Goal: Task Accomplishment & Management: Use online tool/utility

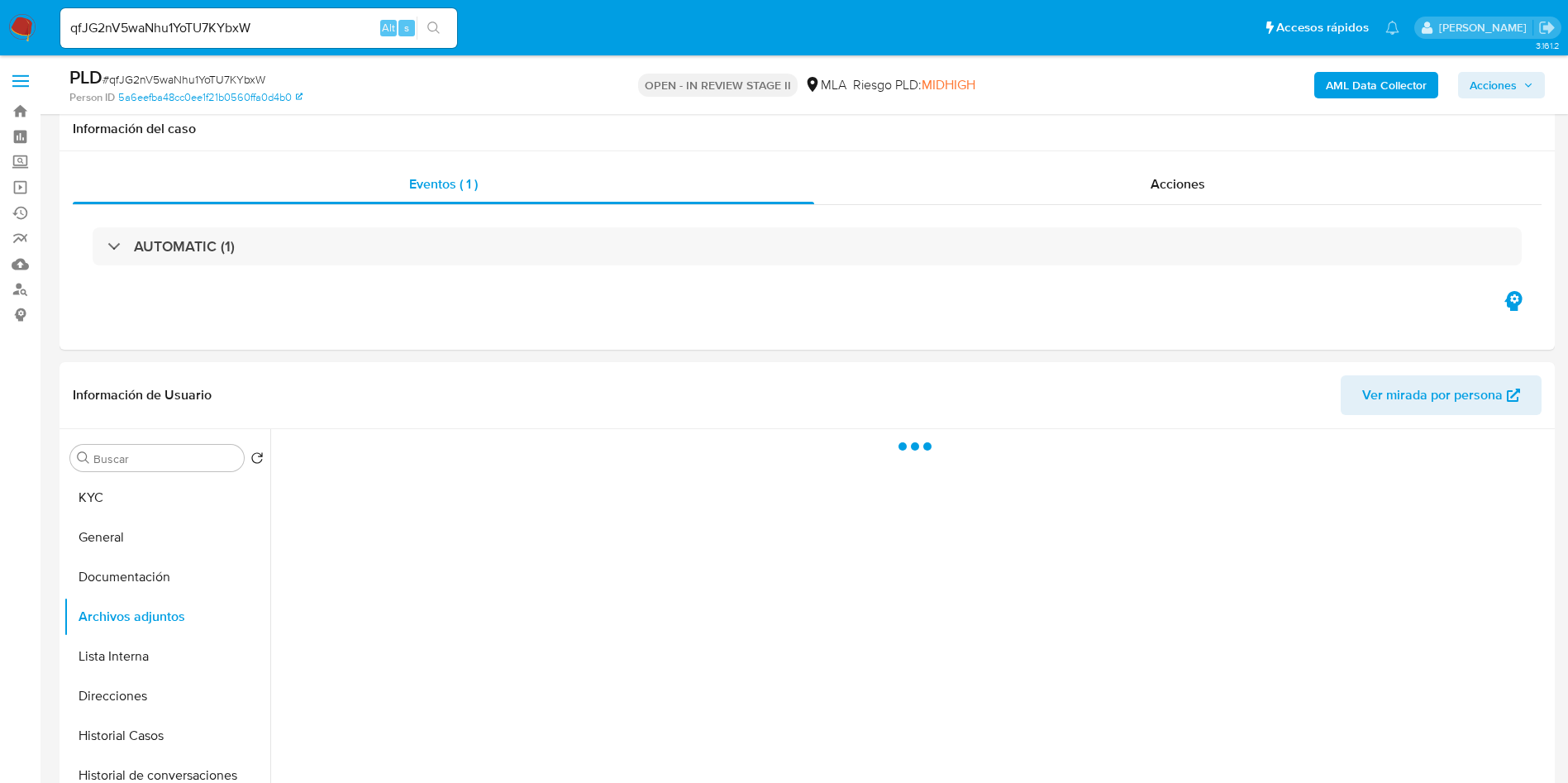
select select "10"
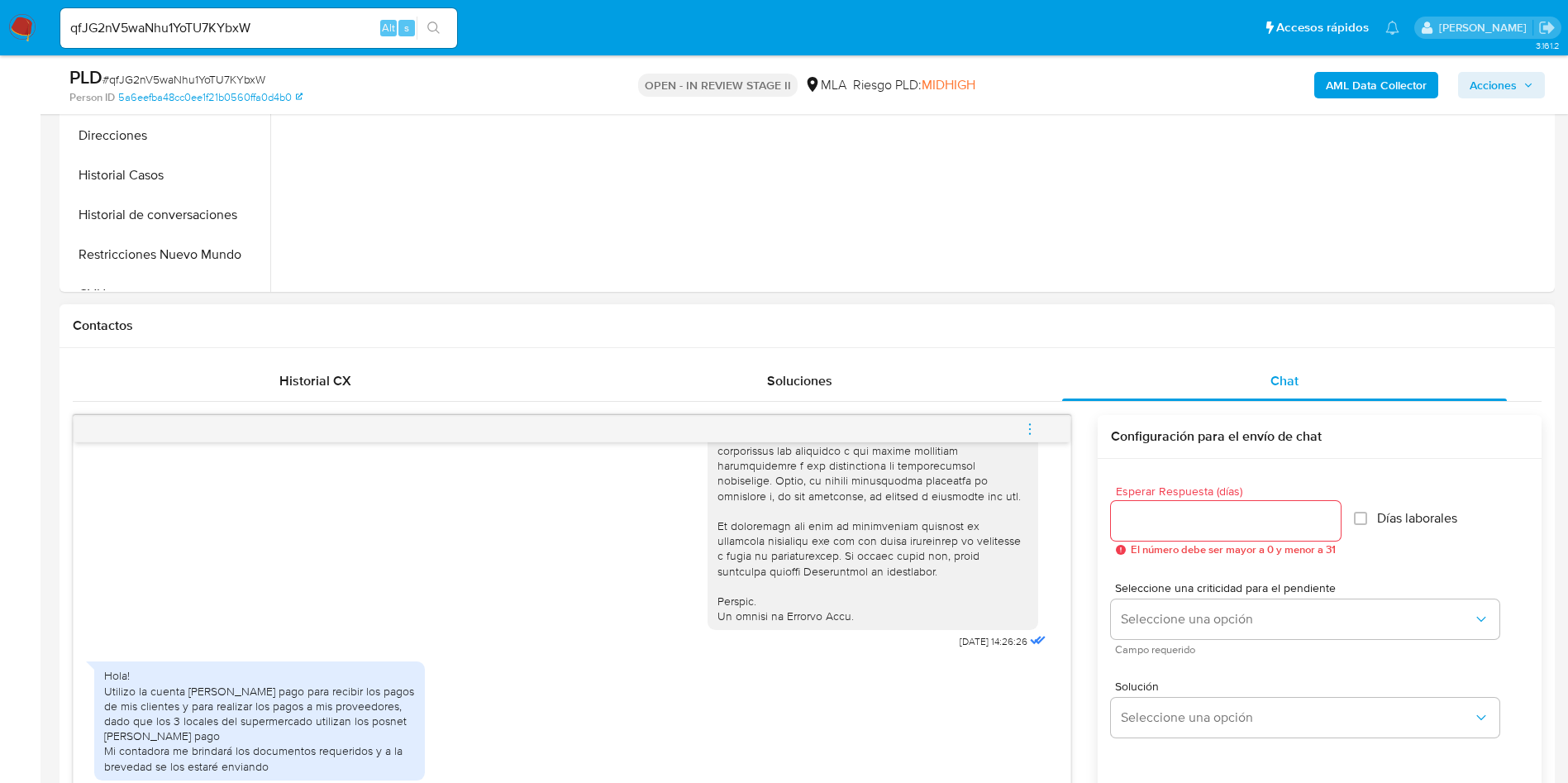
scroll to position [868, 0]
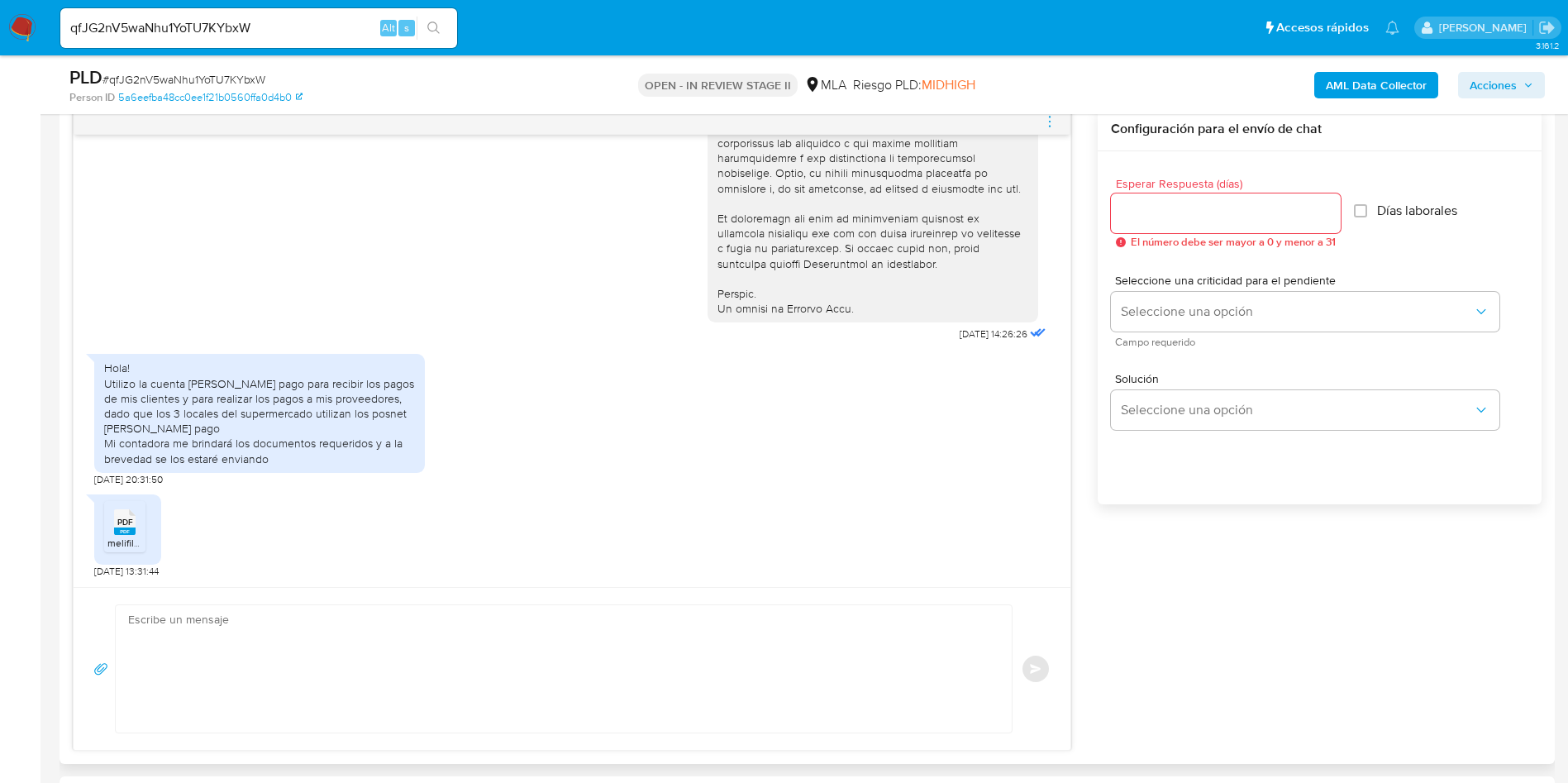
click at [120, 522] on span "PDF" at bounding box center [125, 522] width 16 height 11
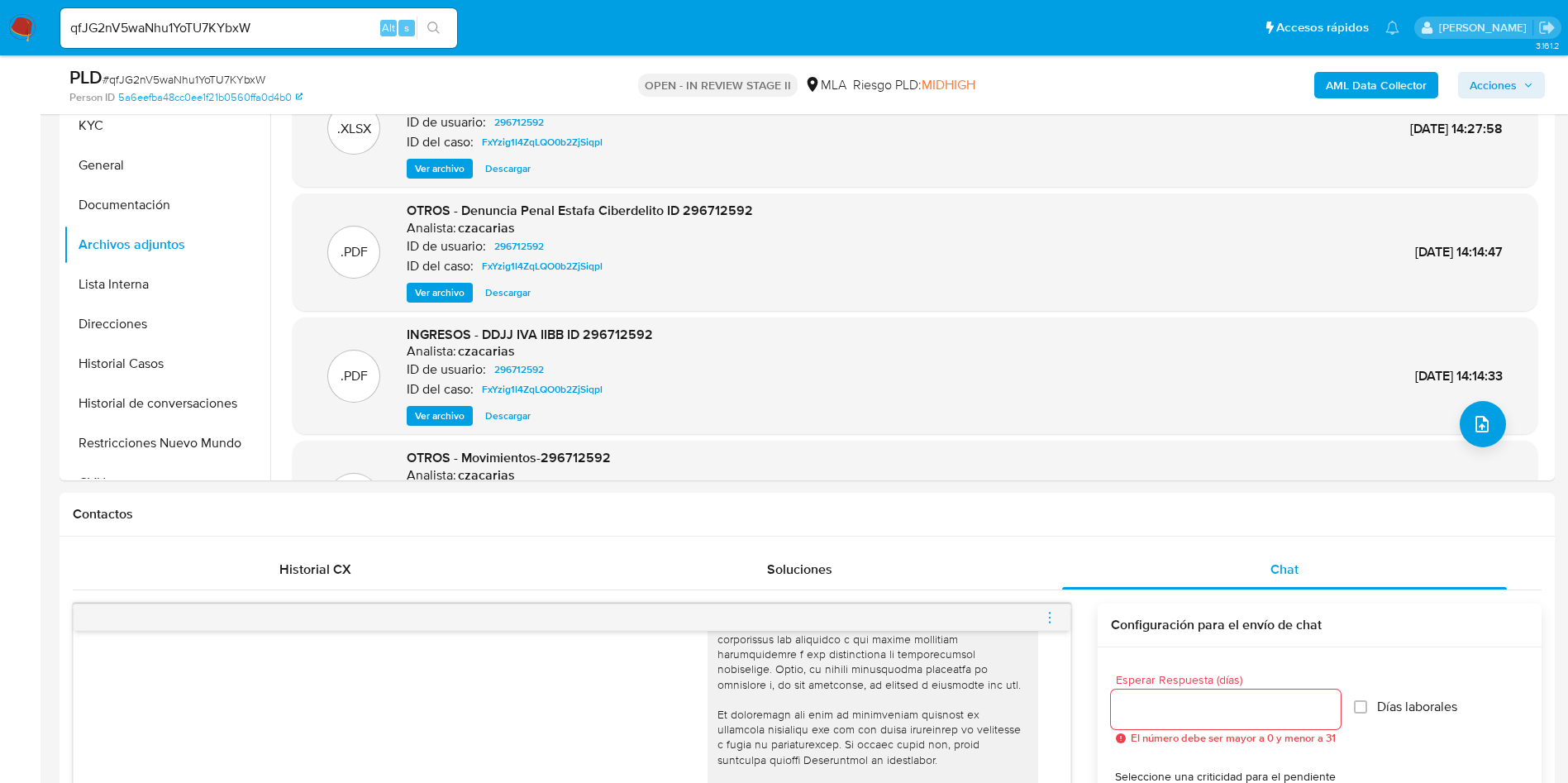
scroll to position [248, 0]
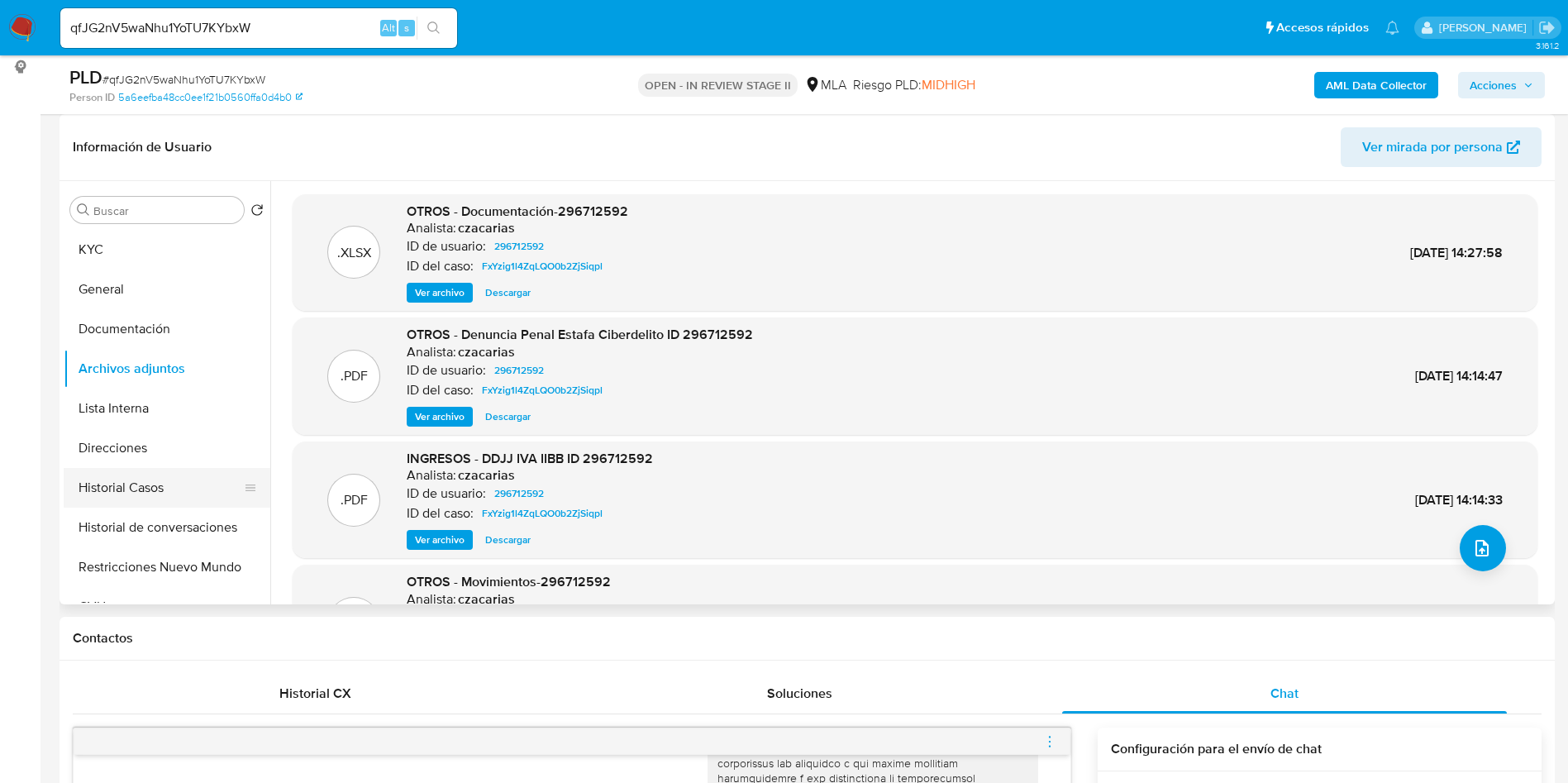
click at [158, 492] on button "Historial Casos" at bounding box center [160, 487] width 194 height 39
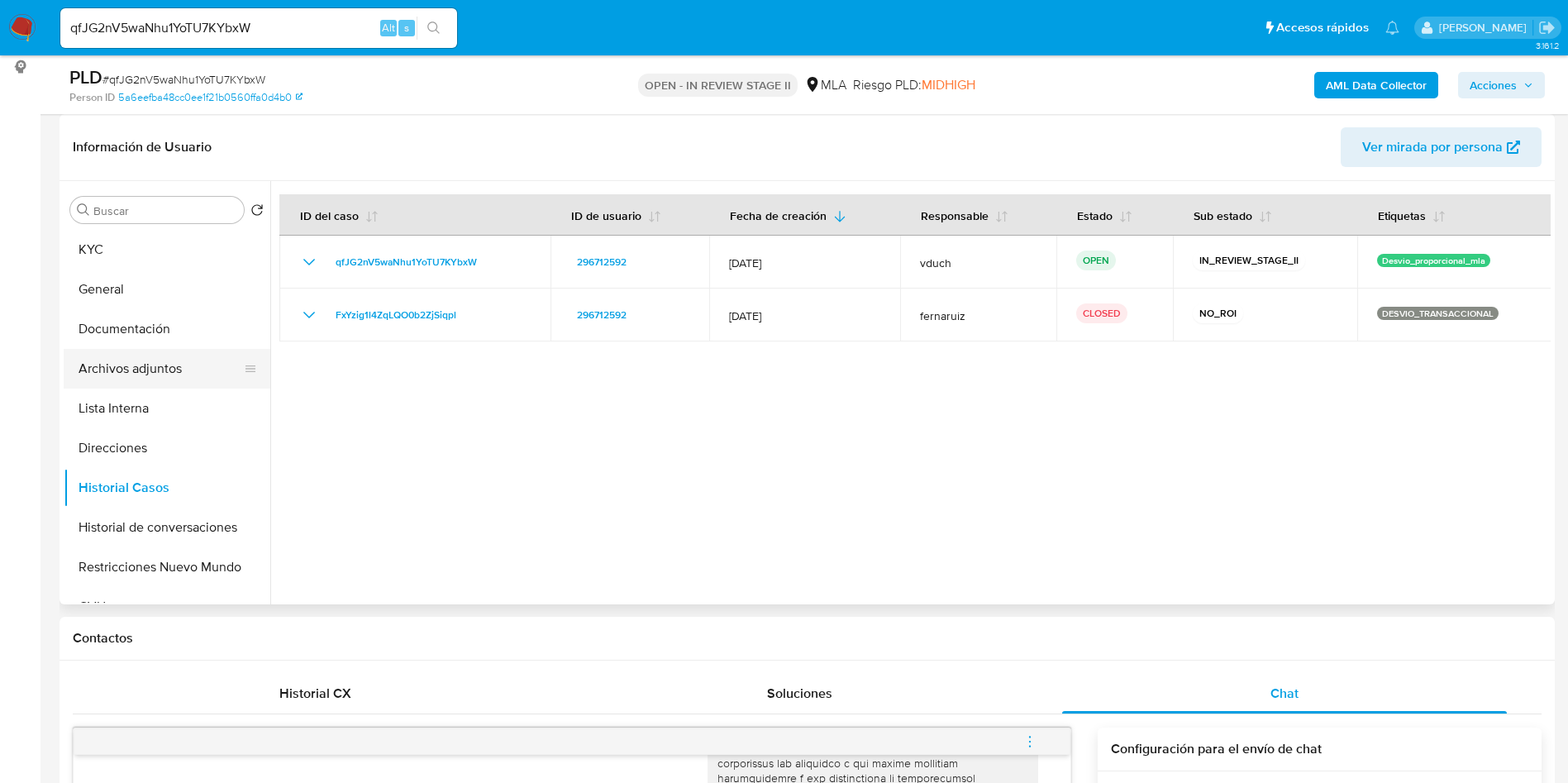
click at [162, 364] on button "Archivos adjuntos" at bounding box center [160, 368] width 194 height 39
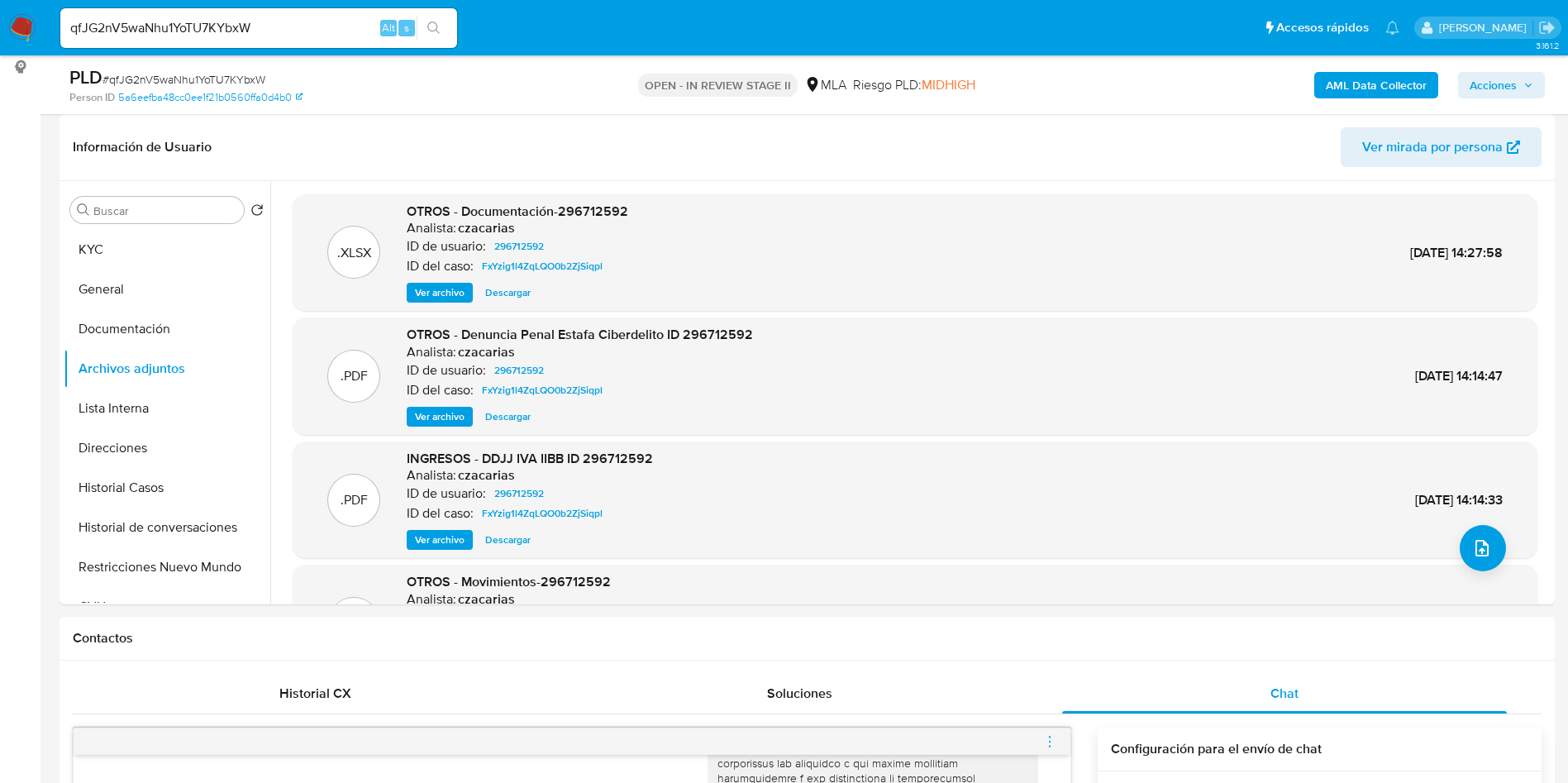
click at [1377, 82] on b "AML Data Collector" at bounding box center [1376, 84] width 101 height 27
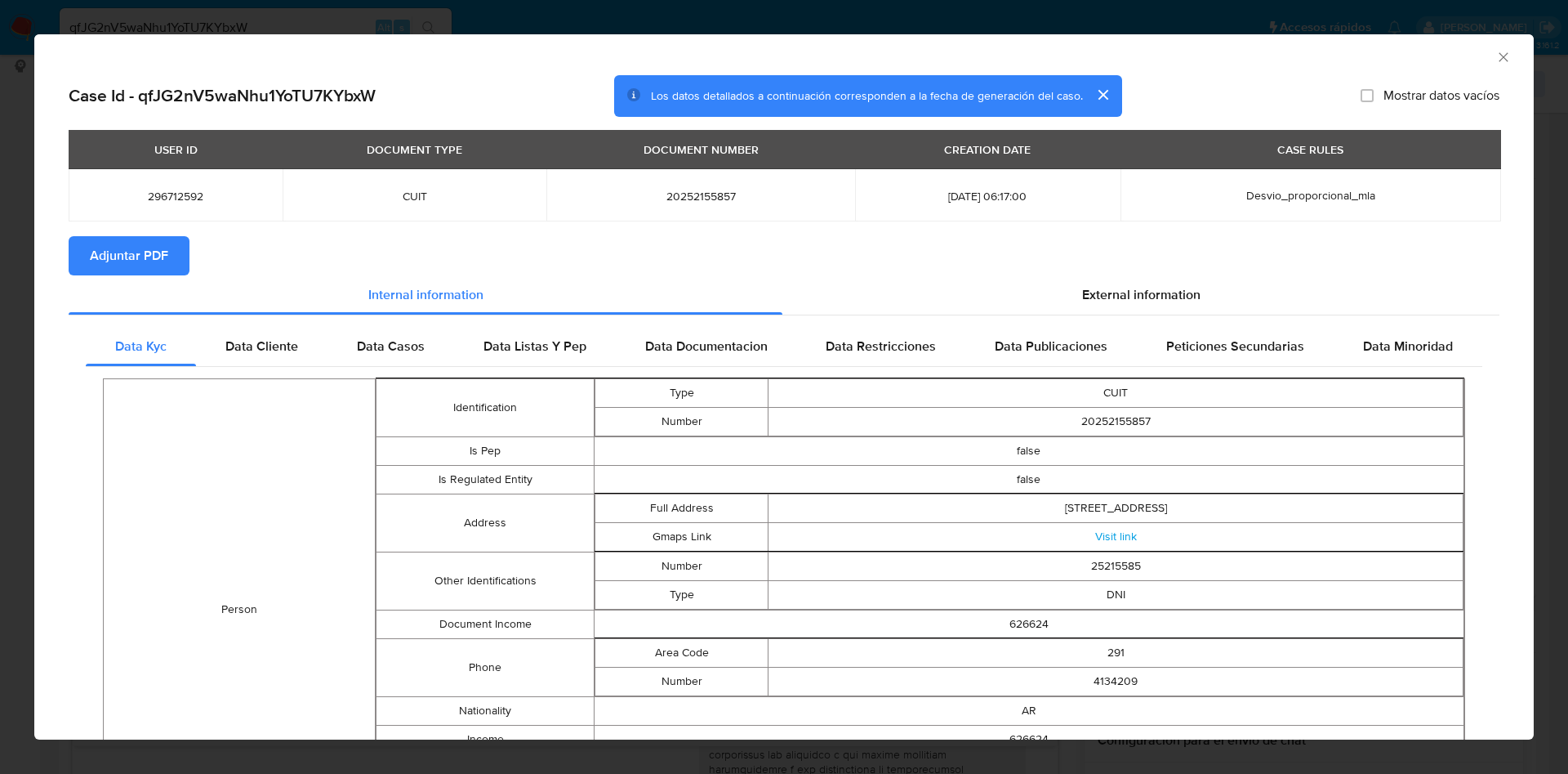
click at [150, 266] on span "Adjuntar PDF" at bounding box center [129, 256] width 78 height 36
click at [1495, 62] on icon "Cerrar ventana" at bounding box center [1504, 57] width 16 height 16
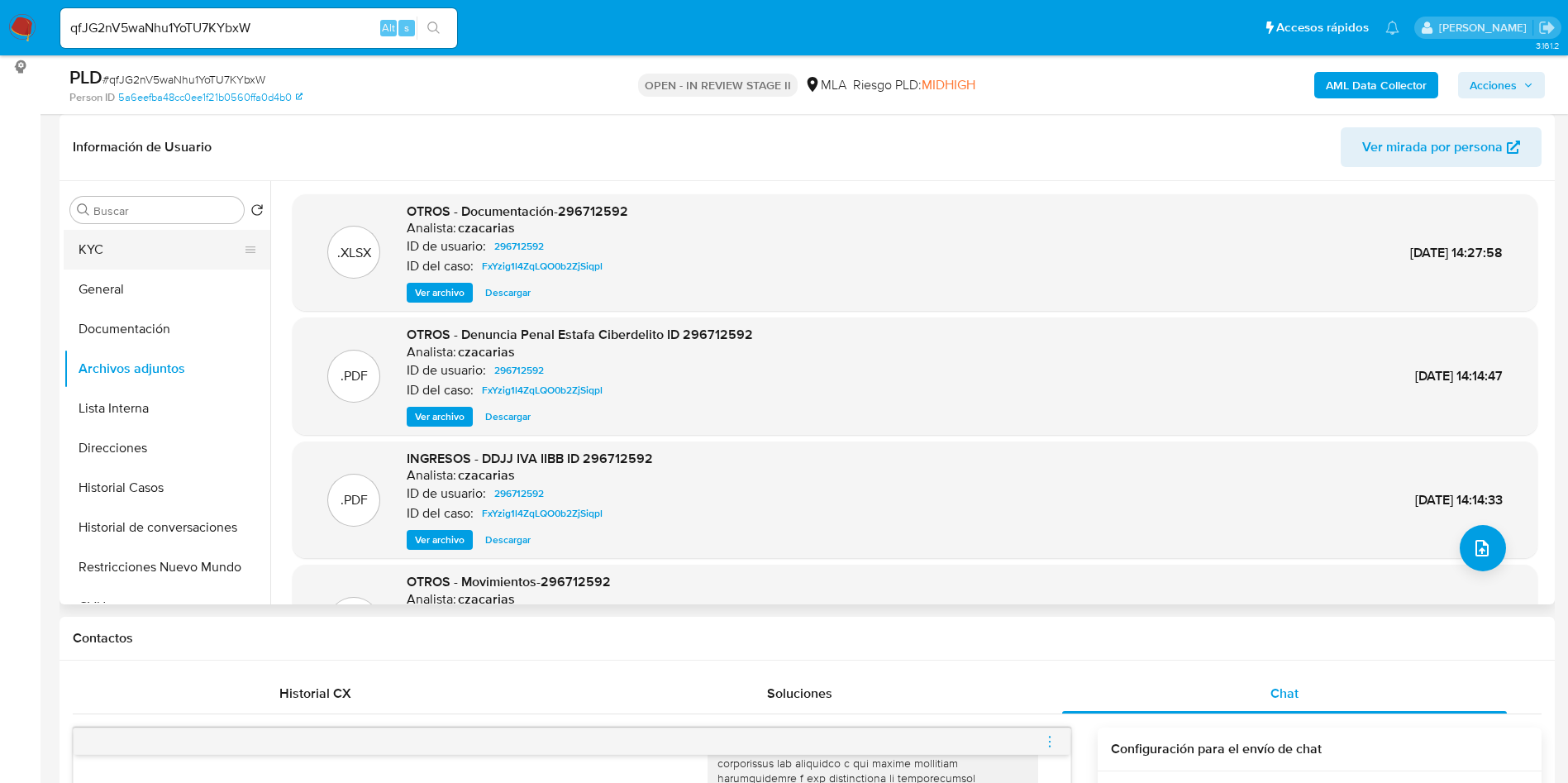
click at [144, 263] on button "KYC" at bounding box center [160, 249] width 194 height 39
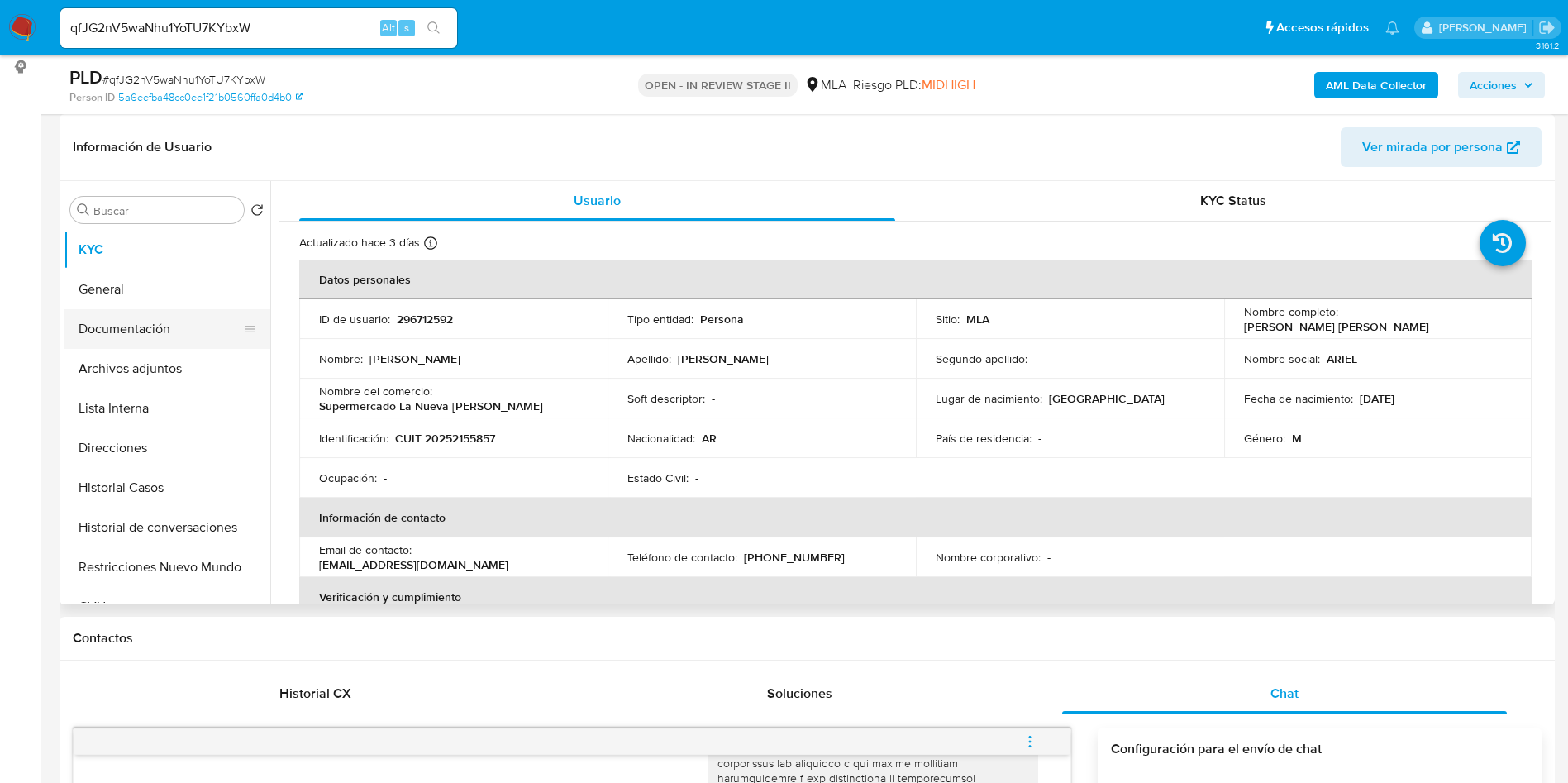
click at [165, 341] on button "Documentación" at bounding box center [160, 329] width 194 height 39
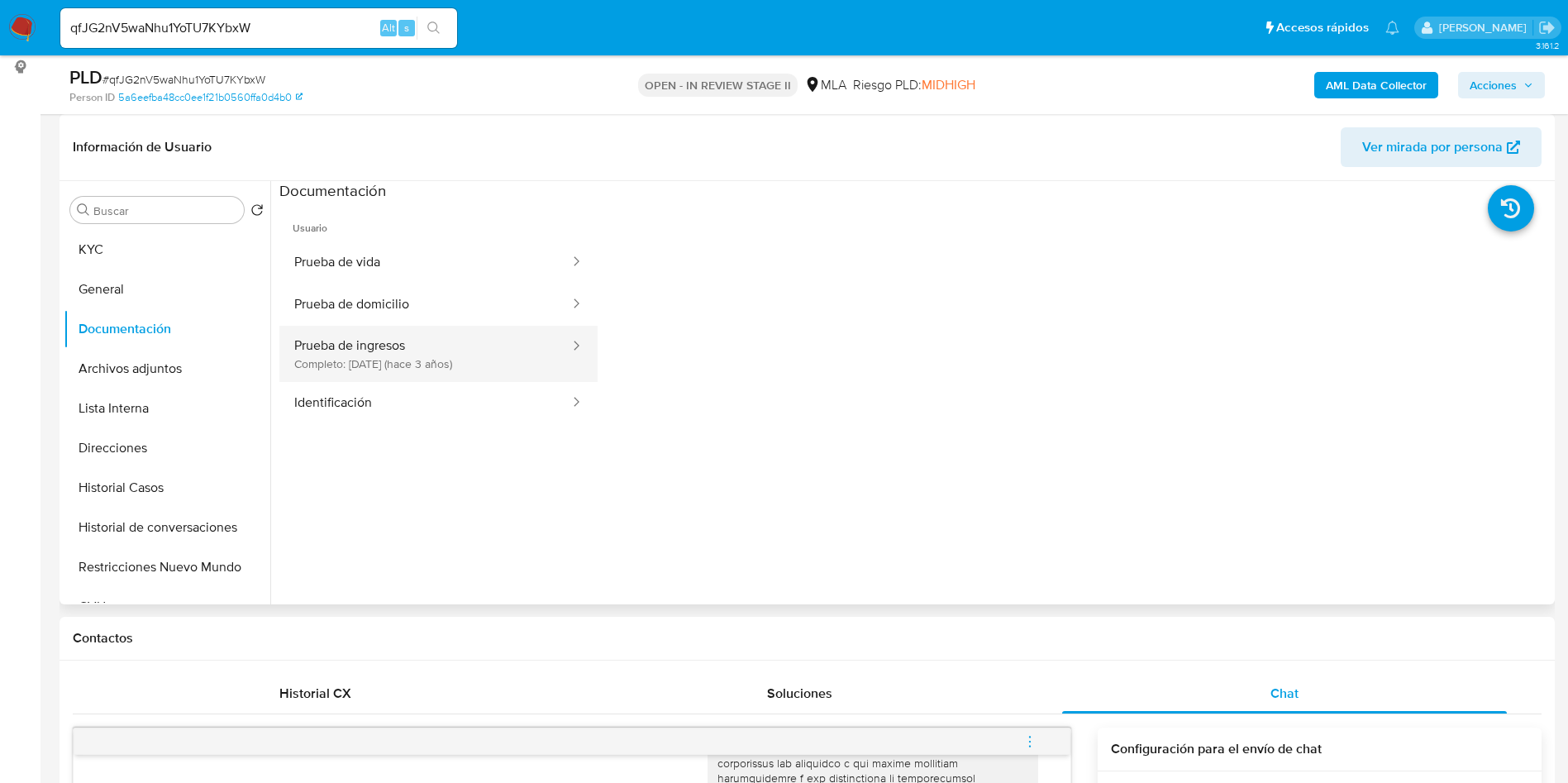
click at [368, 359] on button "Prueba de ingresos Completo: 20/10/2022 (hace 3 años)" at bounding box center [425, 353] width 292 height 56
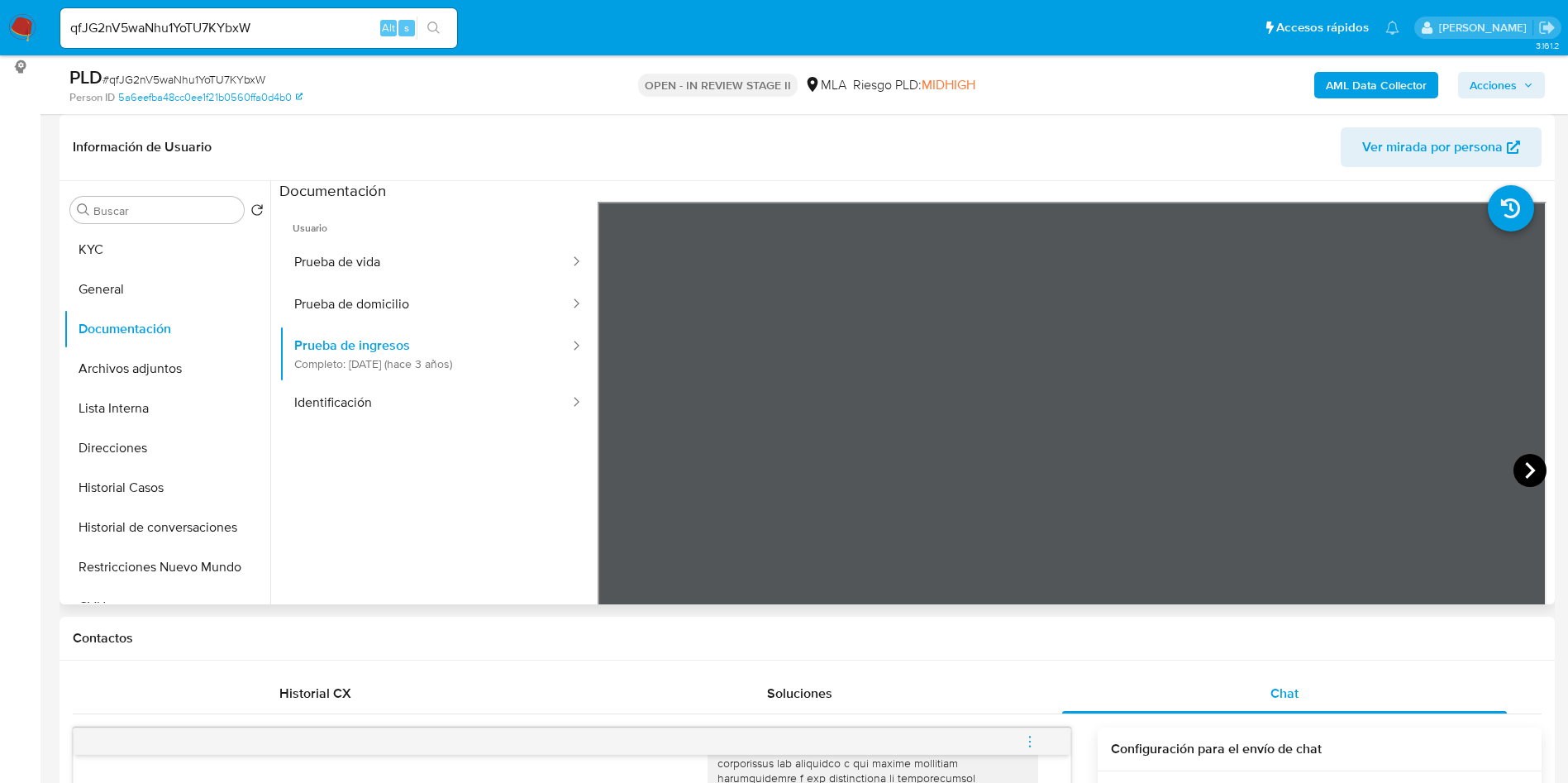
click at [1530, 473] on icon at bounding box center [1530, 470] width 33 height 33
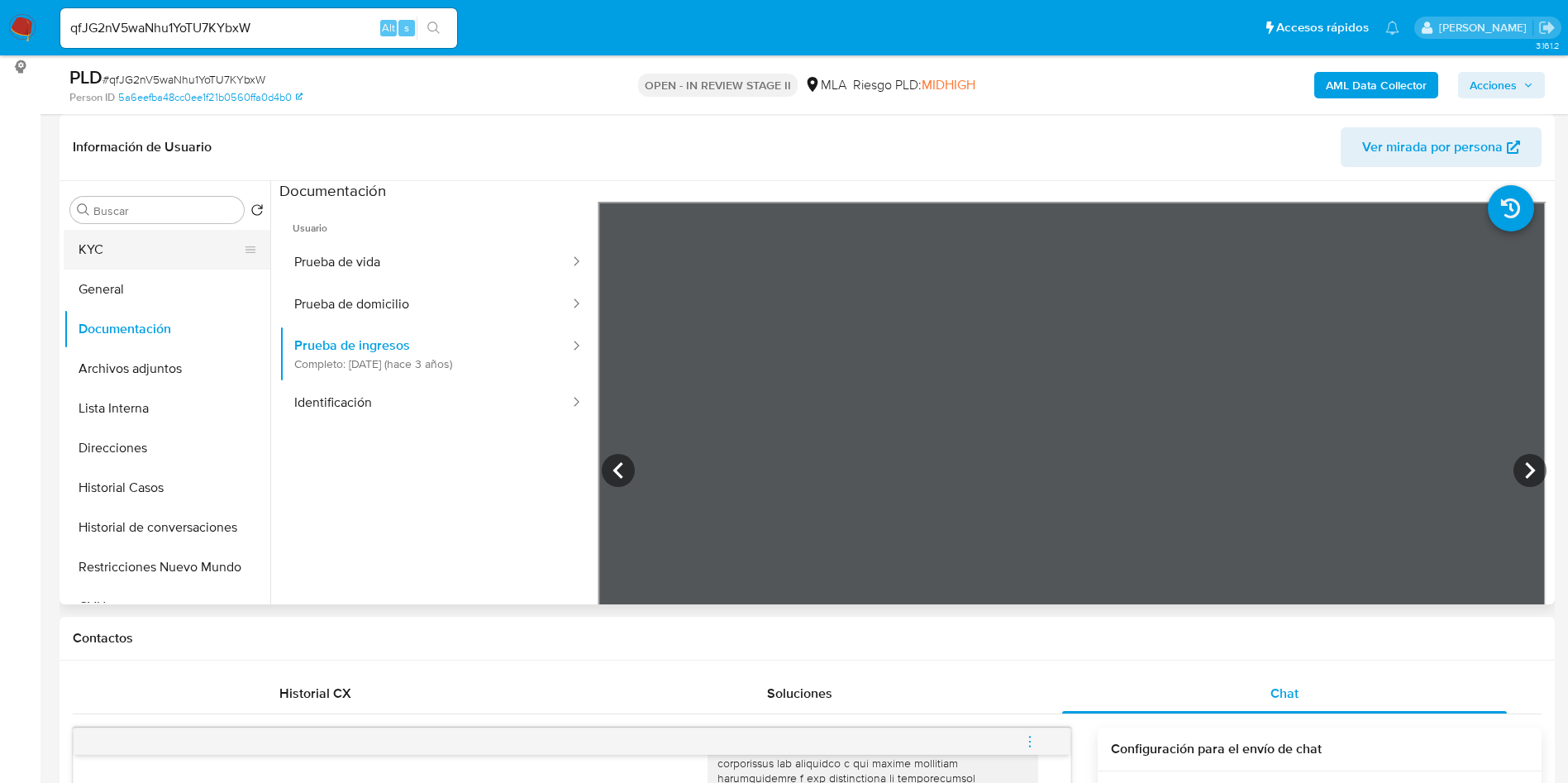
click at [161, 262] on button "KYC" at bounding box center [160, 249] width 194 height 39
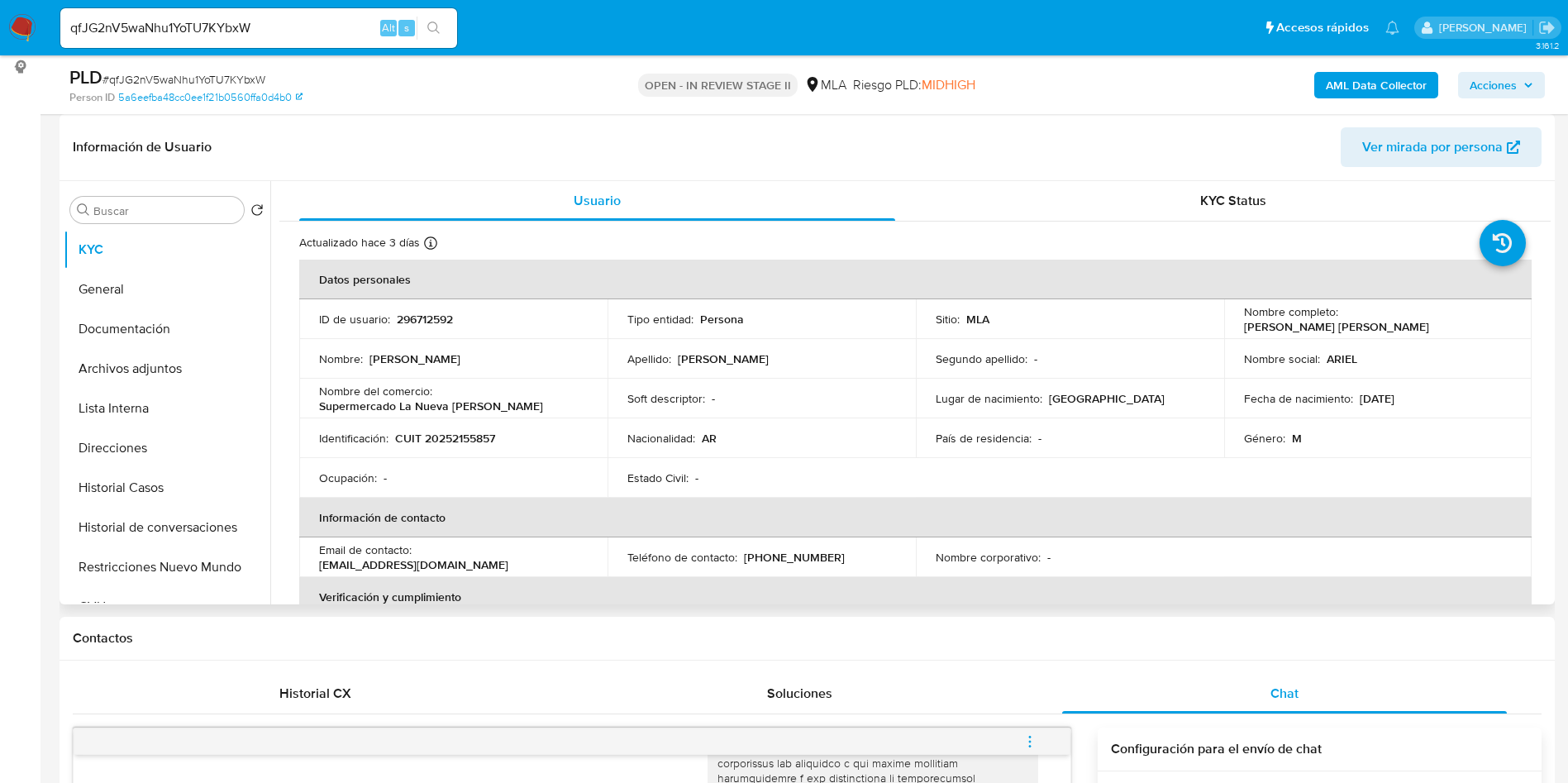
click at [444, 428] on td "Identificación : CUIT 20252155857" at bounding box center [454, 438] width 308 height 39
click at [476, 444] on p "CUIT 20252155857" at bounding box center [444, 438] width 100 height 15
copy p "20252155857"
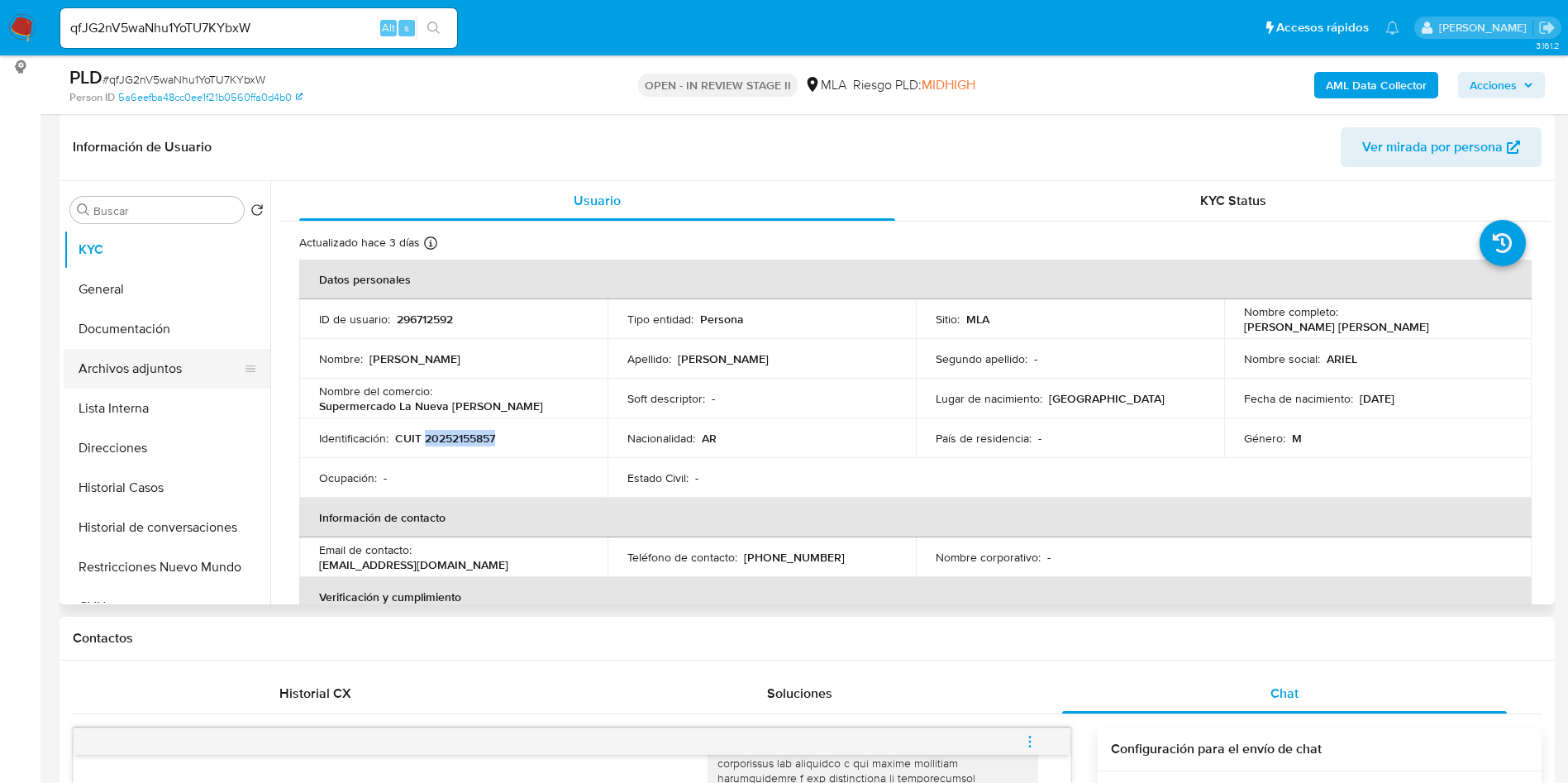
click at [132, 360] on button "Archivos adjuntos" at bounding box center [160, 368] width 194 height 39
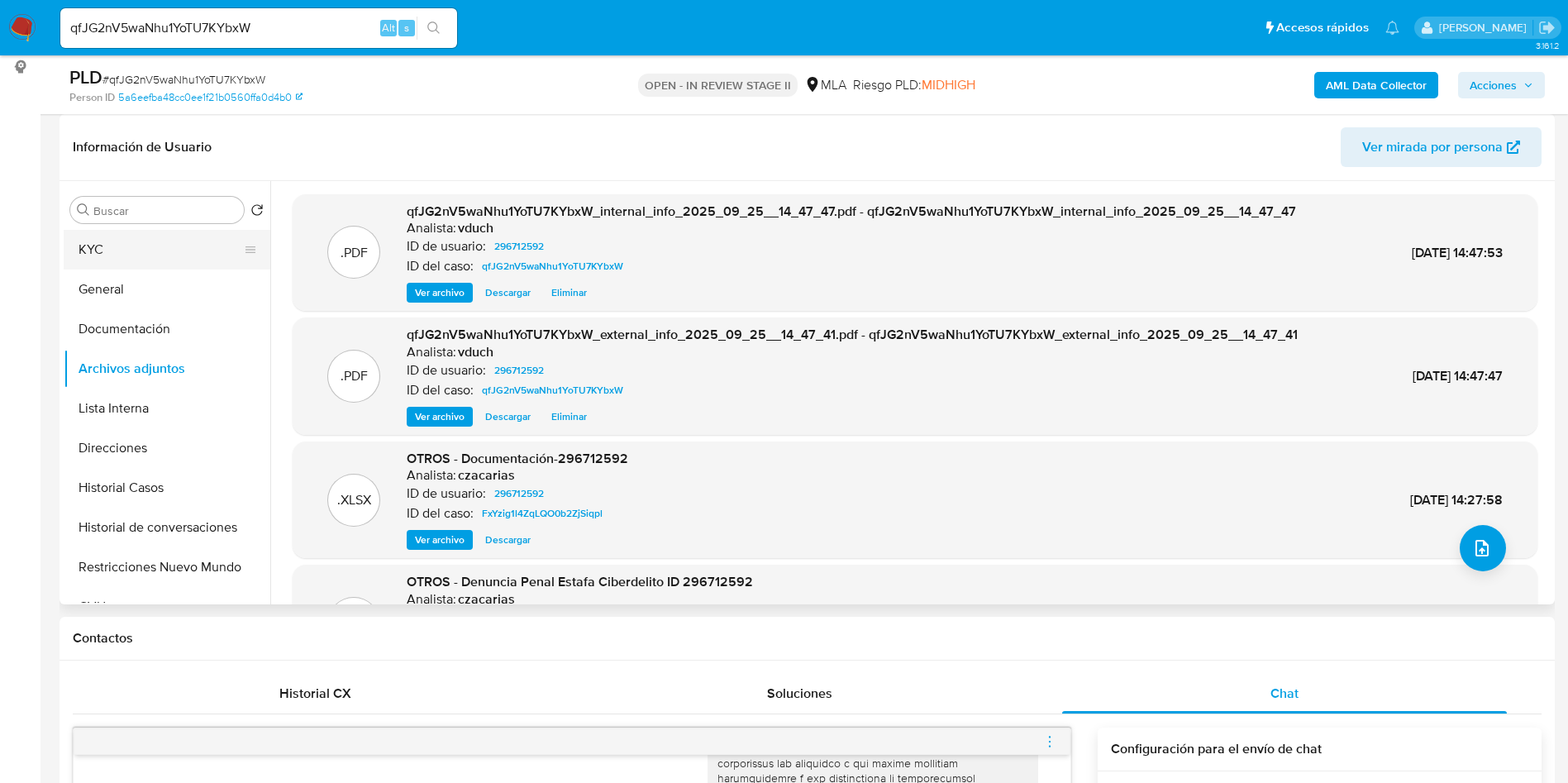
click at [186, 253] on button "KYC" at bounding box center [160, 249] width 194 height 39
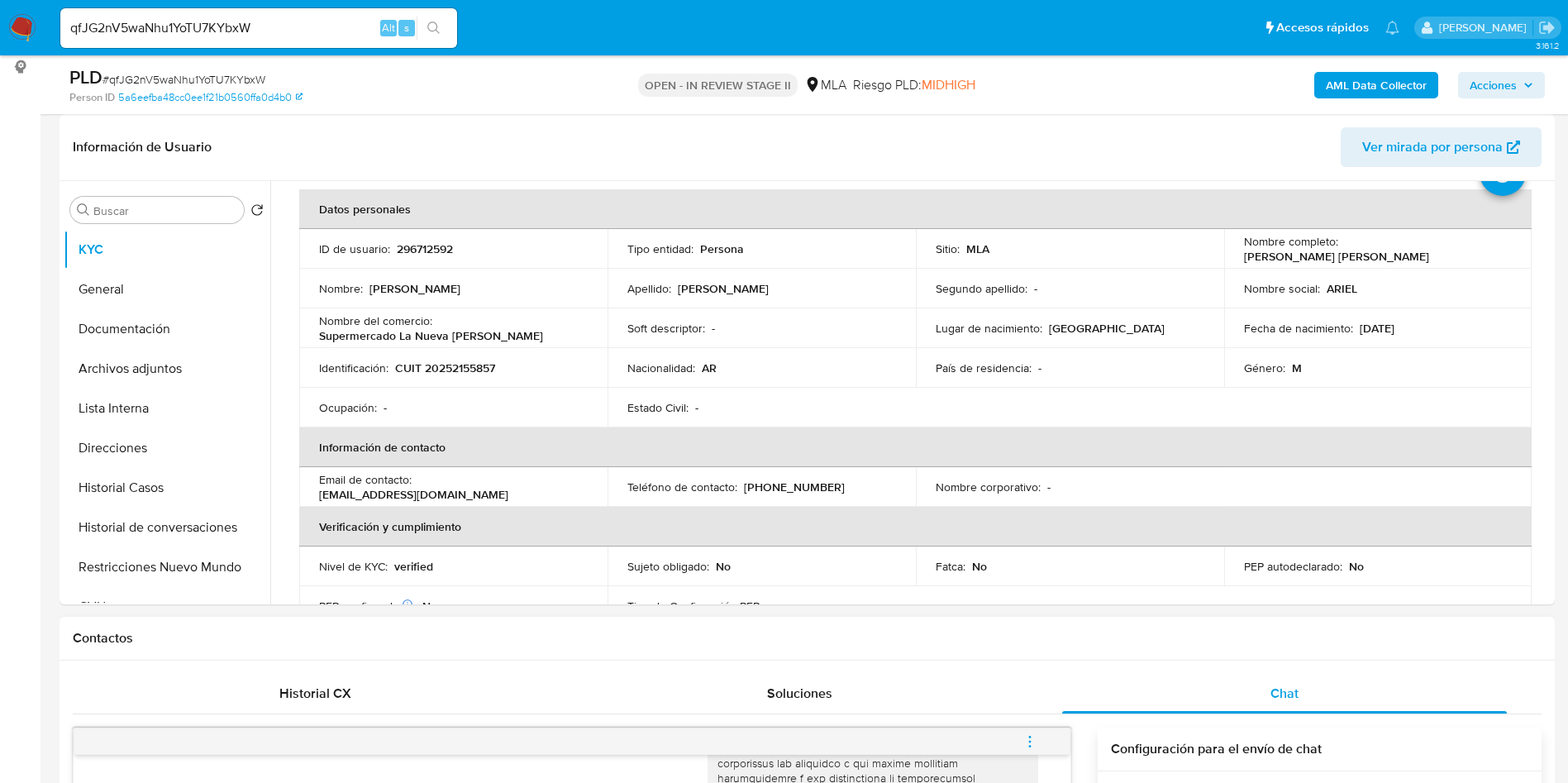
scroll to position [124, 0]
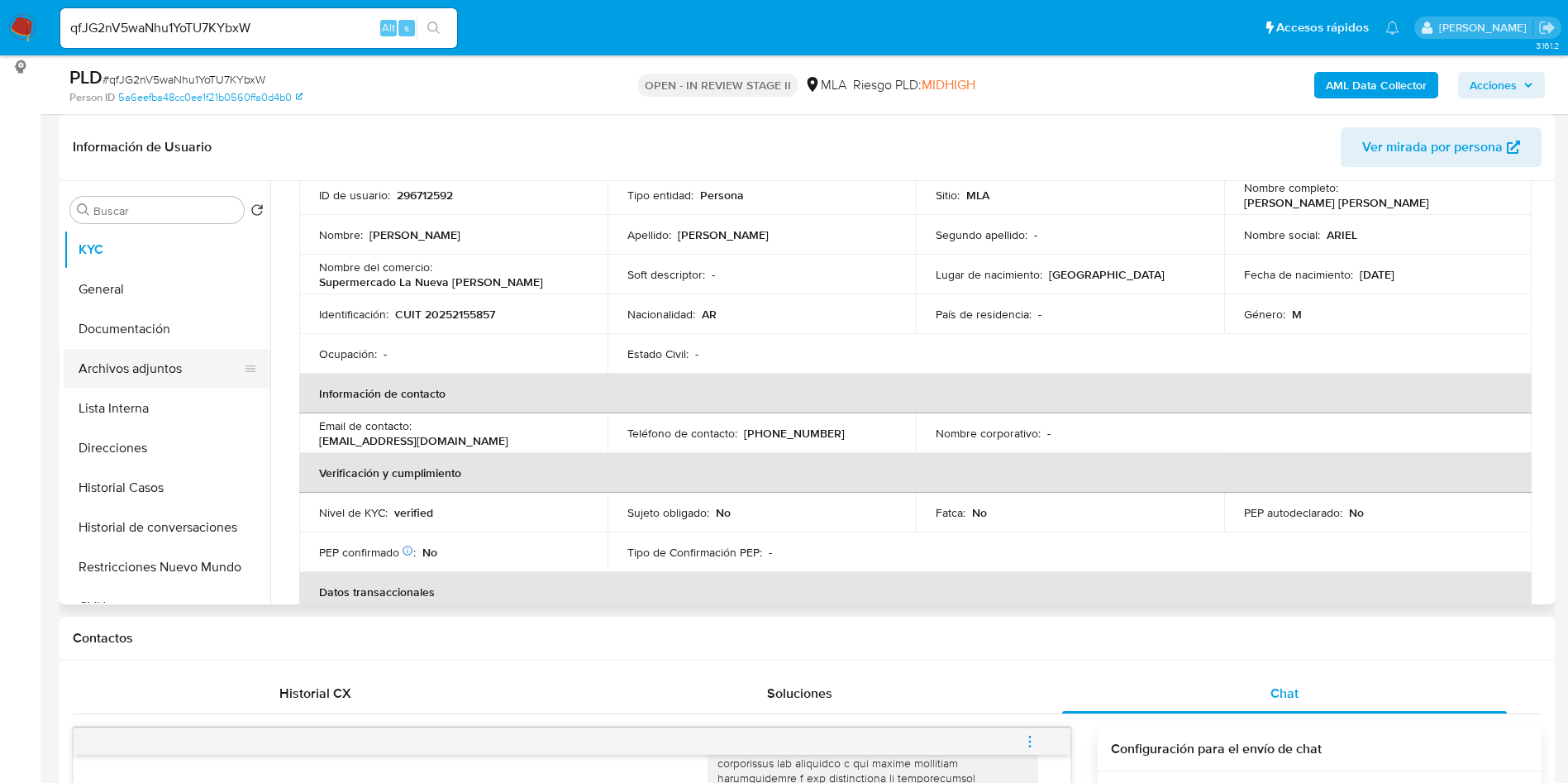
click at [176, 372] on button "Archivos adjuntos" at bounding box center [160, 368] width 194 height 39
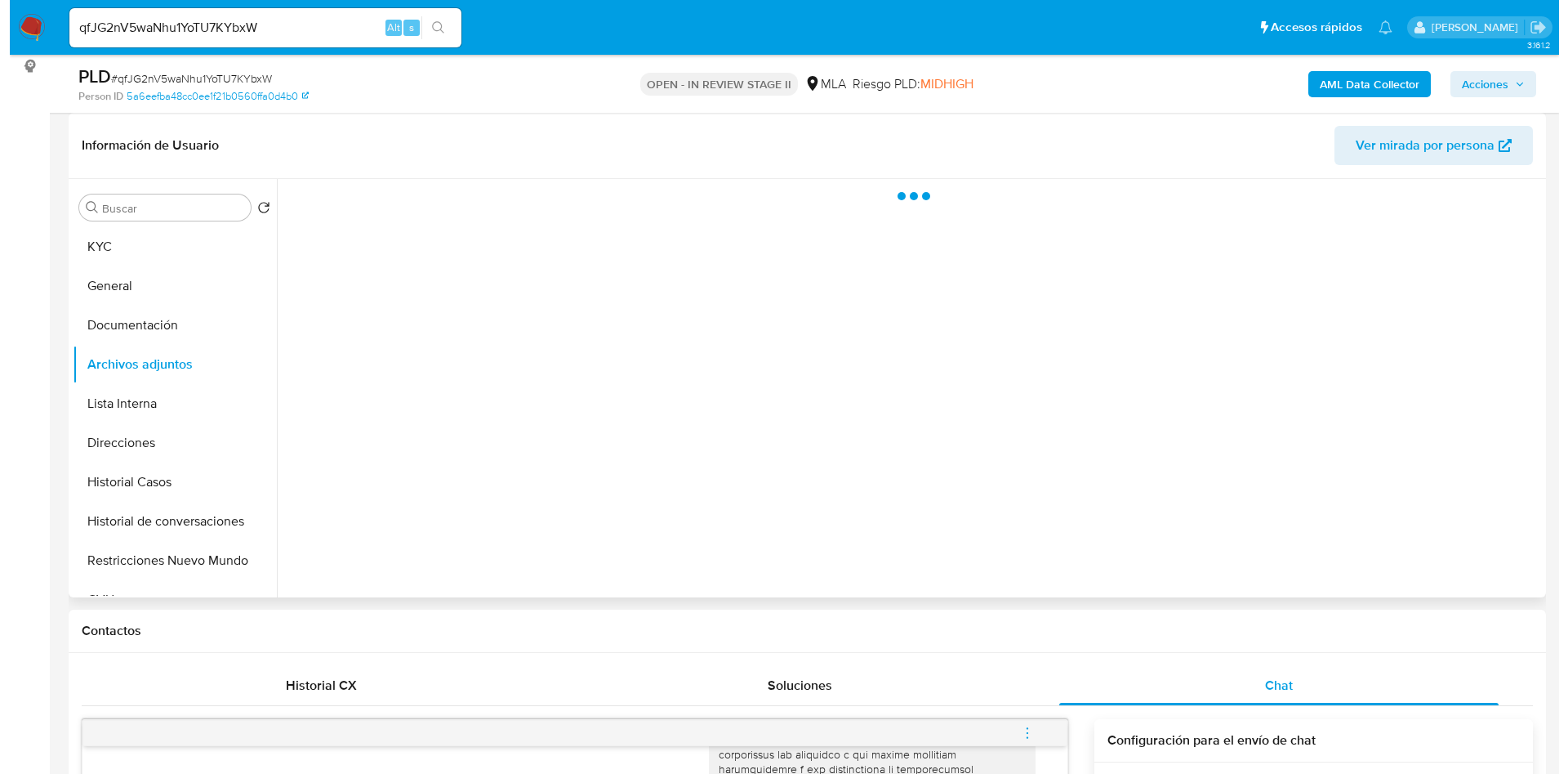
scroll to position [0, 0]
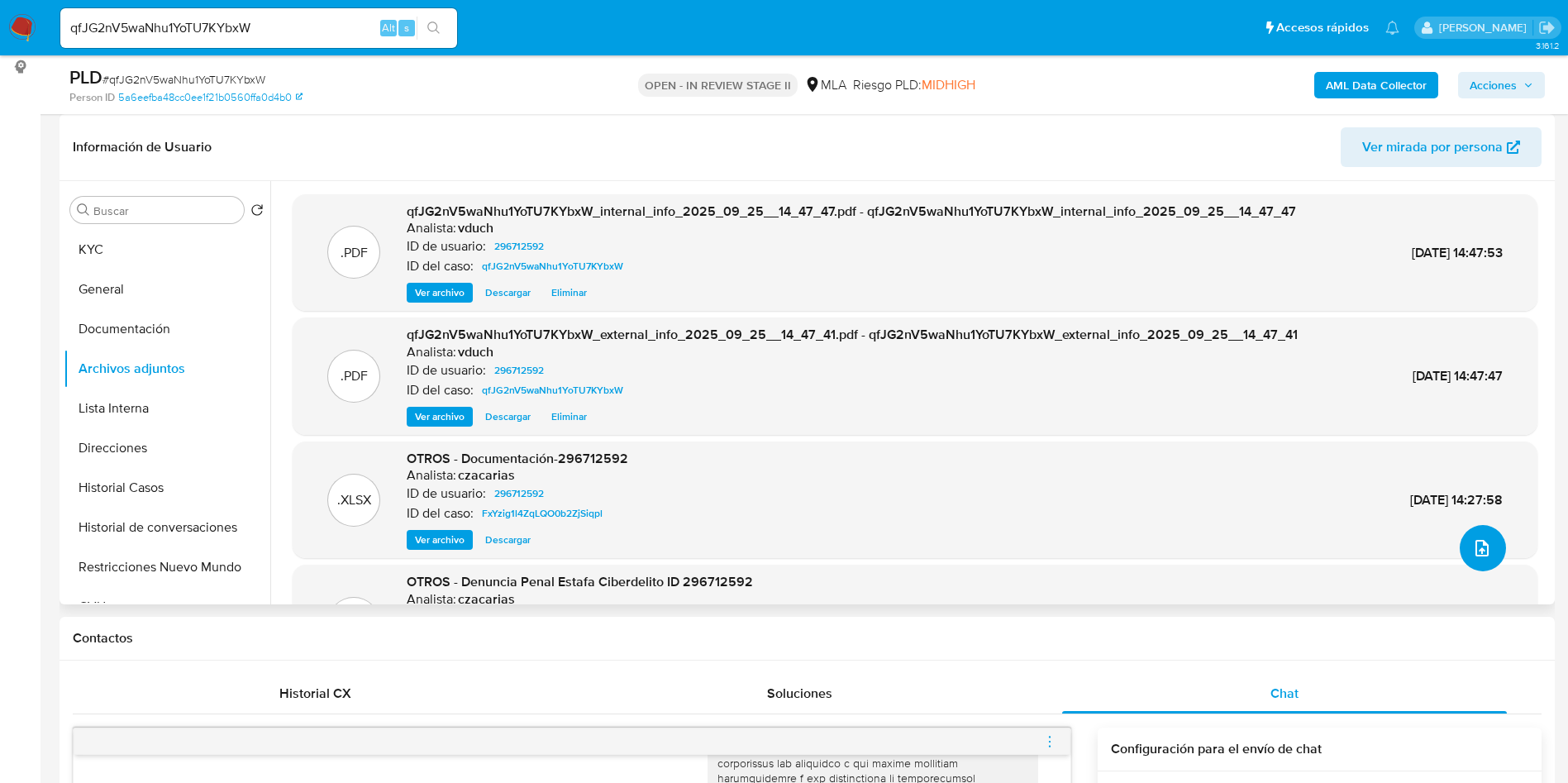
click at [1483, 557] on span "upload-file" at bounding box center [1483, 548] width 20 height 20
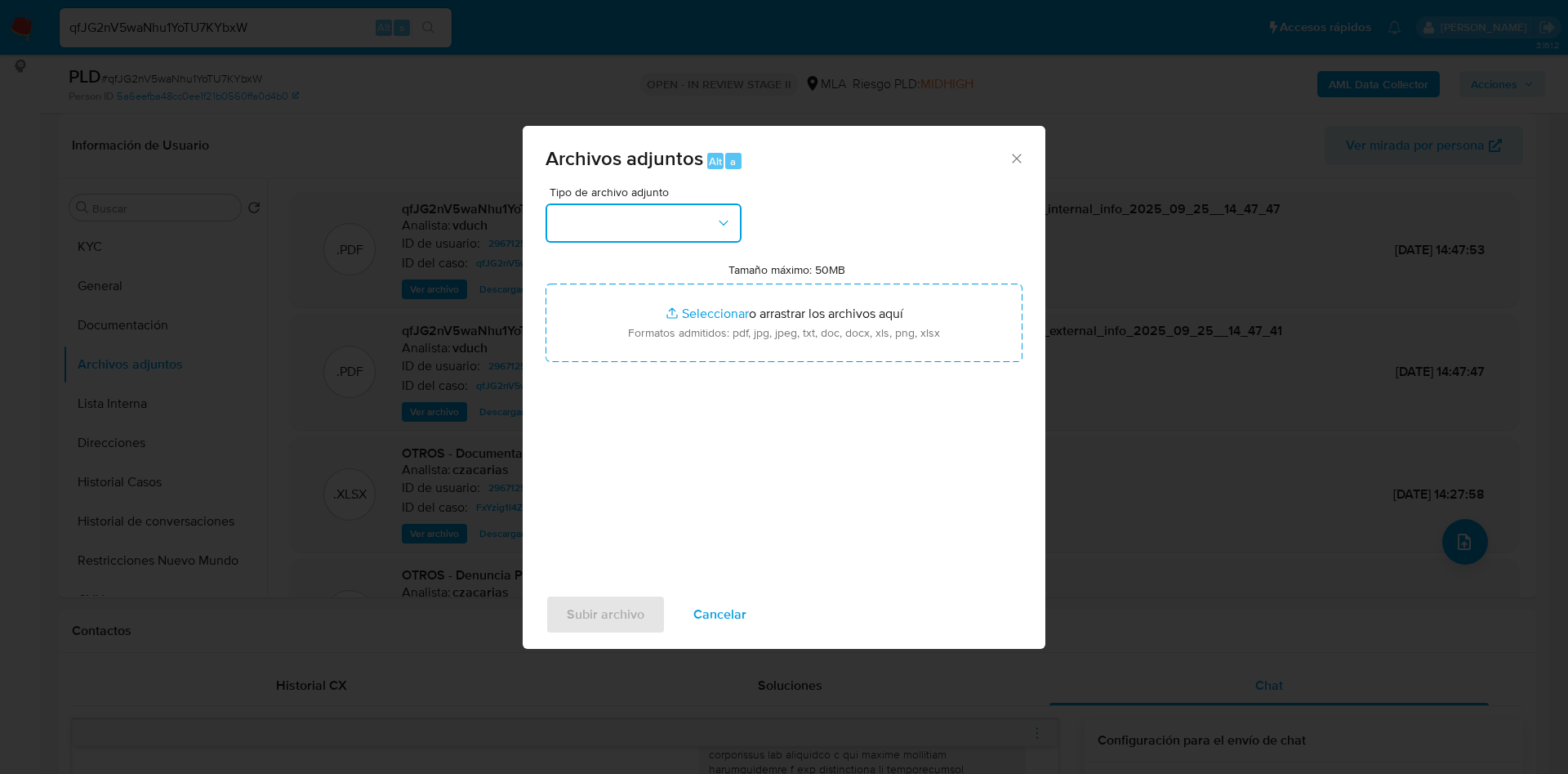
click at [677, 223] on button "button" at bounding box center [644, 222] width 196 height 39
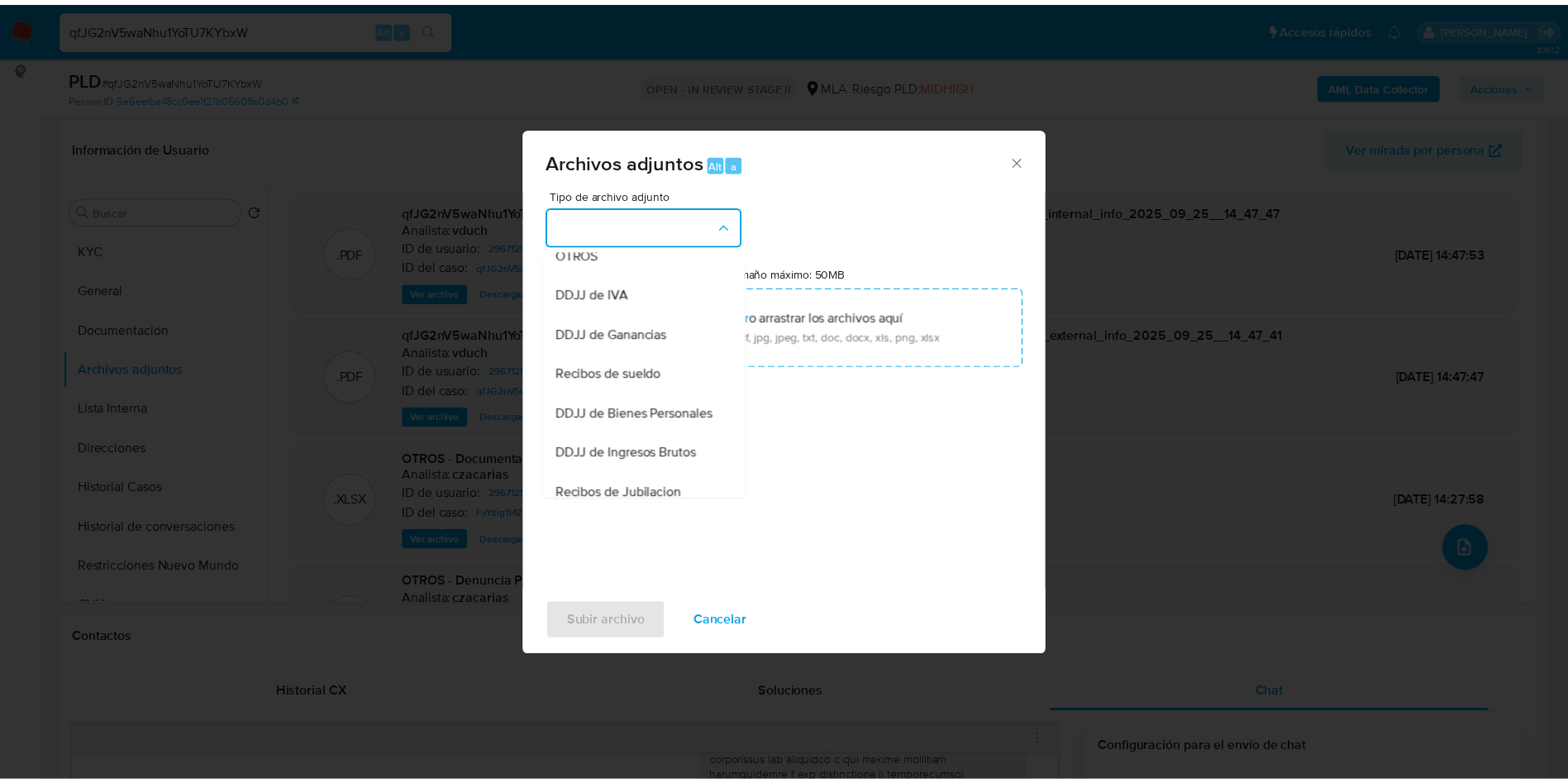
scroll to position [372, 0]
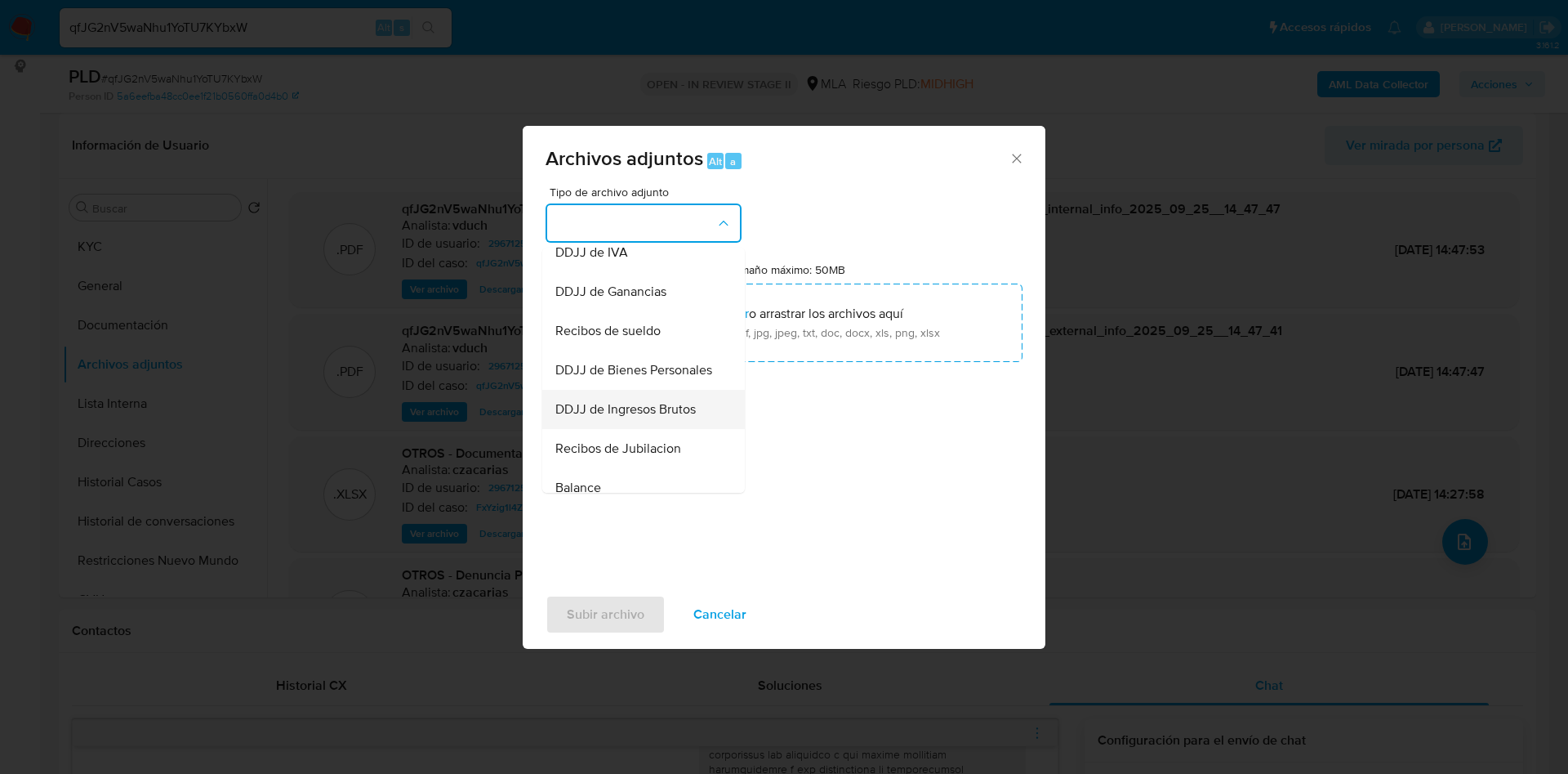
click at [667, 417] on span "DDJJ de Ingresos Brutos" at bounding box center [625, 409] width 141 height 16
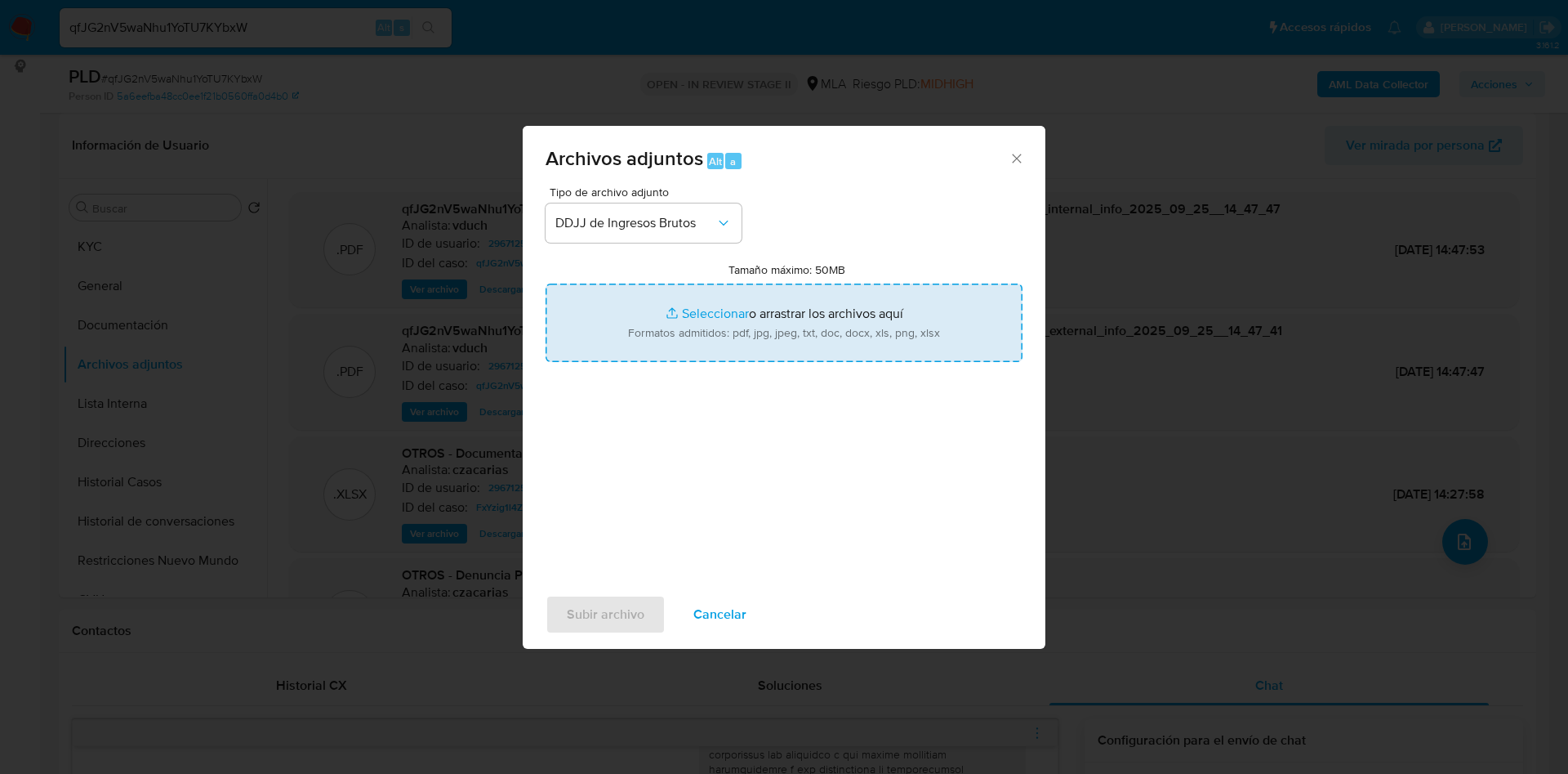
type input "C:\fakepath\DUBE ARIEL ALEJANDRO - Marzo a Agosto 25.pdf"
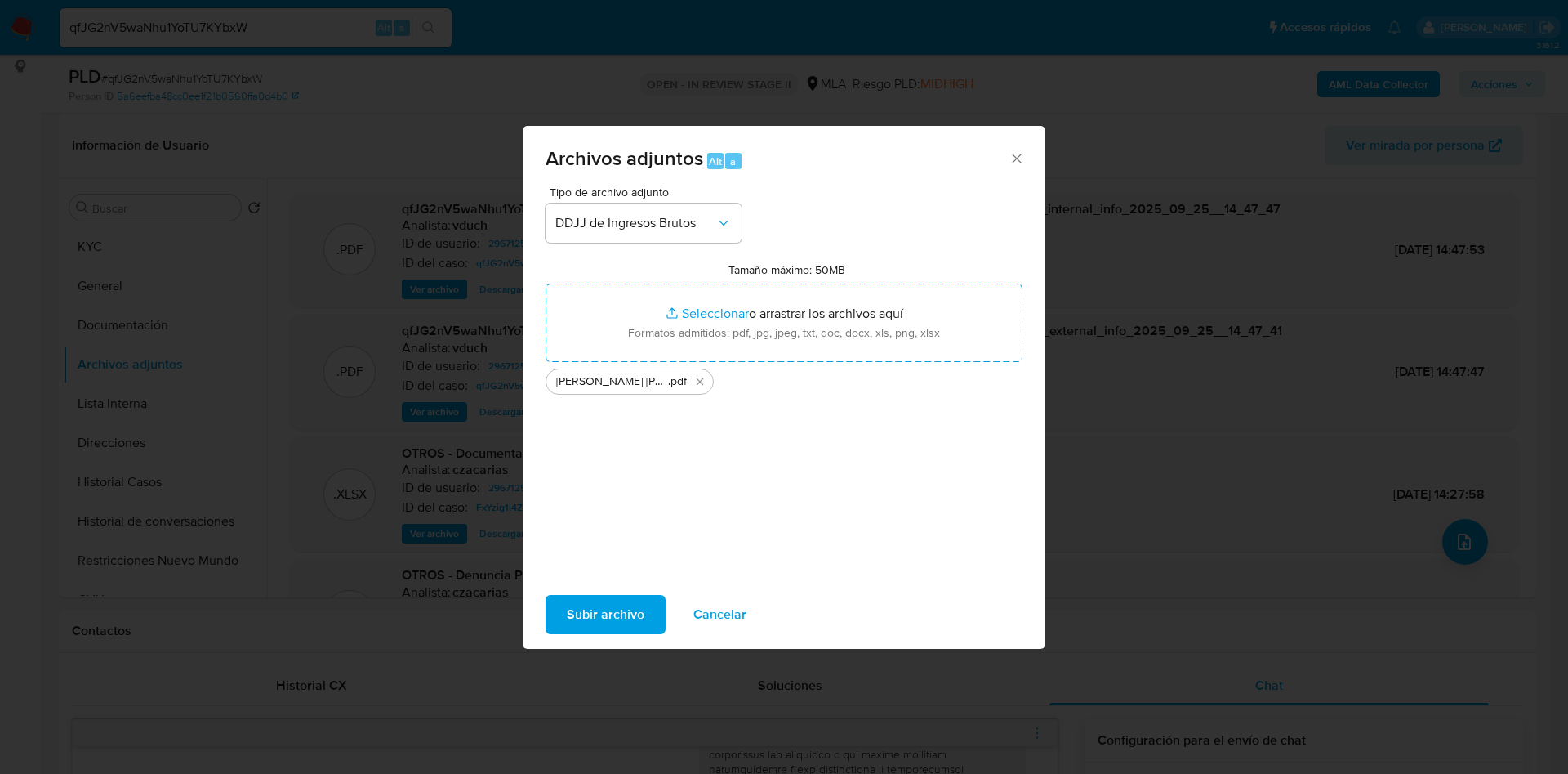
click at [592, 615] on span "Subir archivo" at bounding box center [606, 614] width 78 height 36
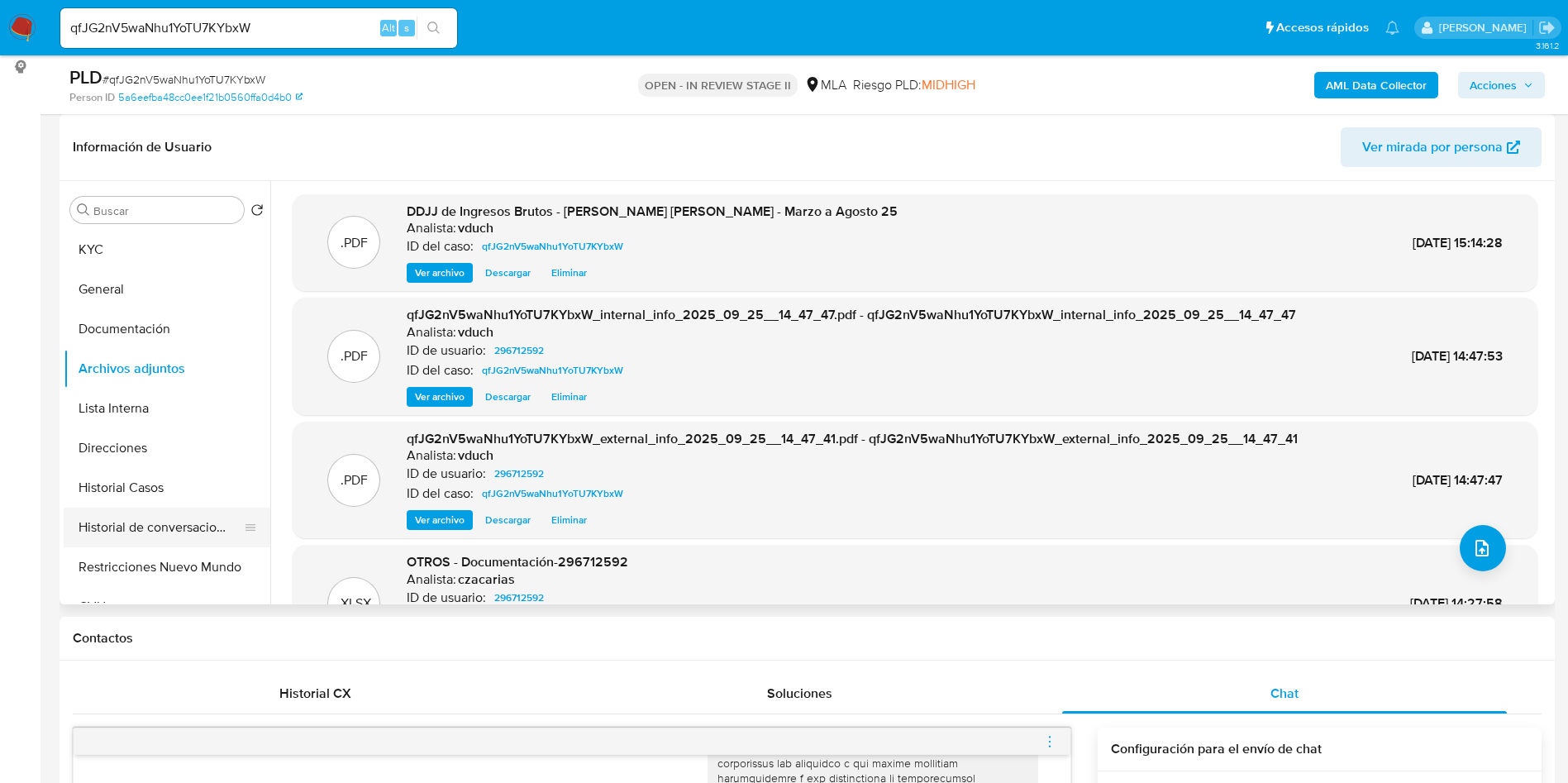
click at [164, 508] on button "Historial de conversaciones" at bounding box center [160, 527] width 194 height 39
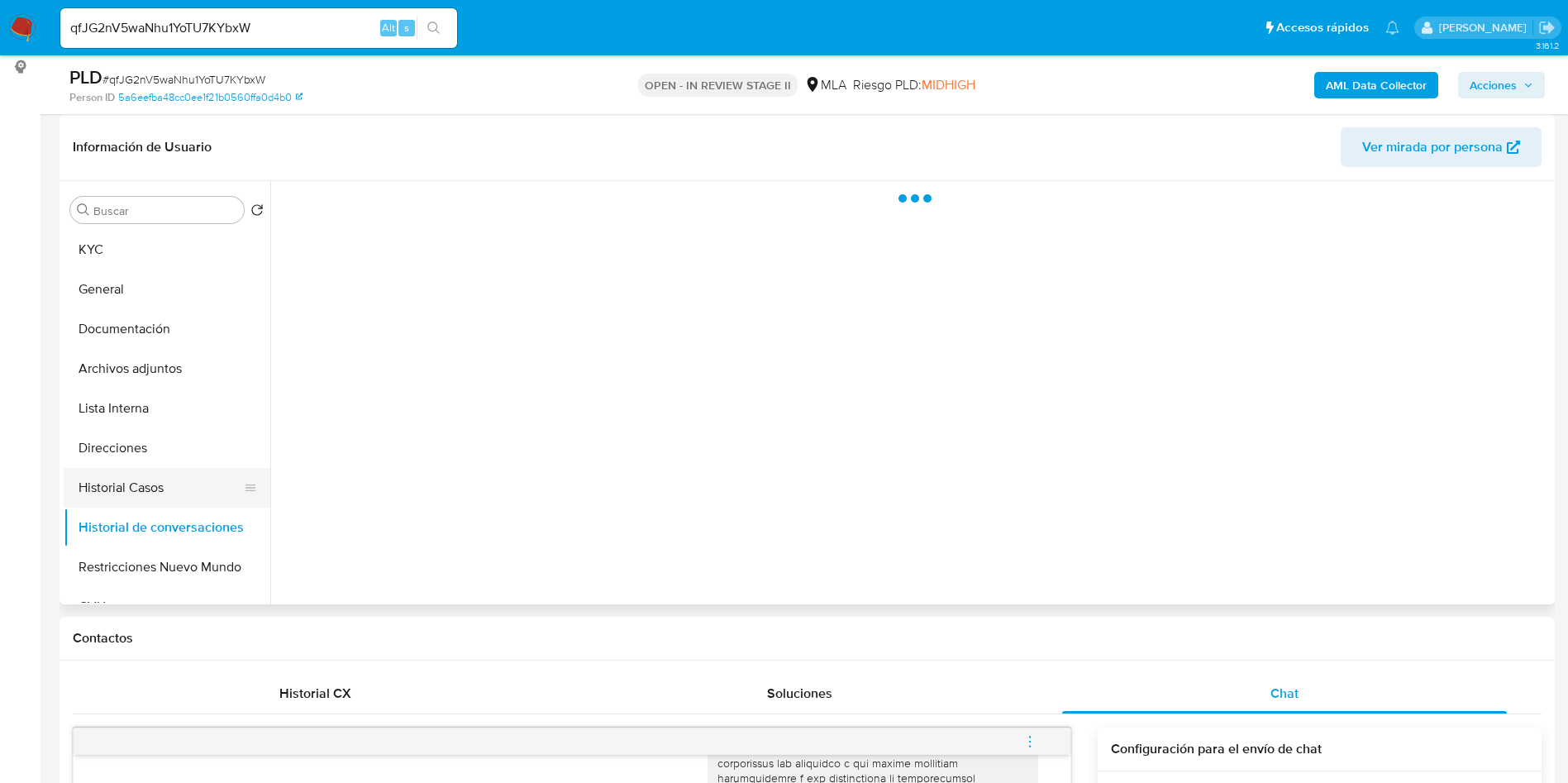
click at [171, 496] on button "Historial Casos" at bounding box center [160, 487] width 194 height 39
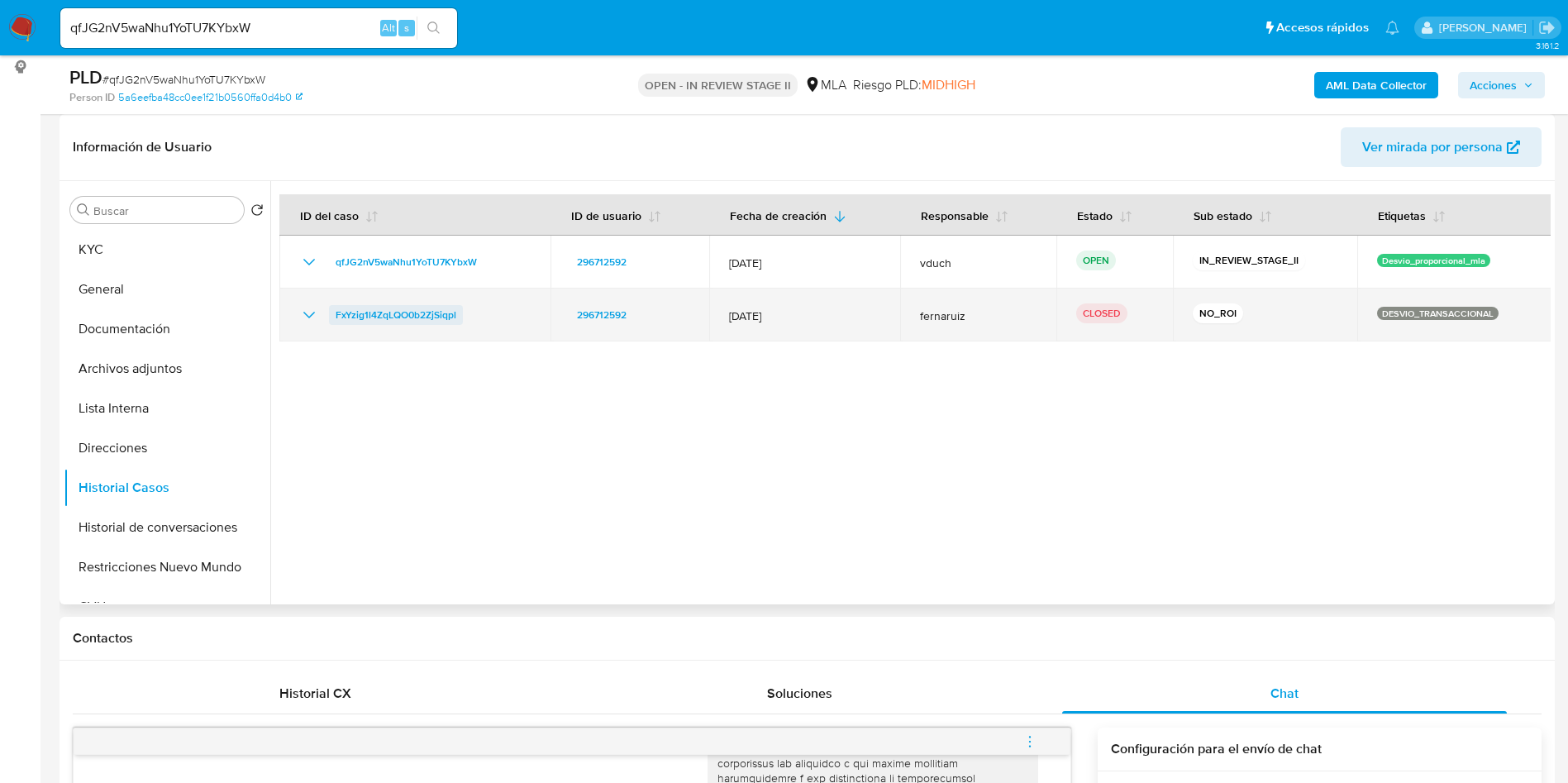
click at [411, 320] on span "FxYzig1l4ZqLQO0b2ZjSiqpl" at bounding box center [396, 315] width 120 height 20
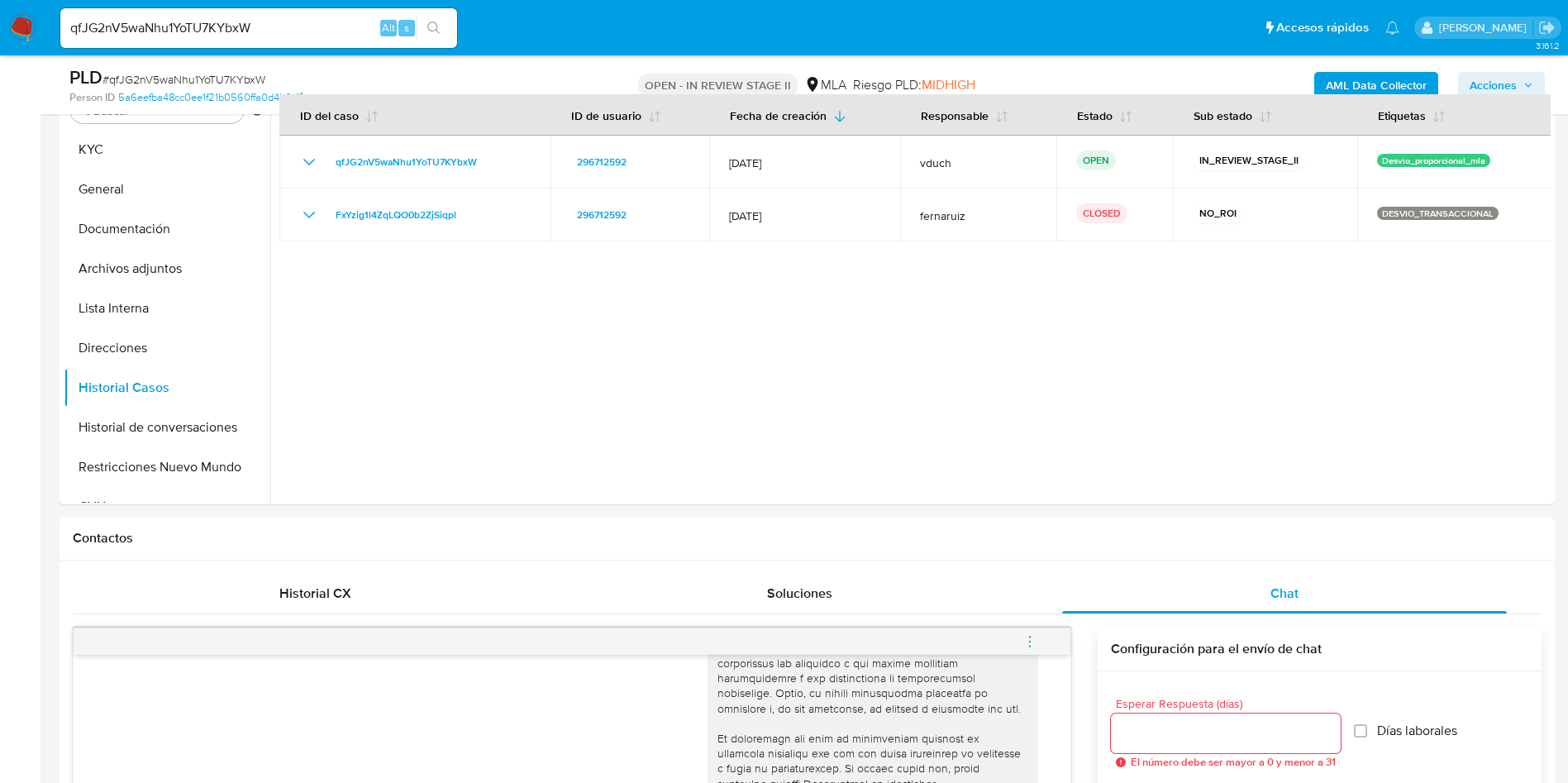
scroll to position [620, 0]
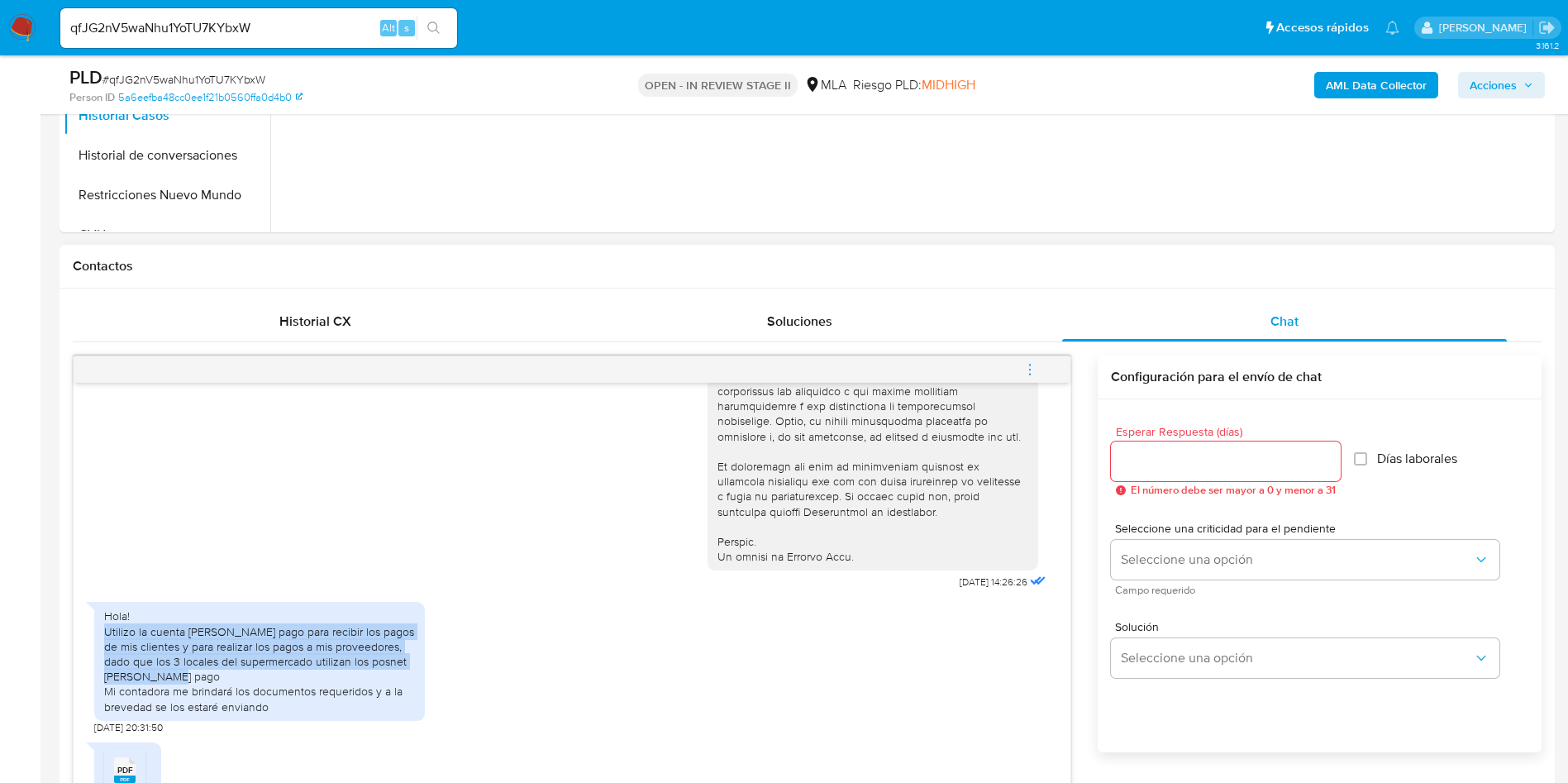
drag, startPoint x: 104, startPoint y: 639, endPoint x: 225, endPoint y: 673, distance: 125.7
click at [225, 673] on div "Hola! Utilizo la cuenta de mercado pago para recibir los pagos de mis clientes …" at bounding box center [259, 661] width 311 height 105
copy div "Utilizo la cuenta de mercado pago para recibir los pagos de mis clientes y para…"
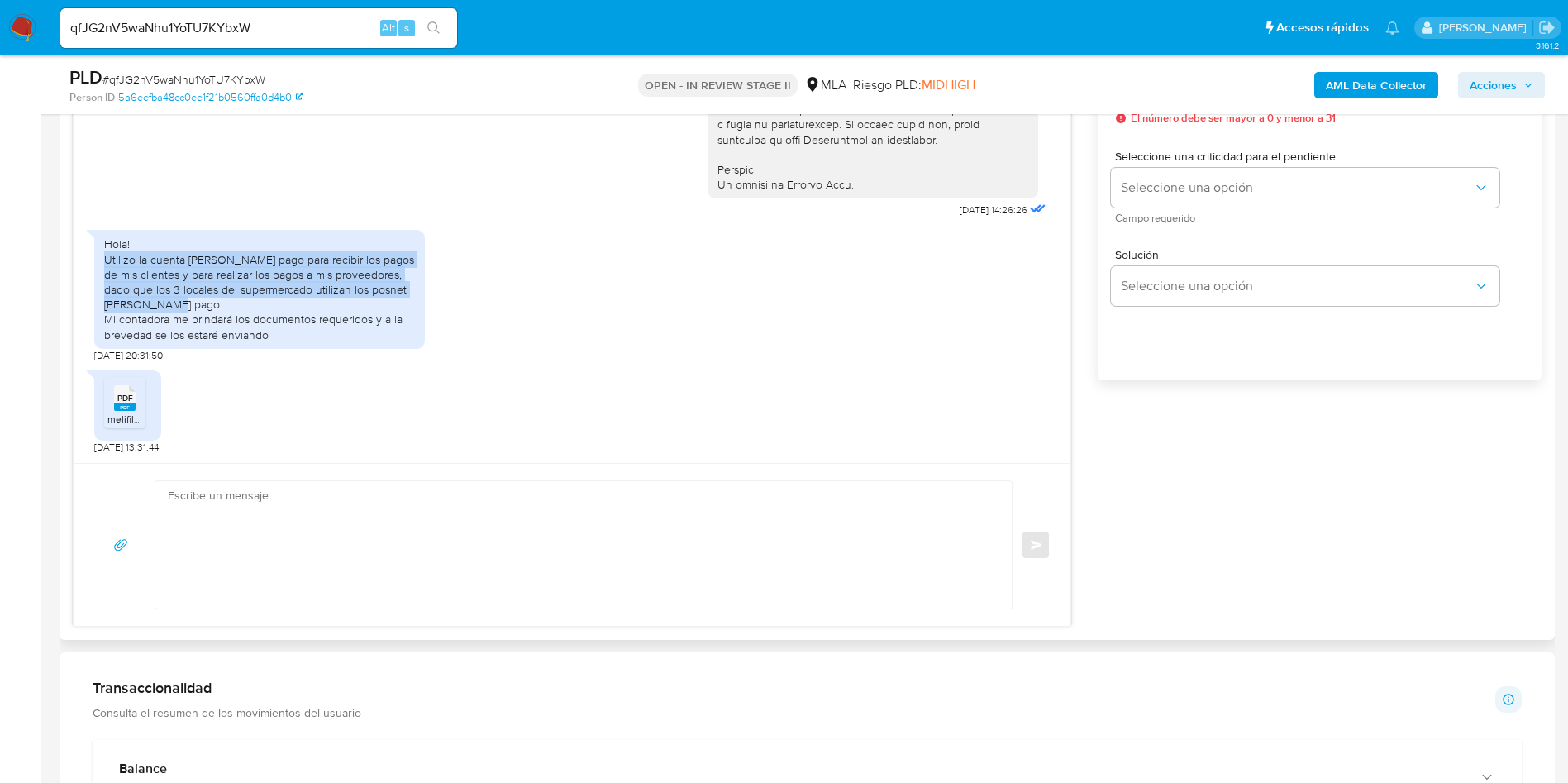
click at [262, 579] on textarea at bounding box center [579, 544] width 823 height 128
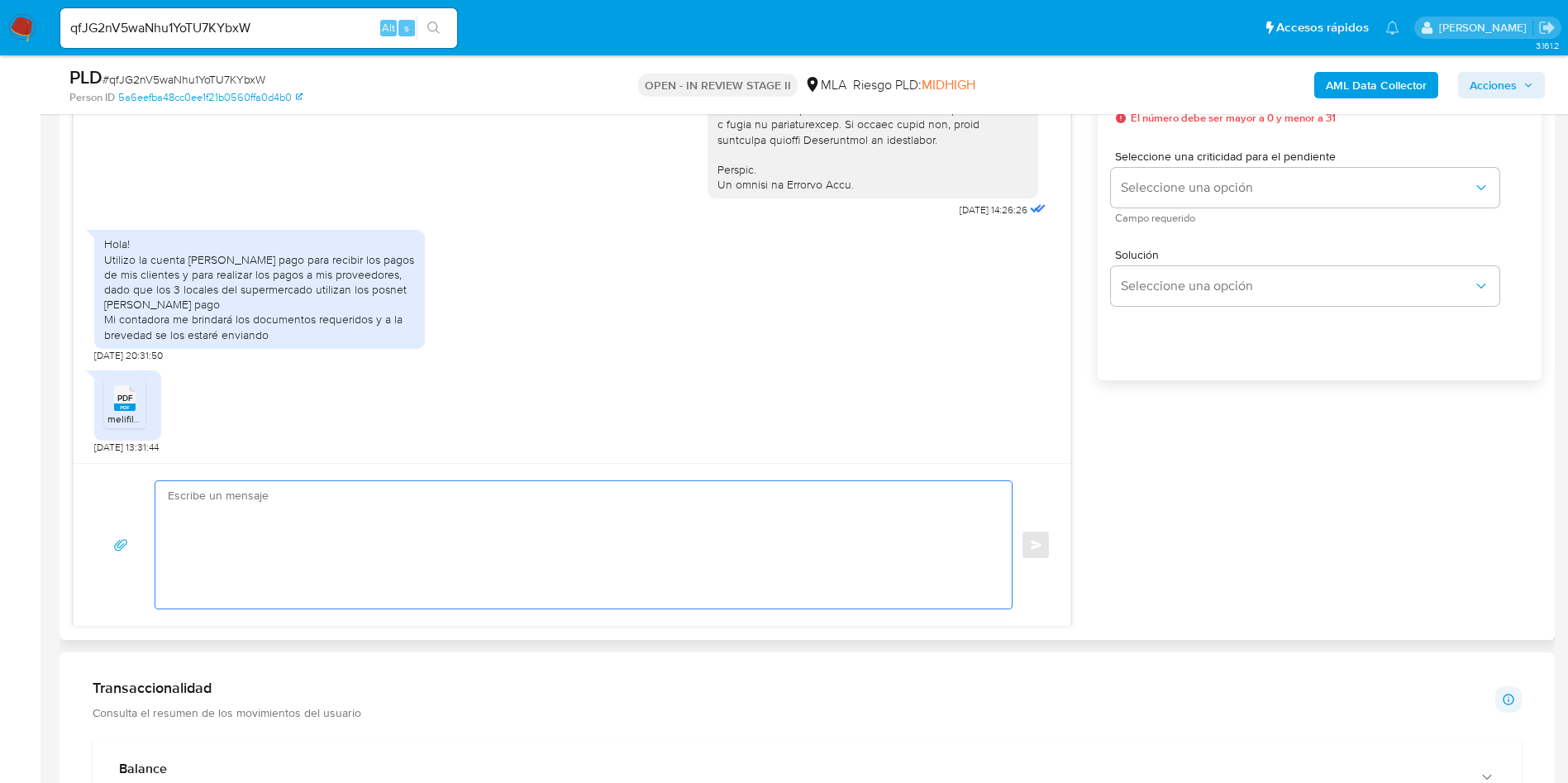
paste textarea "Hola, ¡Muchas gracias por tu respuesta! Confirmamos la recepción de la document…"
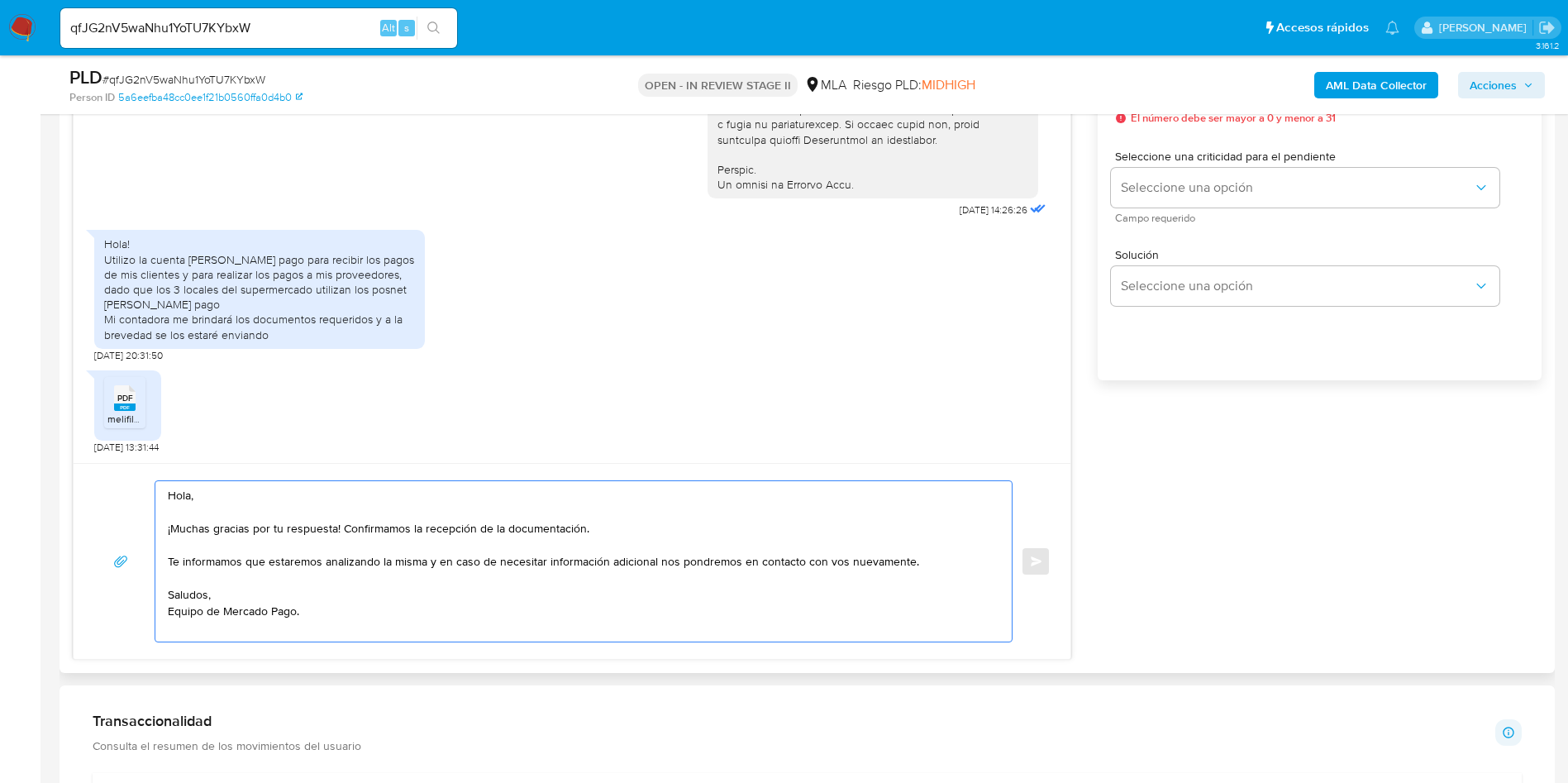
scroll to position [868, 0]
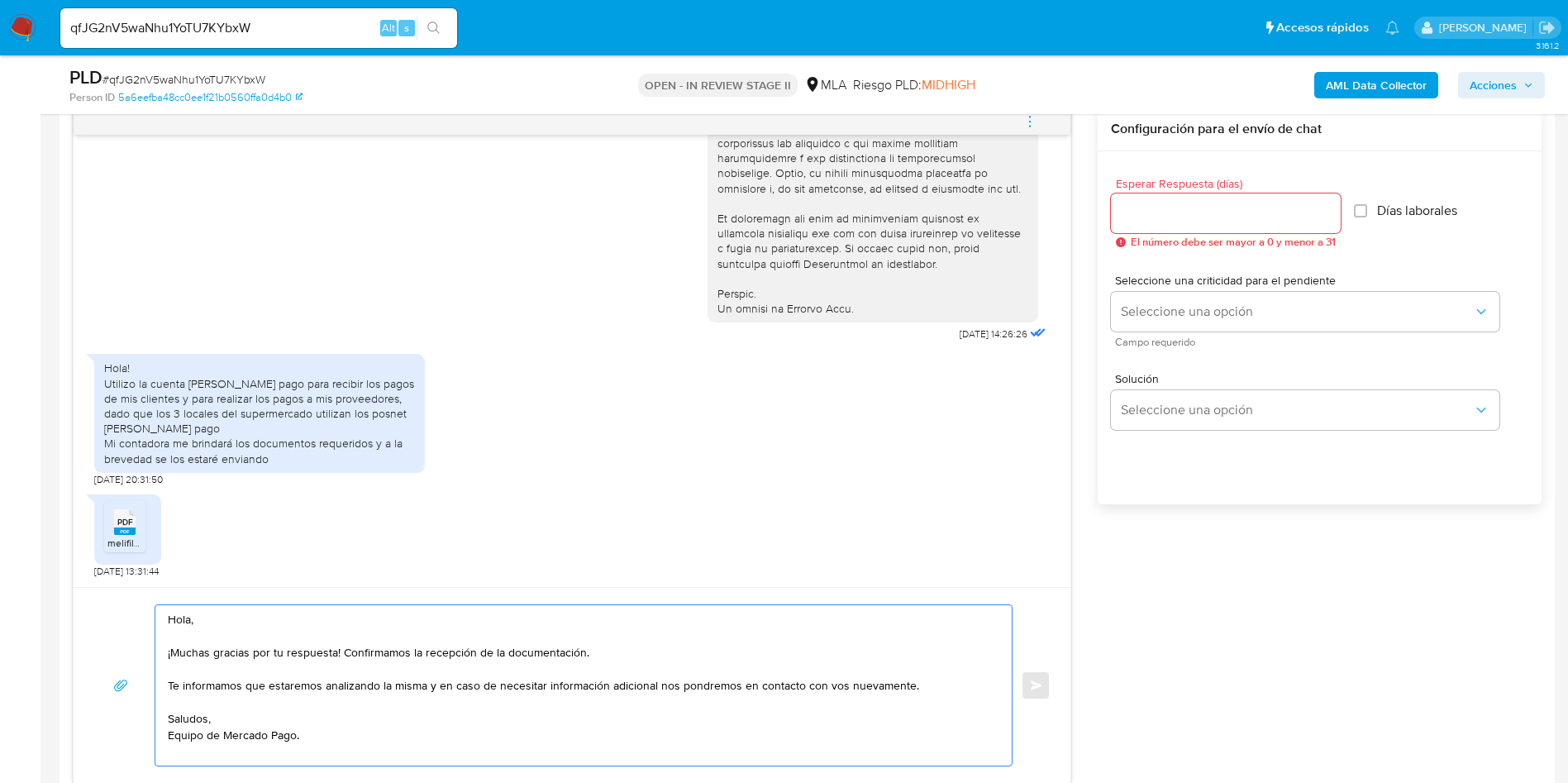
type textarea "Hola, ¡Muchas gracias por tu respuesta! Confirmamos la recepción de la document…"
click at [1160, 198] on div at bounding box center [1226, 213] width 230 height 39
click at [1154, 208] on input "Esperar Respuesta (días)" at bounding box center [1226, 213] width 230 height 21
type input "0"
click at [1041, 688] on span "Enviar" at bounding box center [1036, 685] width 12 height 10
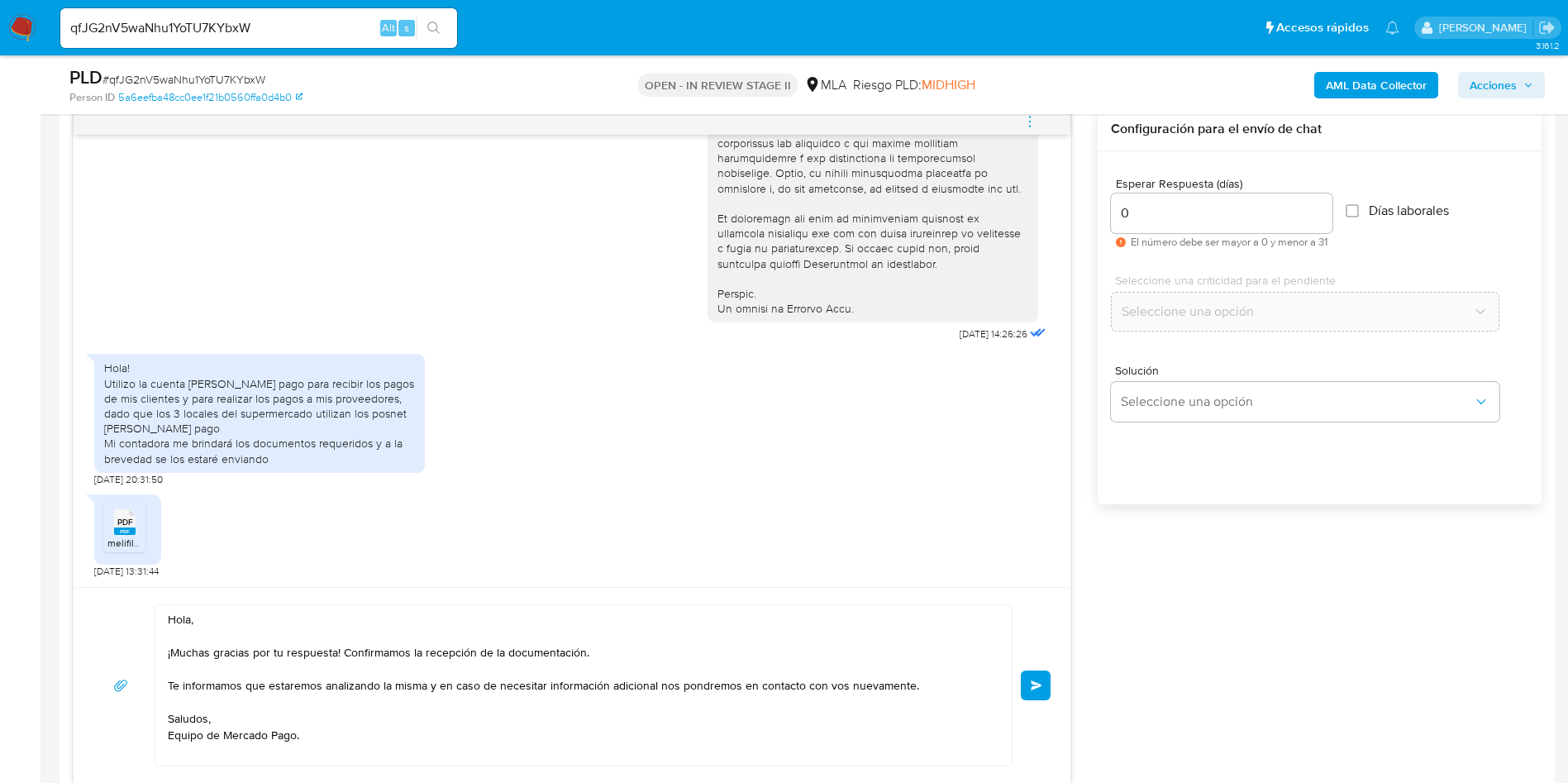
click at [205, 19] on input "qfJG2nV5waNhu1YoTU7KYbxW" at bounding box center [259, 28] width 397 height 21
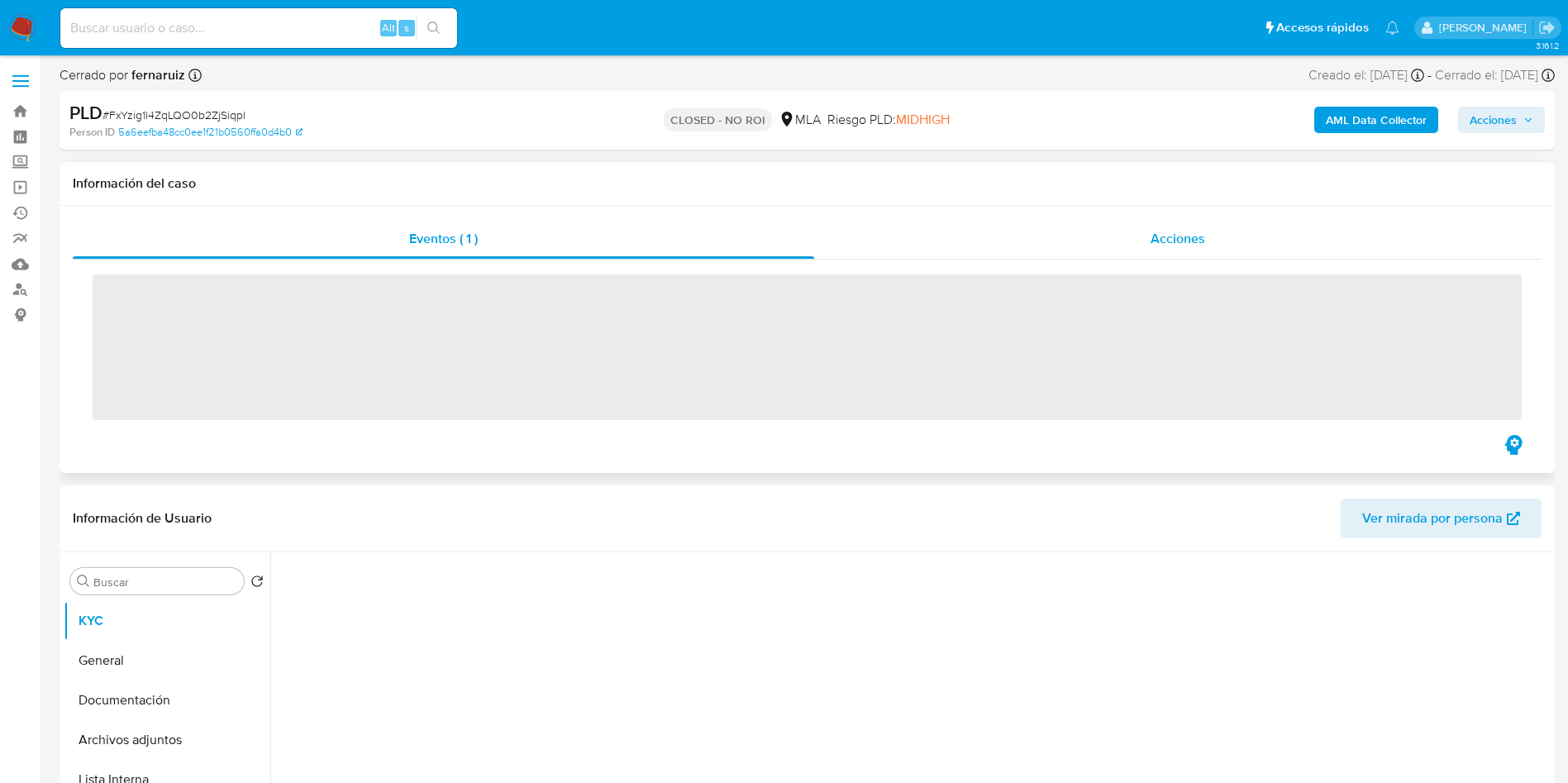
click at [1180, 226] on div "Acciones" at bounding box center [1178, 239] width 727 height 39
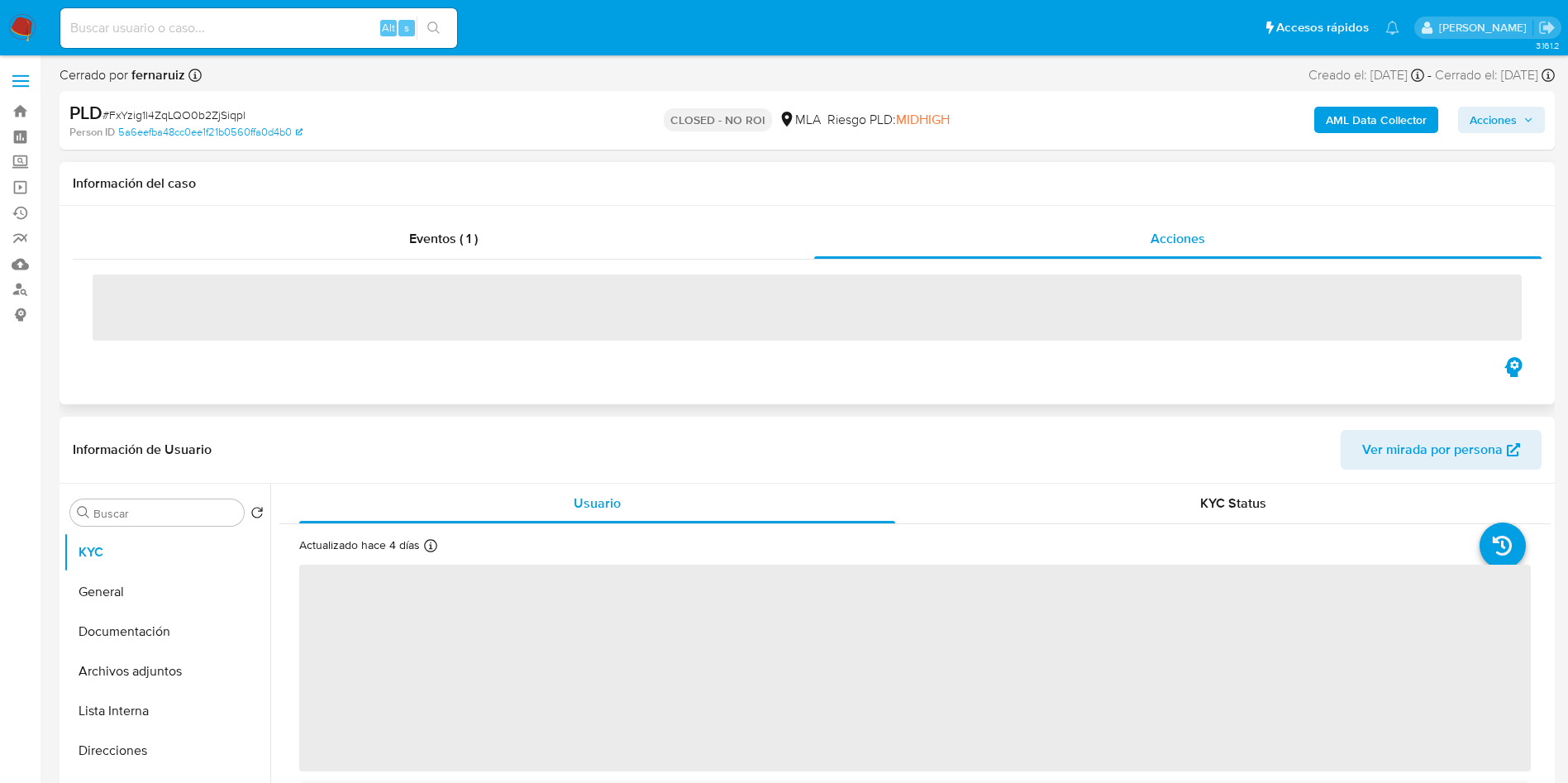
select select "10"
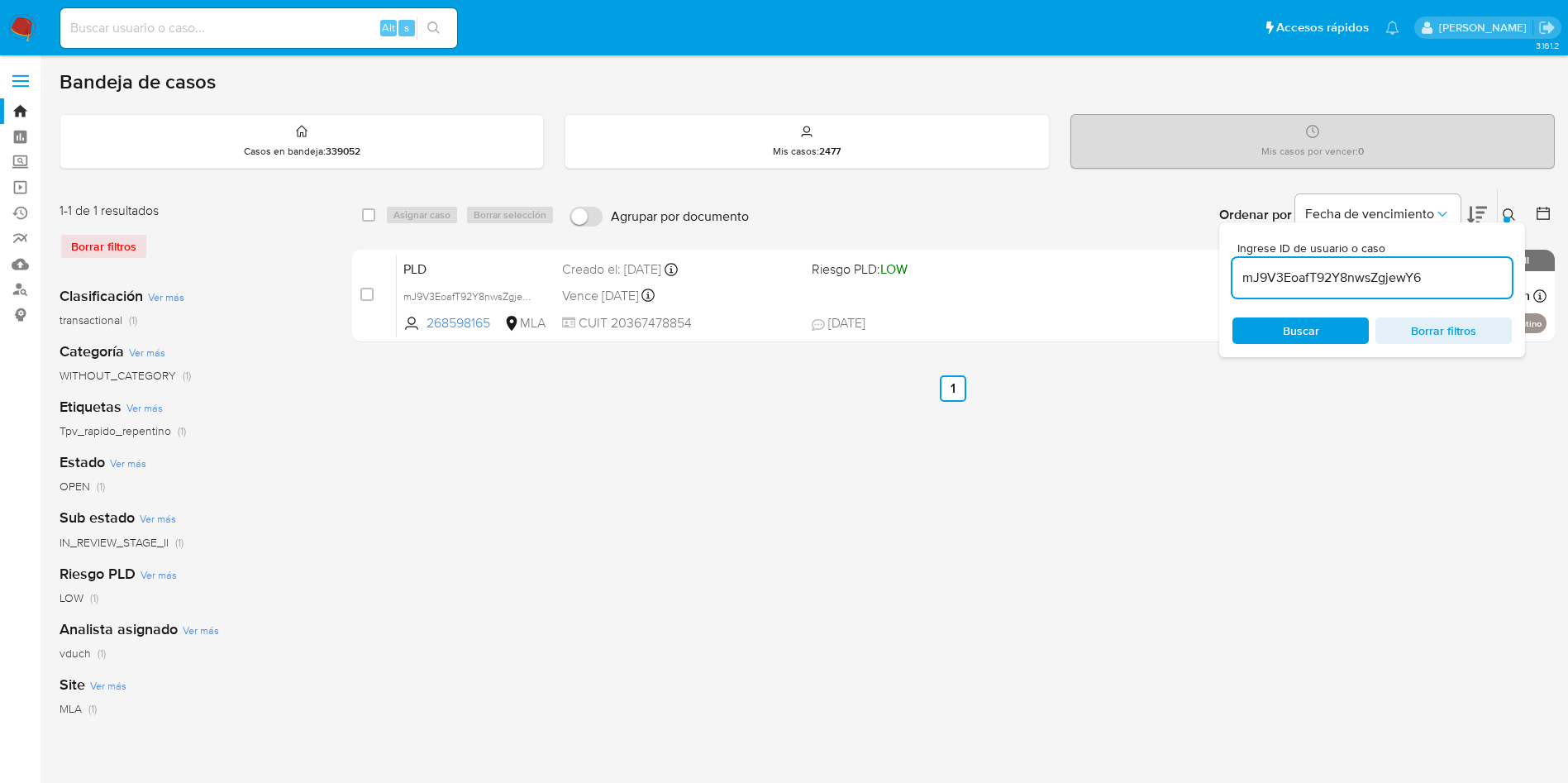
click at [1412, 277] on input "mJ9V3EoafT92Y8nwsZgjewY6" at bounding box center [1372, 277] width 279 height 21
paste input "qfJG2nV5waNhu1YoTU7KYbxW"
type input "qfJG2nV5waNhu1YoTU7KYbxW"
click at [373, 217] on input "checkbox" at bounding box center [368, 215] width 13 height 13
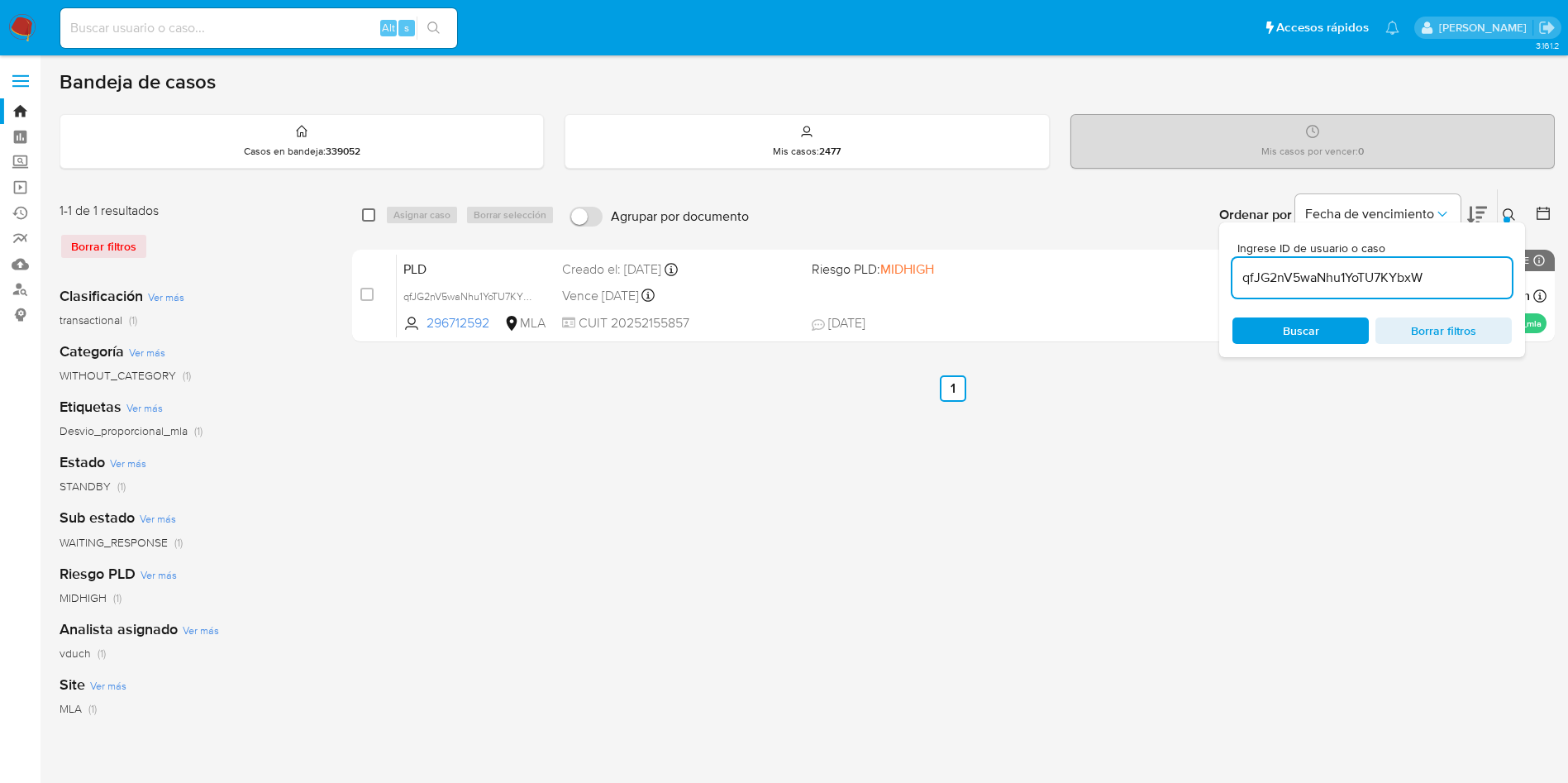
checkbox input "true"
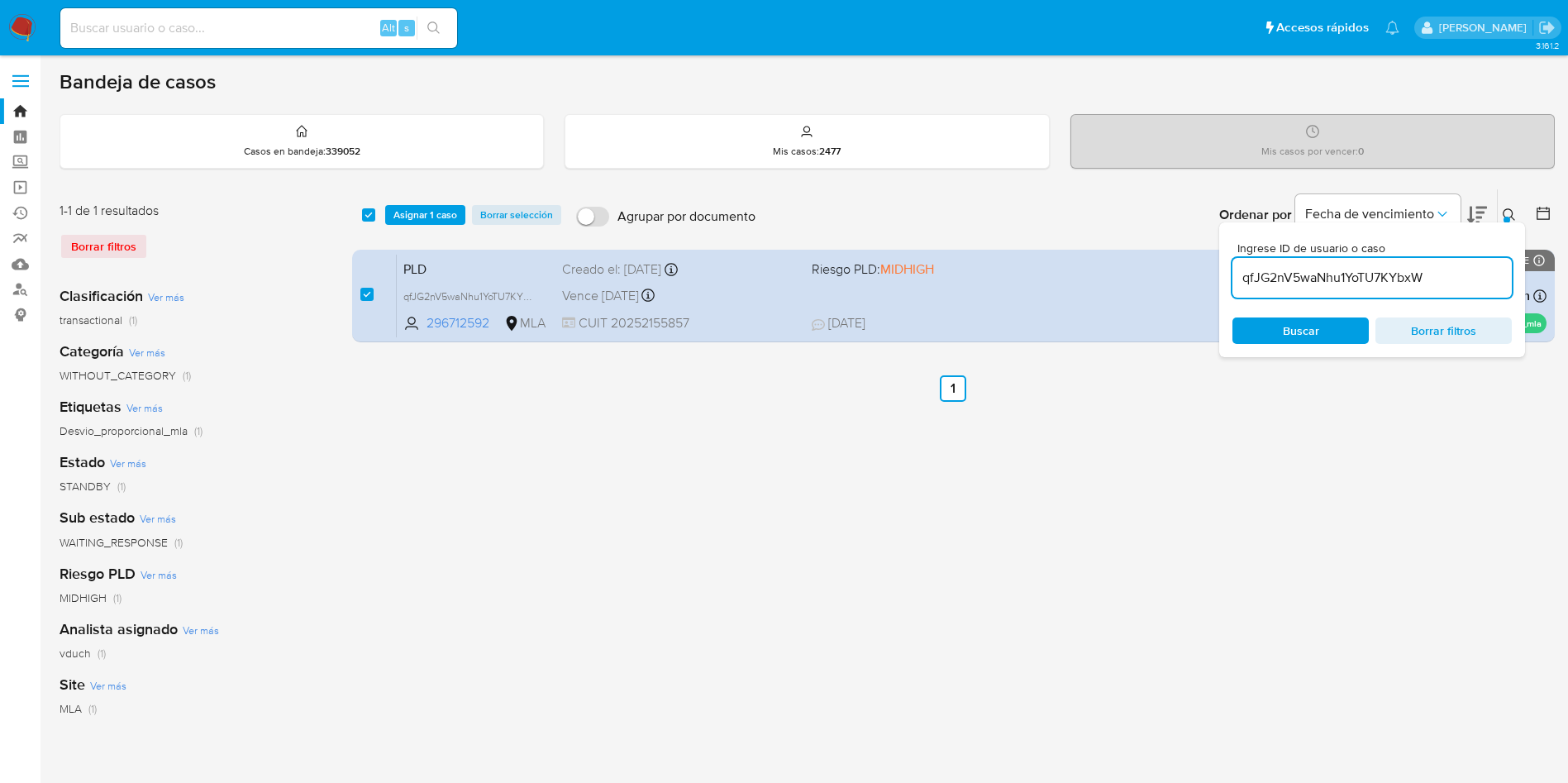
click at [413, 199] on div "select-all-cases-checkbox Asignar 1 caso Borrar selección Agrupar por documento…" at bounding box center [954, 215] width 1203 height 51
click at [431, 216] on span "Asignar 1 caso" at bounding box center [425, 215] width 63 height 17
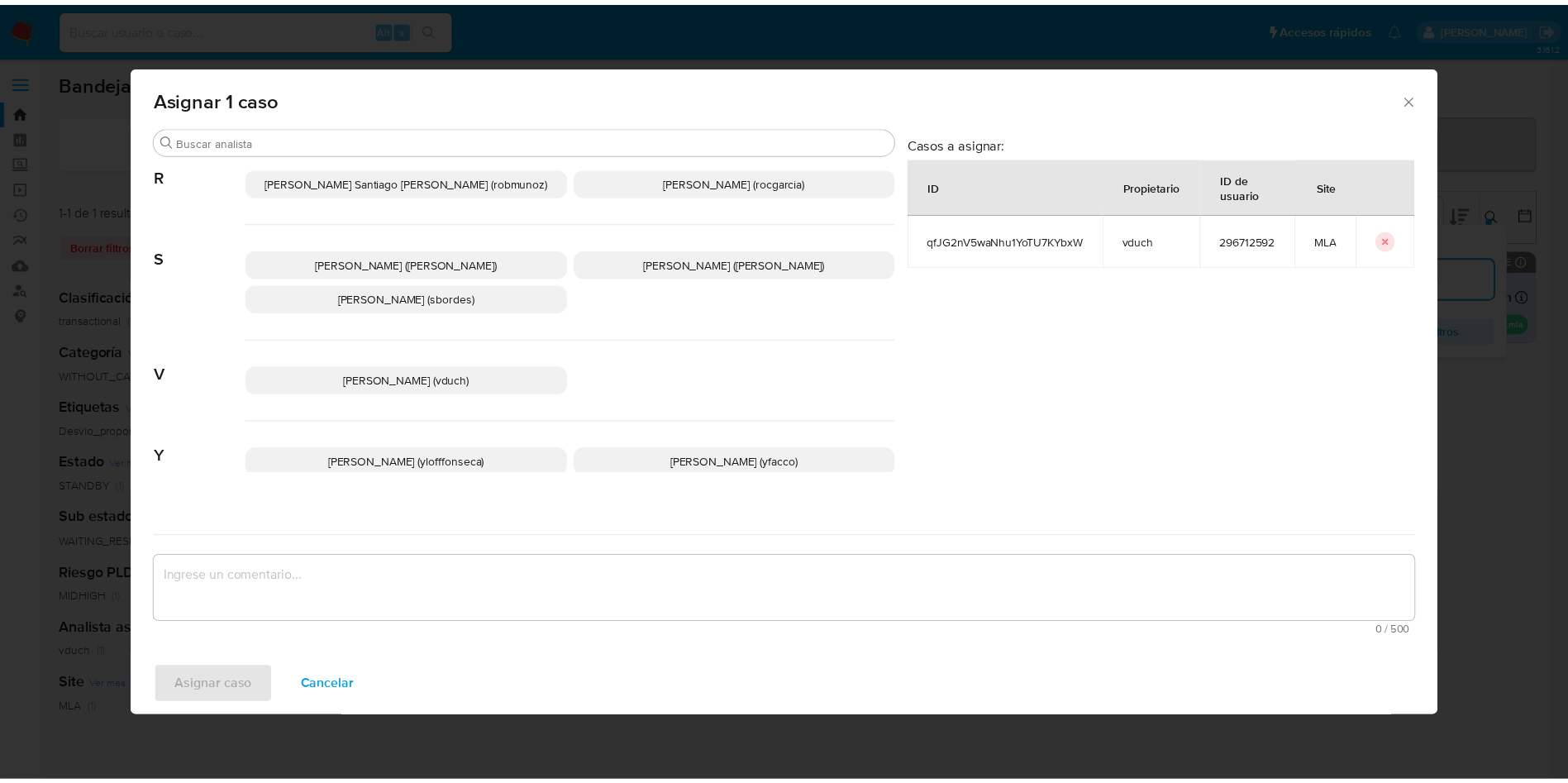
scroll to position [1442, 0]
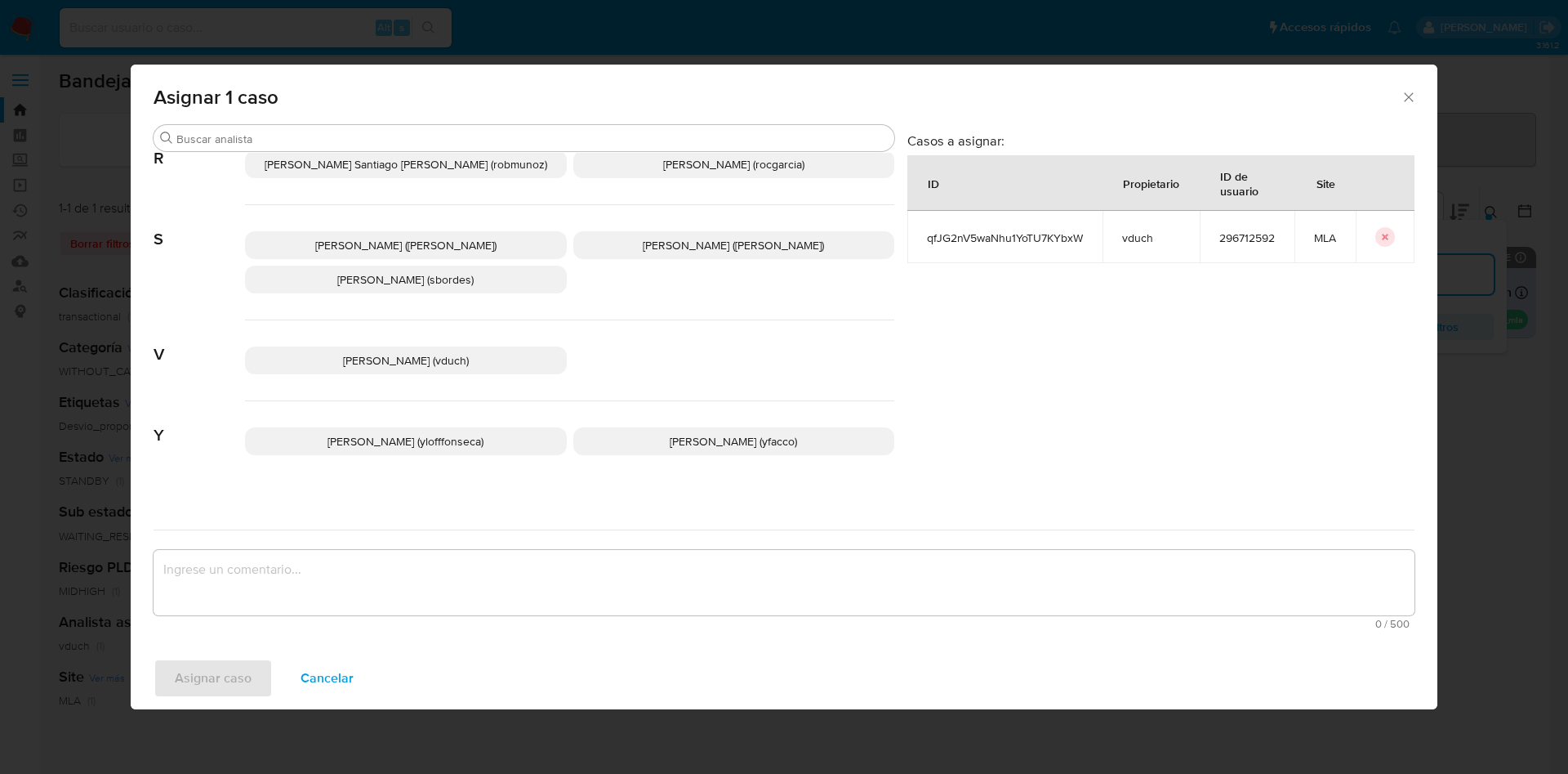
click at [467, 347] on p "Valeria Duch (vduch)" at bounding box center [405, 360] width 322 height 28
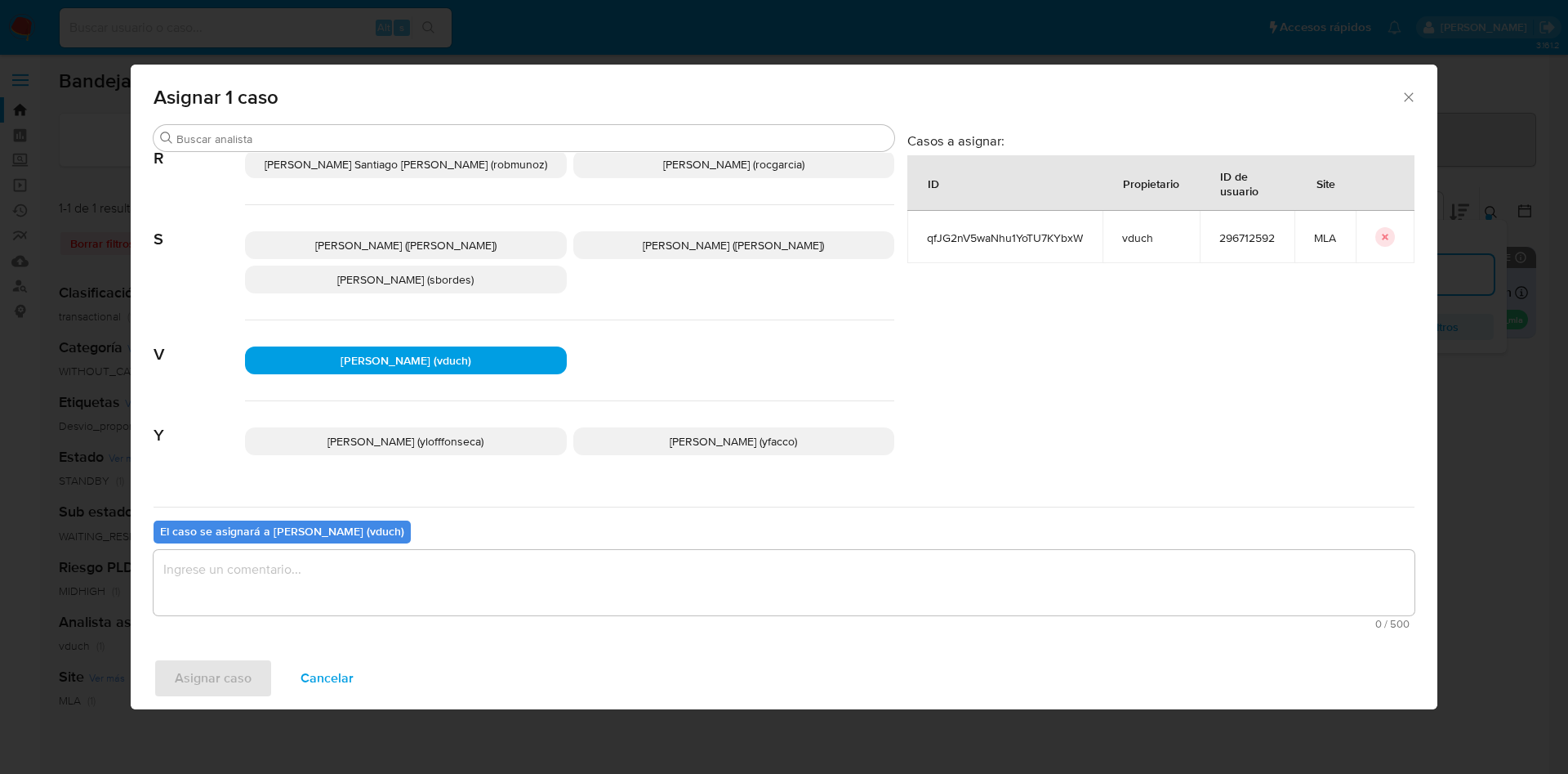
click at [635, 632] on div "El caso se asignará a Valeria Duch (vduch) 0 / 500 500 caracteres restantes" at bounding box center [784, 571] width 1261 height 129
click at [597, 560] on textarea "assign-modal" at bounding box center [784, 583] width 1261 height 65
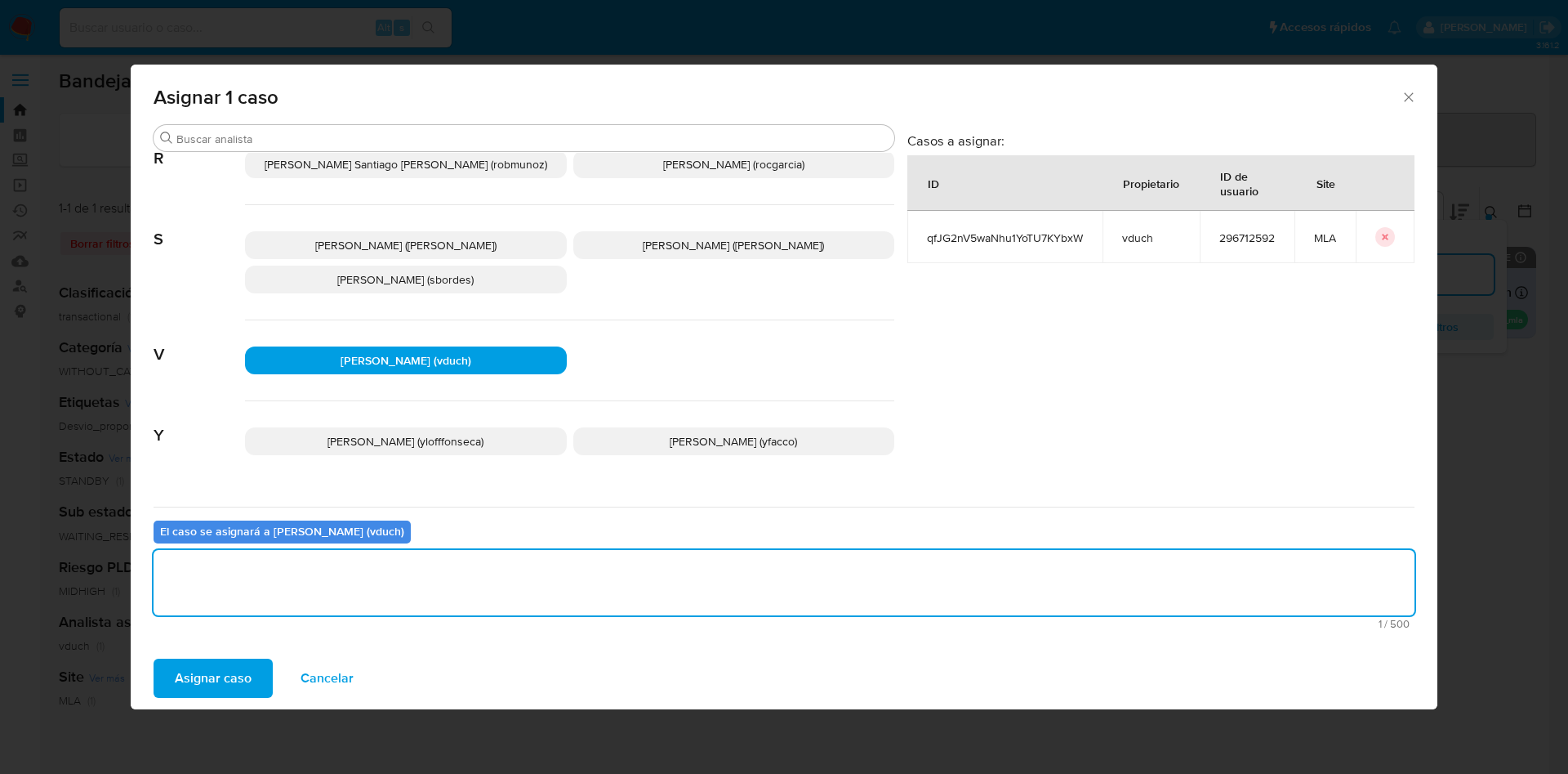
click at [249, 665] on span "Asignar caso" at bounding box center [213, 679] width 77 height 36
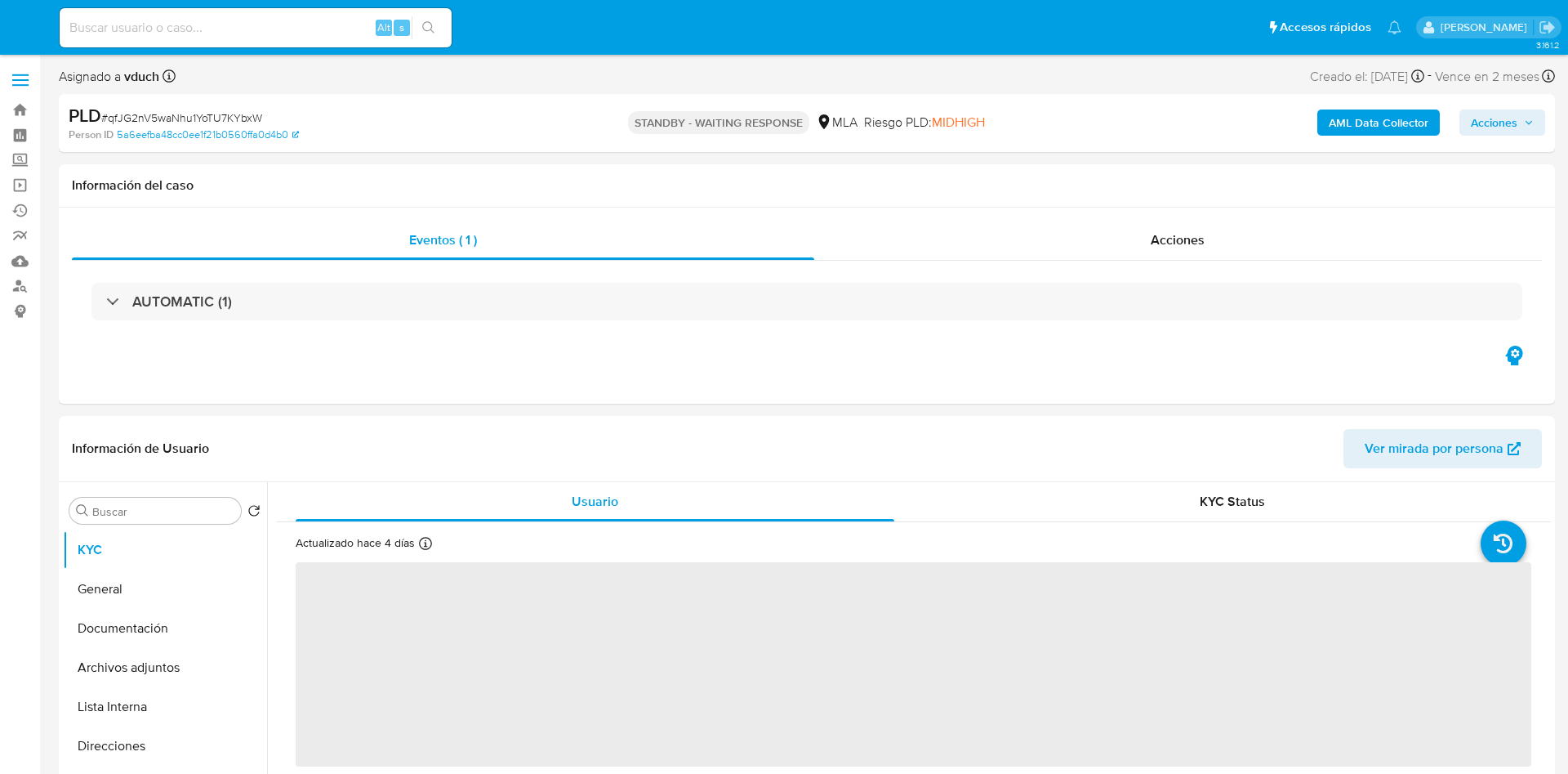
select select "10"
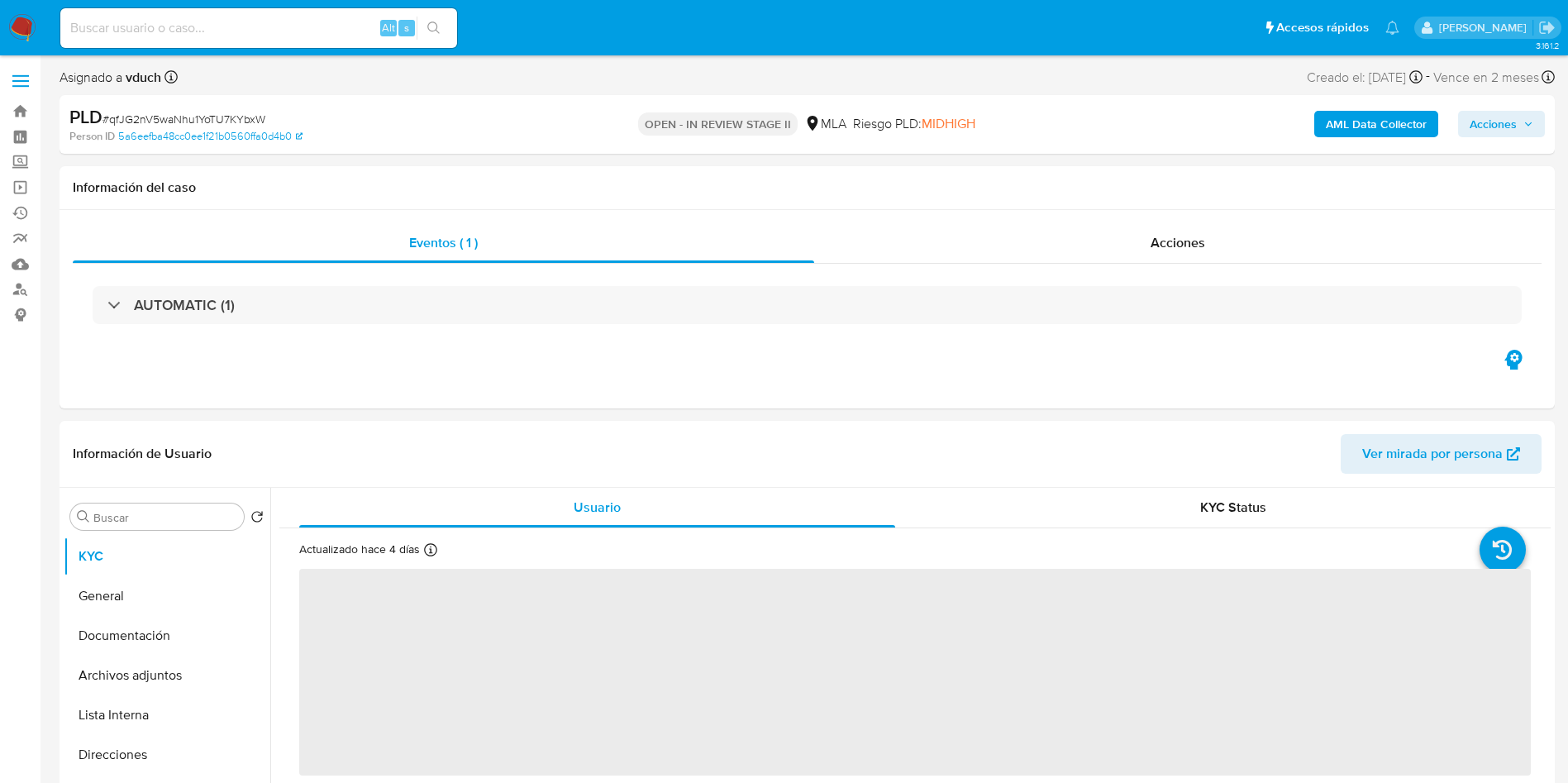
select select "10"
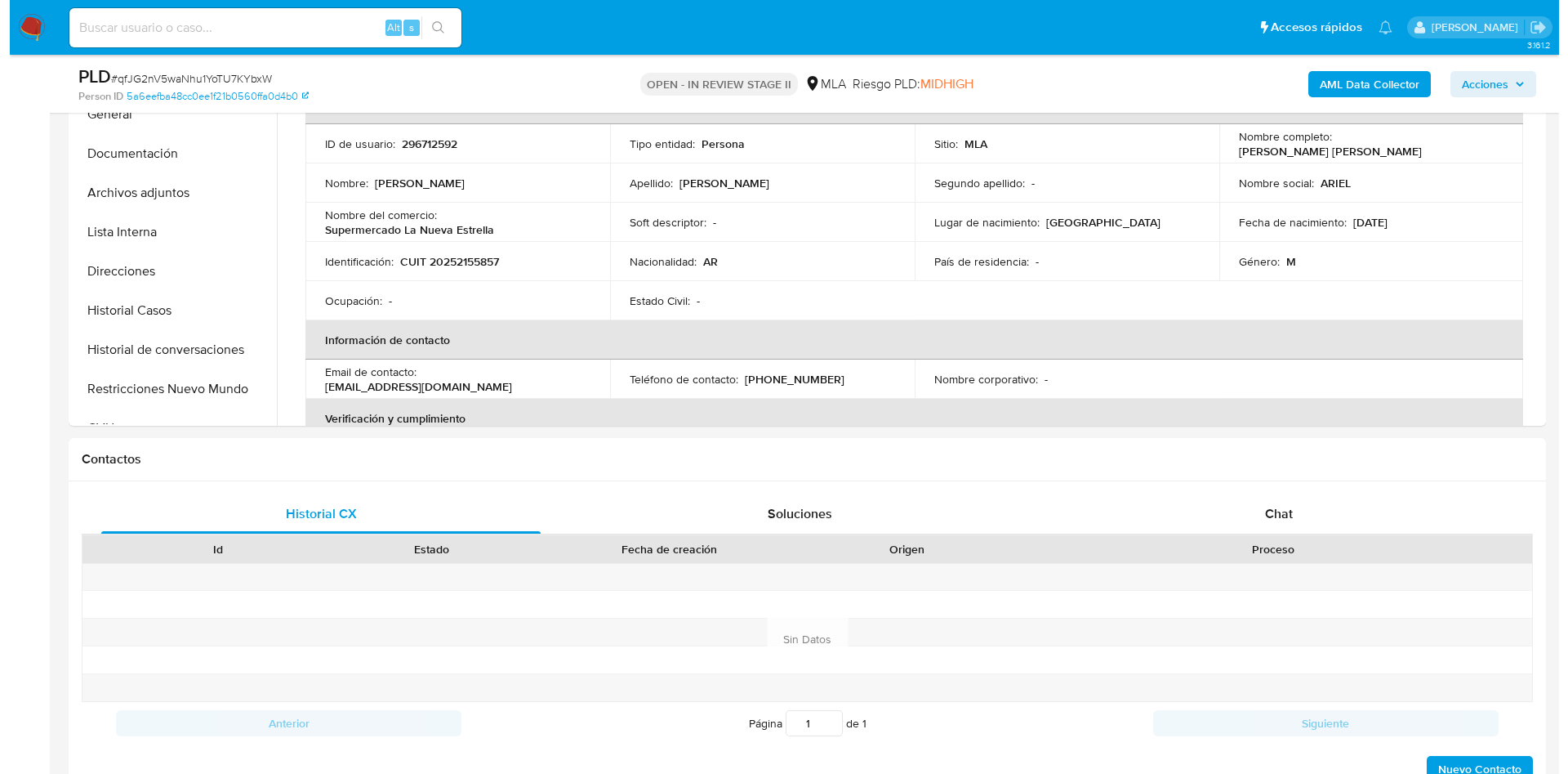
scroll to position [229, 0]
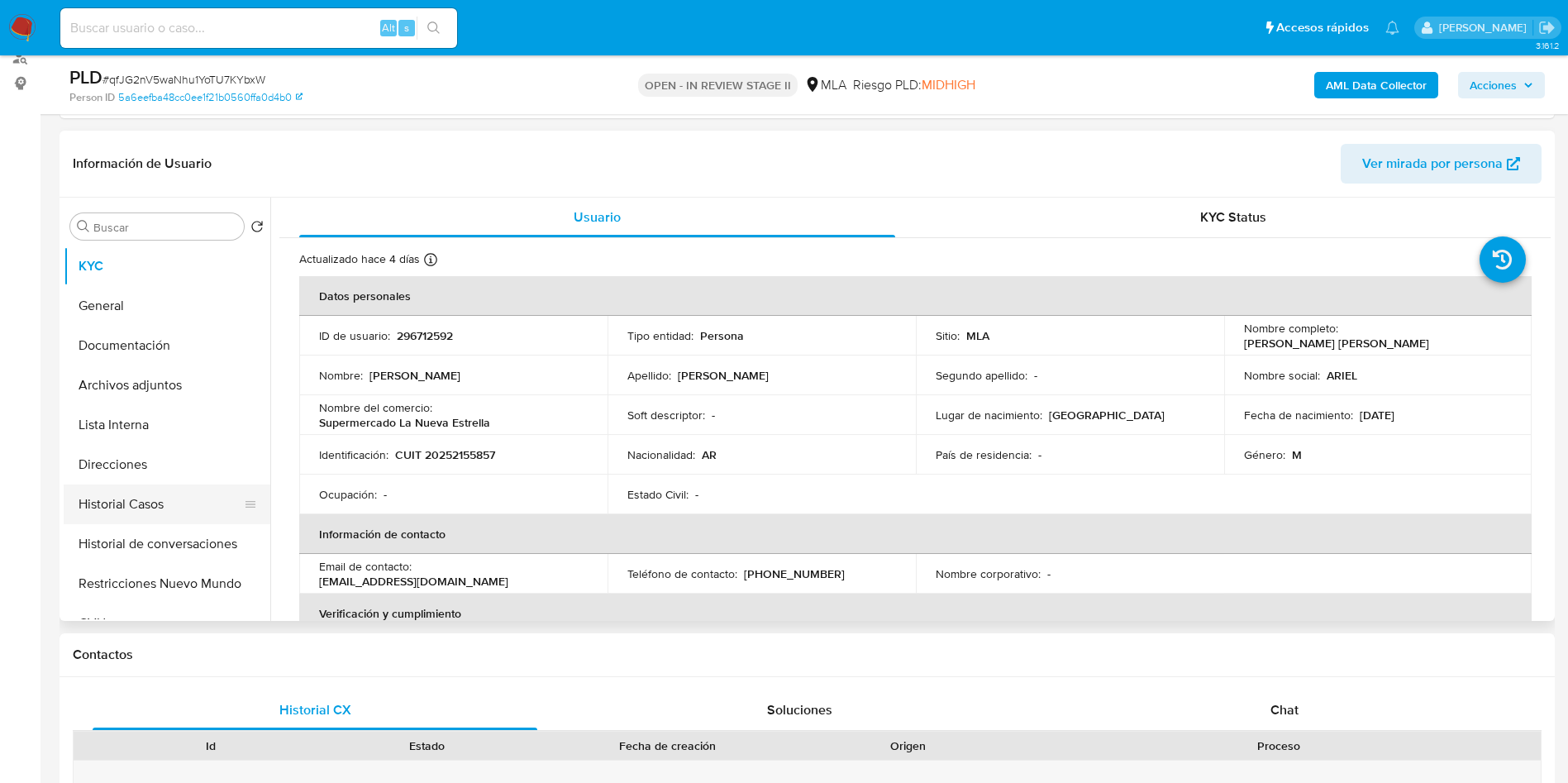
click at [135, 520] on button "Historial Casos" at bounding box center [160, 504] width 194 height 39
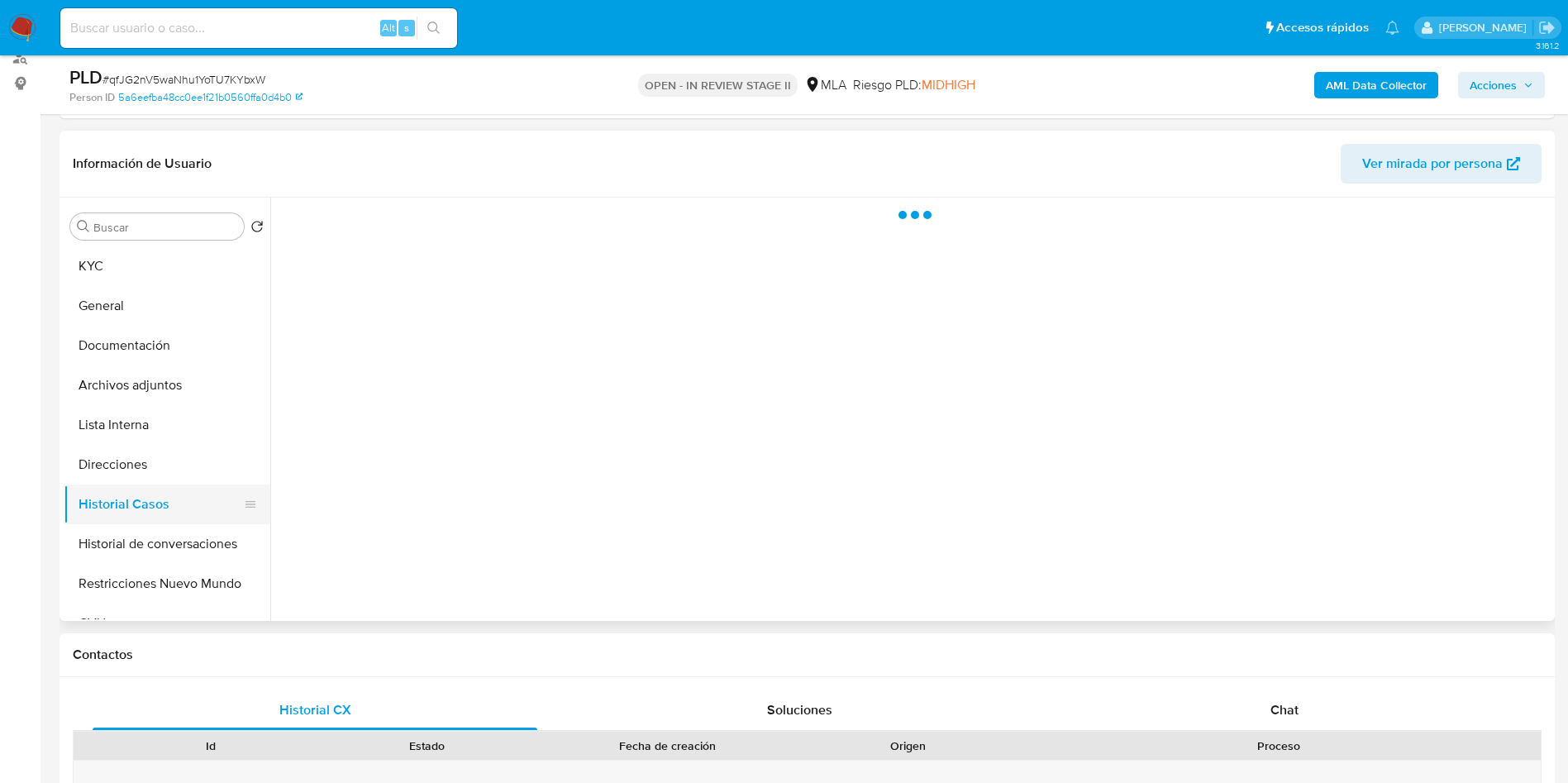
click at [135, 520] on button "Historial Casos" at bounding box center [160, 504] width 194 height 39
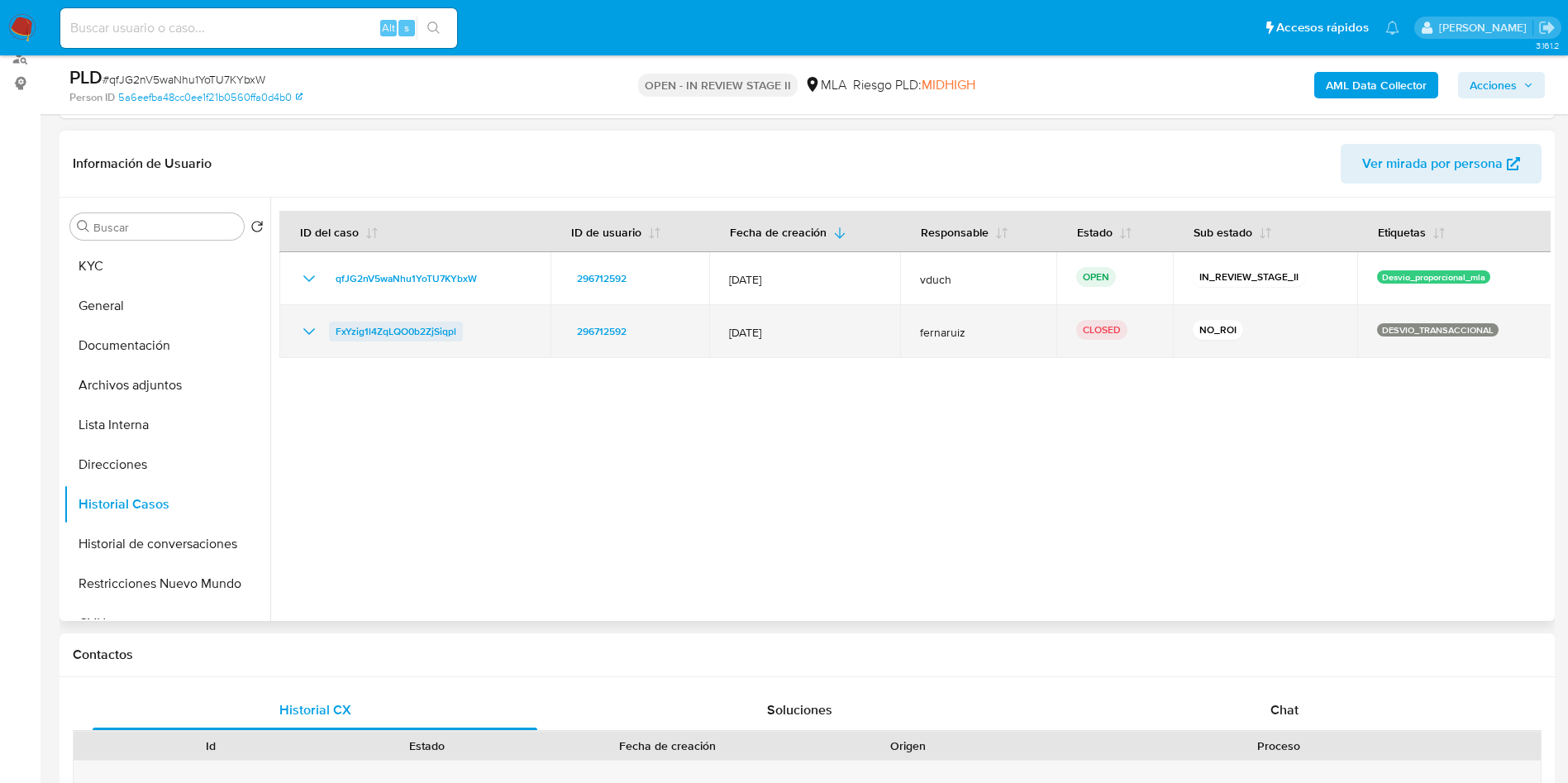
click at [418, 334] on span "FxYzig1l4ZqLQO0b2ZjSiqpl" at bounding box center [396, 331] width 120 height 20
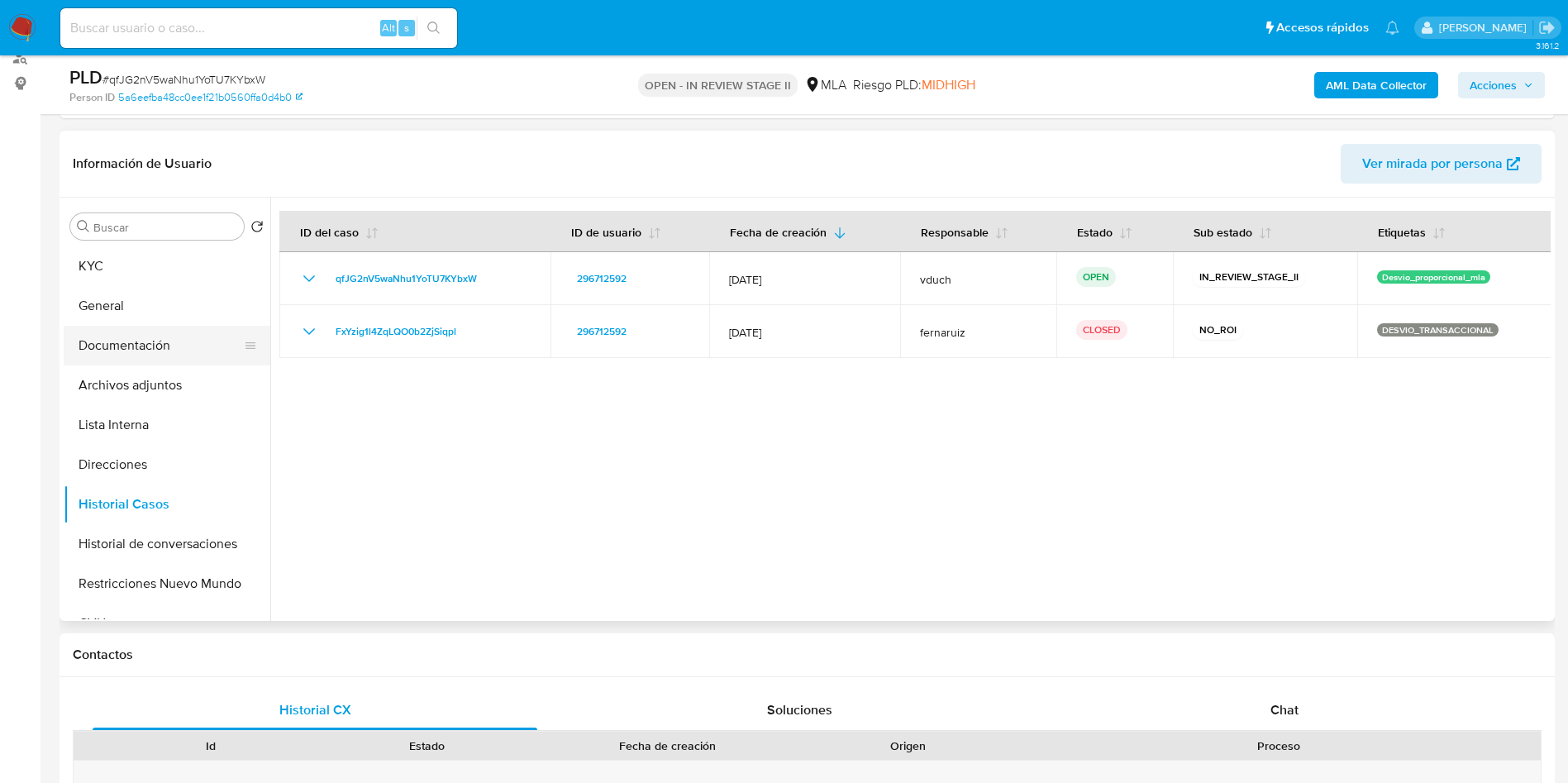
click at [187, 359] on button "Documentación" at bounding box center [160, 345] width 194 height 39
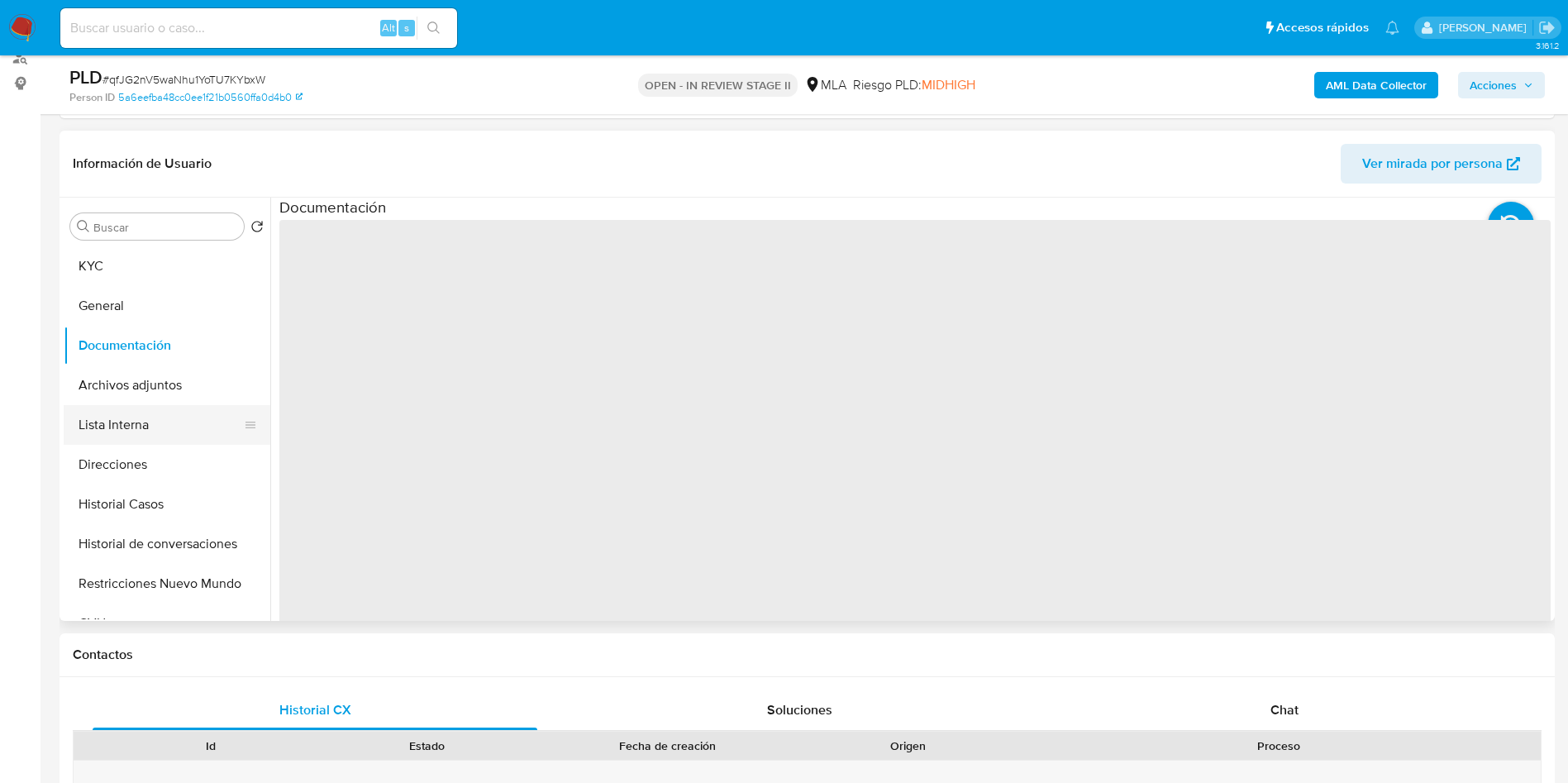
click at [174, 410] on button "Lista Interna" at bounding box center [160, 424] width 194 height 39
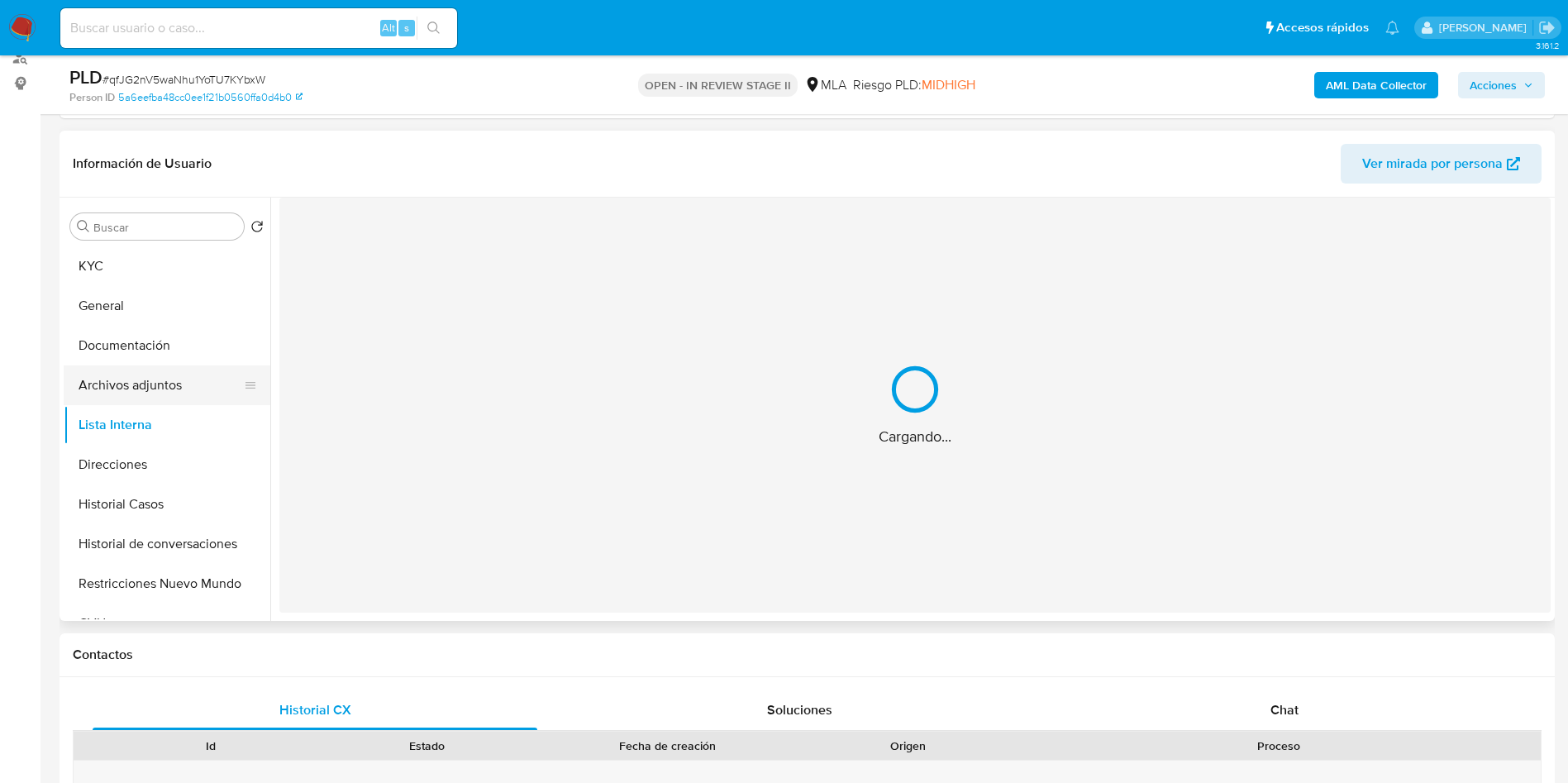
click at [174, 388] on button "Archivos adjuntos" at bounding box center [160, 385] width 194 height 39
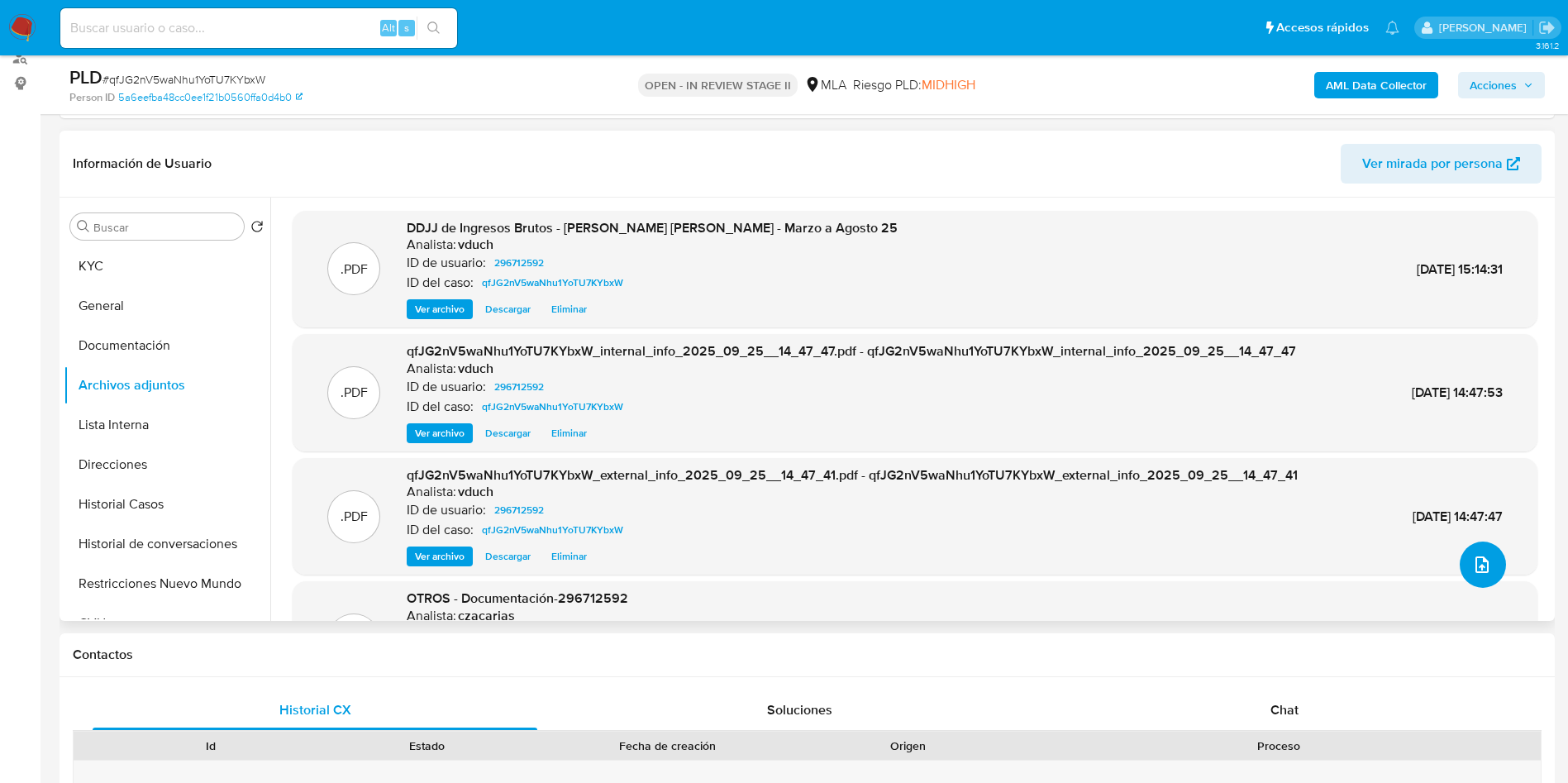
click at [1462, 567] on button "upload-file" at bounding box center [1483, 565] width 46 height 46
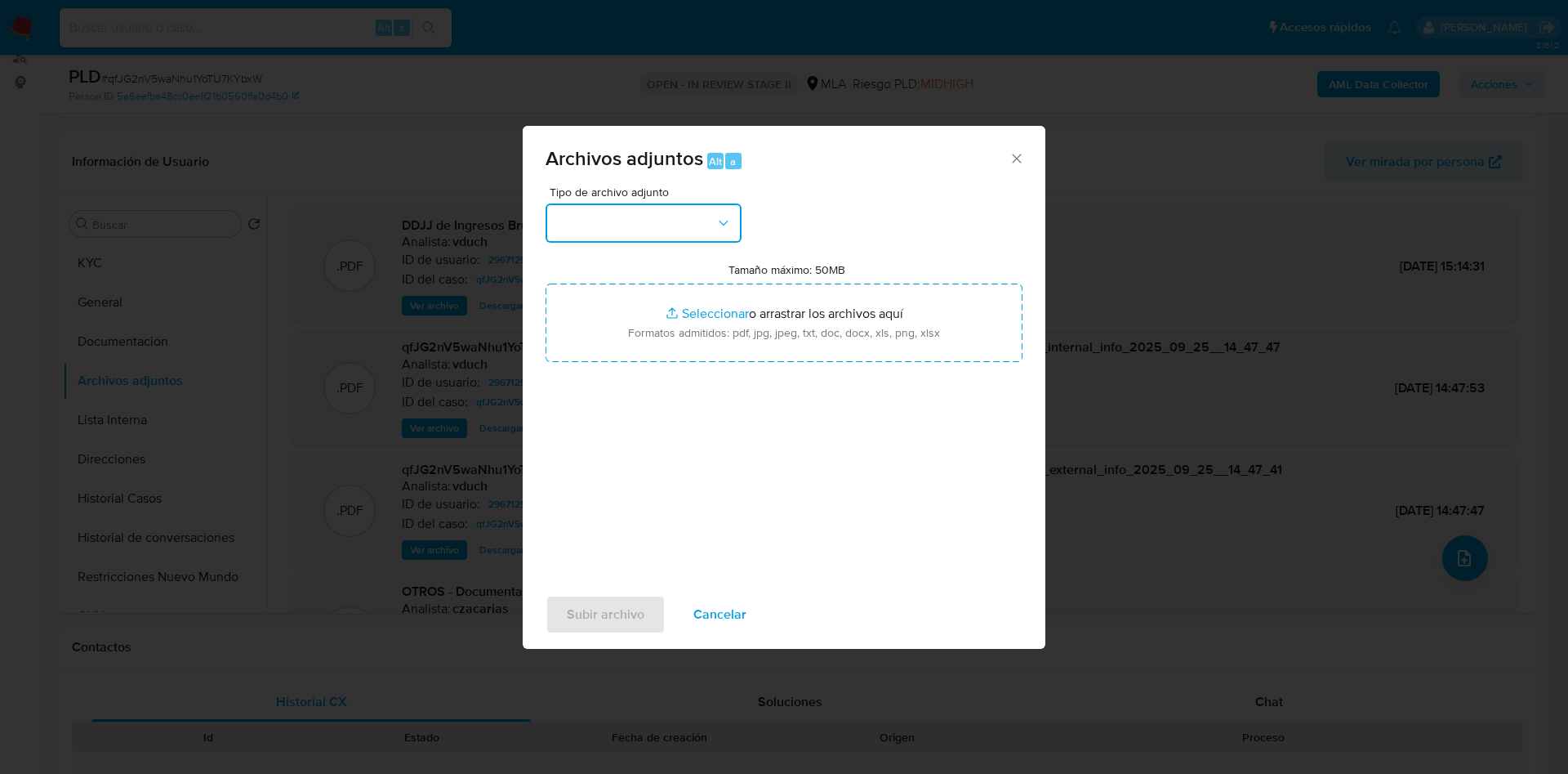
click at [672, 210] on button "button" at bounding box center [644, 222] width 196 height 39
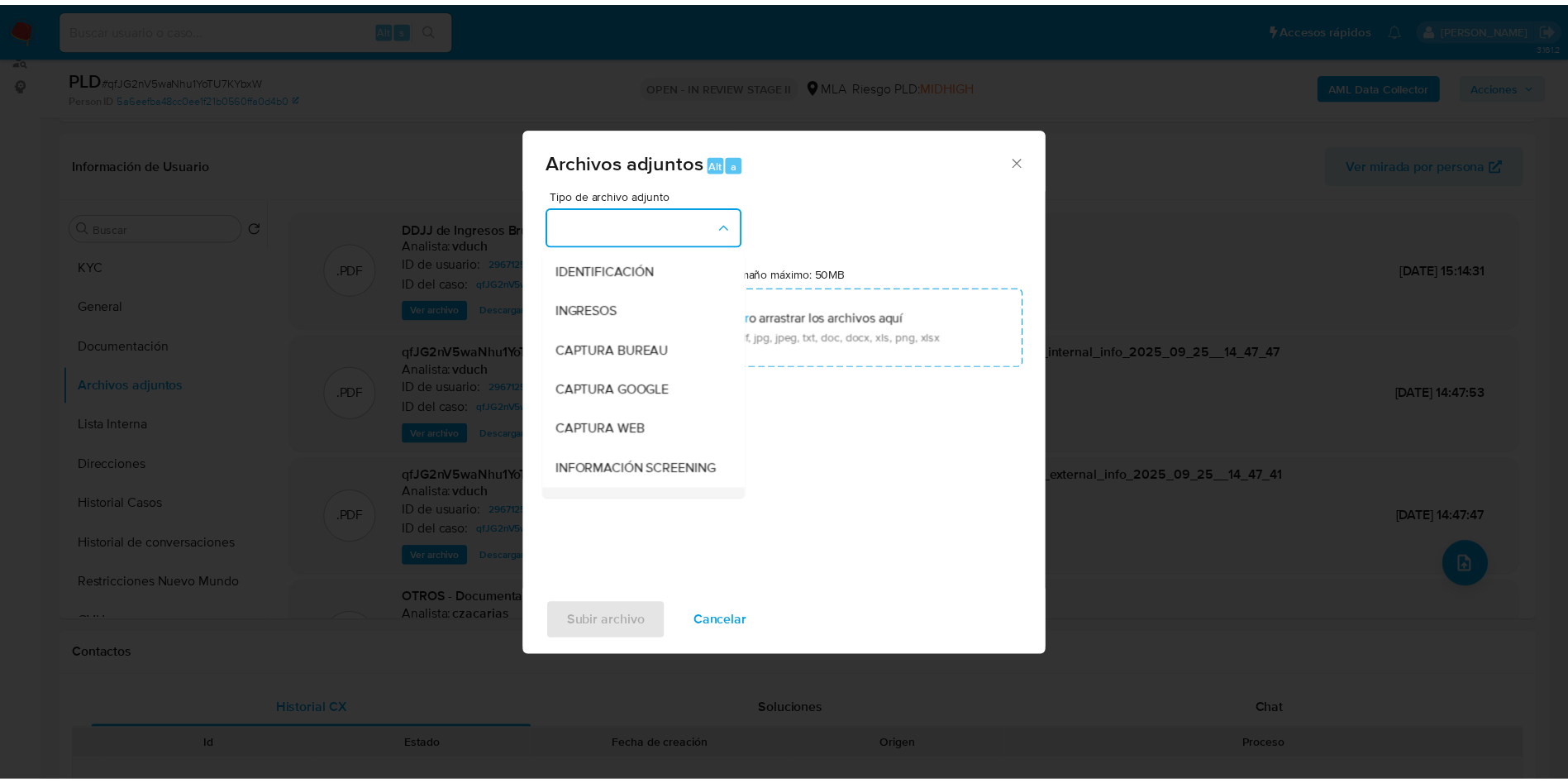
scroll to position [124, 0]
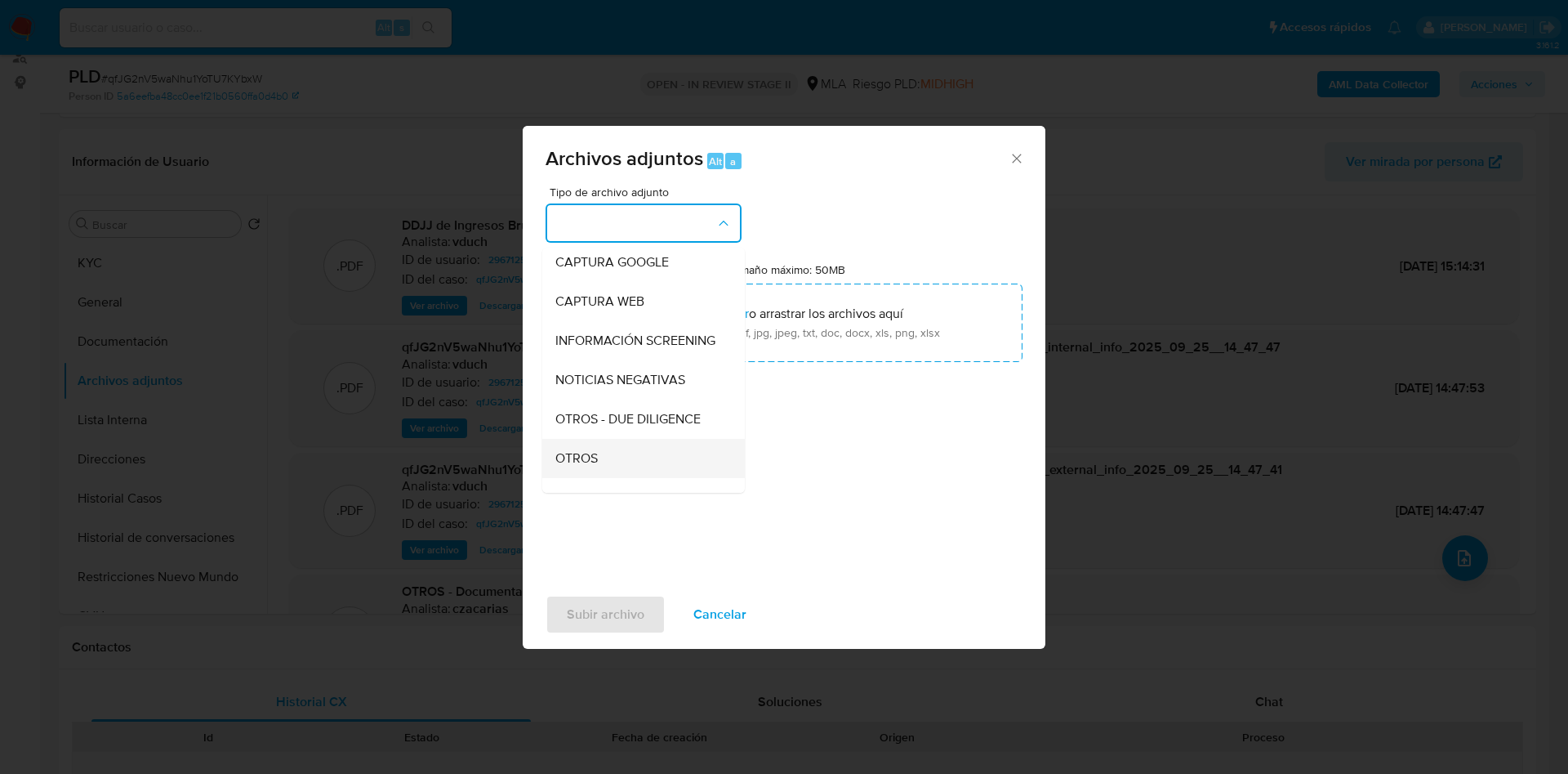
click at [625, 478] on div "OTROS" at bounding box center [638, 458] width 167 height 39
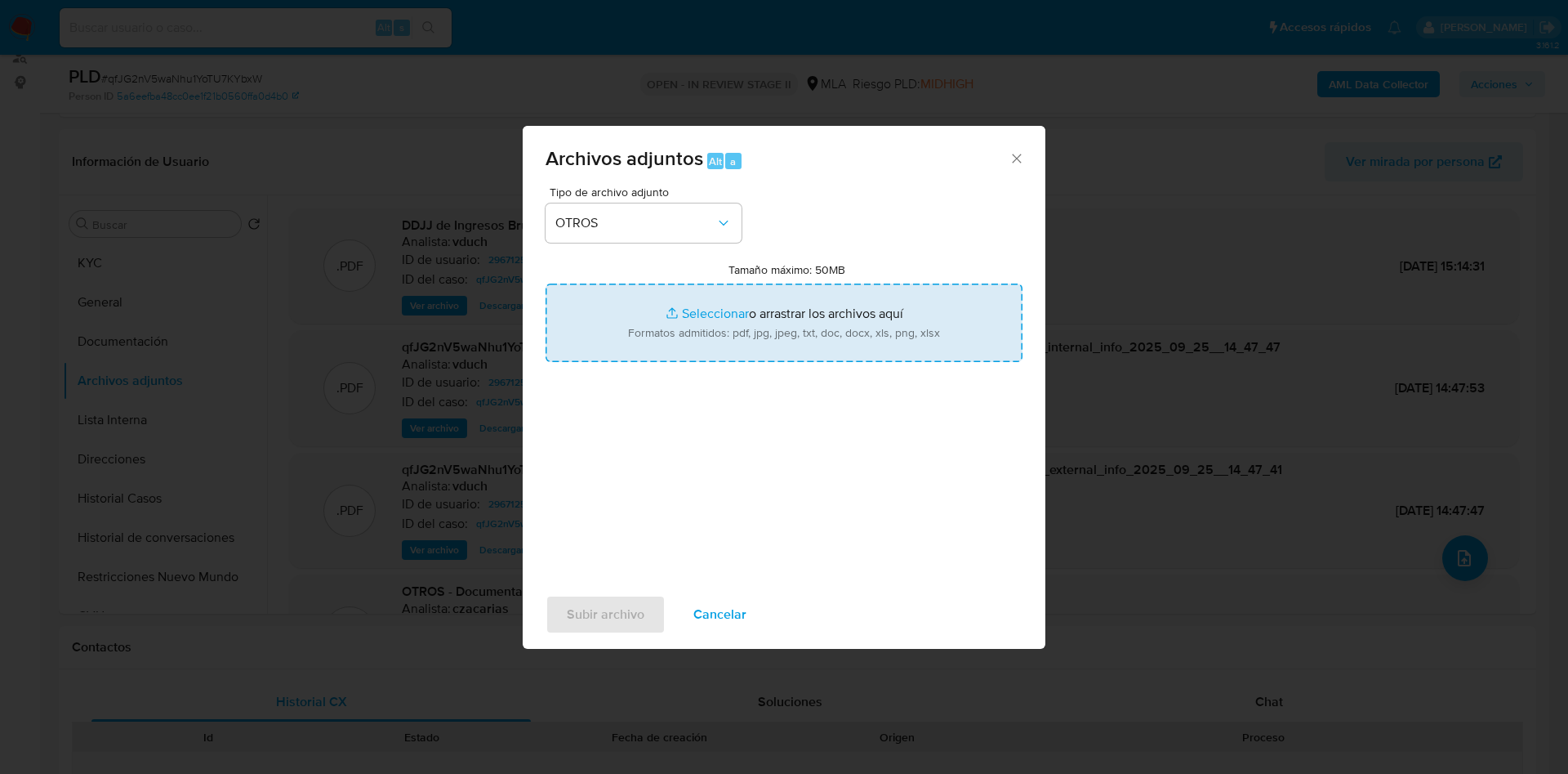
type input "C:\fakepath\Caselog qfJG2nV5waNhu1YoTU7KYbxW_2025_09_17_14_46_17.docx"
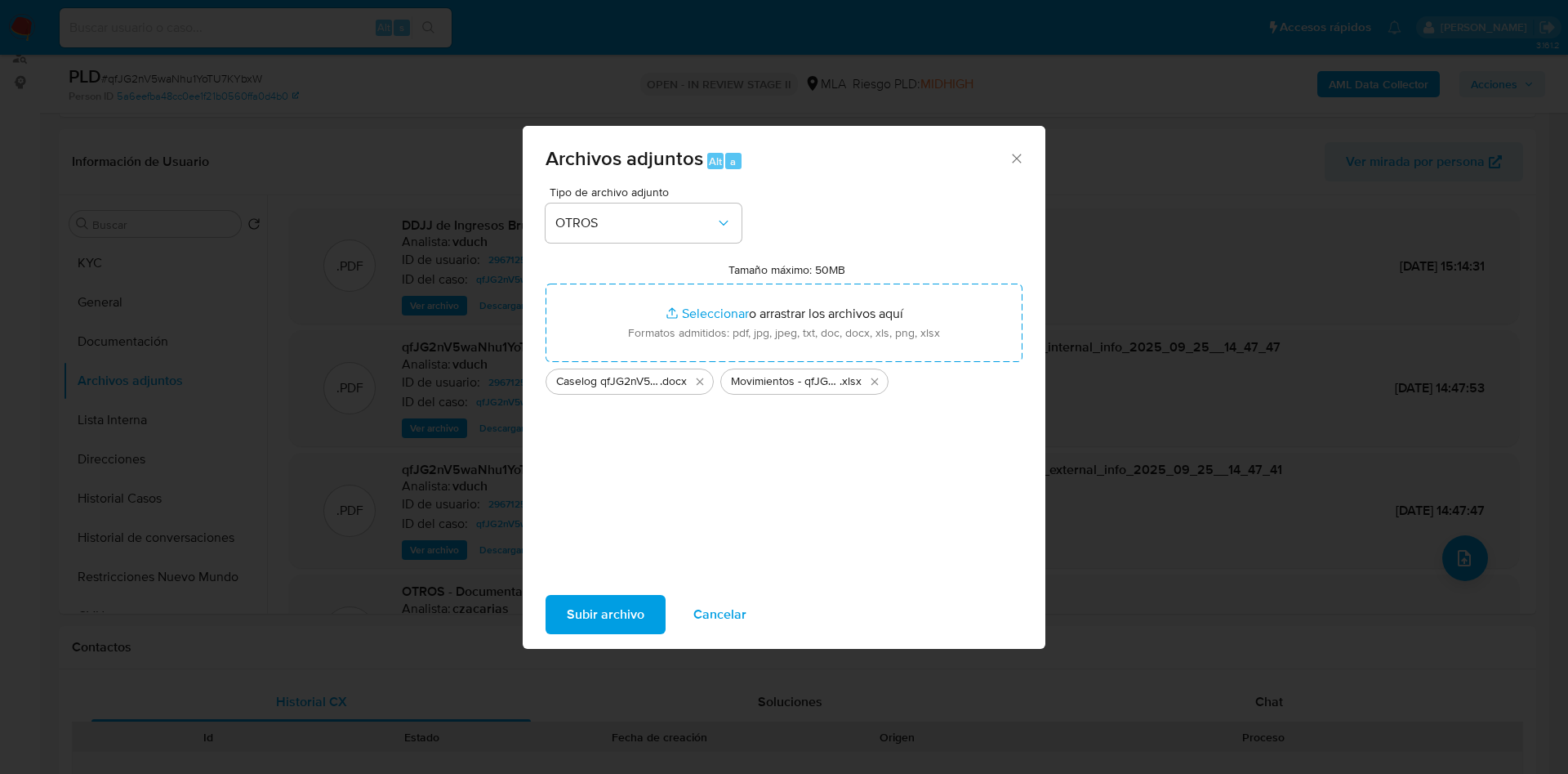
click at [578, 622] on span "Subir archivo" at bounding box center [606, 614] width 78 height 36
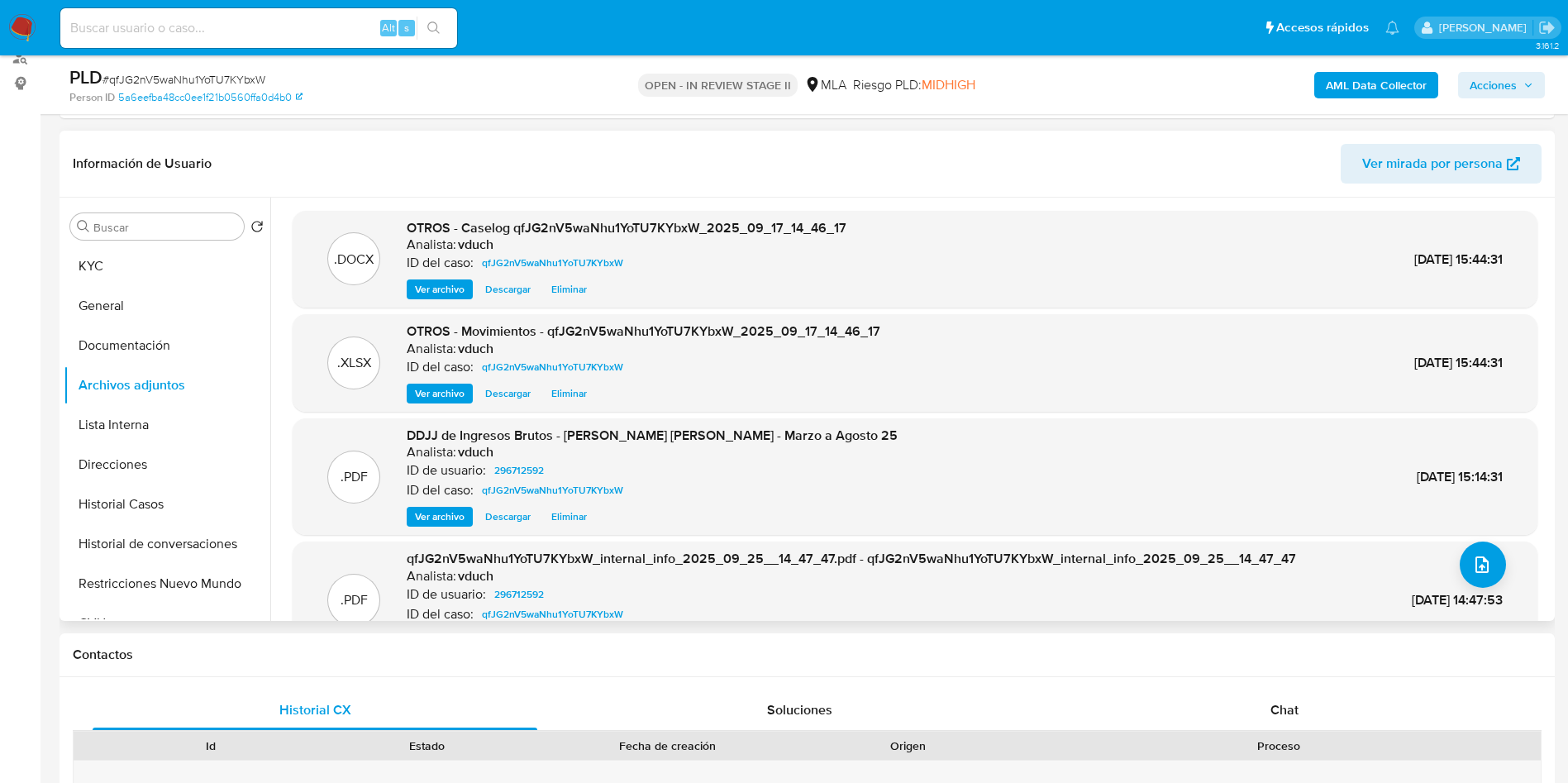
click at [843, 154] on header "Información de Usuario Ver mirada por persona" at bounding box center [807, 163] width 1469 height 39
click at [1530, 75] on span "Acciones" at bounding box center [1501, 84] width 63 height 23
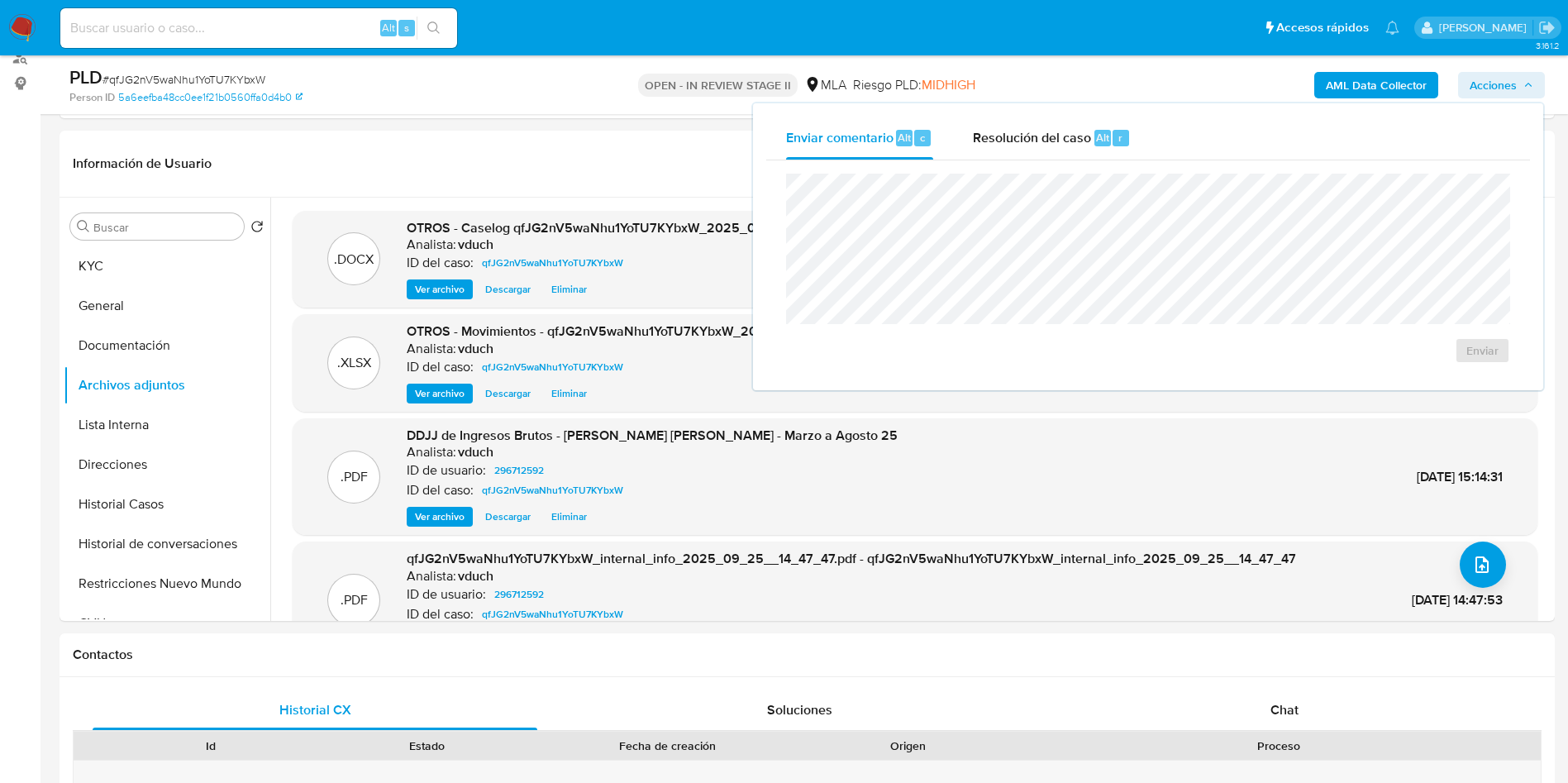
click at [1194, 151] on div "Enviar comentario Alt c Resolución del caso Alt r" at bounding box center [1148, 138] width 764 height 43
click at [1149, 136] on button "Resolución del caso Alt r" at bounding box center [1051, 138] width 197 height 43
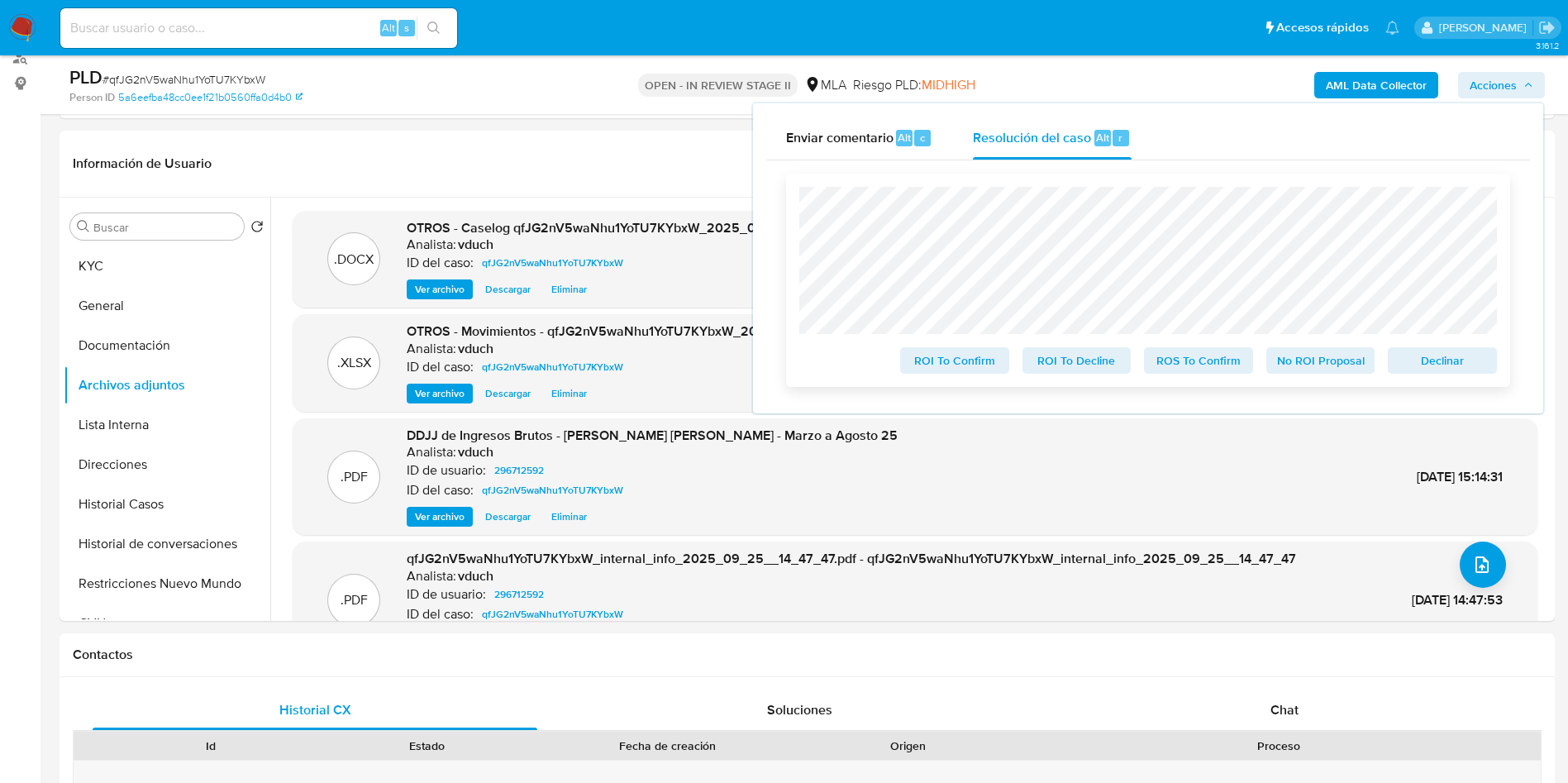
click at [1320, 364] on span "No ROI Proposal" at bounding box center [1321, 360] width 86 height 23
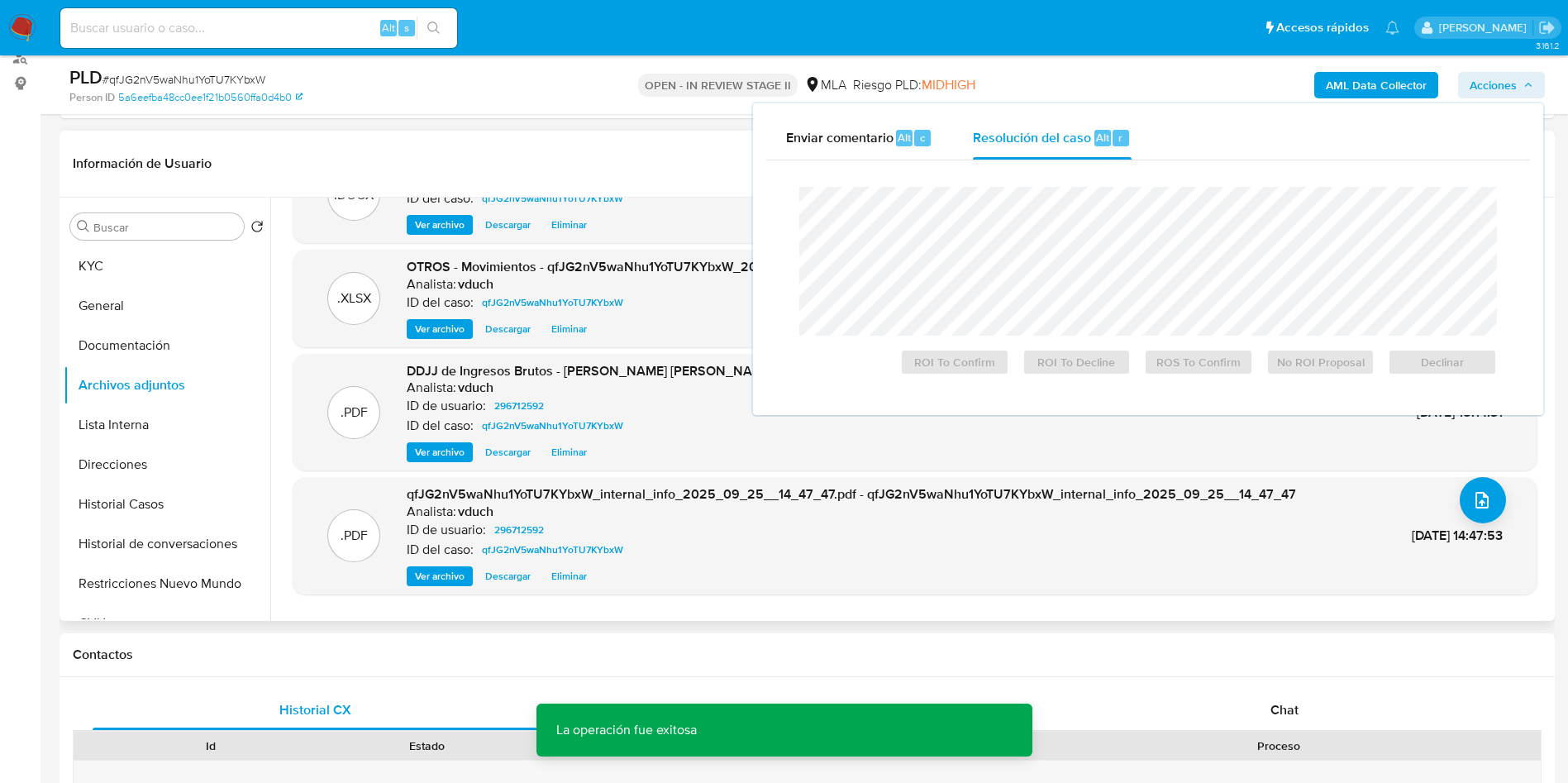
scroll to position [99, 0]
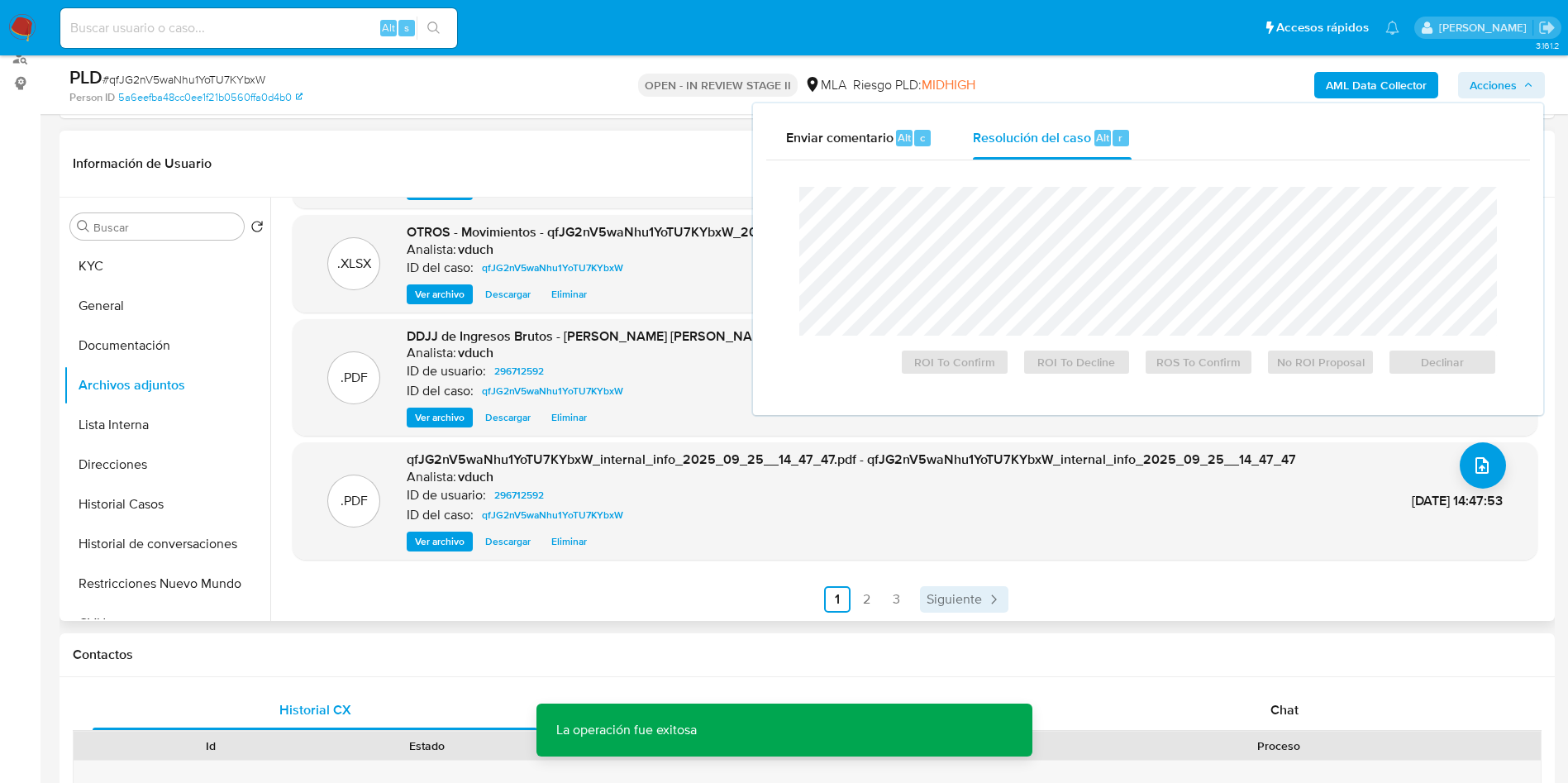
click at [941, 593] on span "Siguiente" at bounding box center [954, 599] width 55 height 13
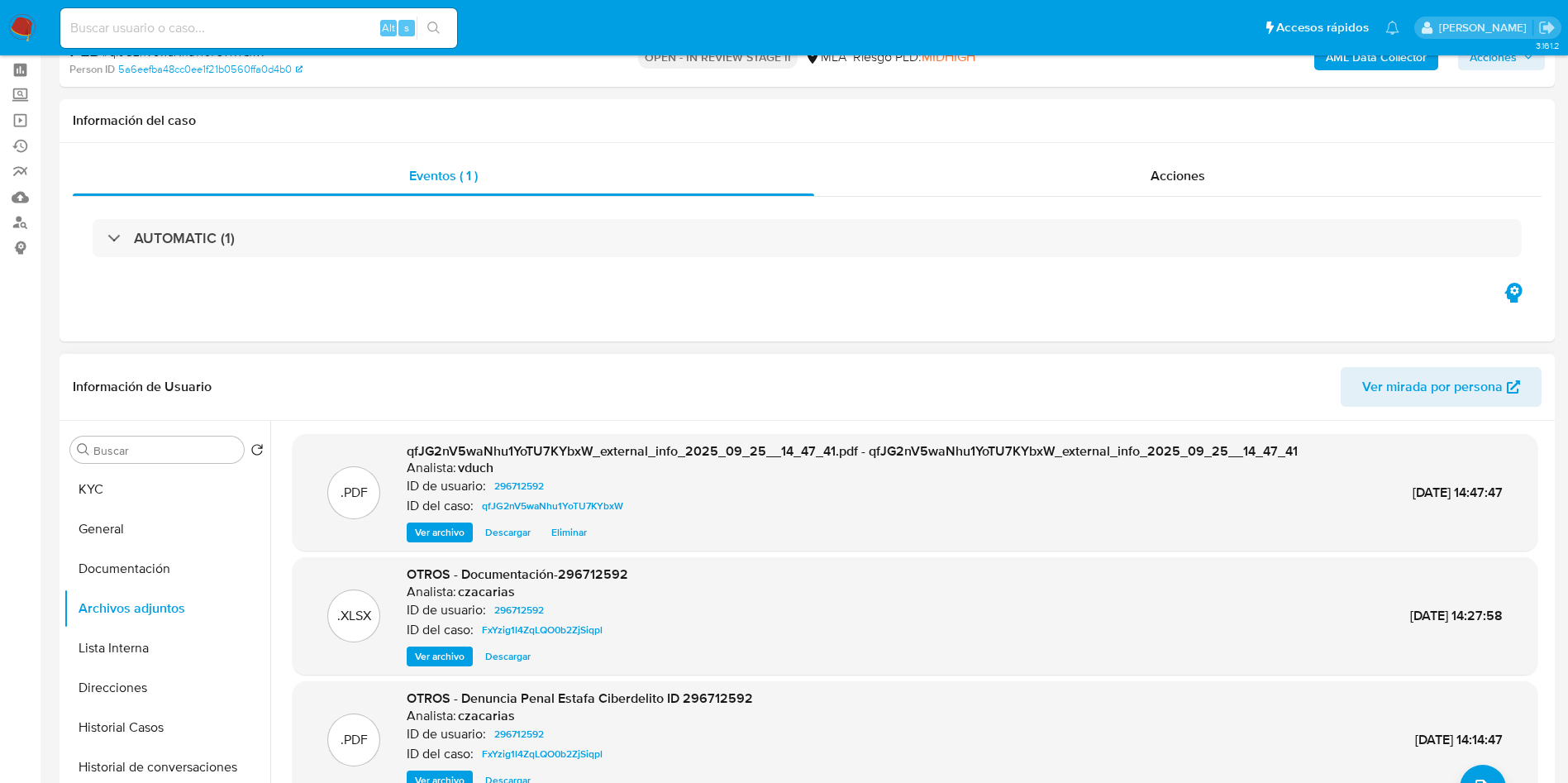
scroll to position [124, 0]
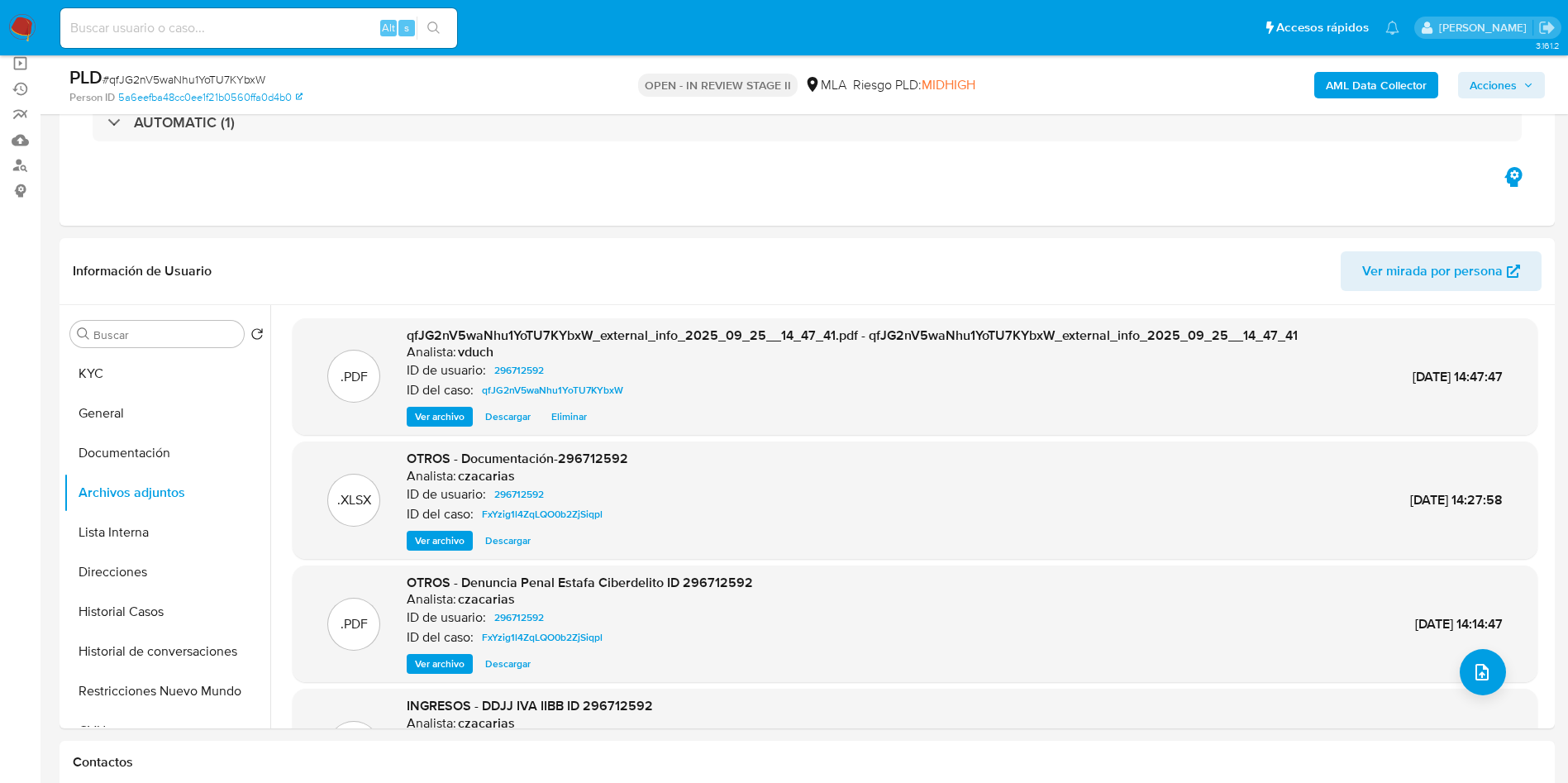
click at [349, 53] on nav "Pausado Ver notificaciones Alt s Accesos rápidos Presiona las siguientes teclas…" at bounding box center [784, 28] width 1568 height 55
drag, startPoint x: 322, startPoint y: 27, endPoint x: 347, endPoint y: 16, distance: 27.3
click at [321, 25] on input at bounding box center [259, 28] width 397 height 21
paste input "Jk8xlcS4VfXuylU64Zjxxt0A"
type input "Jk8xlcS4VfXuylU64Zjxxt0A"
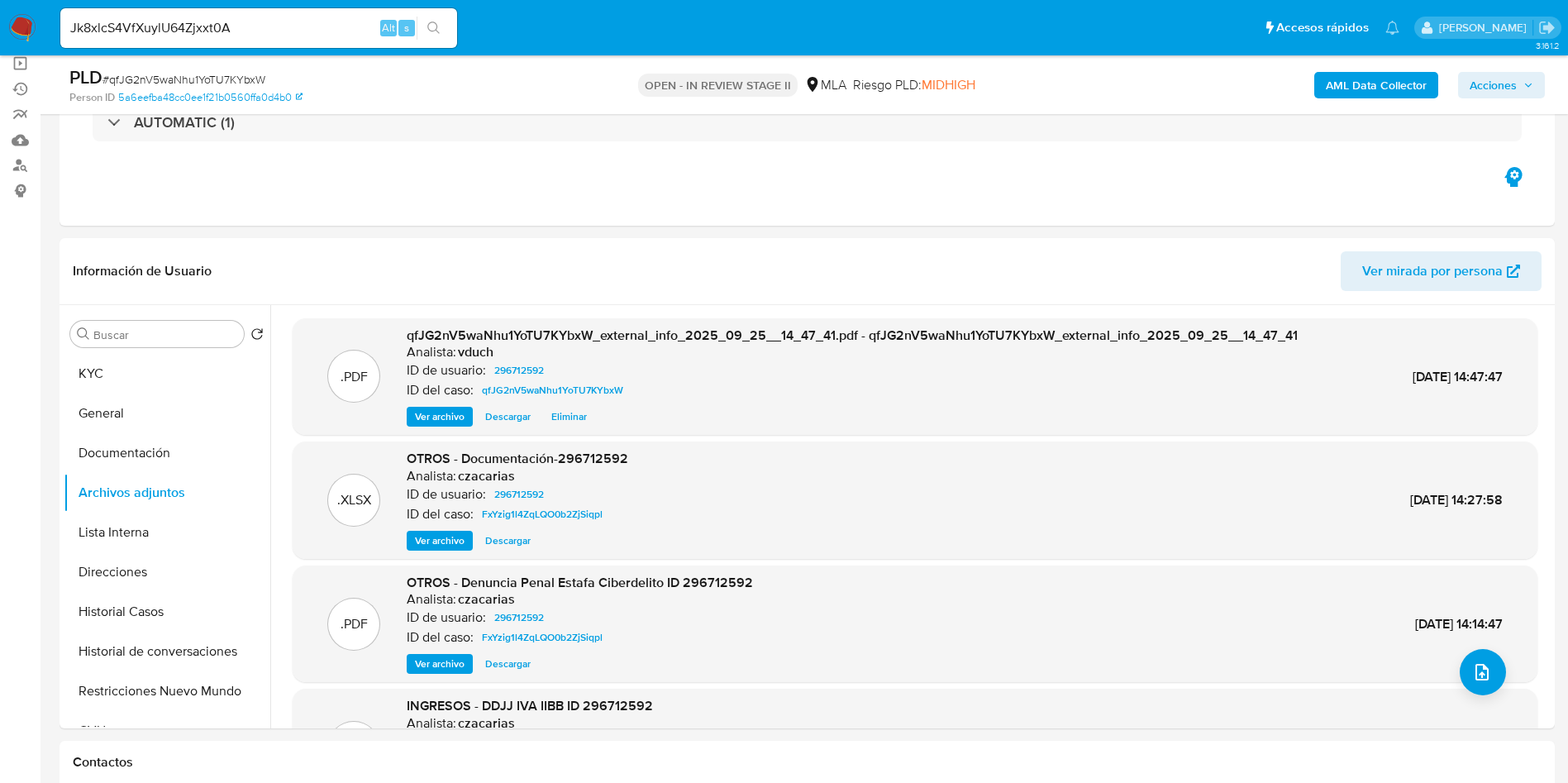
click at [425, 23] on button "search-icon" at bounding box center [433, 28] width 34 height 23
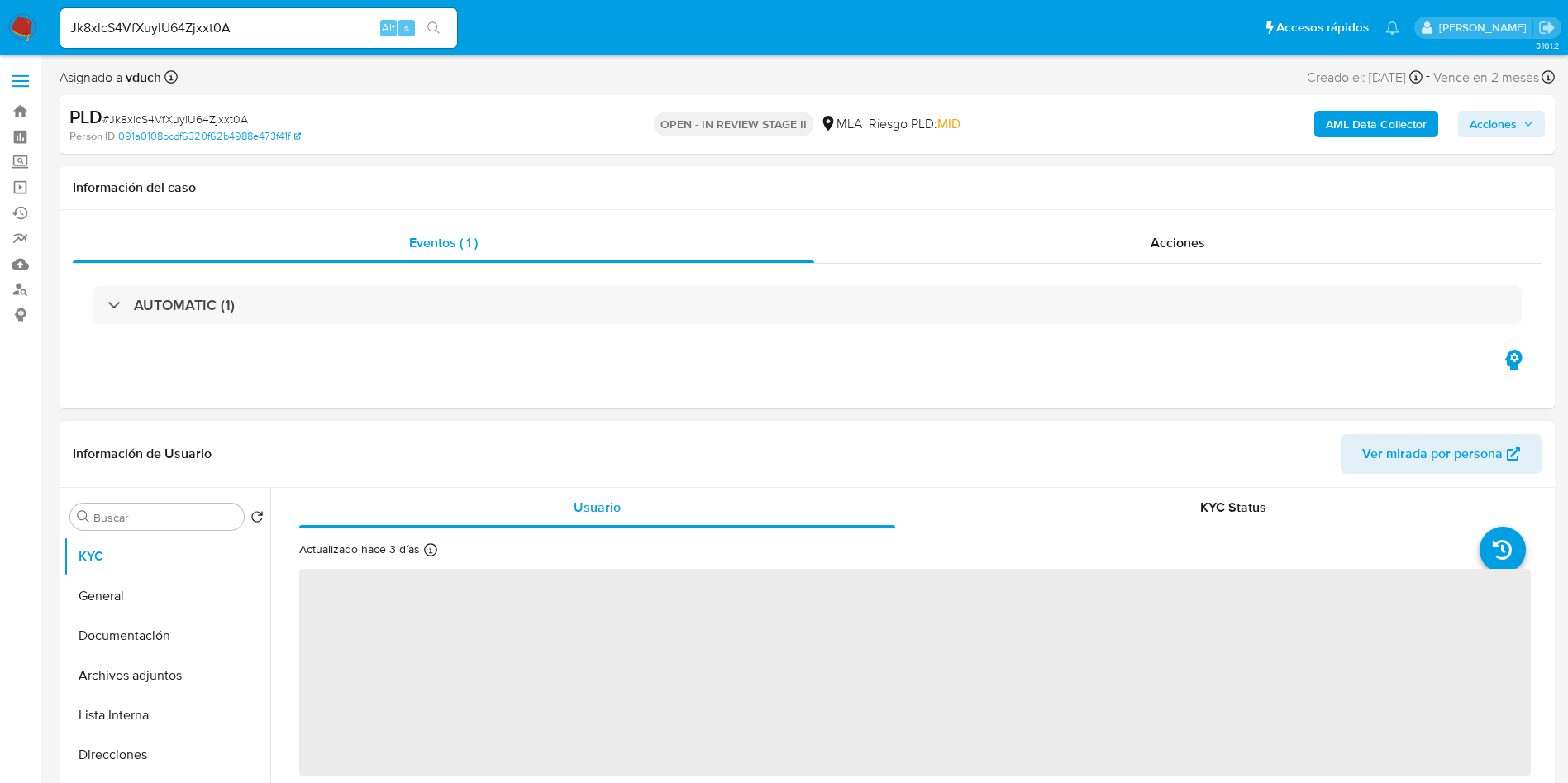
select select "10"
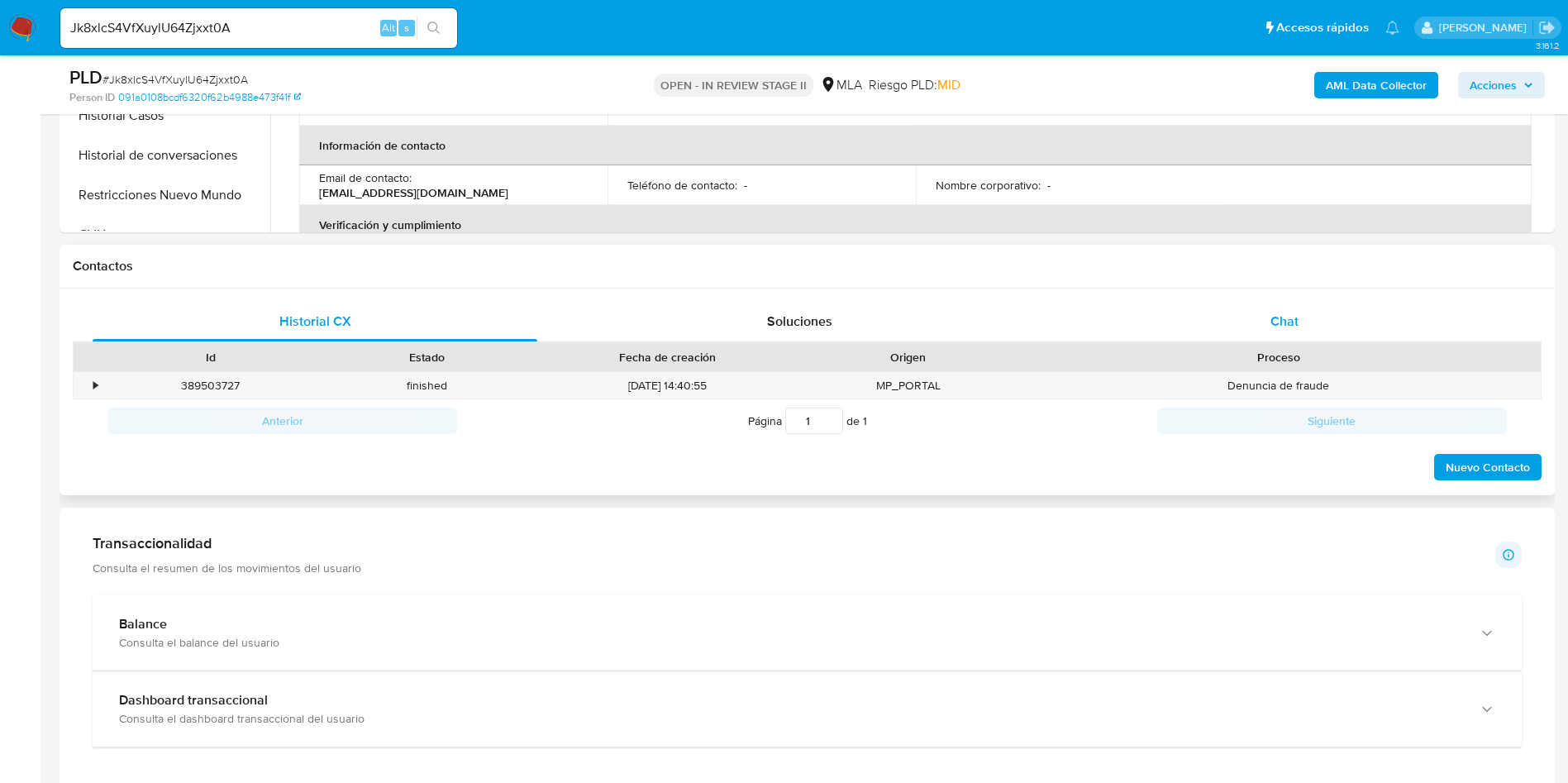
click at [1334, 338] on div "Chat" at bounding box center [1284, 321] width 444 height 39
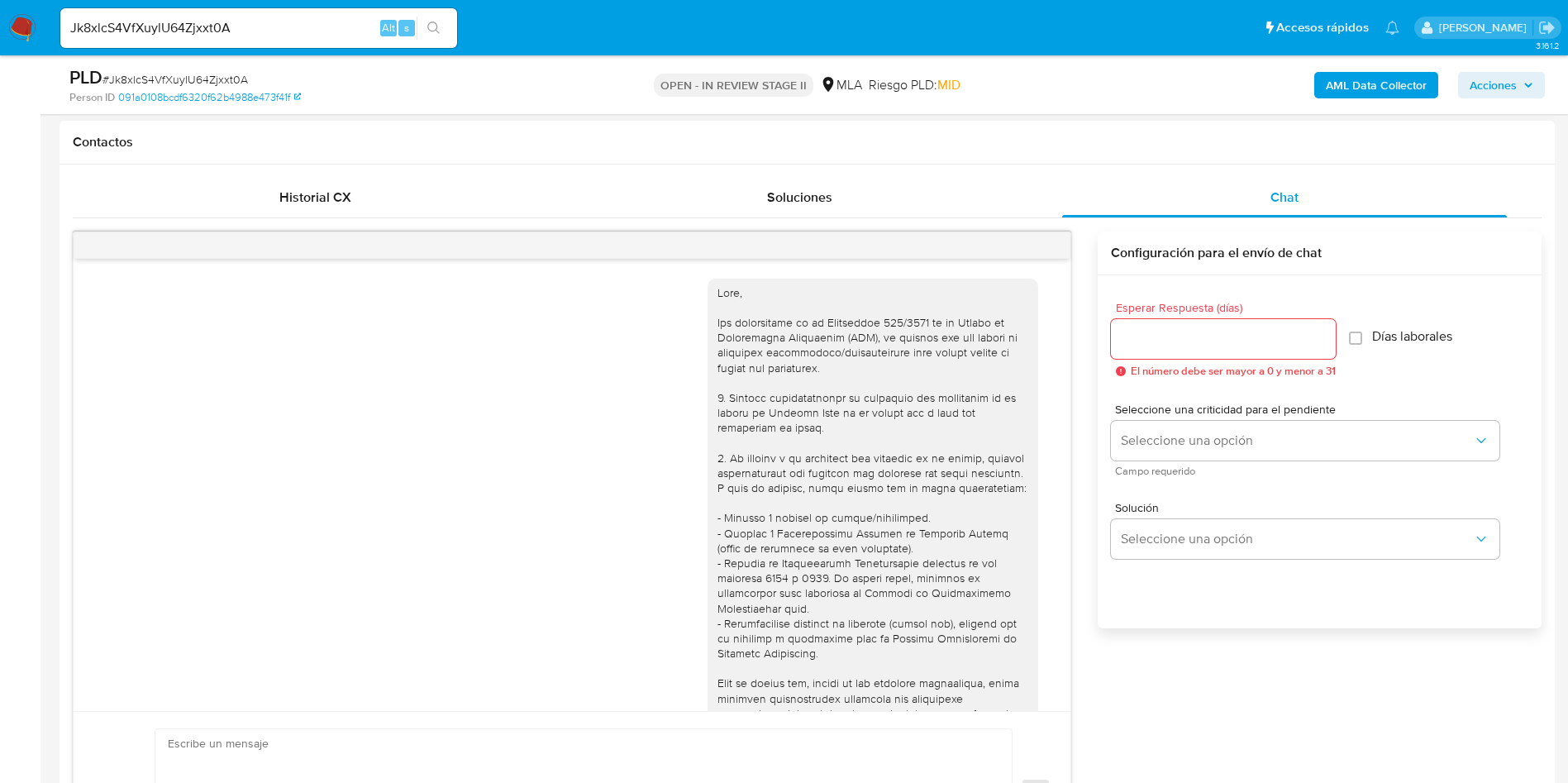
scroll to position [848, 0]
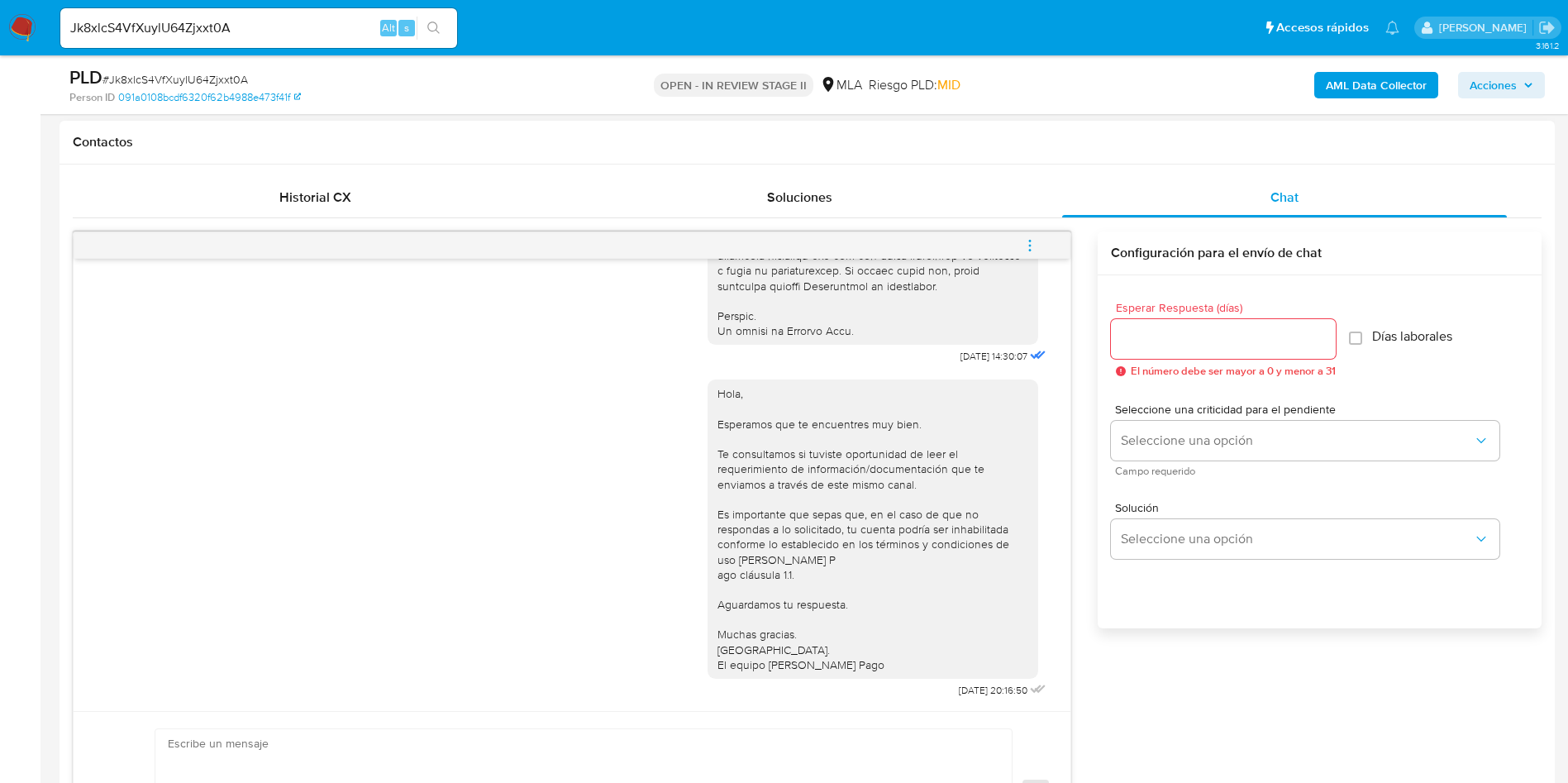
click at [1021, 239] on button "menu-action" at bounding box center [1029, 245] width 54 height 39
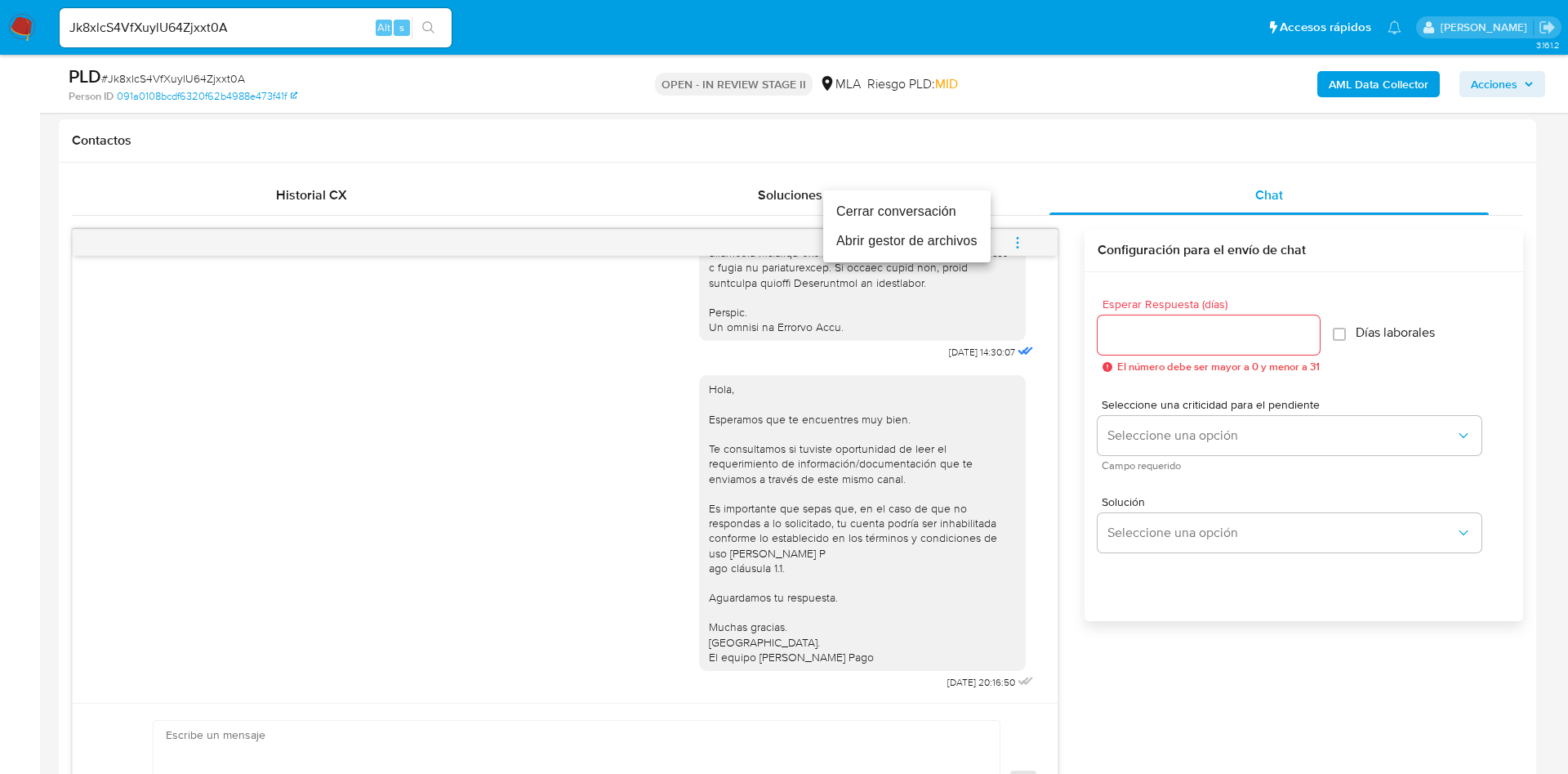
click at [953, 219] on li "Cerrar conversación" at bounding box center [907, 211] width 168 height 29
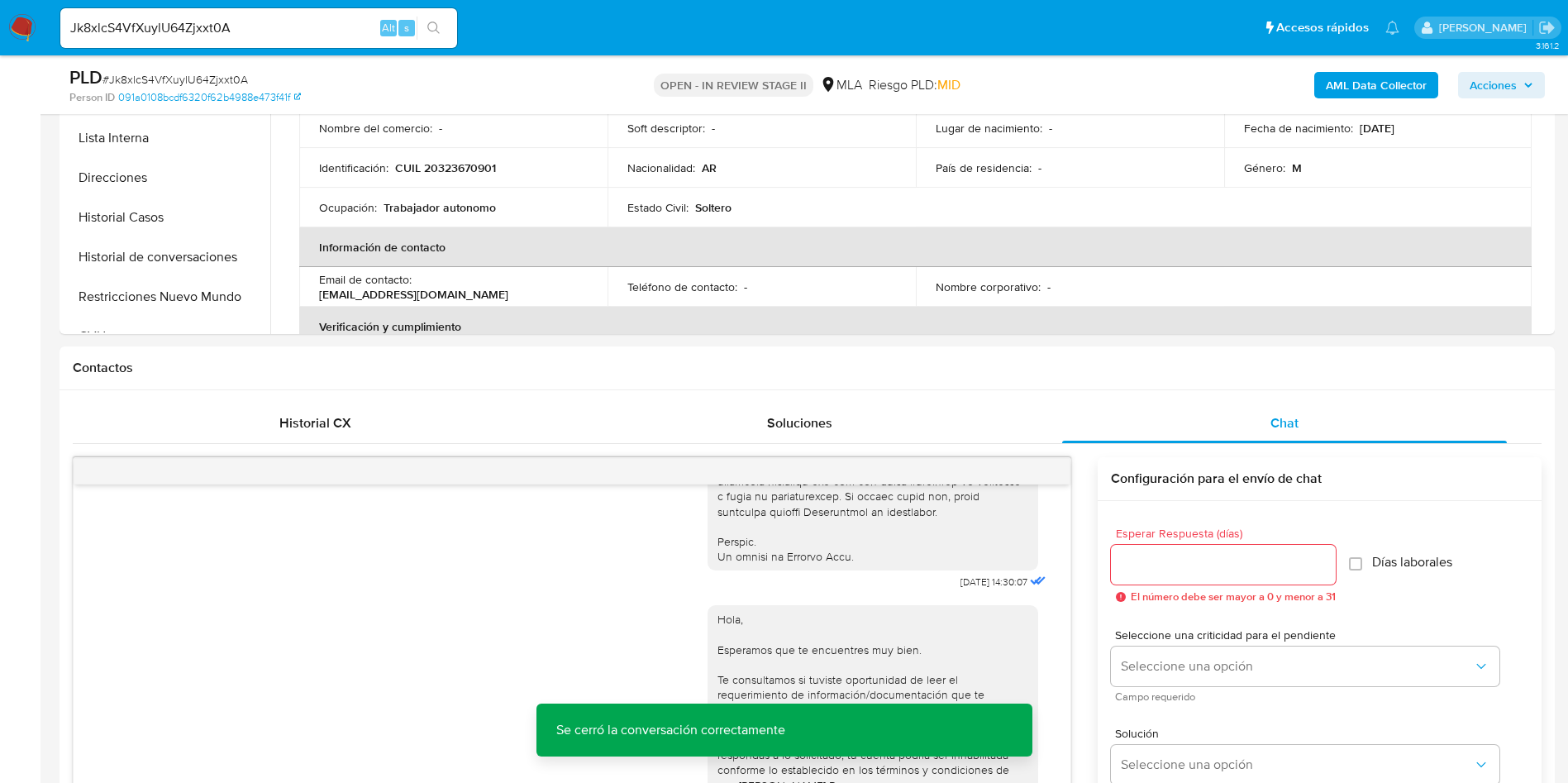
scroll to position [372, 0]
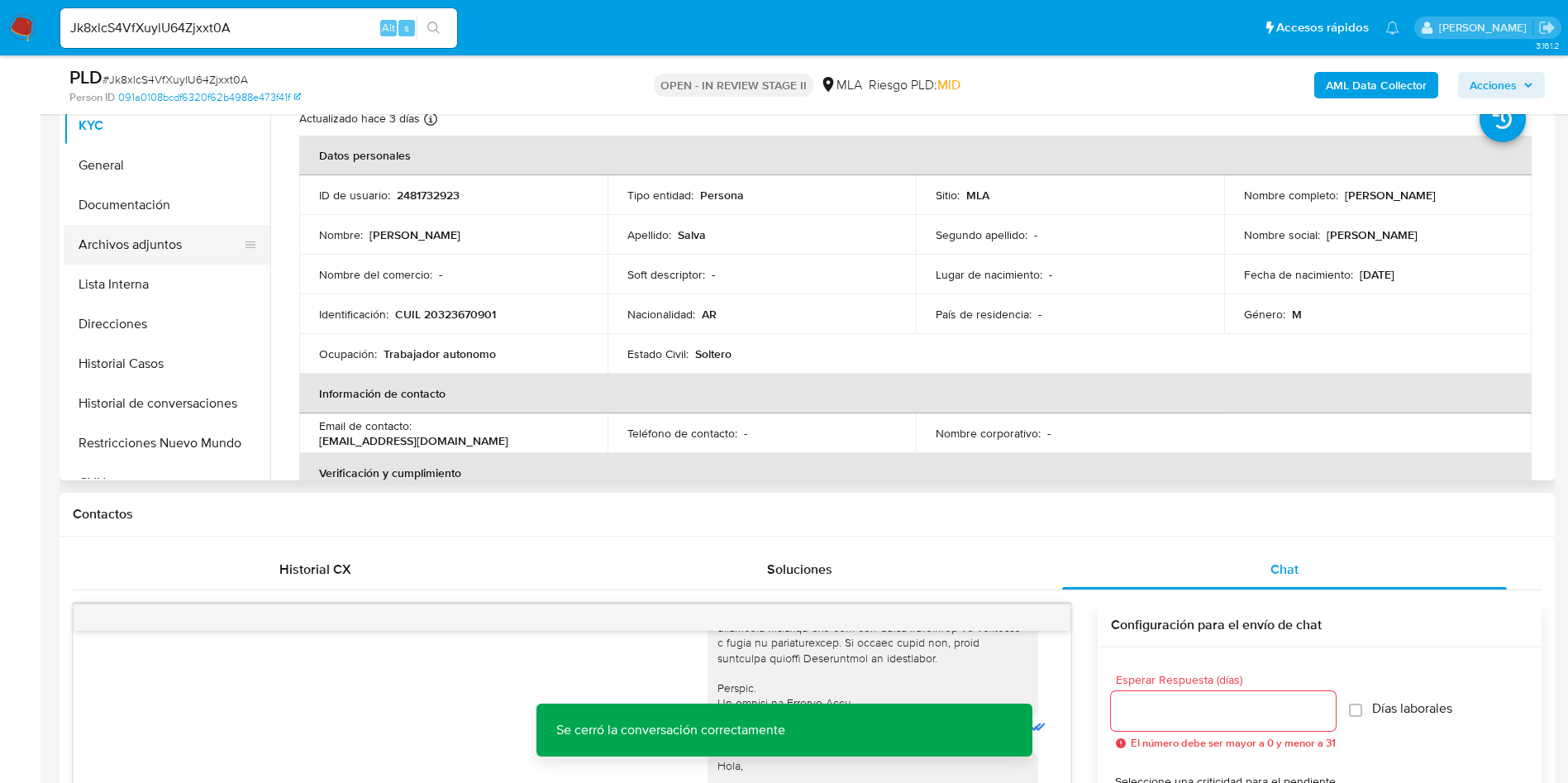
click at [207, 261] on button "Archivos adjuntos" at bounding box center [160, 244] width 194 height 39
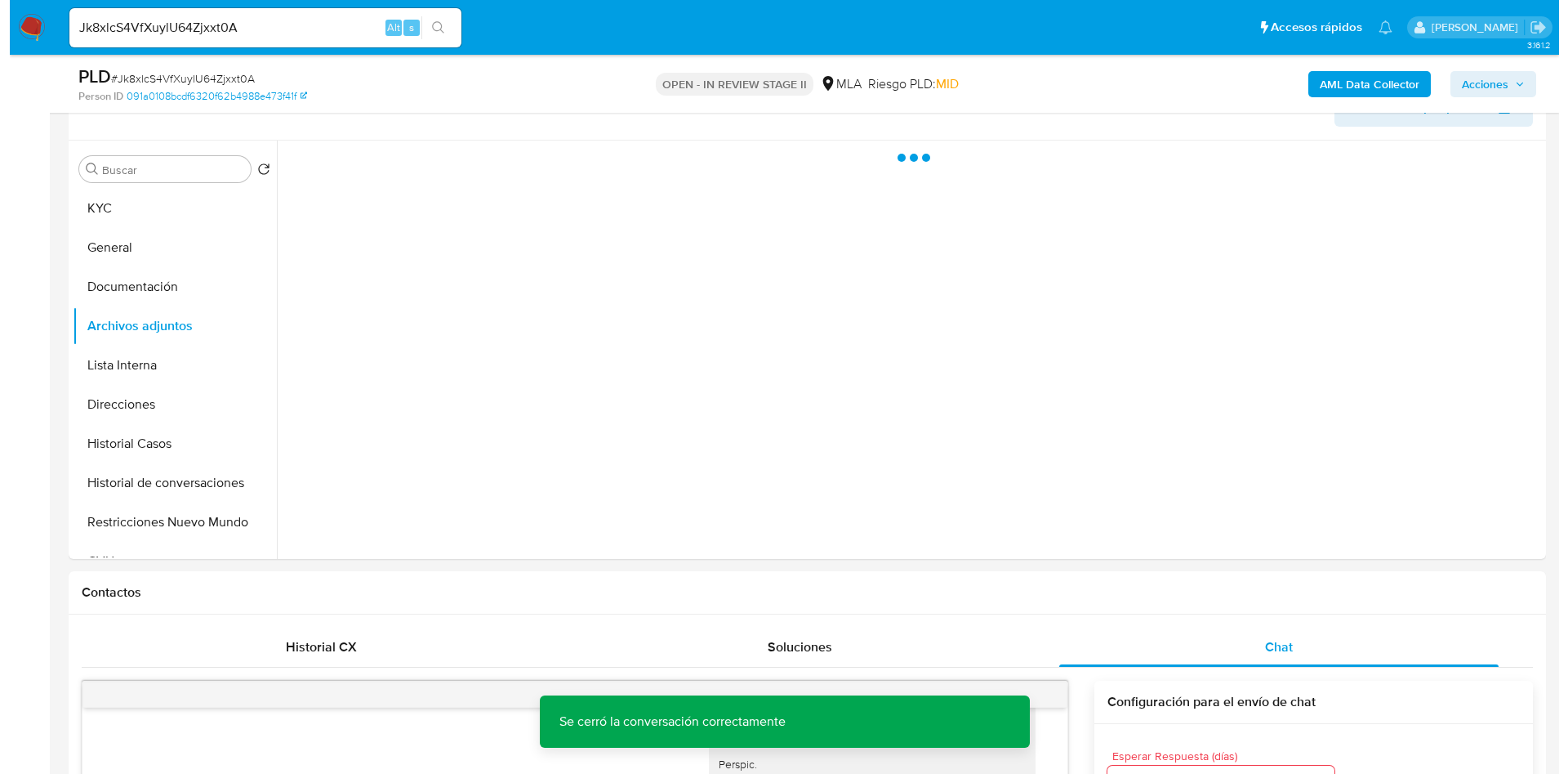
scroll to position [245, 0]
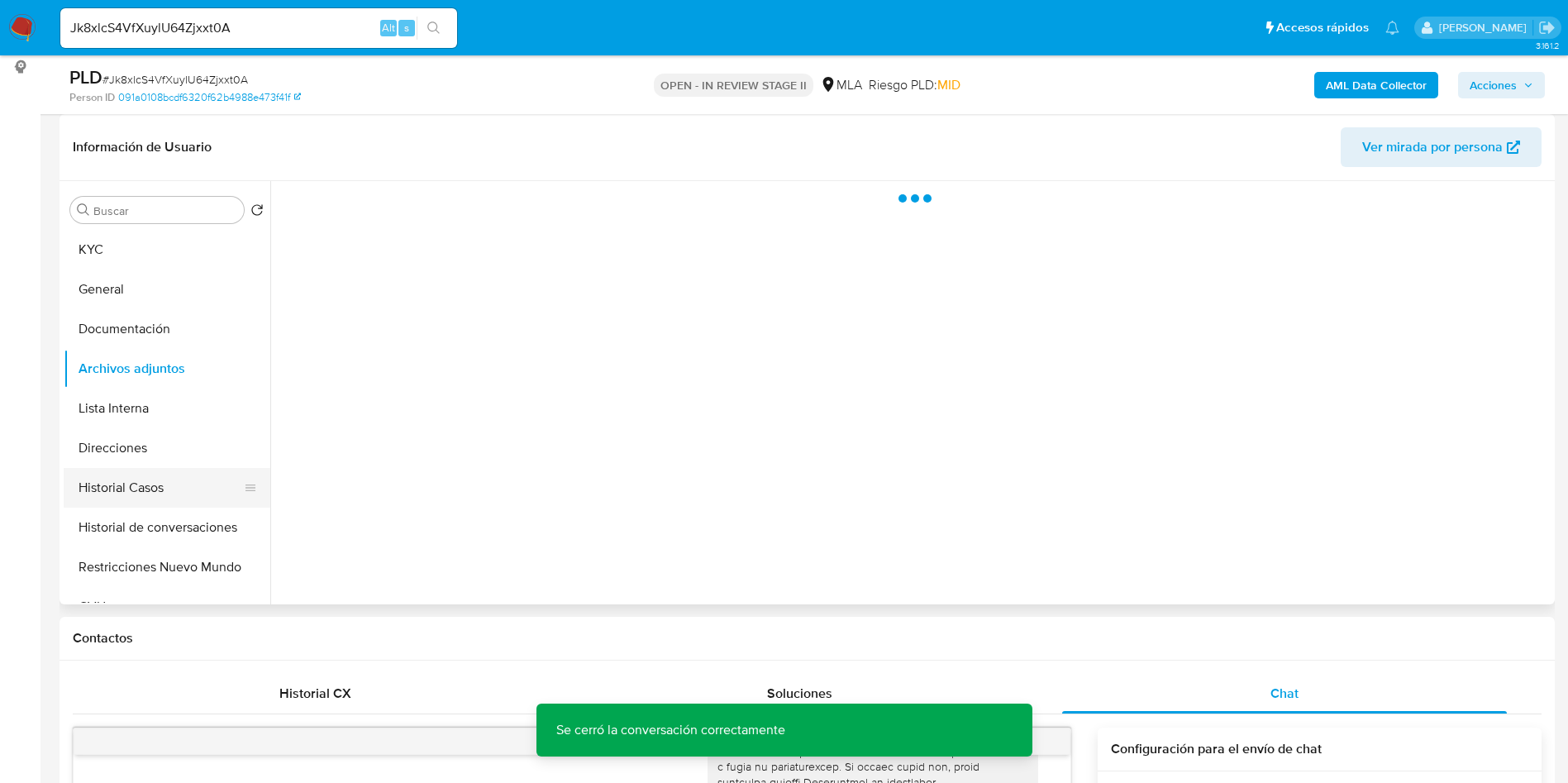
click at [125, 468] on button "Historial Casos" at bounding box center [160, 487] width 194 height 39
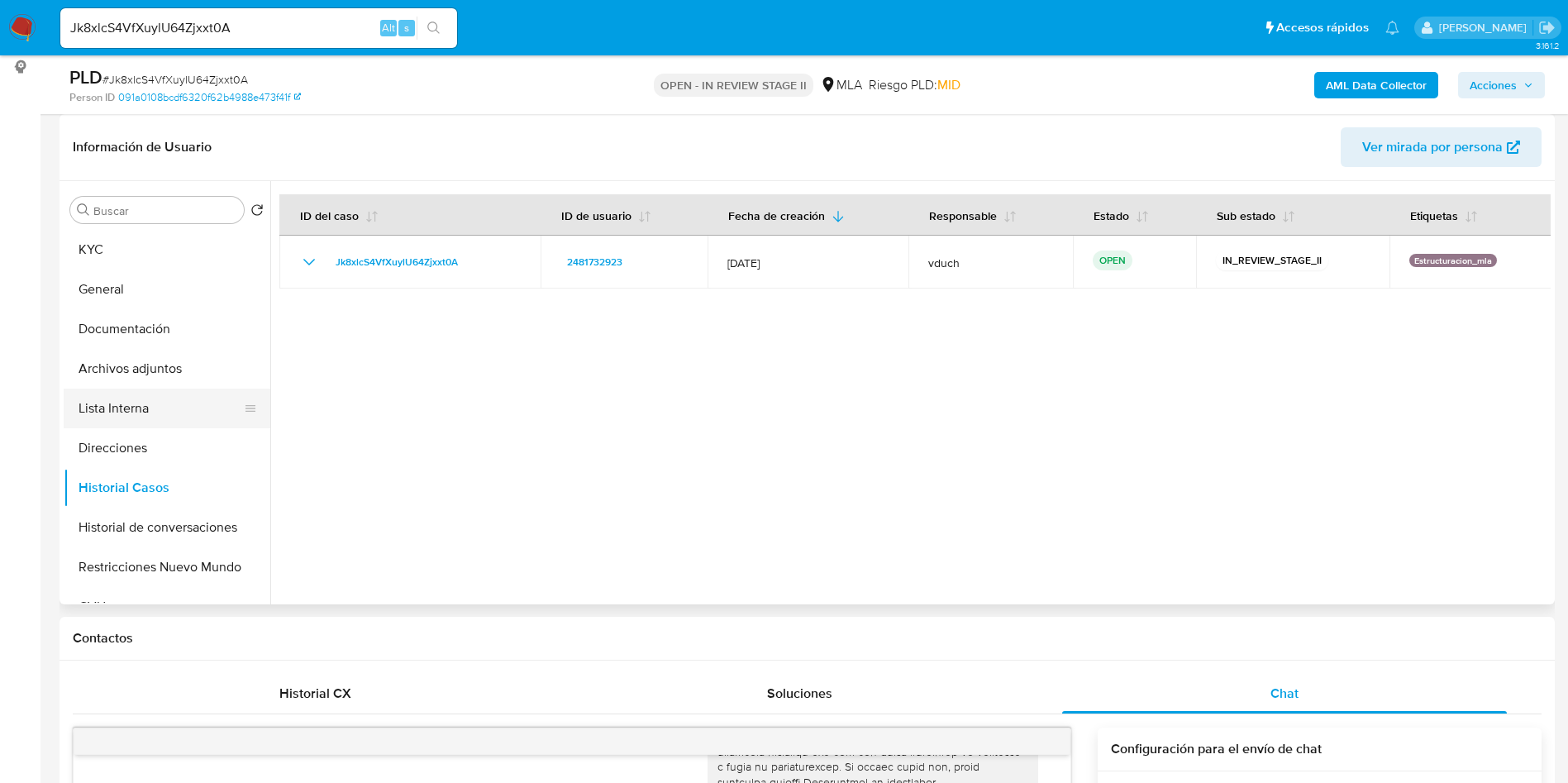
click at [212, 394] on button "Lista Interna" at bounding box center [160, 408] width 194 height 39
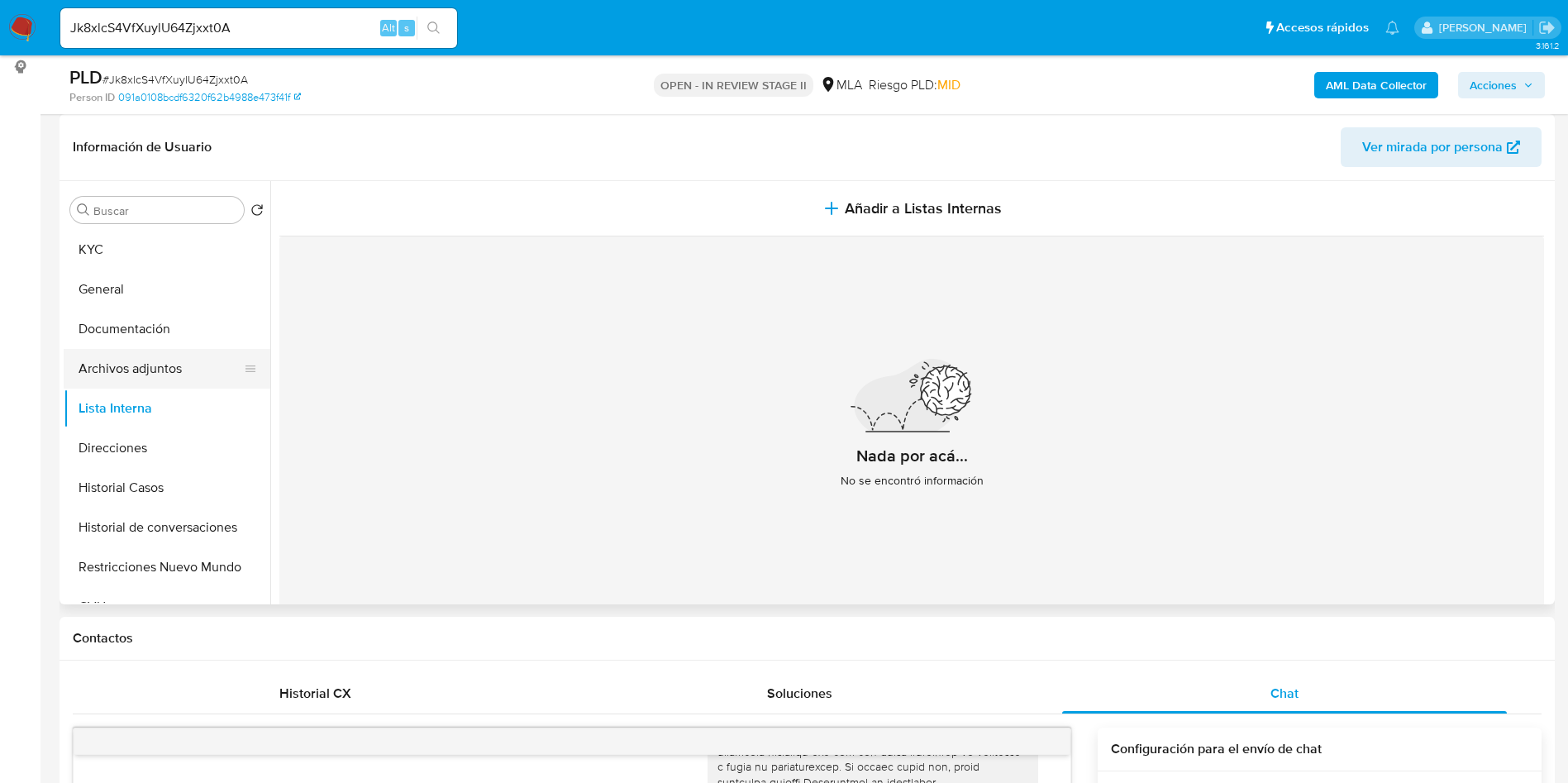
click at [207, 370] on button "Archivos adjuntos" at bounding box center [160, 368] width 194 height 39
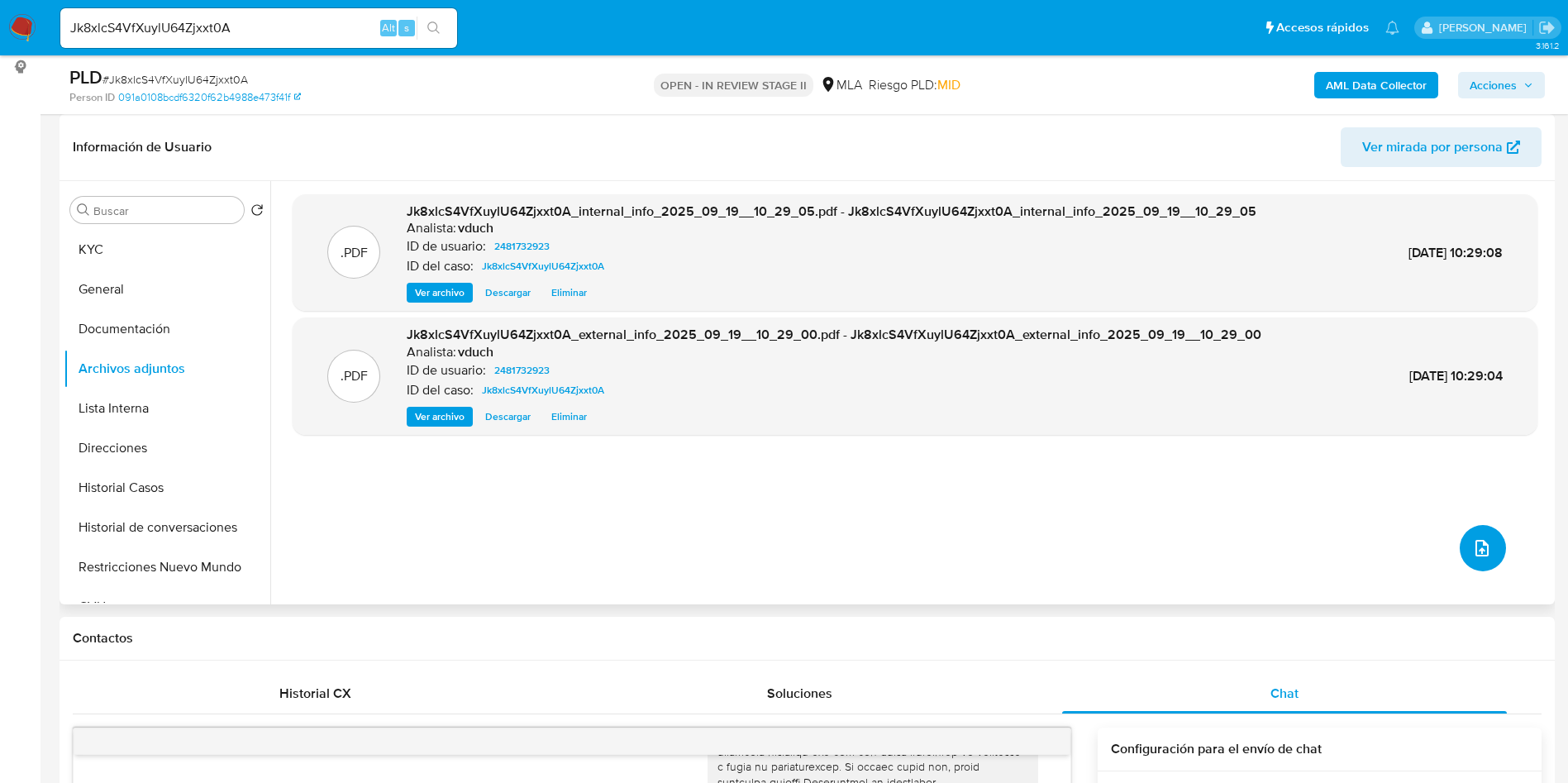
click at [1490, 545] on button "upload-file" at bounding box center [1483, 548] width 46 height 46
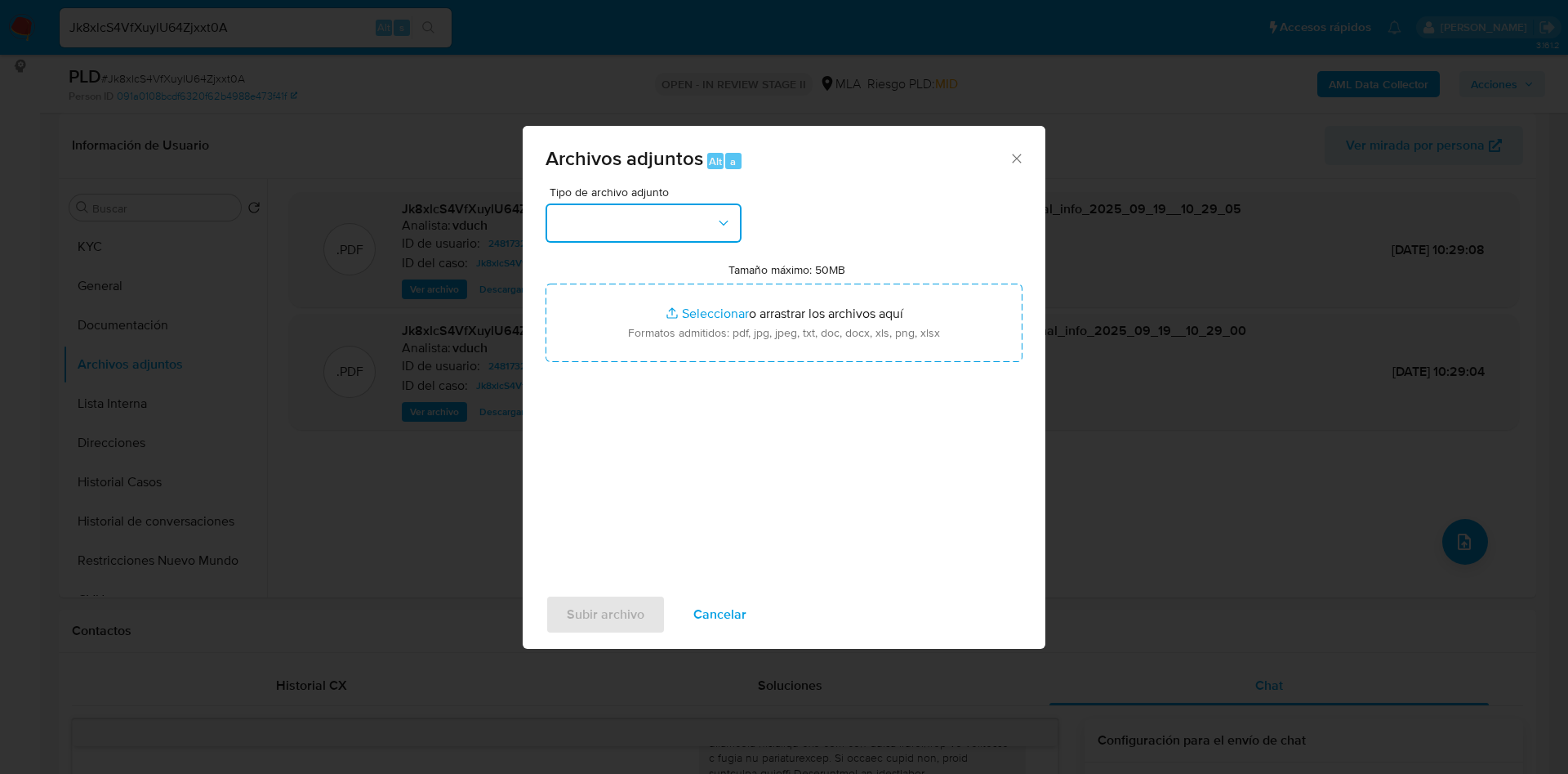
click at [687, 224] on button "button" at bounding box center [644, 222] width 196 height 39
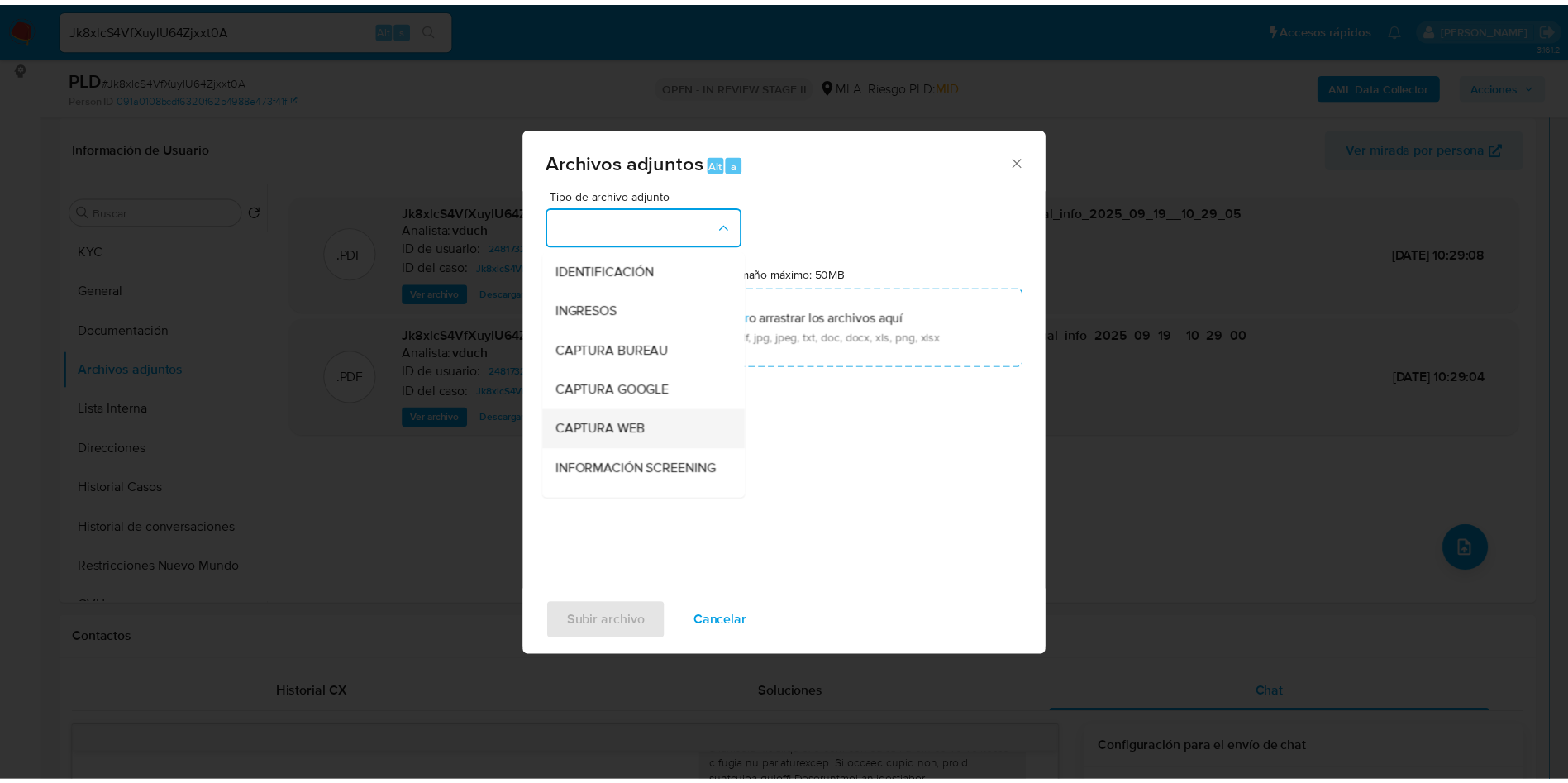
scroll to position [124, 0]
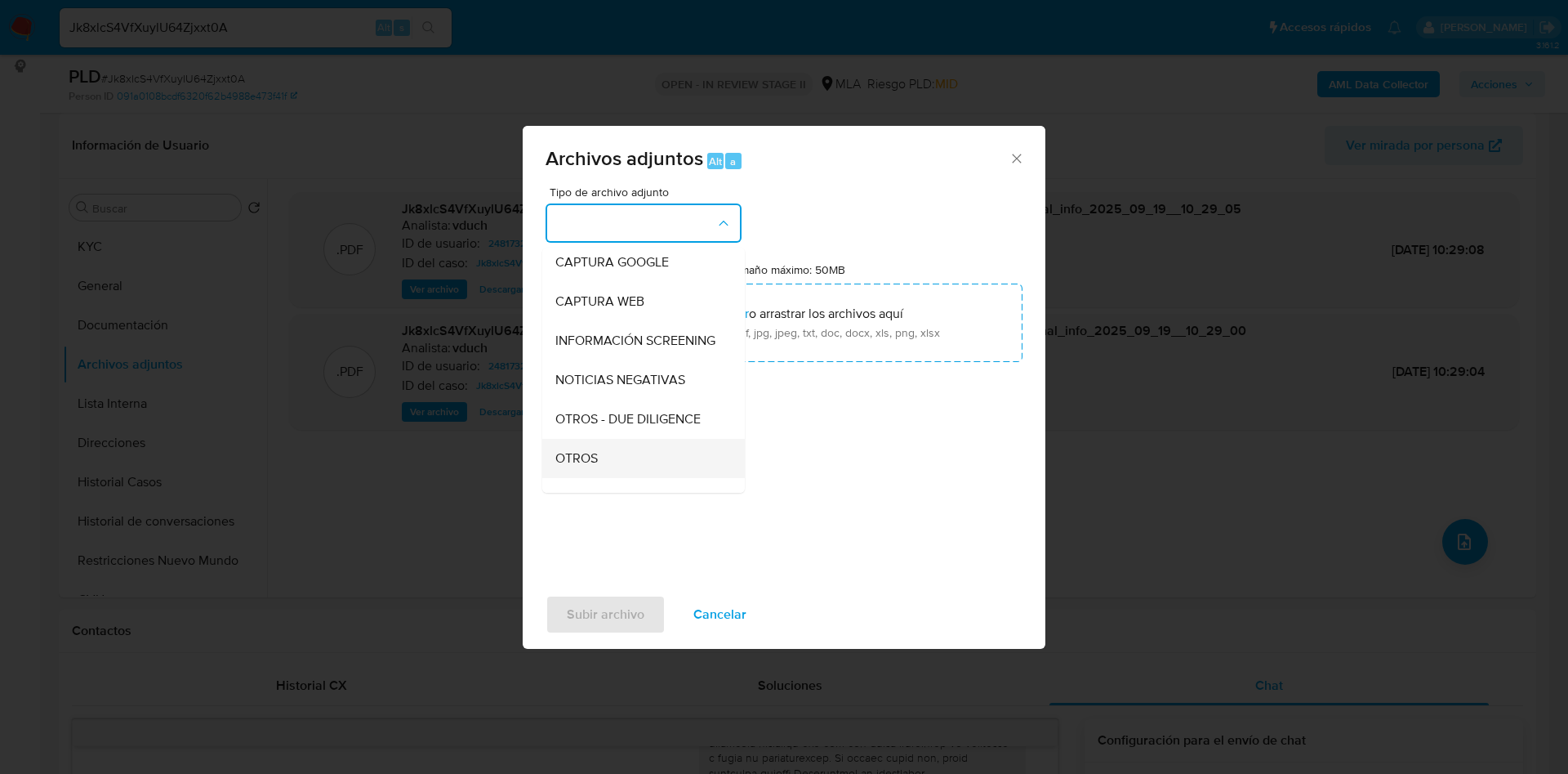
click at [619, 461] on div "OTROS" at bounding box center [638, 458] width 167 height 39
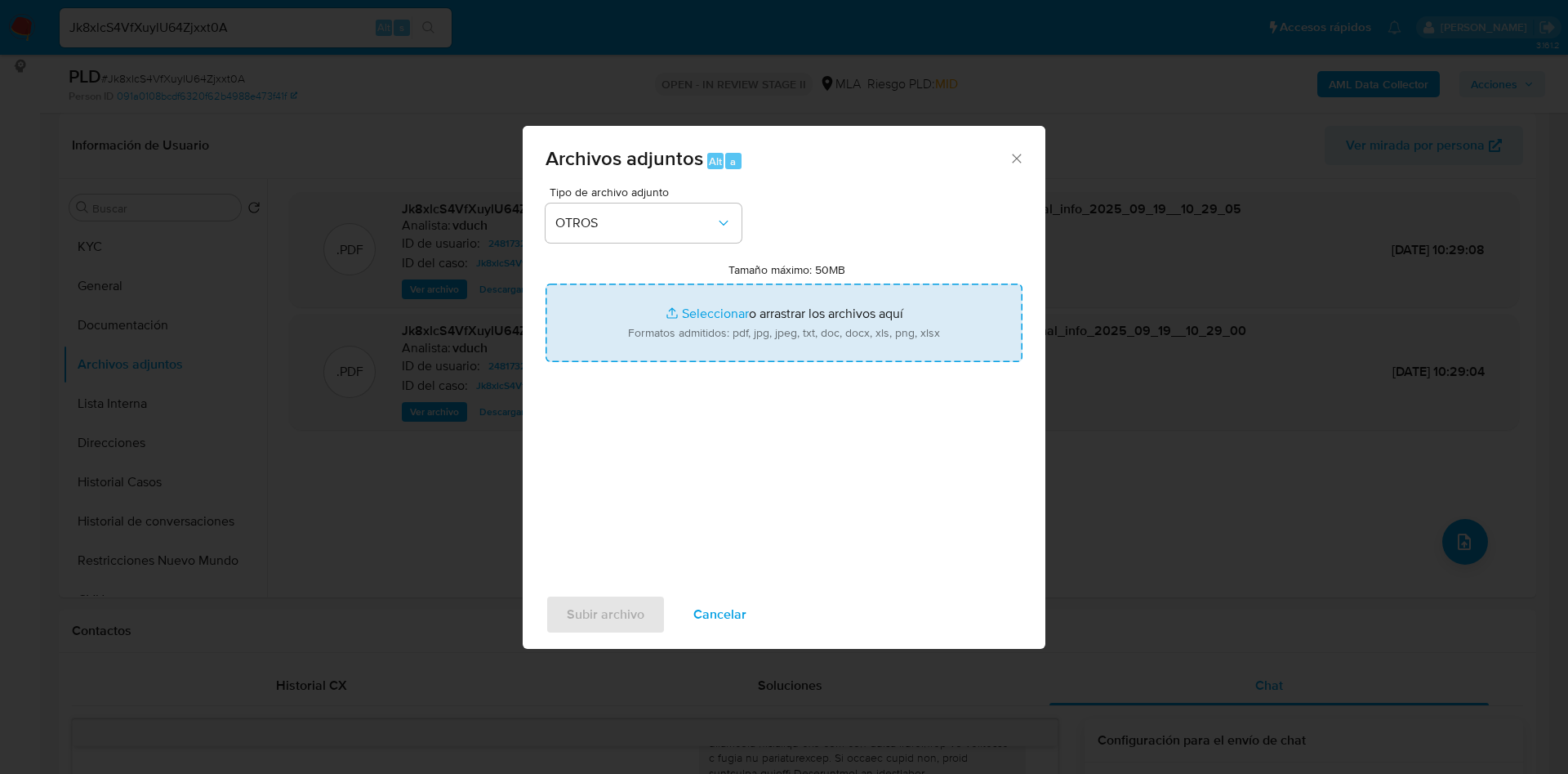
type input "C:\fakepath\Caselog Jk8xlcS4VfXuylU64Zjxxt0A_2025_09_17_17_04_29.docx"
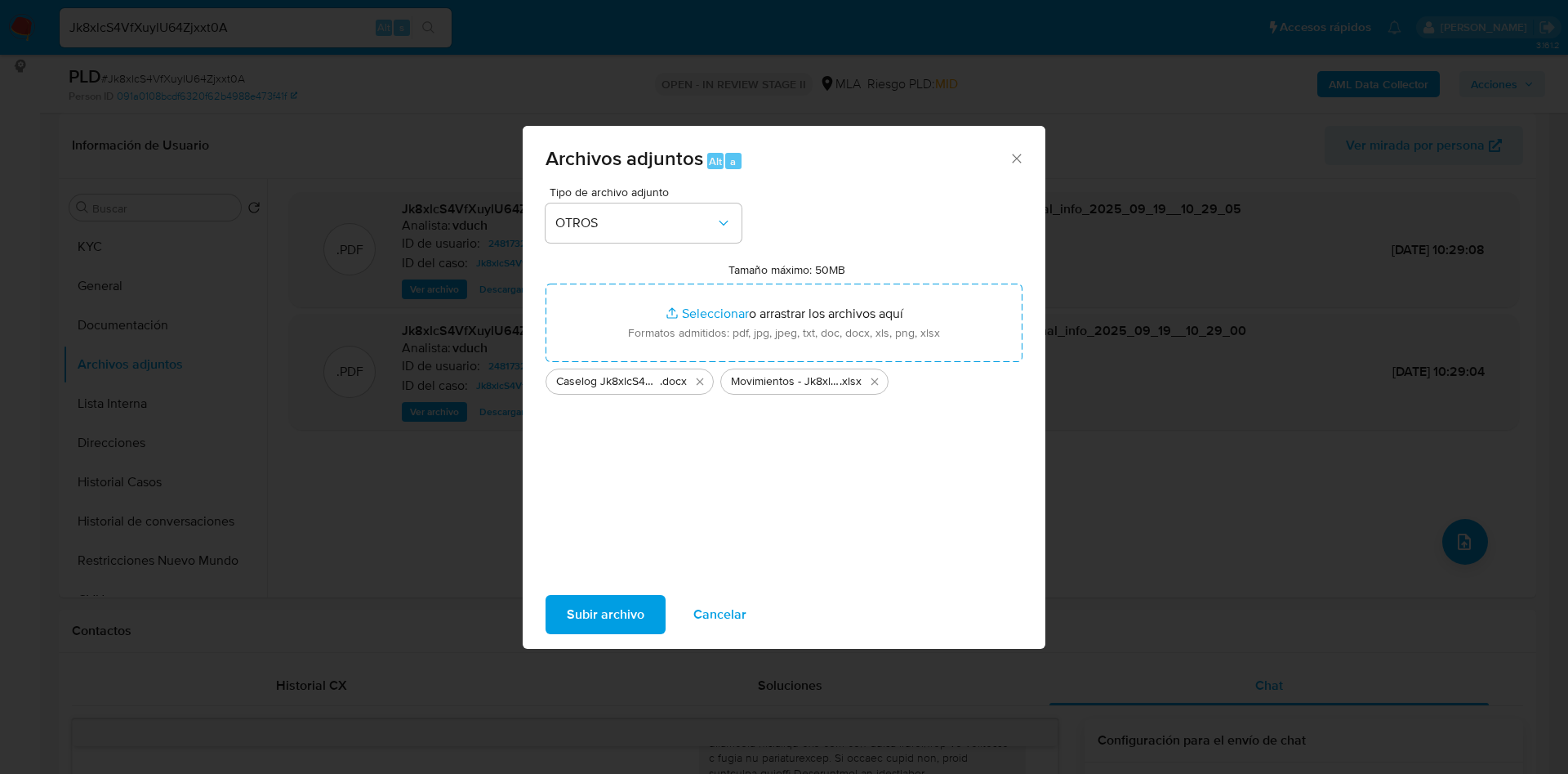
click at [609, 612] on span "Subir archivo" at bounding box center [606, 614] width 78 height 36
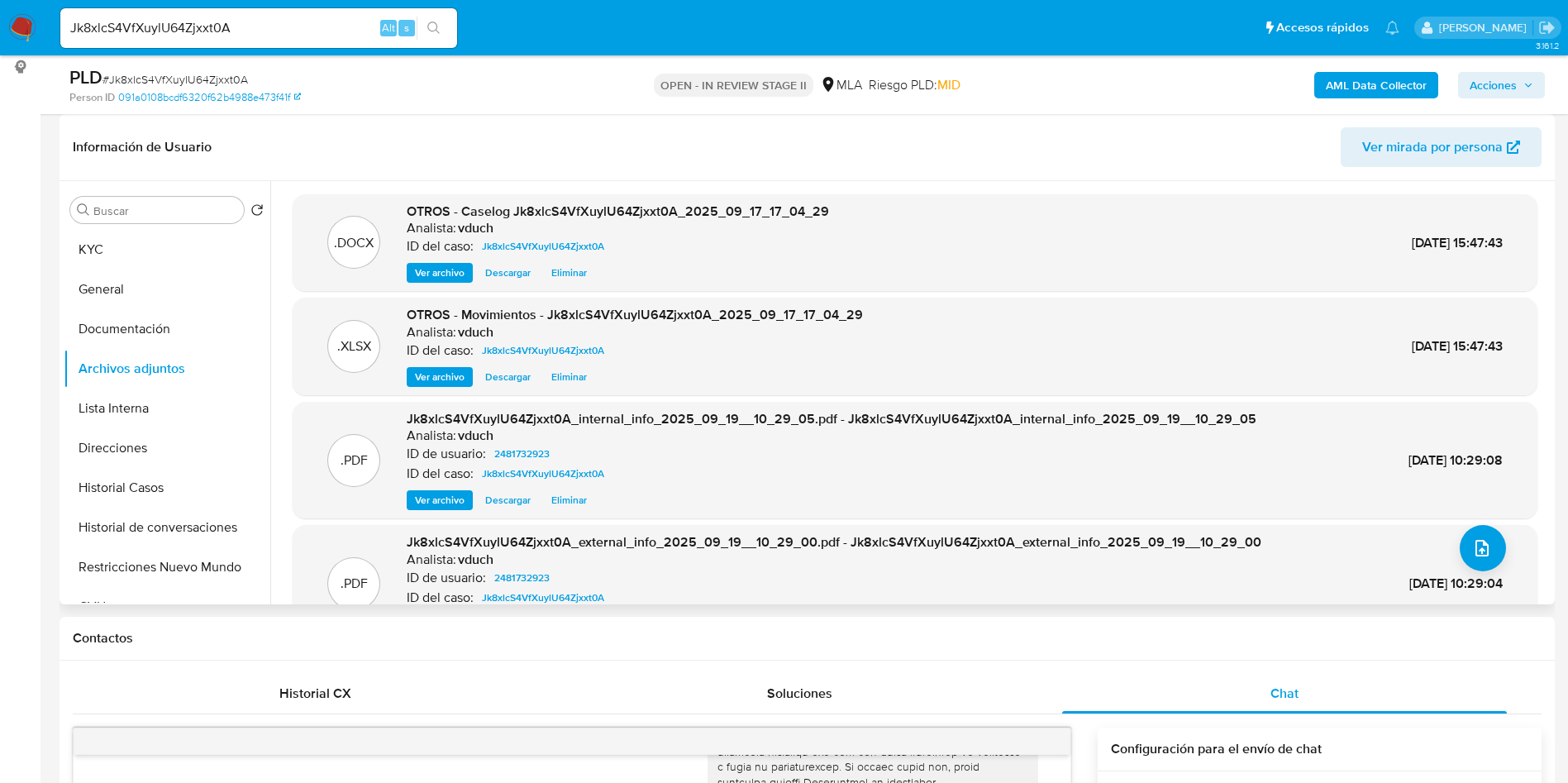
drag, startPoint x: 835, startPoint y: 166, endPoint x: 823, endPoint y: 179, distance: 17.7
click at [835, 166] on header "Información de Usuario Ver mirada por persona" at bounding box center [807, 147] width 1469 height 39
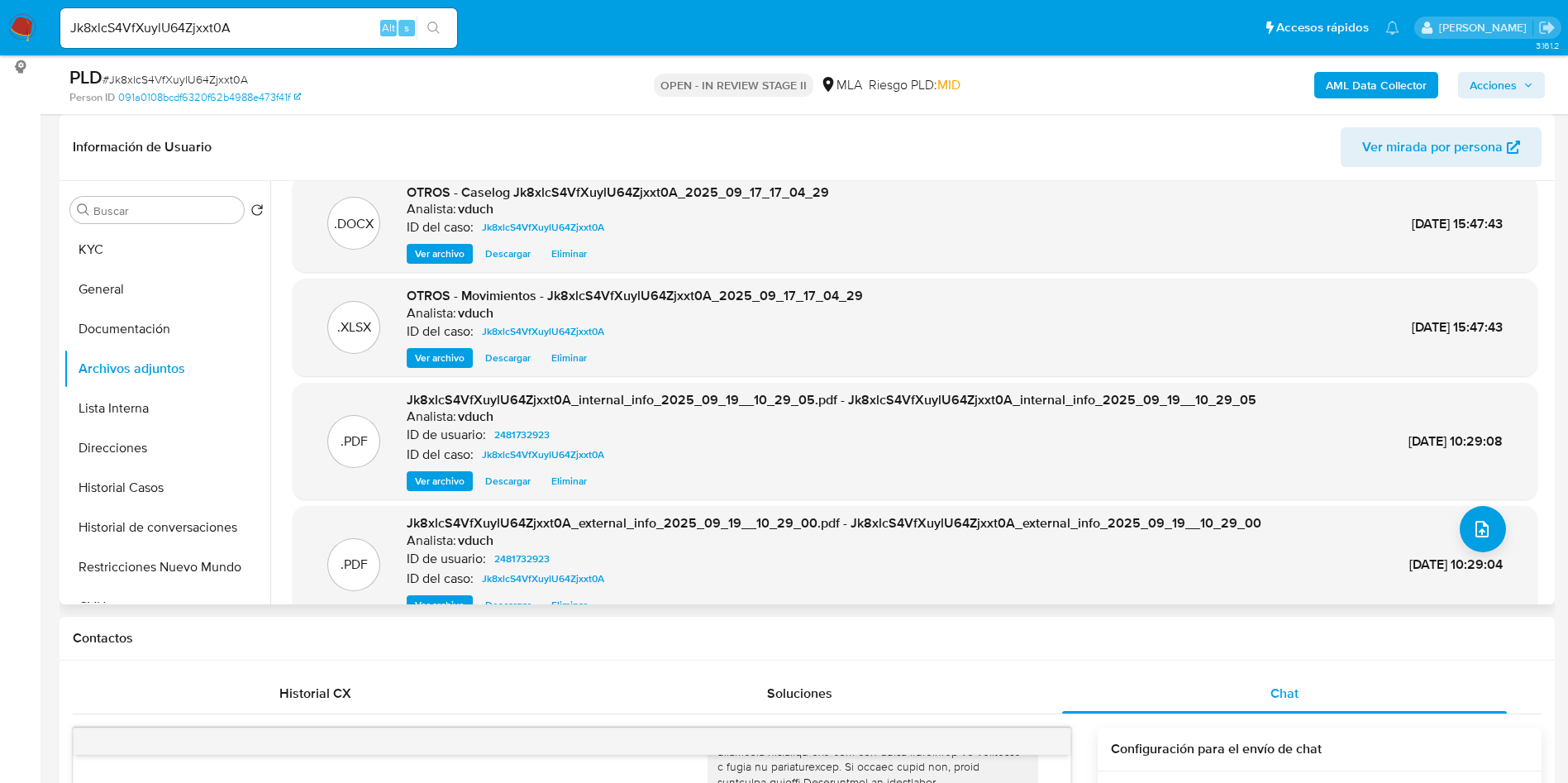
scroll to position [0, 0]
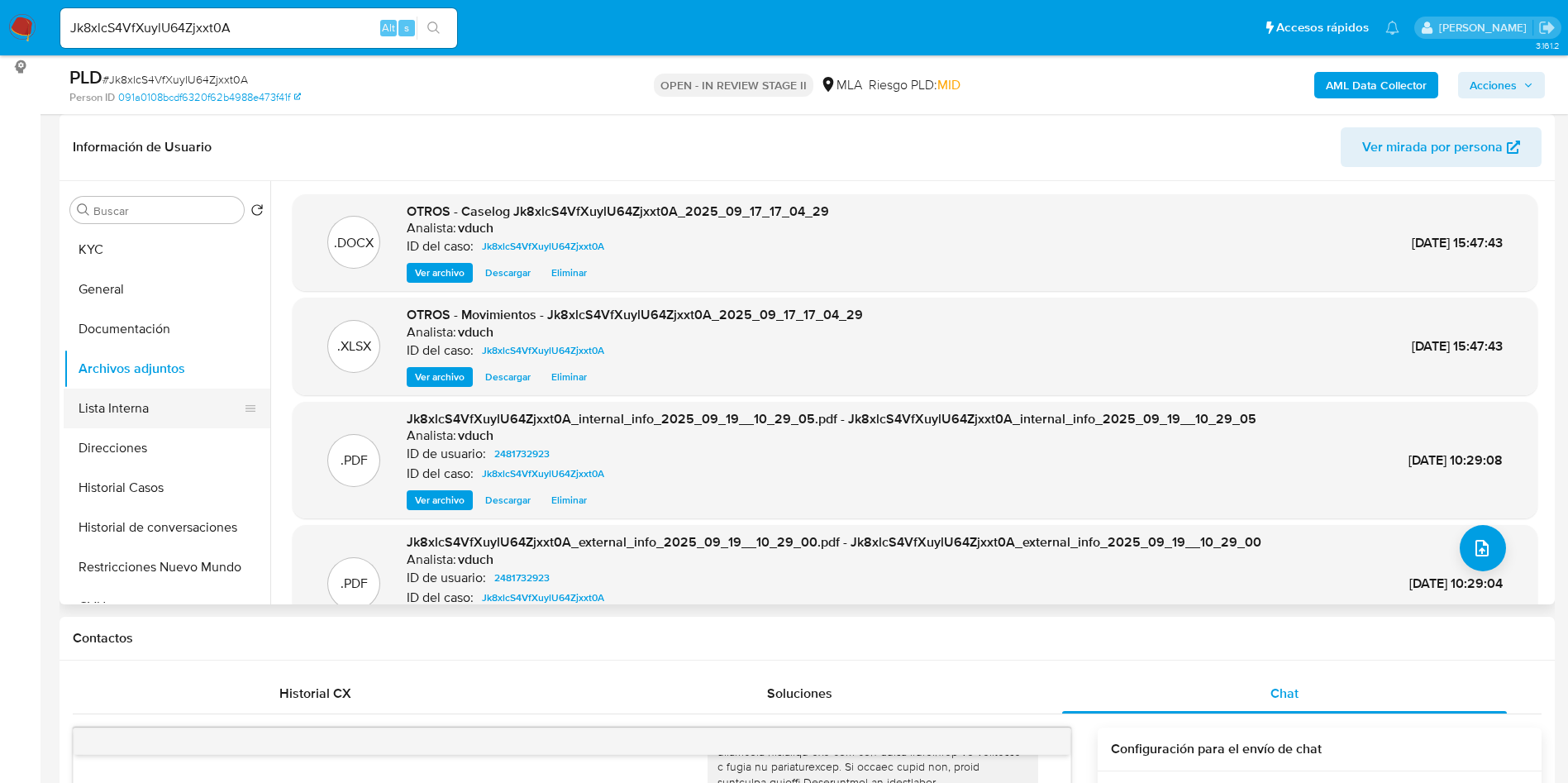
click at [178, 419] on button "Lista Interna" at bounding box center [160, 408] width 194 height 39
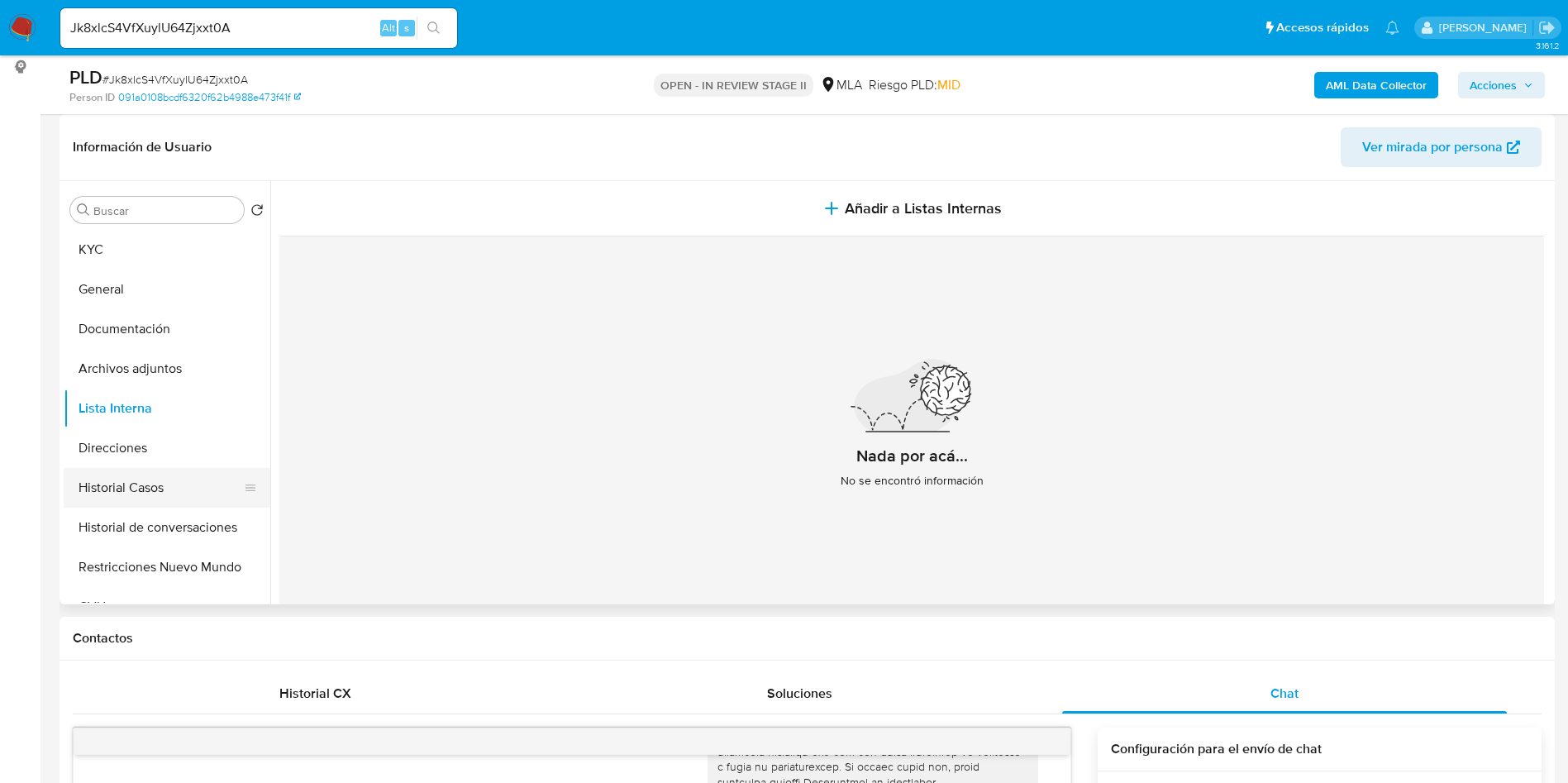
click at [171, 479] on button "Historial Casos" at bounding box center [160, 487] width 194 height 39
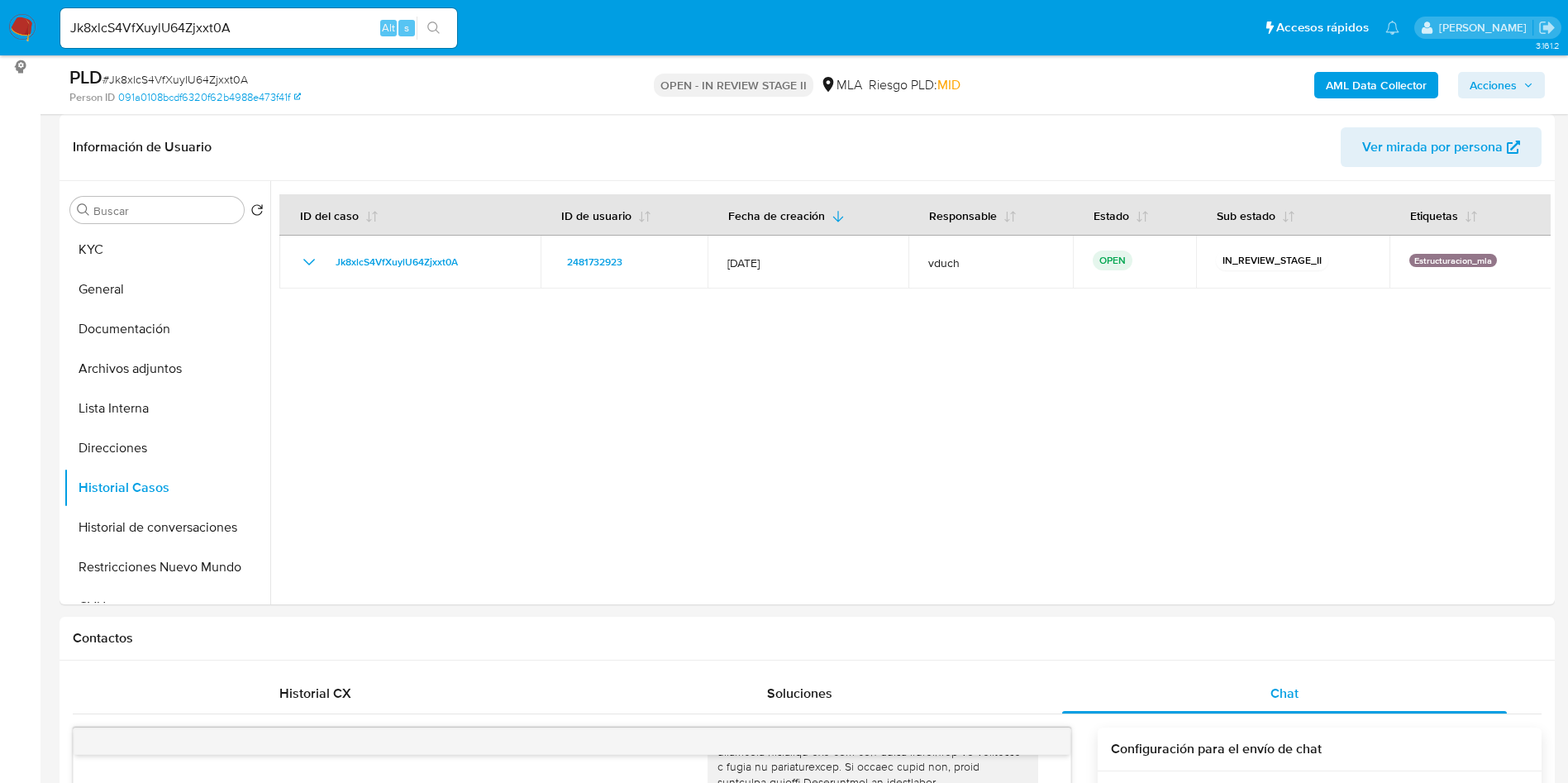
click at [1501, 101] on div "AML Data Collector Acciones" at bounding box center [1301, 84] width 487 height 39
click at [1511, 106] on div "PLD # Jk8xlcS4VfXuylU64Zjxxt0A Person ID 091a0108bcdf6320f62b4988e473f41f OPEN …" at bounding box center [807, 84] width 1495 height 59
click at [1496, 95] on span "Acciones" at bounding box center [1493, 84] width 47 height 27
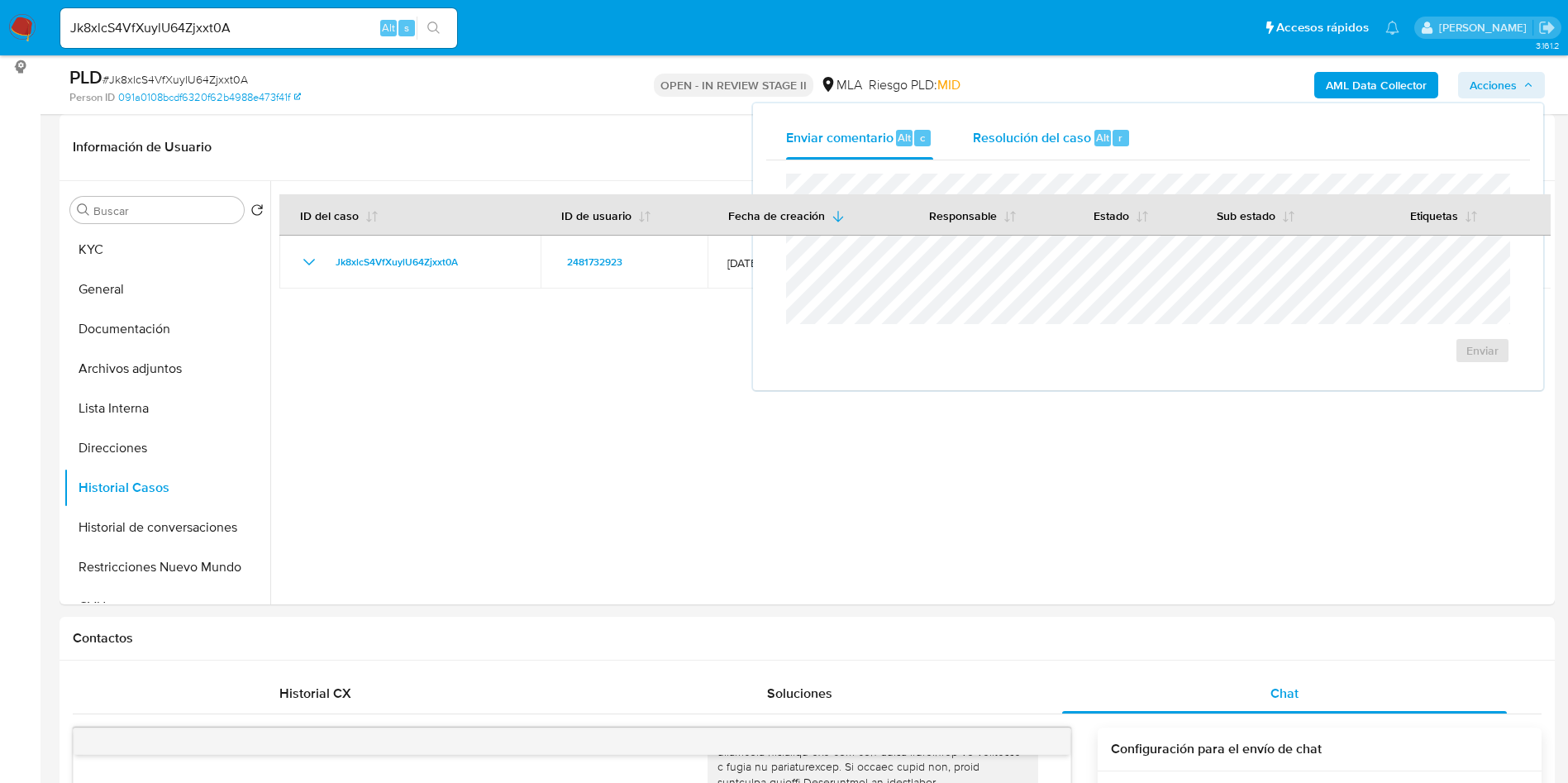
click at [1041, 128] on span "Resolución del caso" at bounding box center [1032, 137] width 118 height 19
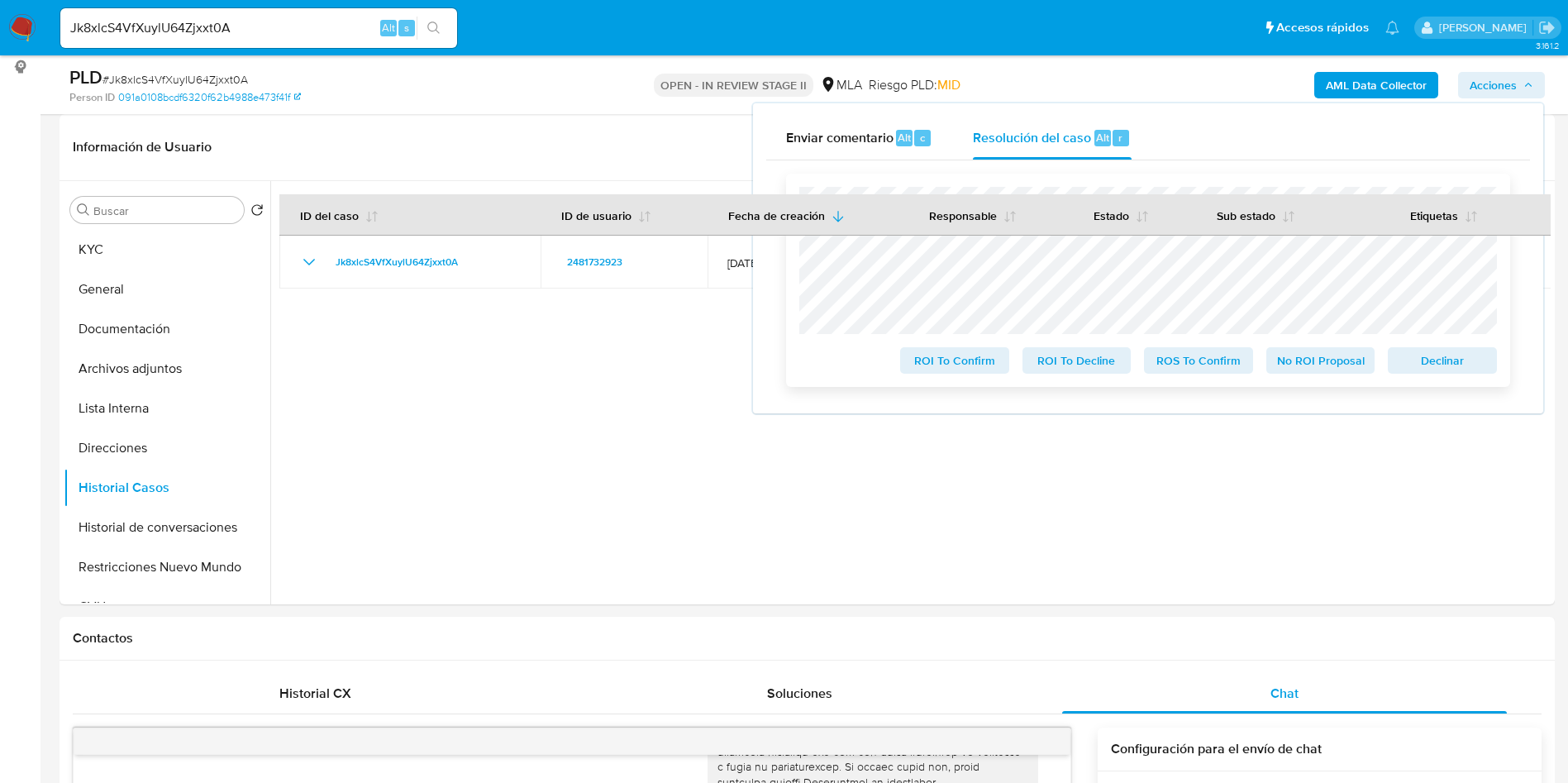
click at [1299, 356] on span "No ROI Proposal" at bounding box center [1321, 360] width 86 height 23
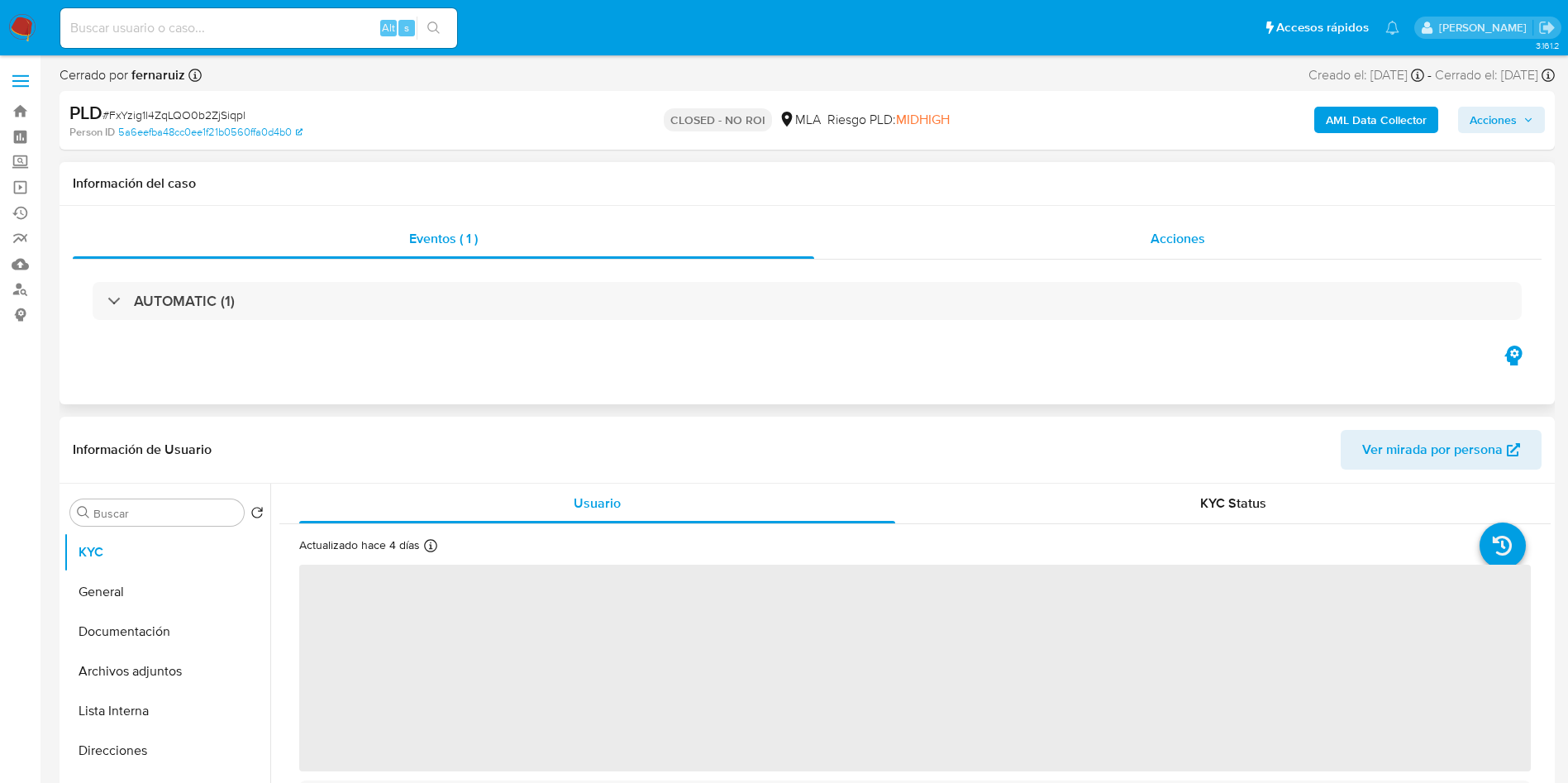
click at [1196, 225] on div "Acciones" at bounding box center [1178, 239] width 727 height 39
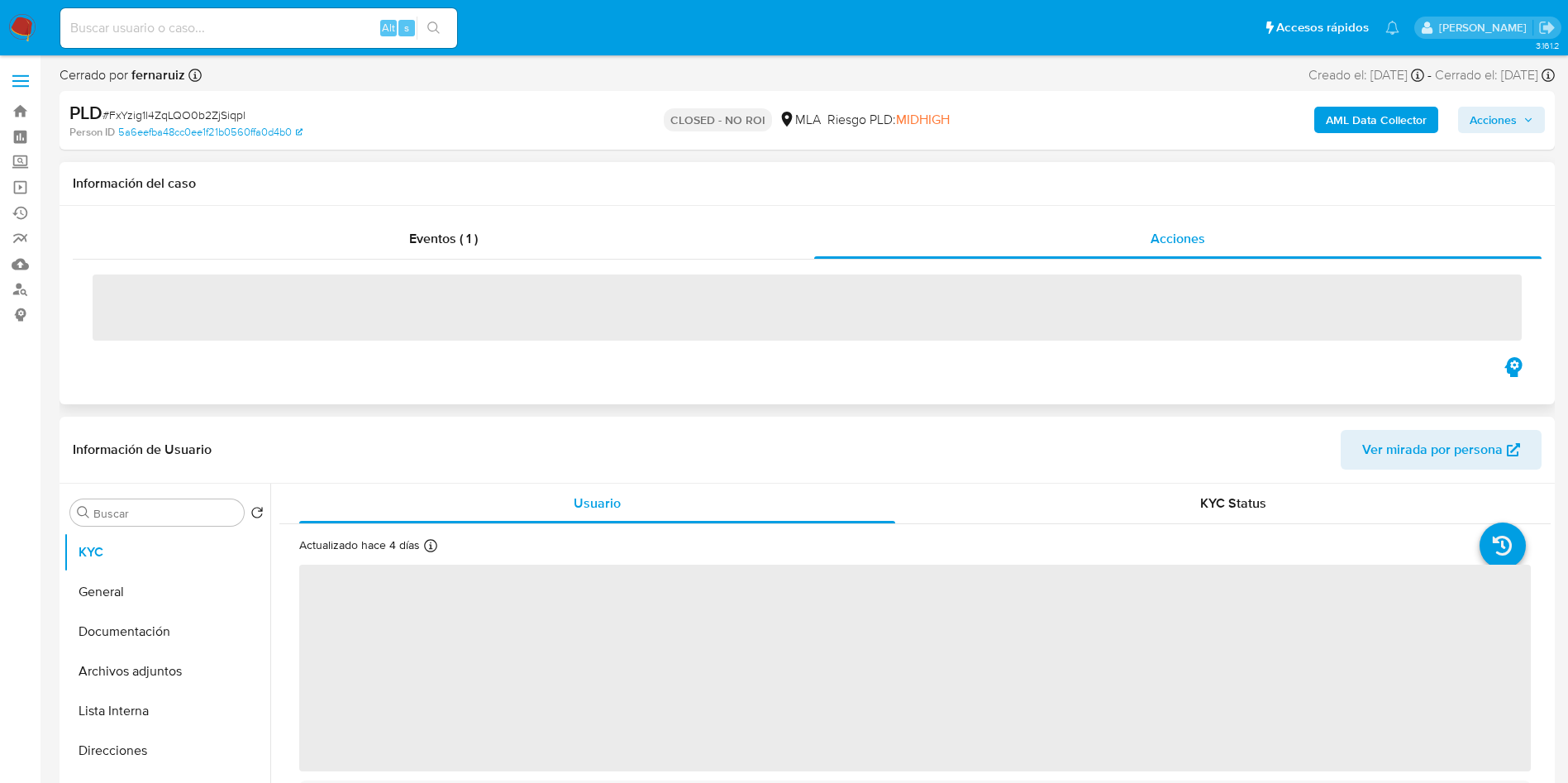
select select "10"
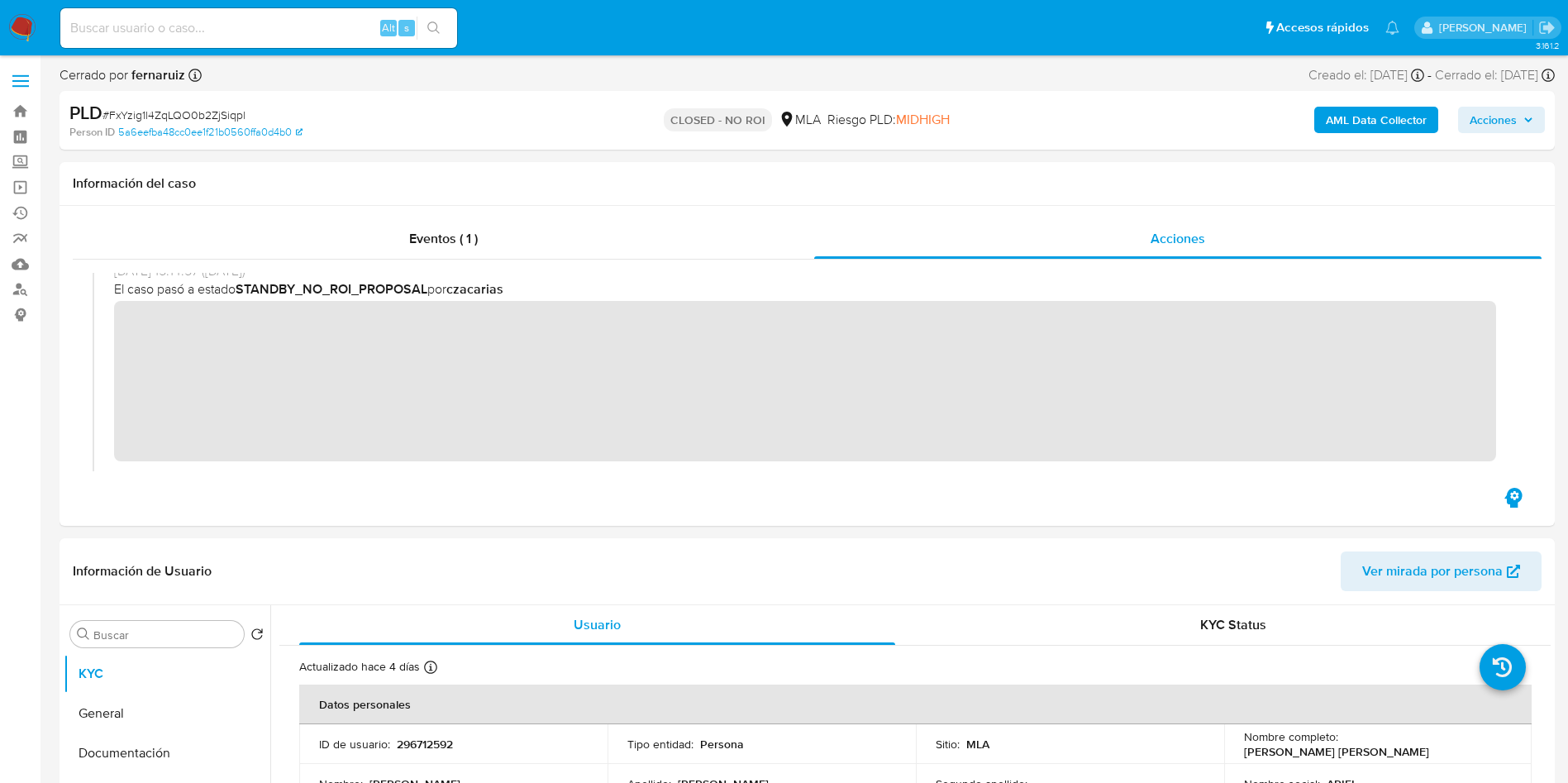
scroll to position [248, 0]
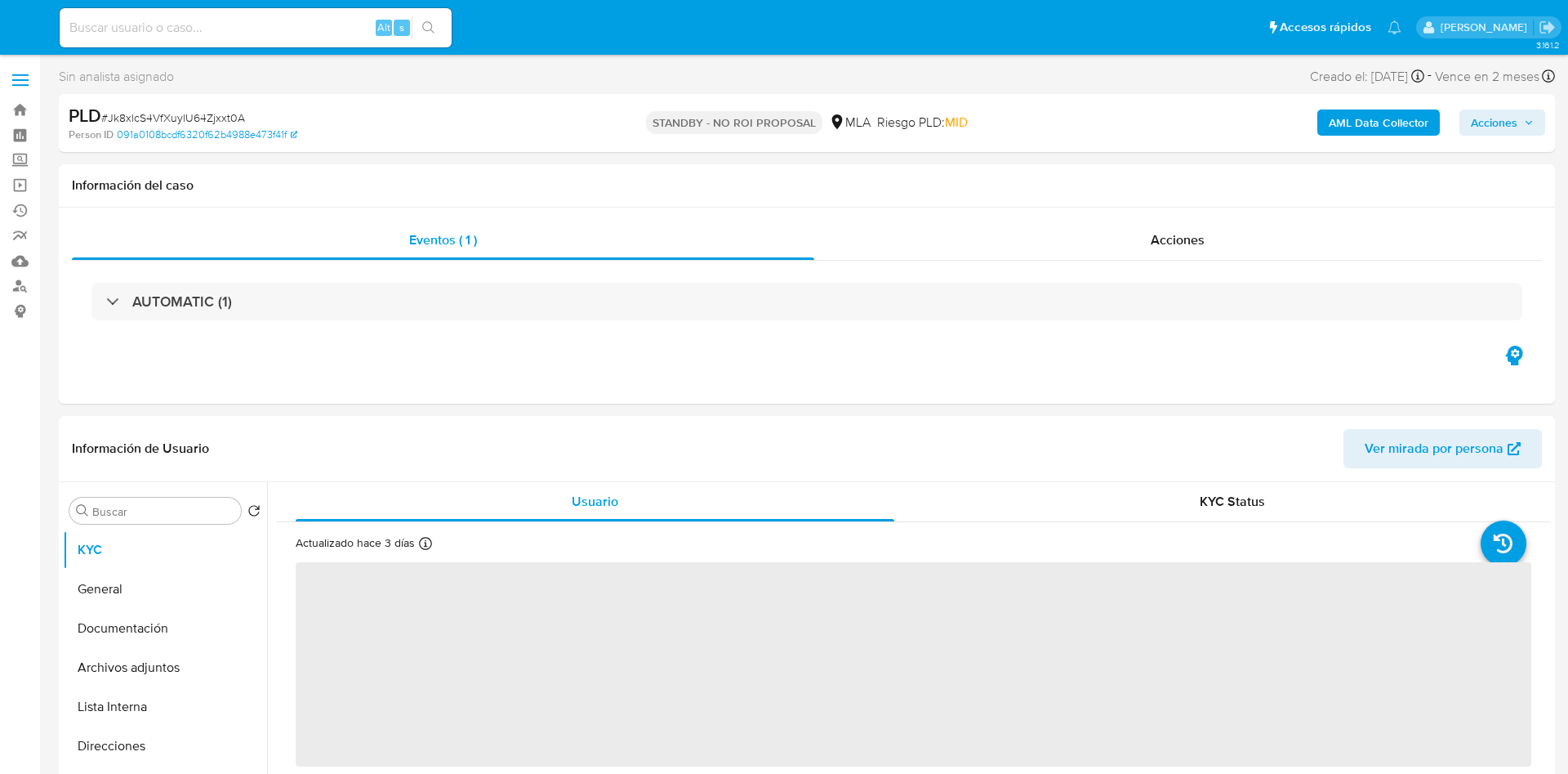
select select "10"
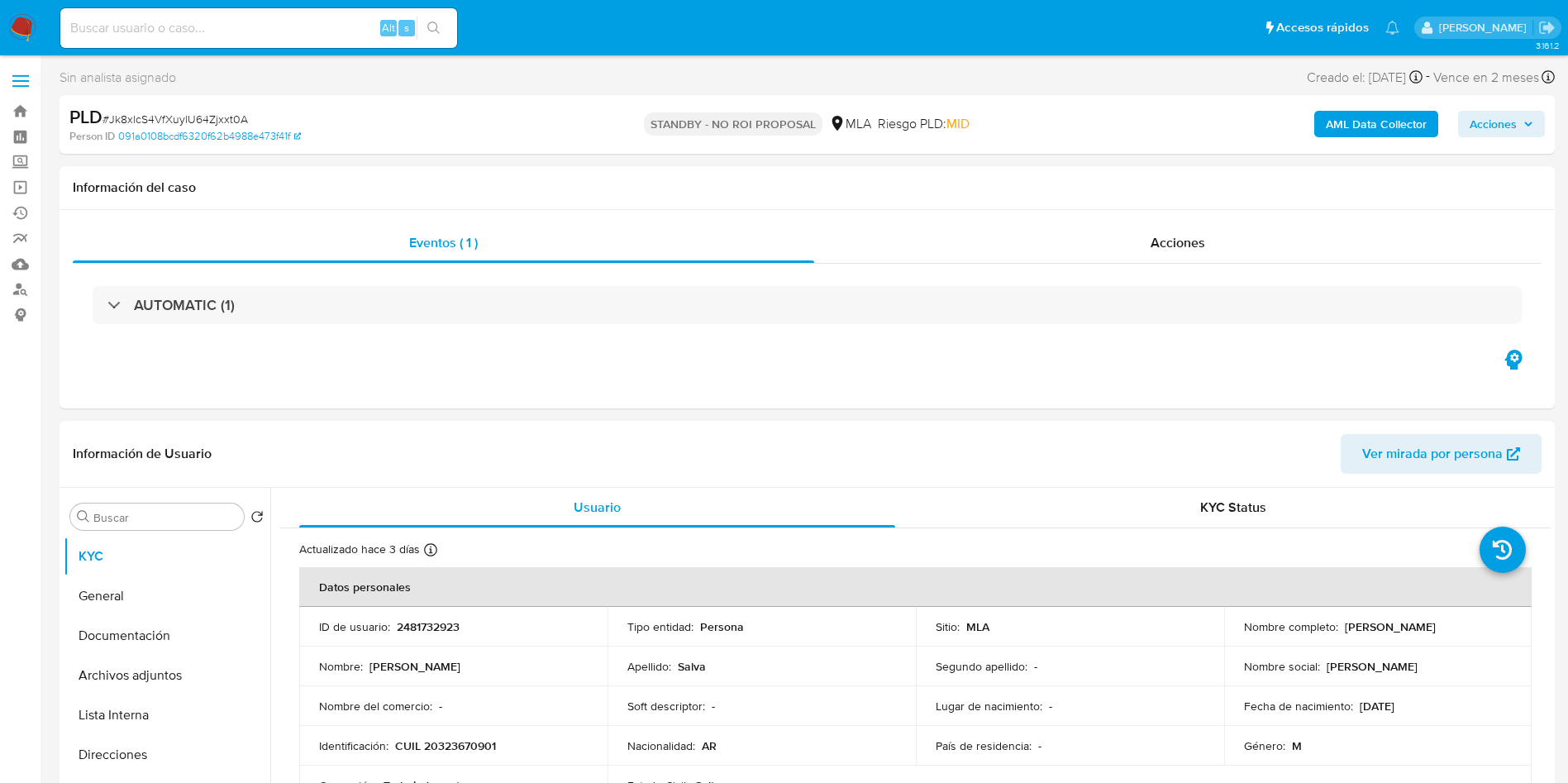
scroll to position [124, 0]
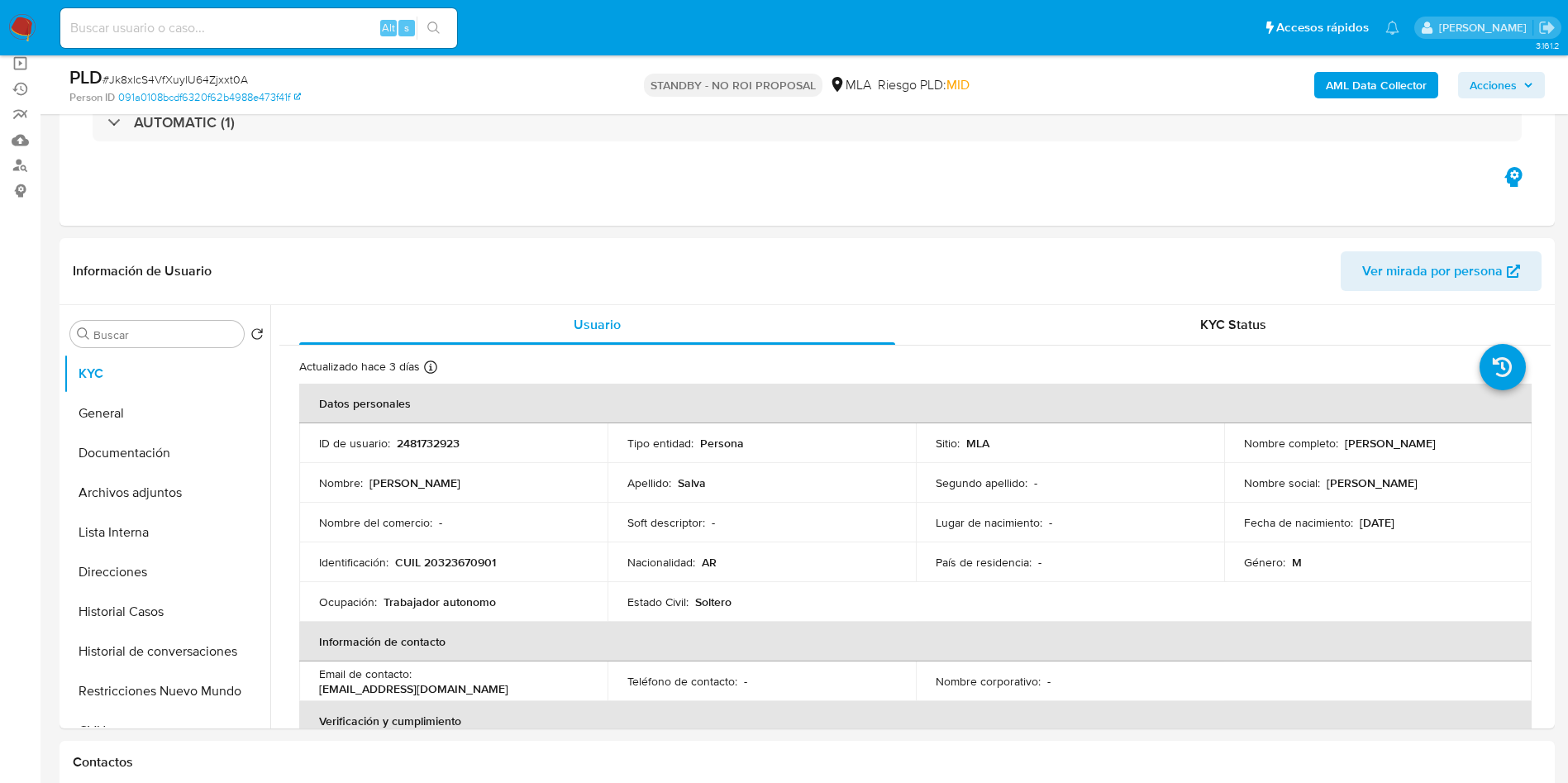
click at [190, 73] on span "# Jk8xlcS4VfXuylU64Zjxxt0A" at bounding box center [175, 79] width 145 height 17
copy span "Jk8xlcS4VfXuylU64Zjxxt0A"
click at [166, 490] on button "Archivos adjuntos" at bounding box center [160, 492] width 194 height 39
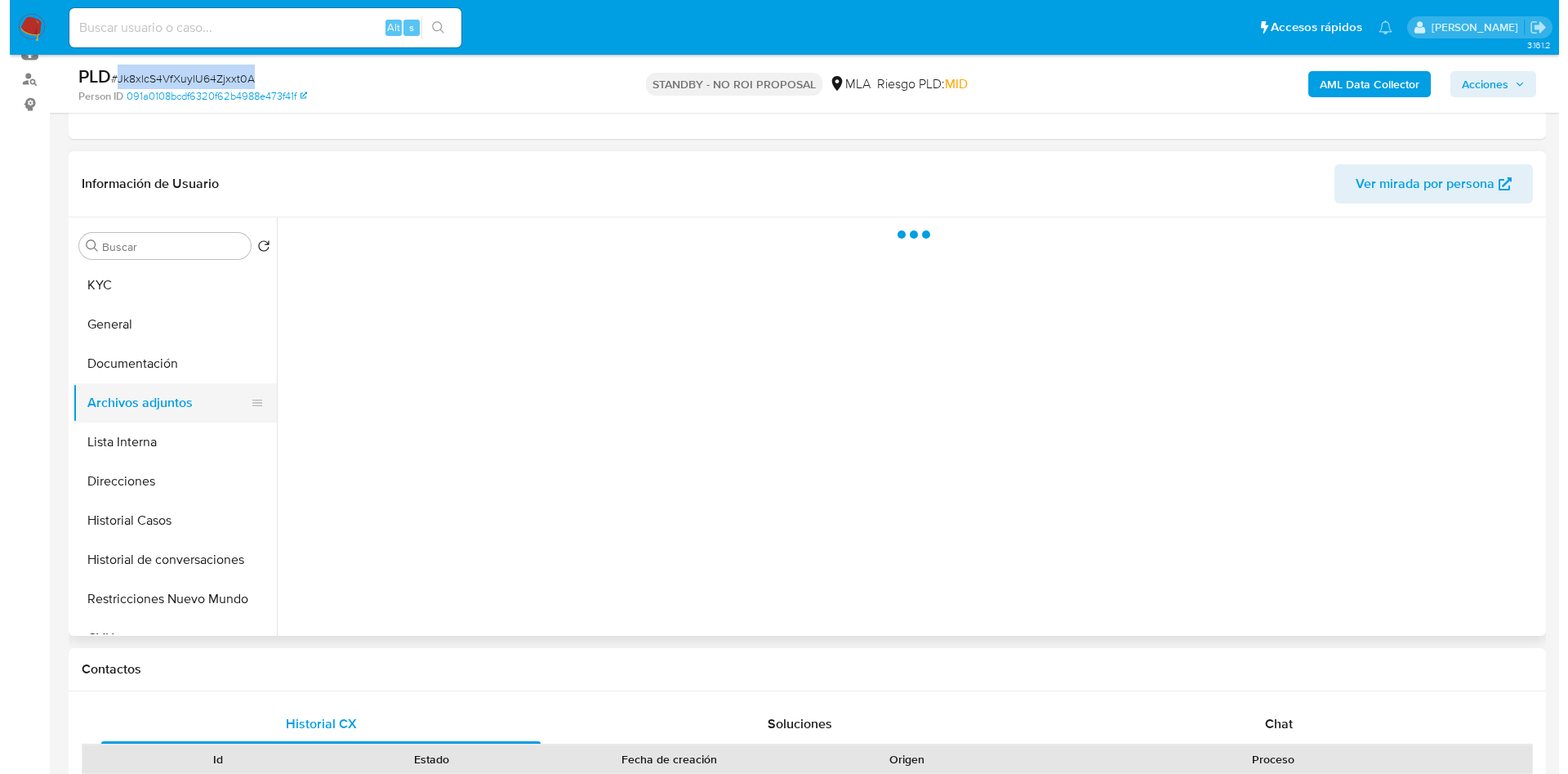
scroll to position [245, 0]
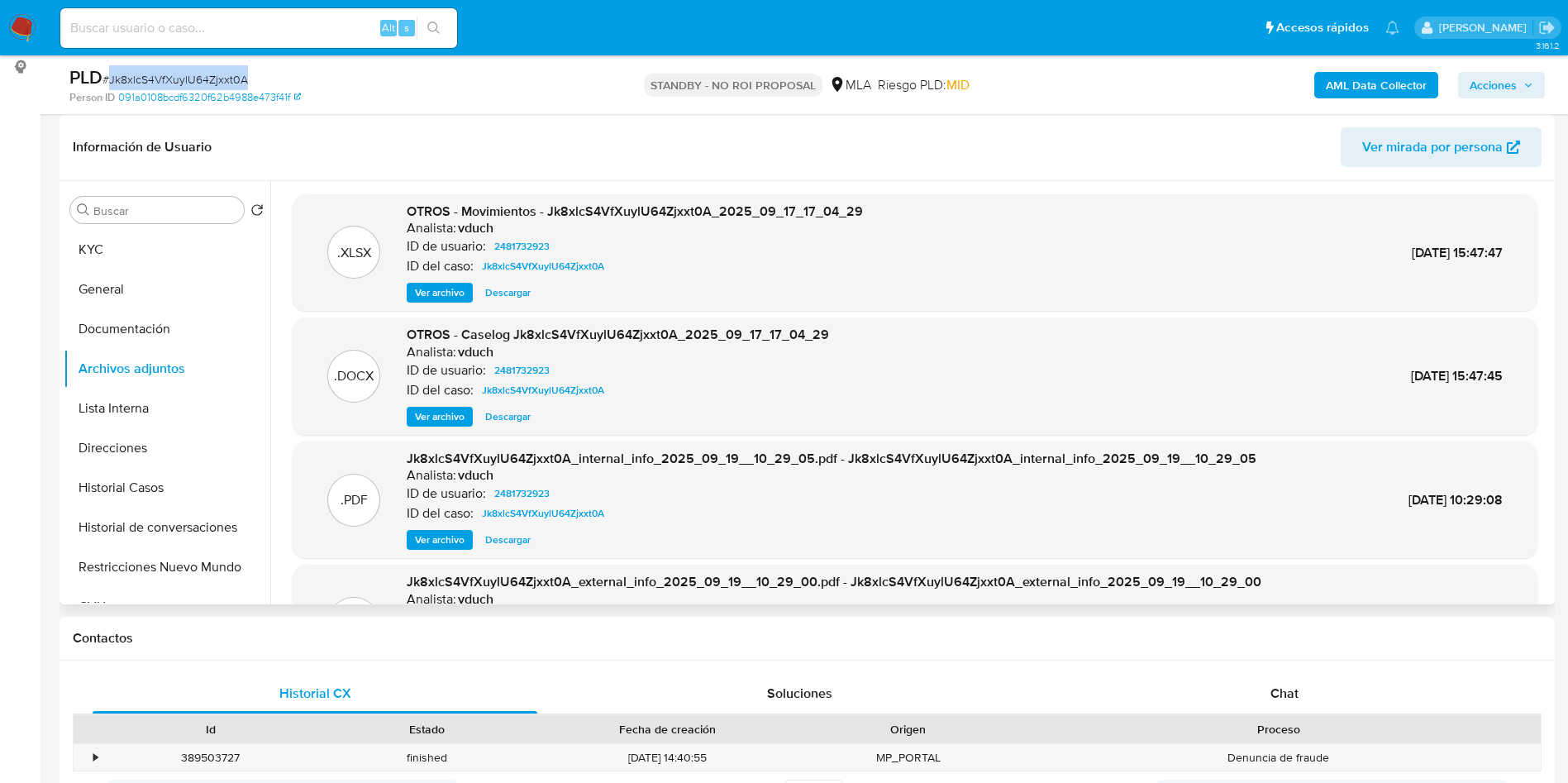
click at [449, 425] on span "Ver archivo" at bounding box center [440, 417] width 50 height 17
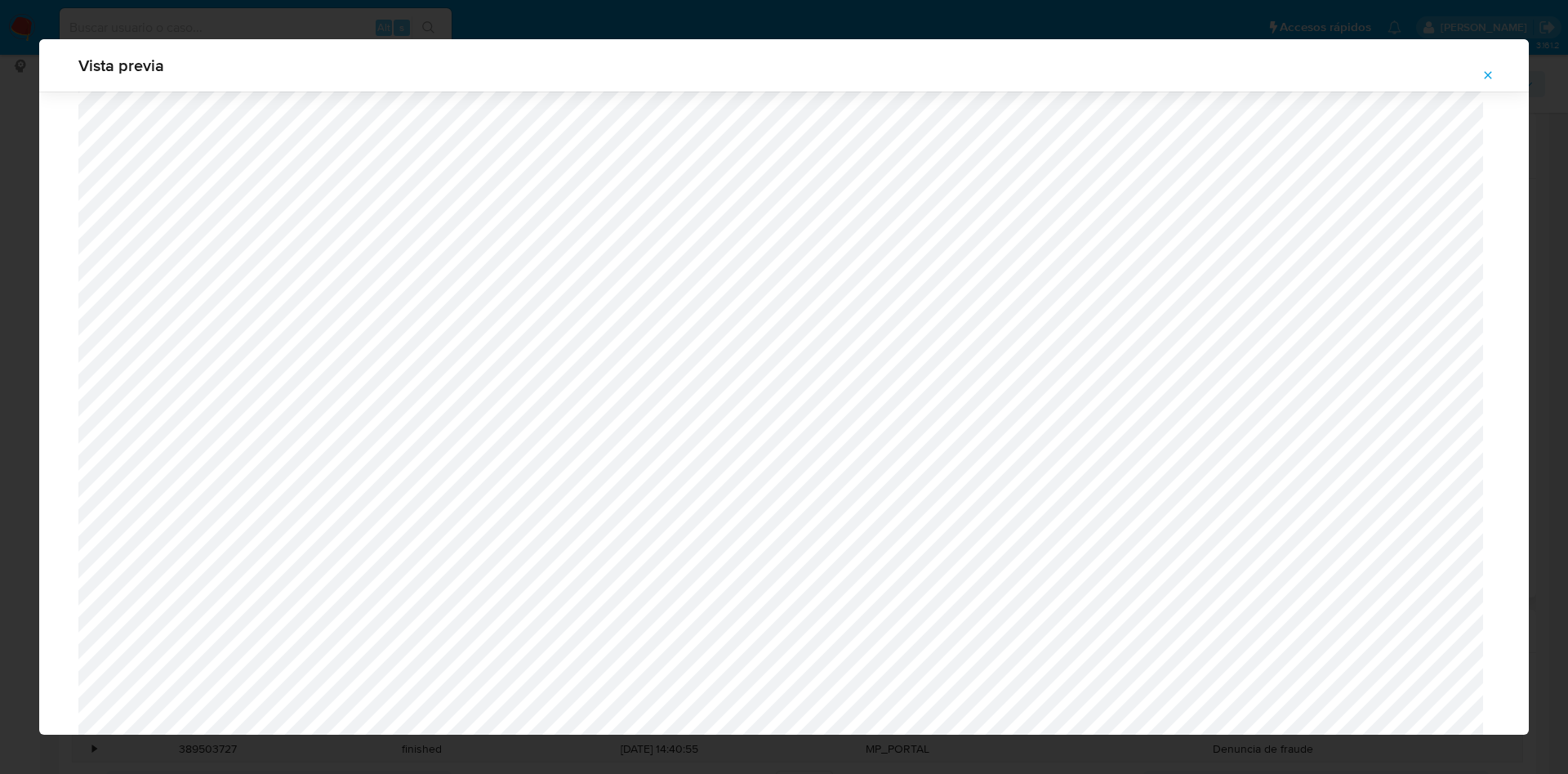
scroll to position [1438, 0]
click at [1484, 80] on icon "Attachment preview" at bounding box center [1487, 75] width 13 height 13
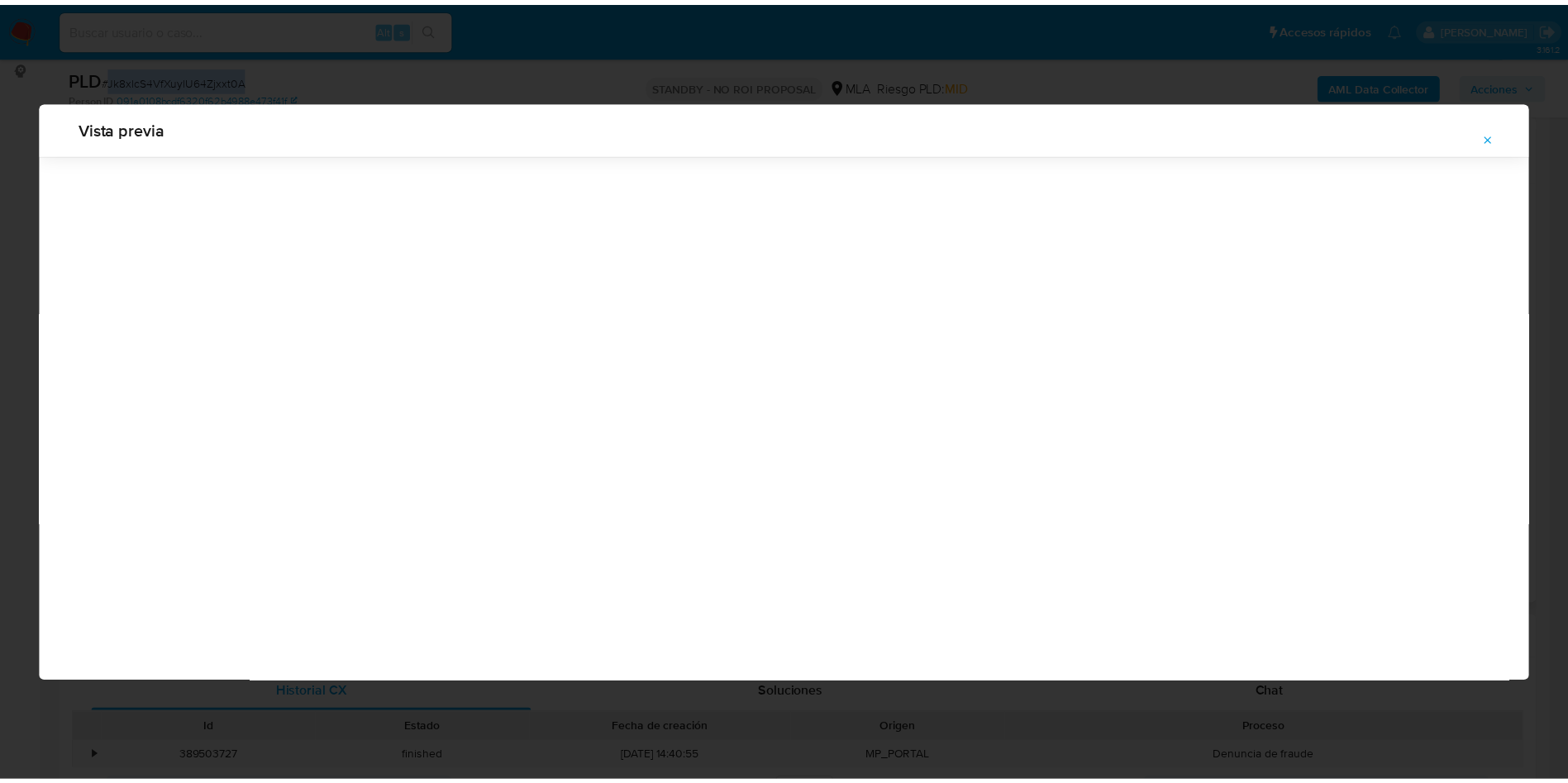
scroll to position [0, 0]
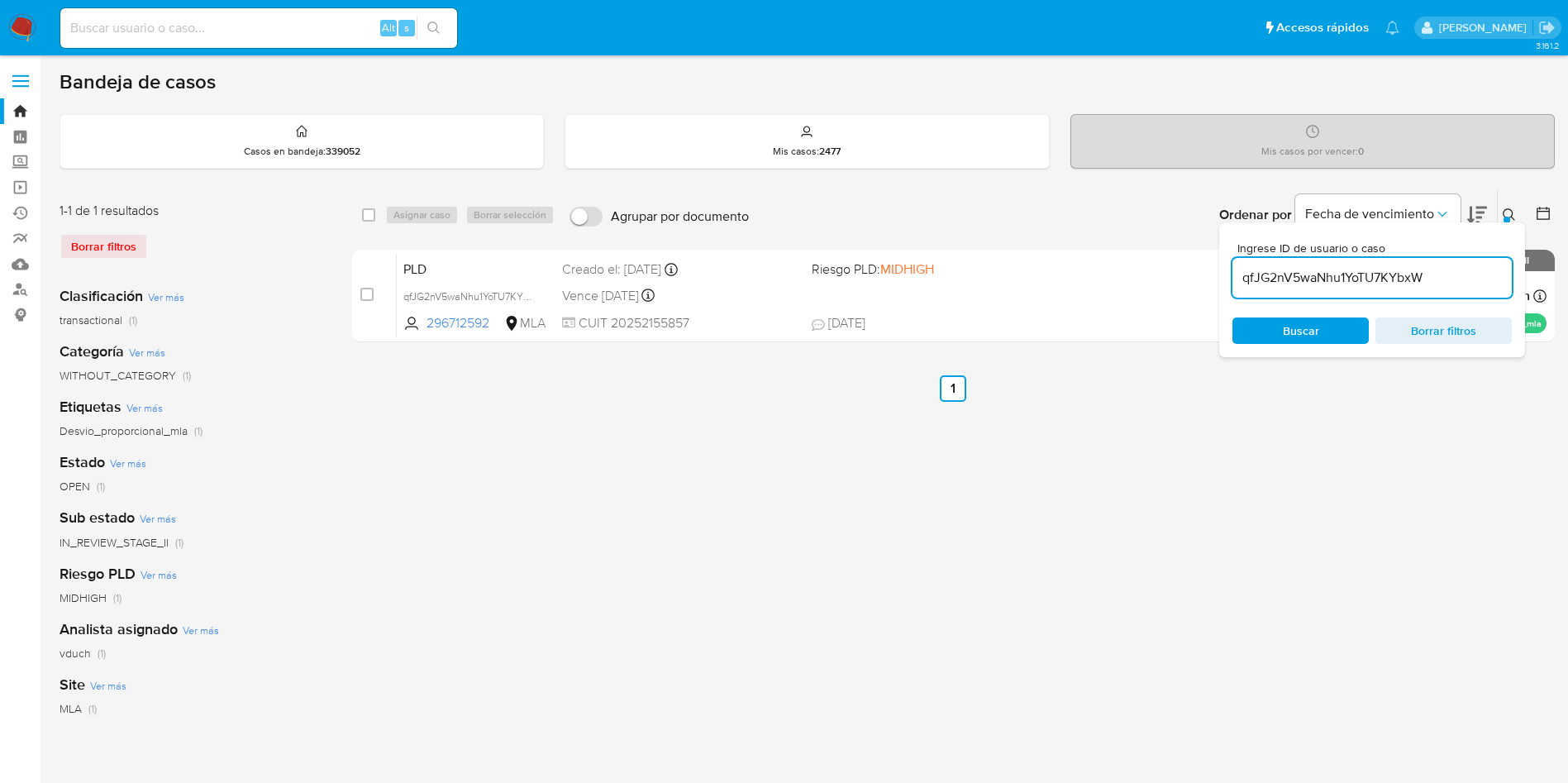
click at [1338, 275] on input "qfJG2nV5waNhu1YoTU7KYbxW" at bounding box center [1372, 277] width 279 height 21
paste input "Jk8xlcS4VfXuylU64Zjxxt0A"
type input "Jk8xlcS4VfXuylU64Zjxxt0A"
click at [366, 221] on div "select-all-cases-checkbox" at bounding box center [368, 215] width 13 height 17
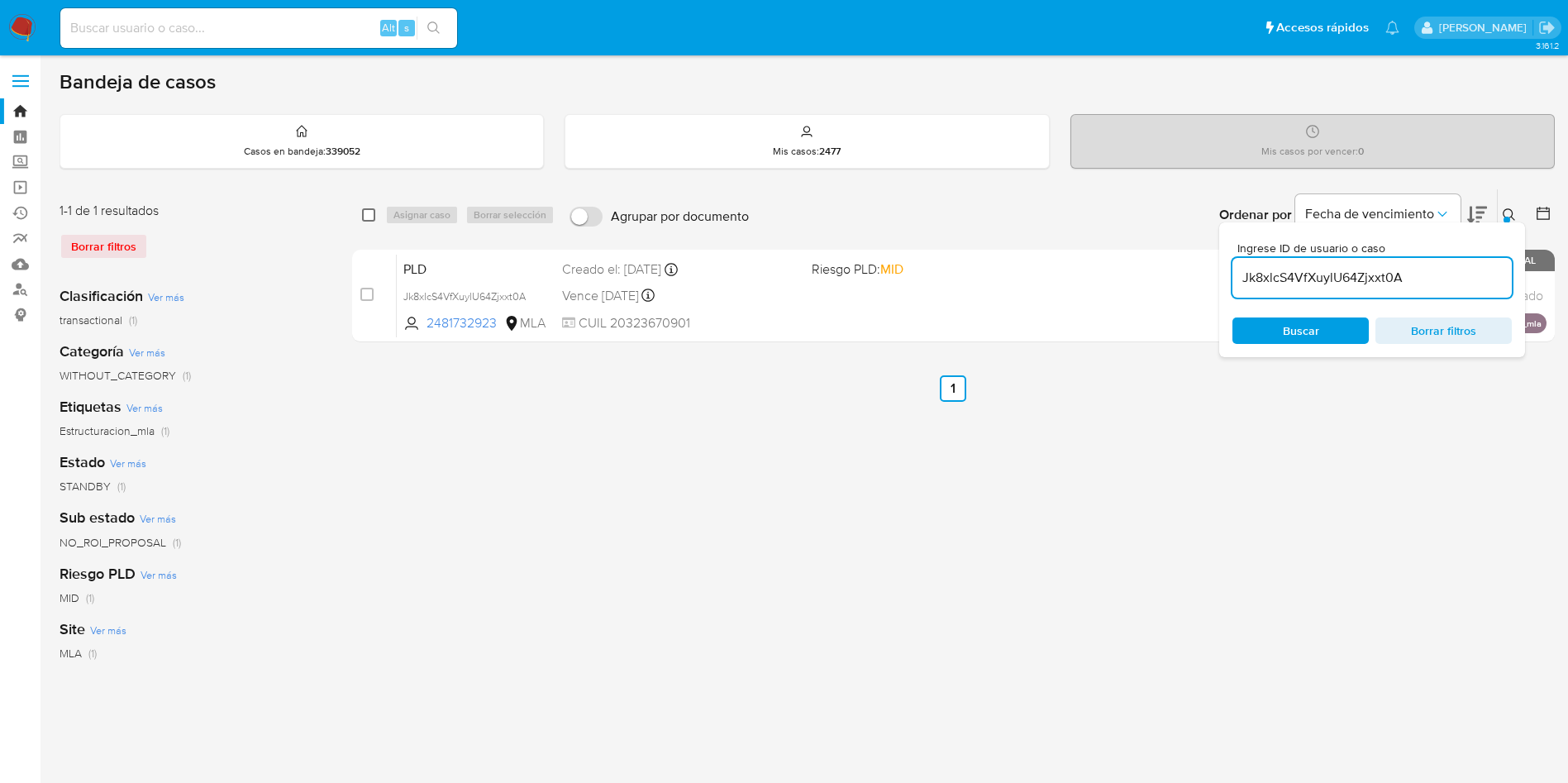
click at [371, 213] on input "checkbox" at bounding box center [368, 215] width 13 height 13
checkbox input "true"
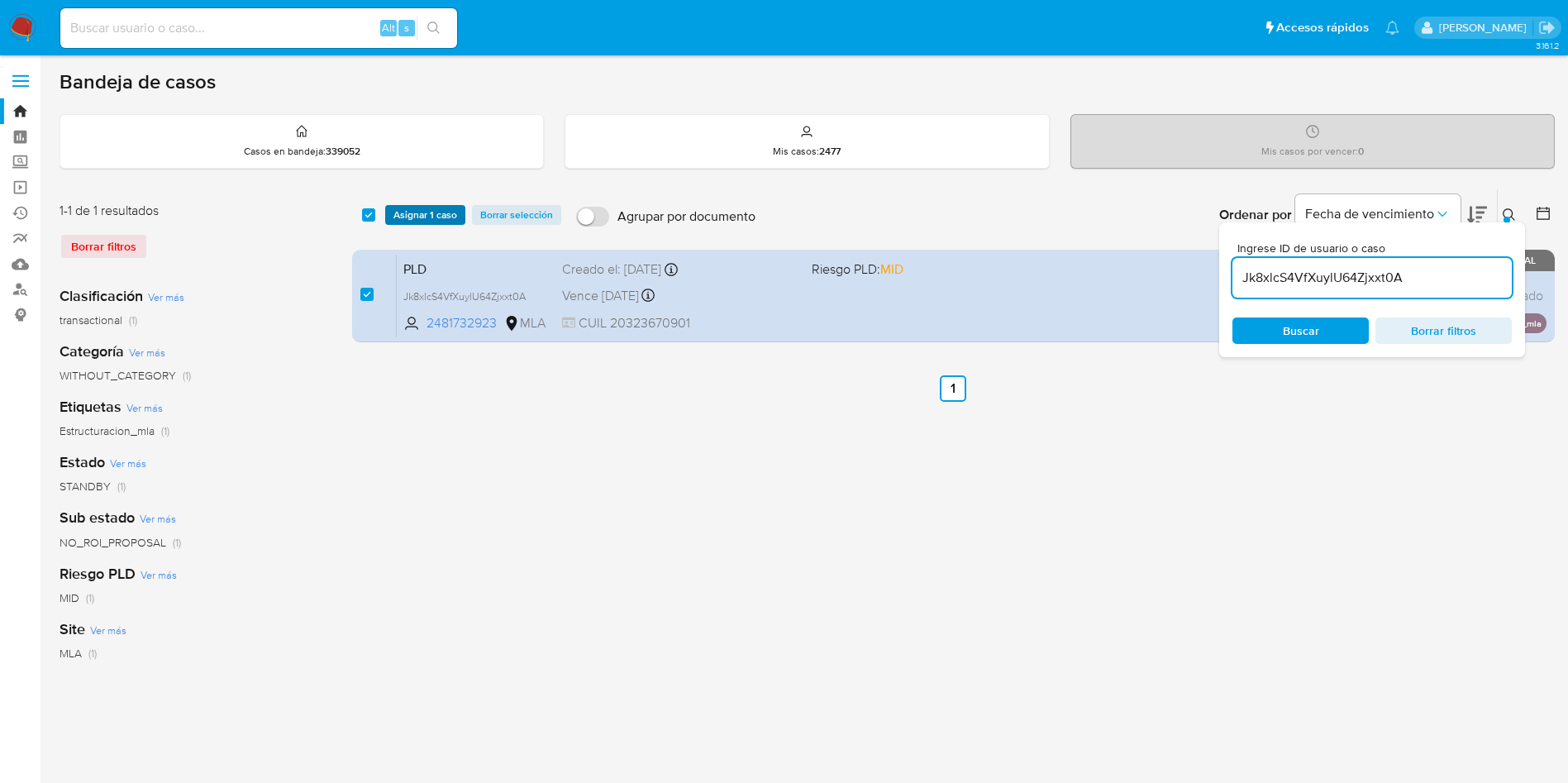
click at [411, 212] on span "Asignar 1 caso" at bounding box center [425, 215] width 63 height 17
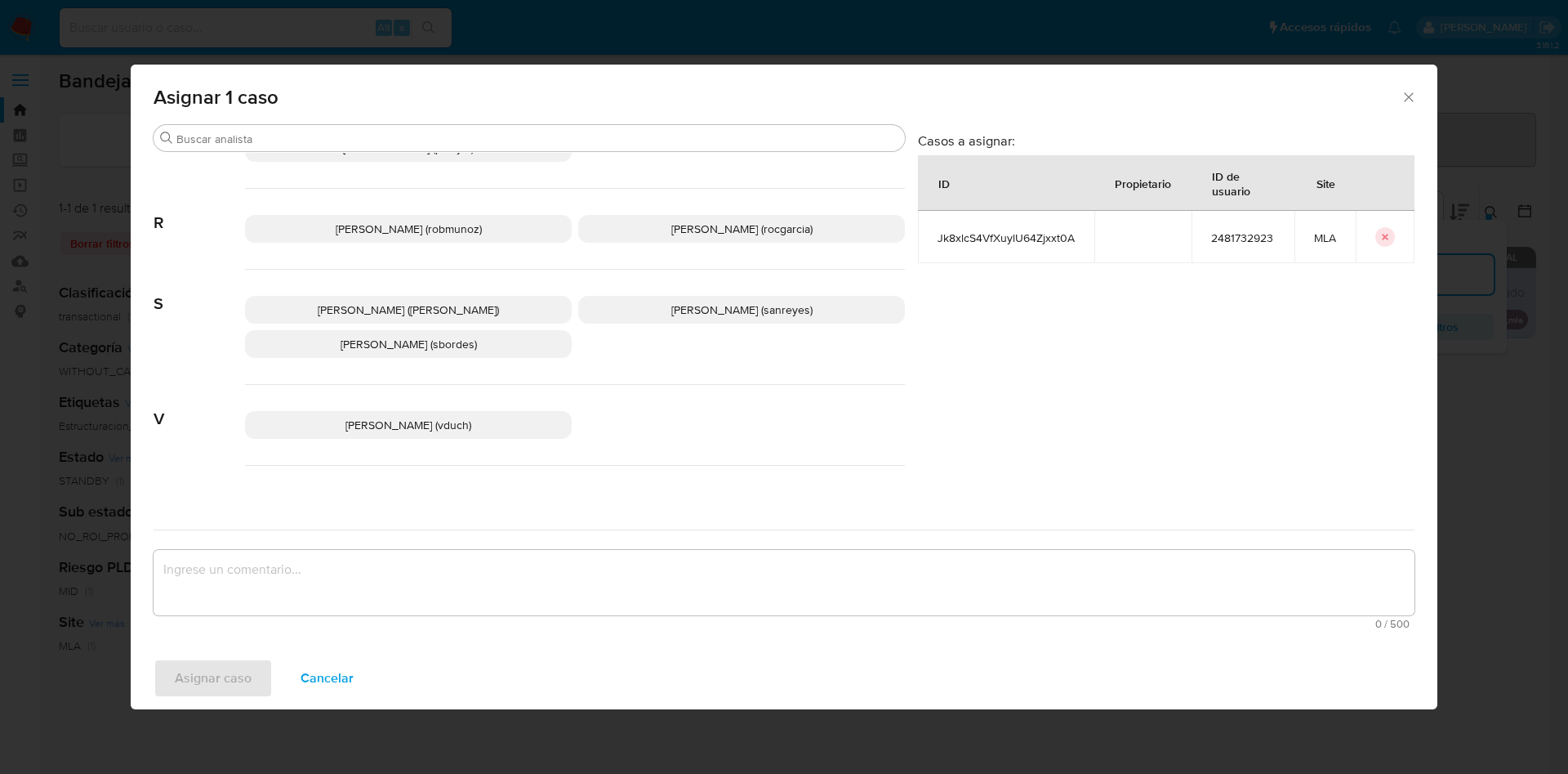
scroll to position [1426, 0]
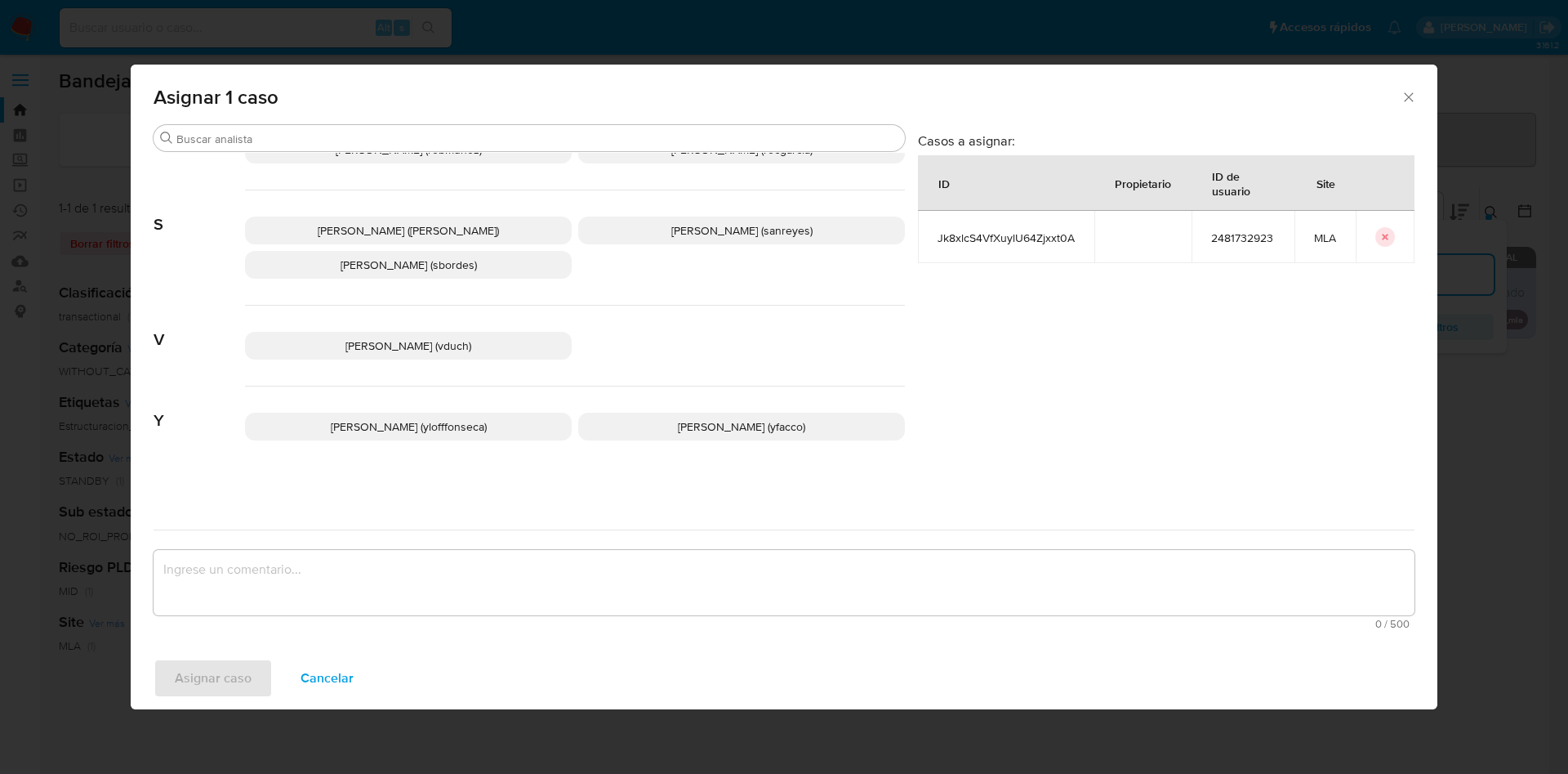
click at [439, 325] on div "[PERSON_NAME] (vduch)" at bounding box center [575, 346] width 660 height 81
click at [439, 353] on span "Valeria Duch (vduch)" at bounding box center [408, 346] width 126 height 16
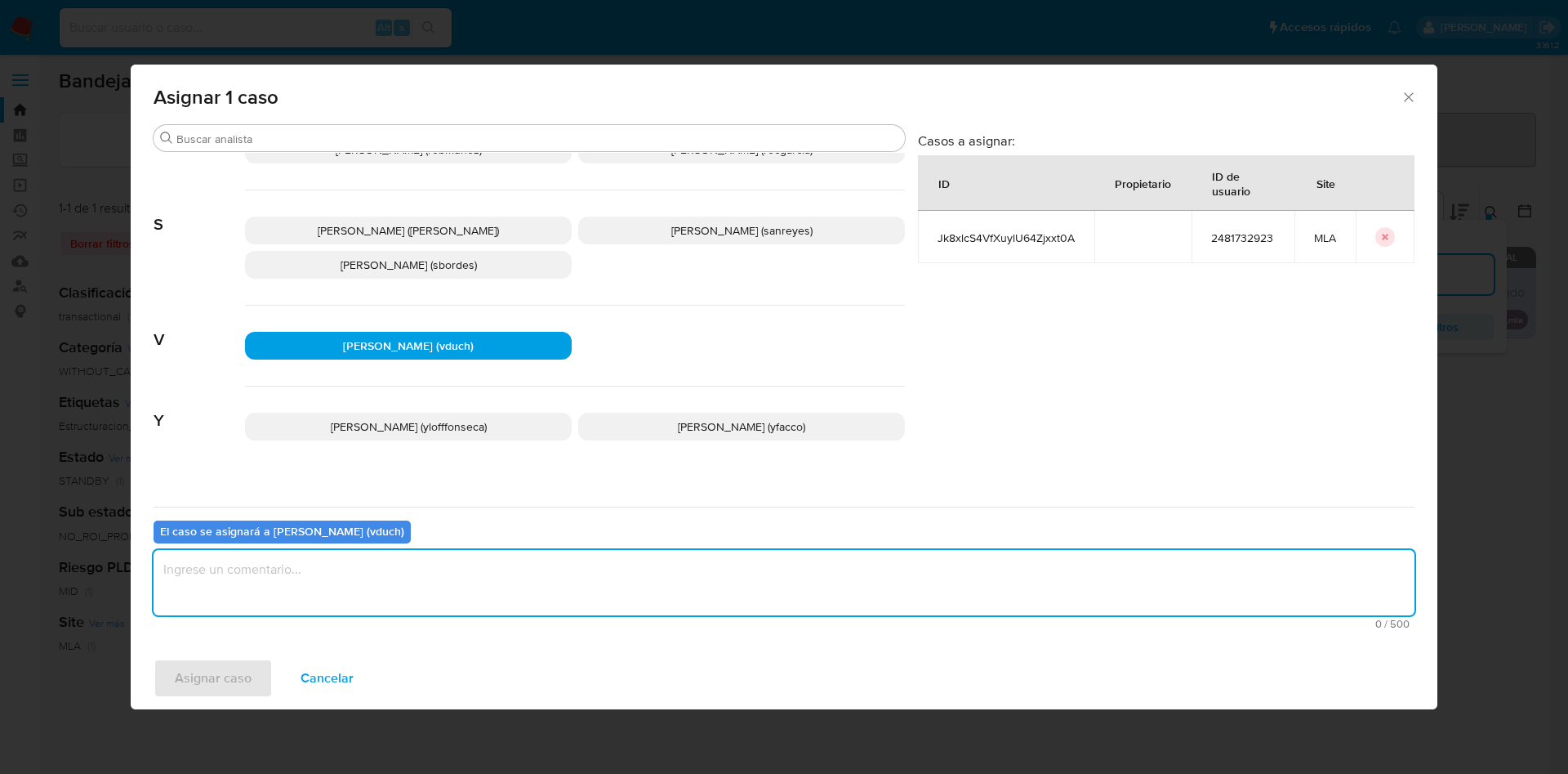
click at [412, 558] on textarea "assign-modal" at bounding box center [784, 583] width 1261 height 65
click at [187, 674] on span "Asignar caso" at bounding box center [213, 679] width 77 height 36
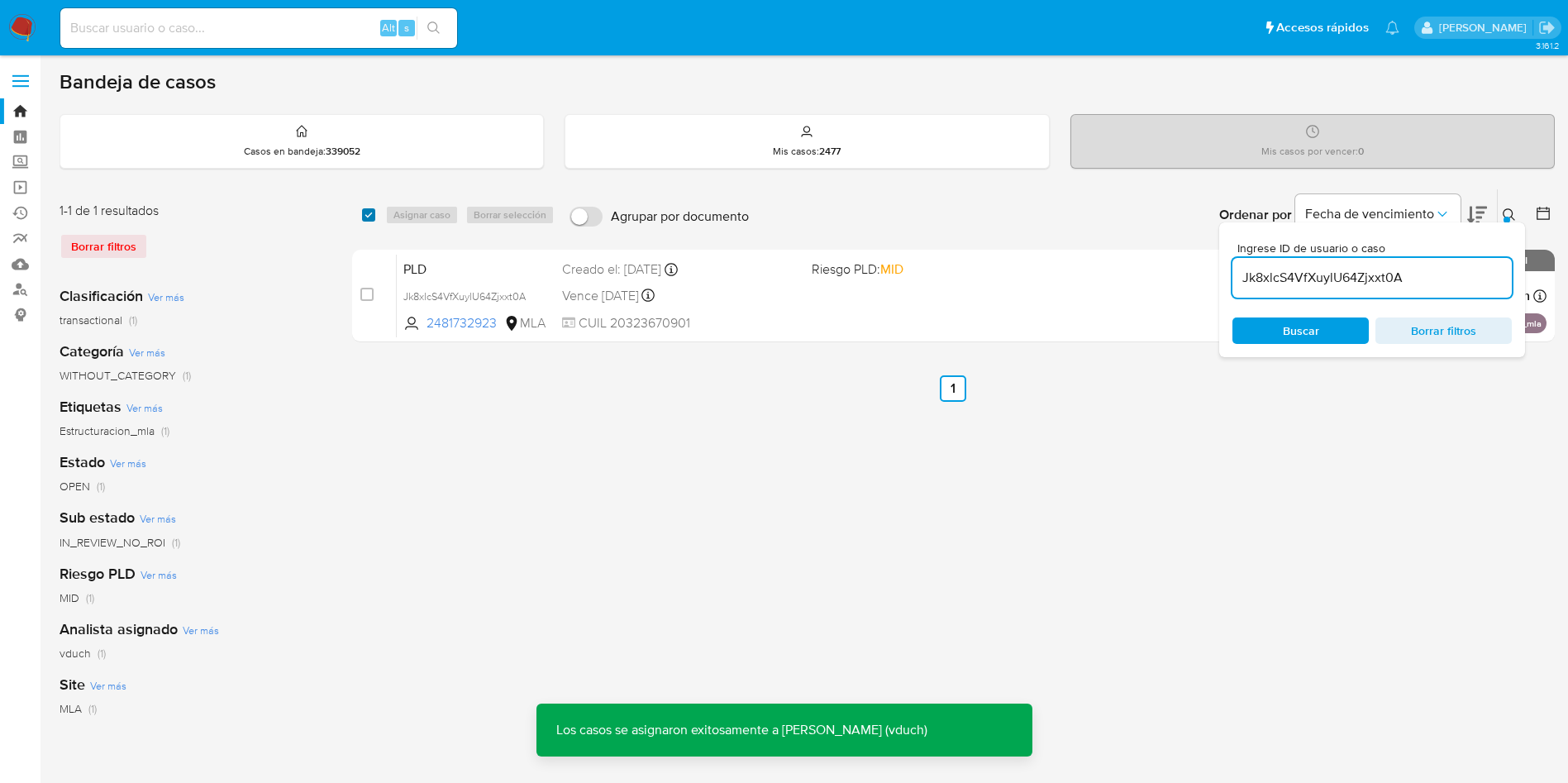
click at [368, 212] on input "checkbox" at bounding box center [368, 215] width 13 height 13
checkbox input "true"
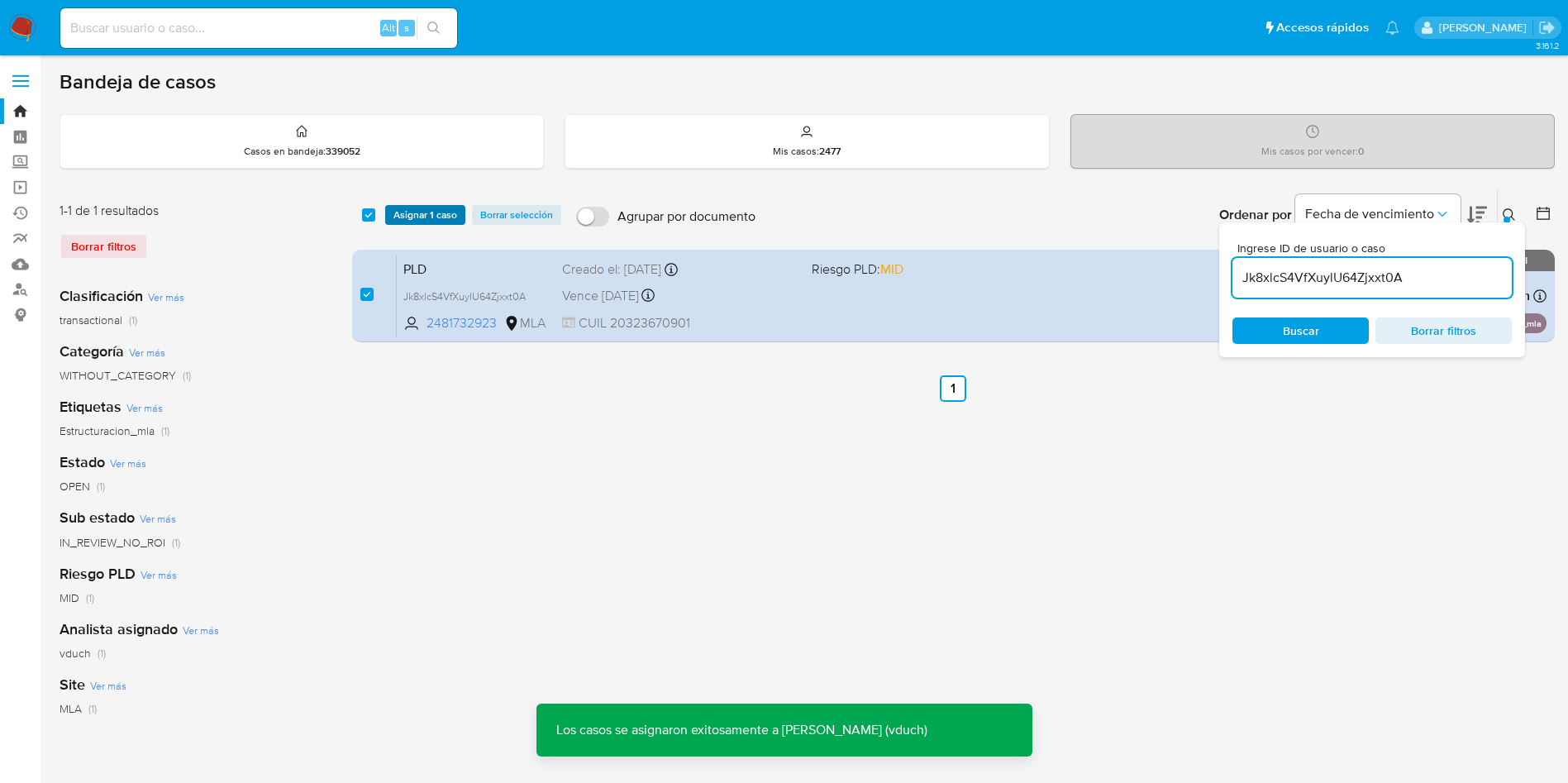
click at [394, 210] on span "Asignar 1 caso" at bounding box center [425, 215] width 63 height 17
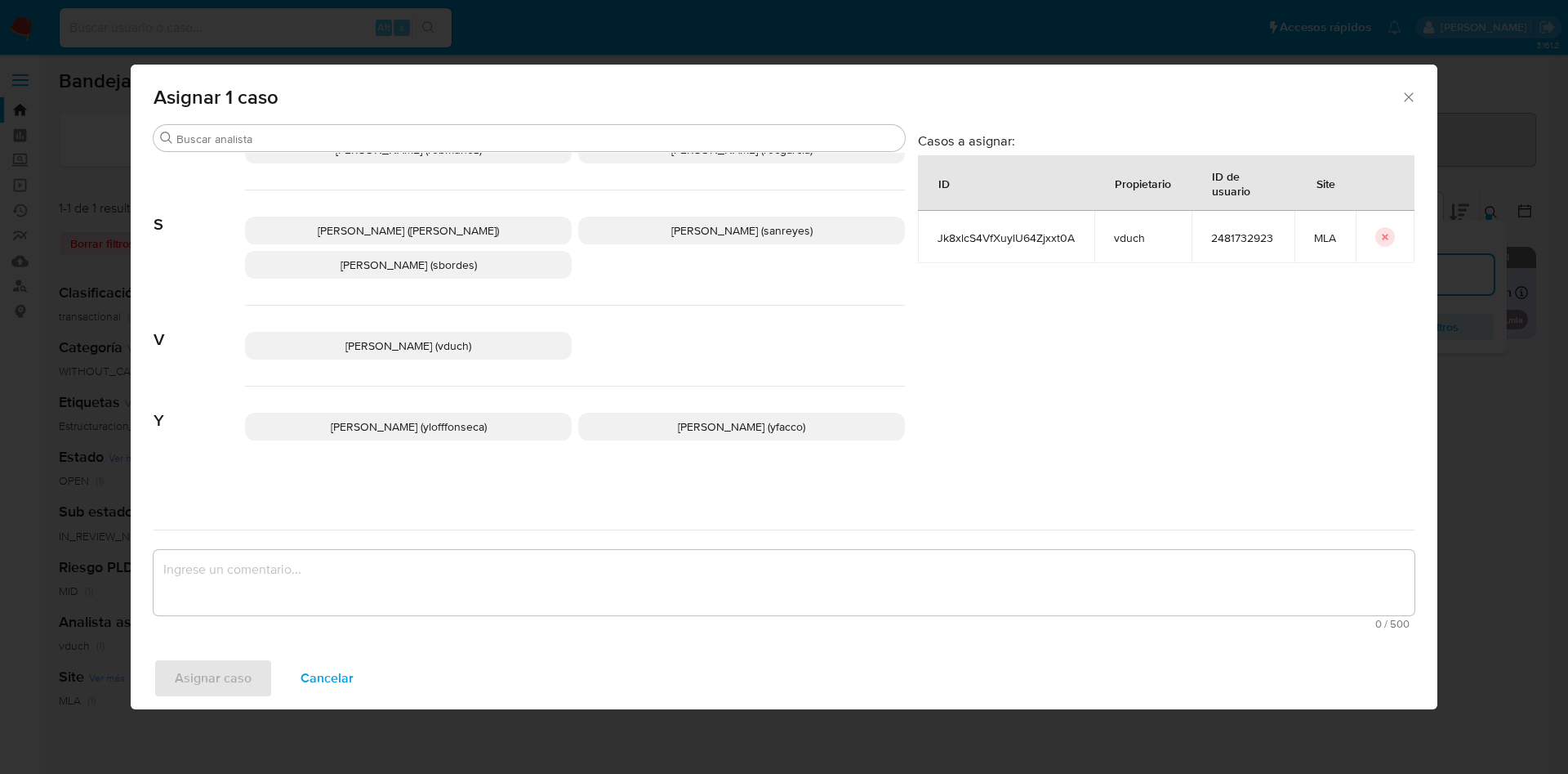
click at [447, 361] on div "Valeria Duch (vduch)" at bounding box center [575, 346] width 660 height 81
click at [459, 348] on p "Valeria Duch (vduch)" at bounding box center [408, 346] width 326 height 28
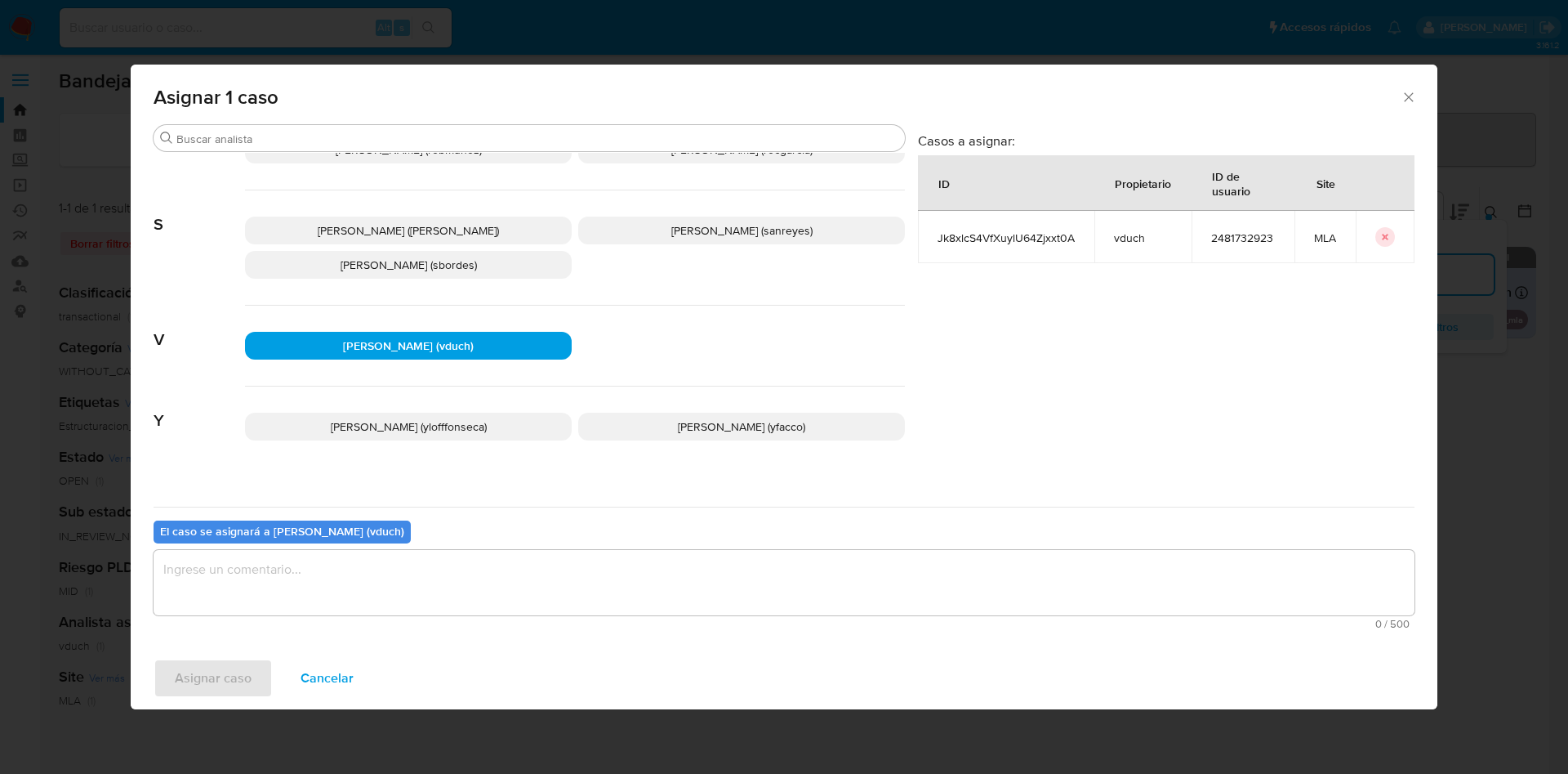
click at [458, 538] on div "El caso se asignará a Valeria Duch (vduch) 0 / 500 500 caracteres restantes" at bounding box center [784, 571] width 1261 height 129
click at [460, 581] on textarea "assign-modal" at bounding box center [784, 583] width 1261 height 65
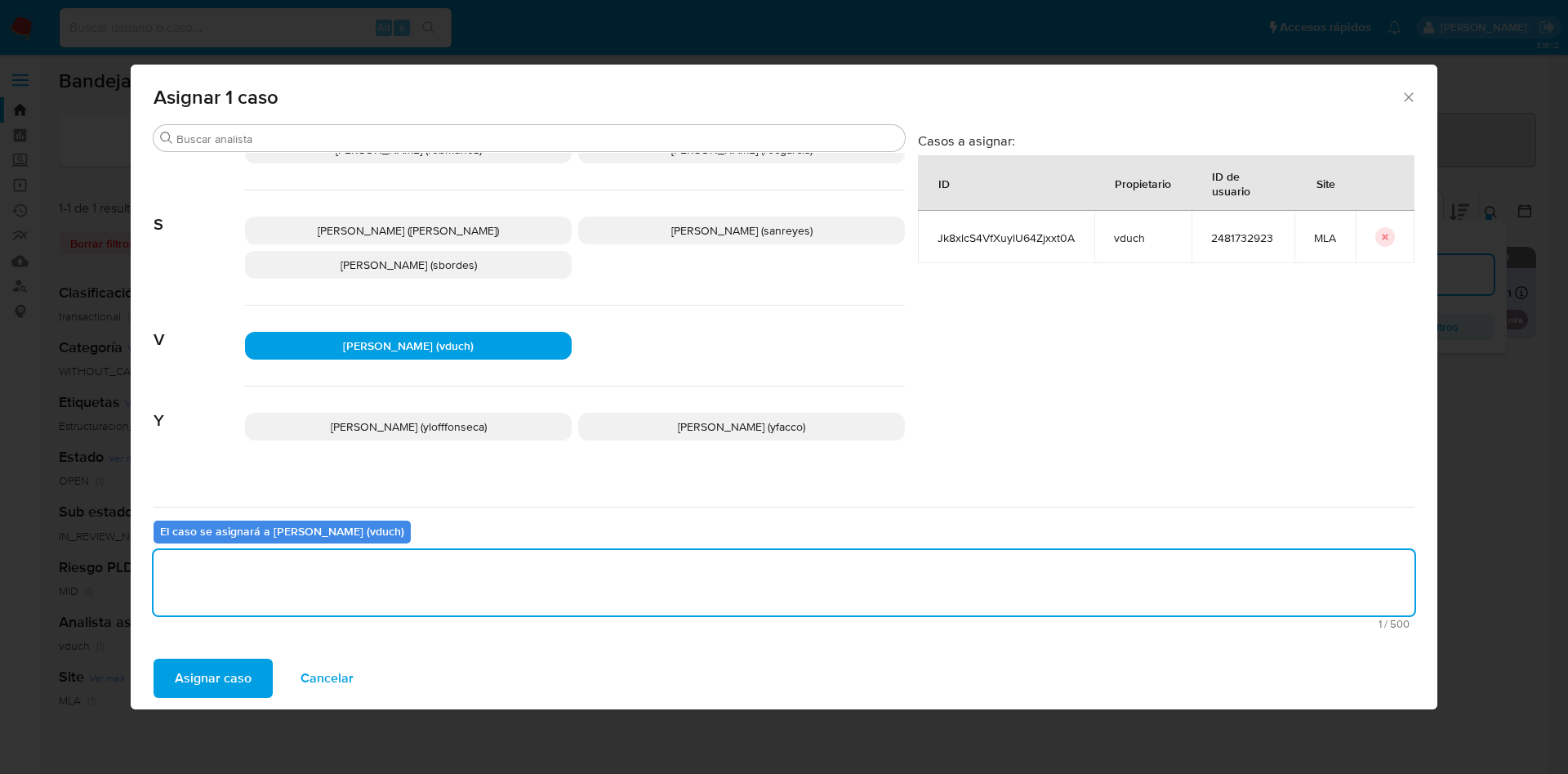
click at [171, 700] on div "Asignar caso Cancelar" at bounding box center [784, 678] width 1307 height 62
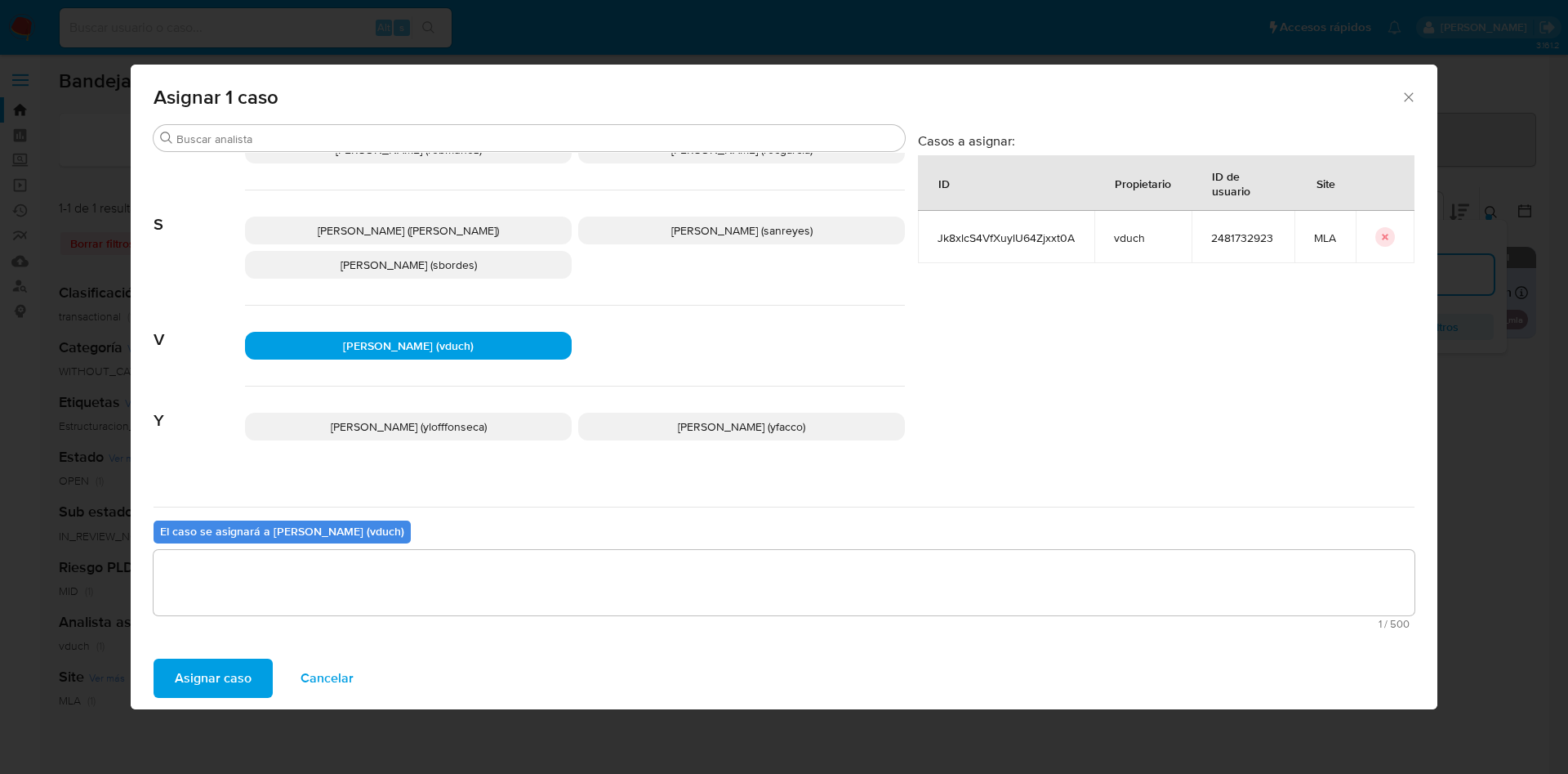
click at [194, 681] on span "Asignar caso" at bounding box center [213, 679] width 77 height 36
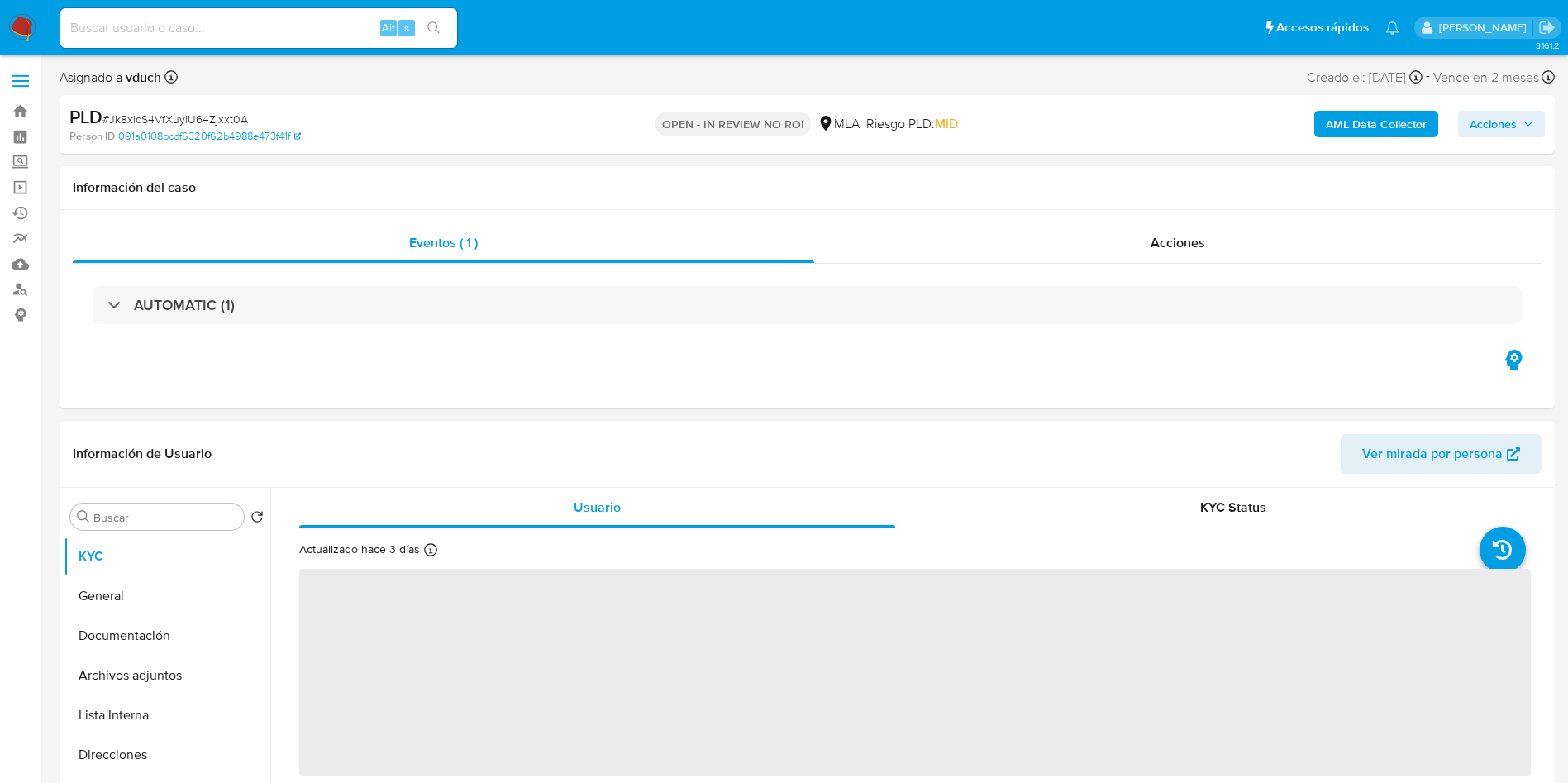
select select "10"
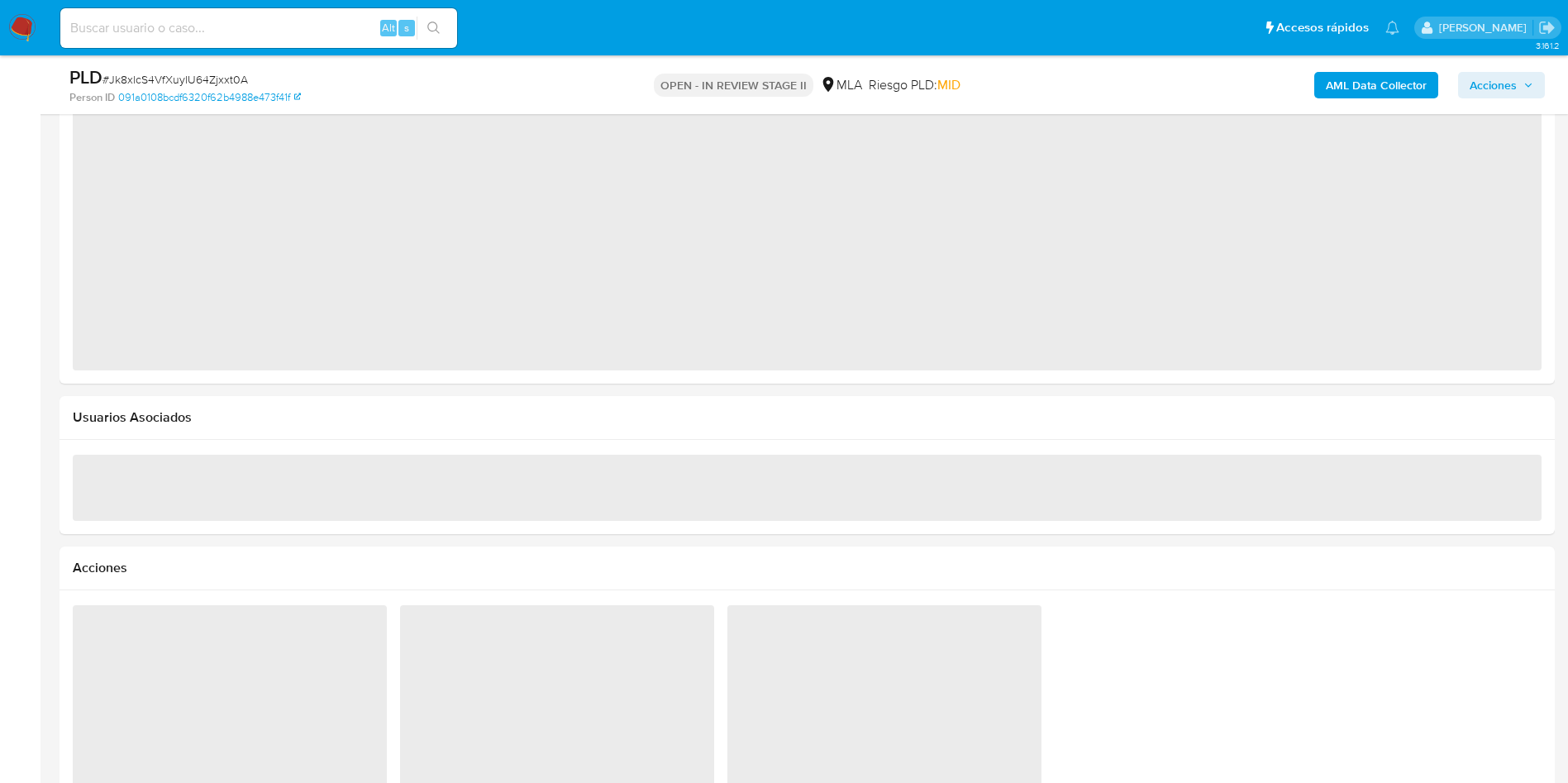
select select "10"
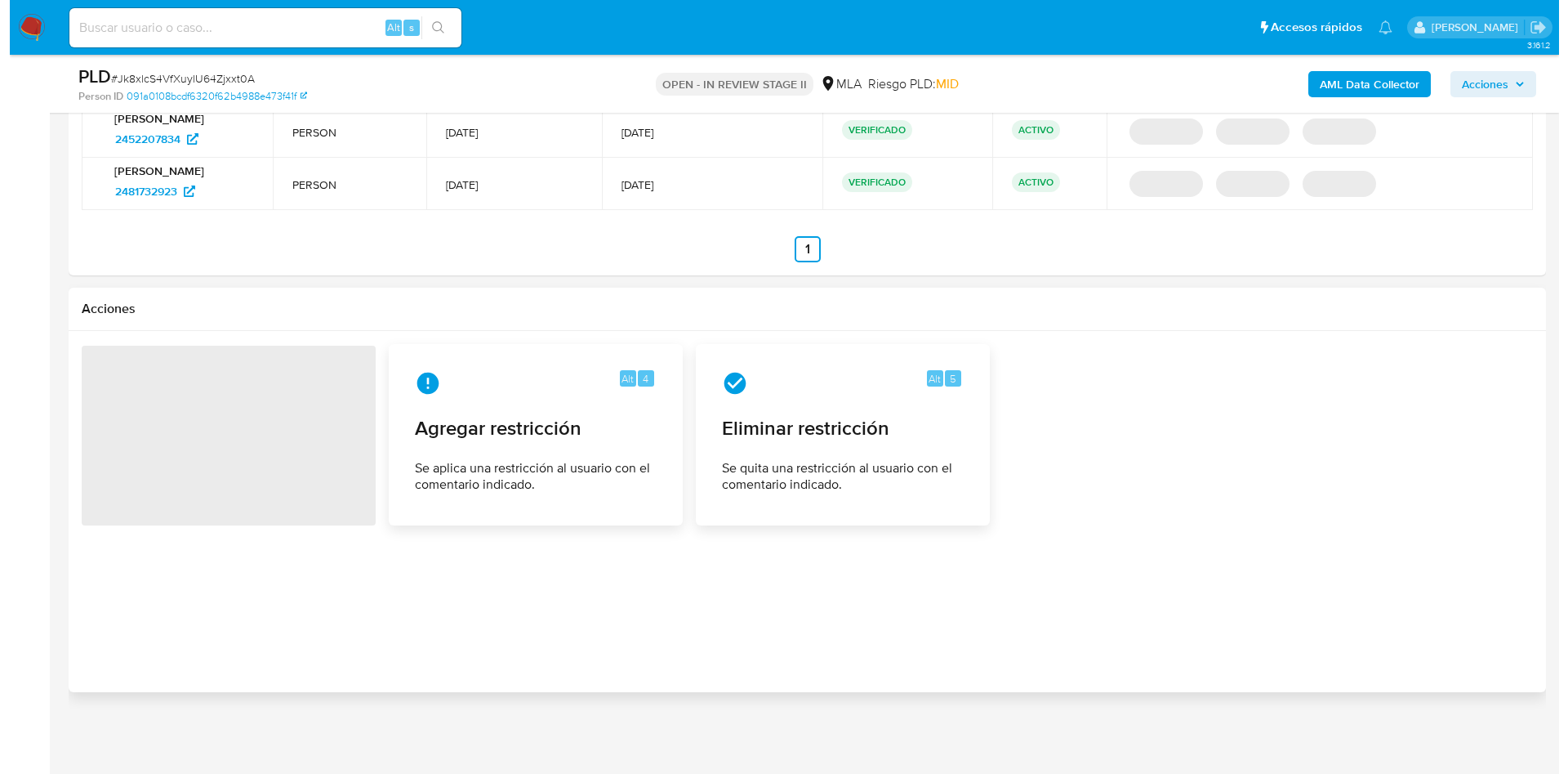
scroll to position [2095, 0]
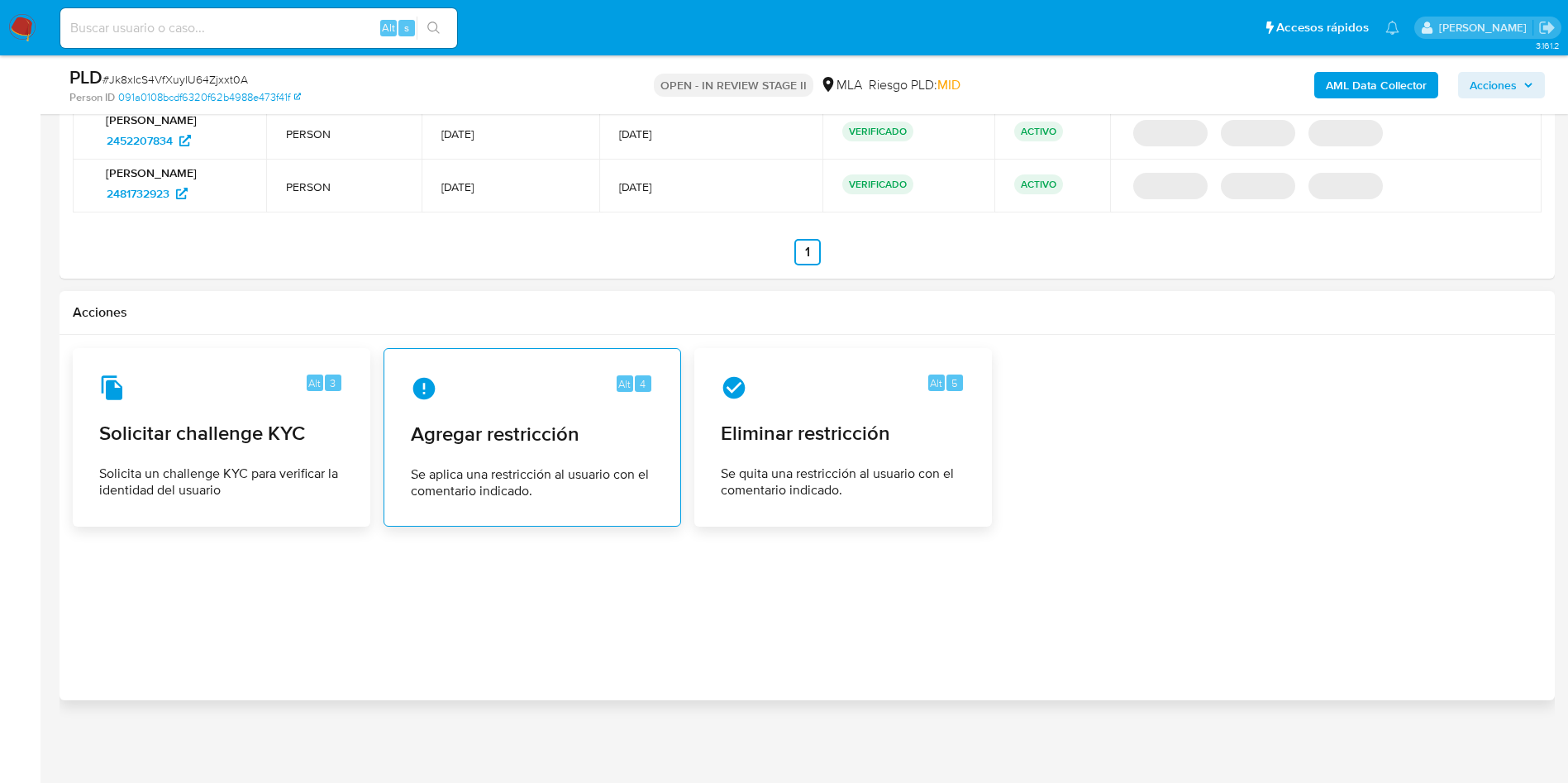
click at [483, 445] on span "Agregar restricción" at bounding box center [532, 433] width 243 height 25
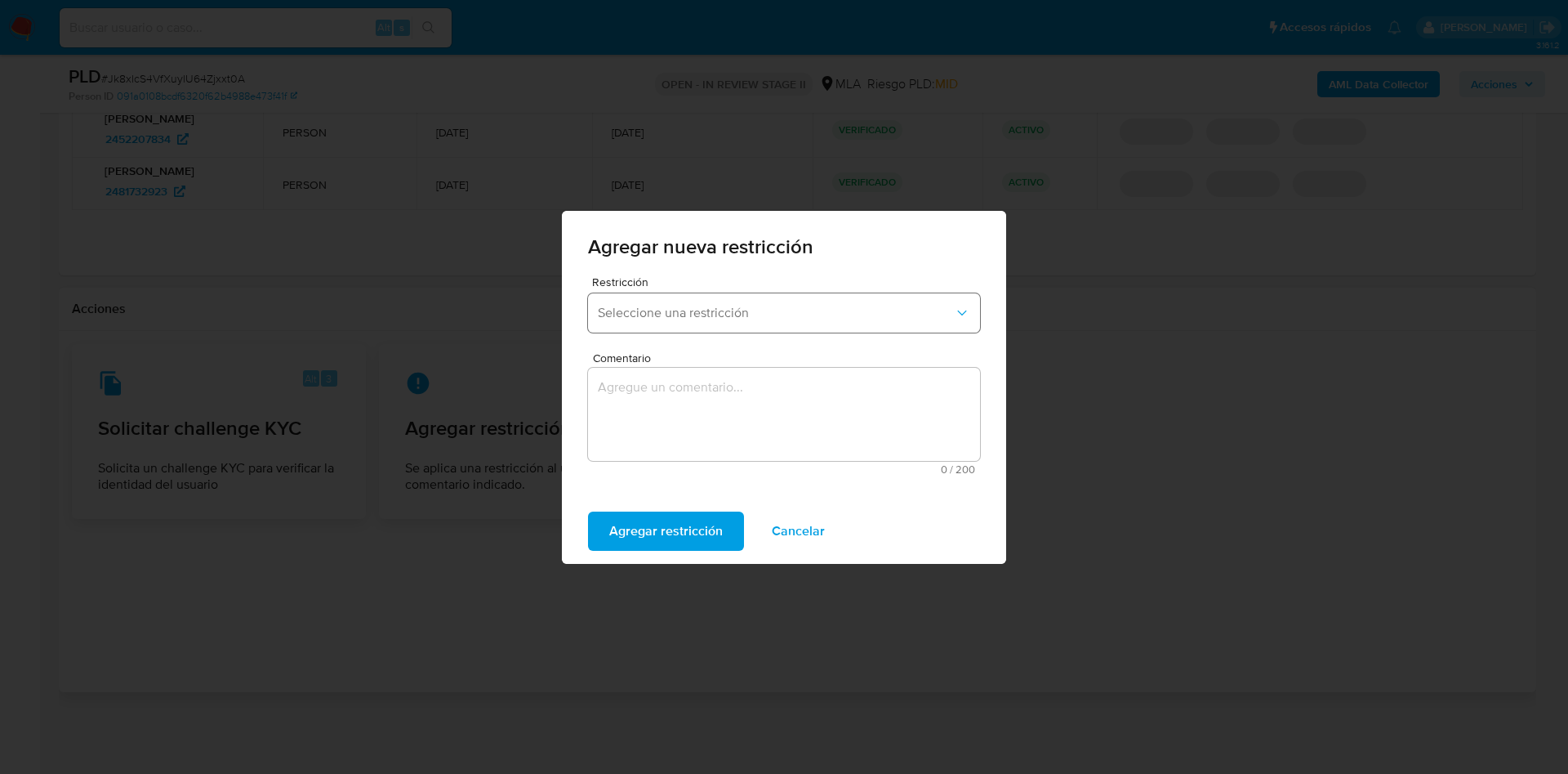
click at [702, 297] on button "Seleccione una restricción" at bounding box center [784, 312] width 392 height 39
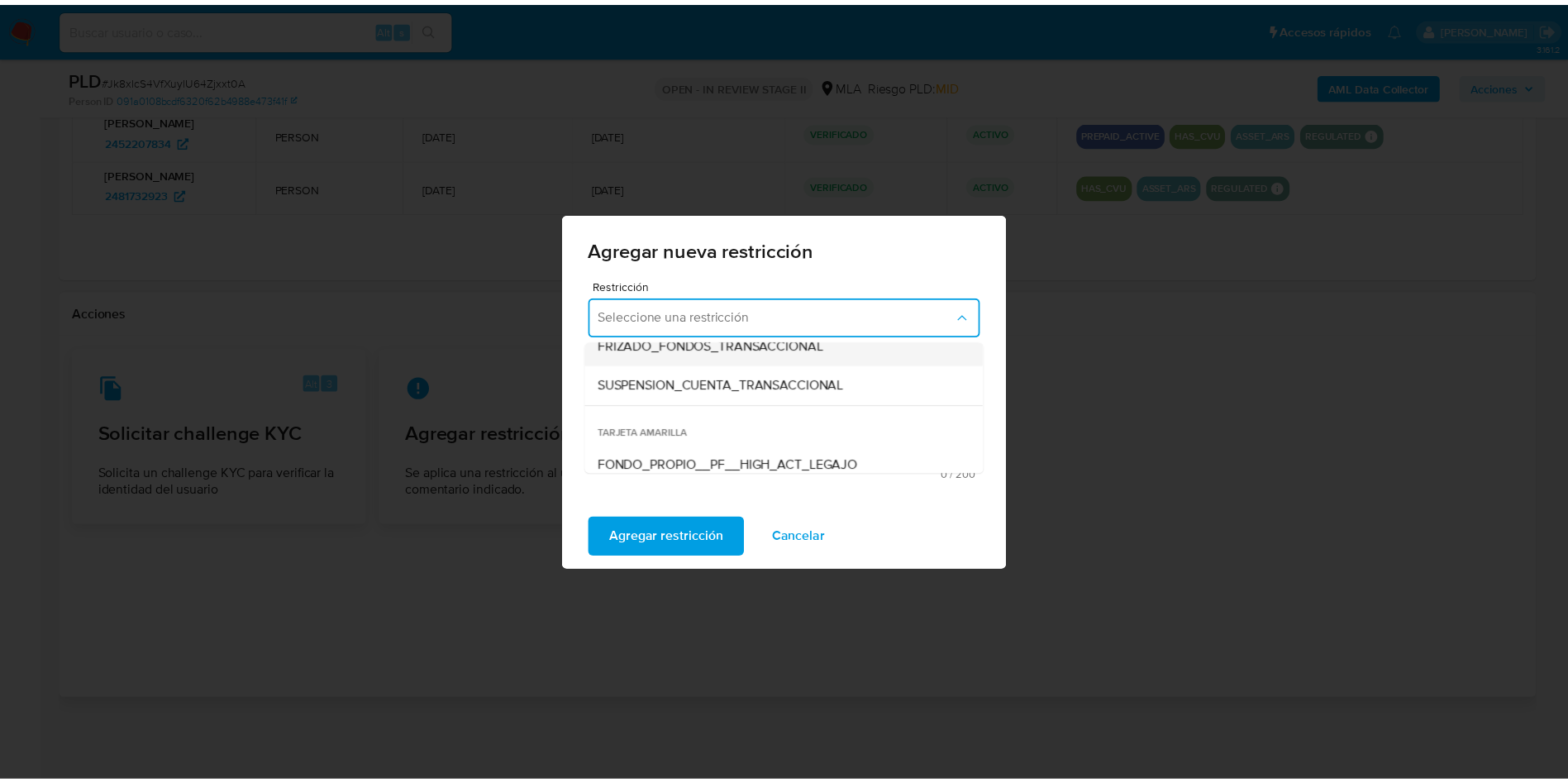
scroll to position [248, 0]
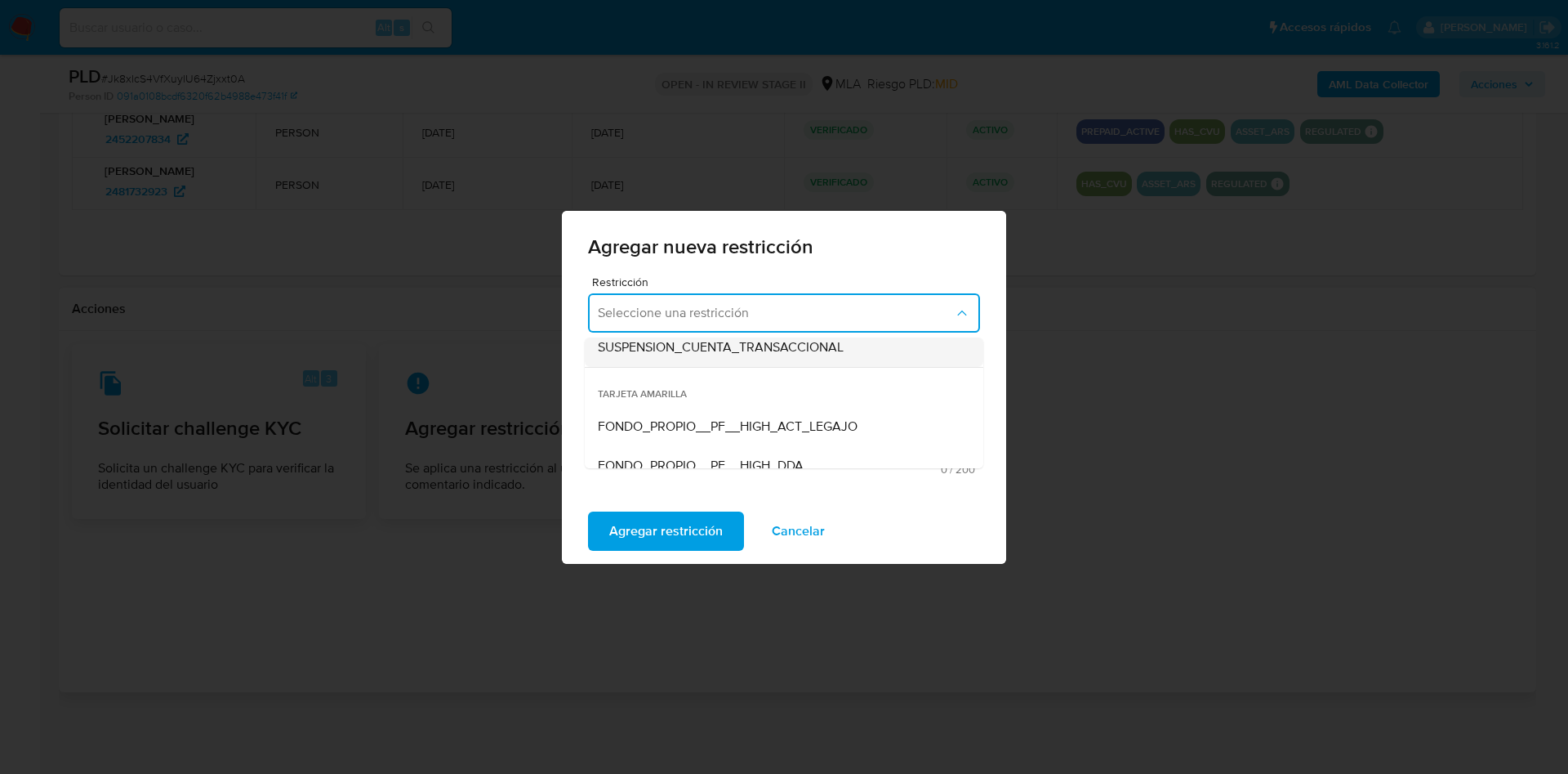
click at [774, 352] on span "SUSPENSION_CUENTA_TRANSACCIONAL" at bounding box center [720, 348] width 246 height 16
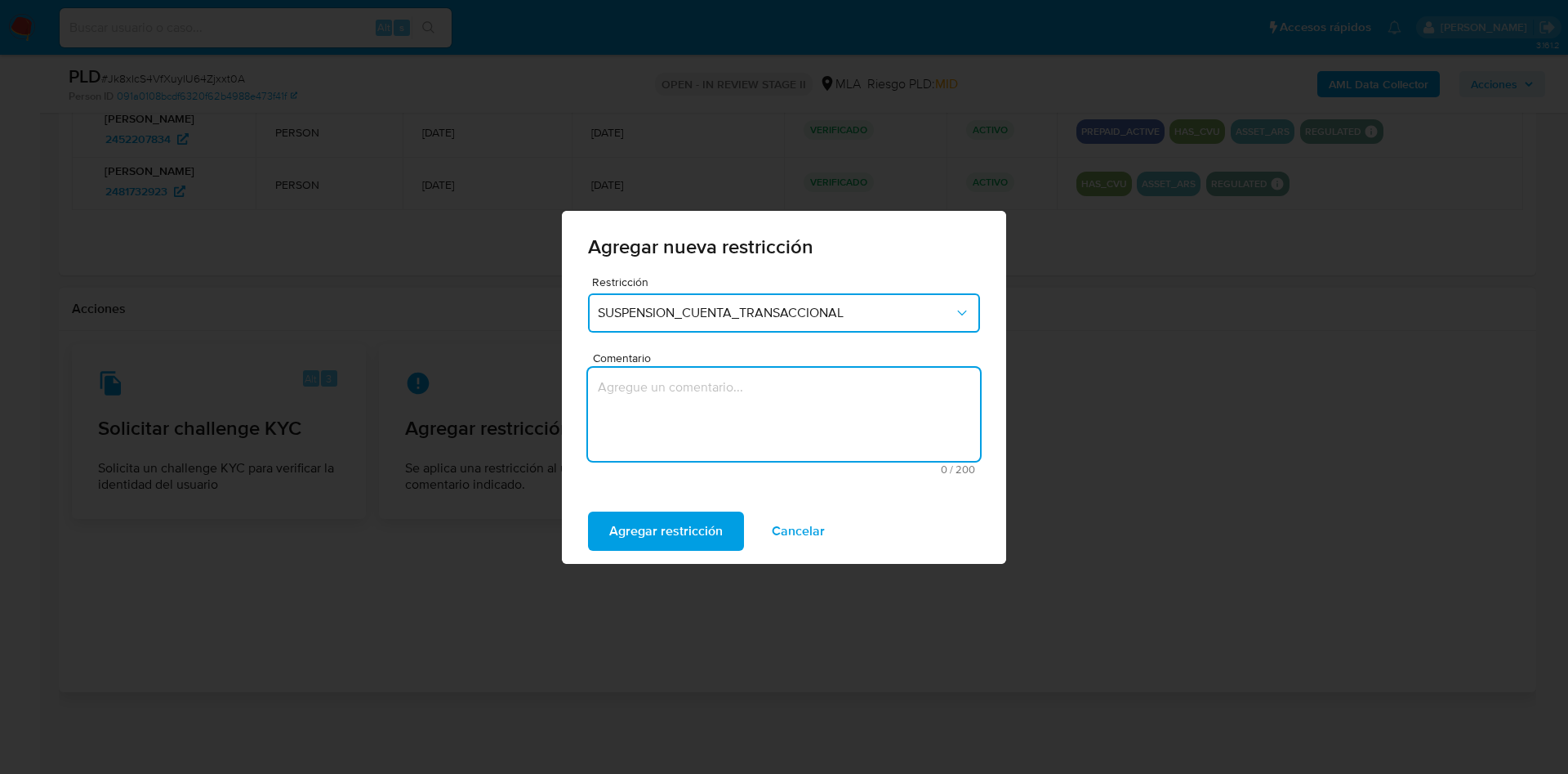
click at [696, 405] on textarea "Comentario" at bounding box center [784, 414] width 392 height 93
type textarea "AML"
click at [676, 522] on span "Agregar restricción" at bounding box center [666, 532] width 113 height 36
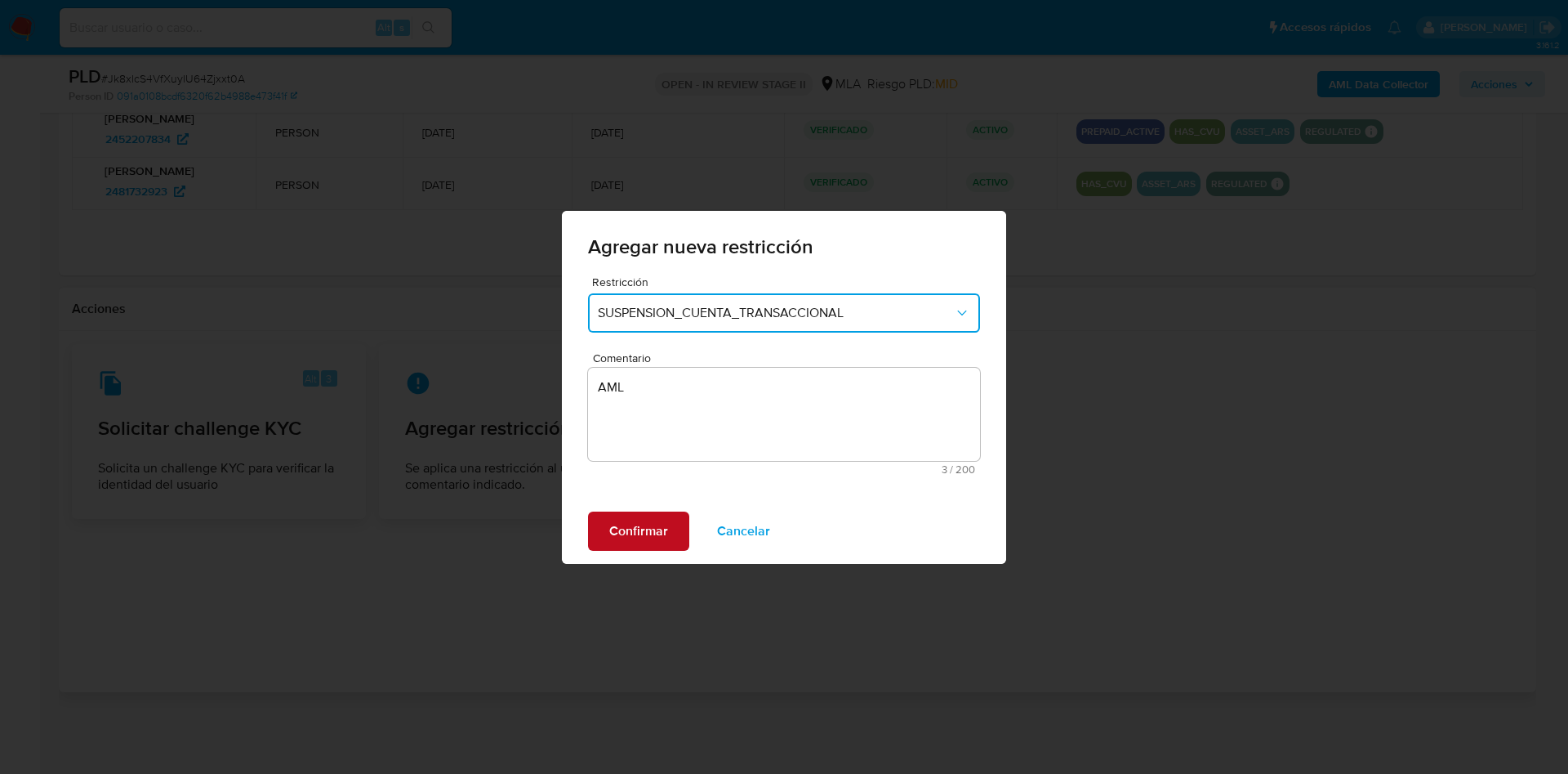
click at [639, 529] on span "Confirmar" at bounding box center [638, 532] width 59 height 36
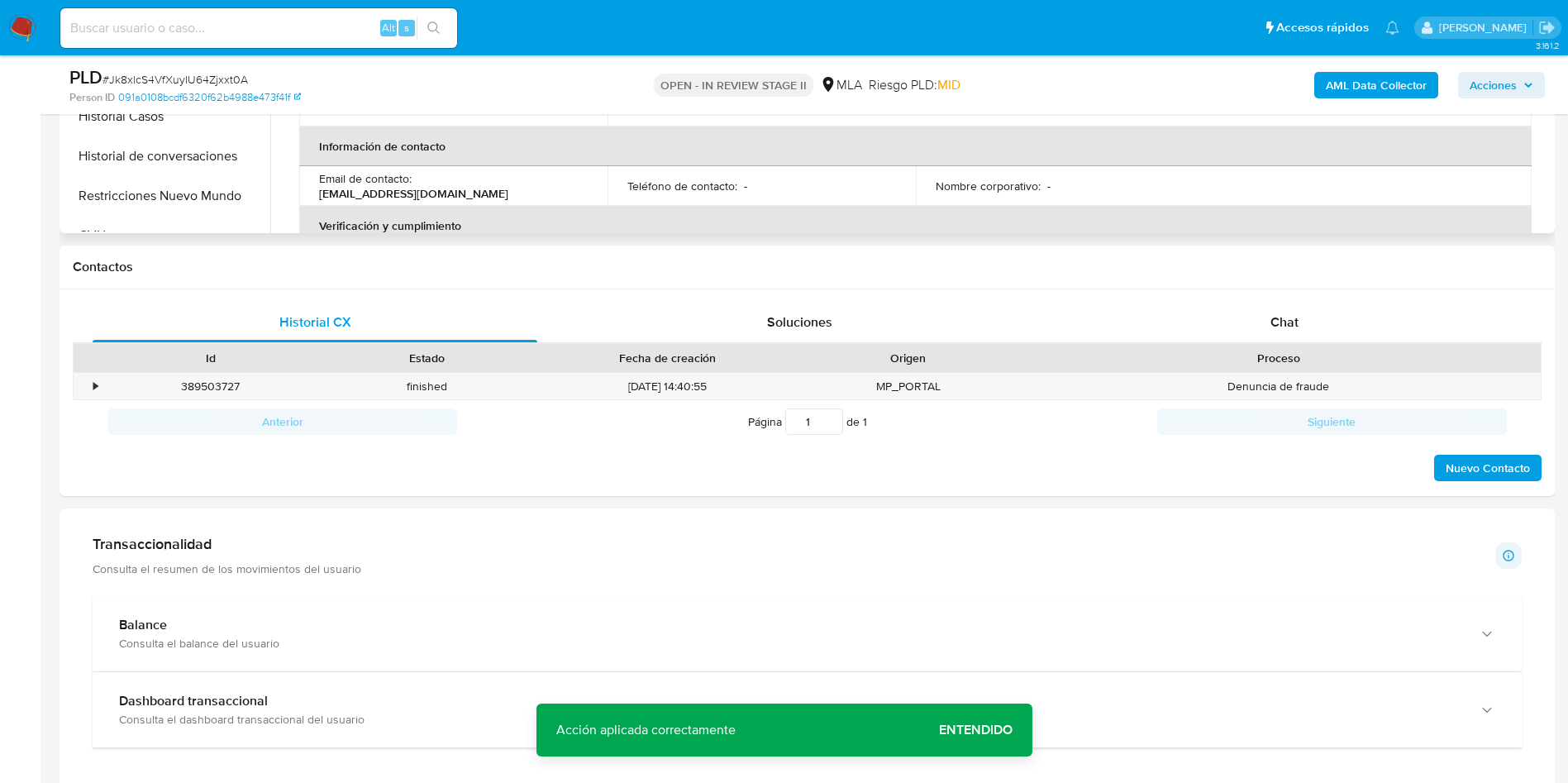
scroll to position [0, 0]
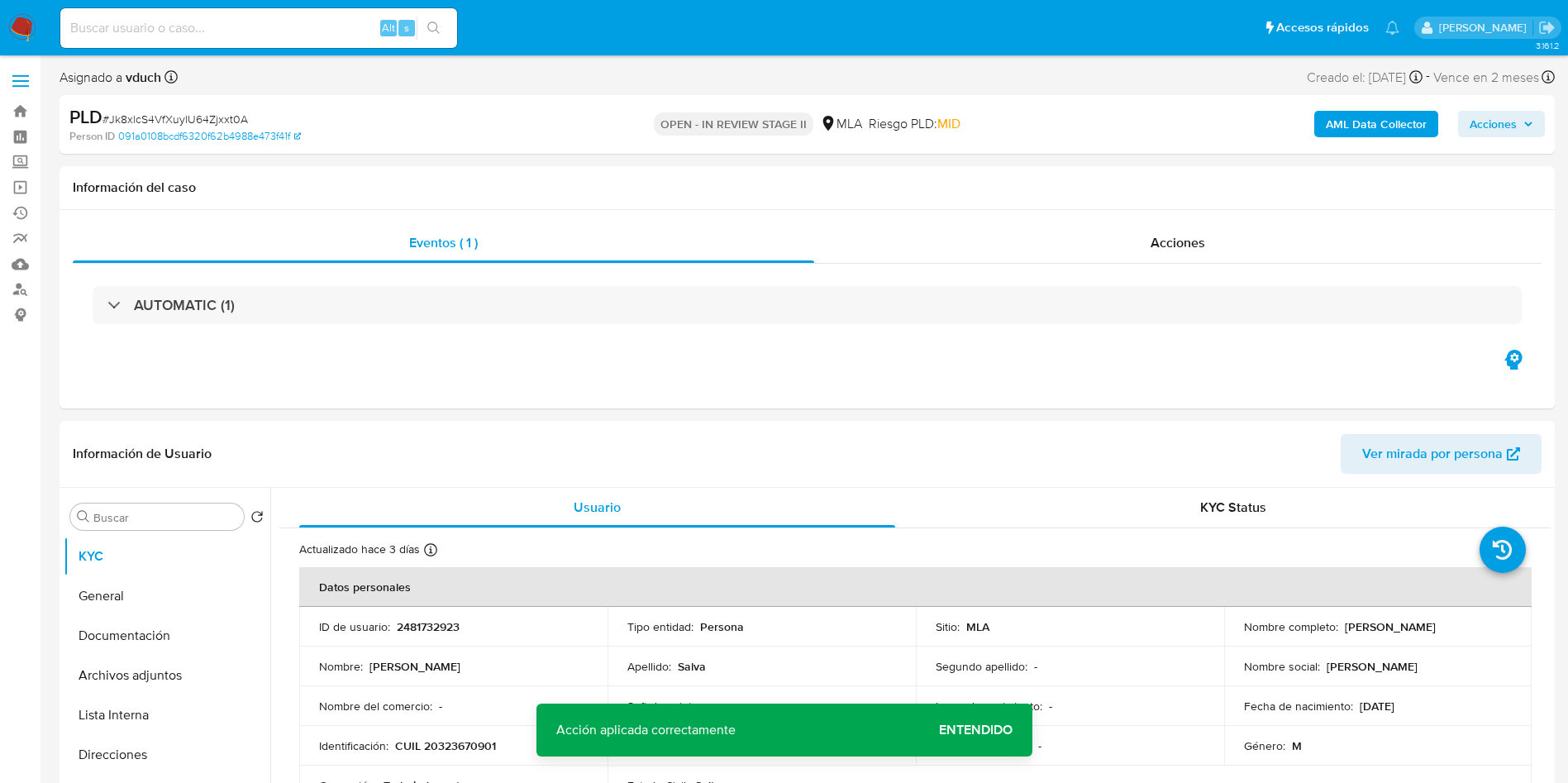
drag, startPoint x: 1555, startPoint y: 120, endPoint x: 1473, endPoint y: 145, distance: 85.7
click at [1470, 122] on span "Acciones" at bounding box center [1493, 124] width 47 height 27
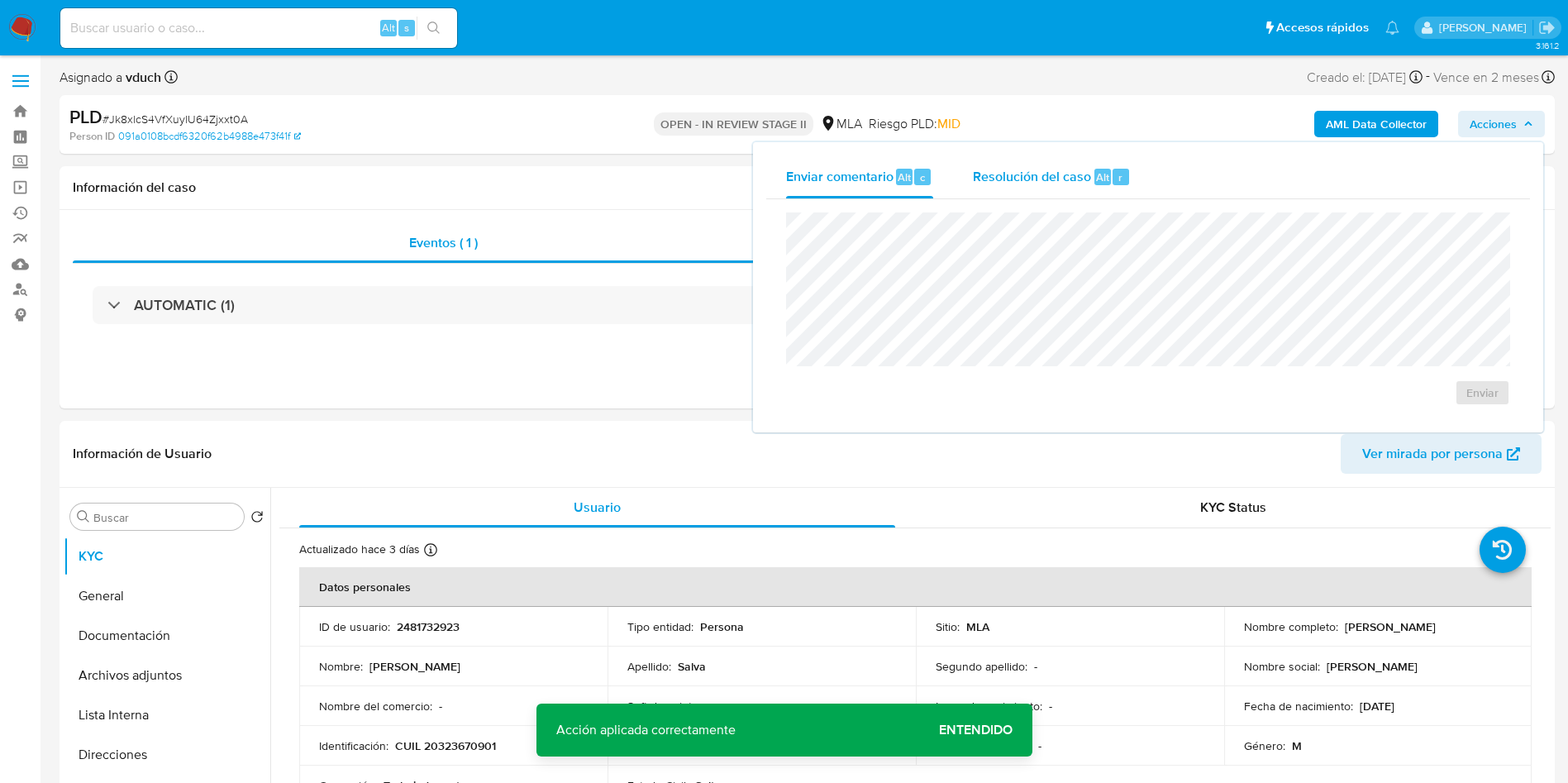
click at [1050, 187] on div "Resolución del caso Alt r" at bounding box center [1052, 176] width 158 height 43
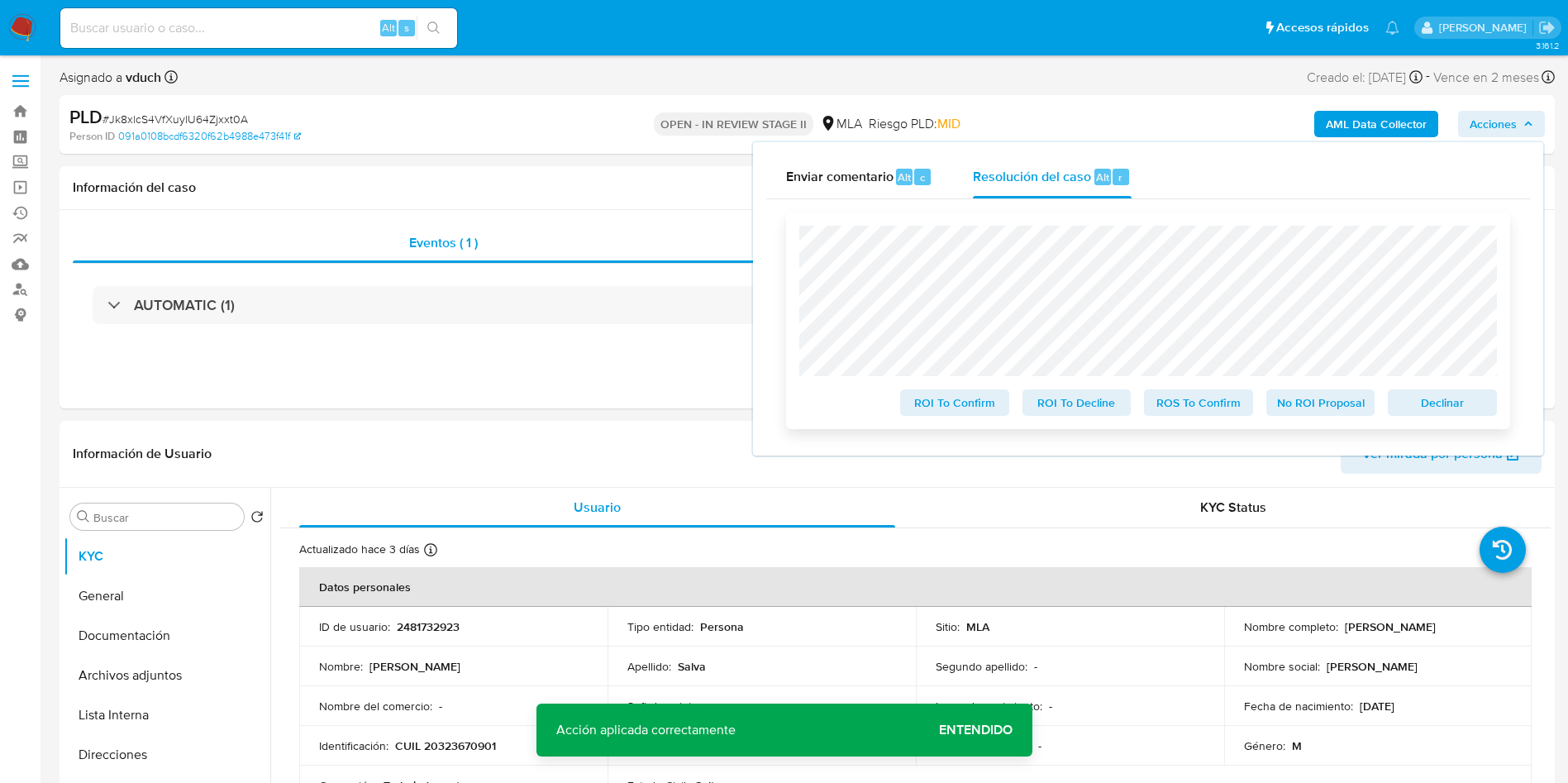
click at [1443, 400] on span "Declinar" at bounding box center [1443, 402] width 86 height 23
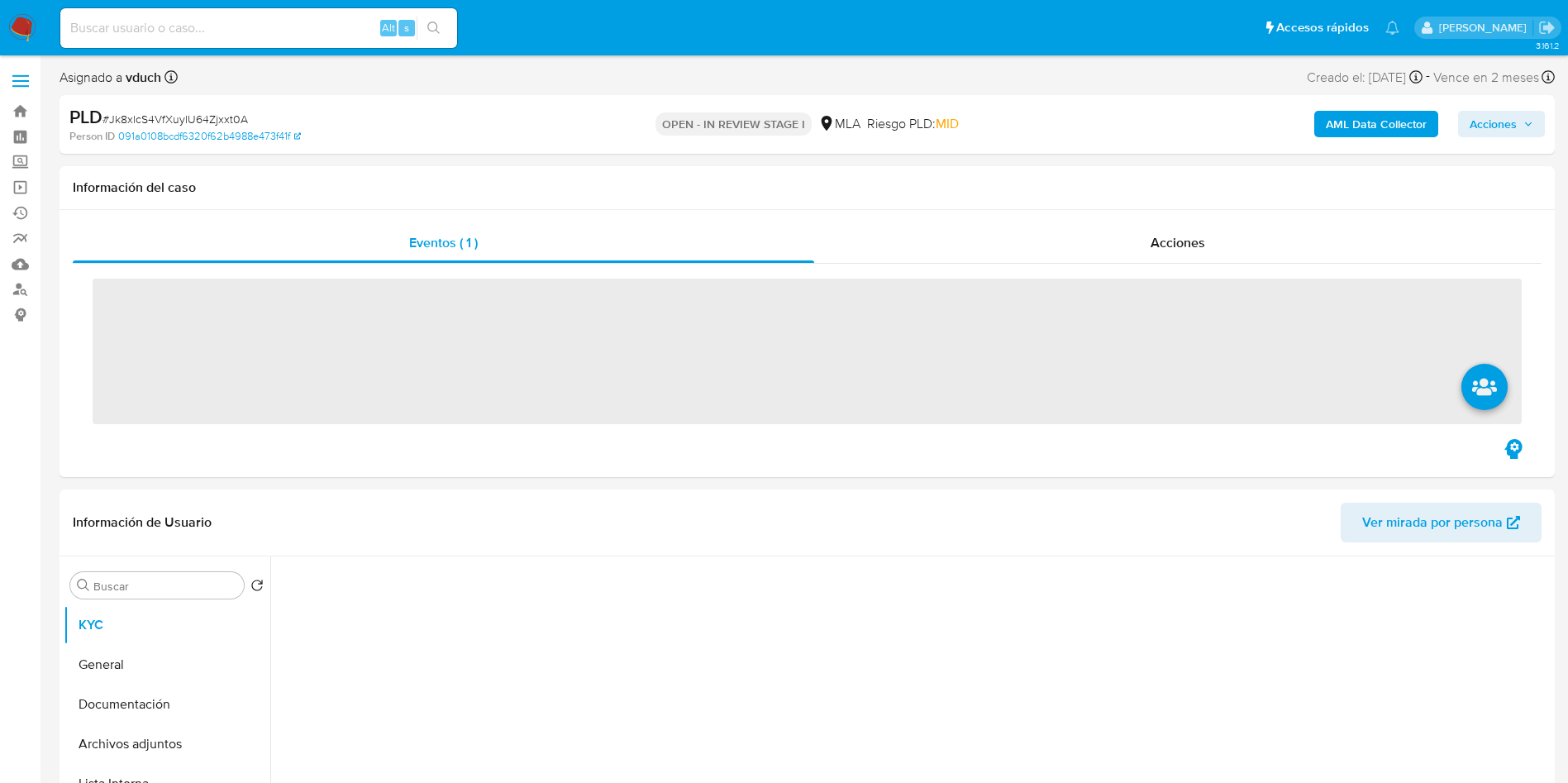
click at [1503, 112] on span "Acciones" at bounding box center [1493, 124] width 47 height 27
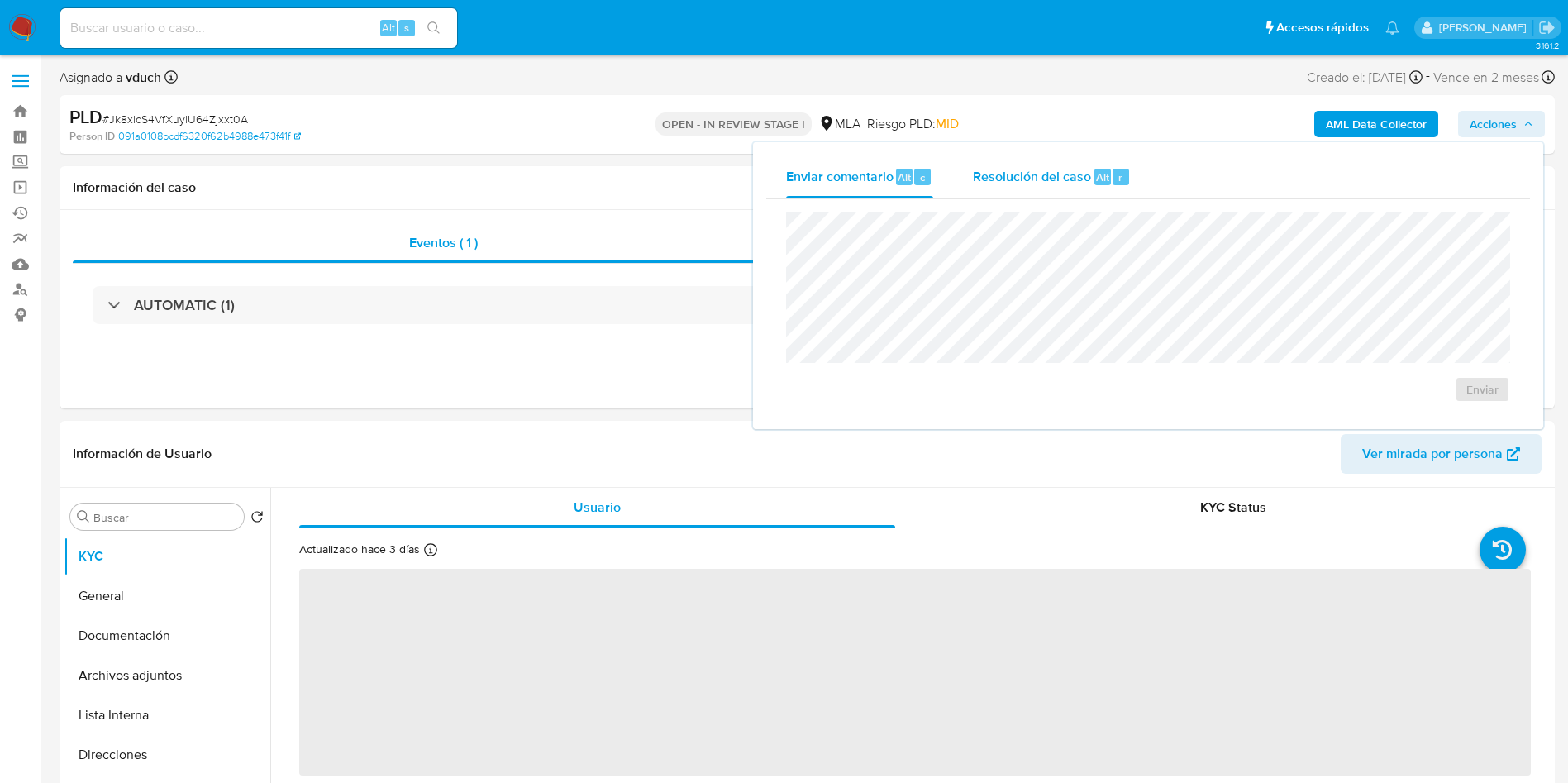
click at [1068, 187] on div "Resolución del caso Alt r" at bounding box center [1052, 176] width 158 height 43
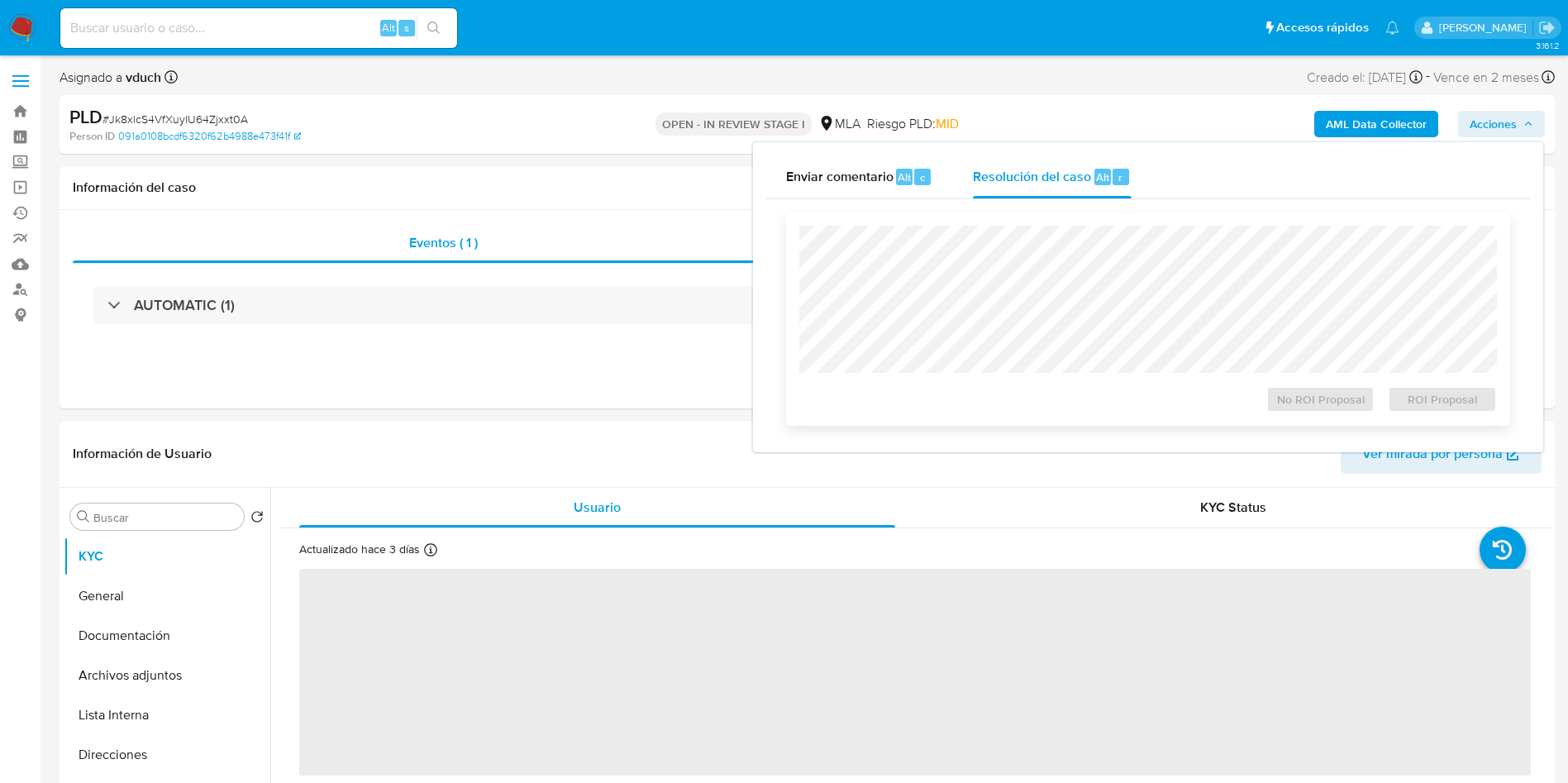
select select "10"
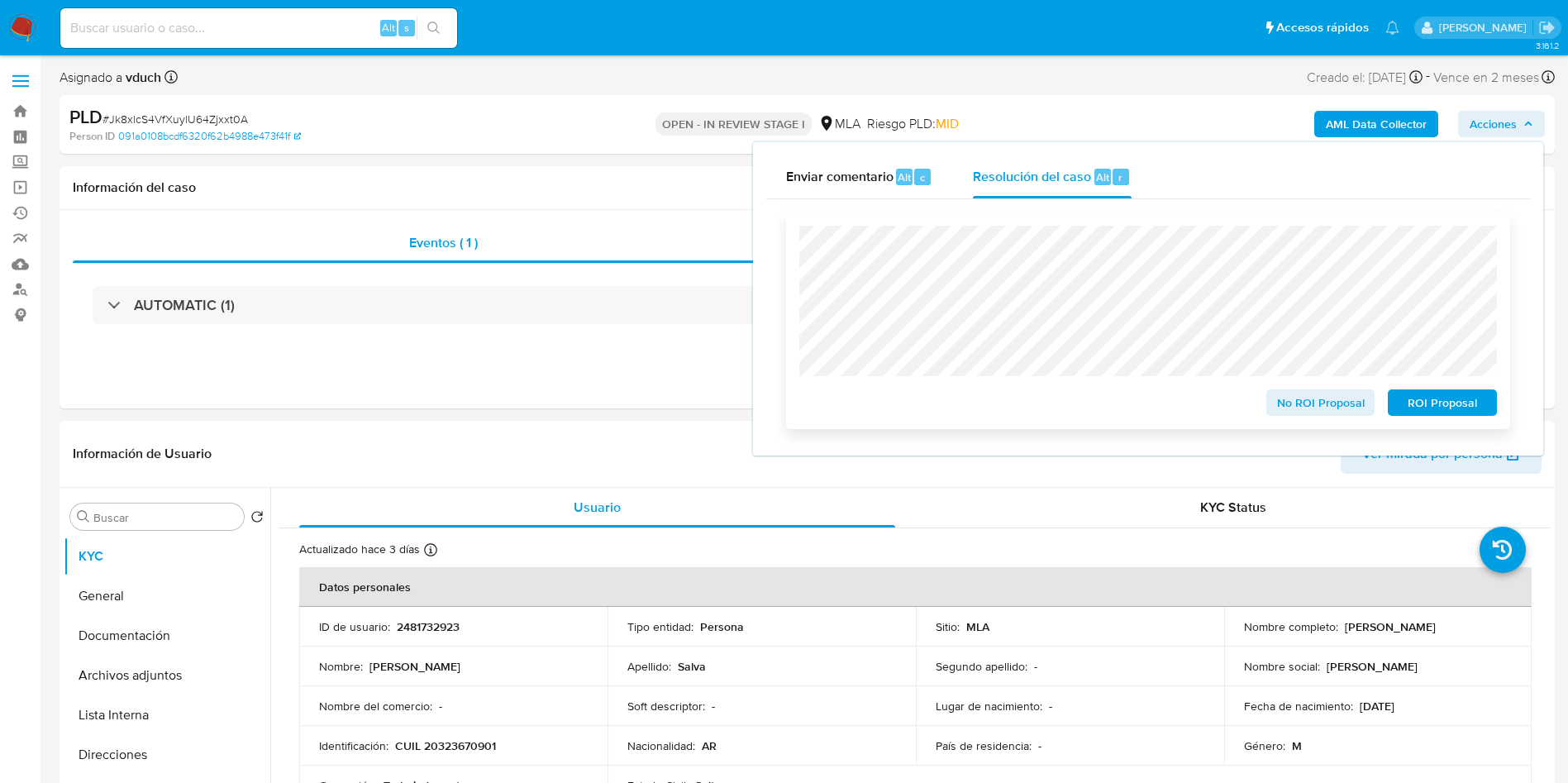
drag, startPoint x: 1458, startPoint y: 403, endPoint x: 1431, endPoint y: 385, distance: 32.4
click at [1458, 404] on span "ROI Proposal" at bounding box center [1443, 402] width 86 height 23
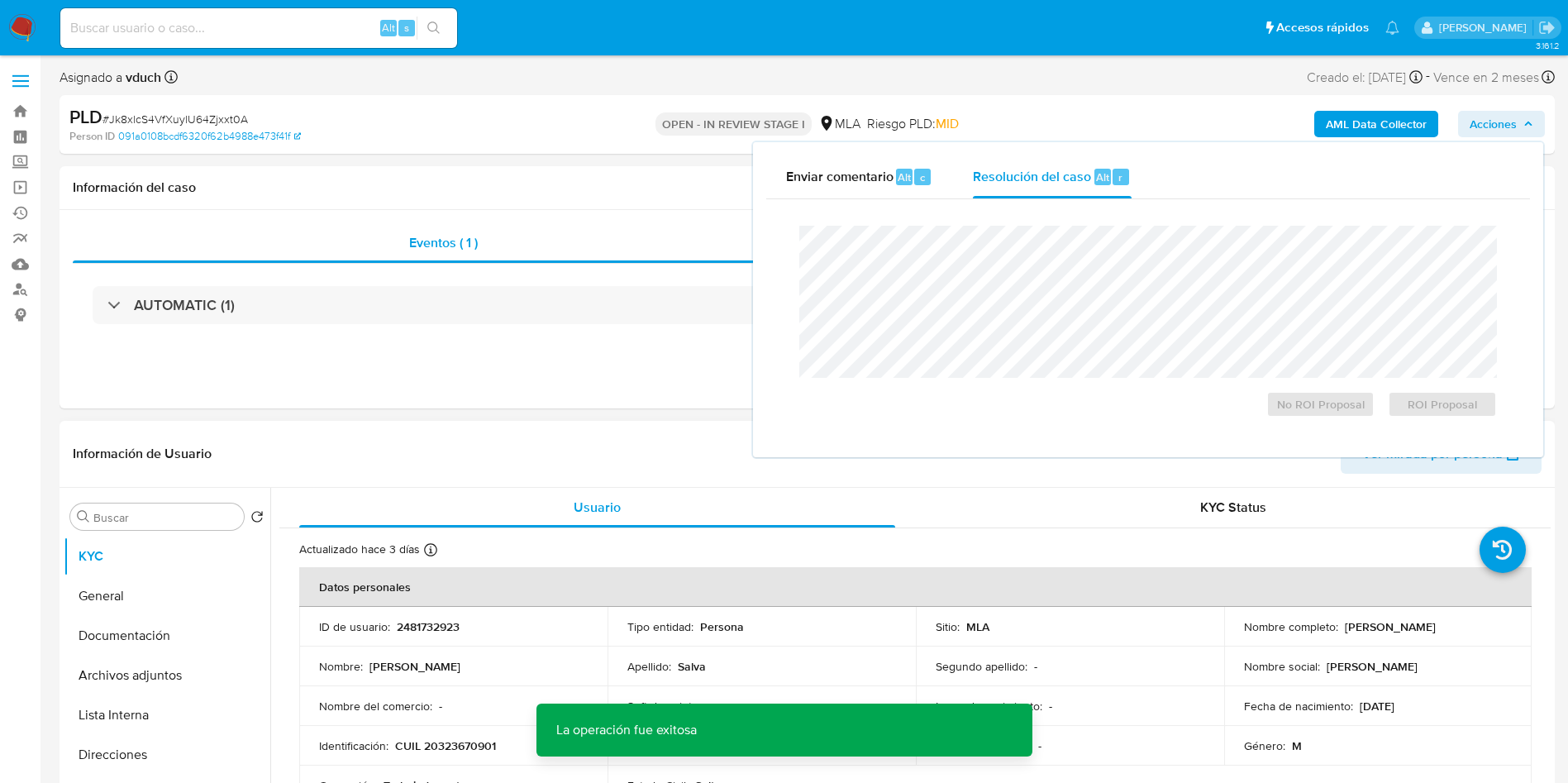
scroll to position [124, 0]
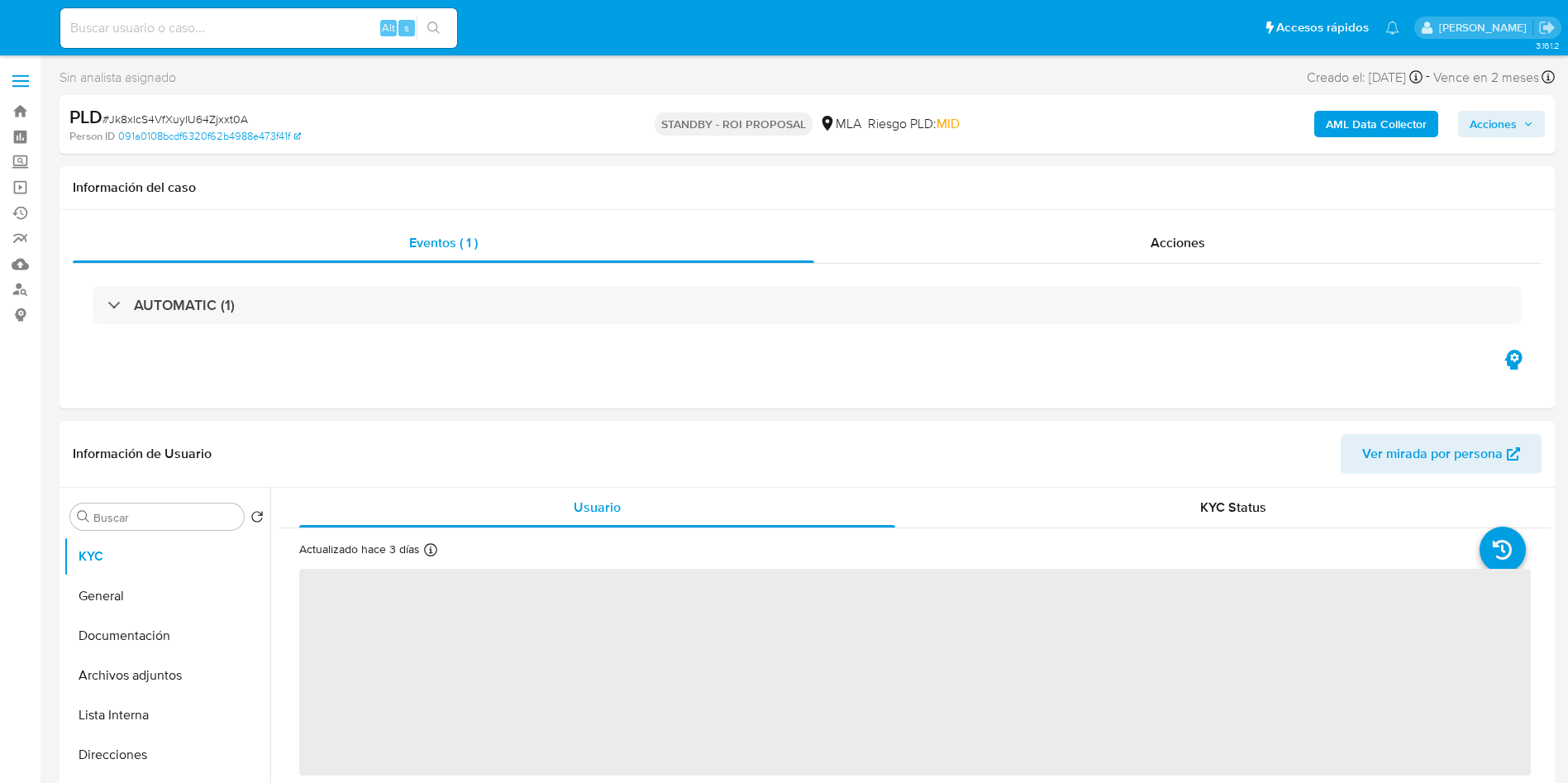
select select "10"
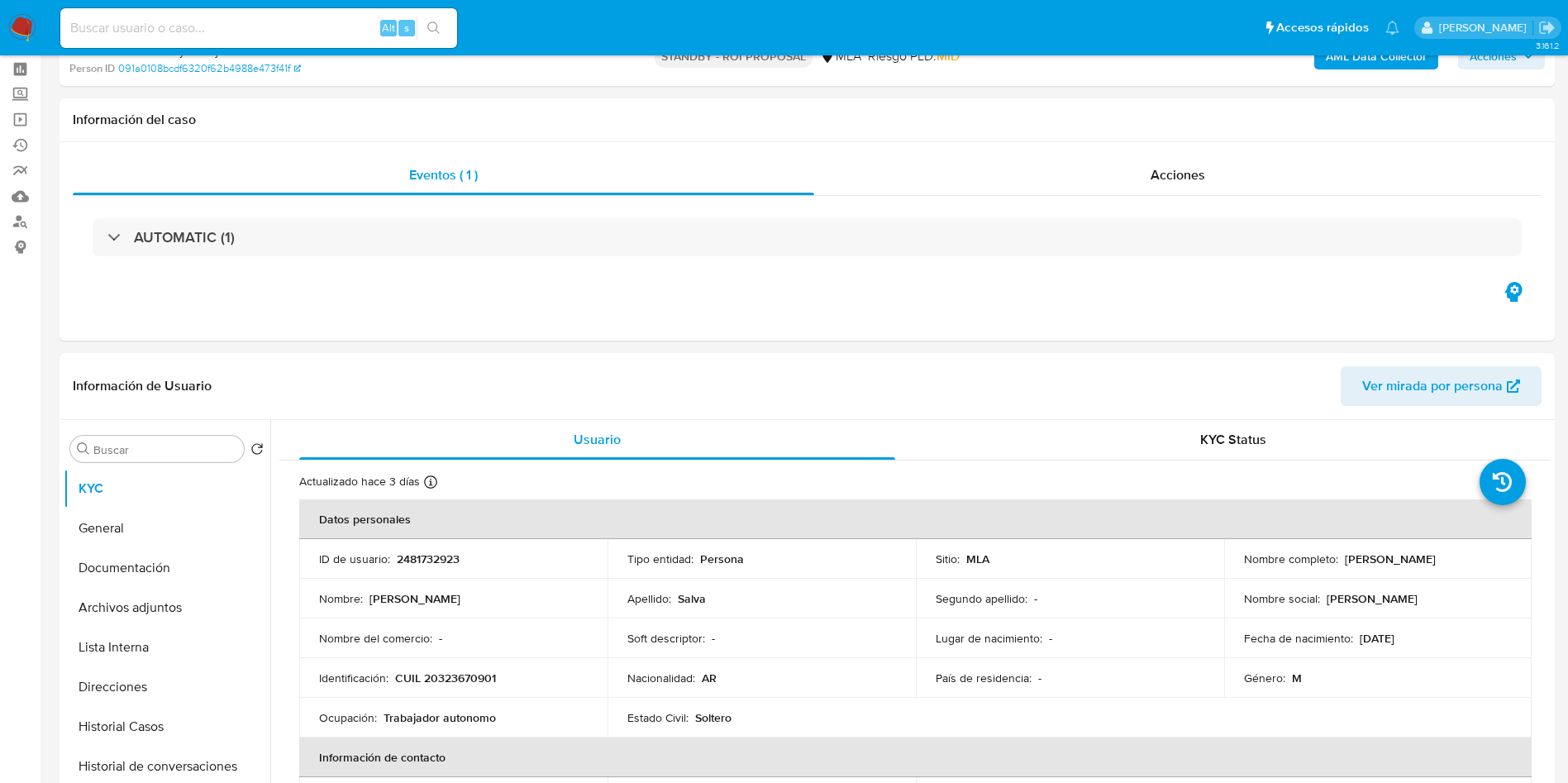
scroll to position [124, 0]
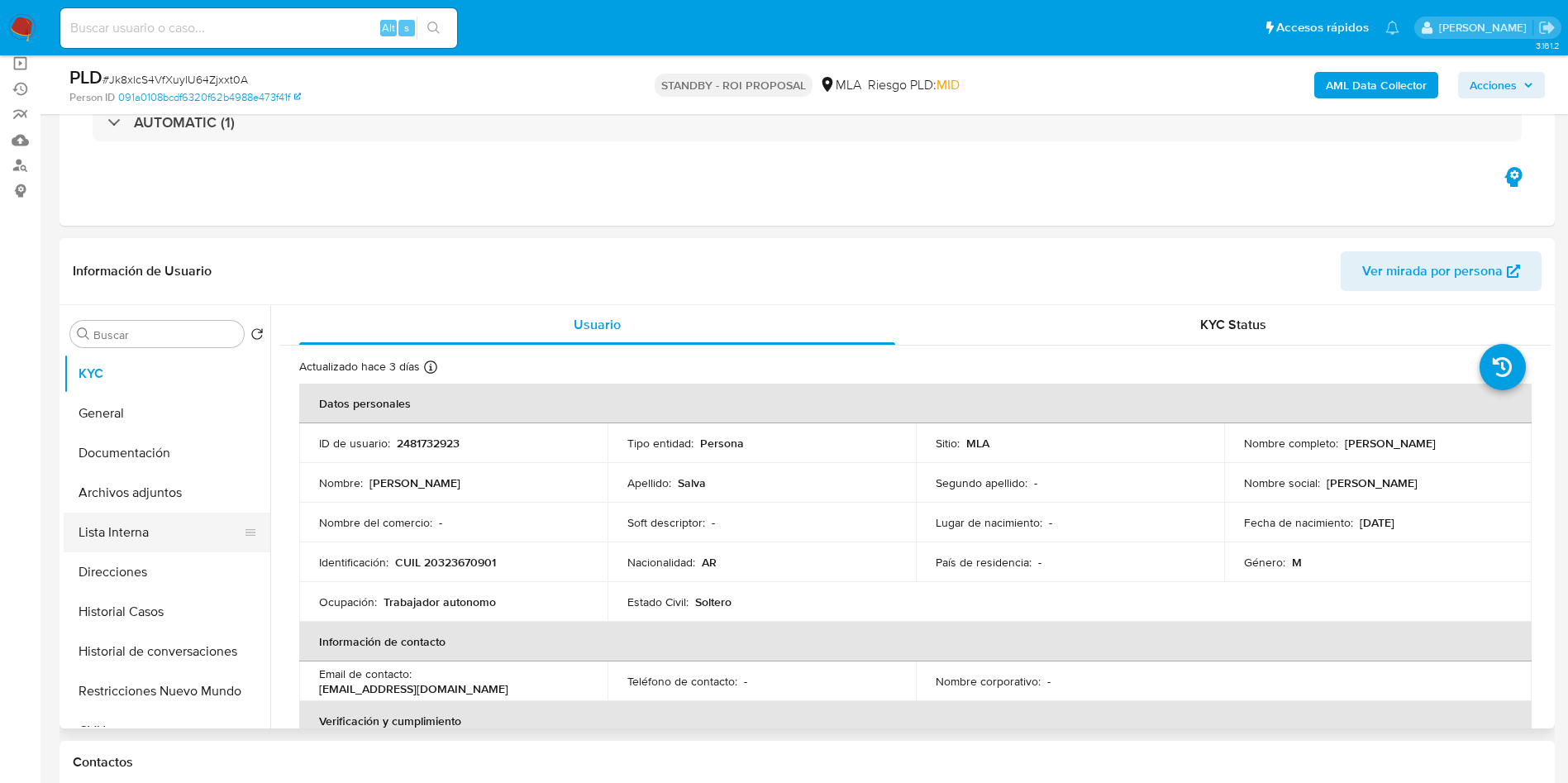
click at [204, 523] on button "Lista Interna" at bounding box center [160, 531] width 194 height 39
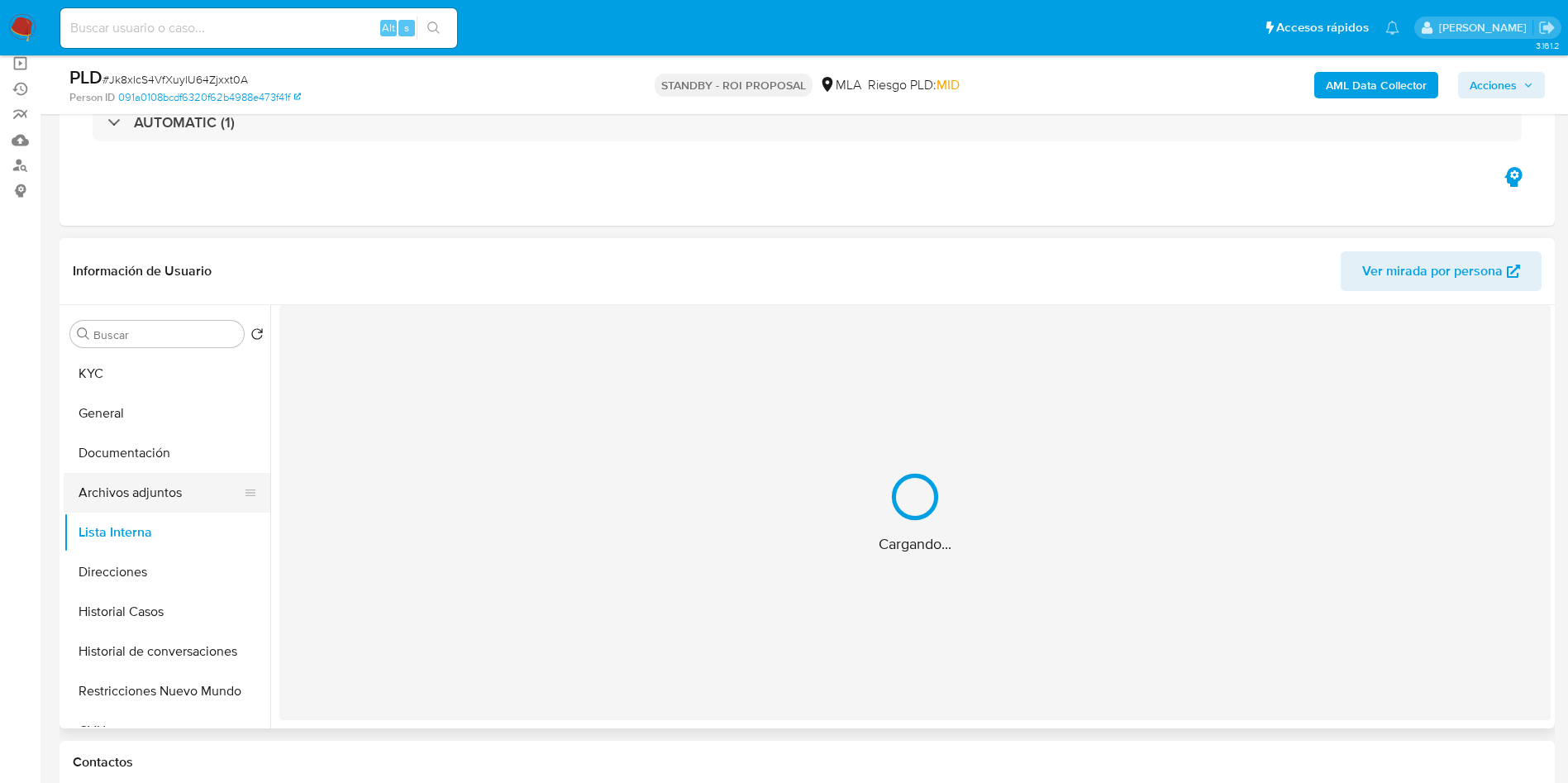
click at [208, 495] on button "Archivos adjuntos" at bounding box center [160, 492] width 194 height 39
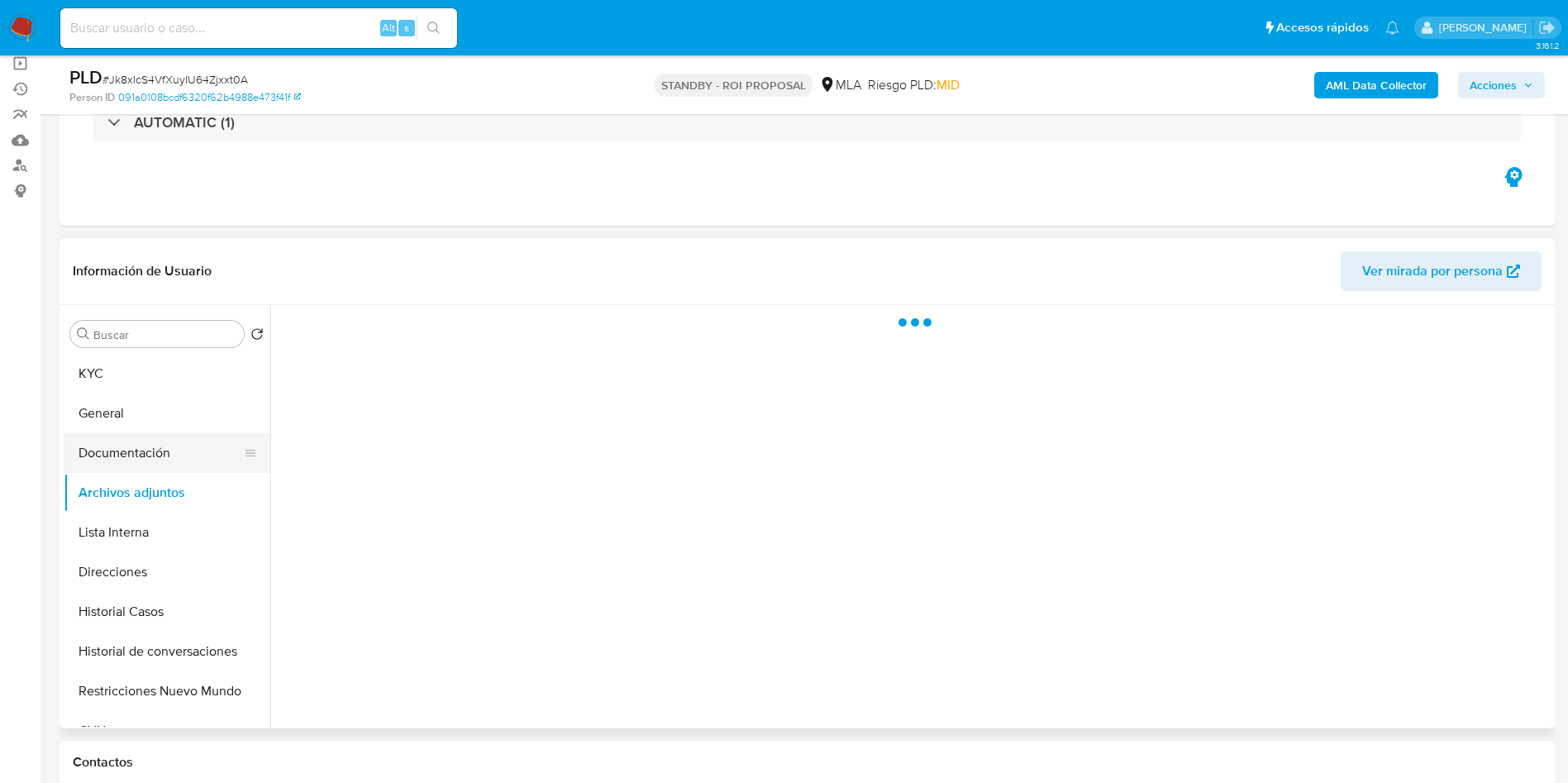
click at [167, 437] on button "Documentación" at bounding box center [160, 453] width 194 height 39
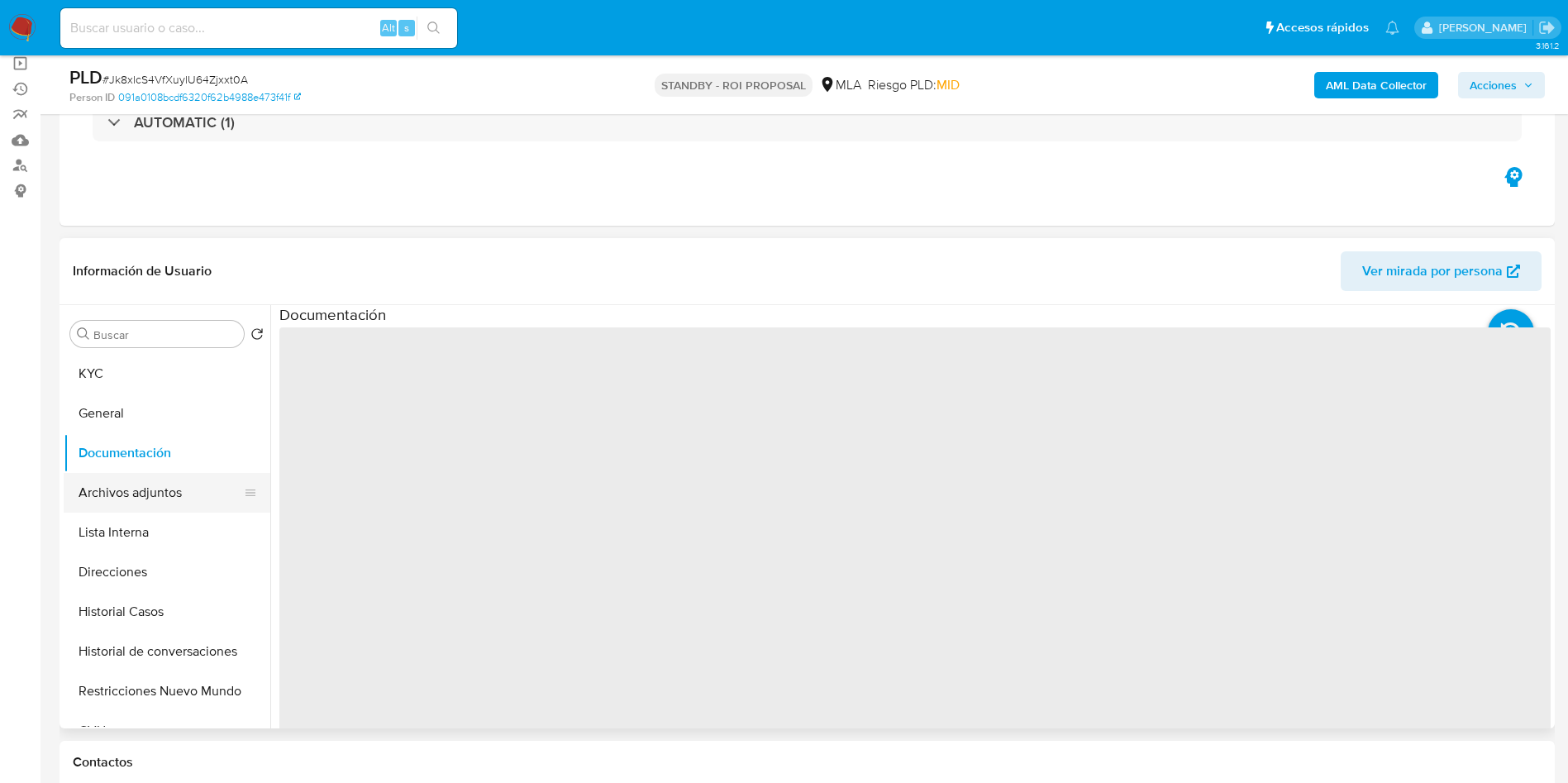
click at [135, 488] on button "Archivos adjuntos" at bounding box center [160, 492] width 194 height 39
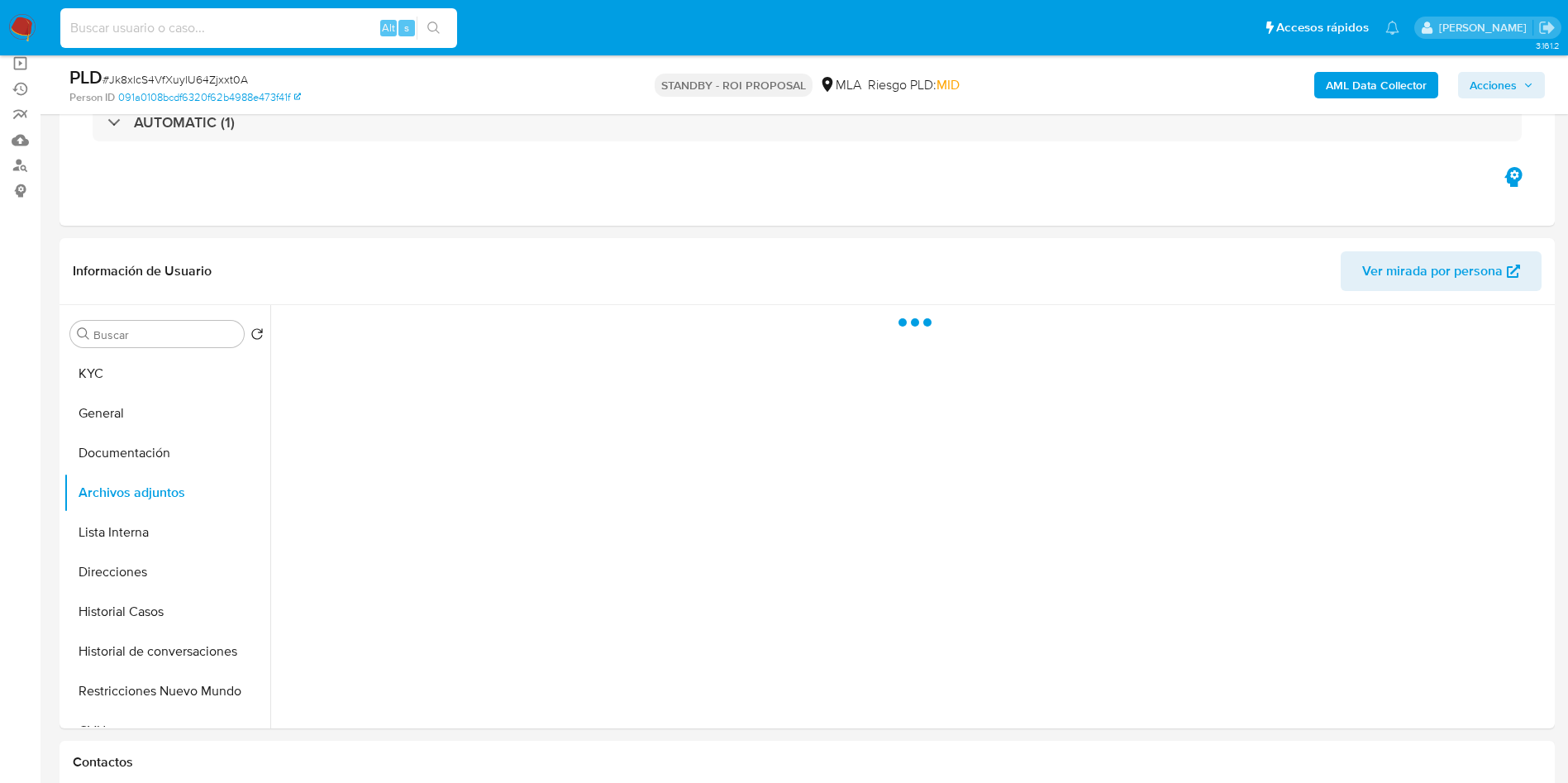
click at [281, 21] on input at bounding box center [259, 28] width 397 height 21
paste input "AeYgFLO6ExRx4Cn6wpGqPlbY"
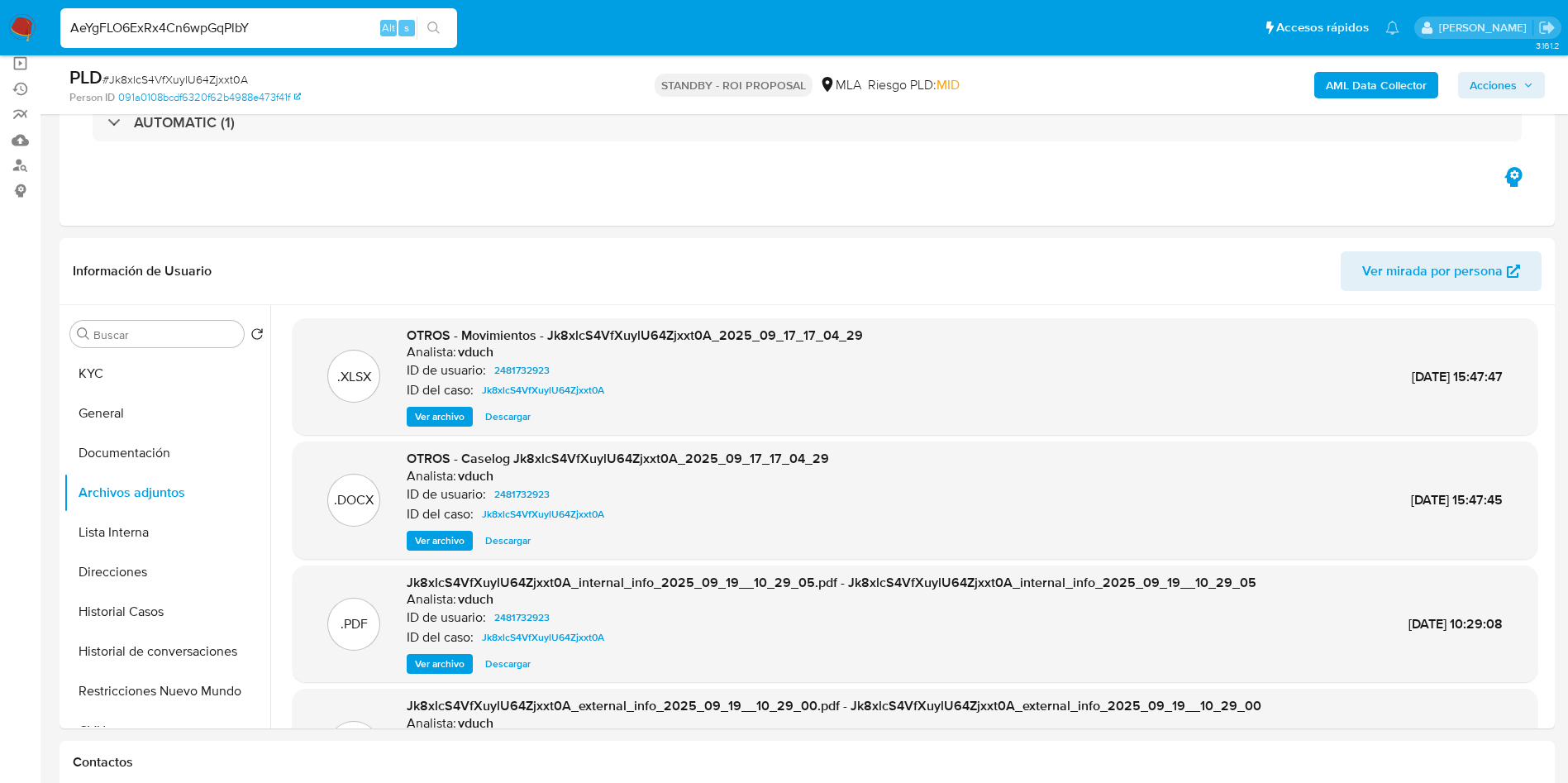
type input "AeYgFLO6ExRx4Cn6wpGqPlbY"
click at [441, 29] on icon "search-icon" at bounding box center [434, 28] width 13 height 13
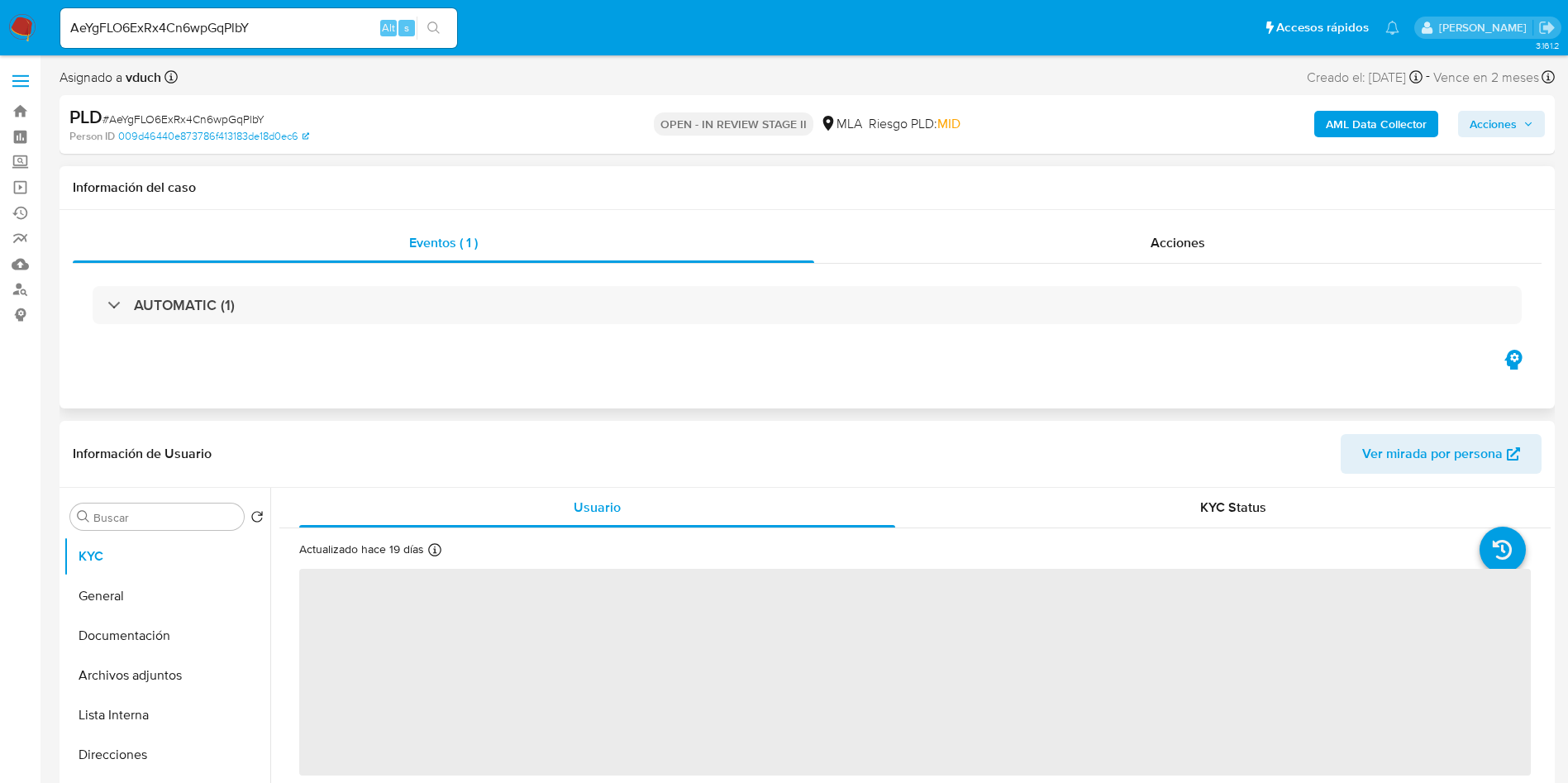
select select "10"
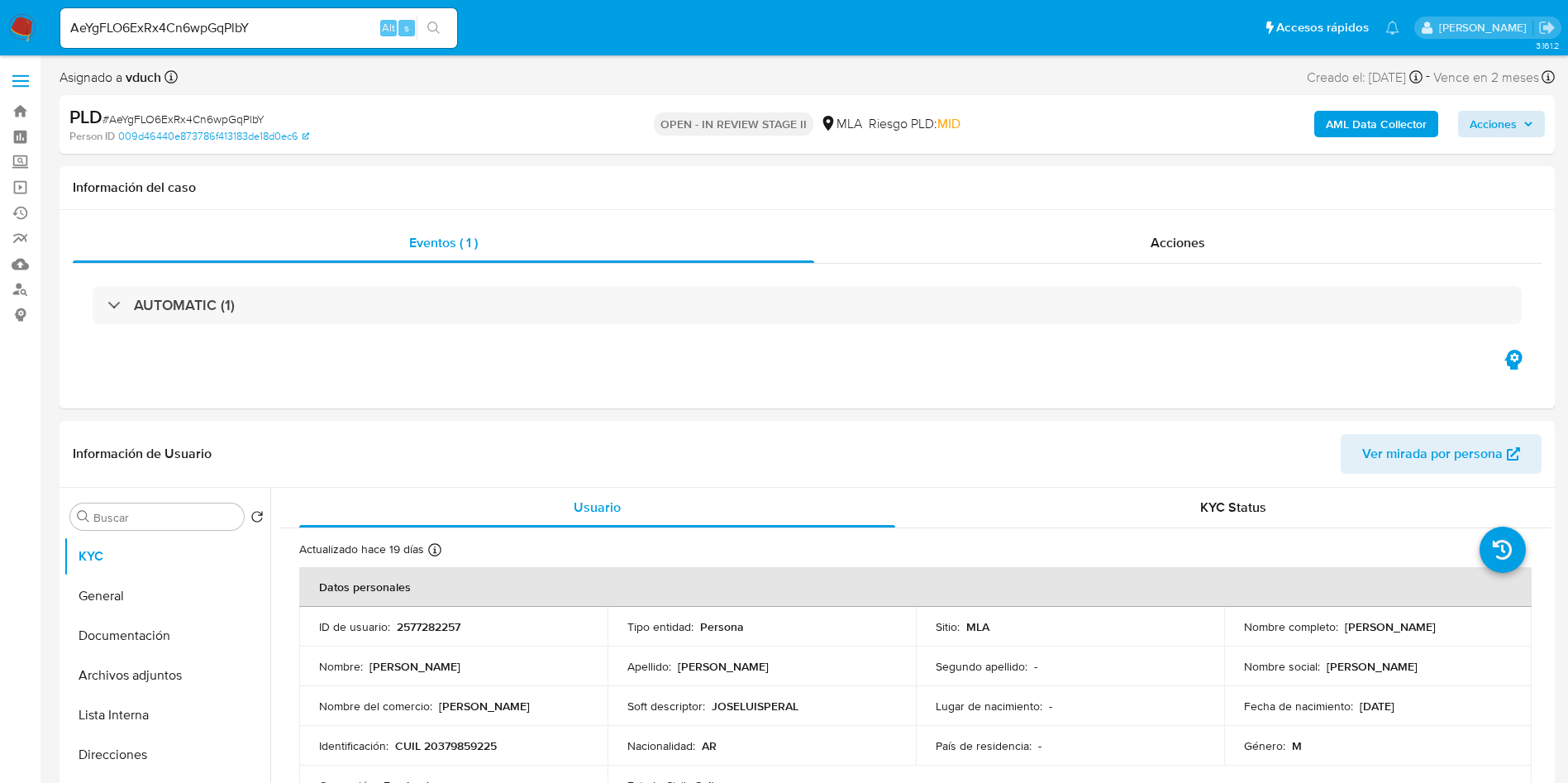
click at [1519, 116] on div "AML Data Collector Acciones" at bounding box center [1301, 124] width 487 height 39
click at [1491, 117] on span "Acciones" at bounding box center [1493, 124] width 47 height 27
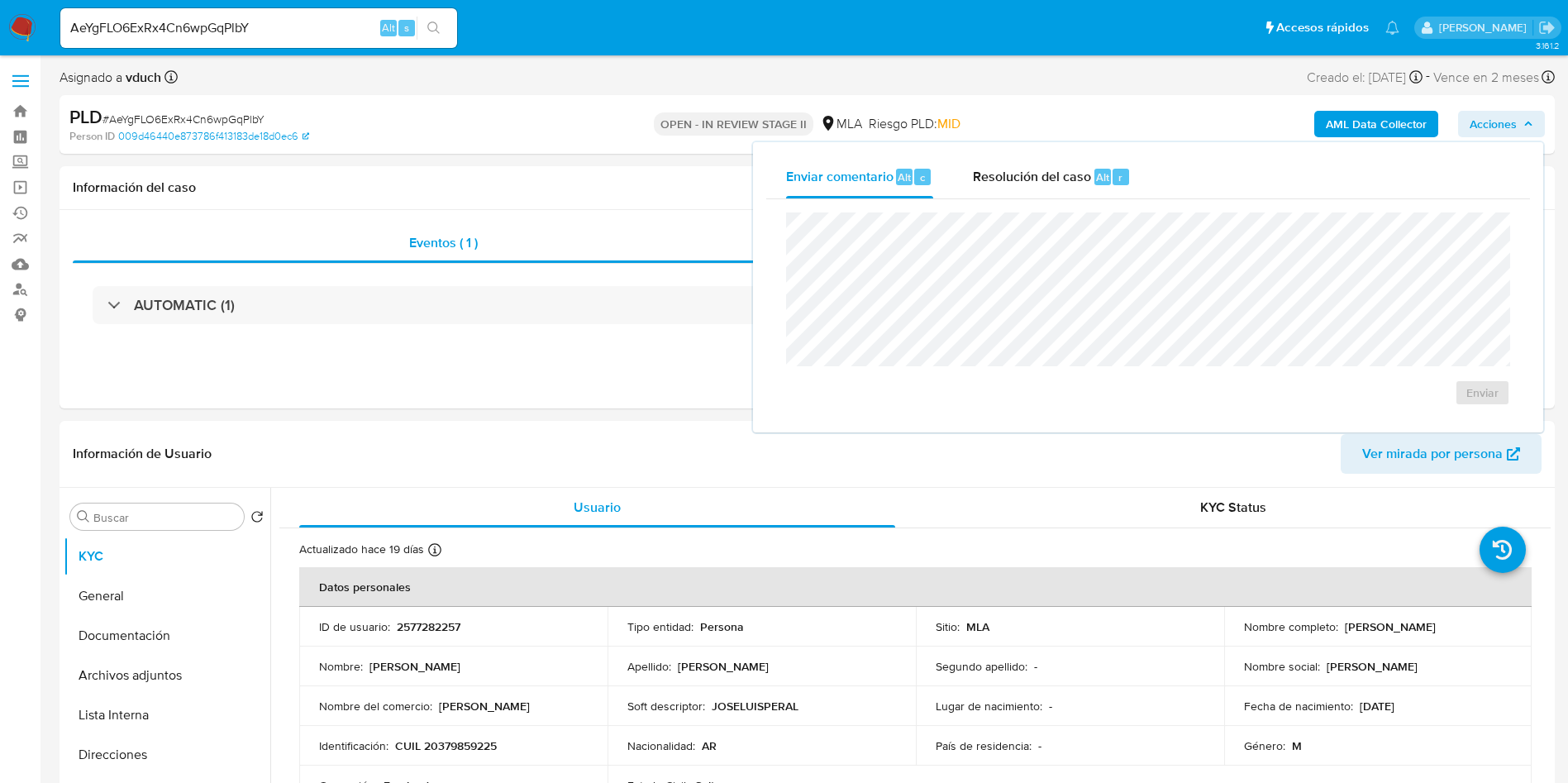
click at [1169, 178] on div "Enviar comentario Alt c Resolución del caso Alt r" at bounding box center [1148, 176] width 764 height 43
click at [1126, 201] on div "Enviar" at bounding box center [1148, 309] width 764 height 220
click at [1113, 176] on div "r" at bounding box center [1121, 177] width 17 height 17
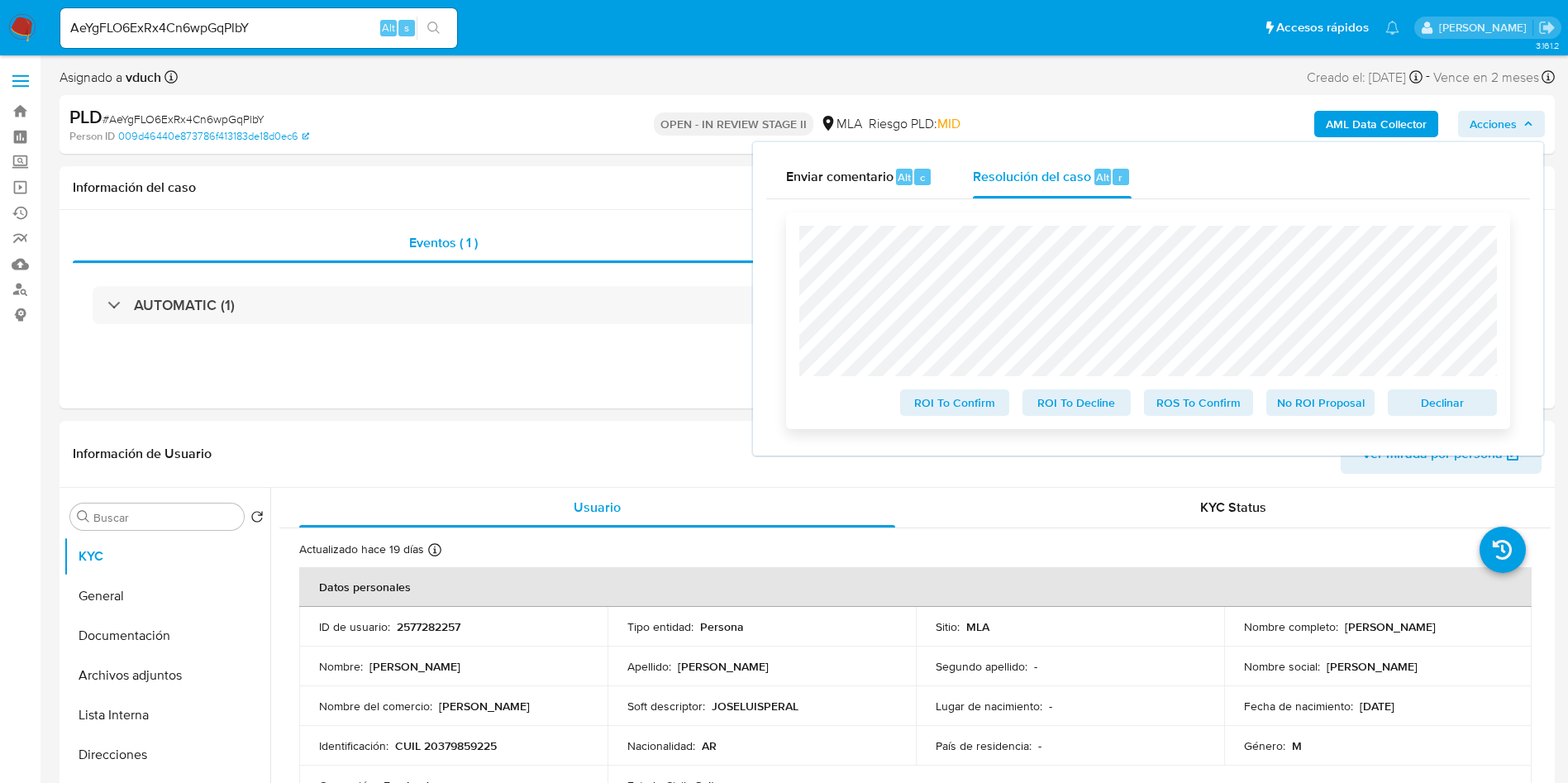
click at [1424, 406] on span "Declinar" at bounding box center [1443, 402] width 86 height 23
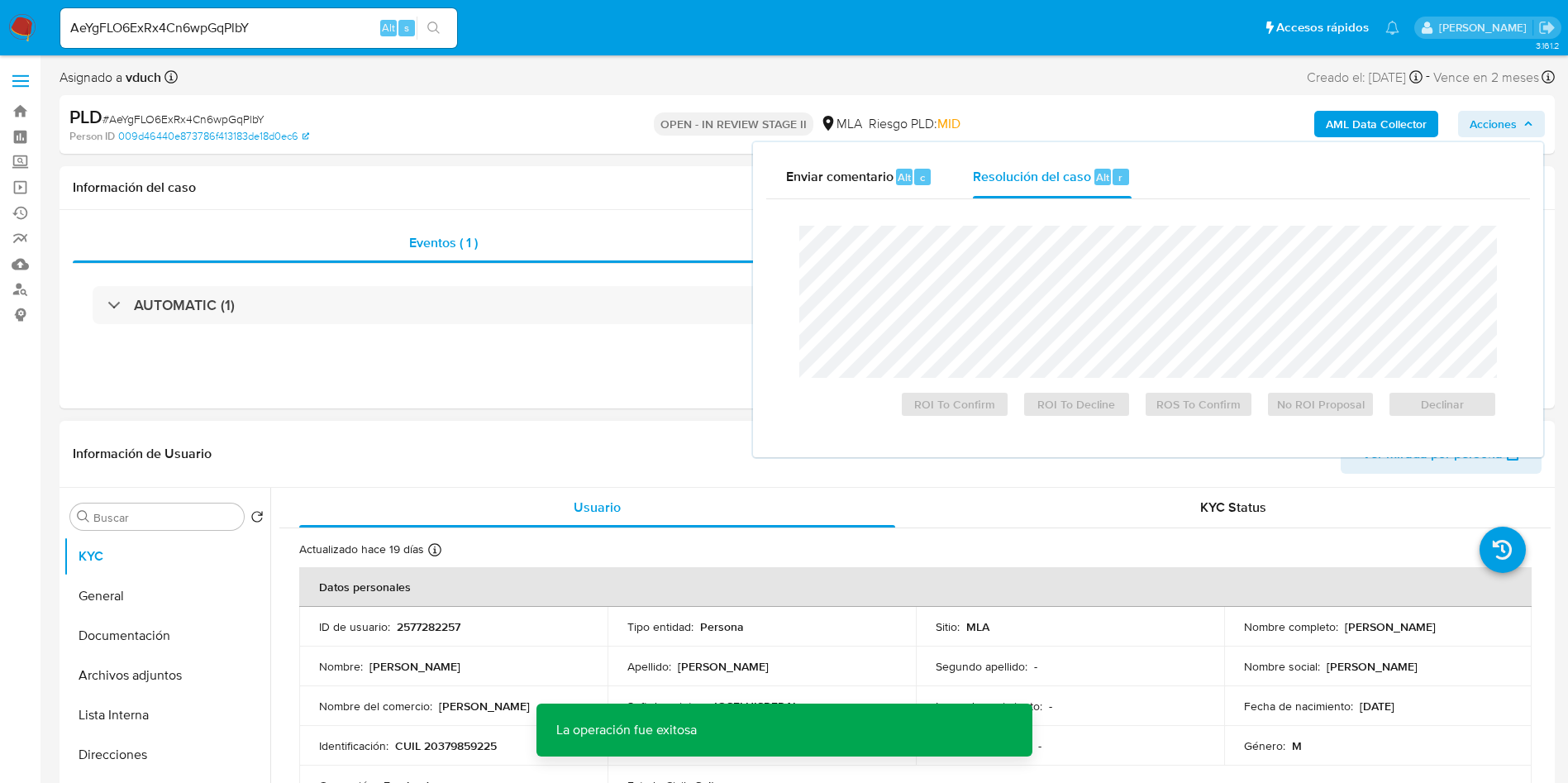
click at [431, 610] on td "ID de usuario : 2577282257" at bounding box center [454, 626] width 308 height 39
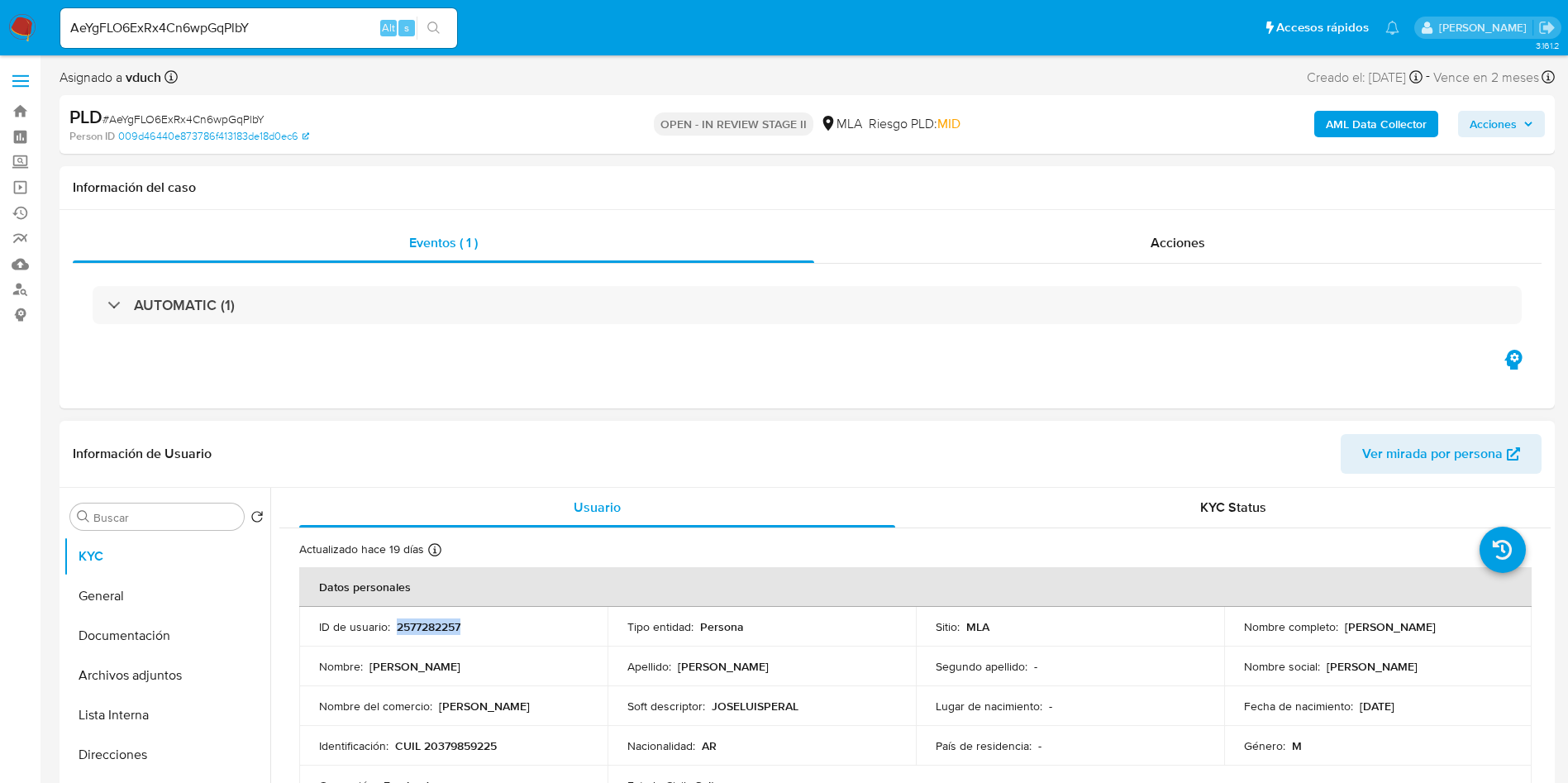
click at [431, 610] on td "ID de usuario : 2577282257" at bounding box center [454, 626] width 308 height 39
copy p "2577282257"
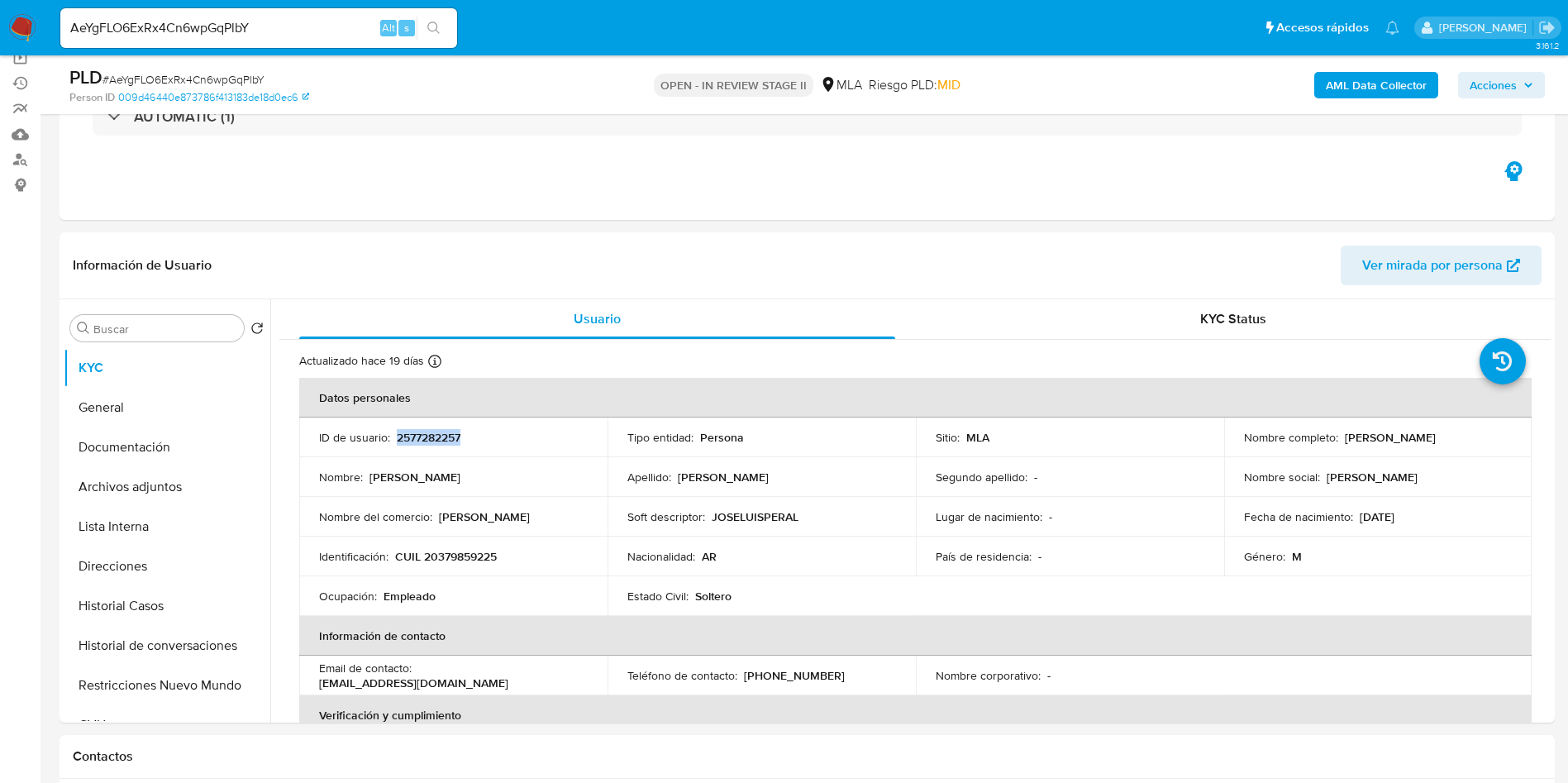
scroll to position [248, 0]
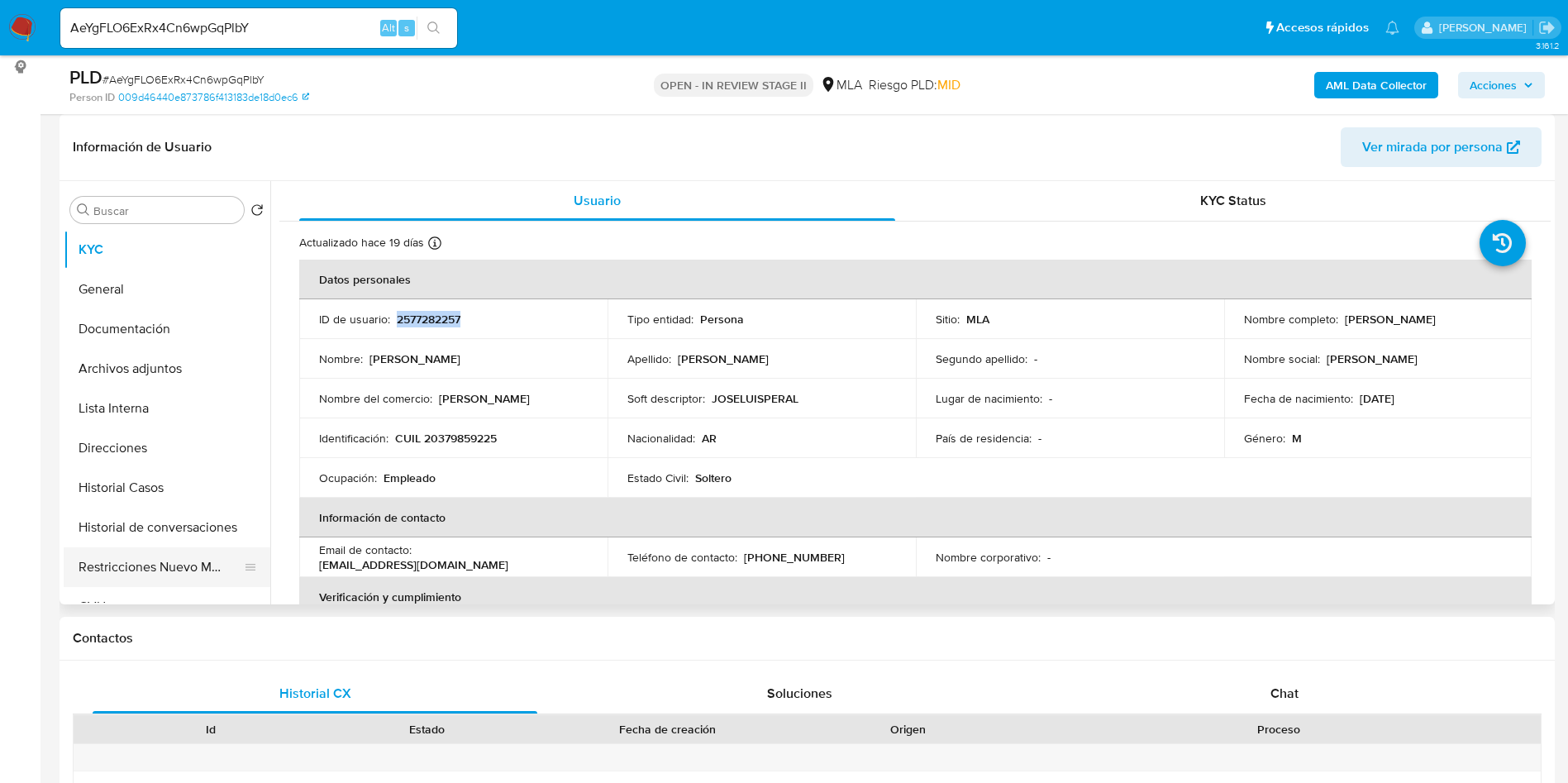
click at [191, 569] on button "Restricciones Nuevo Mundo" at bounding box center [160, 566] width 194 height 39
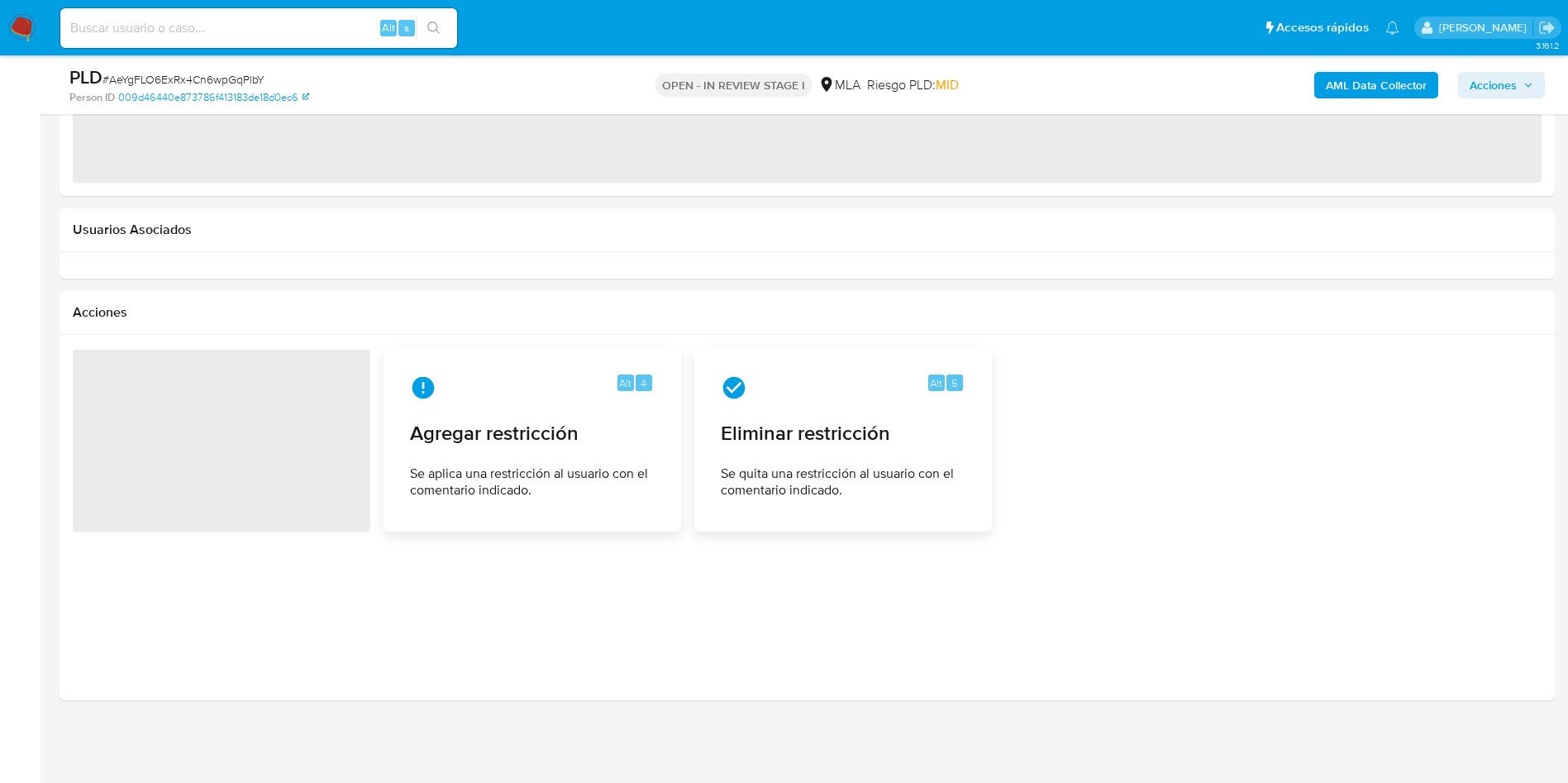
select select "10"
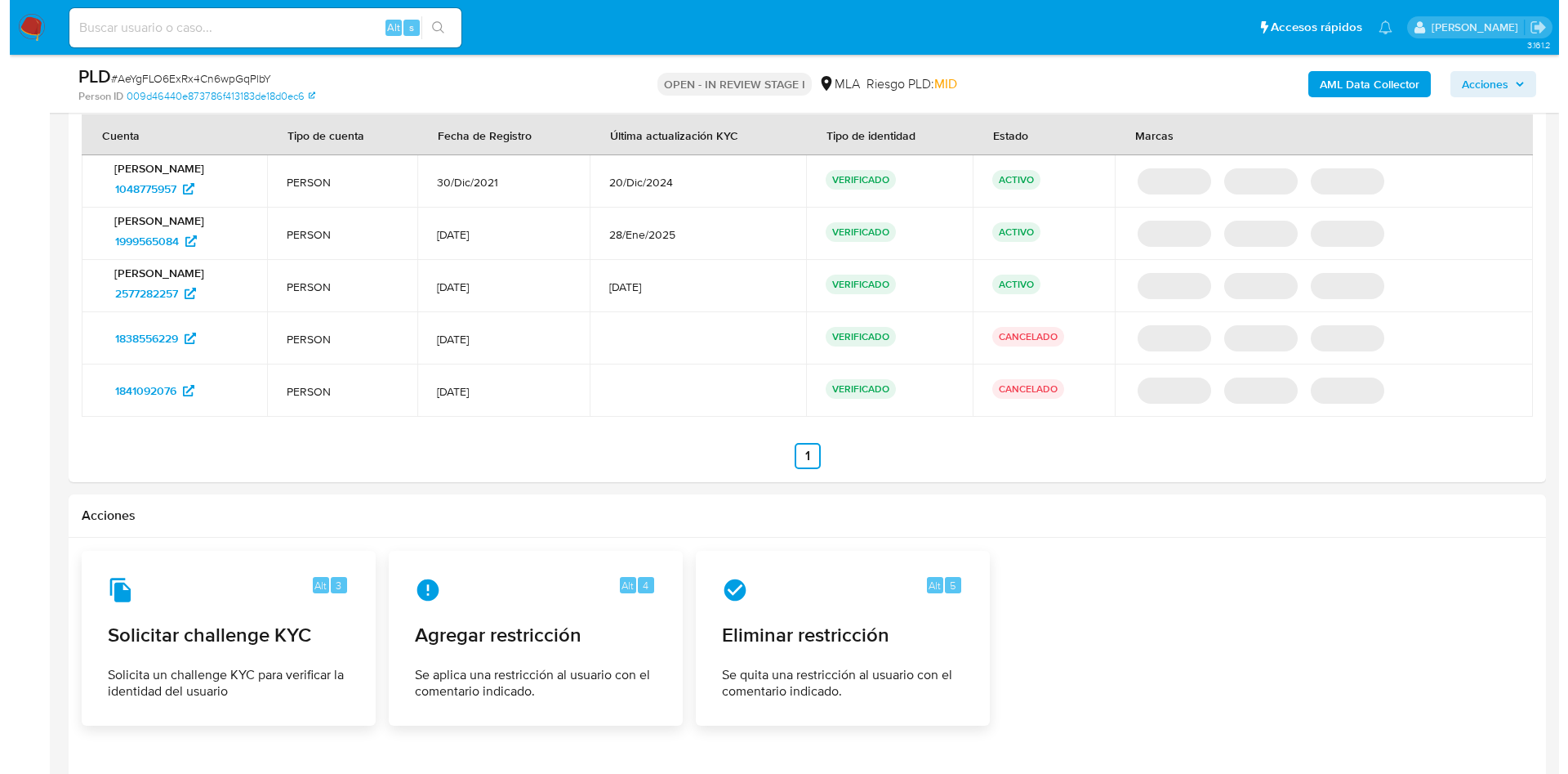
scroll to position [2311, 0]
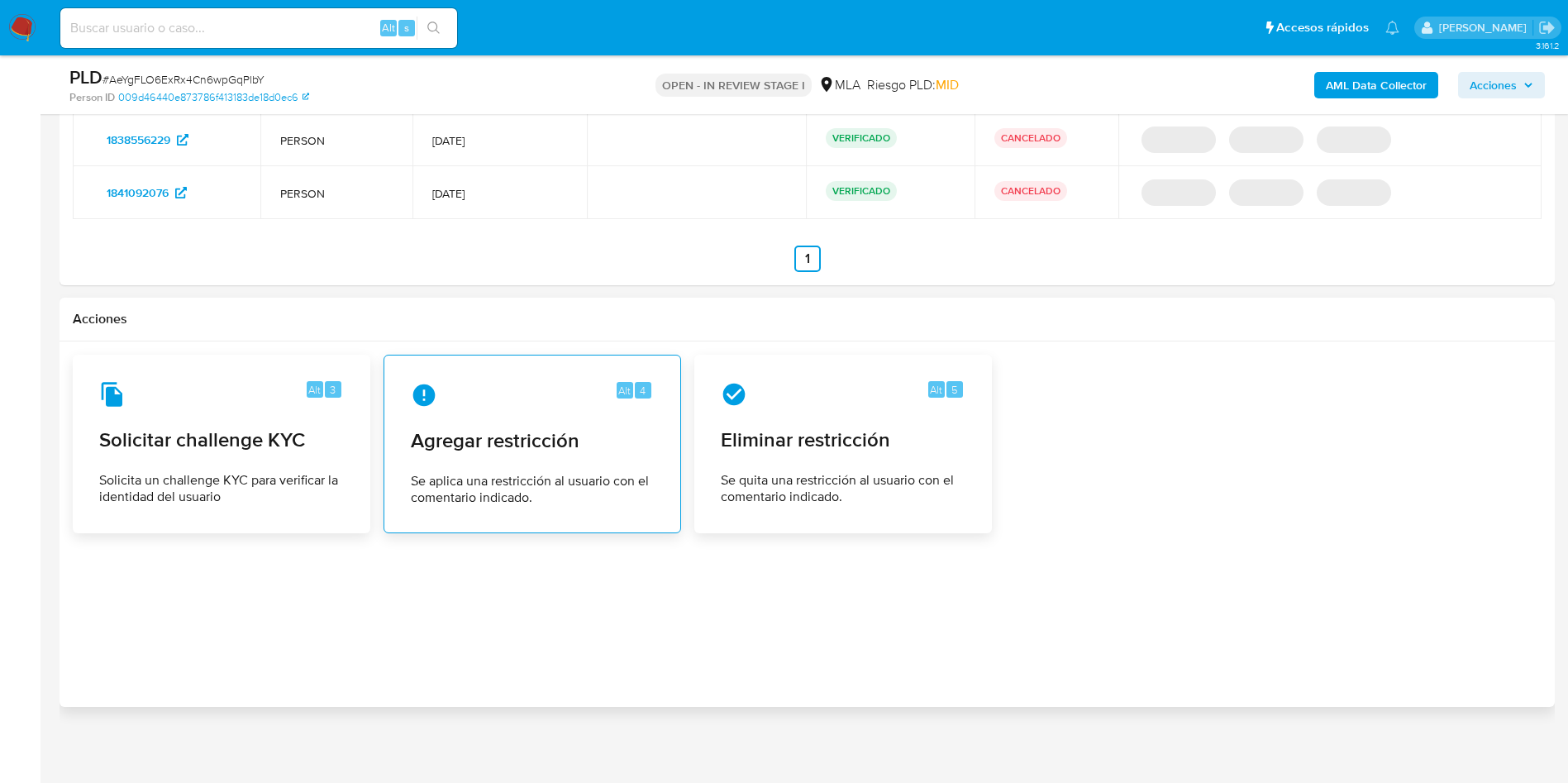
click at [544, 426] on div "Alt 4 Agregar restricción Se aplica una restricción al usuario con el comentari…" at bounding box center [532, 444] width 270 height 151
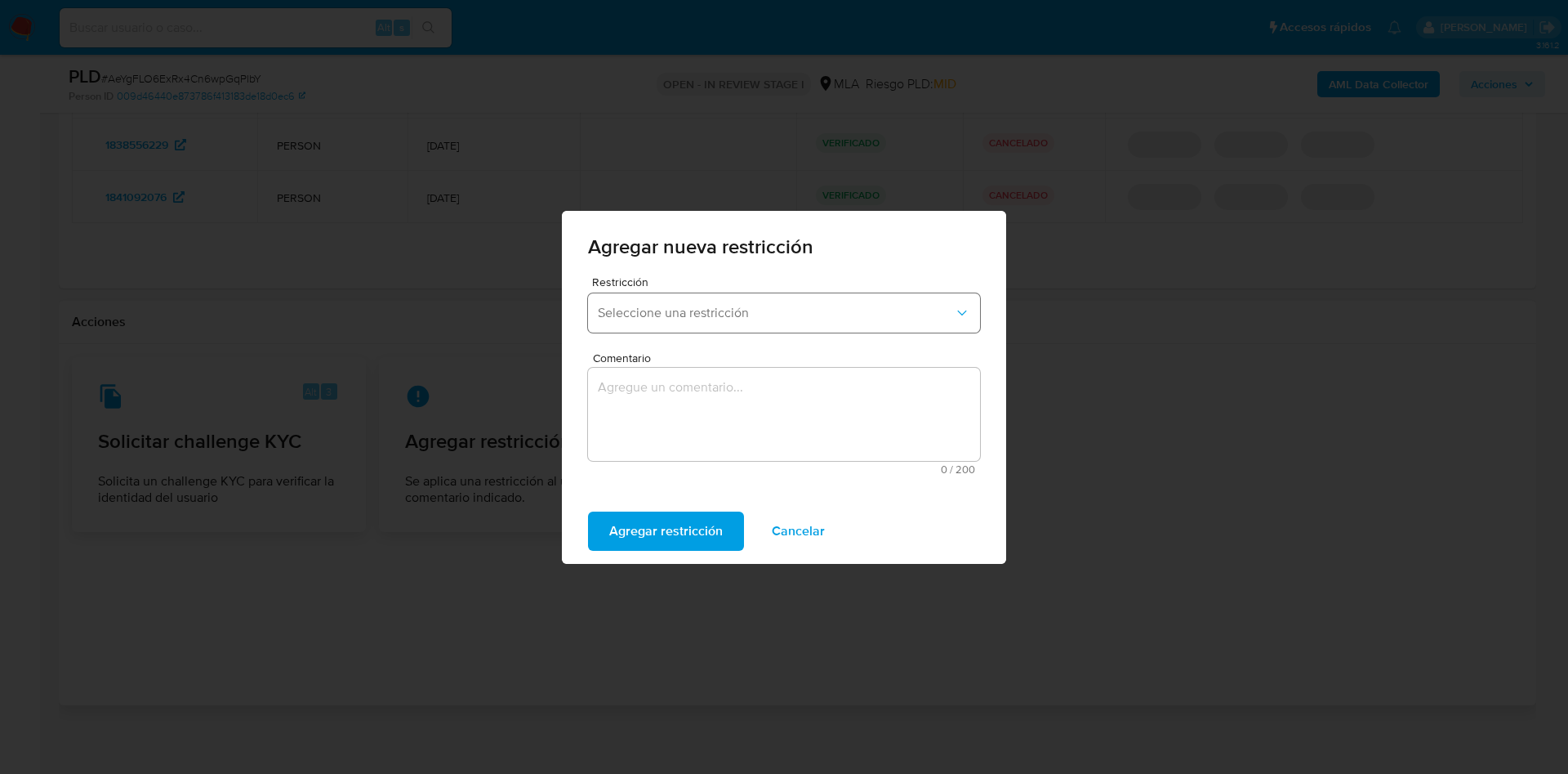
click at [713, 315] on span "Seleccione una restricción" at bounding box center [775, 313] width 356 height 16
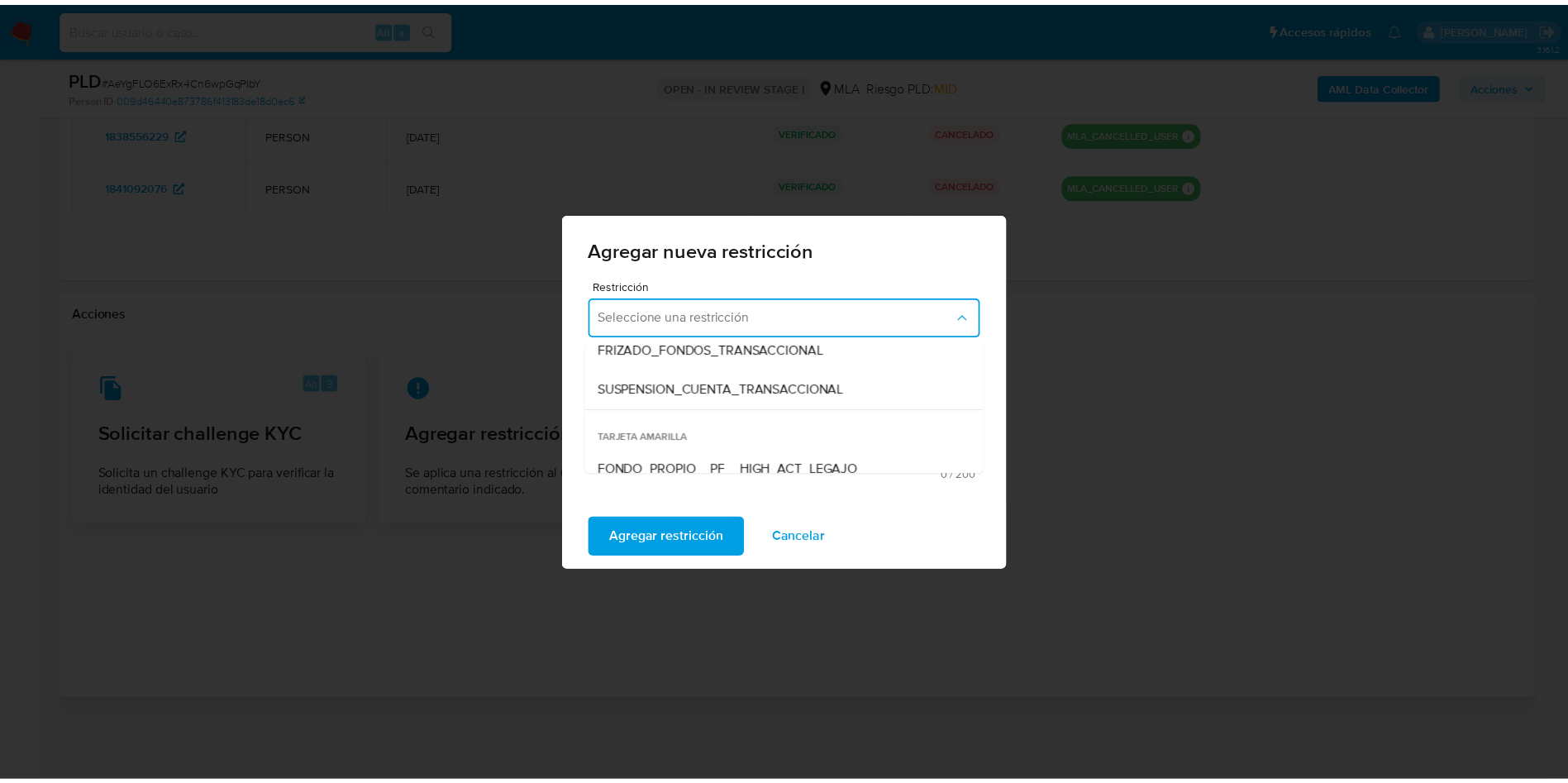
scroll to position [248, 0]
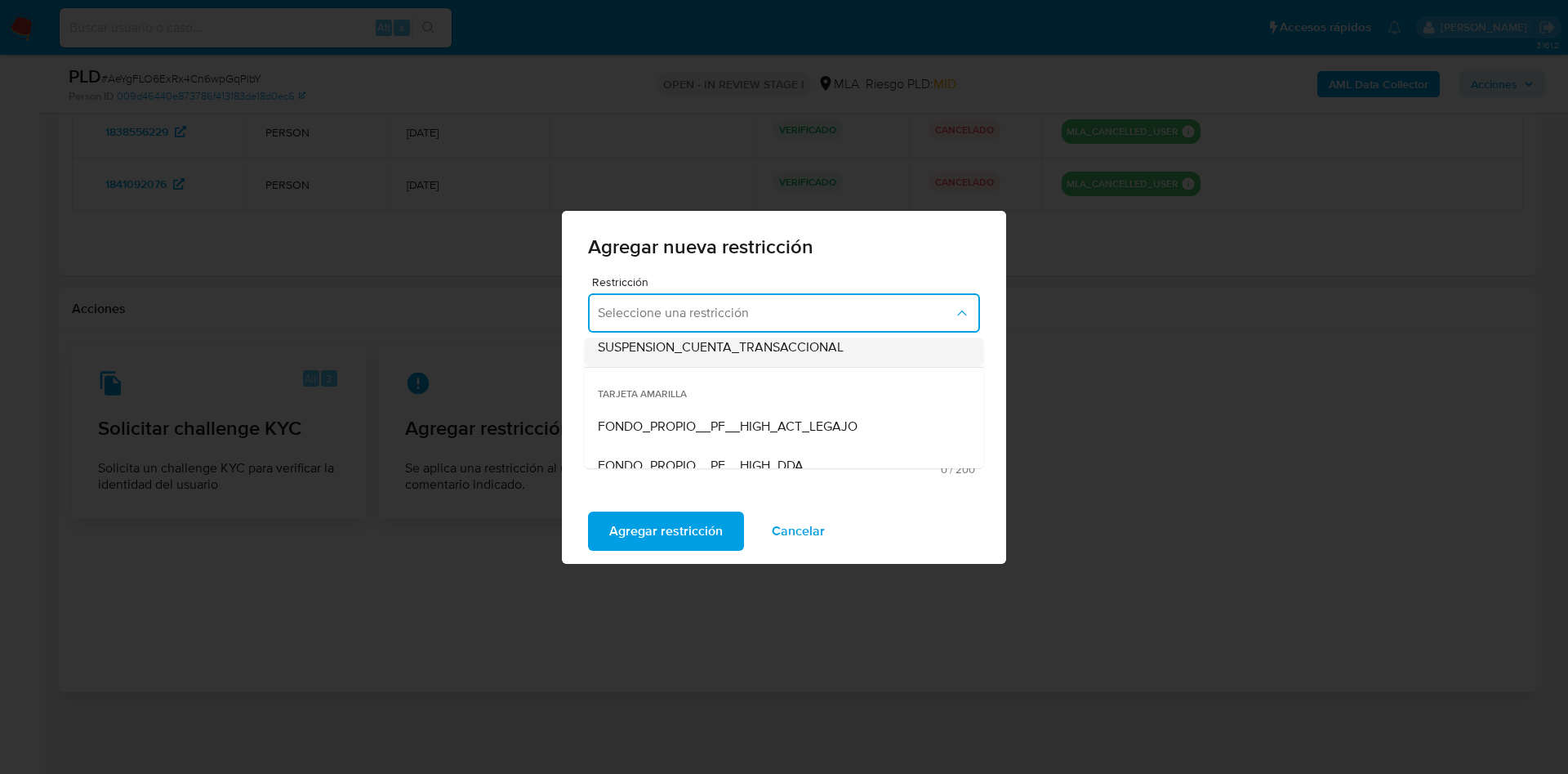
click at [735, 339] on span "SUSPENSION_CUENTA_TRANSACCIONAL" at bounding box center [720, 348] width 246 height 16
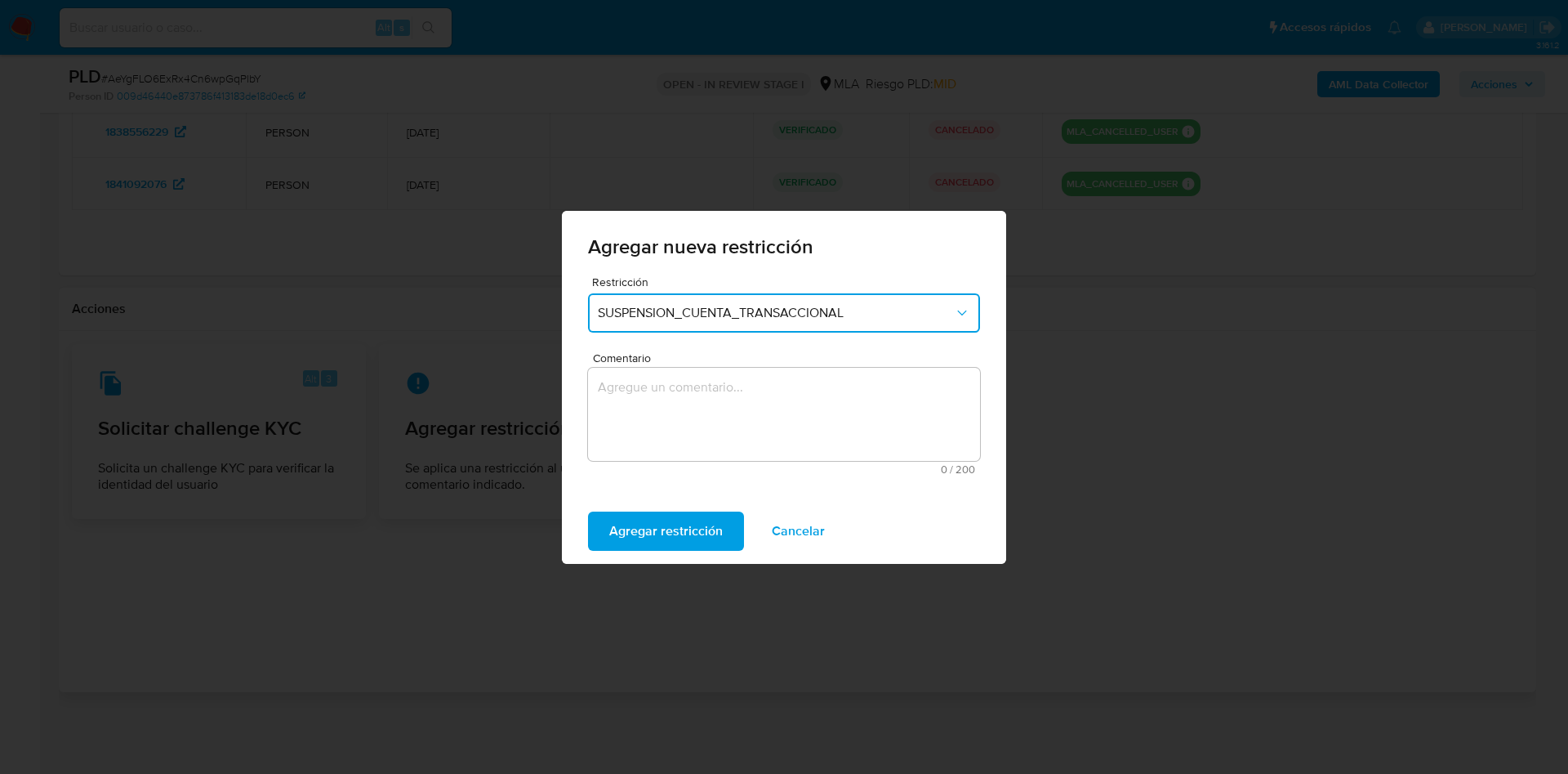
click at [680, 388] on textarea "Comentario" at bounding box center [784, 414] width 392 height 93
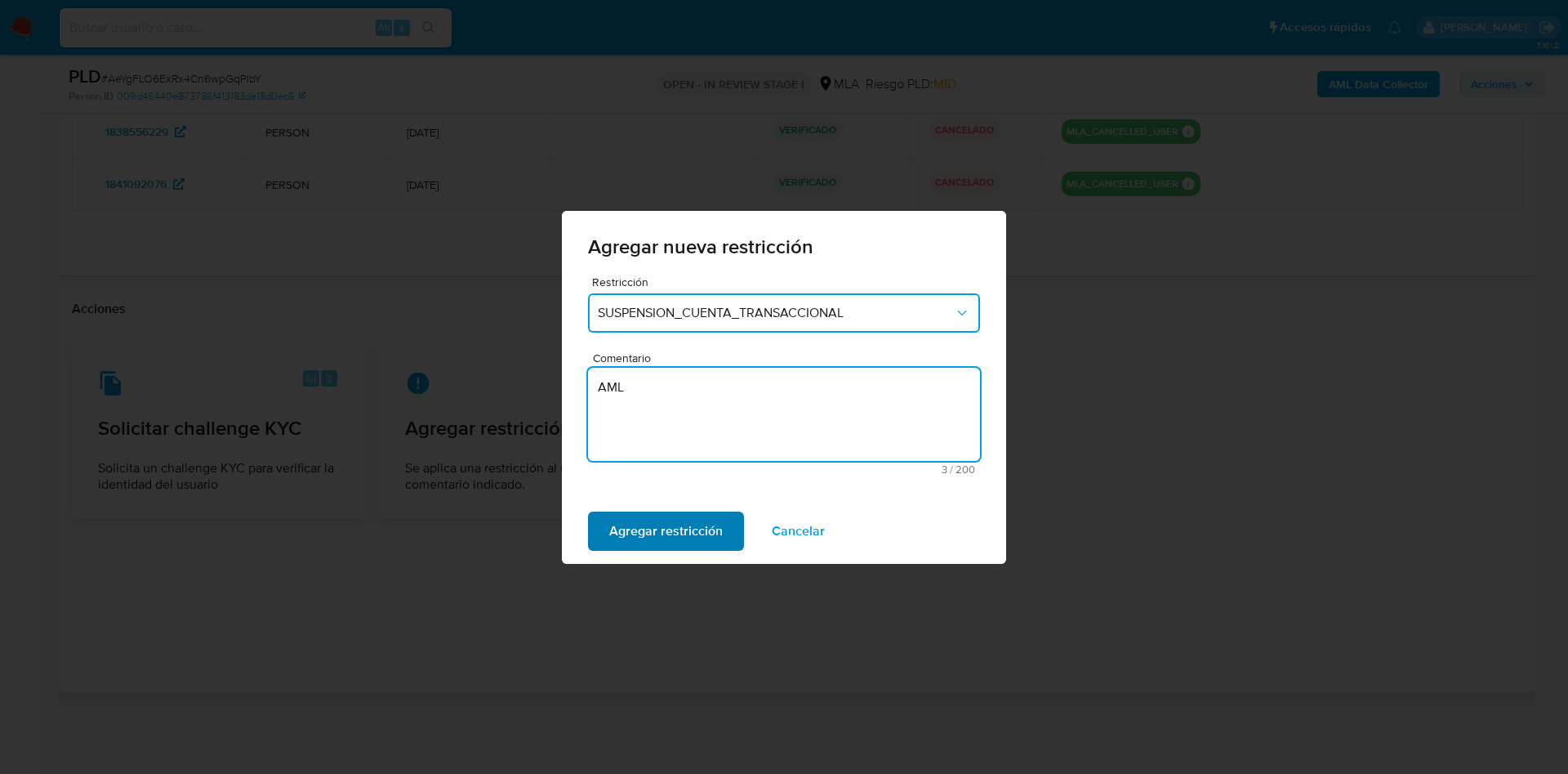
type textarea "AML"
click at [706, 538] on span "Agregar restricción" at bounding box center [666, 532] width 113 height 36
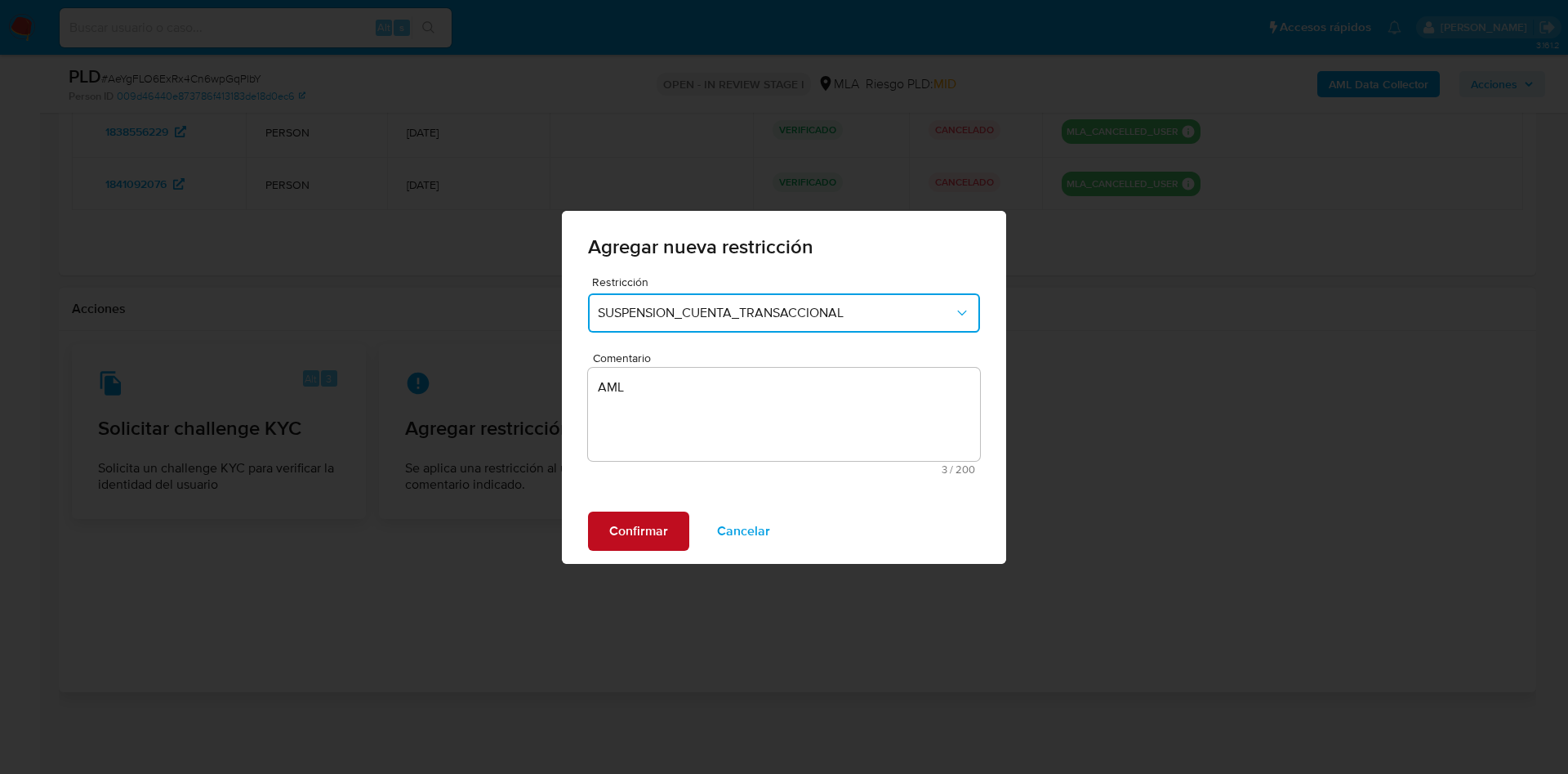
click at [663, 534] on span "Confirmar" at bounding box center [638, 532] width 59 height 36
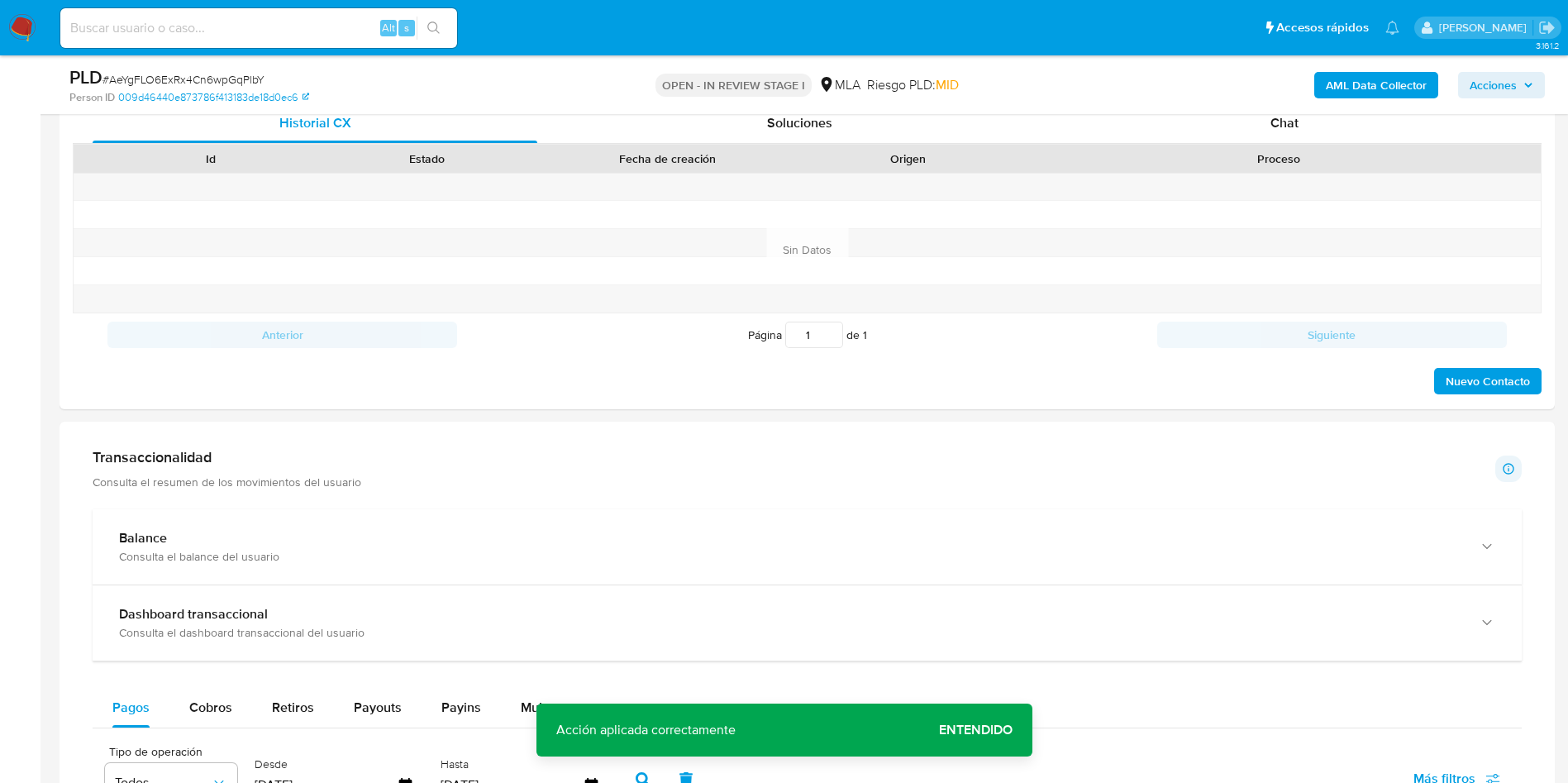
scroll to position [0, 0]
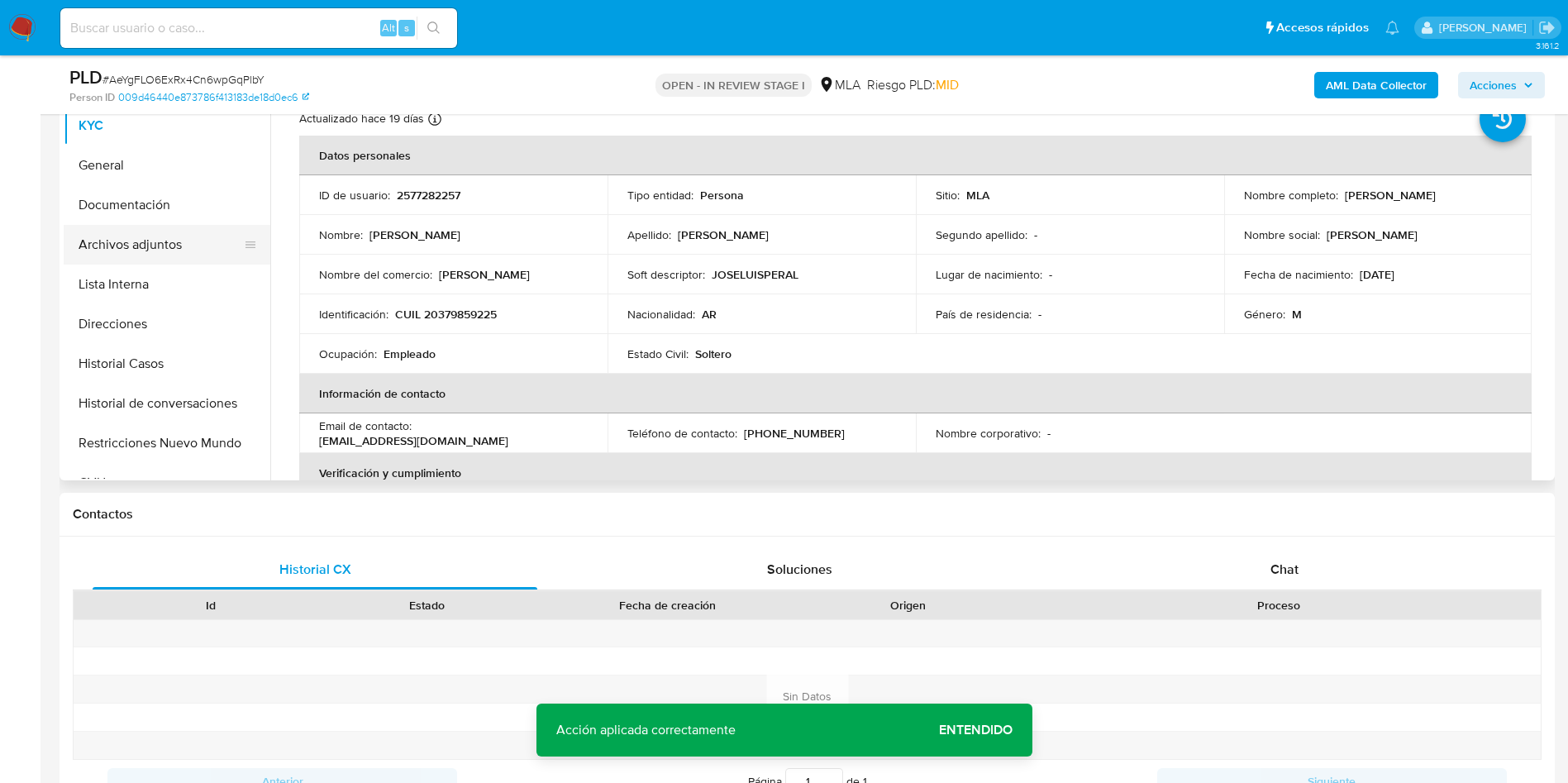
click at [137, 232] on button "Archivos adjuntos" at bounding box center [160, 244] width 194 height 39
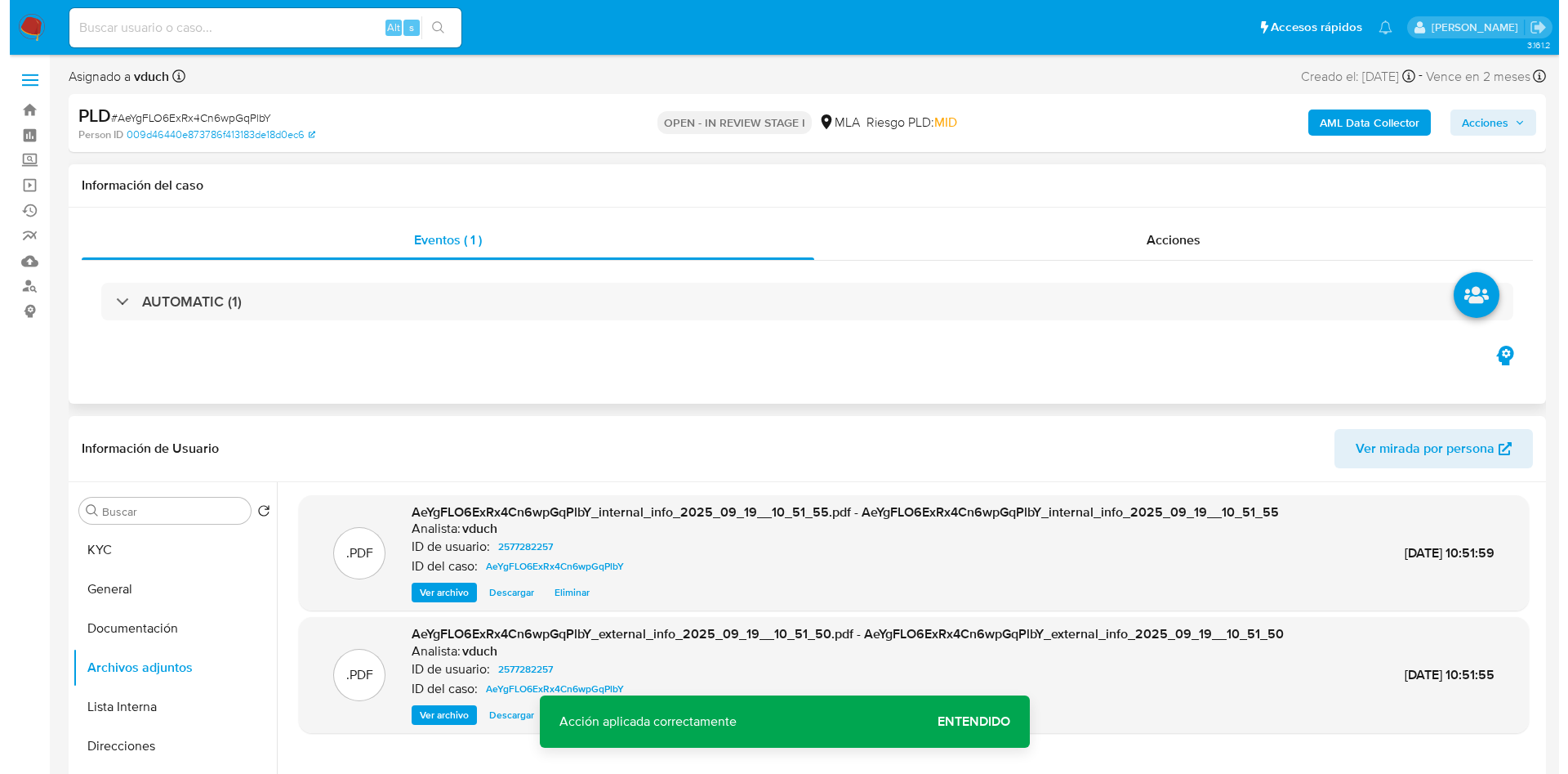
scroll to position [245, 0]
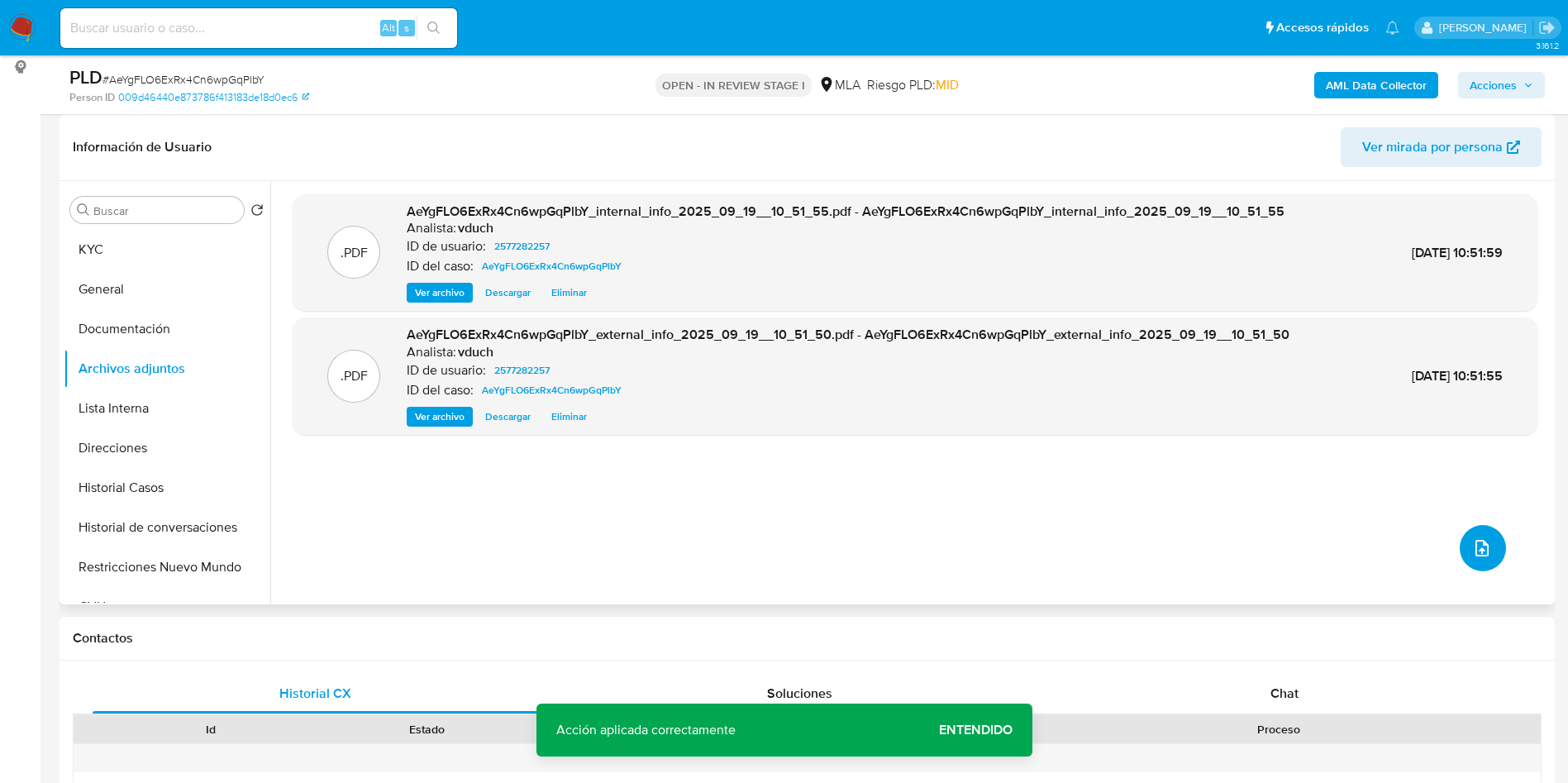
click at [1473, 554] on icon "upload-file" at bounding box center [1483, 548] width 20 height 20
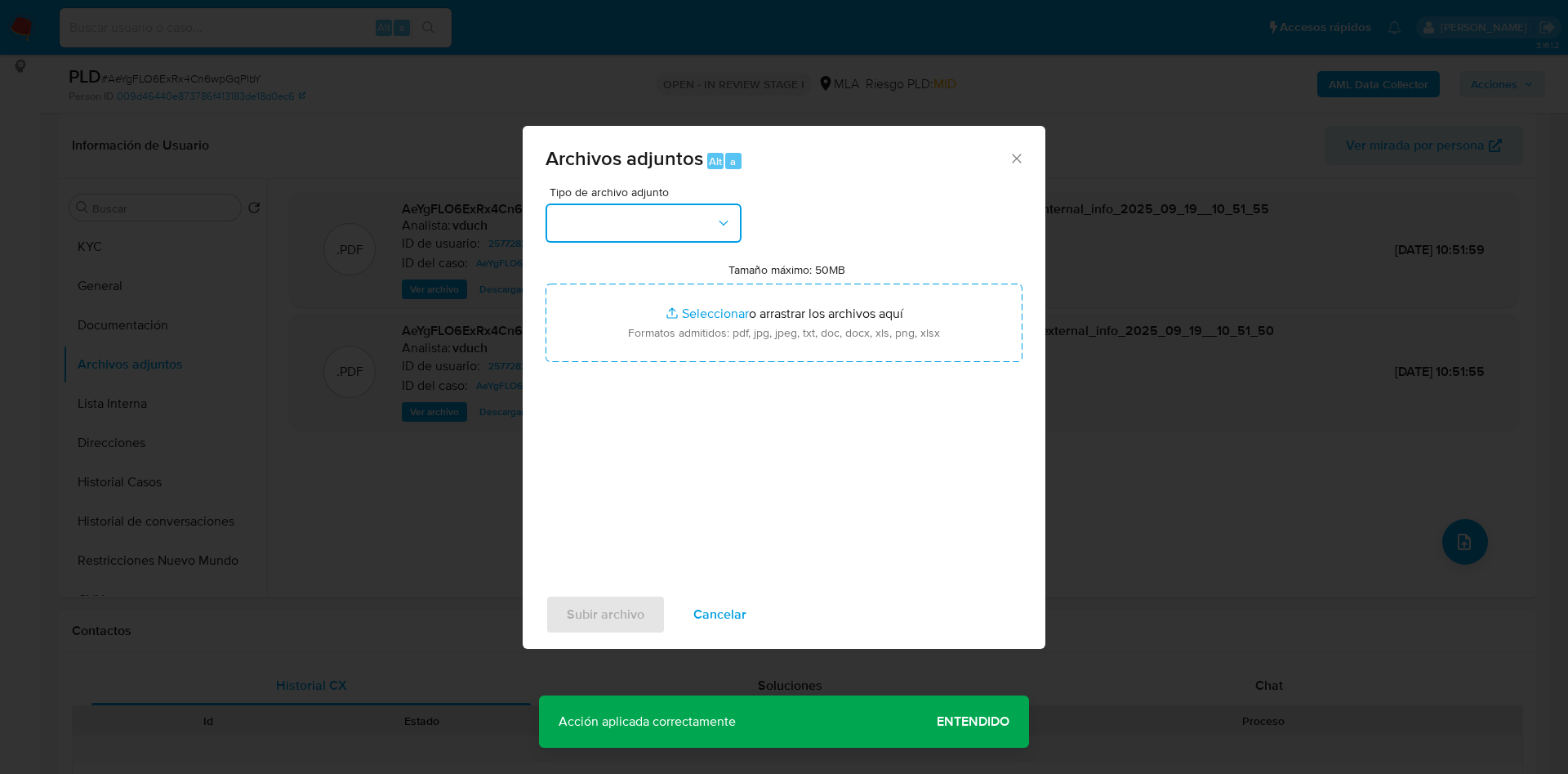
click at [613, 223] on button "button" at bounding box center [644, 222] width 196 height 39
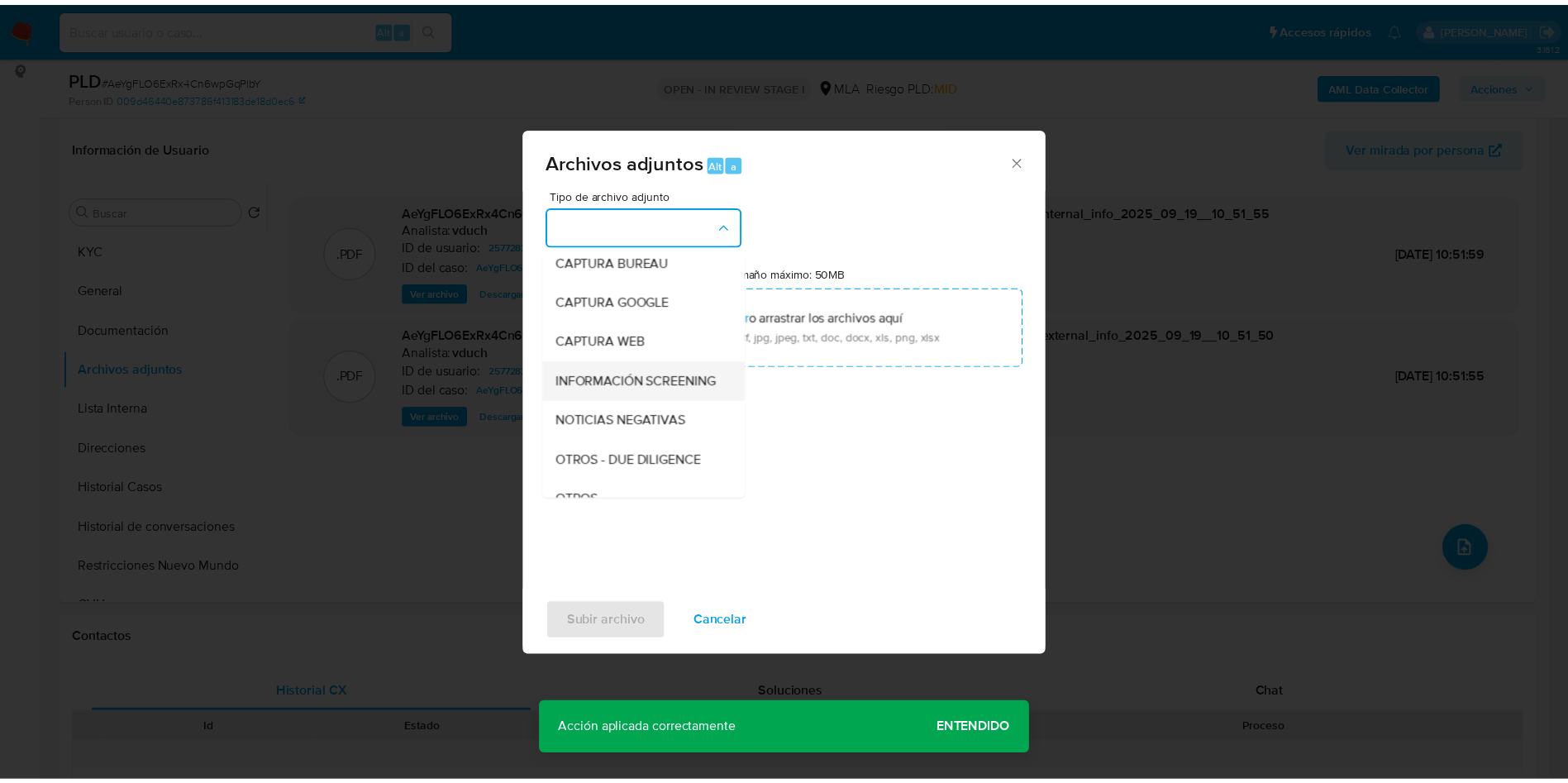
scroll to position [124, 0]
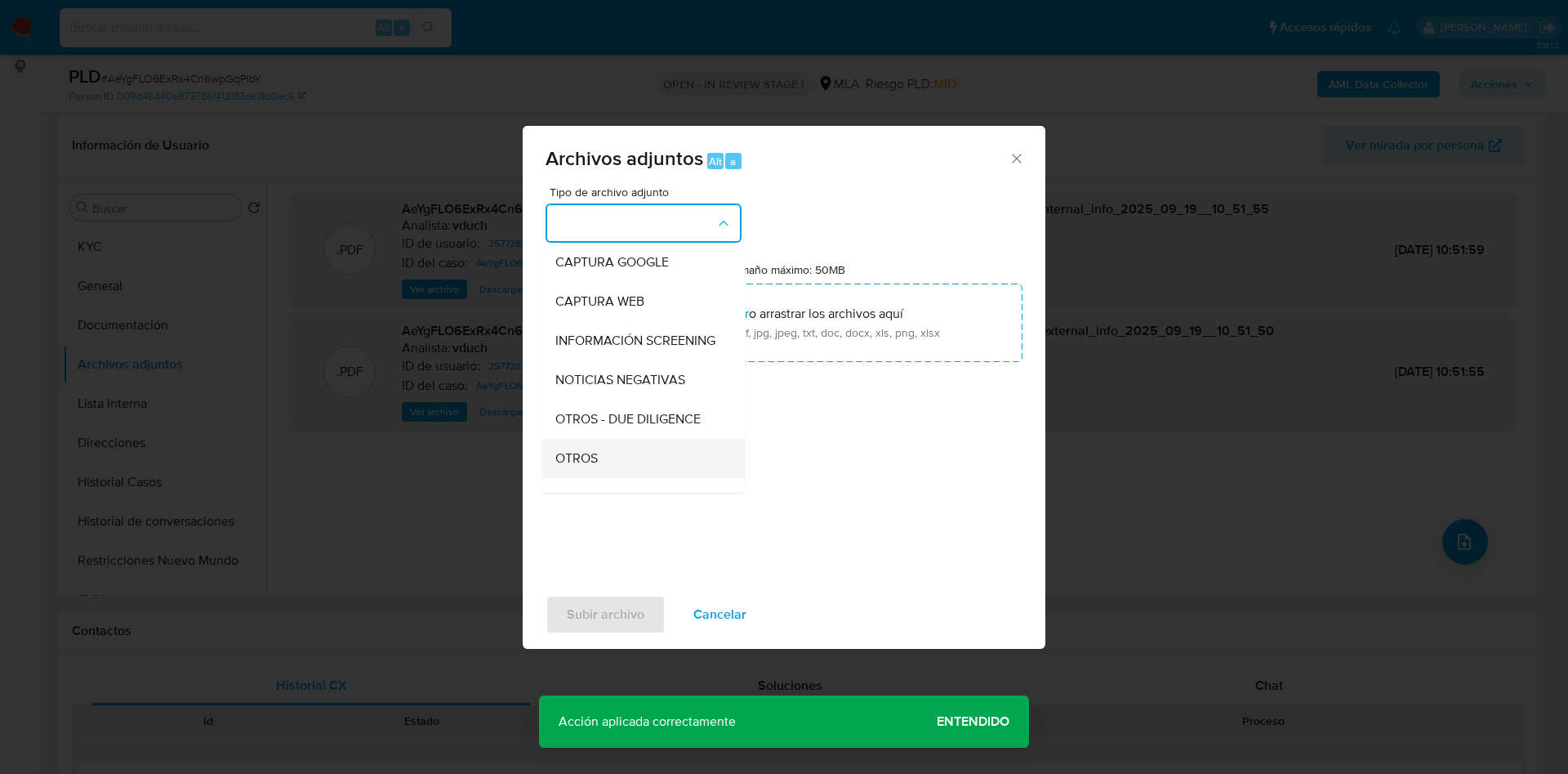
click at [617, 478] on div "OTROS" at bounding box center [638, 458] width 167 height 39
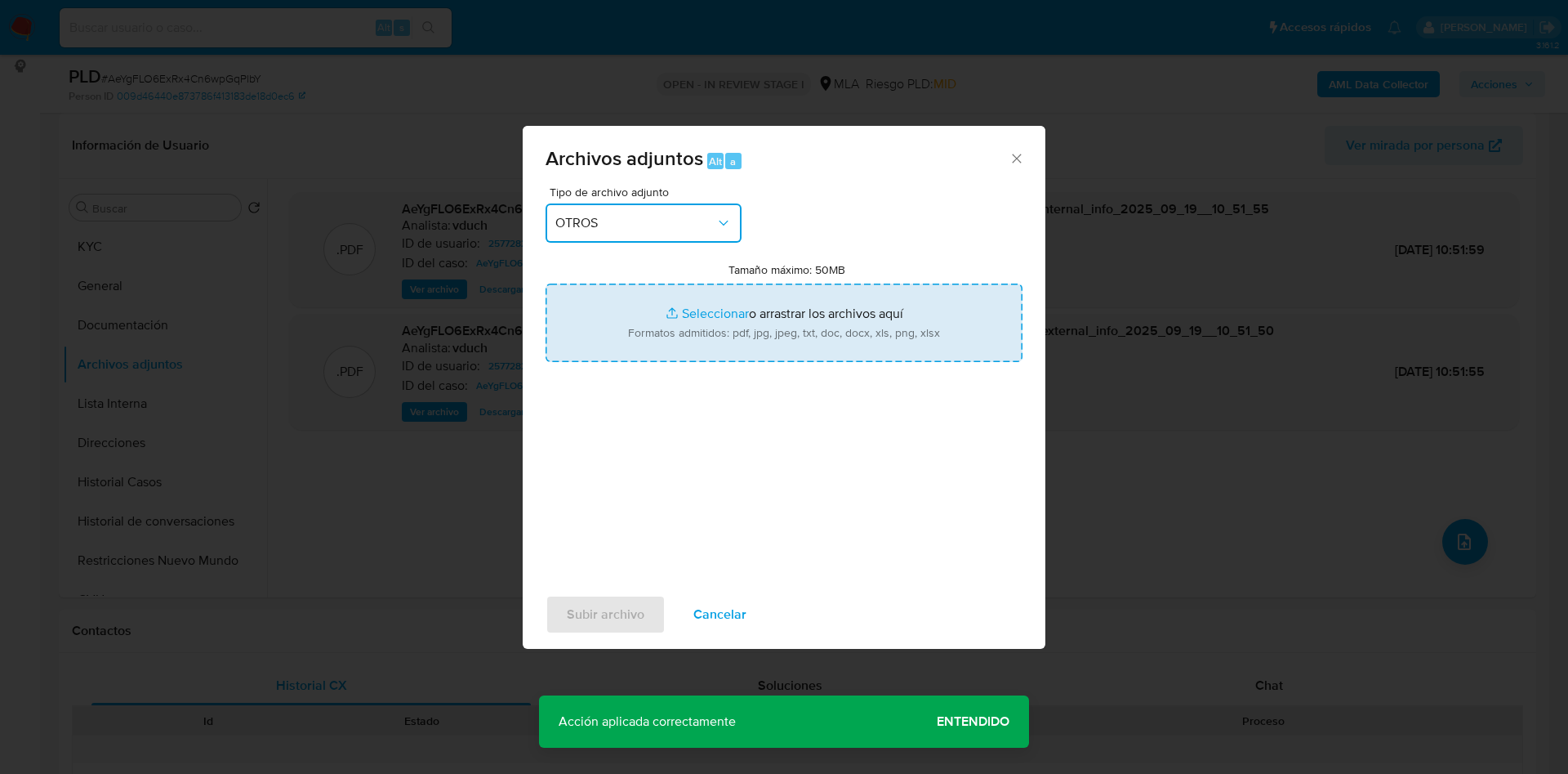
type input "C:\fakepath\Caselog AeYgFLO6ExRx4Cn6wpGqPlbY_2025_09_17_20_28_25.docx"
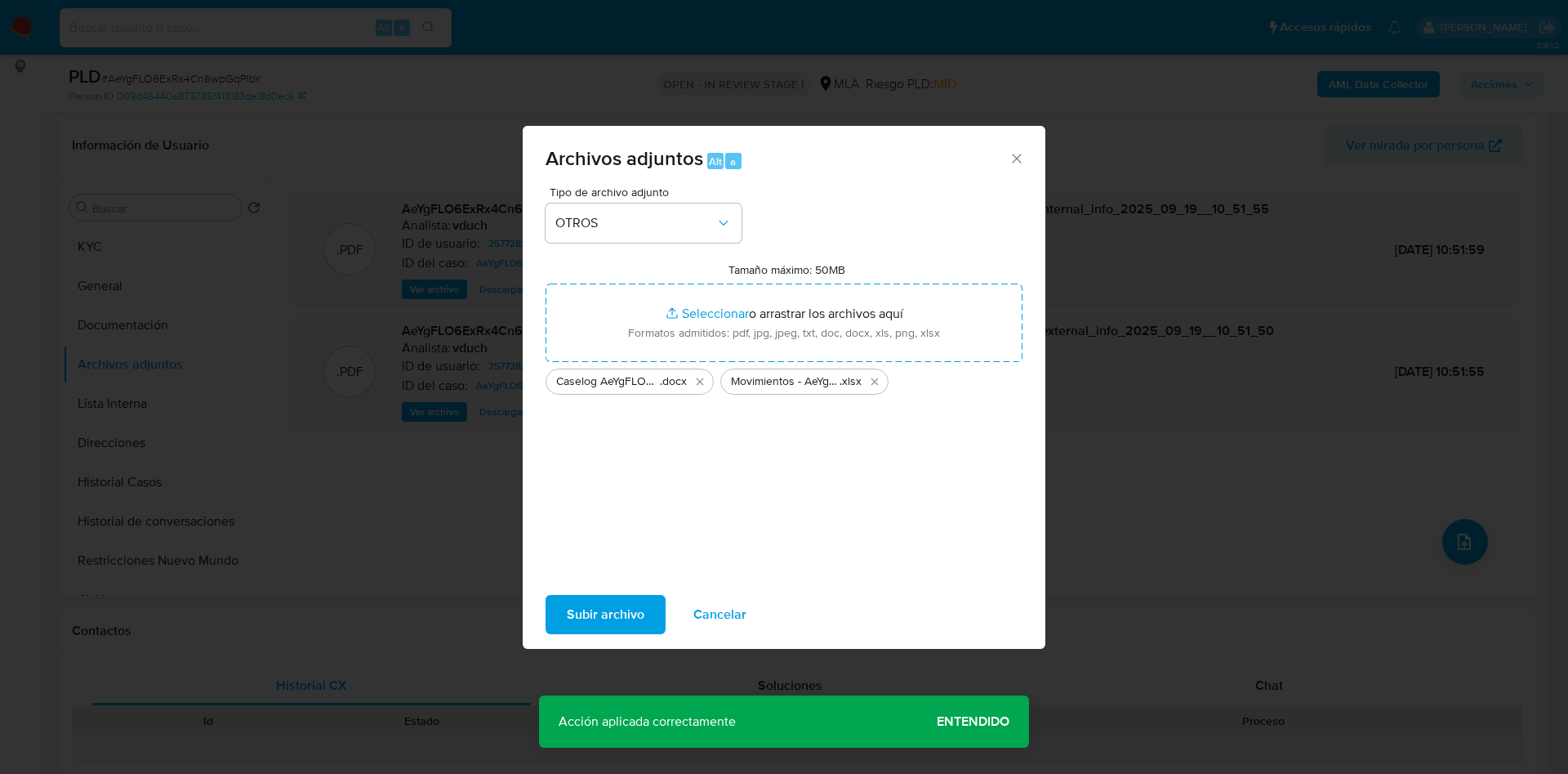
click at [589, 622] on span "Subir archivo" at bounding box center [606, 614] width 78 height 36
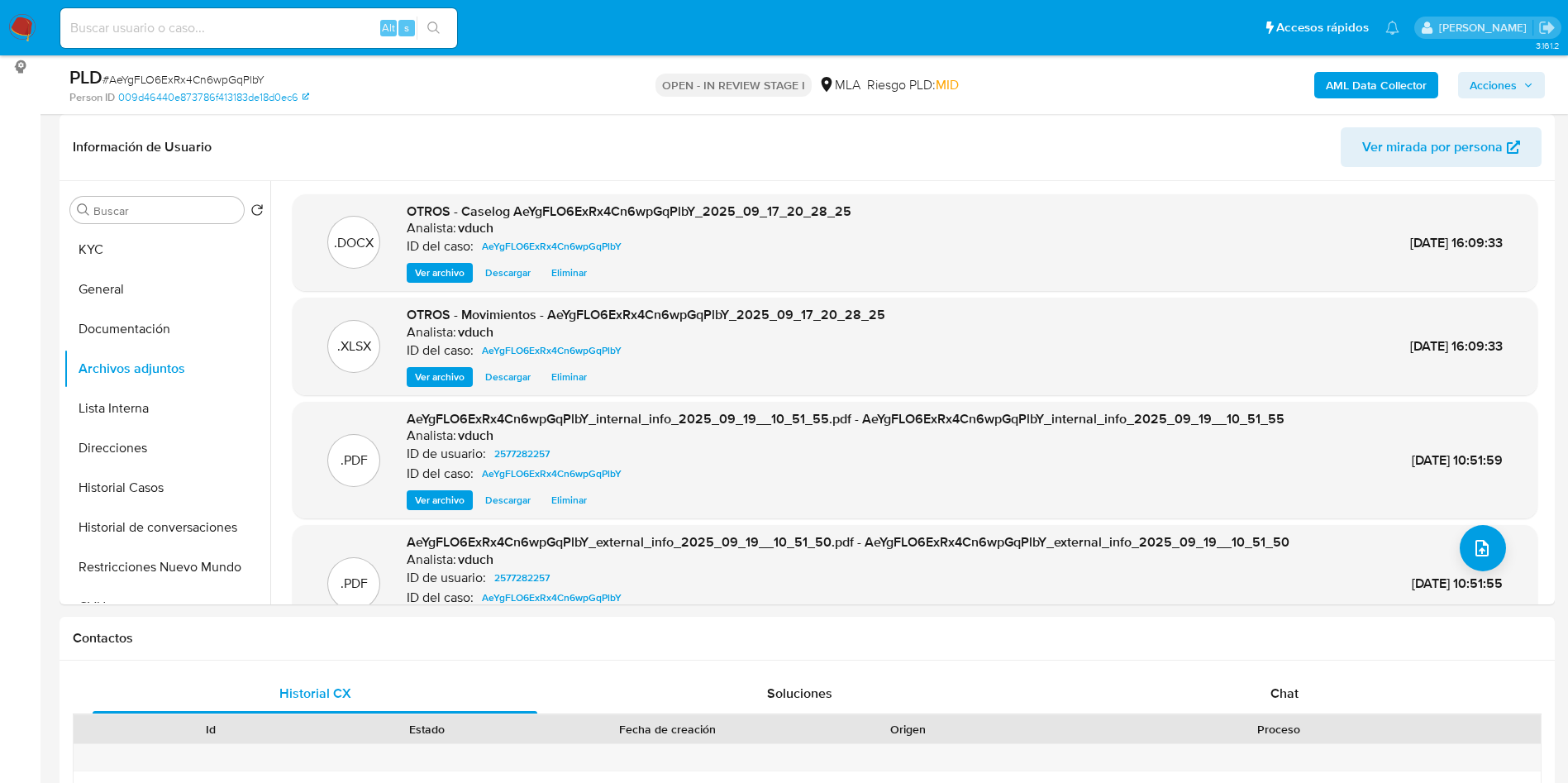
click at [1516, 84] on span "Acciones" at bounding box center [1493, 84] width 47 height 27
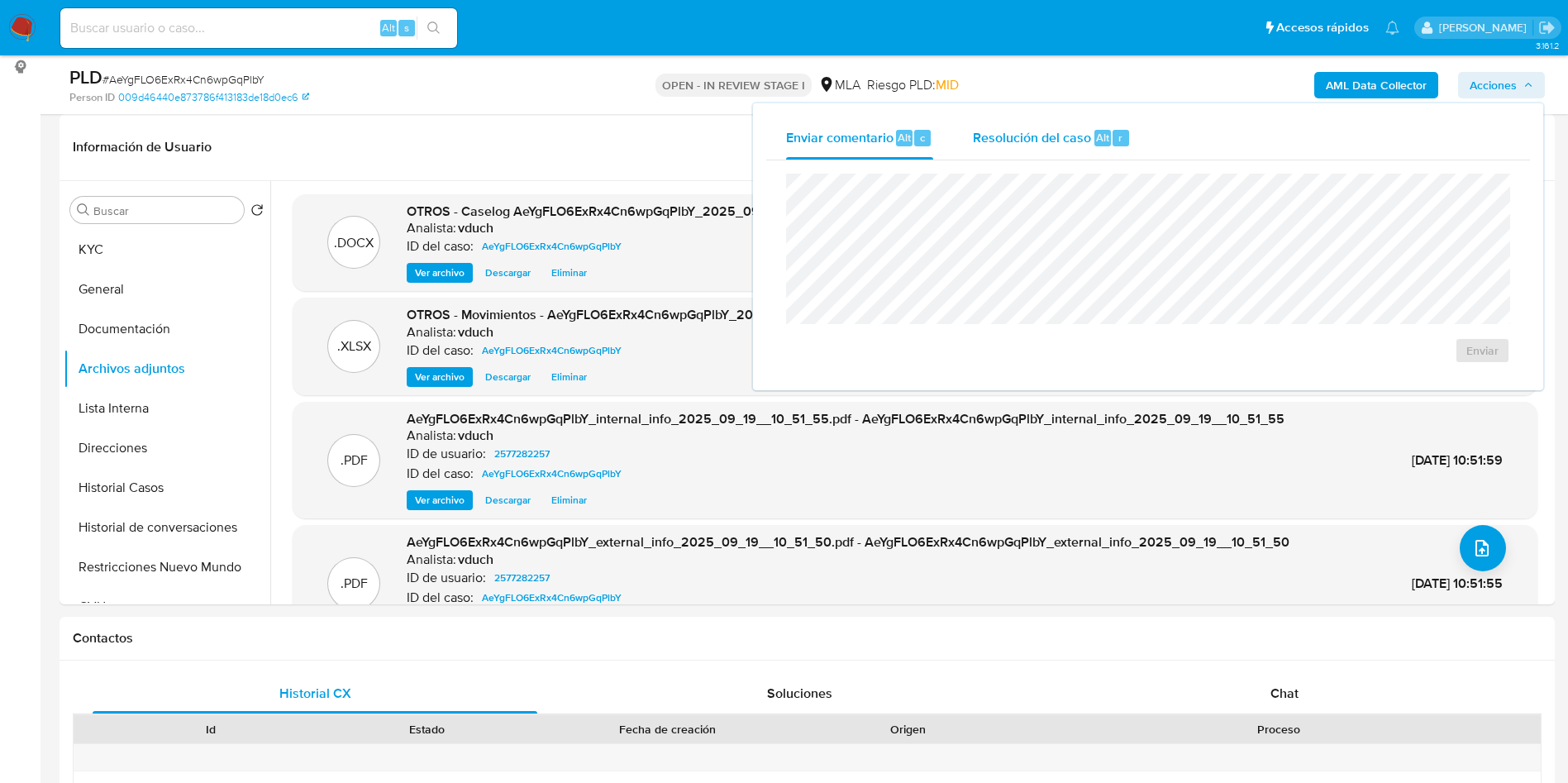
click at [991, 135] on span "Resolución del caso" at bounding box center [1032, 137] width 118 height 19
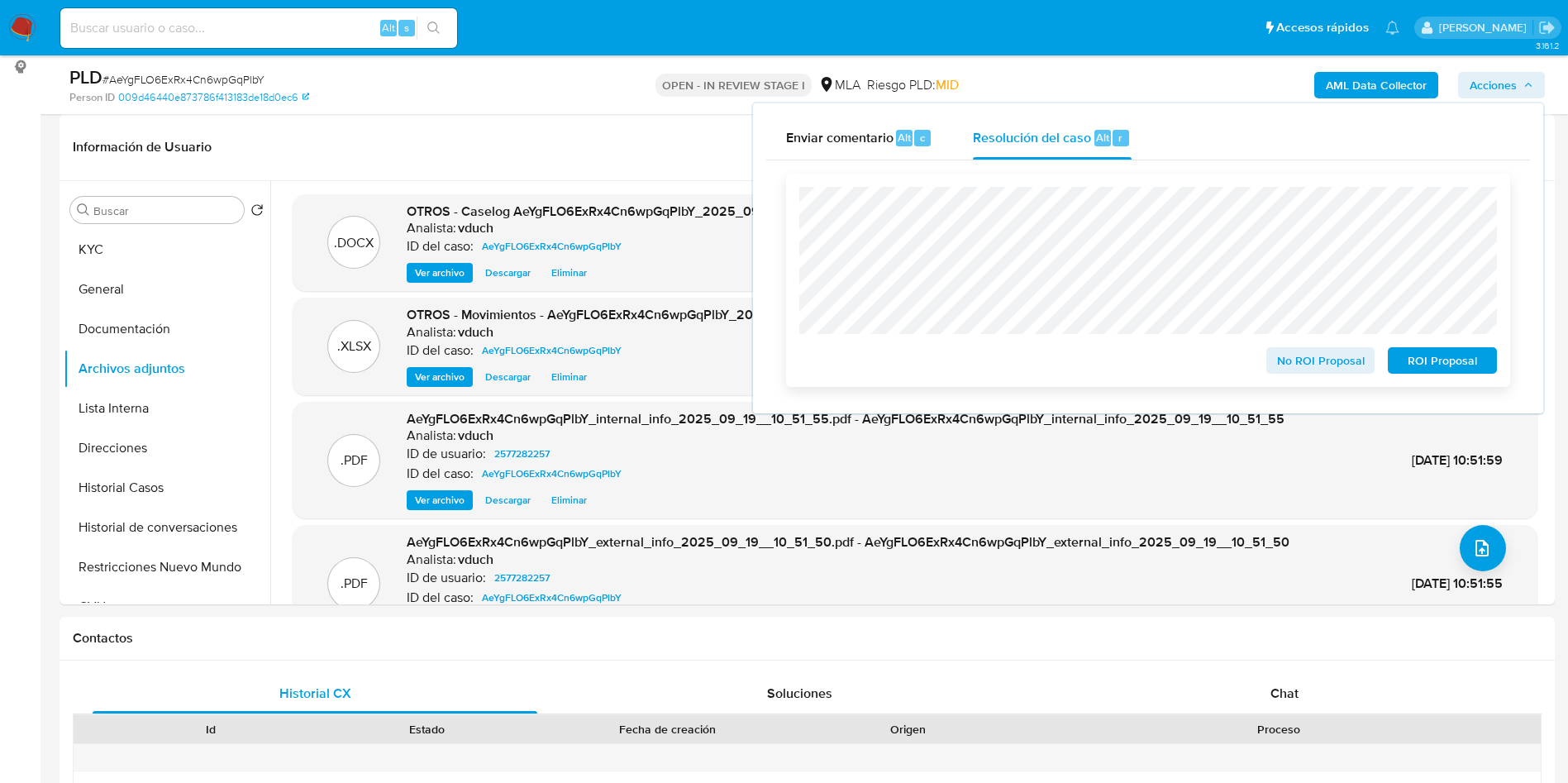
click at [1446, 361] on span "ROI Proposal" at bounding box center [1443, 360] width 86 height 23
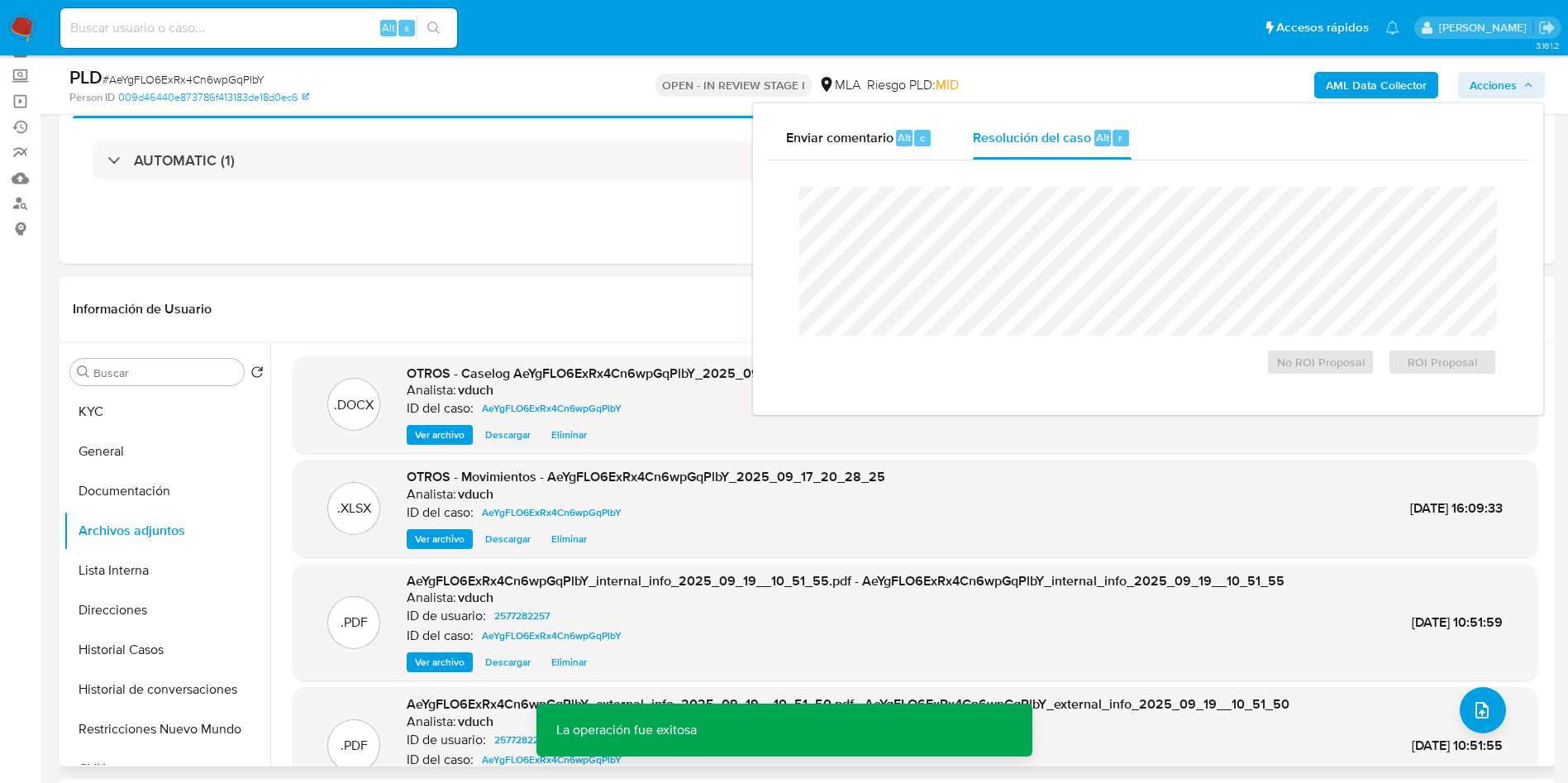
scroll to position [0, 0]
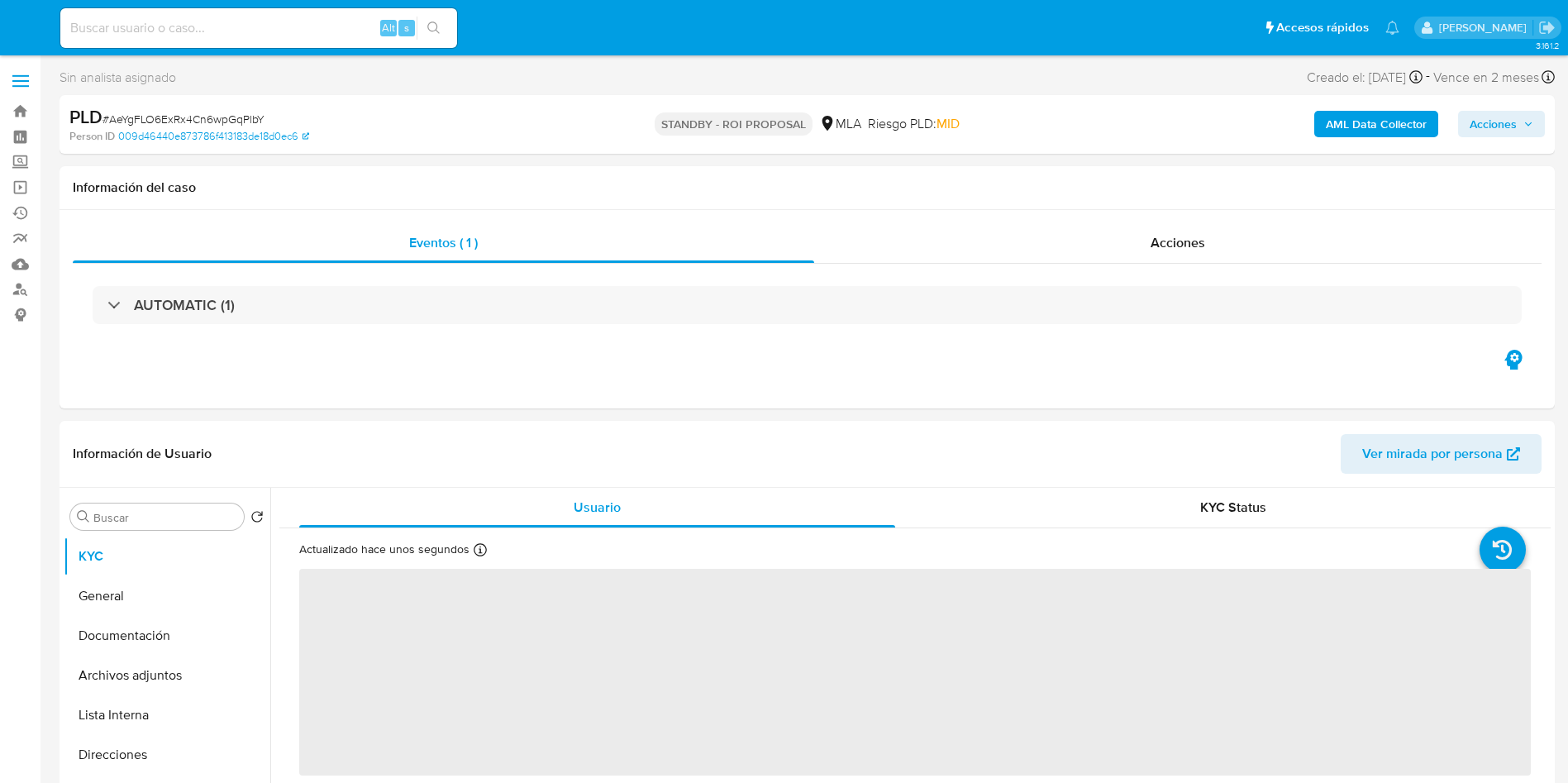
select select "10"
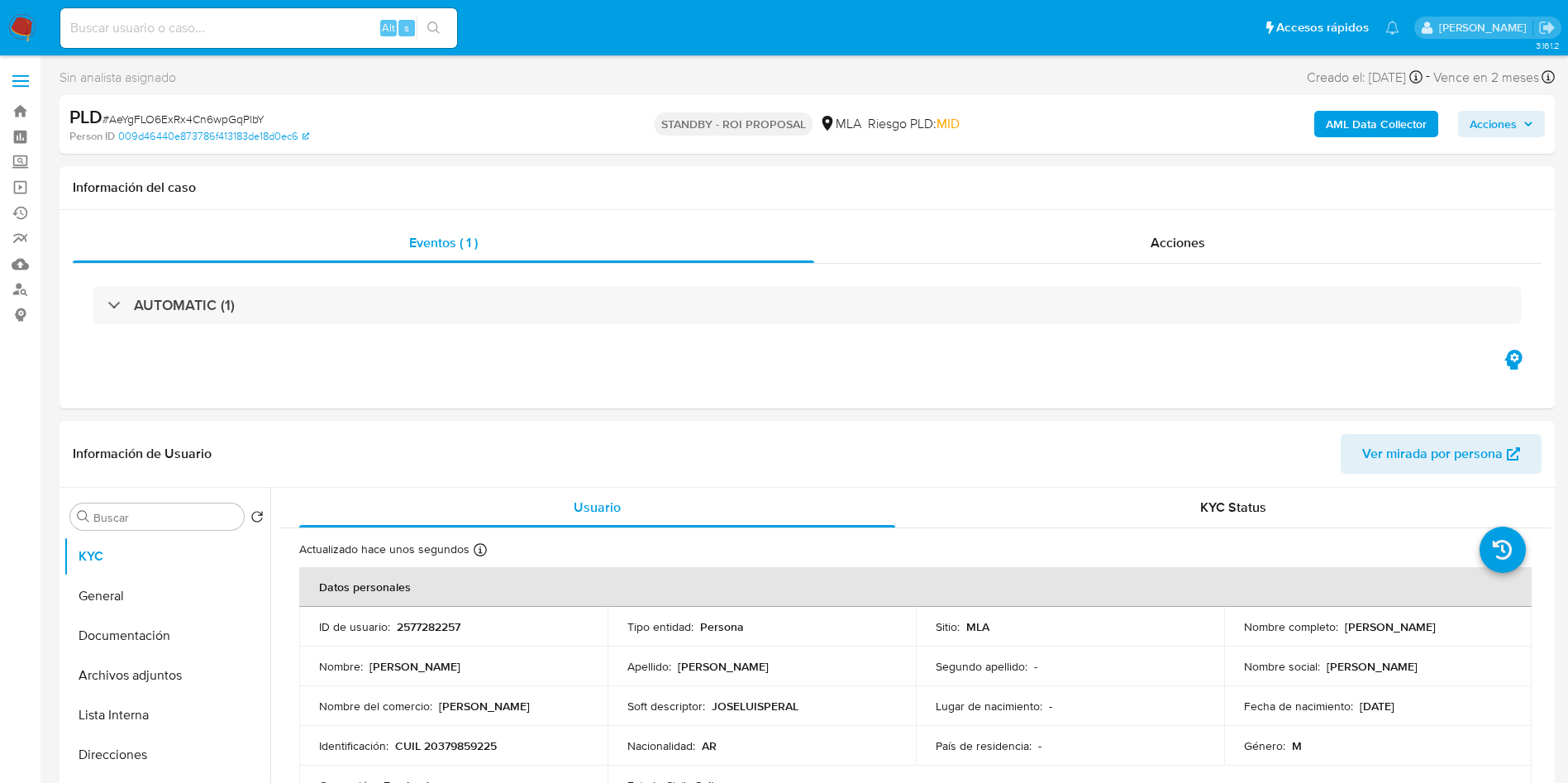
click at [279, 37] on input at bounding box center [259, 28] width 397 height 21
paste input "YEf7w2HAfvZo3FnwhM7zROxA"
type input "YEf7w2HAfvZo3FnwhM7zROxA"
click at [440, 35] on button "search-icon" at bounding box center [433, 28] width 34 height 23
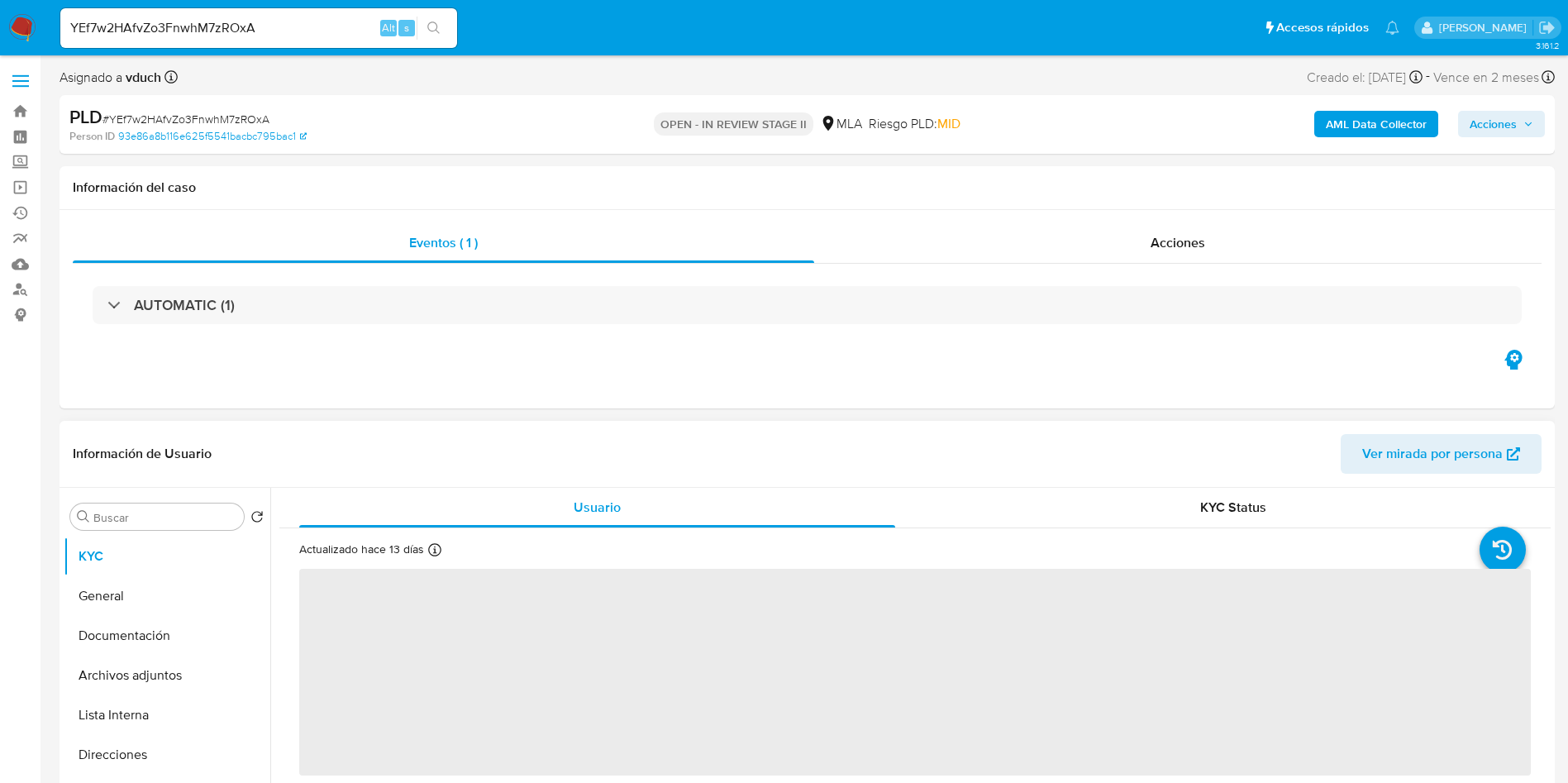
select select "10"
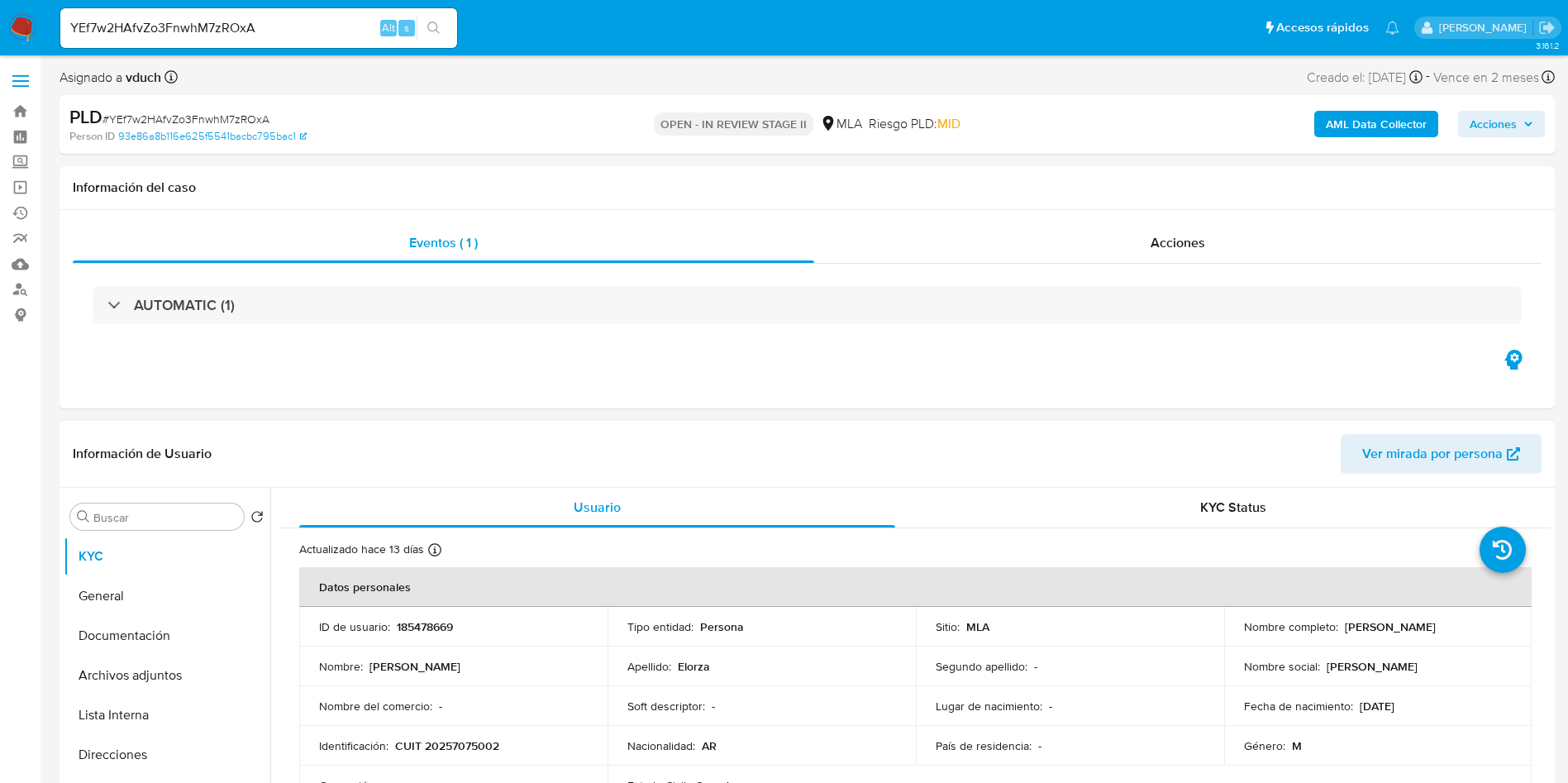
click at [429, 644] on td "ID de usuario : 185478669" at bounding box center [454, 626] width 308 height 39
click at [417, 622] on p "185478669" at bounding box center [424, 626] width 56 height 15
copy p "185478669"
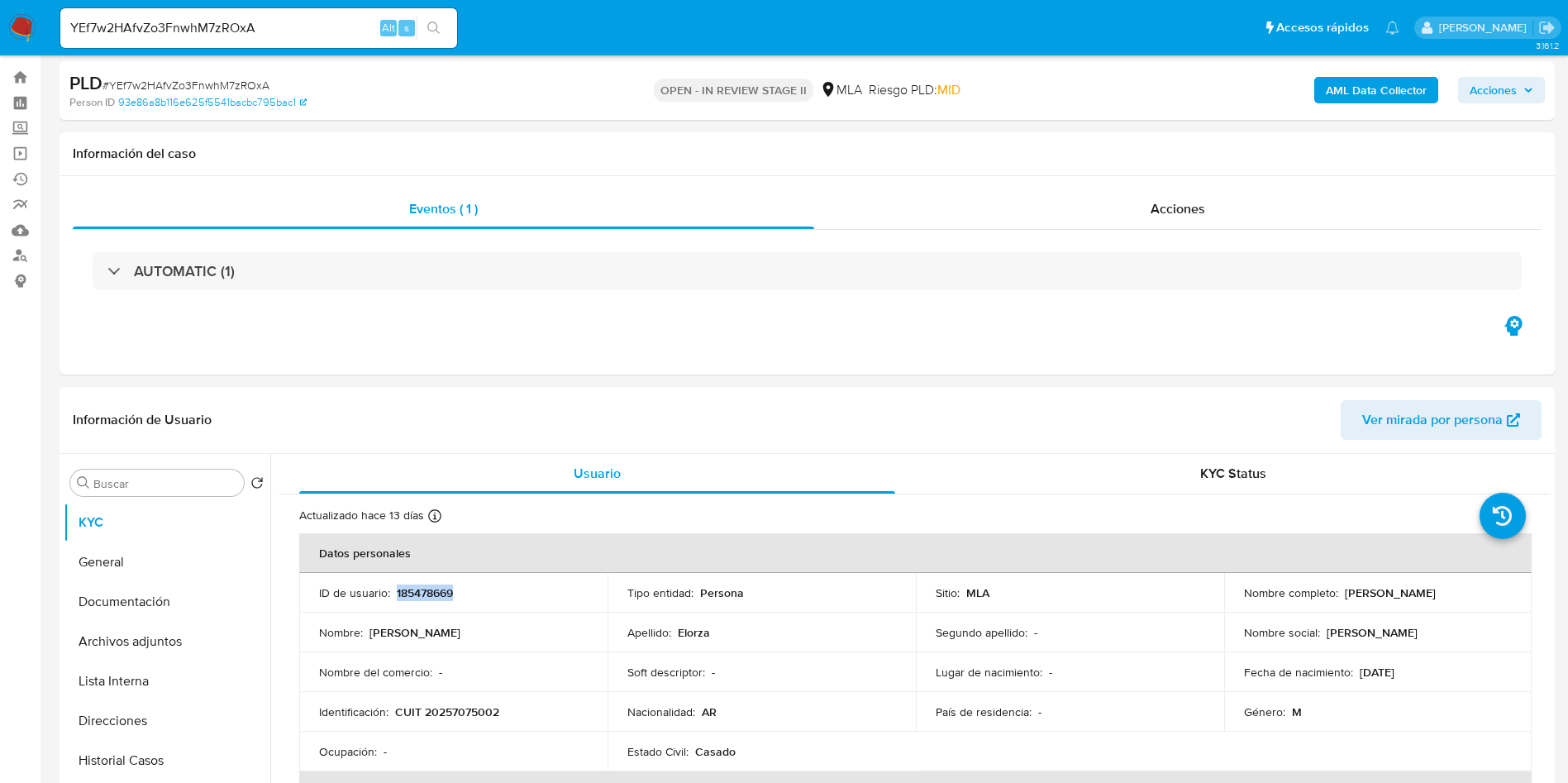
scroll to position [372, 0]
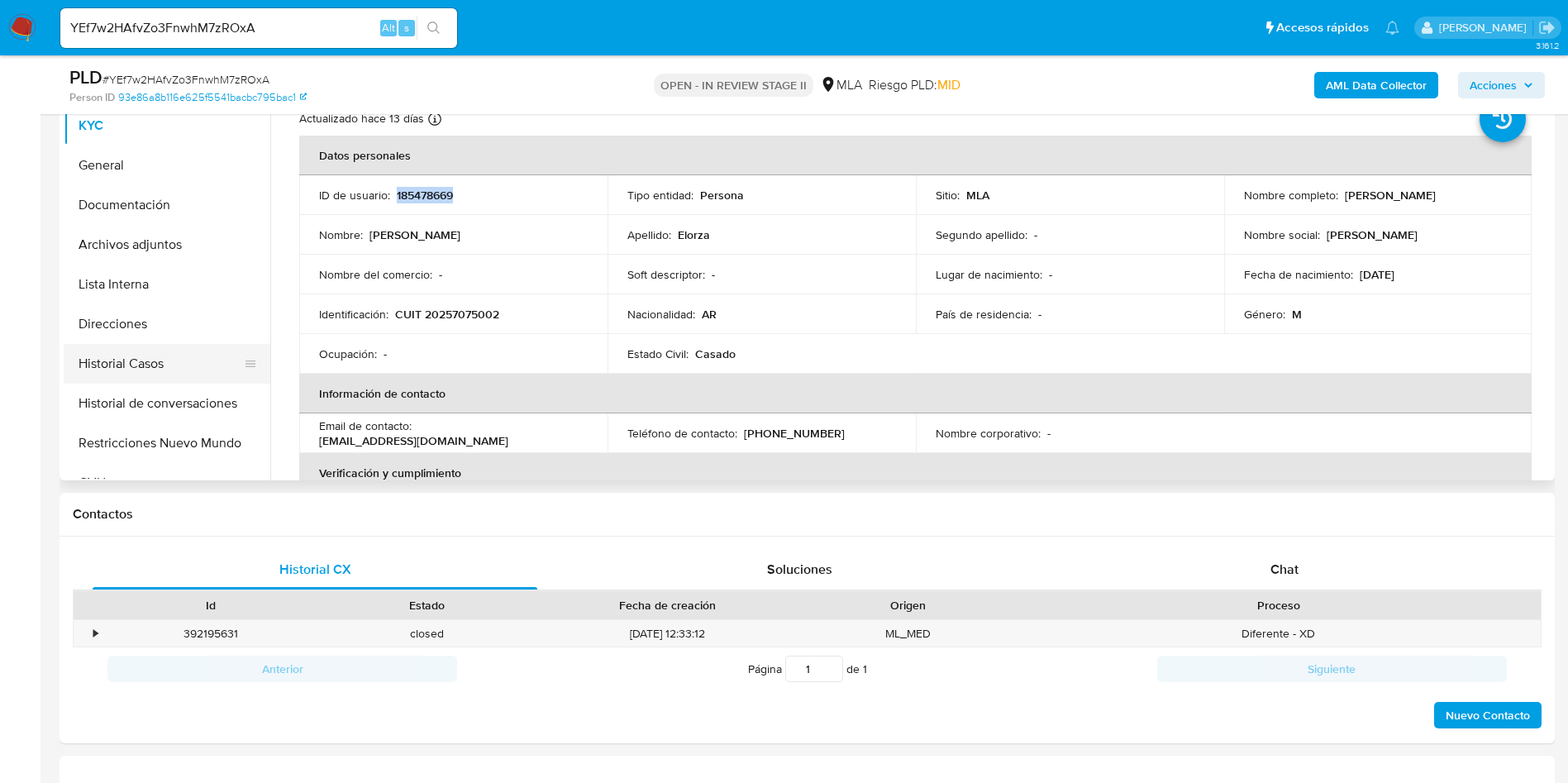
drag, startPoint x: 134, startPoint y: 387, endPoint x: 149, endPoint y: 374, distance: 19.8
click at [135, 386] on button "Historial de conversaciones" at bounding box center [166, 403] width 207 height 39
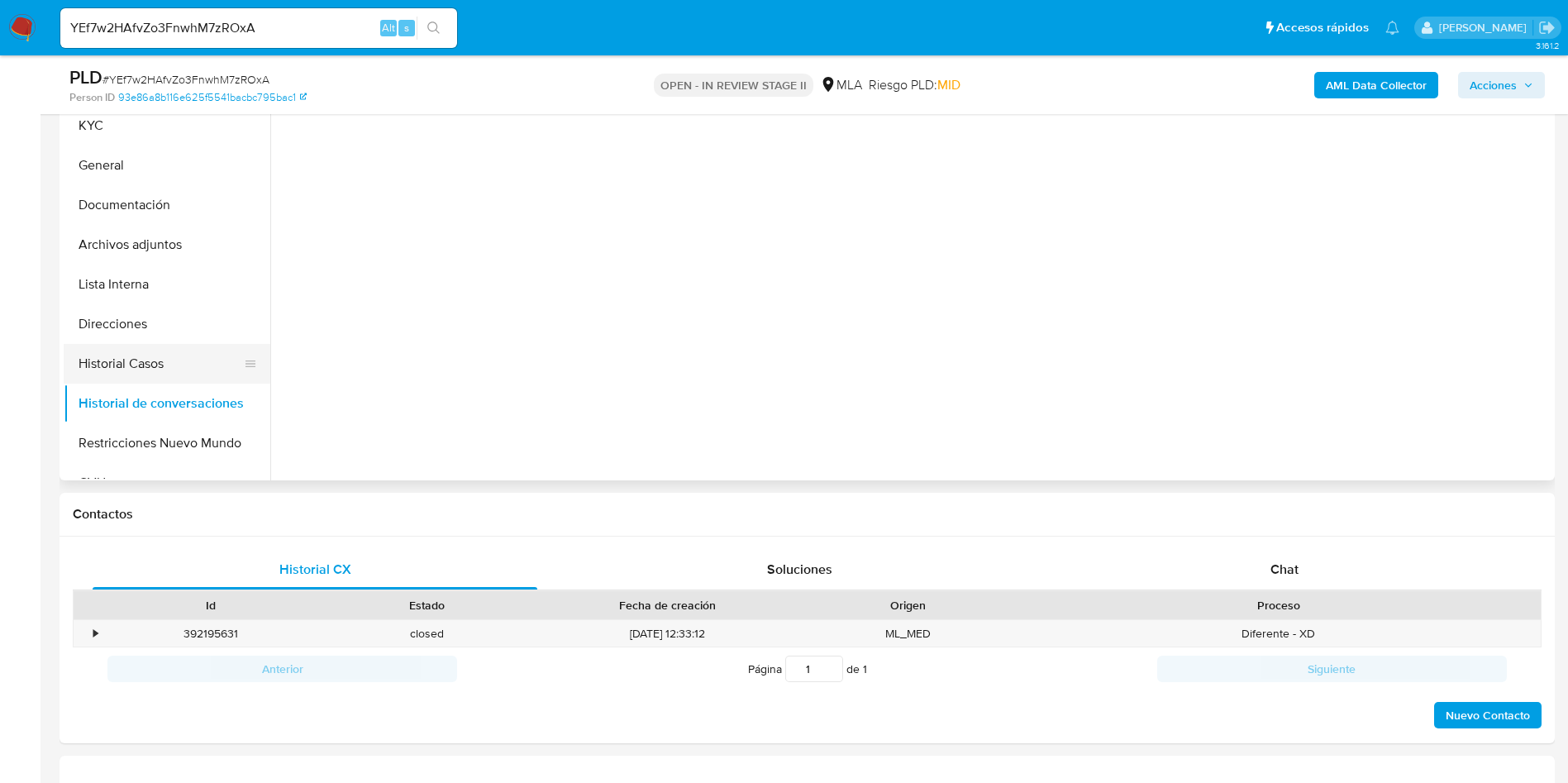
click at [149, 374] on button "Historial Casos" at bounding box center [160, 364] width 194 height 39
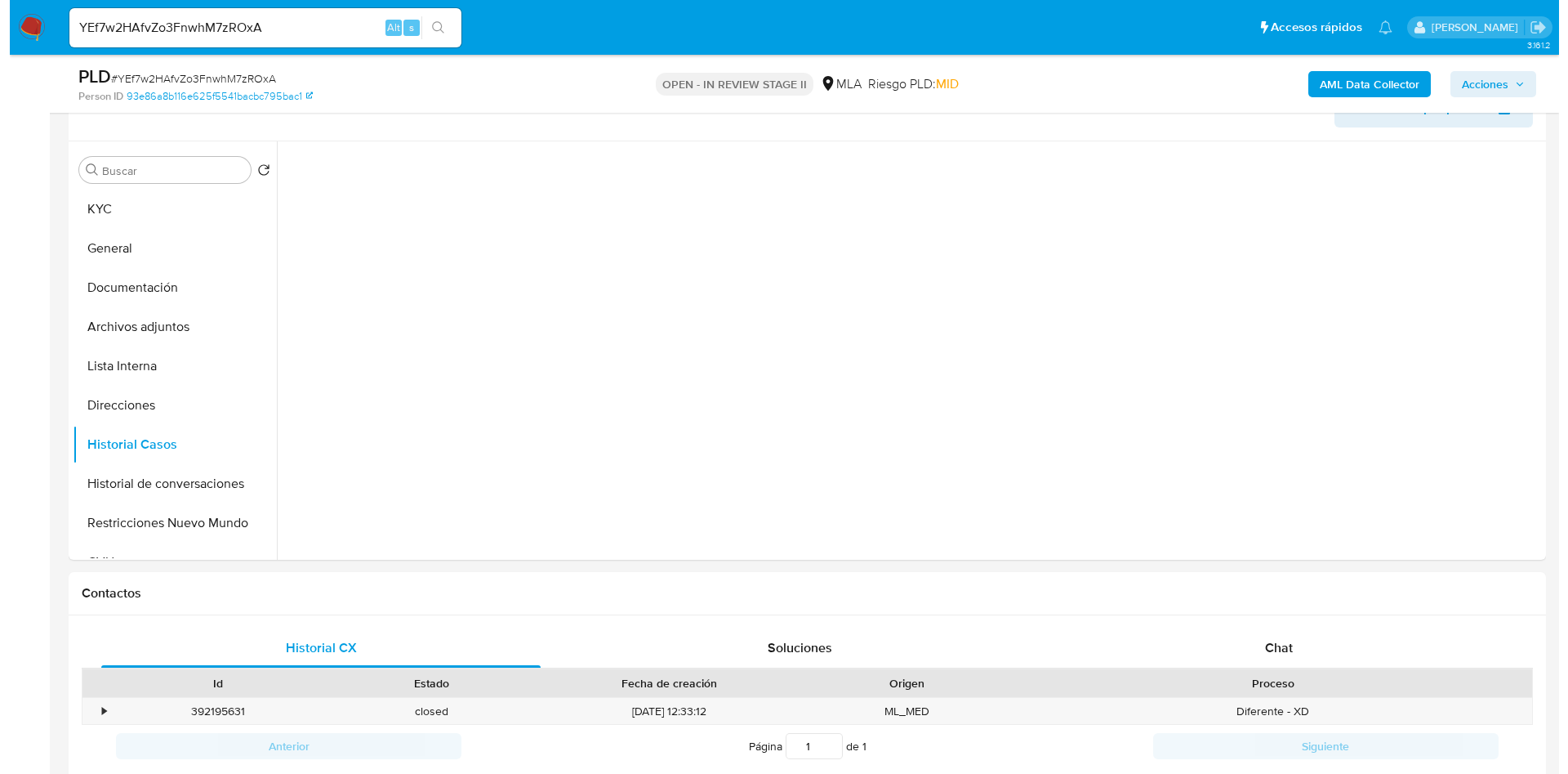
scroll to position [245, 0]
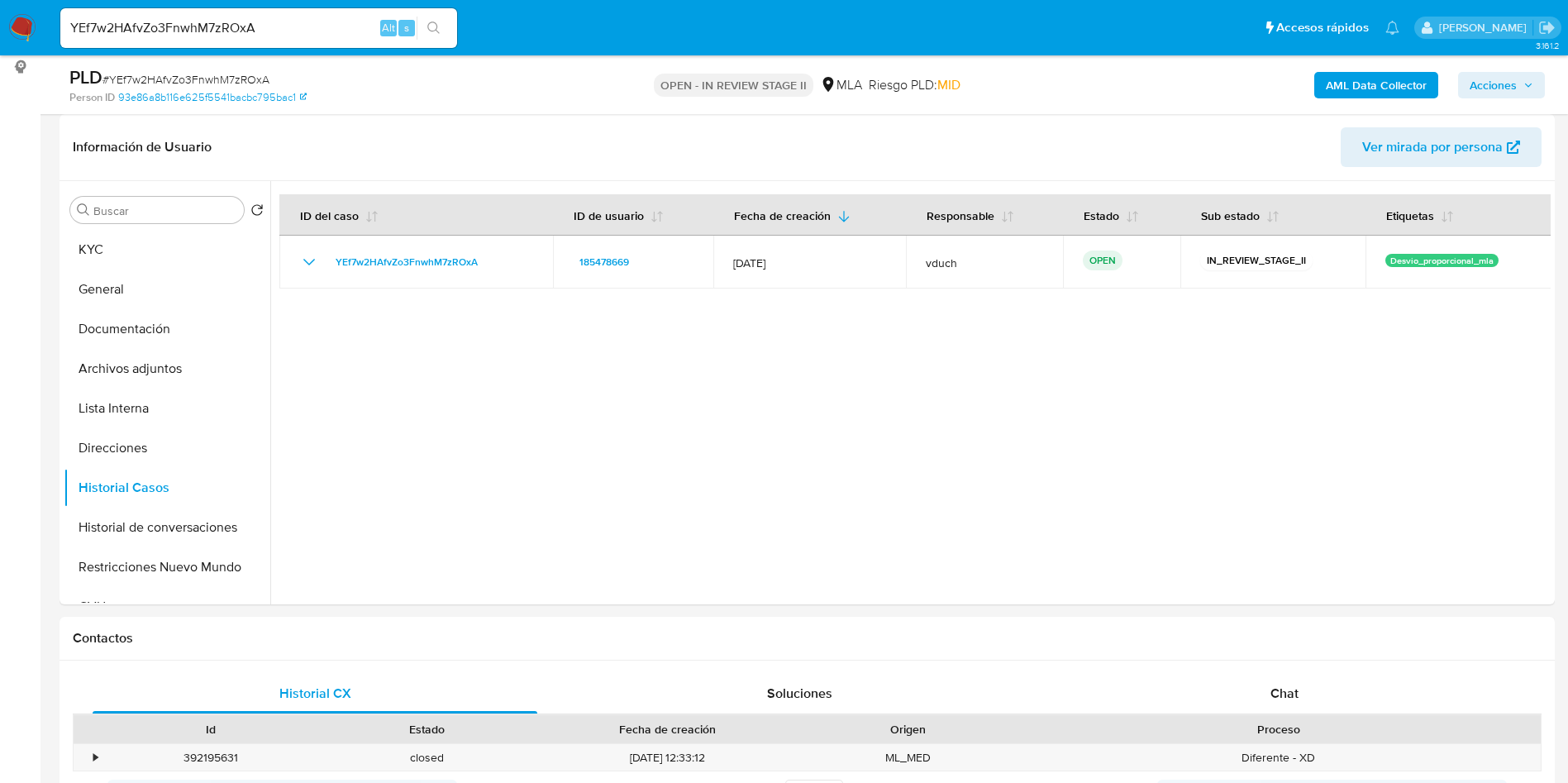
click at [1369, 98] on div "AML Data Collector Acciones" at bounding box center [1301, 84] width 487 height 39
click at [1370, 84] on b "AML Data Collector" at bounding box center [1376, 84] width 101 height 27
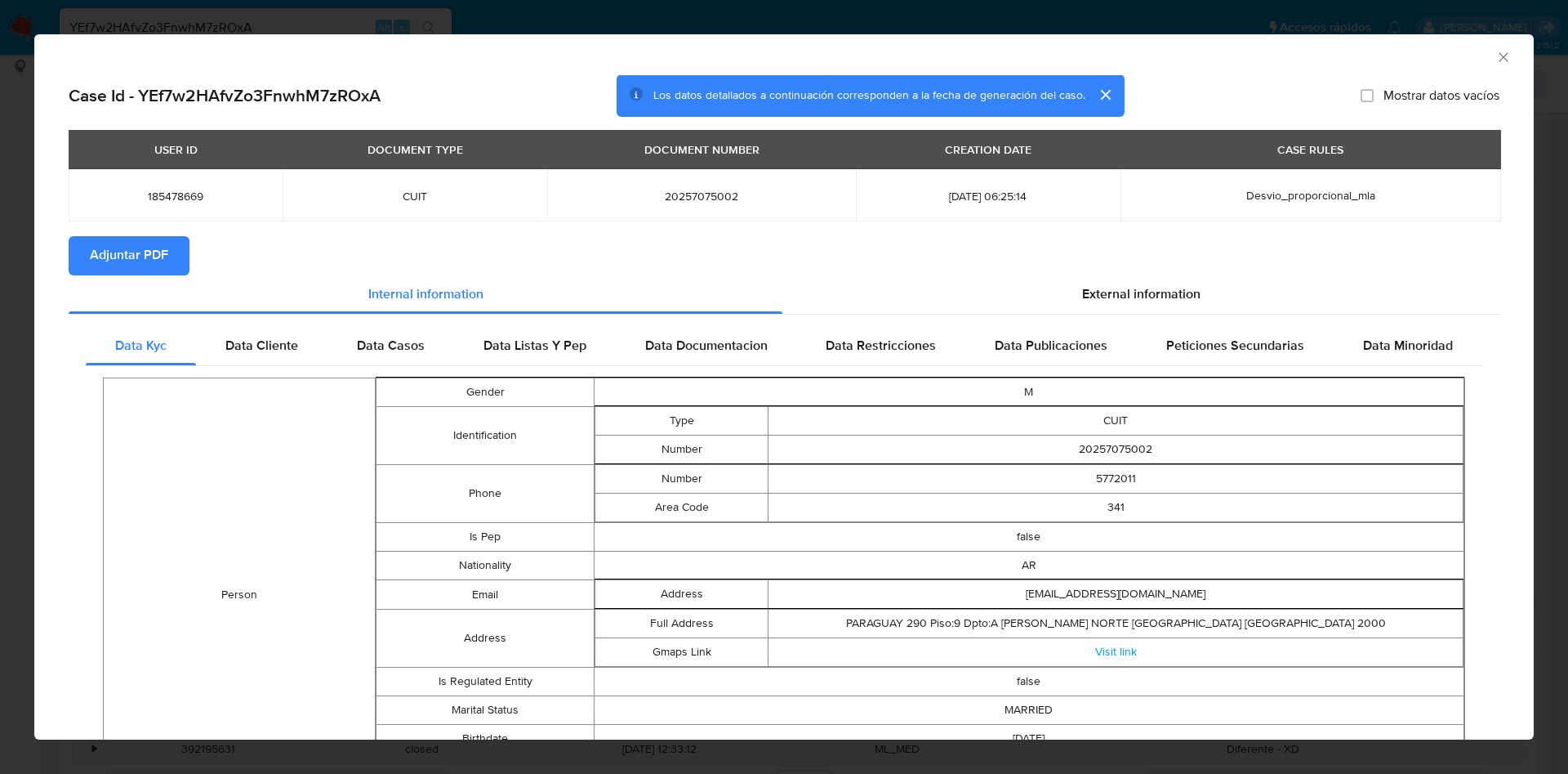
click at [1208, 247] on section "Adjuntar PDF" at bounding box center [784, 255] width 1431 height 39
click at [1161, 289] on span "External information" at bounding box center [1141, 294] width 119 height 19
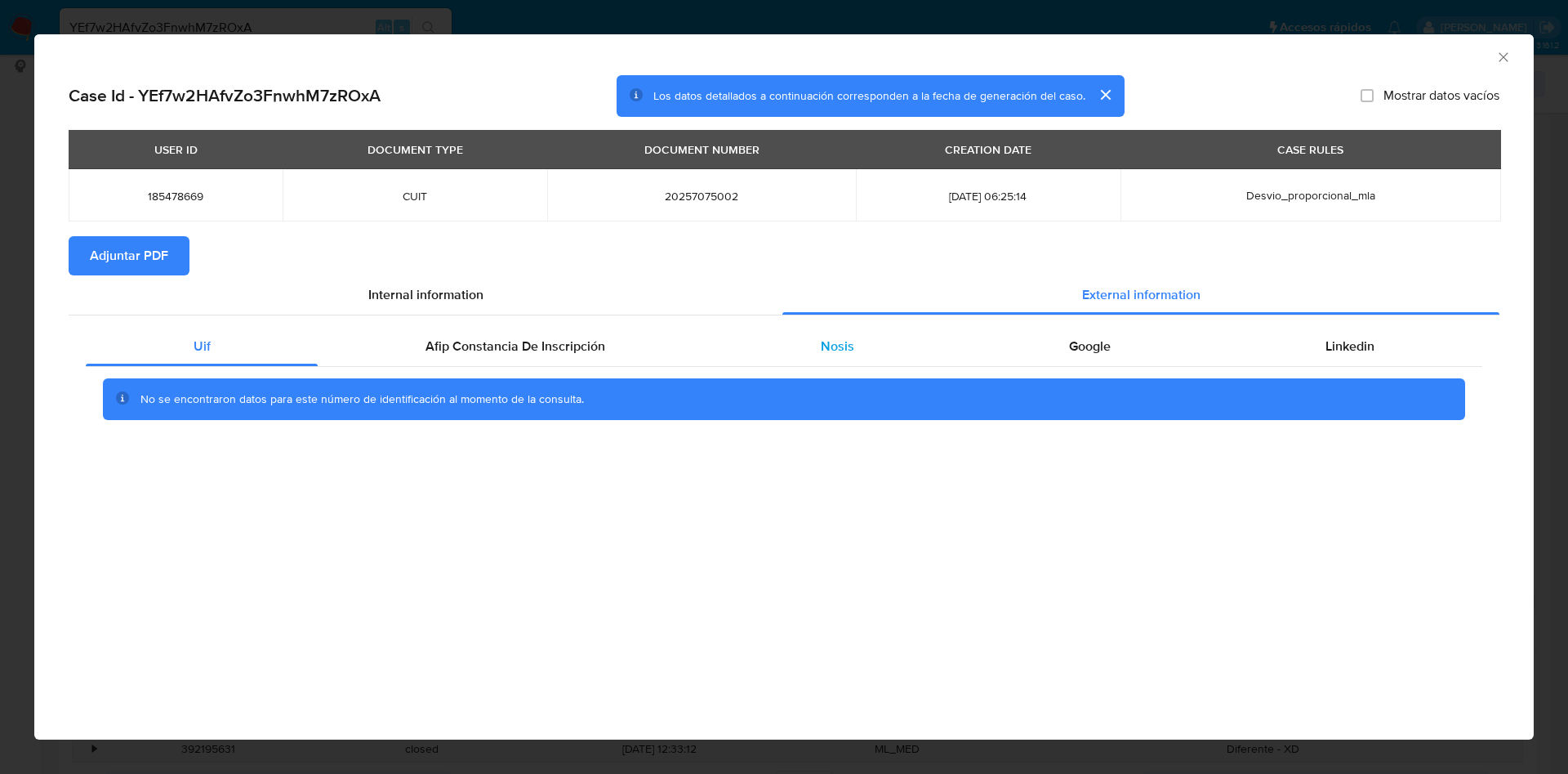
click at [816, 351] on div "Nosis" at bounding box center [837, 346] width 248 height 39
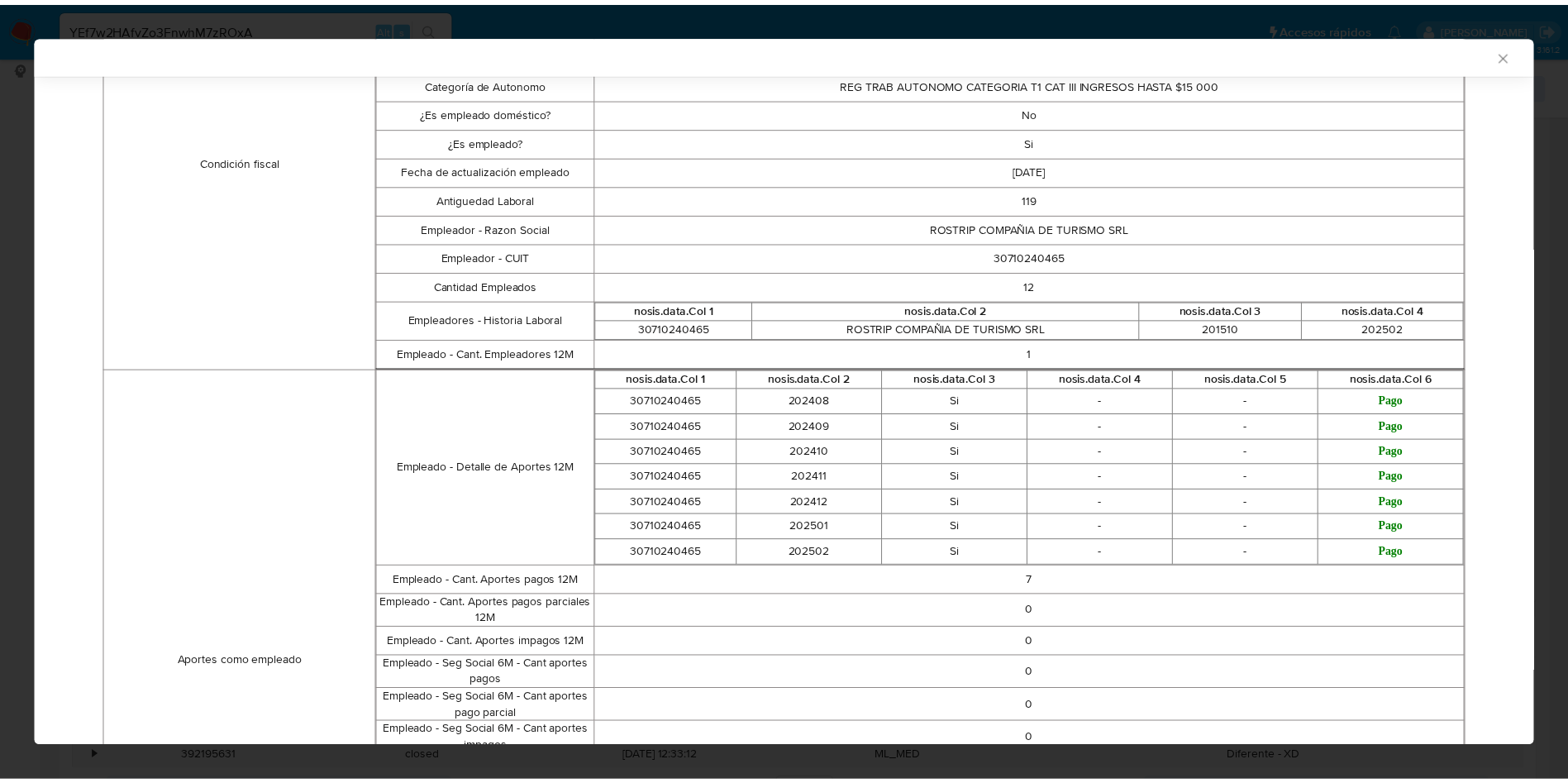
scroll to position [0, 0]
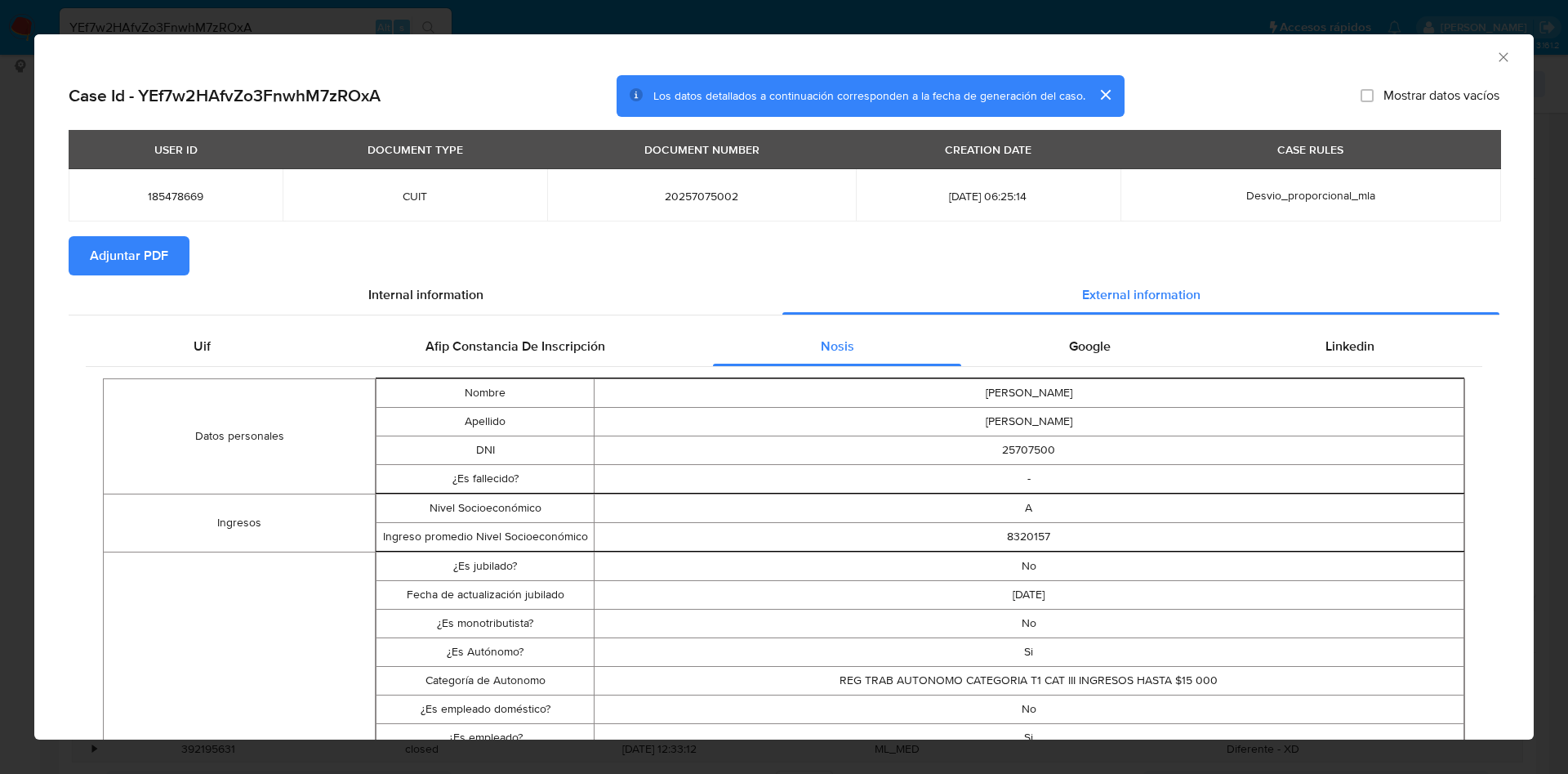
click at [1476, 66] on div "AML Data Collector" at bounding box center [784, 54] width 1499 height 41
click at [1495, 62] on icon "Cerrar ventana" at bounding box center [1504, 57] width 16 height 16
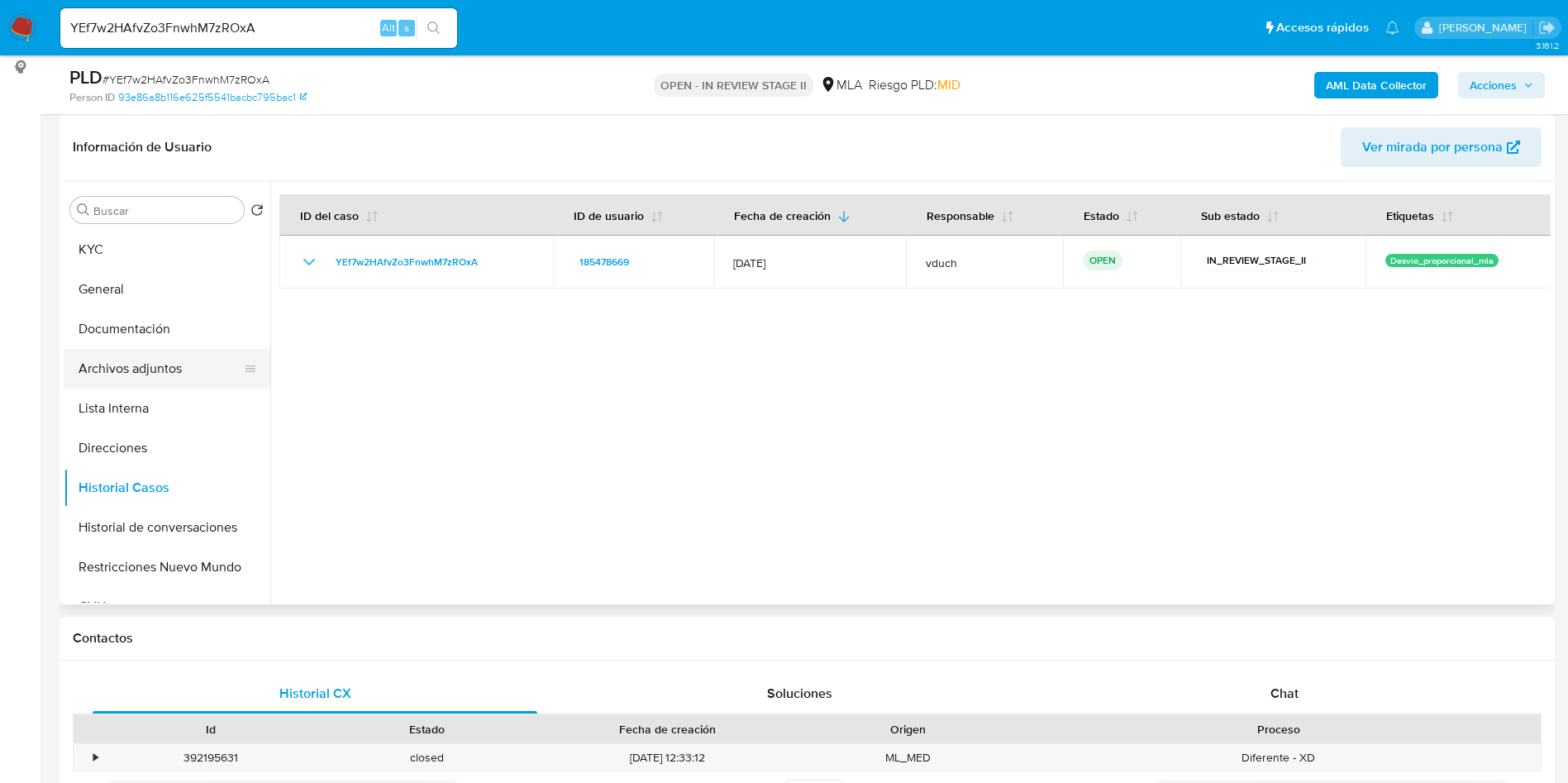
click at [129, 376] on button "Archivos adjuntos" at bounding box center [160, 368] width 194 height 39
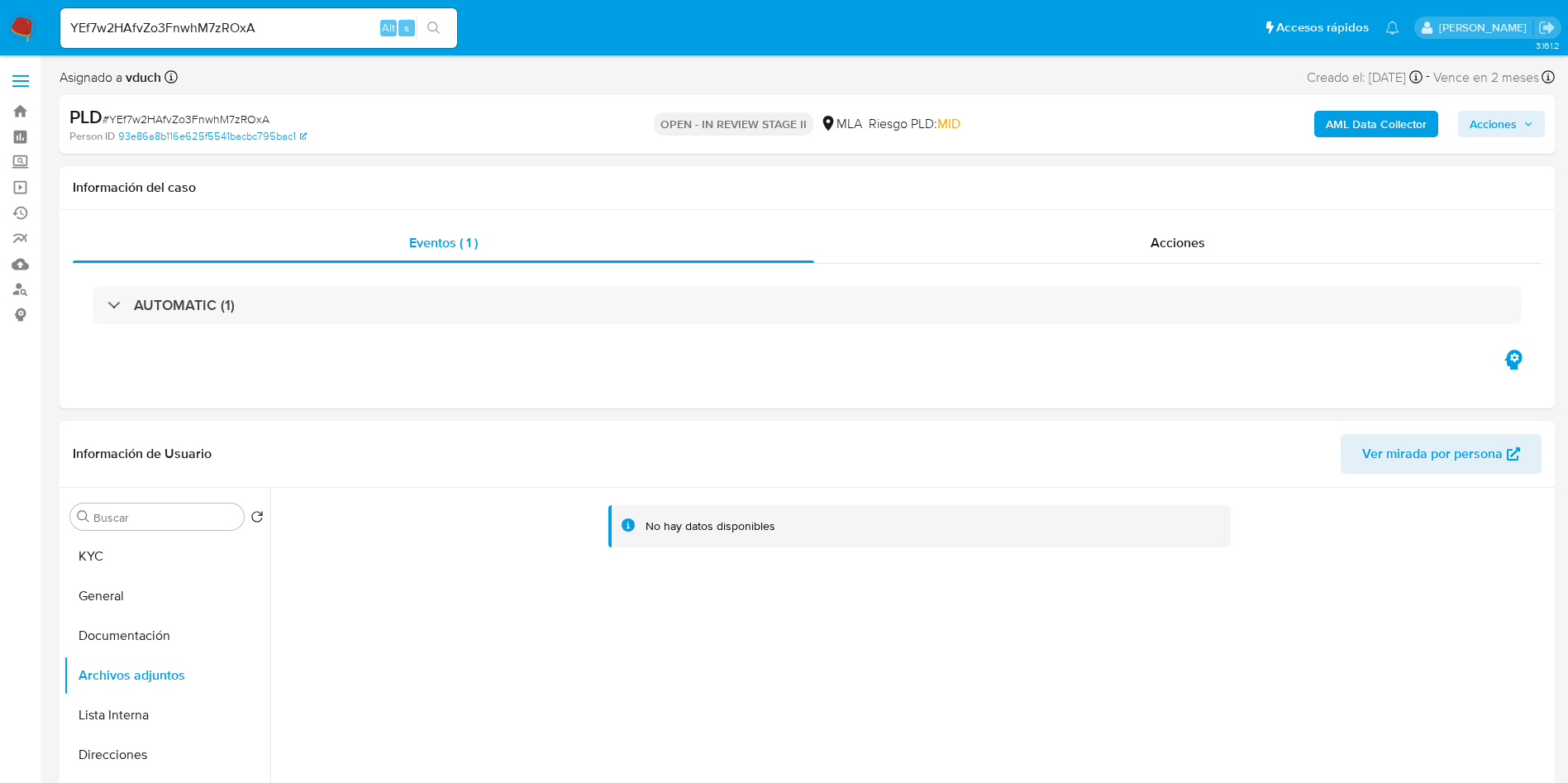
click at [1393, 131] on b "AML Data Collector" at bounding box center [1376, 124] width 101 height 27
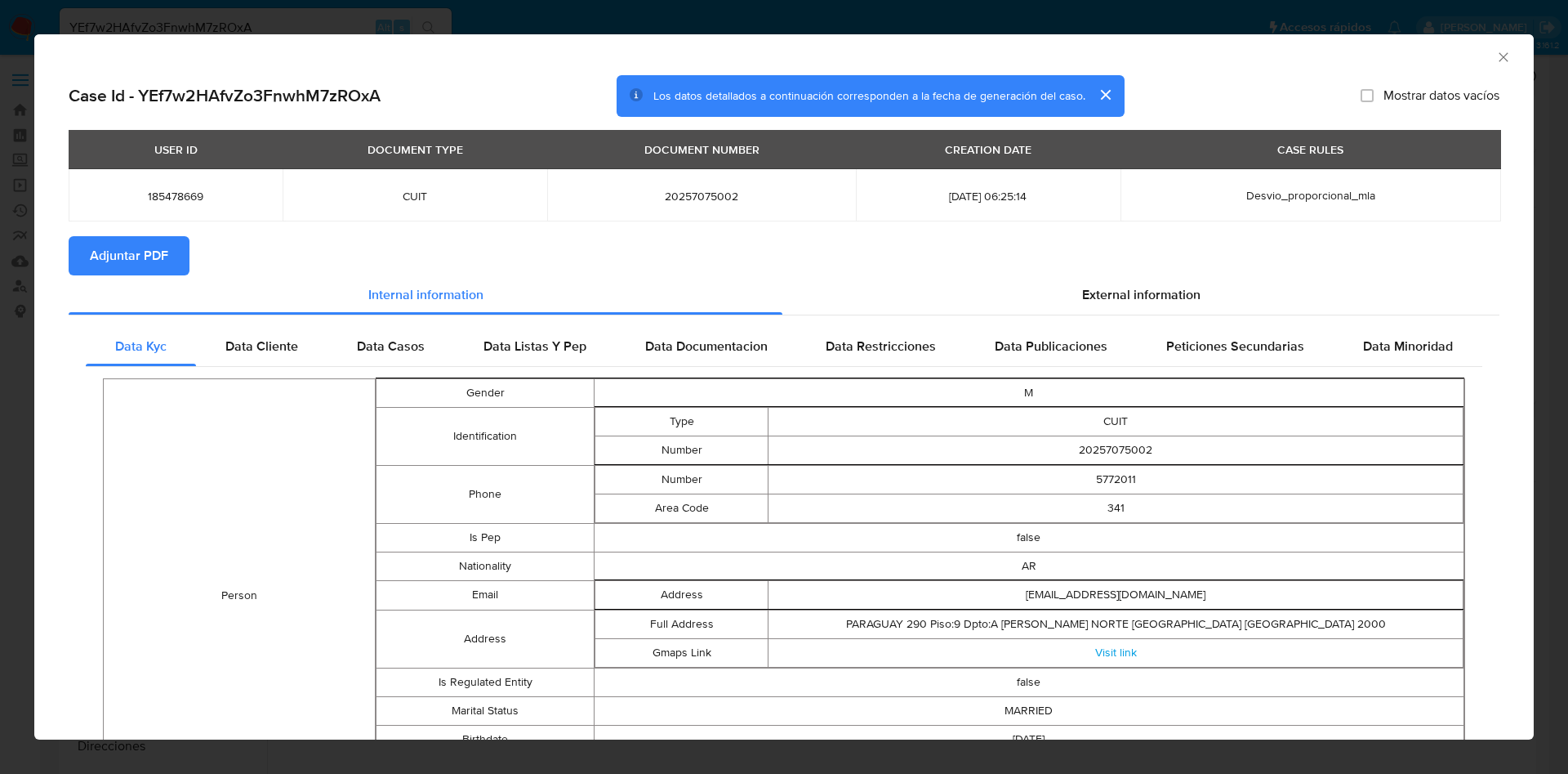
click at [140, 267] on span "Adjuntar PDF" at bounding box center [129, 256] width 78 height 36
click at [1068, 193] on span "2025-09-12 06:25:14" at bounding box center [988, 196] width 226 height 15
click at [1495, 59] on icon "Cerrar ventana" at bounding box center [1504, 57] width 16 height 16
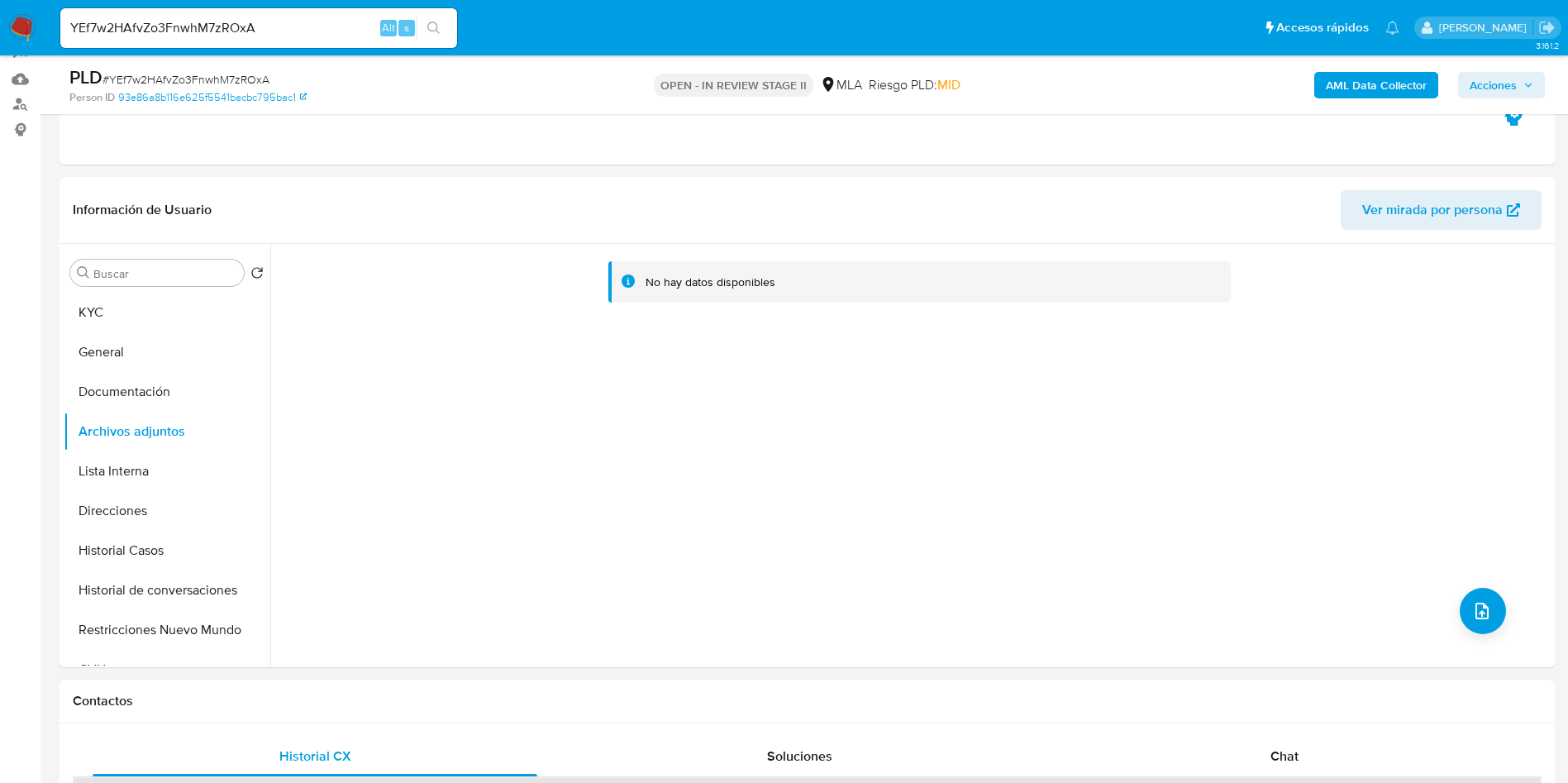
scroll to position [496, 0]
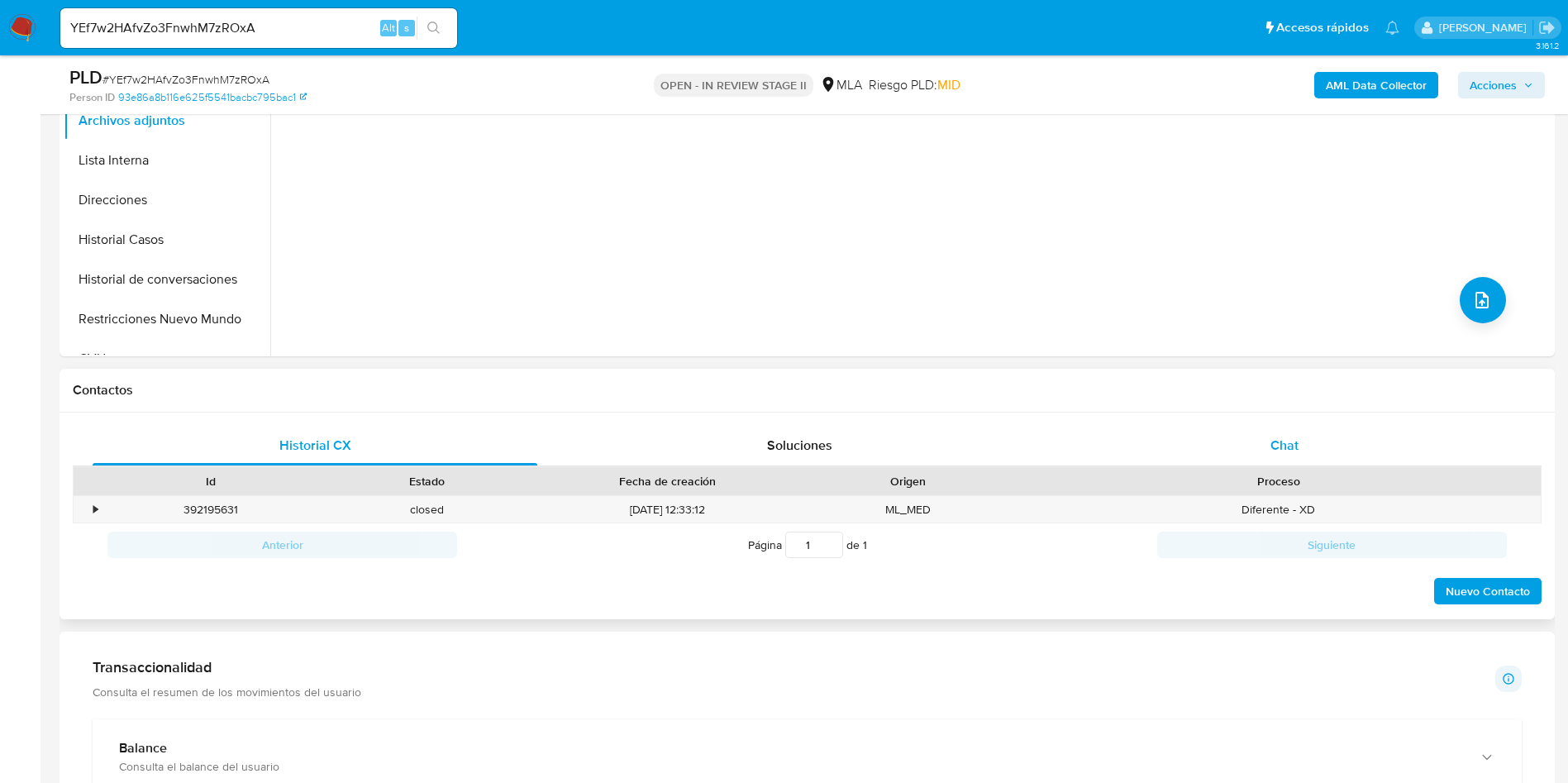
click at [1279, 447] on span "Chat" at bounding box center [1284, 445] width 28 height 19
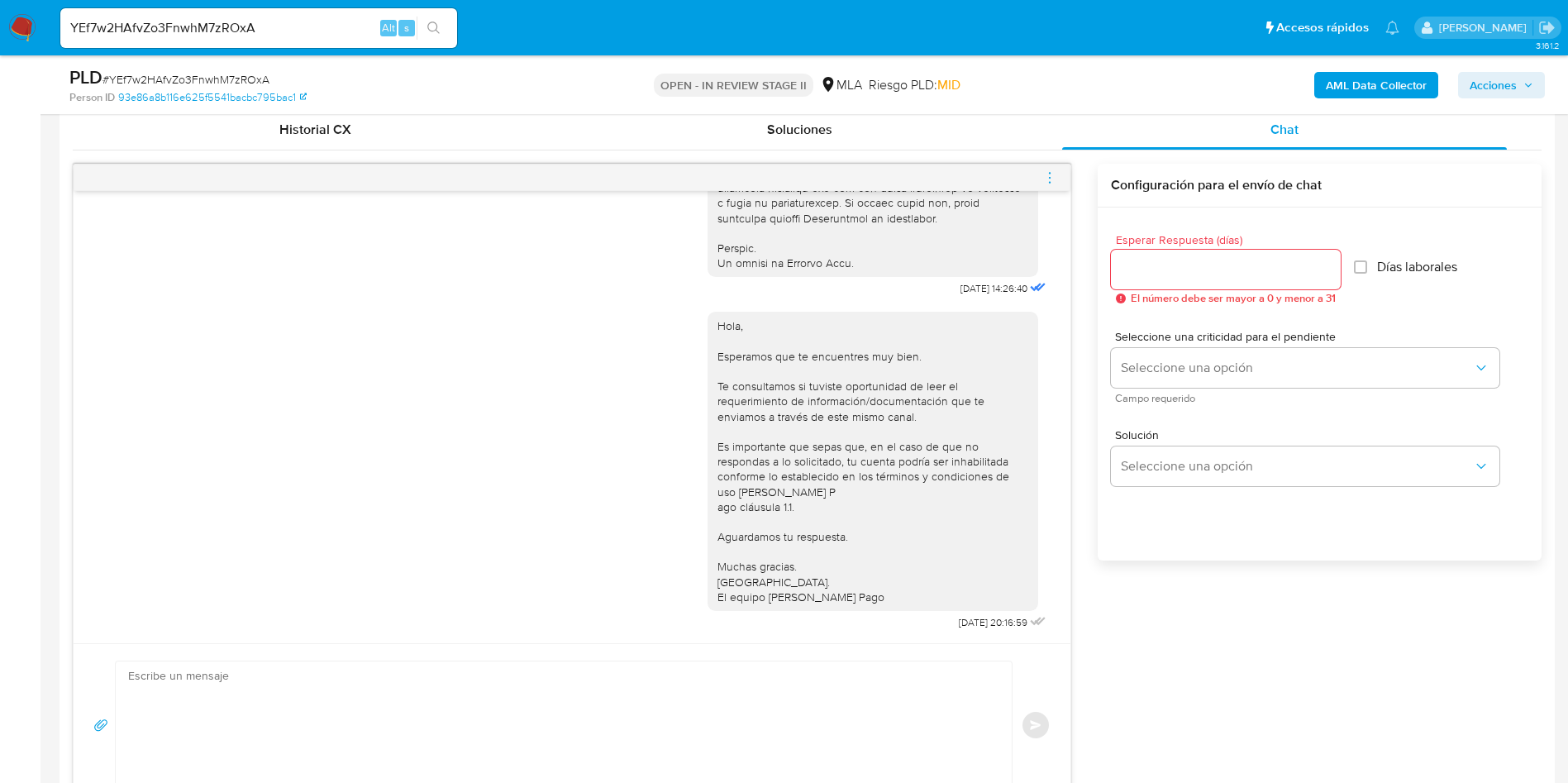
scroll to position [868, 0]
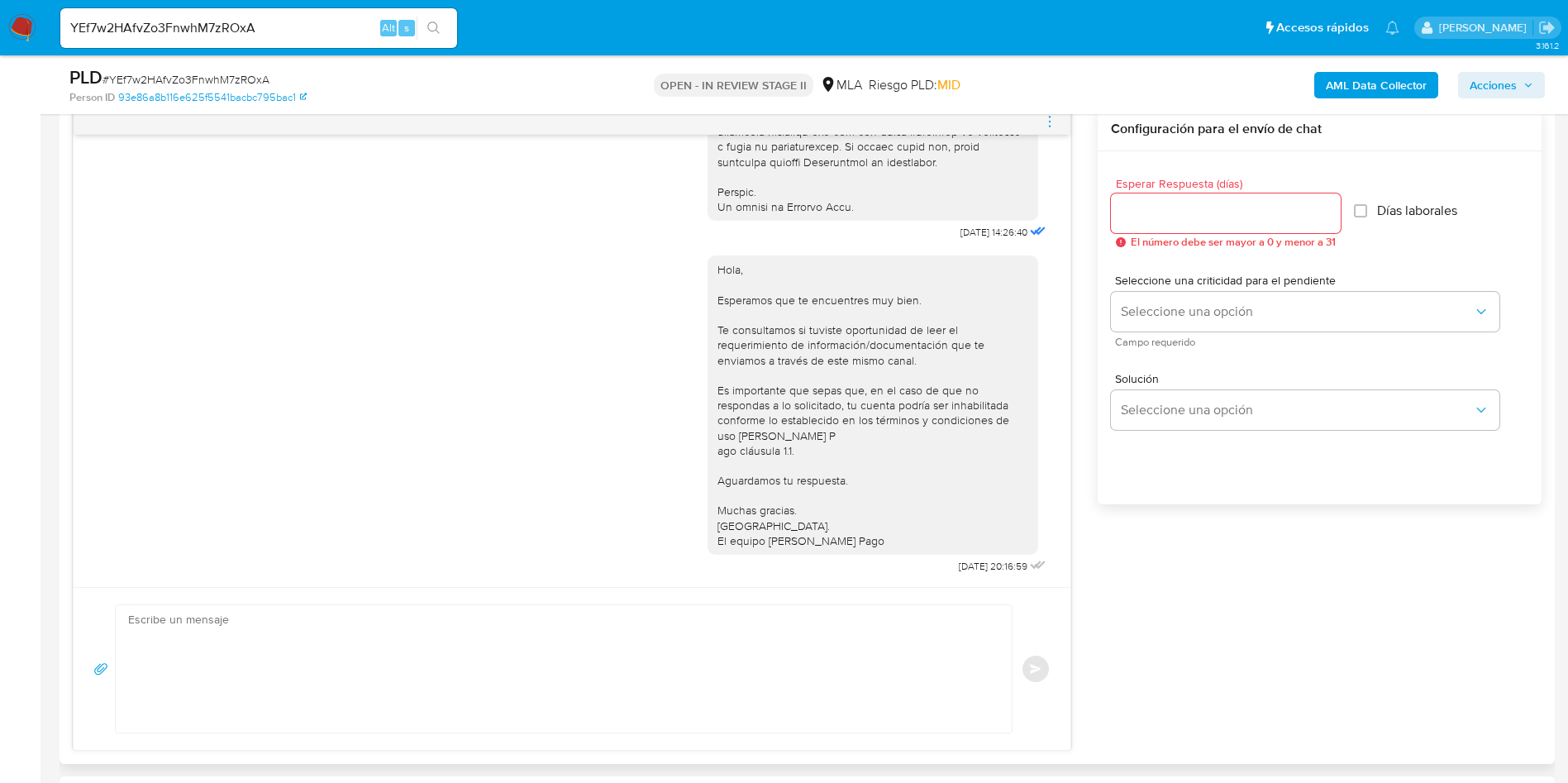
click at [1051, 124] on icon "menu-action" at bounding box center [1050, 121] width 15 height 15
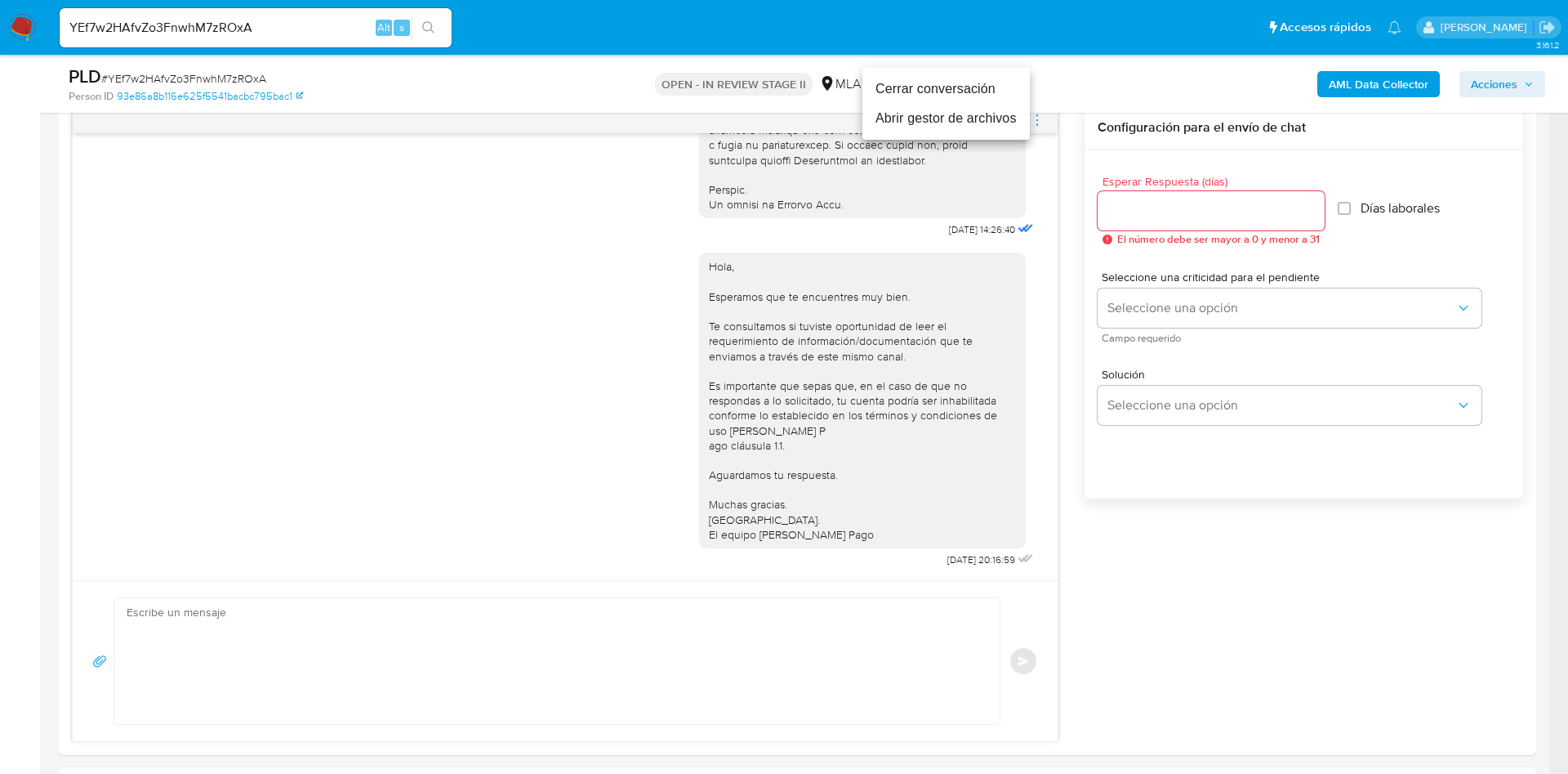
drag, startPoint x: 940, startPoint y: 97, endPoint x: 536, endPoint y: 148, distance: 407.2
click at [939, 95] on li "Cerrar conversación" at bounding box center [946, 89] width 168 height 29
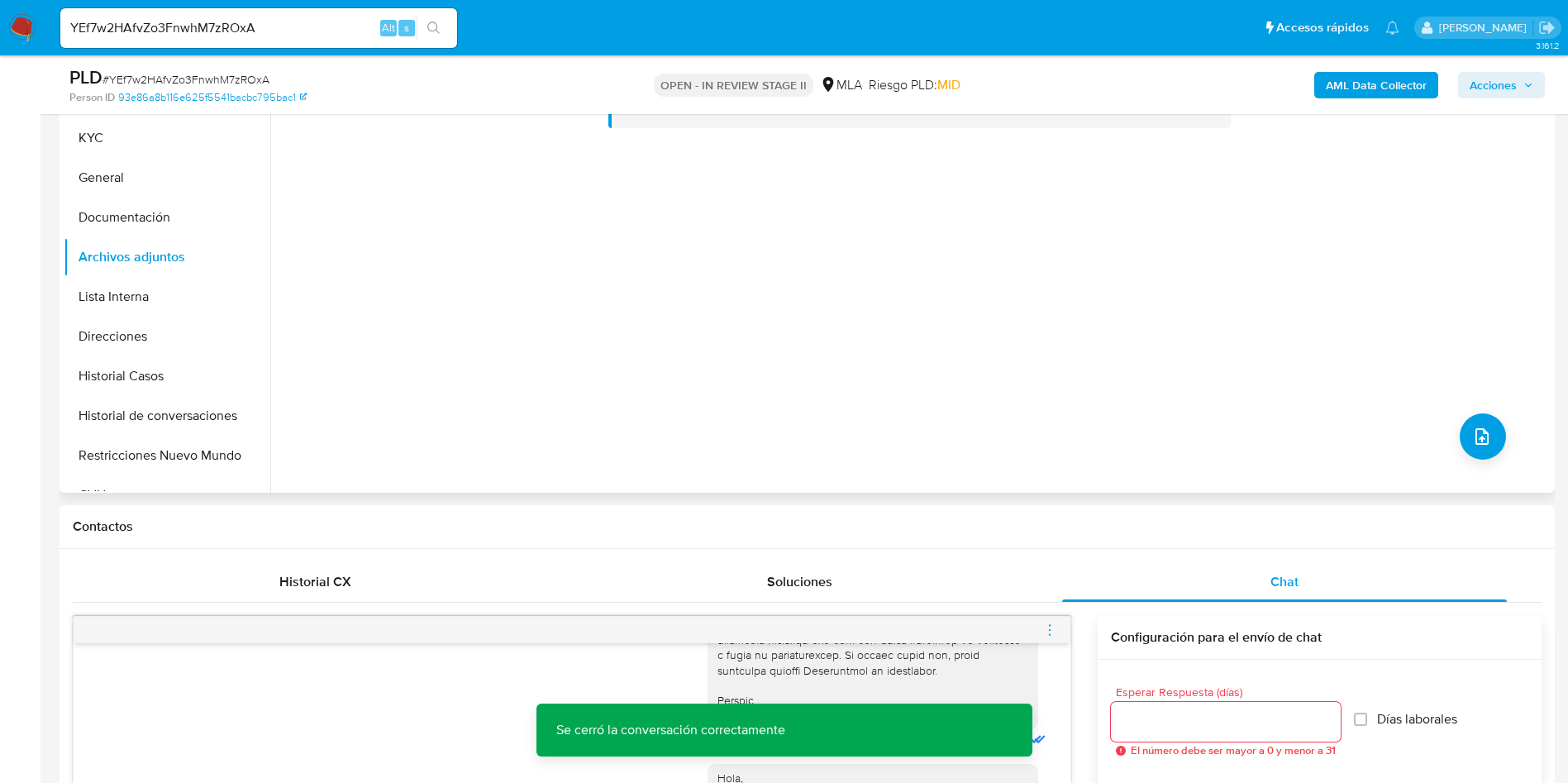
scroll to position [124, 0]
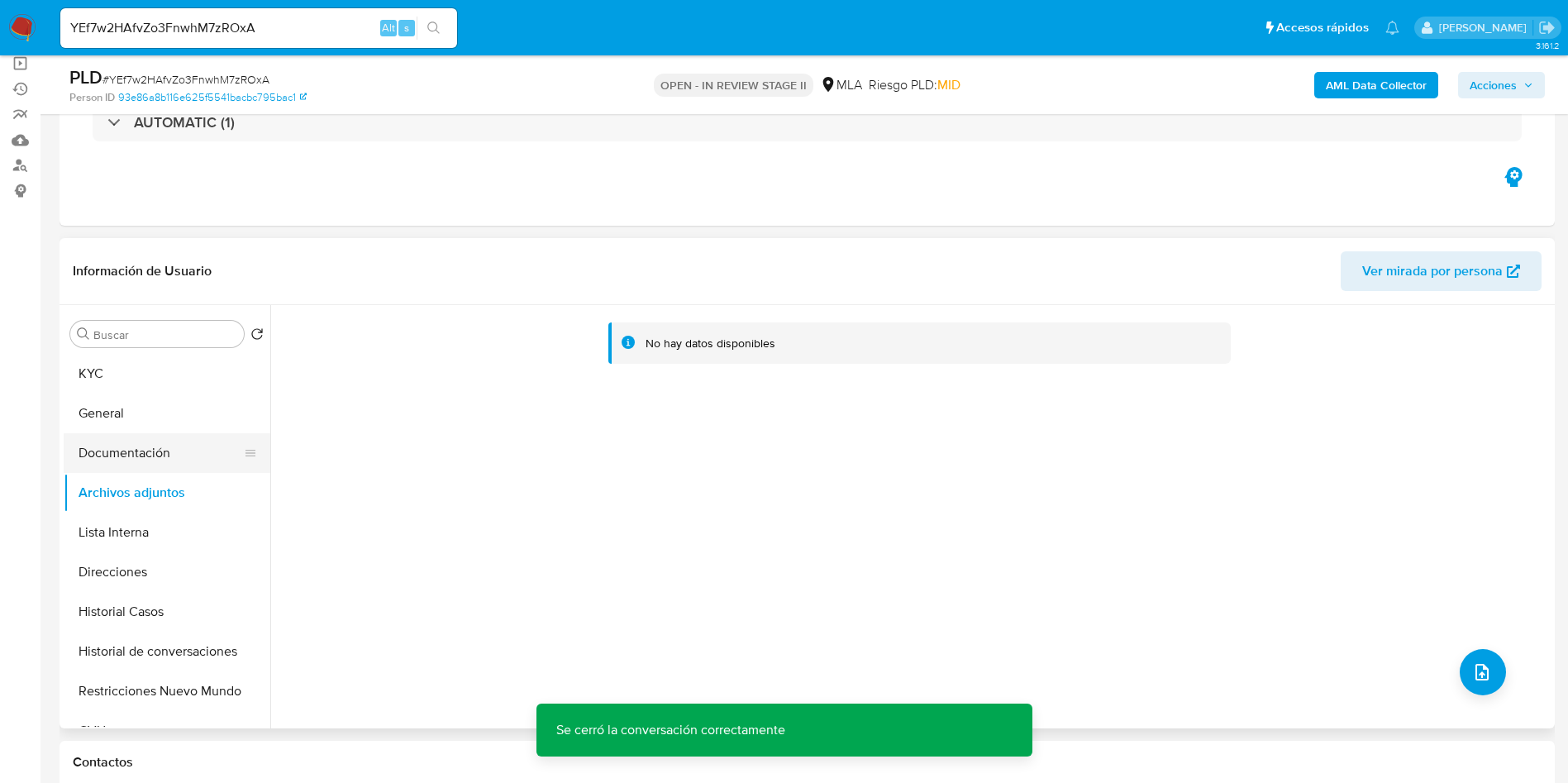
click at [127, 444] on button "Documentación" at bounding box center [160, 453] width 194 height 39
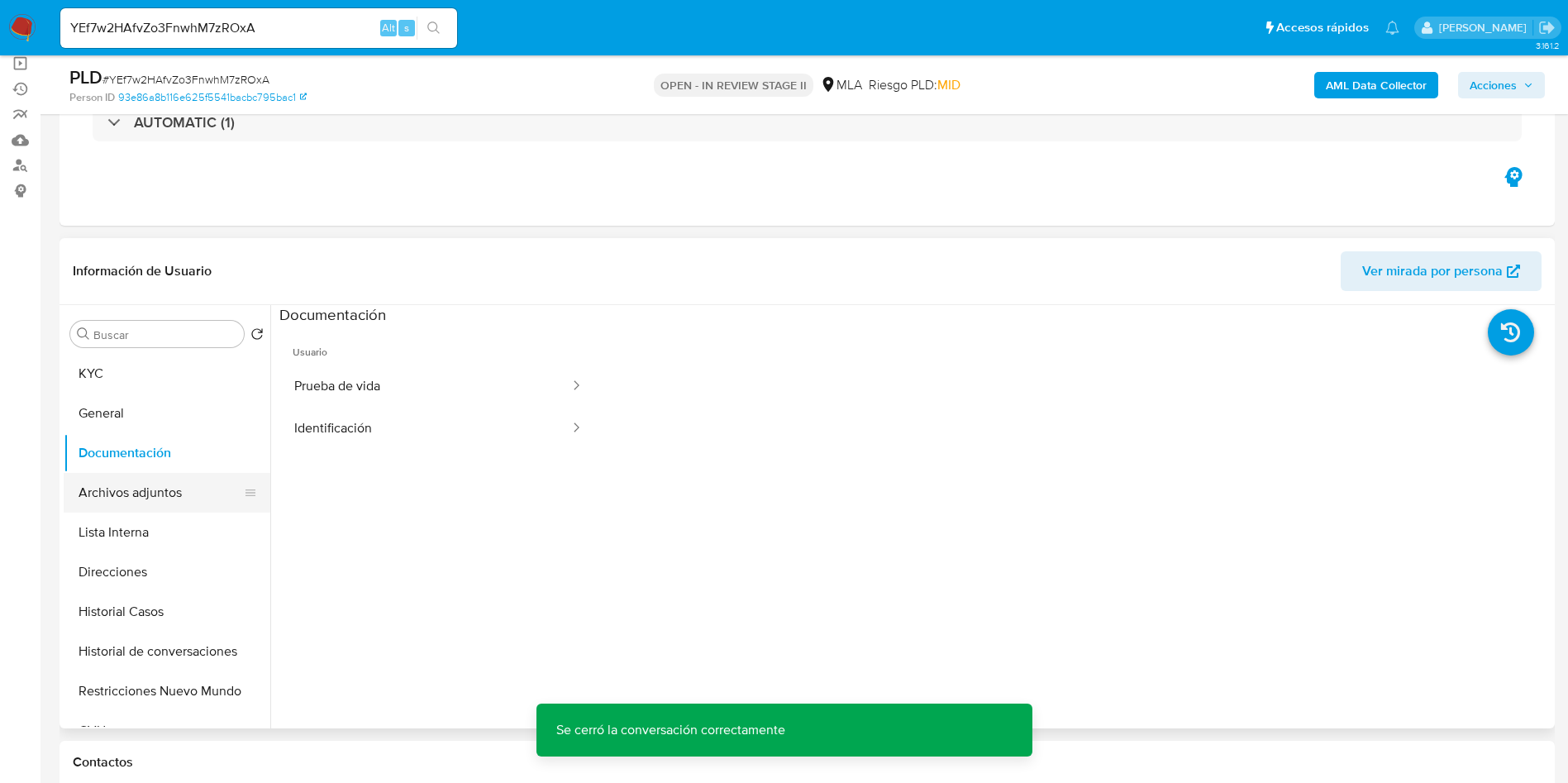
click at [163, 494] on button "Archivos adjuntos" at bounding box center [160, 492] width 194 height 39
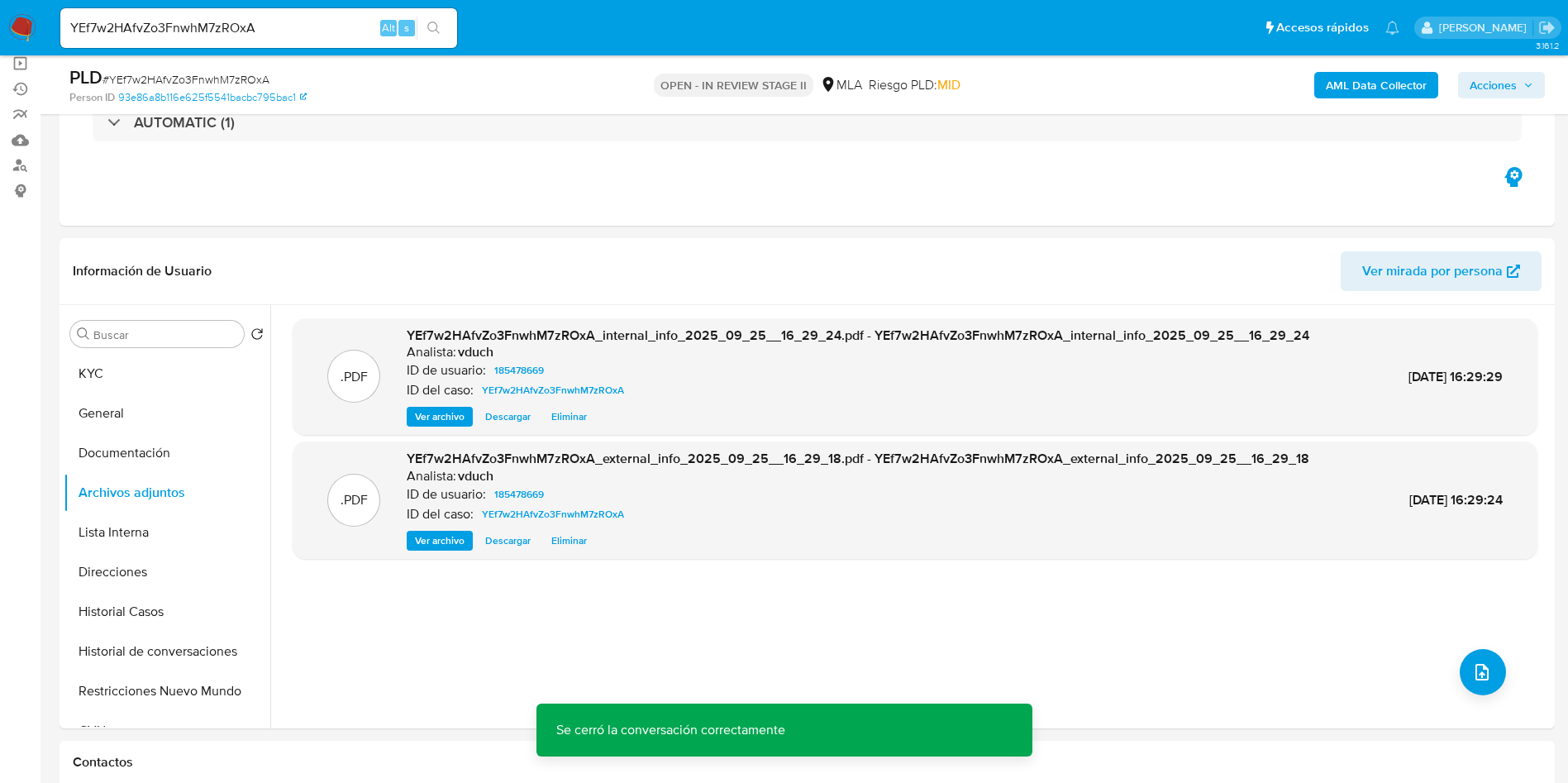
click at [1467, 85] on button "Acciones" at bounding box center [1501, 84] width 87 height 27
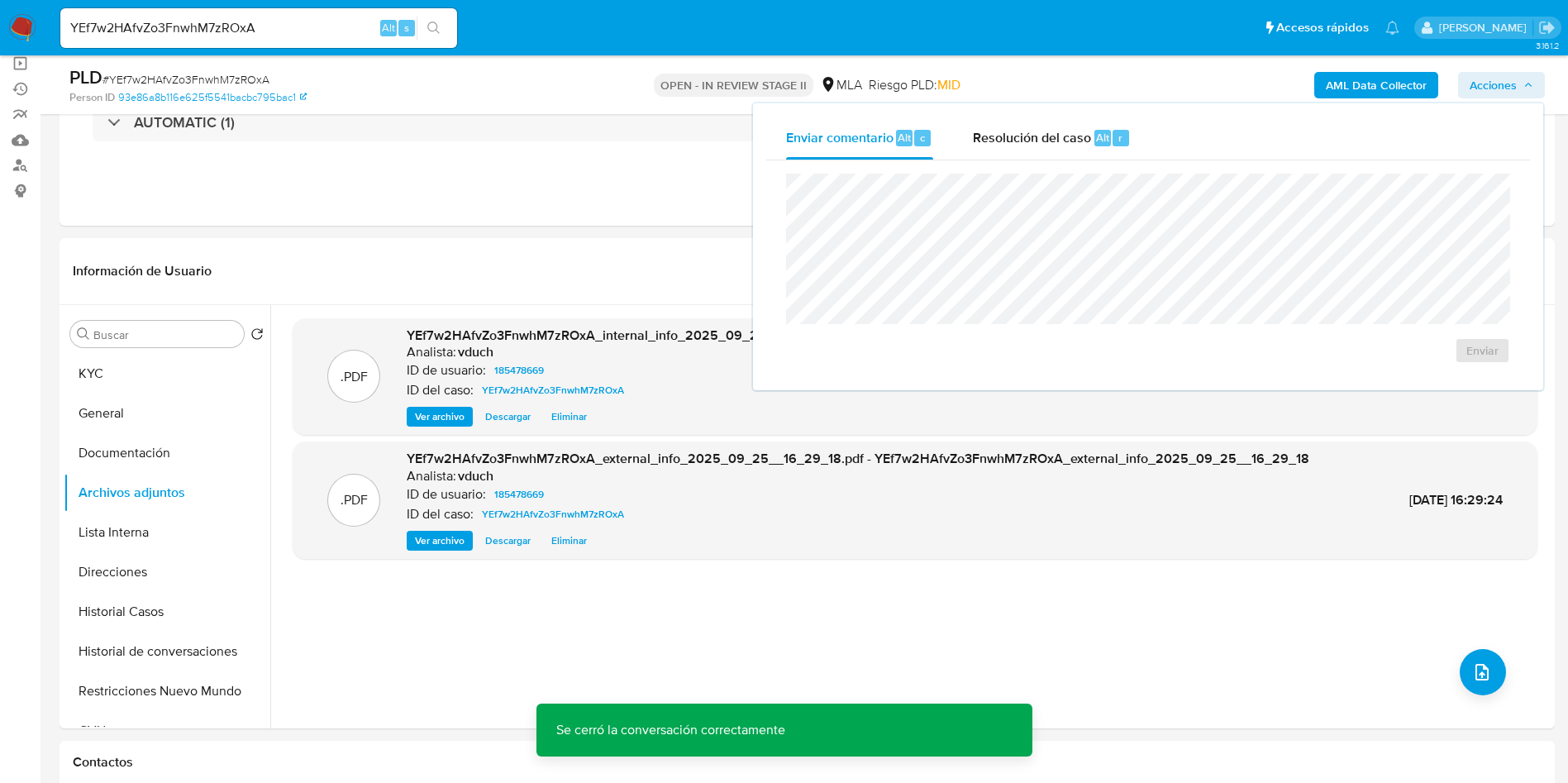
drag, startPoint x: 1100, startPoint y: 130, endPoint x: 1083, endPoint y: 168, distance: 41.6
click at [1099, 129] on span "Alt" at bounding box center [1103, 137] width 13 height 16
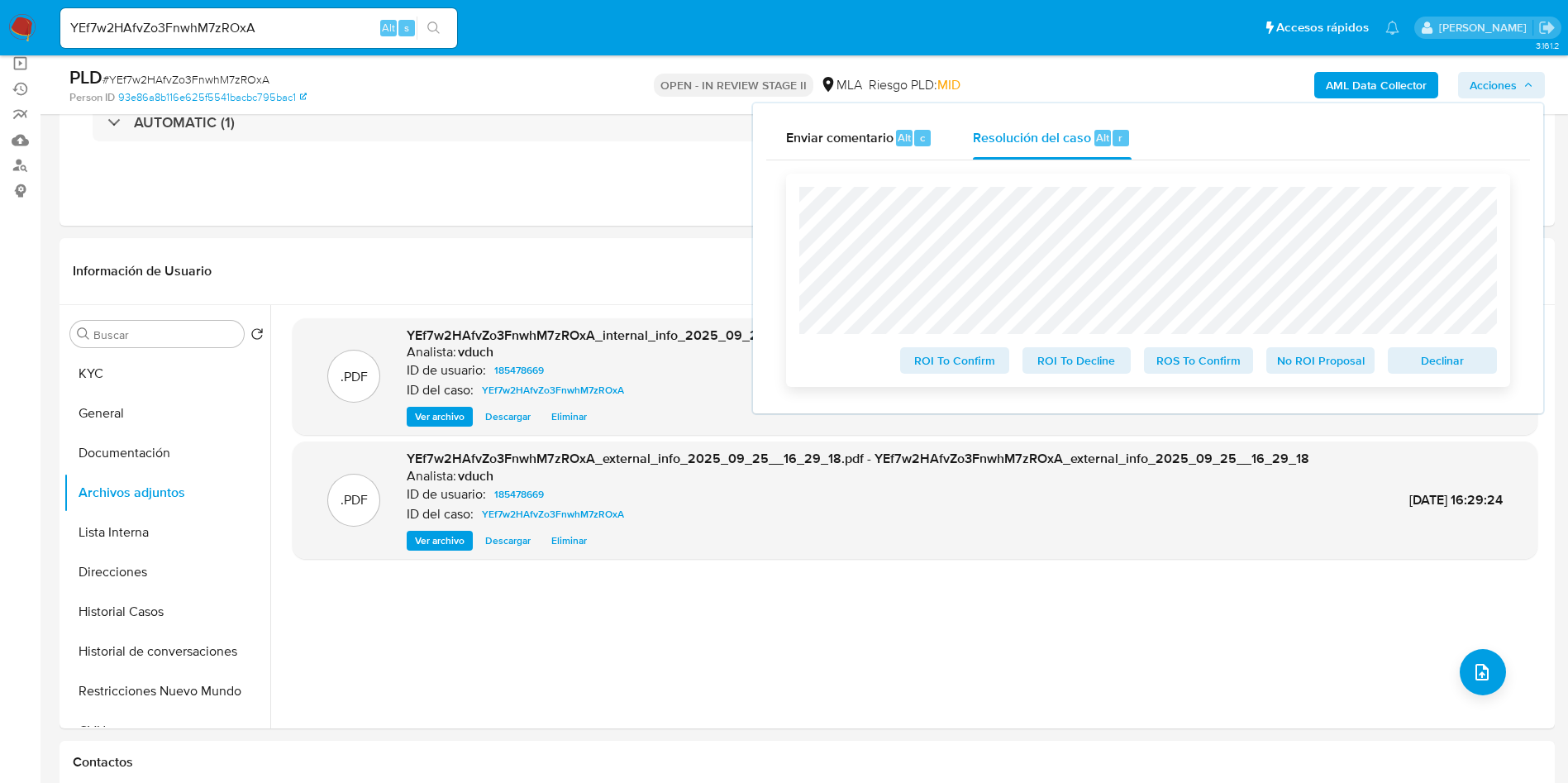
click at [1464, 362] on span "Declinar" at bounding box center [1443, 360] width 86 height 23
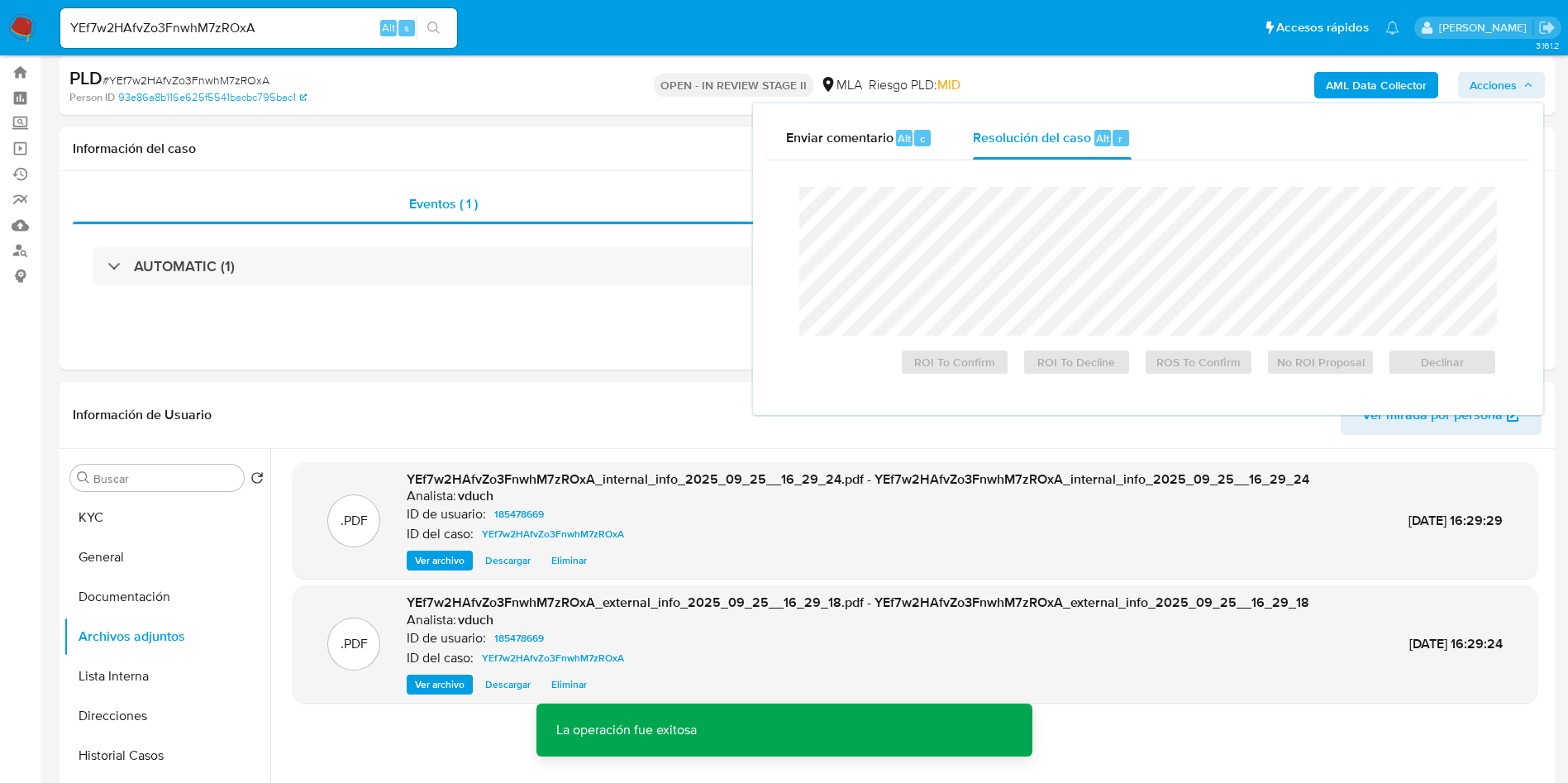
scroll to position [0, 0]
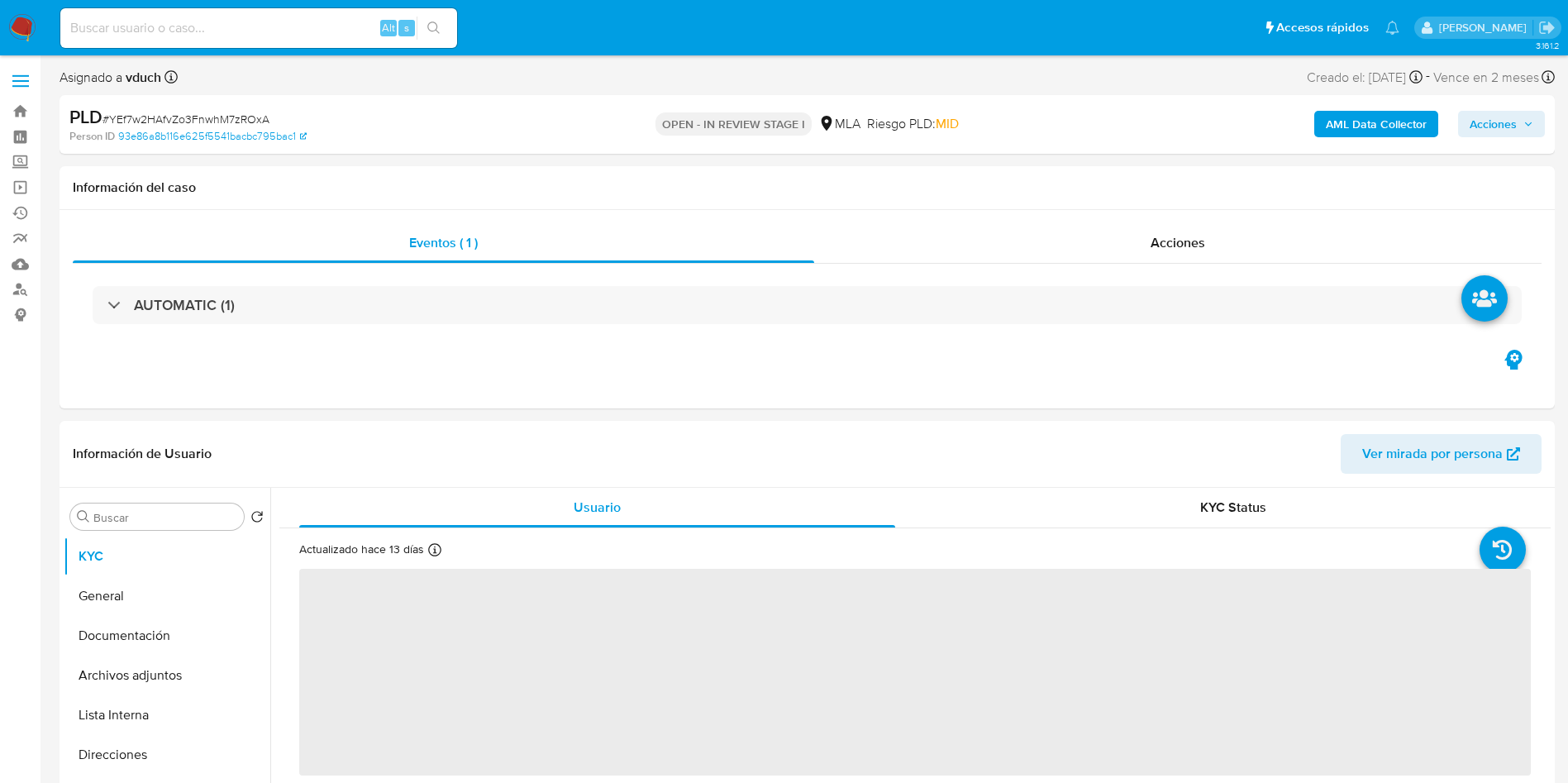
select select "10"
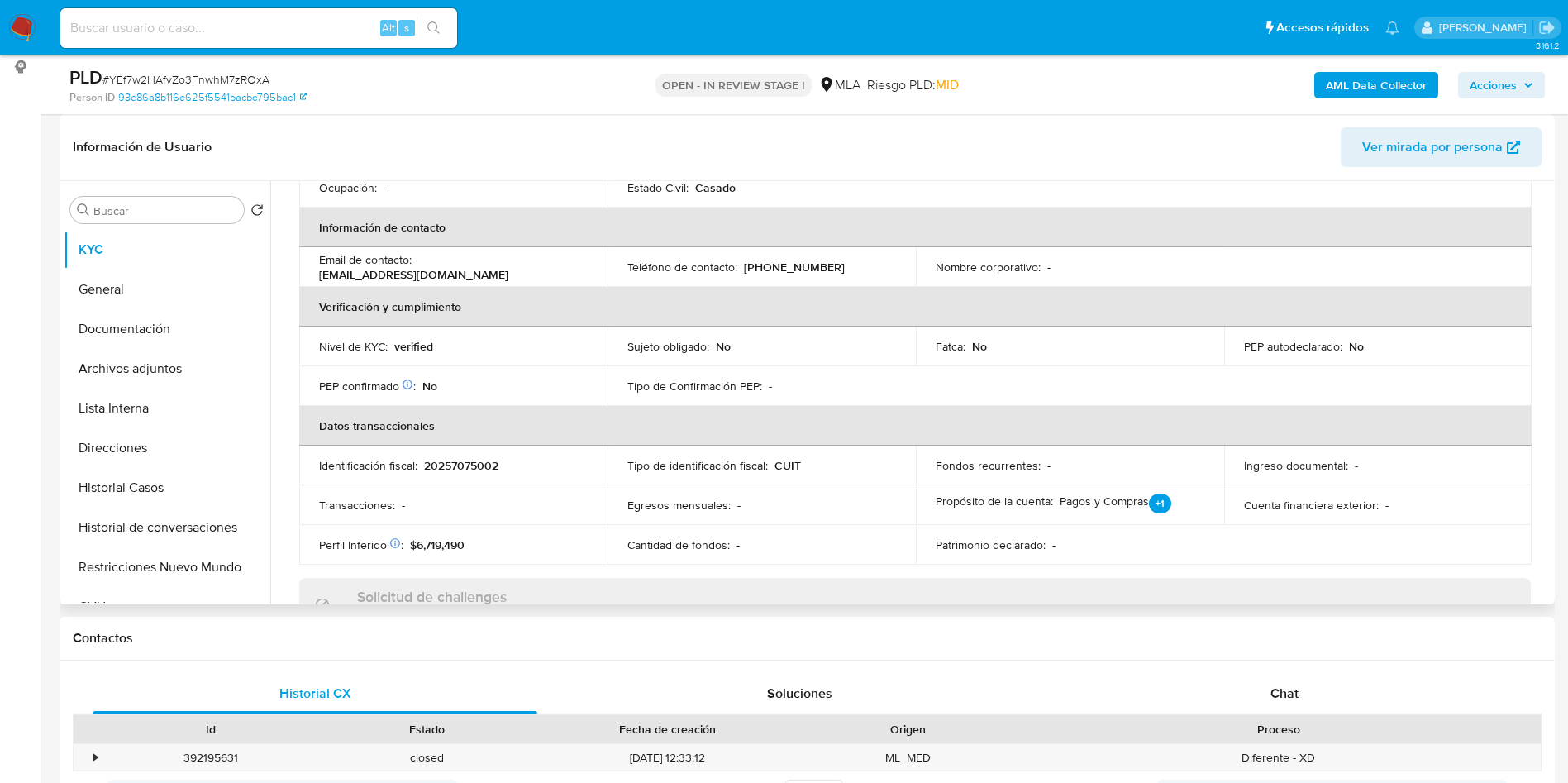
scroll to position [868, 0]
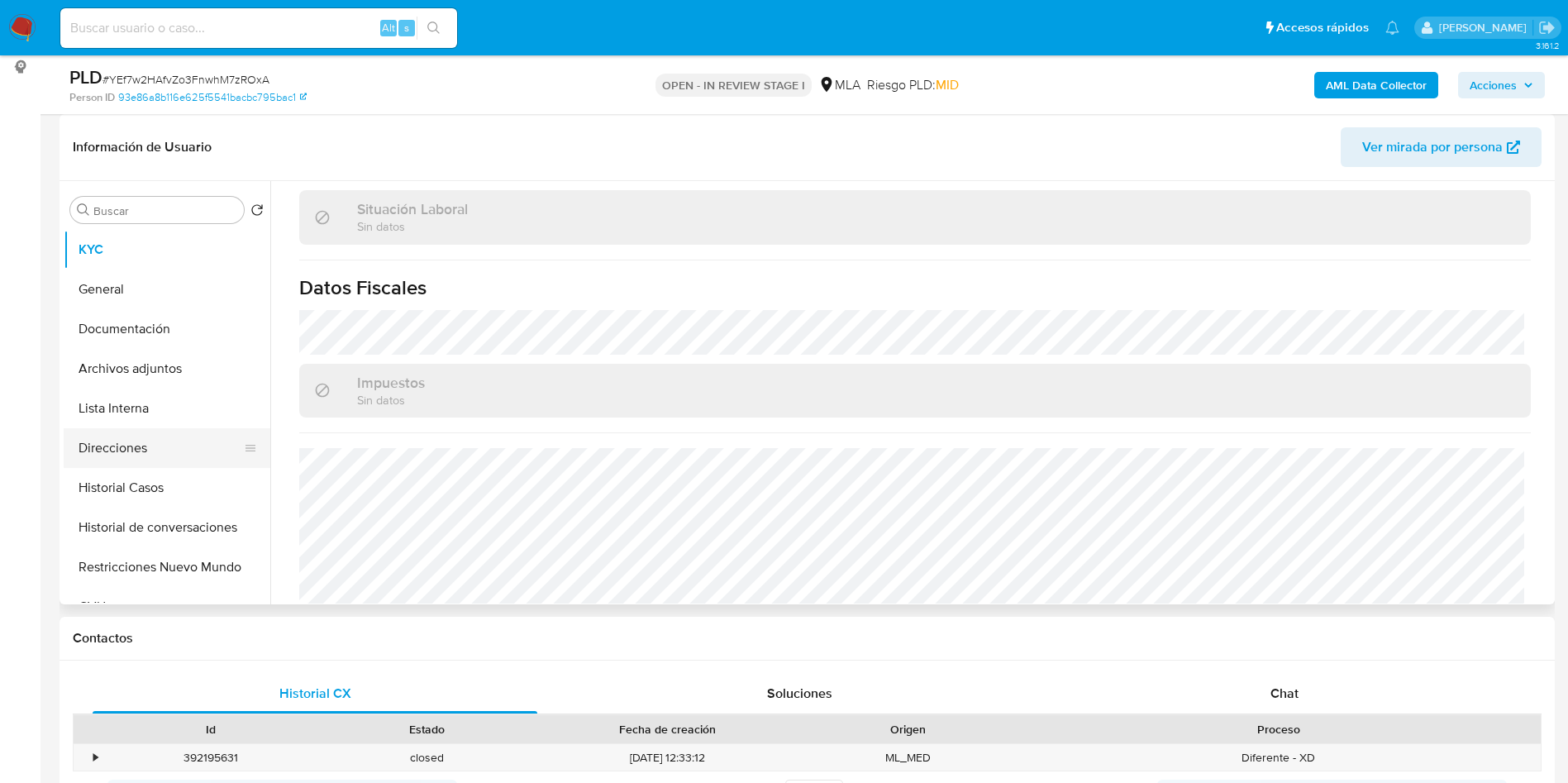
click at [129, 439] on button "Direcciones" at bounding box center [160, 447] width 194 height 39
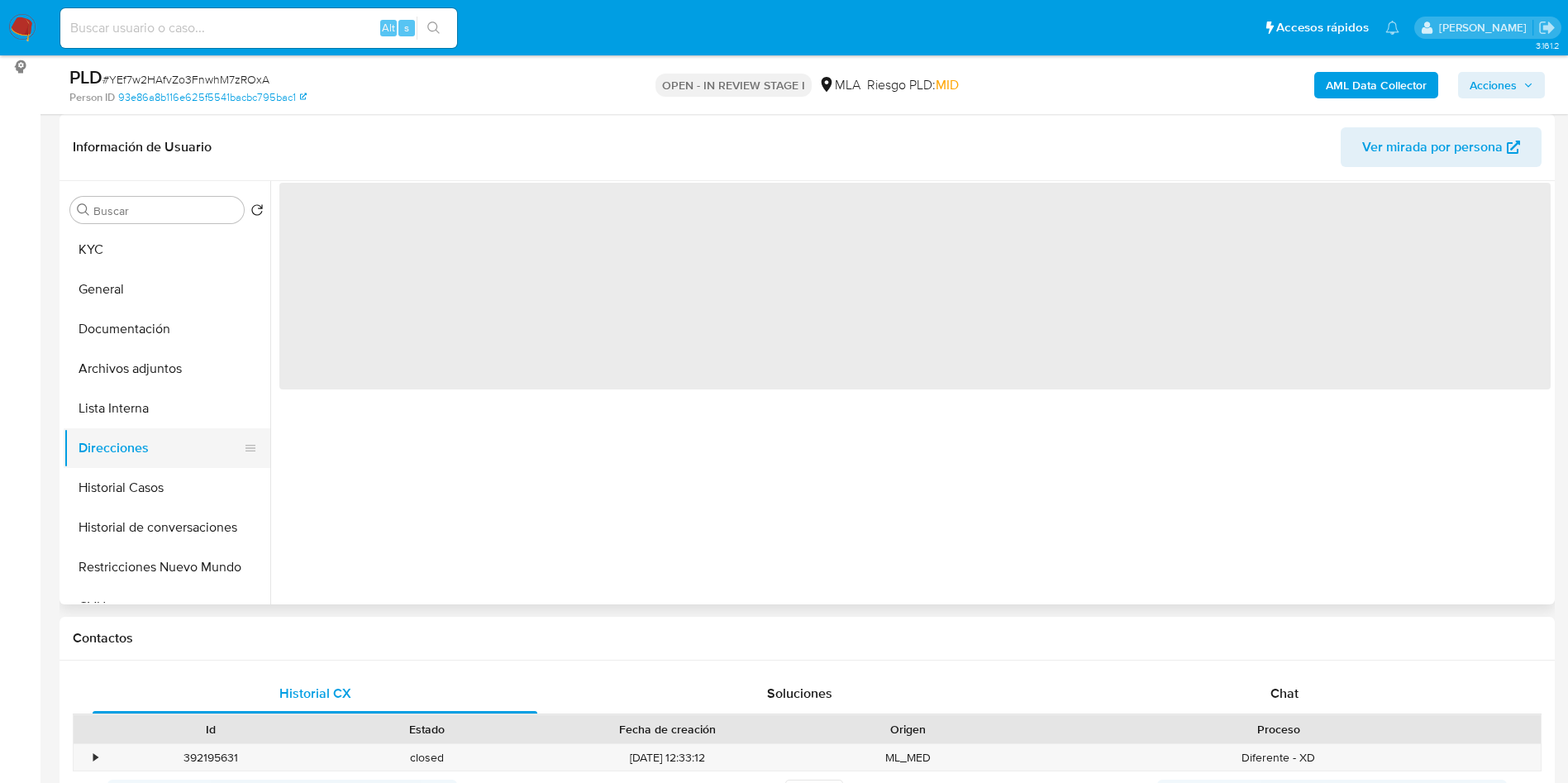
scroll to position [0, 0]
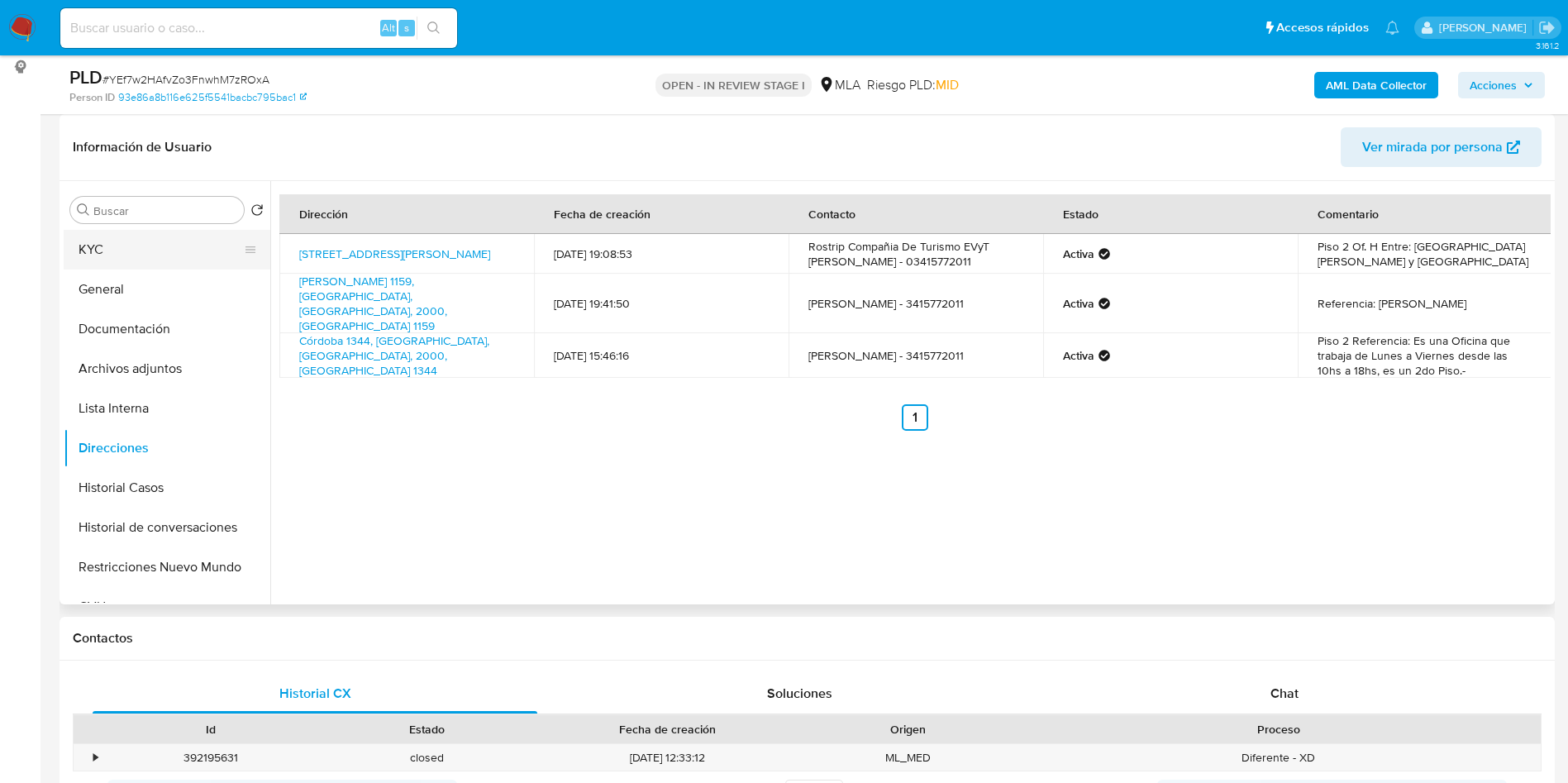
click at [212, 262] on button "KYC" at bounding box center [160, 249] width 194 height 39
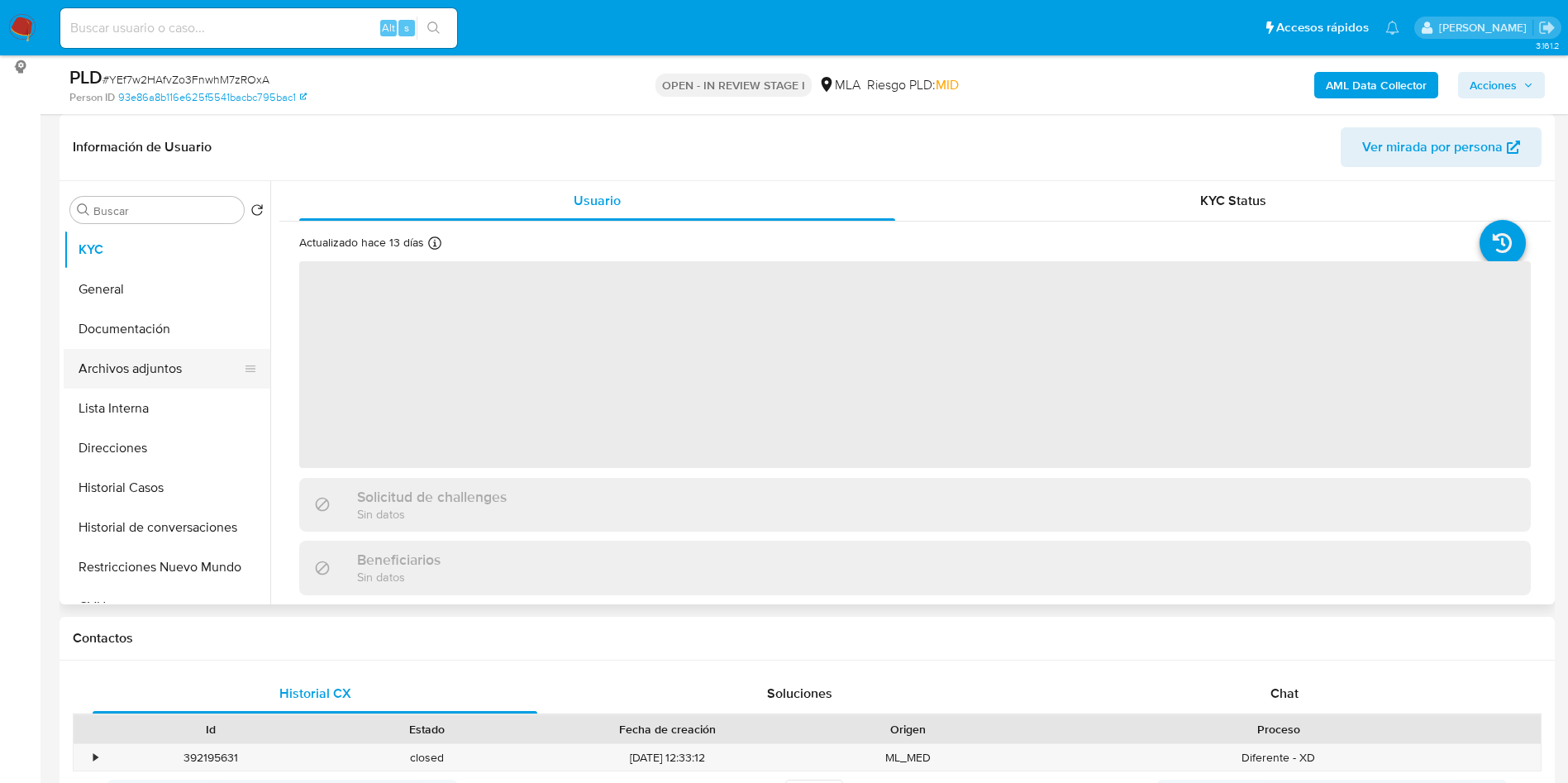
click at [207, 364] on button "Archivos adjuntos" at bounding box center [160, 368] width 194 height 39
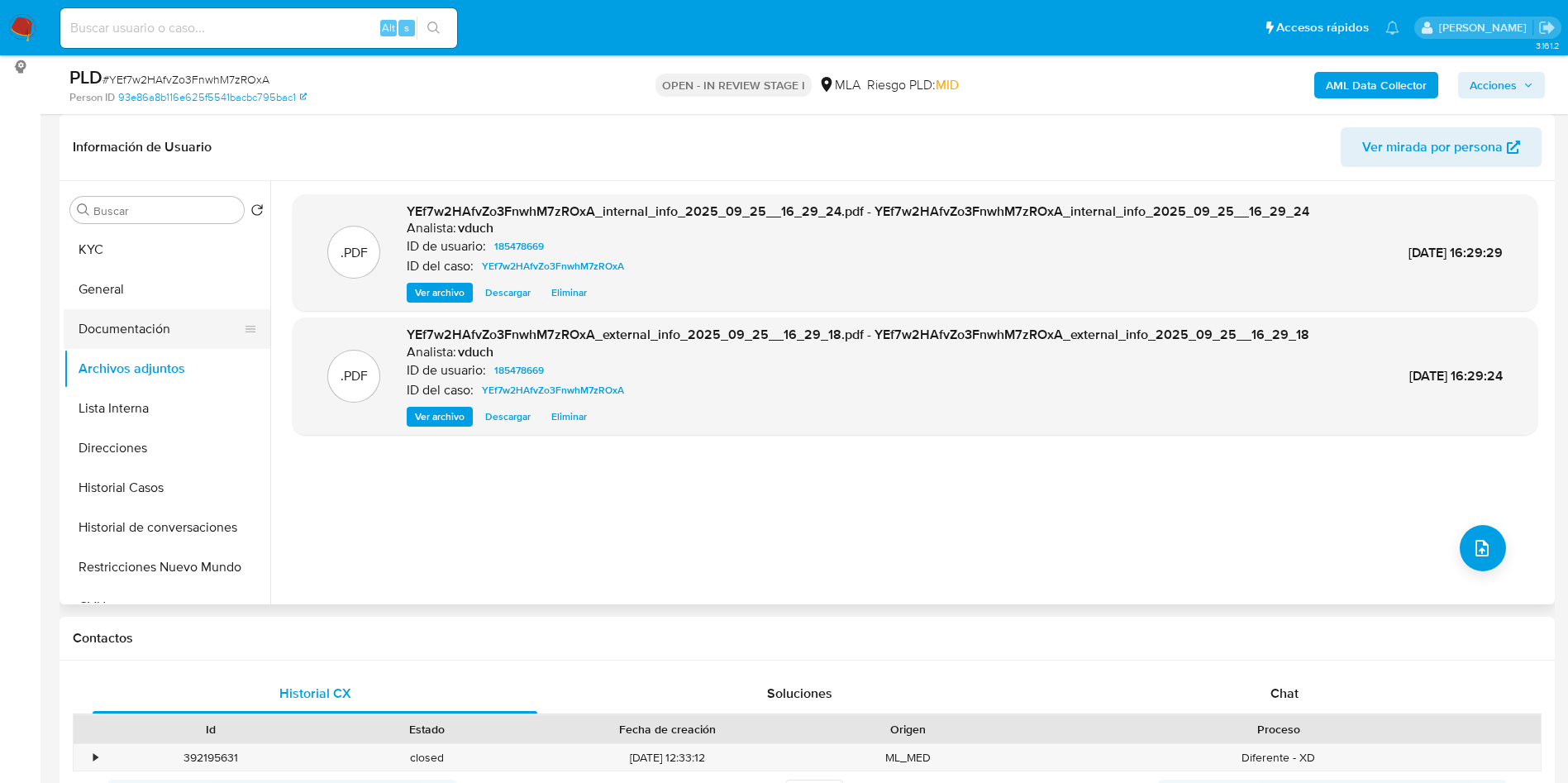
click at [179, 326] on button "Documentación" at bounding box center [160, 329] width 194 height 39
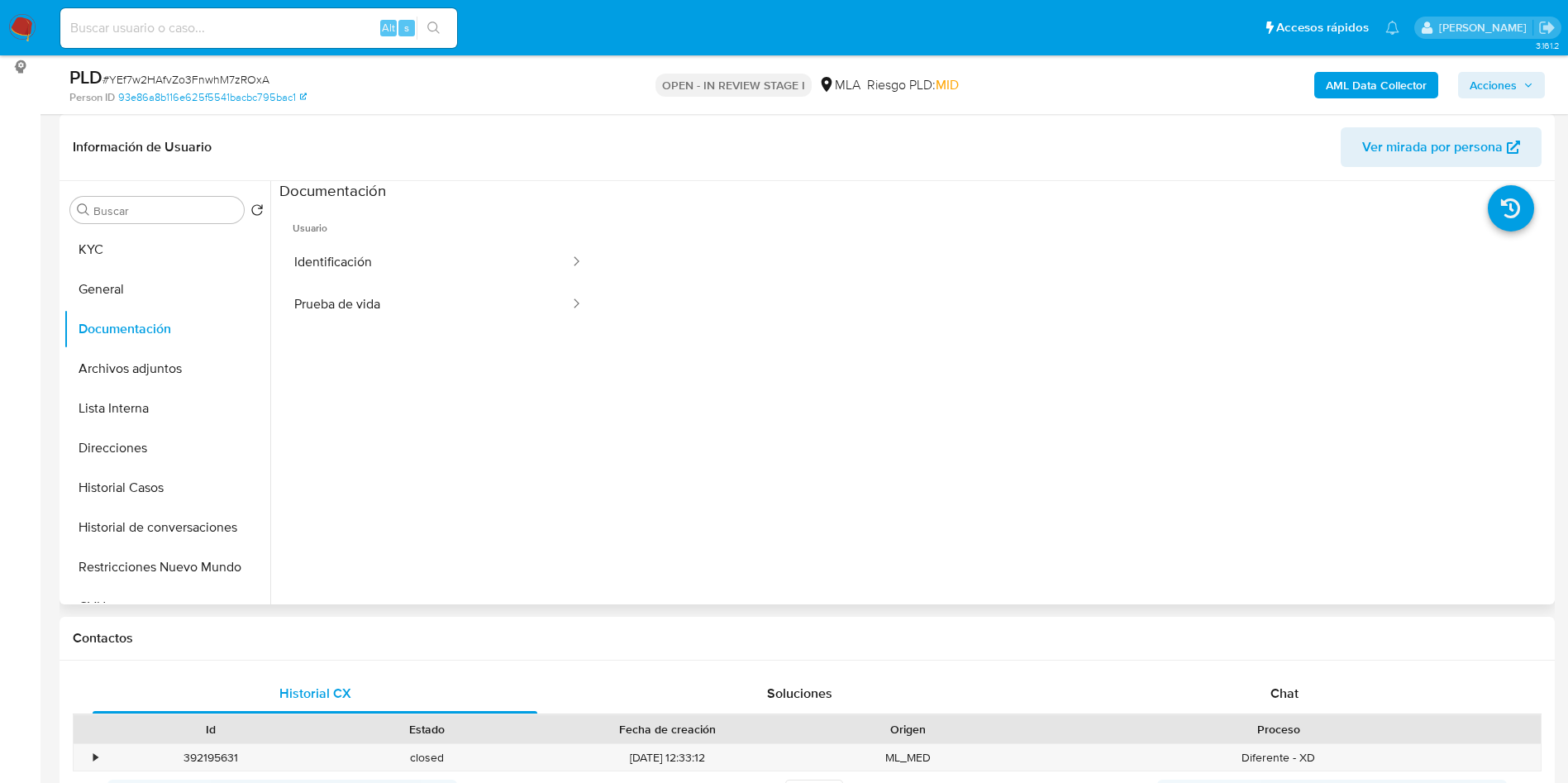
click at [167, 228] on div "Buscar Volver al orden por defecto KYC General Documentación Archivos adjuntos …" at bounding box center [166, 394] width 207 height 420
drag, startPoint x: 154, startPoint y: 244, endPoint x: 172, endPoint y: 253, distance: 20.1
click at [153, 245] on button "KYC" at bounding box center [160, 249] width 194 height 39
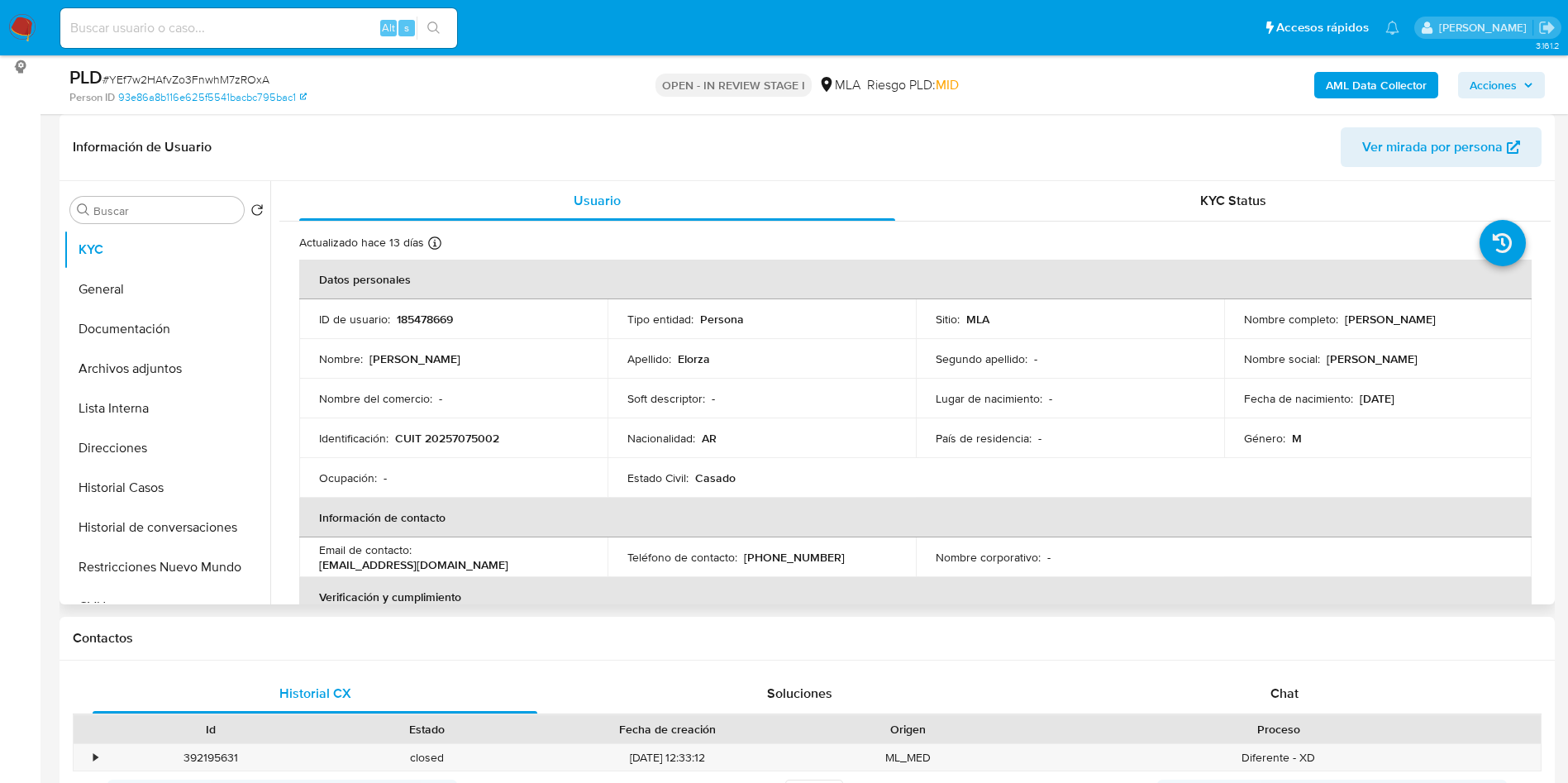
click at [454, 428] on td "Identificación : CUIT 20257075002" at bounding box center [454, 438] width 308 height 39
click at [453, 438] on p "CUIT 20257075002" at bounding box center [446, 438] width 104 height 15
copy p "20257075002"
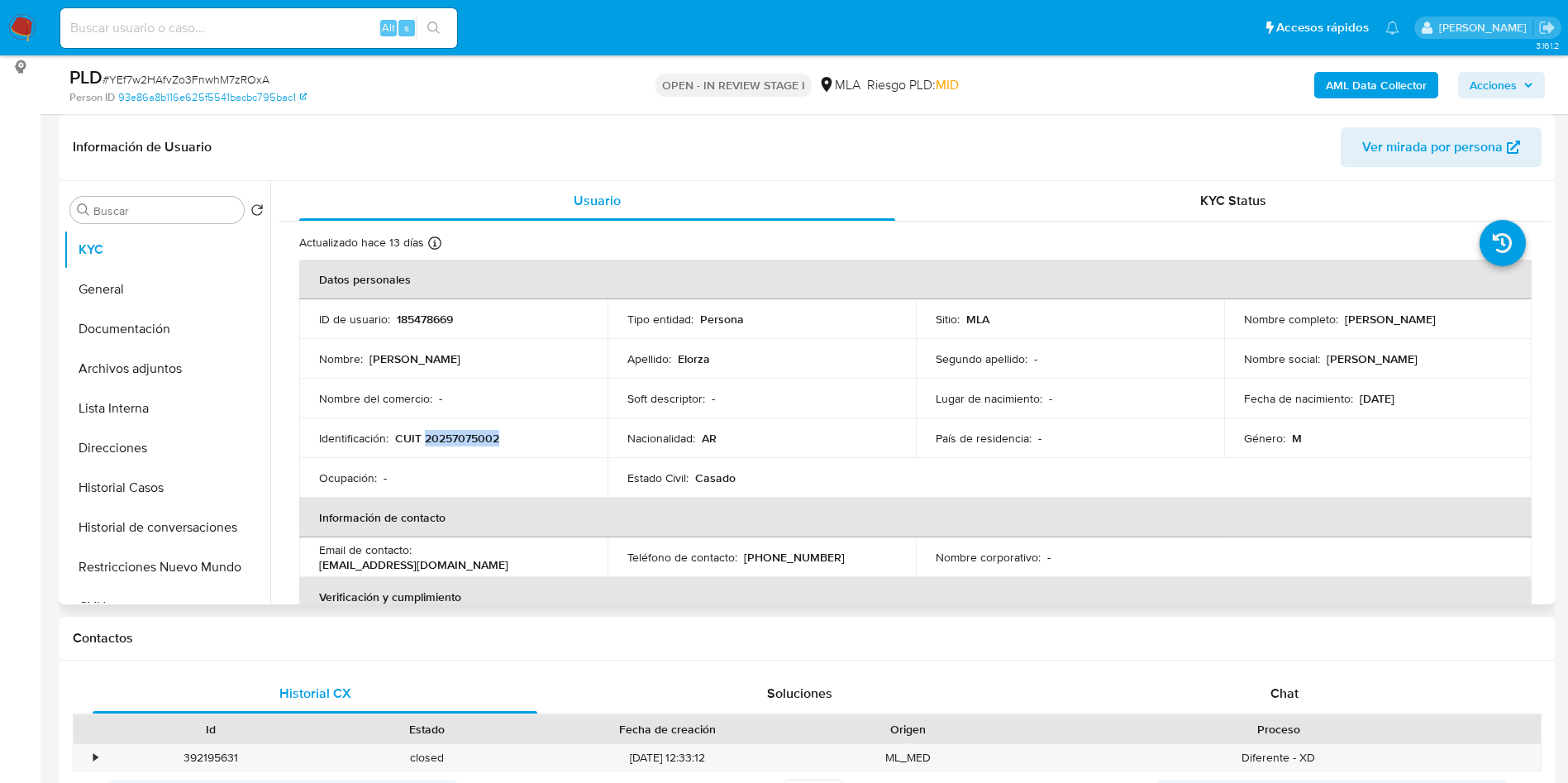
copy p "20257075002"
click at [125, 346] on button "Documentación" at bounding box center [160, 329] width 194 height 39
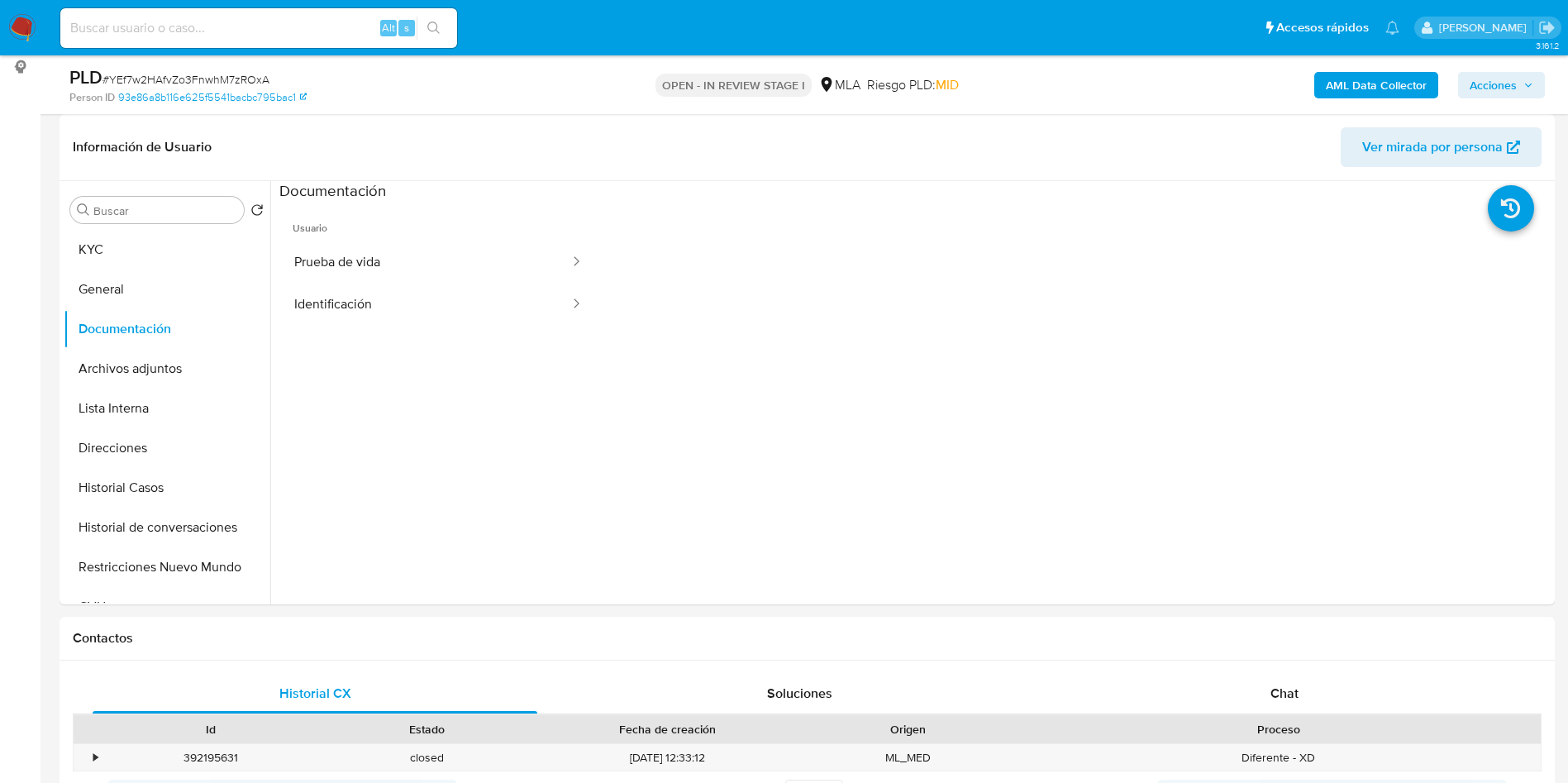
click at [76, 237] on button "KYC" at bounding box center [160, 249] width 194 height 39
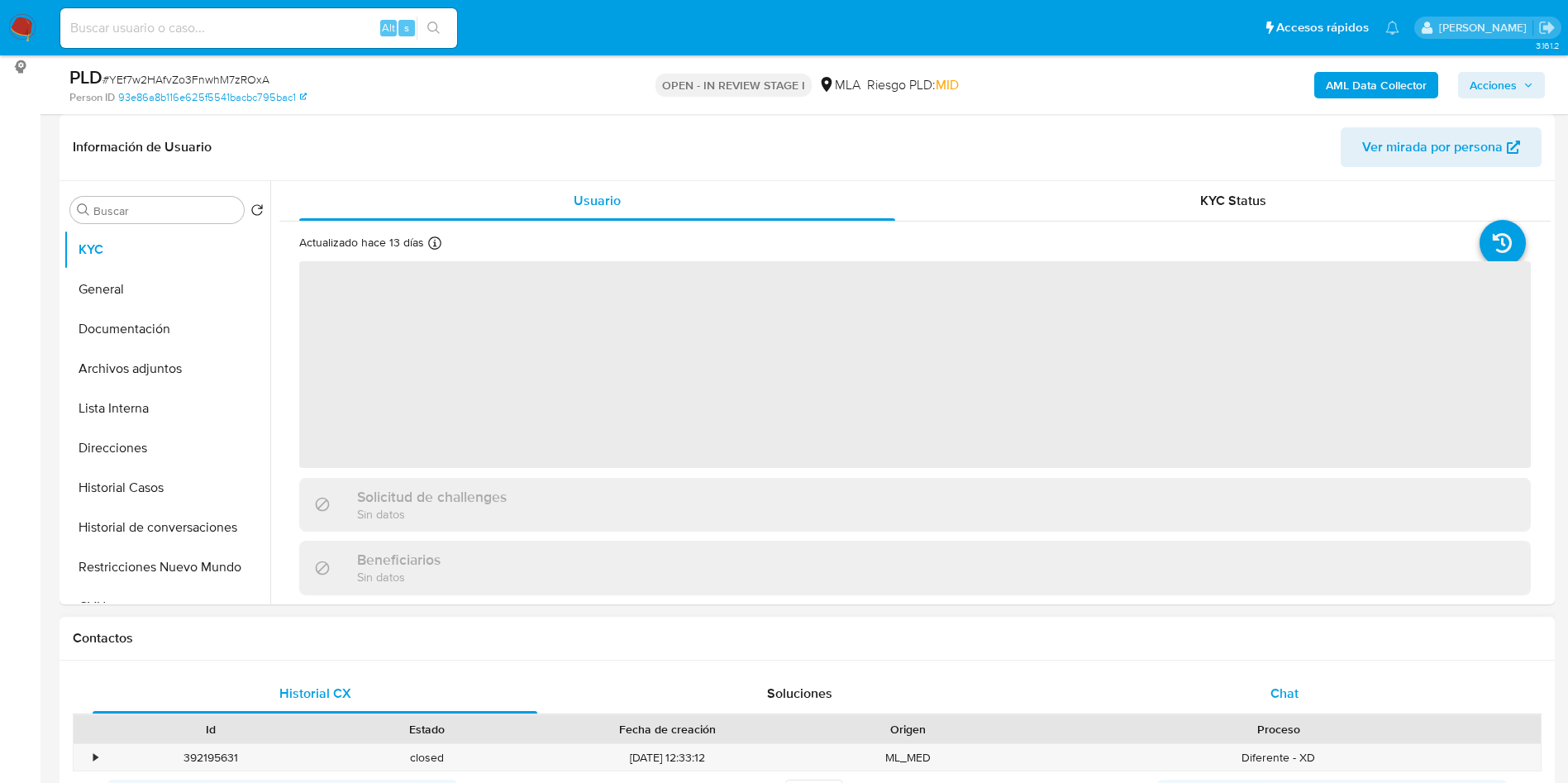
click at [1287, 700] on span "Chat" at bounding box center [1284, 693] width 28 height 19
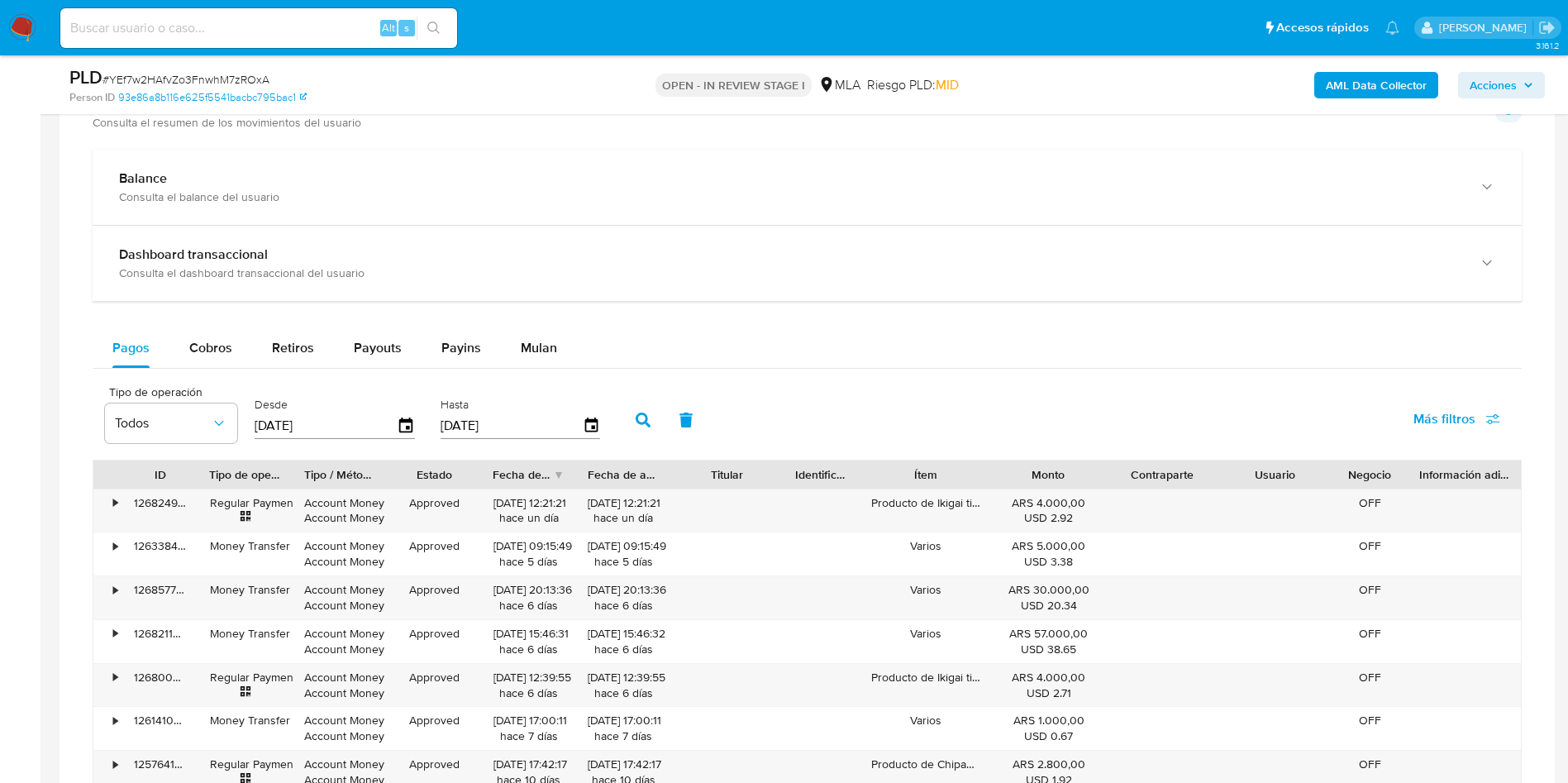
scroll to position [1860, 0]
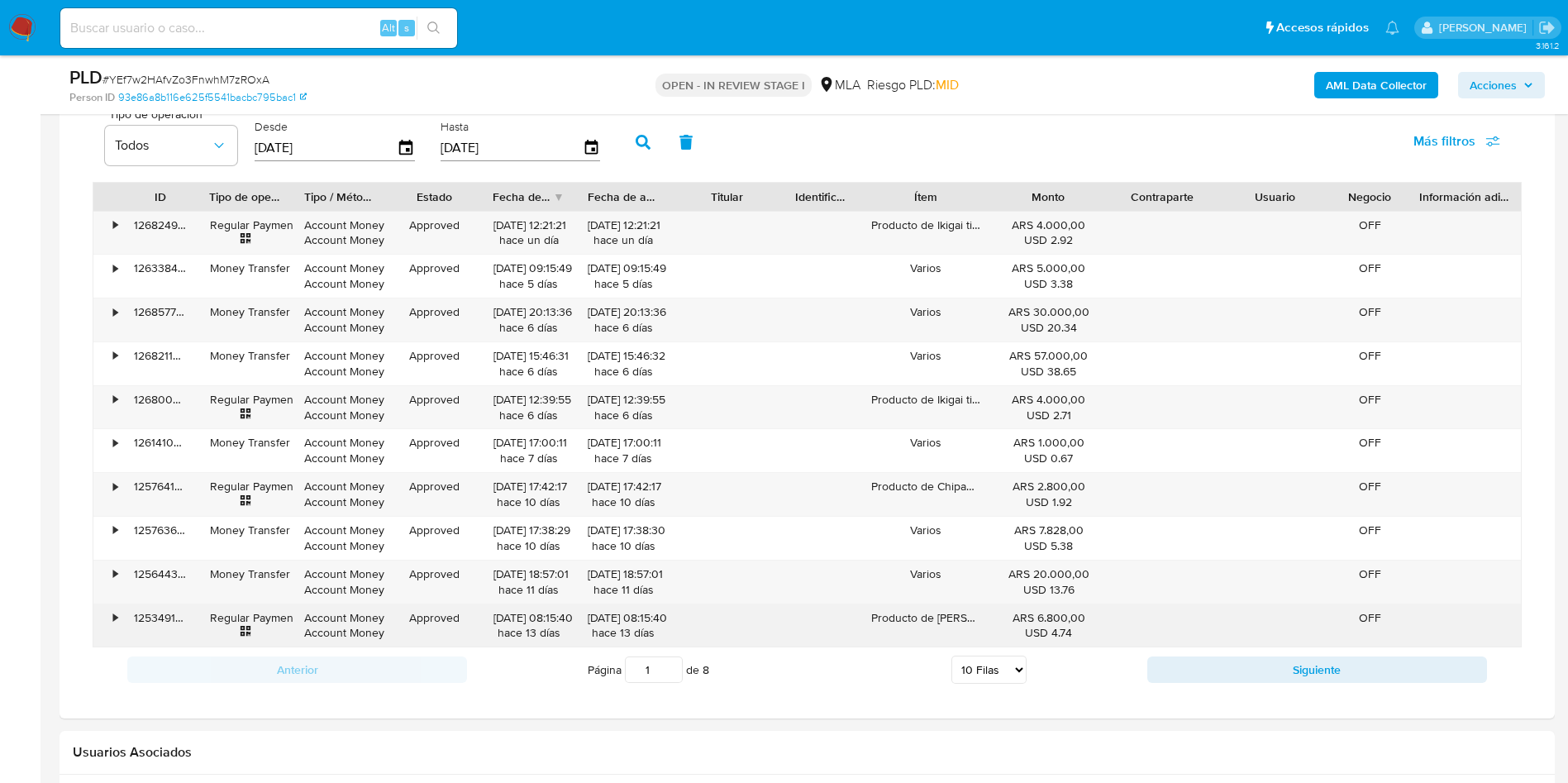
click at [918, 609] on div "Producto de Martín Maicas" at bounding box center [926, 625] width 132 height 43
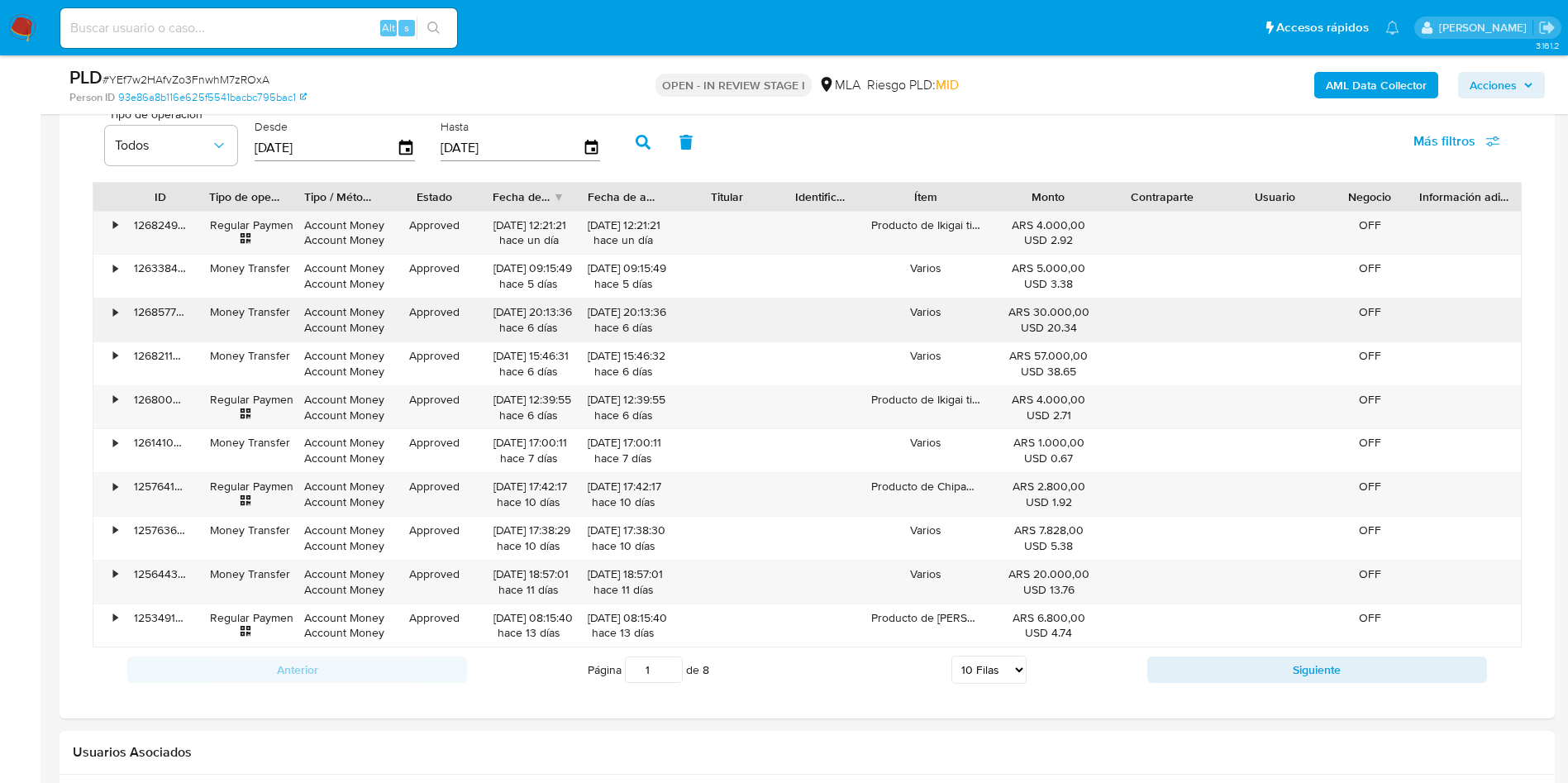
click at [902, 339] on div "Varios" at bounding box center [926, 319] width 132 height 43
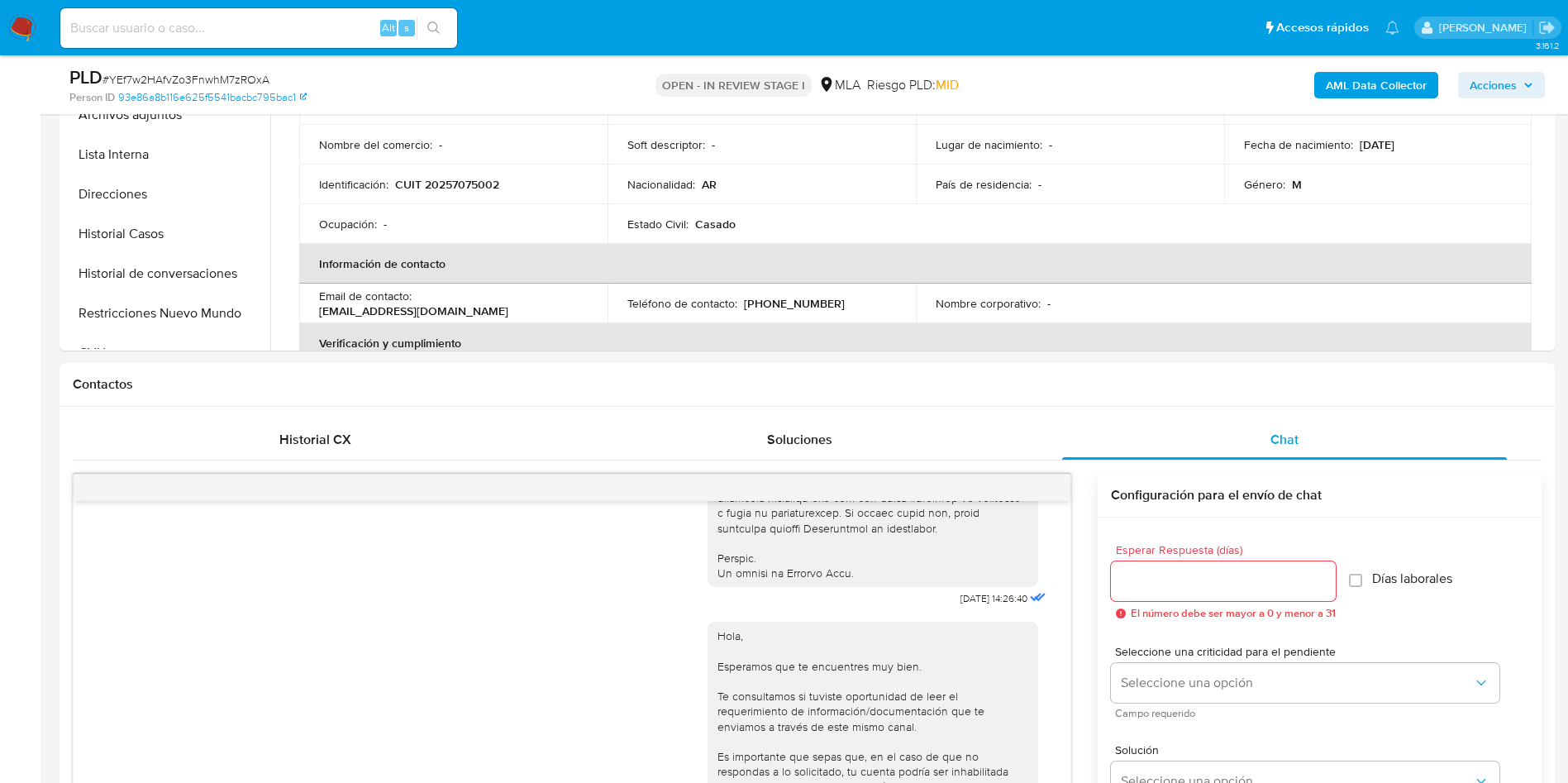
scroll to position [248, 0]
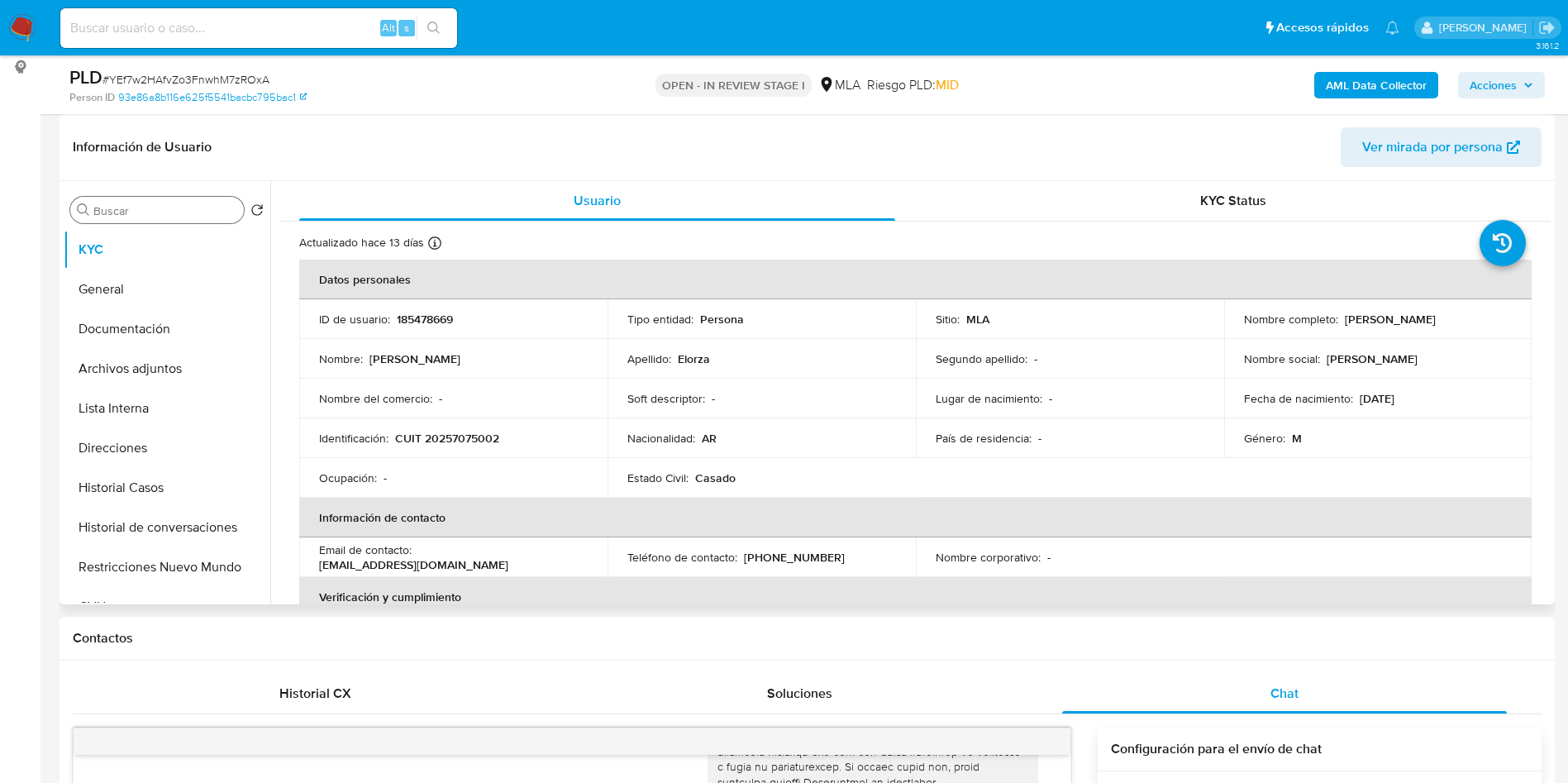
click at [136, 197] on div "Buscar" at bounding box center [157, 209] width 174 height 27
click at [126, 221] on div "Buscar" at bounding box center [157, 209] width 174 height 27
click at [140, 209] on input "Buscar" at bounding box center [165, 211] width 144 height 15
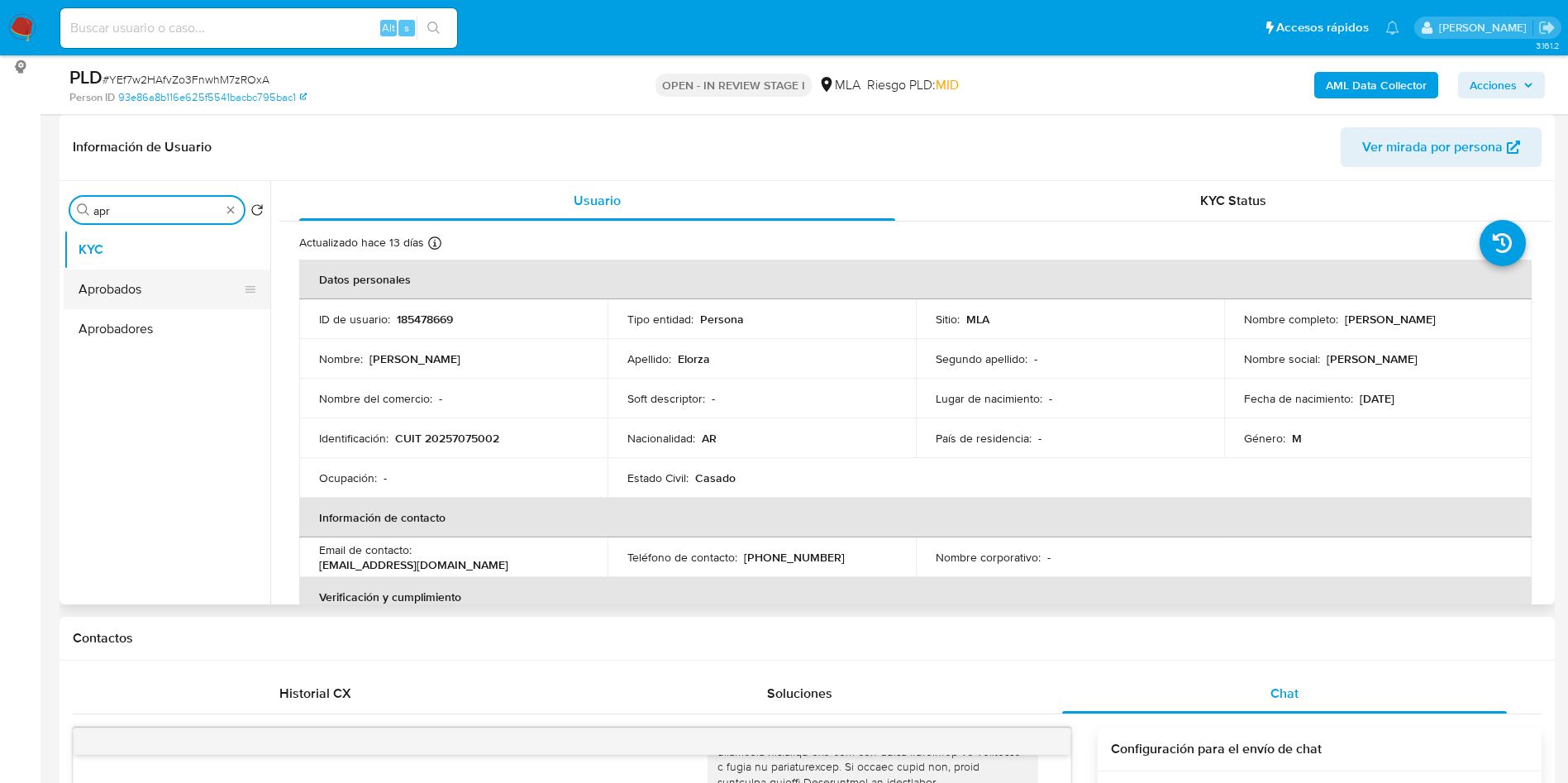
type input "apr"
click at [156, 294] on button "Aprobados" at bounding box center [160, 289] width 194 height 39
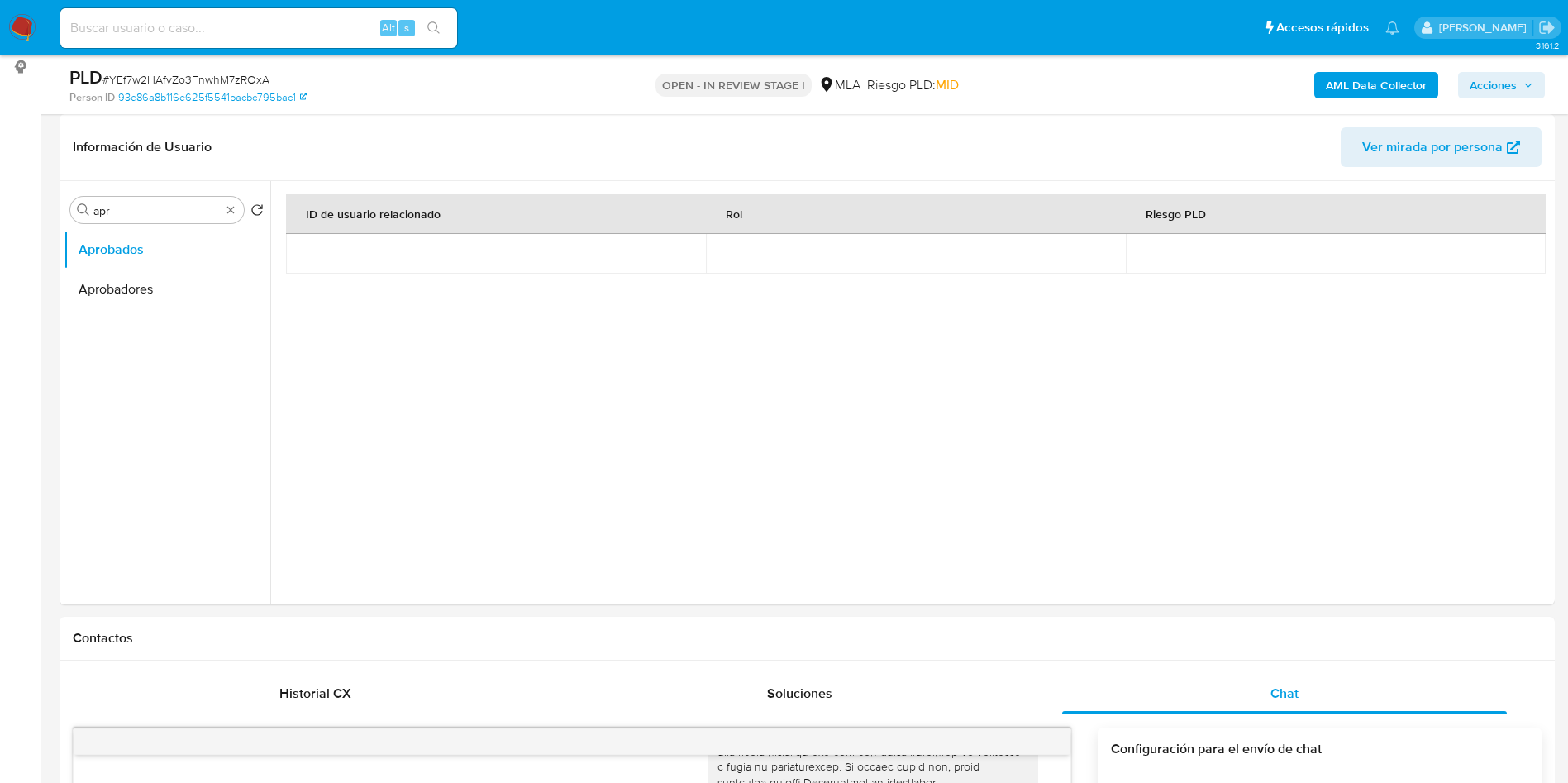
click at [217, 65] on div "PLD # YEf7w2HAfvZo3FnwhM7zROxA" at bounding box center [312, 77] width 486 height 25
copy span "YEf7w2HAfvZo3FnwhM7zROxA"
click at [194, 469] on ul "Aprobados Aprobadores" at bounding box center [166, 416] width 207 height 373
click at [322, 38] on input at bounding box center [259, 28] width 397 height 21
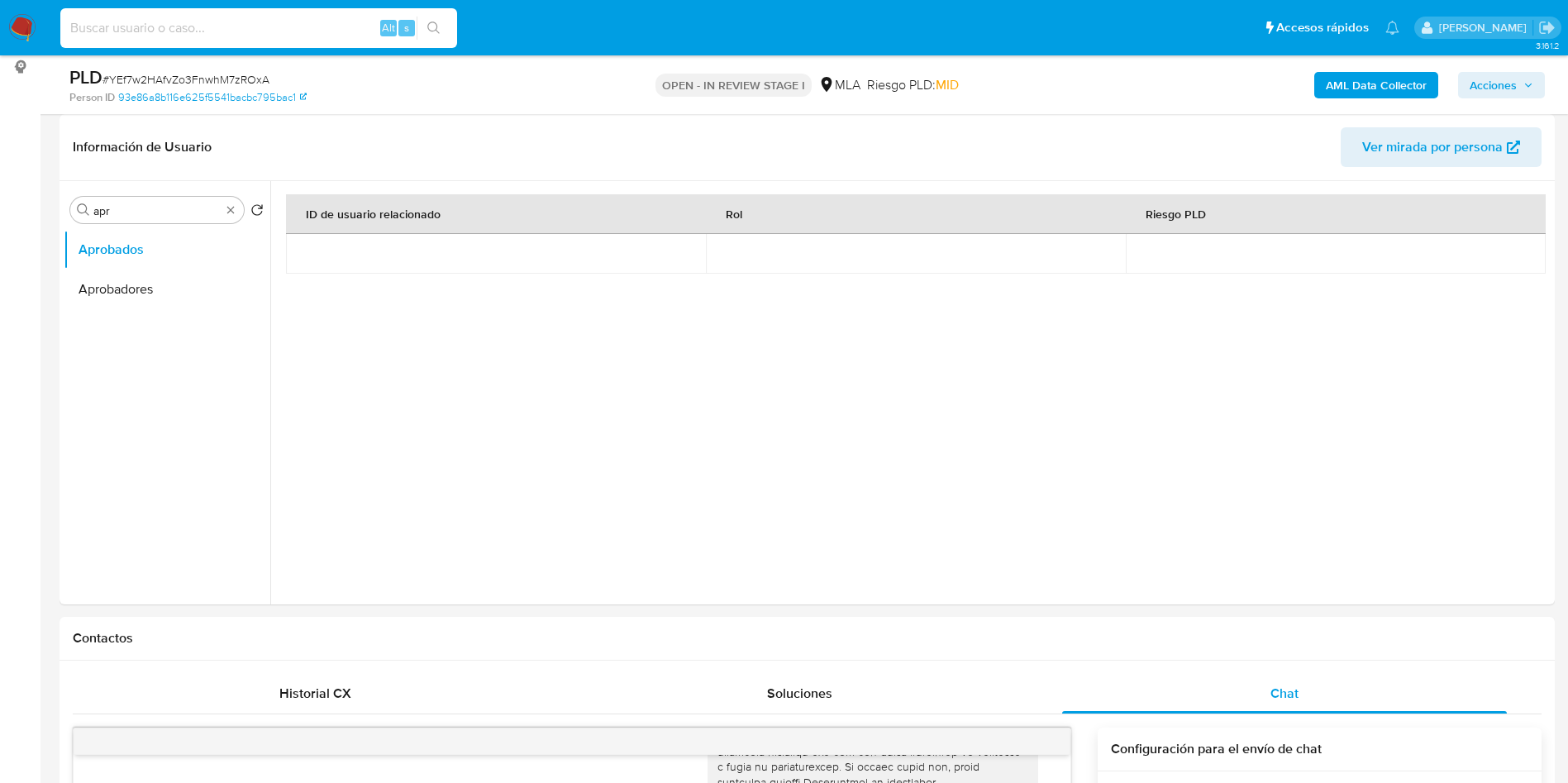
paste input "hR9sVHu0GZOrZrXI8z89J7qs"
type input "hR9sVHu0GZOrZrXI8z89J7qs"
click at [432, 24] on icon "search-icon" at bounding box center [434, 28] width 13 height 13
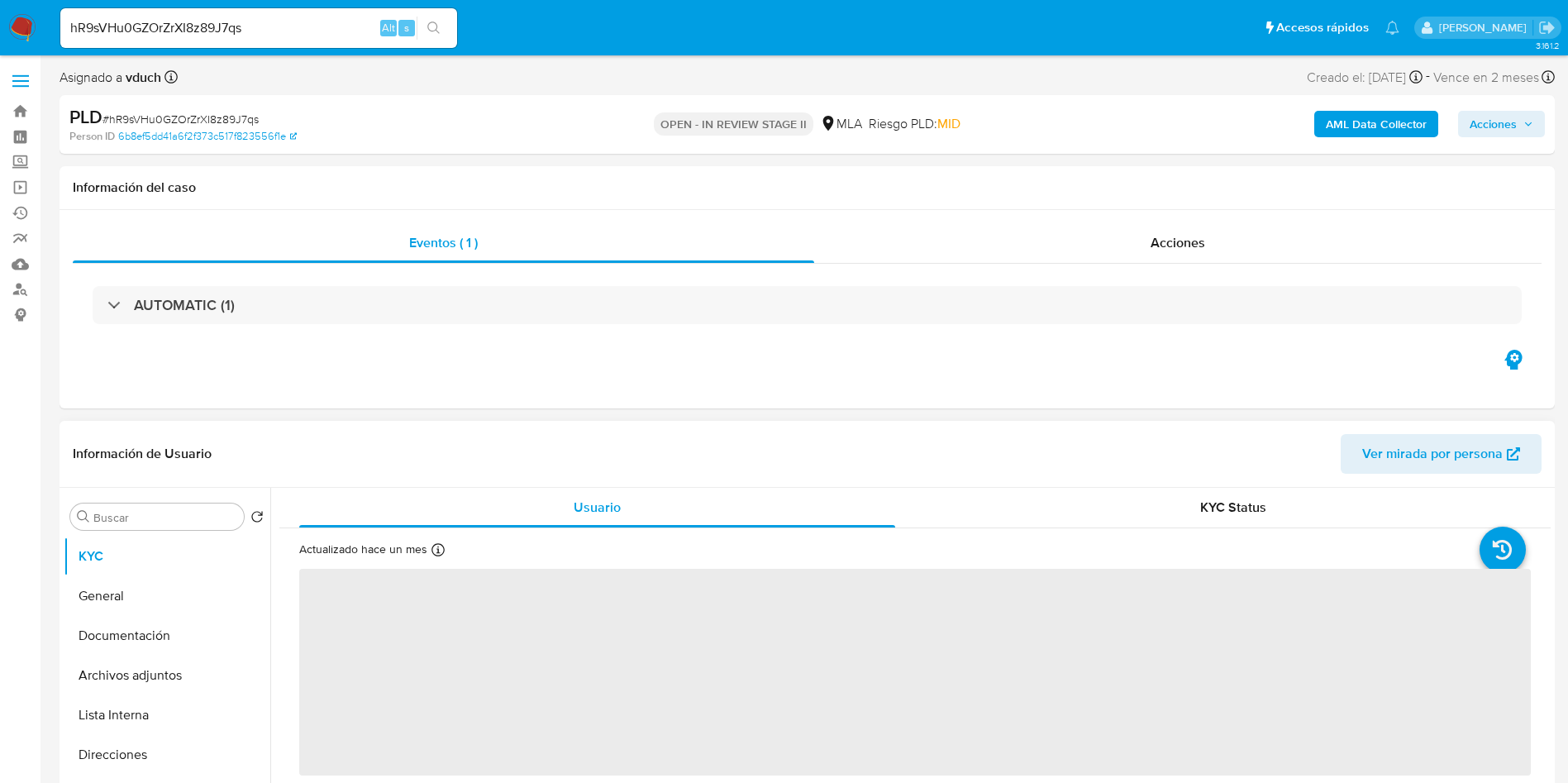
select select "10"
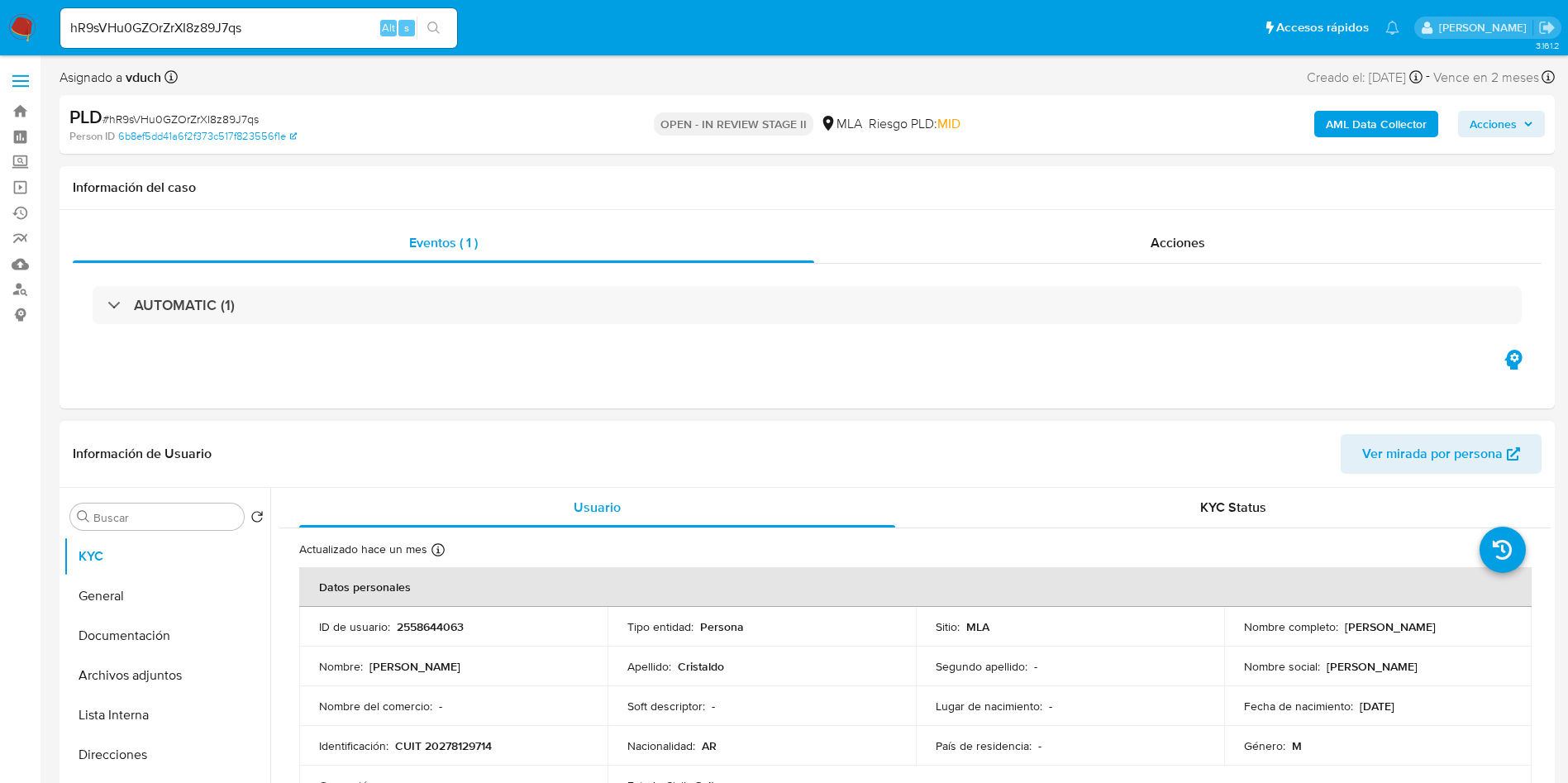
click at [448, 624] on p "2558644063" at bounding box center [430, 626] width 67 height 15
copy p "2558644063"
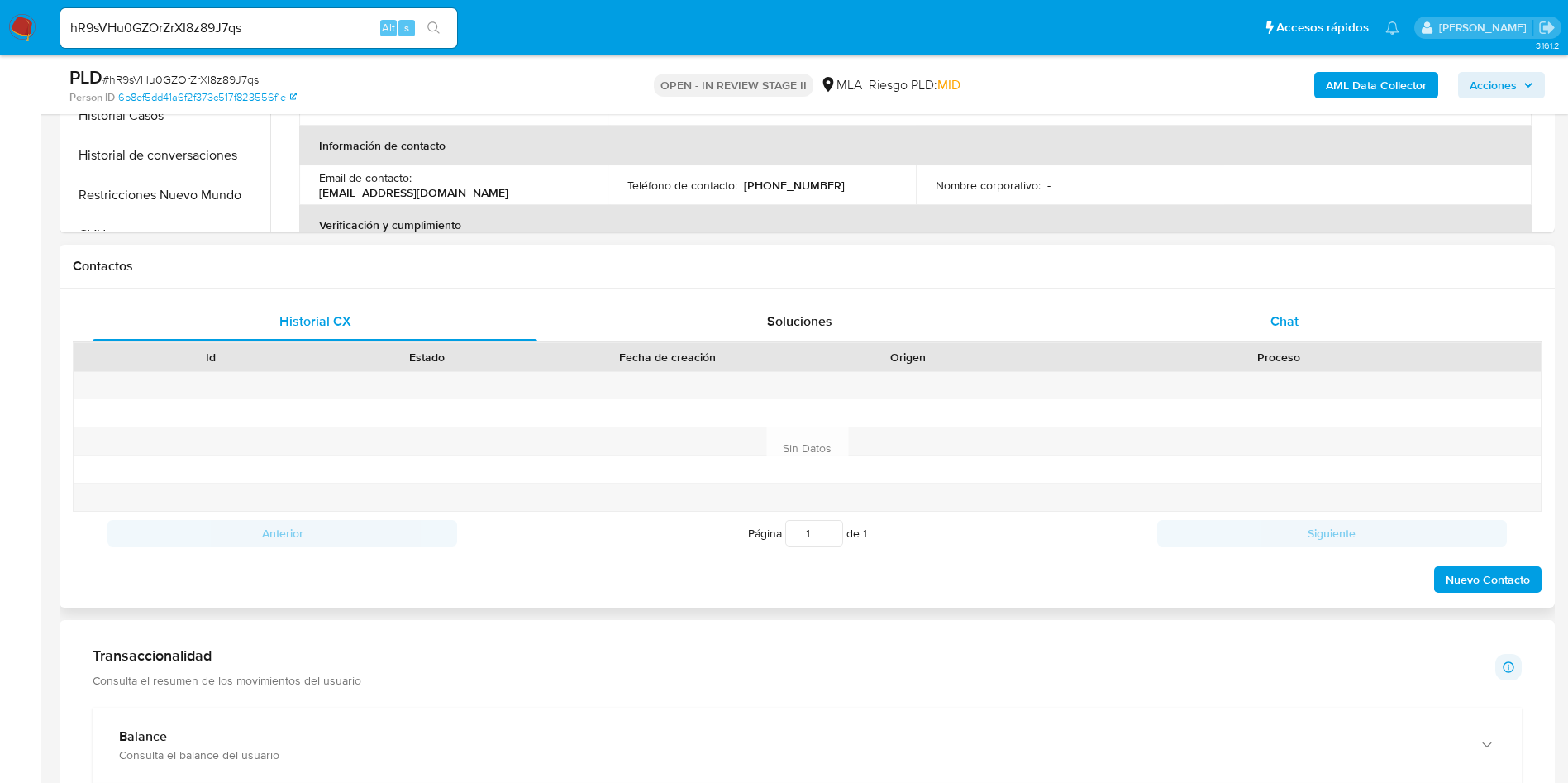
click at [1304, 319] on div "Chat" at bounding box center [1284, 321] width 444 height 39
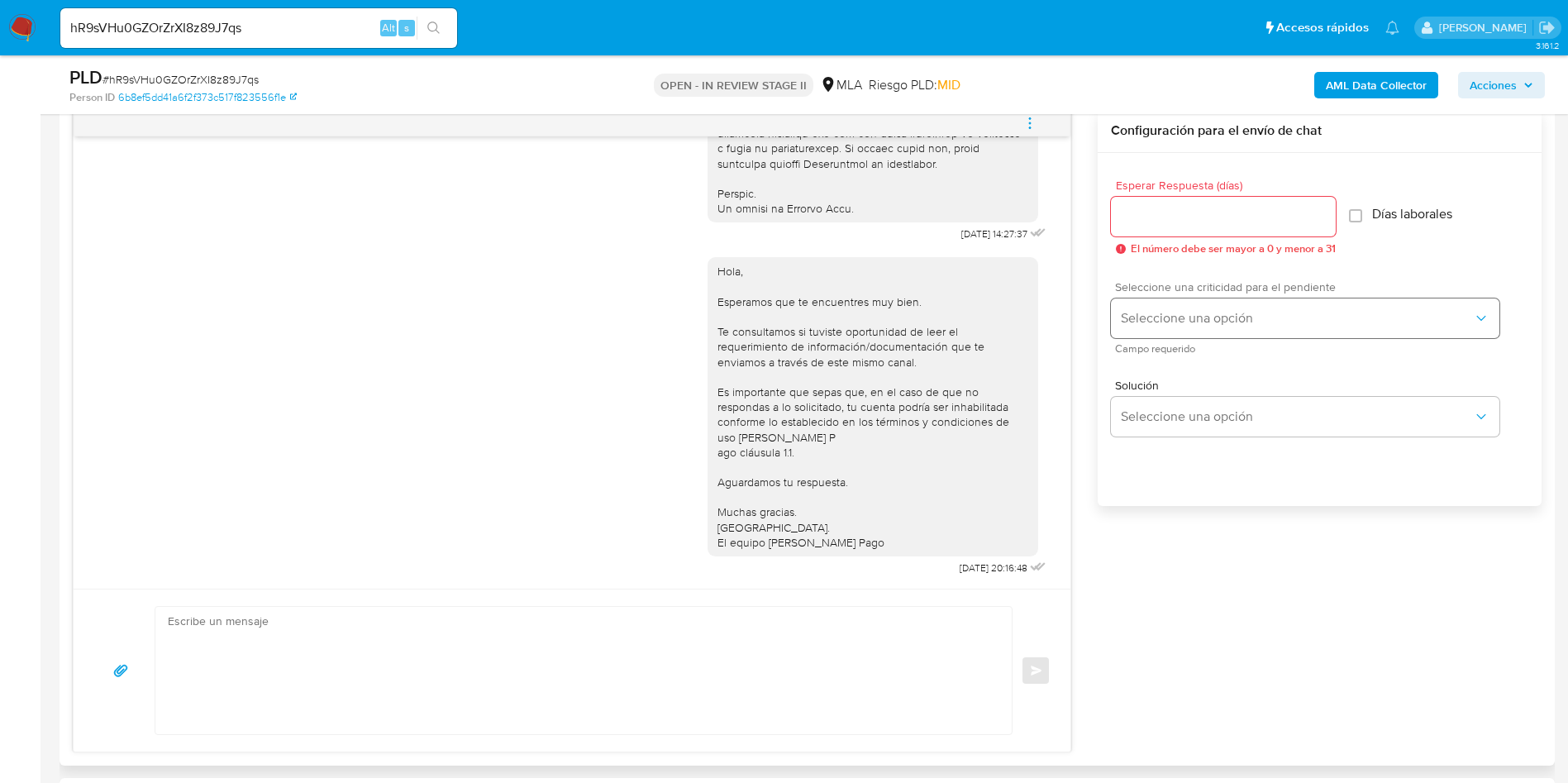
scroll to position [744, 0]
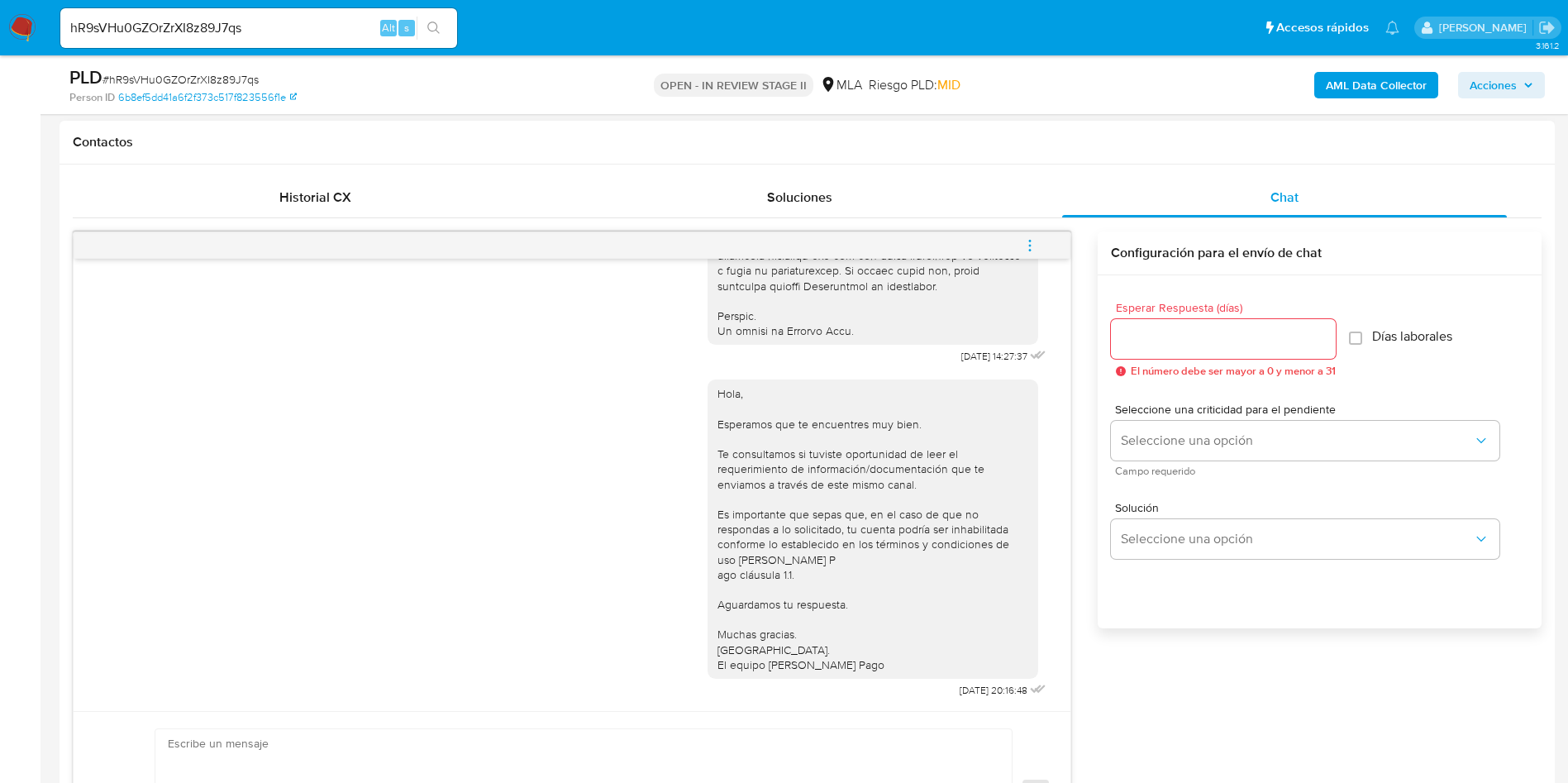
click at [1029, 247] on icon "menu-action" at bounding box center [1030, 245] width 15 height 15
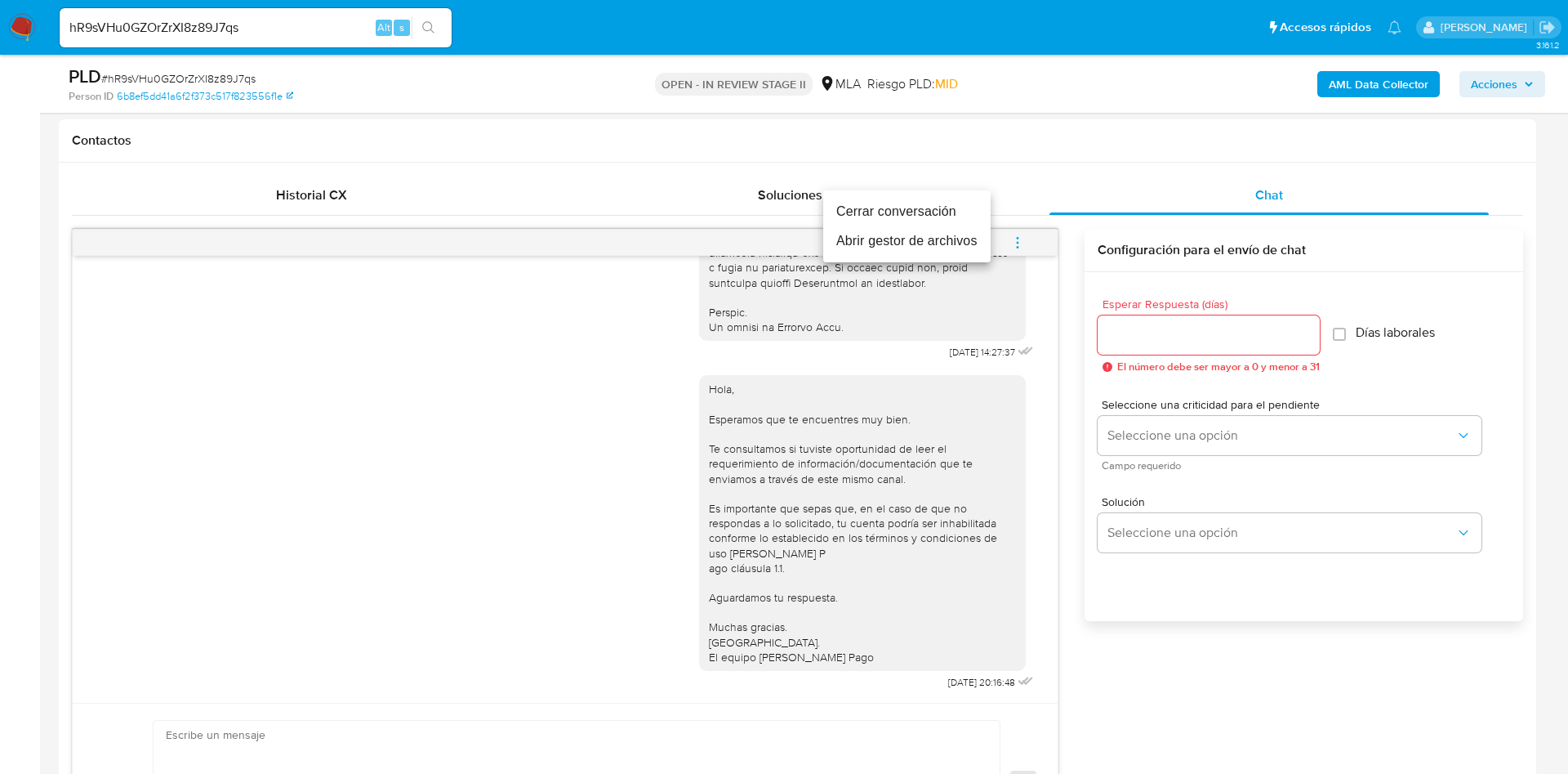
click at [899, 216] on li "Cerrar conversación" at bounding box center [907, 211] width 168 height 29
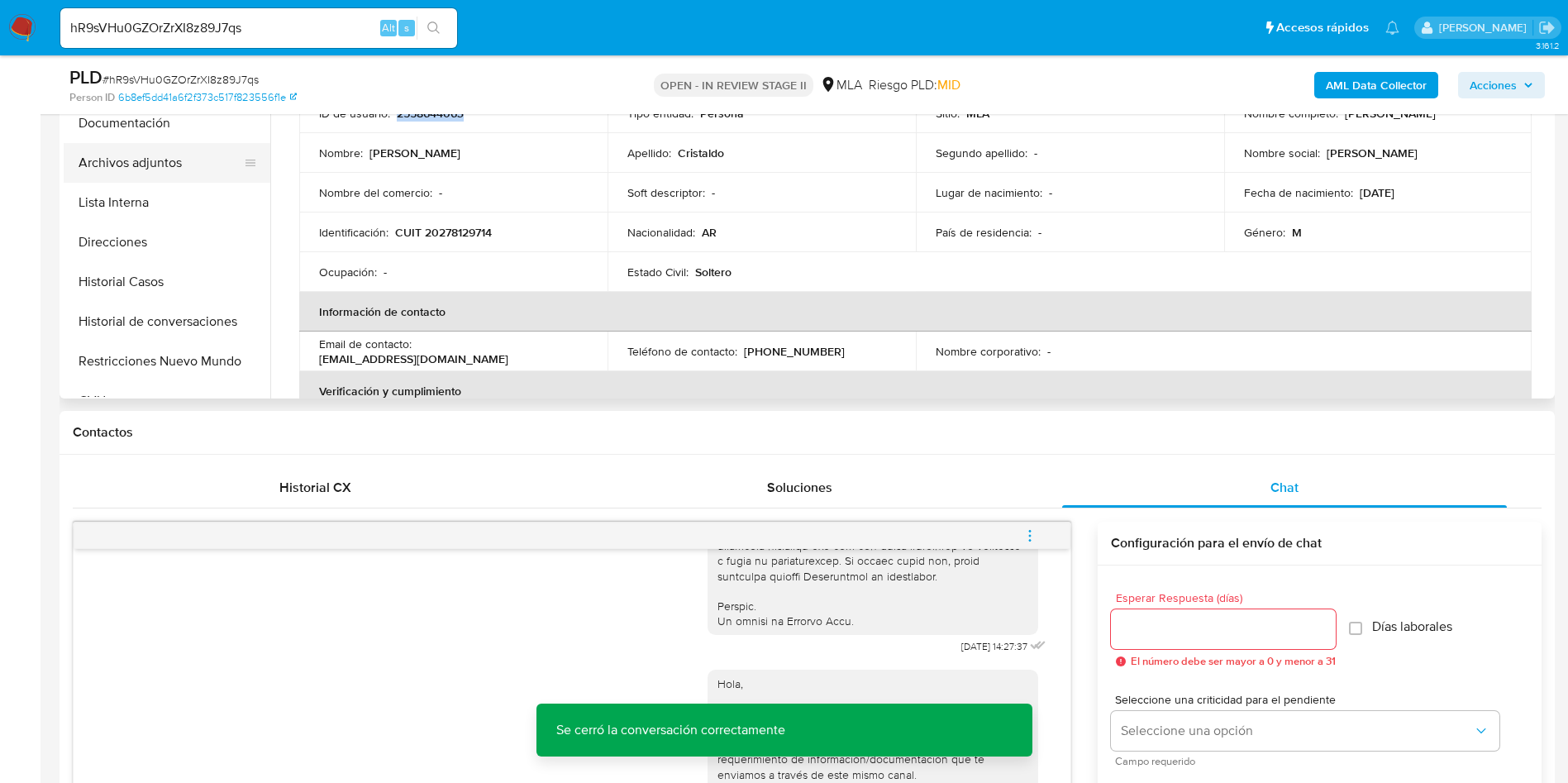
scroll to position [372, 0]
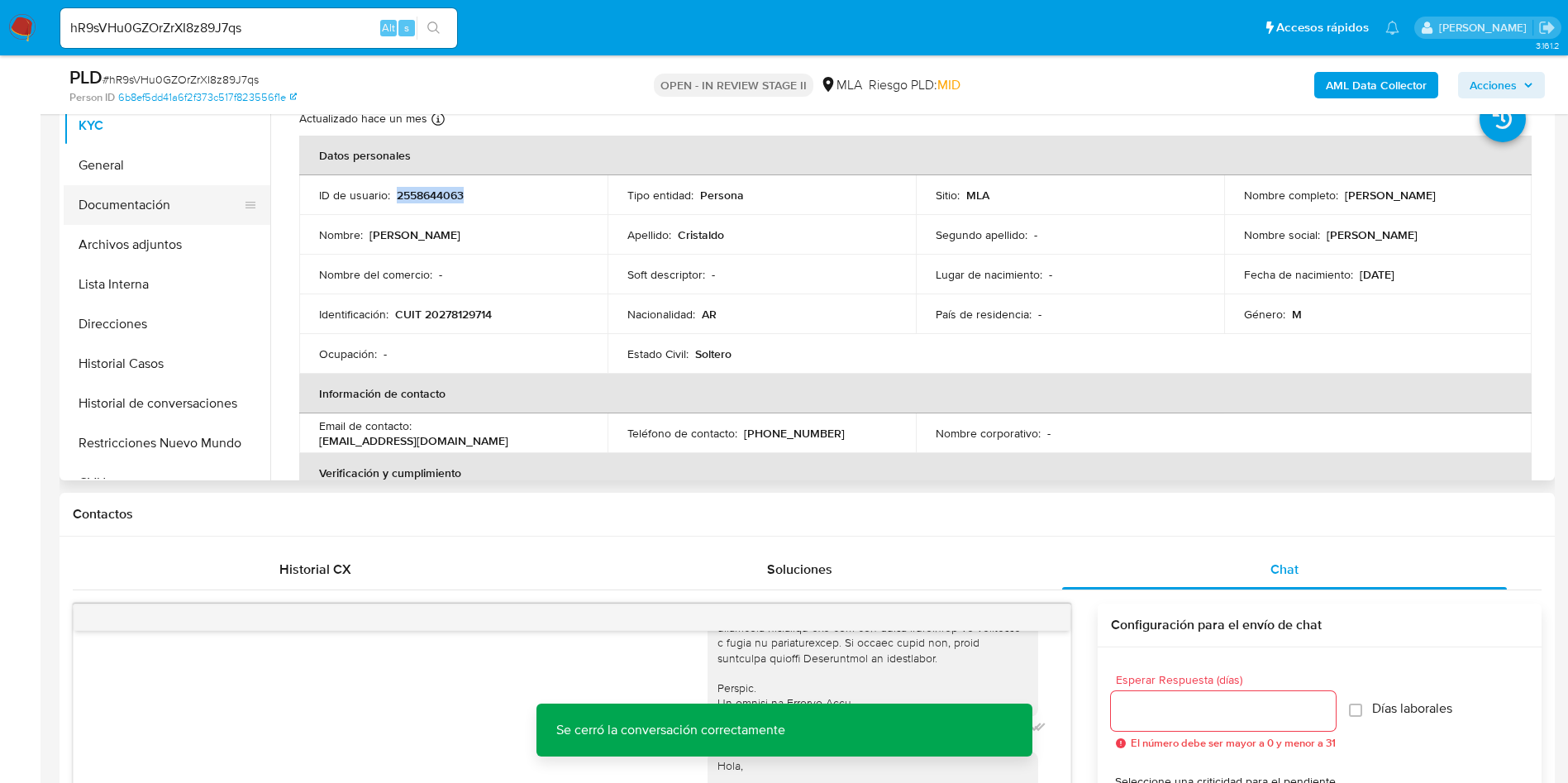
click at [151, 200] on button "Documentación" at bounding box center [160, 205] width 194 height 39
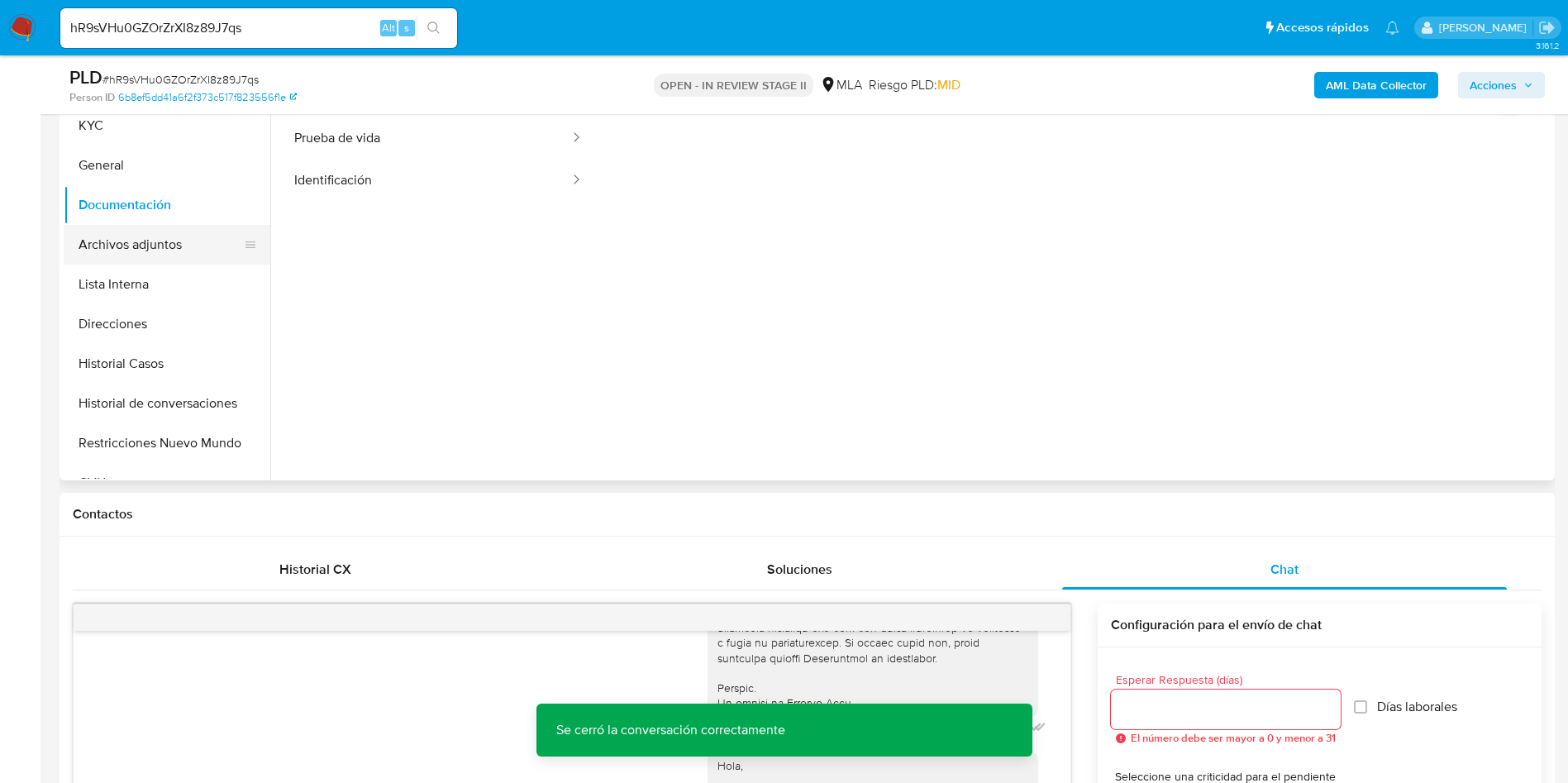
click at [129, 229] on button "Archivos adjuntos" at bounding box center [160, 244] width 194 height 39
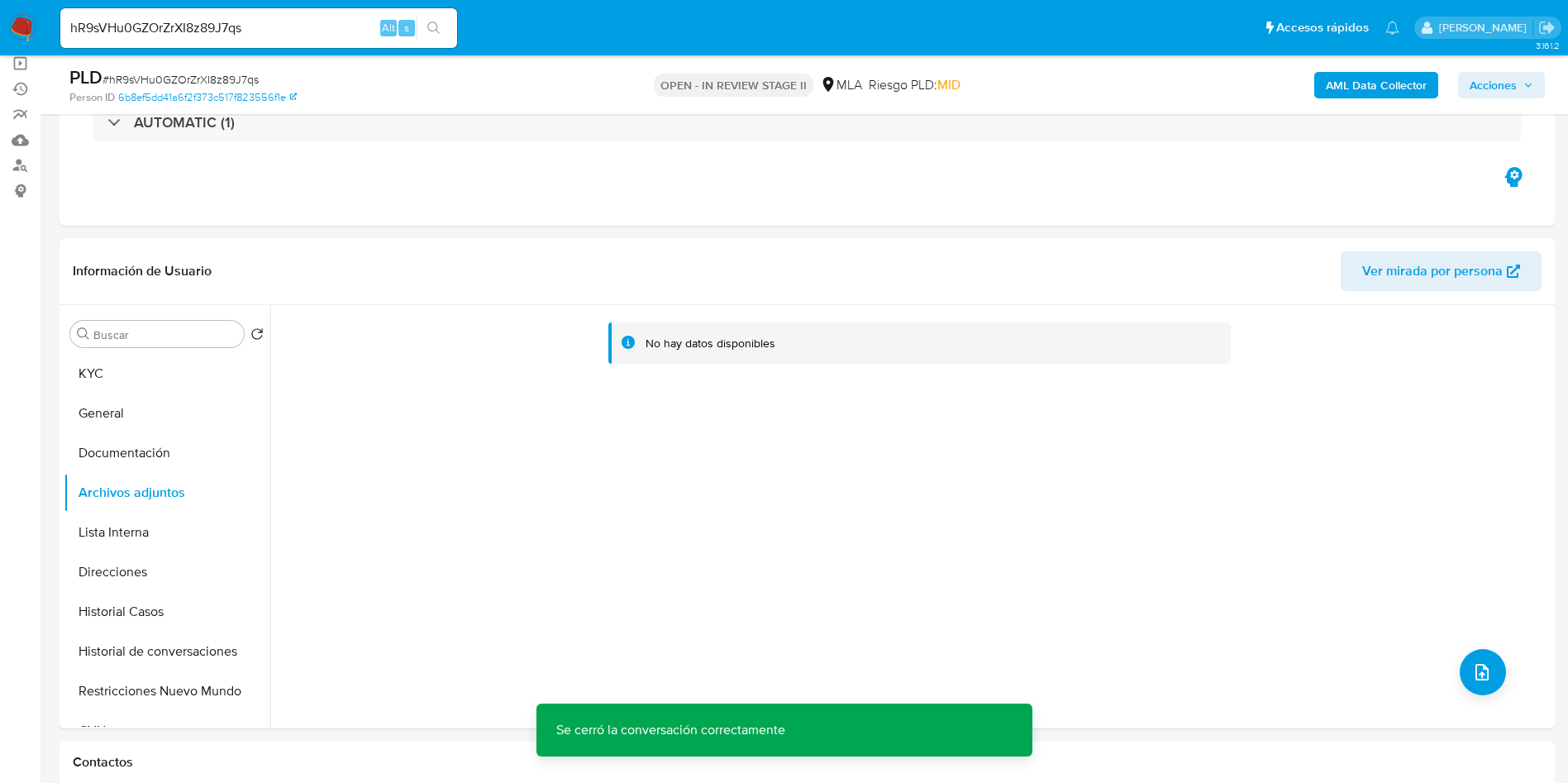
click at [1367, 84] on b "AML Data Collector" at bounding box center [1376, 84] width 101 height 27
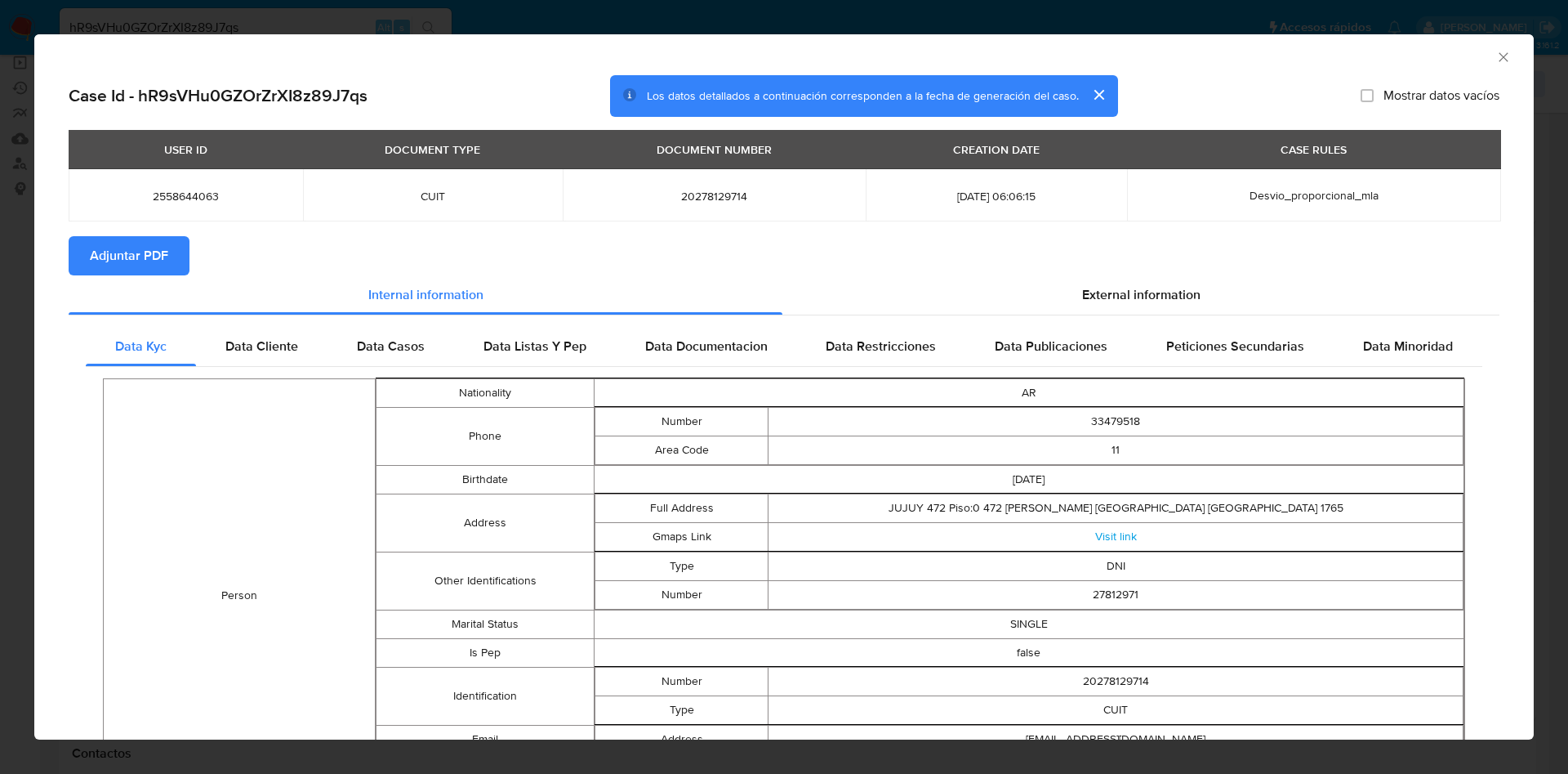
click at [177, 308] on div "Internal information" at bounding box center [425, 294] width 714 height 39
click at [151, 260] on span "Adjuntar PDF" at bounding box center [129, 256] width 78 height 36
click at [1495, 57] on icon "Cerrar ventana" at bounding box center [1504, 57] width 16 height 16
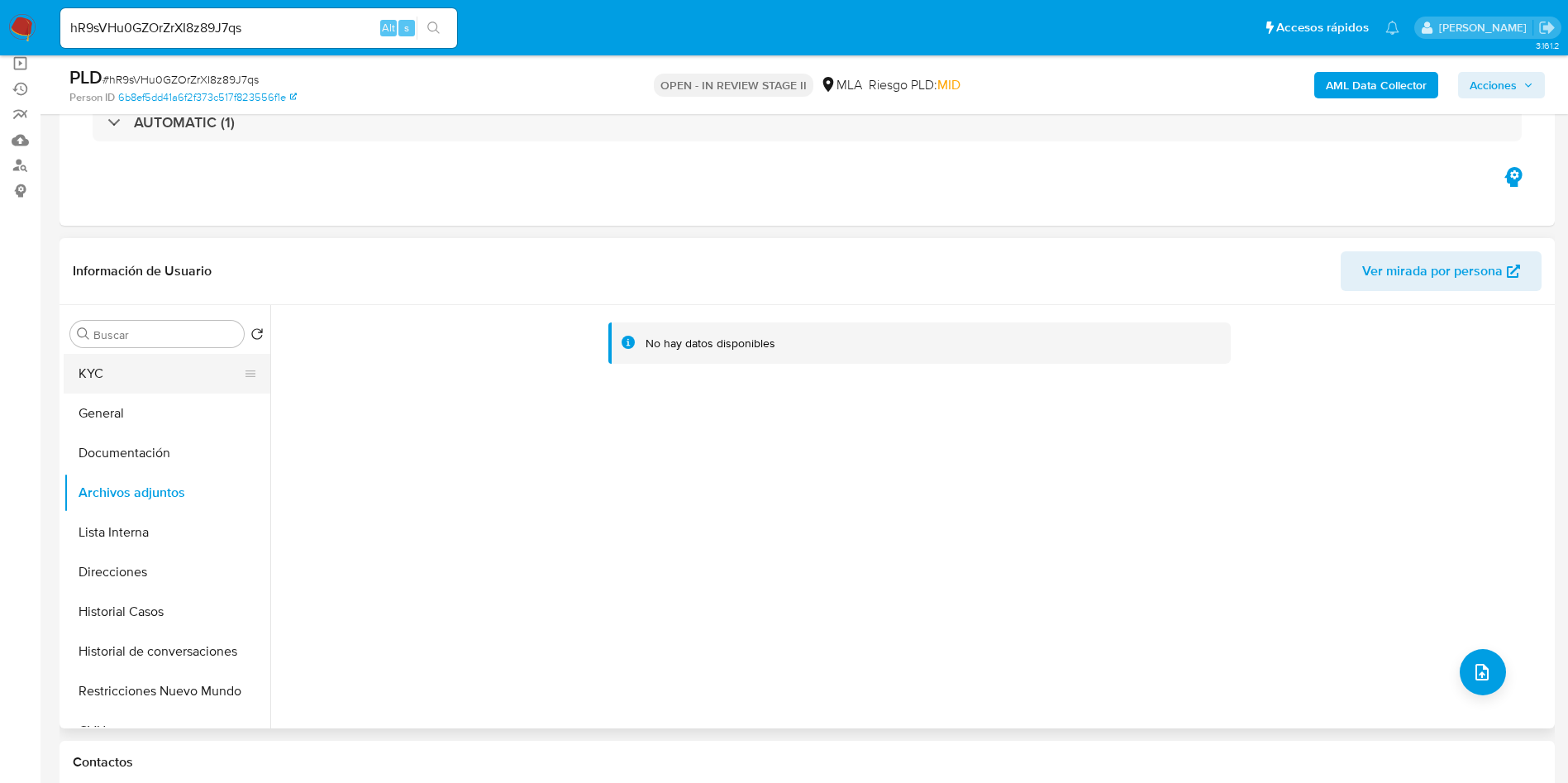
click at [179, 359] on button "KYC" at bounding box center [160, 373] width 194 height 39
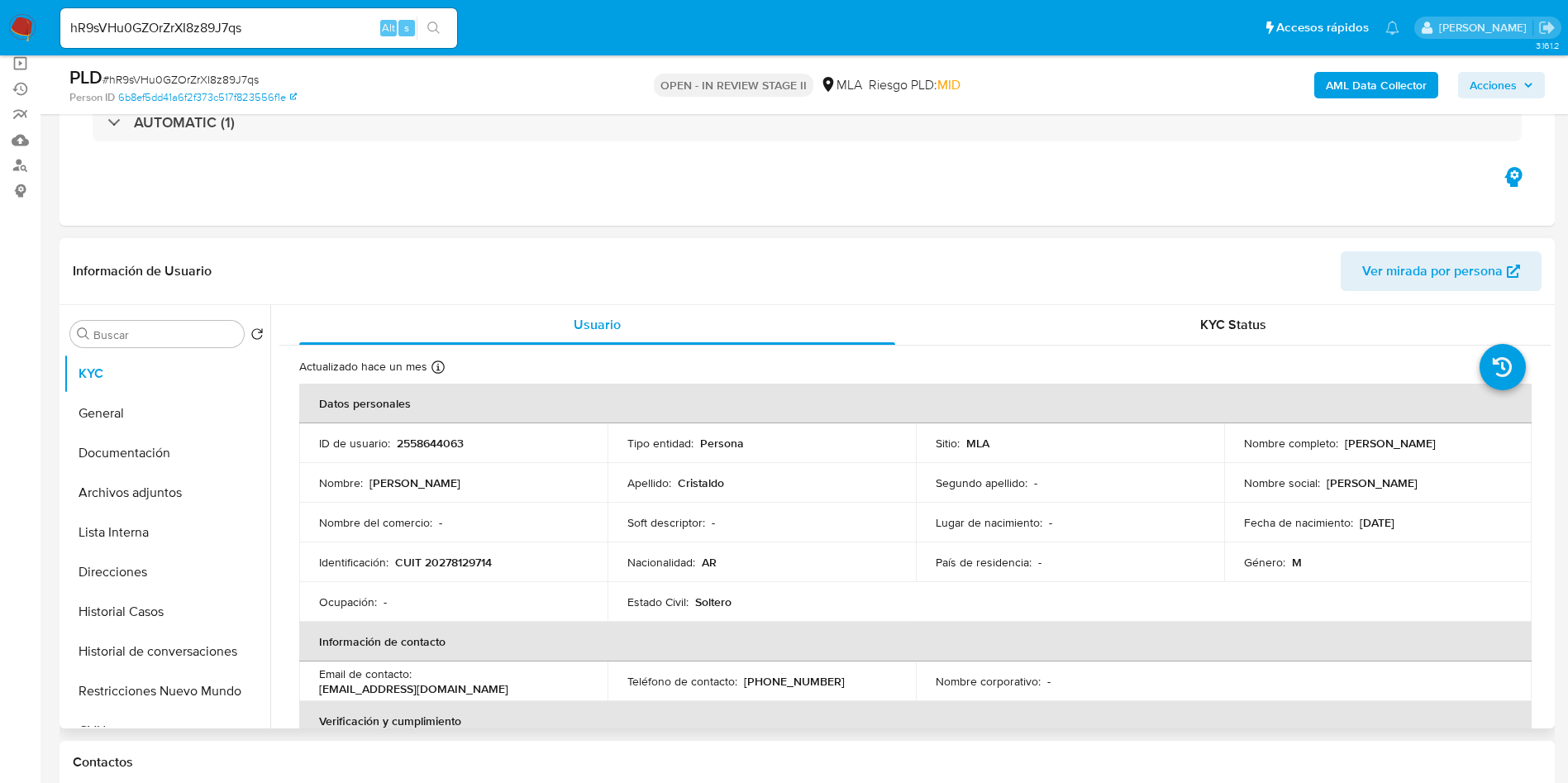
click at [456, 558] on p "CUIT 20278129714" at bounding box center [442, 562] width 96 height 15
copy p "20278129714"
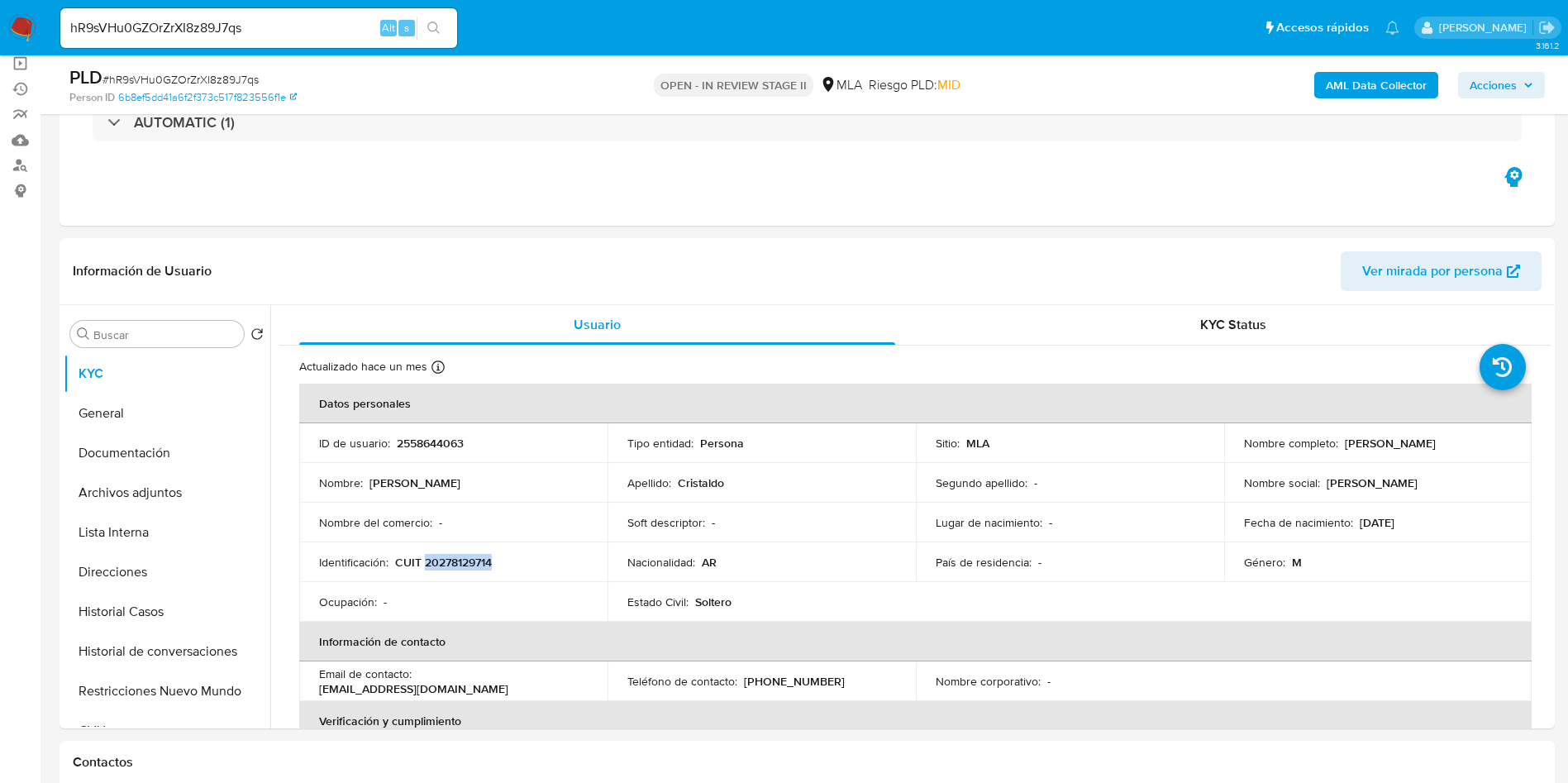
copy p "20278129714"
click at [276, 465] on div "Usuario KYC Status Actualizado hace un mes Creado: 15/07/2025 18:41:52 Actualiz…" at bounding box center [910, 516] width 1281 height 423
click at [253, 455] on button "Documentación" at bounding box center [160, 453] width 194 height 39
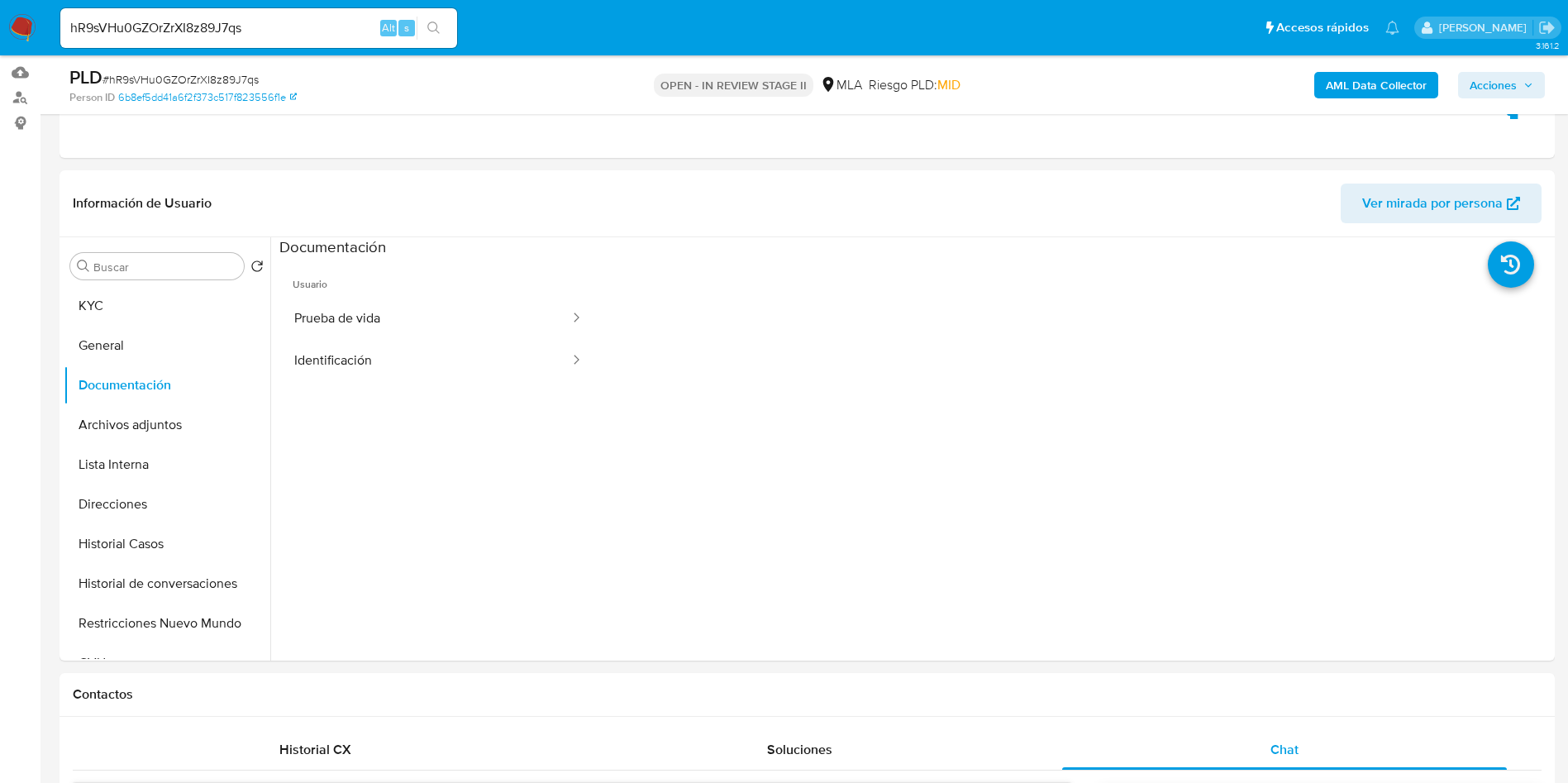
scroll to position [248, 0]
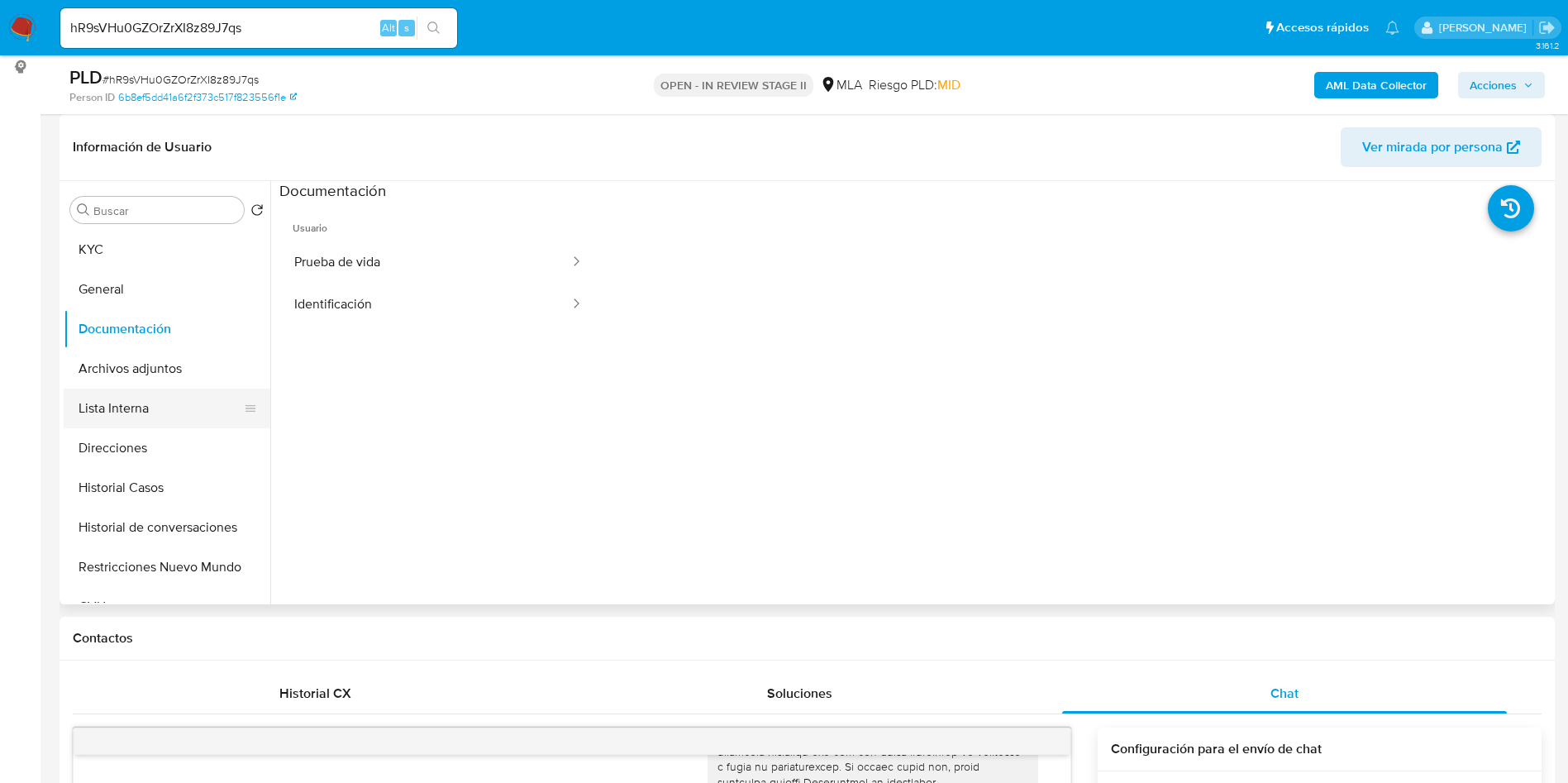
click at [153, 390] on button "Lista Interna" at bounding box center [160, 408] width 194 height 39
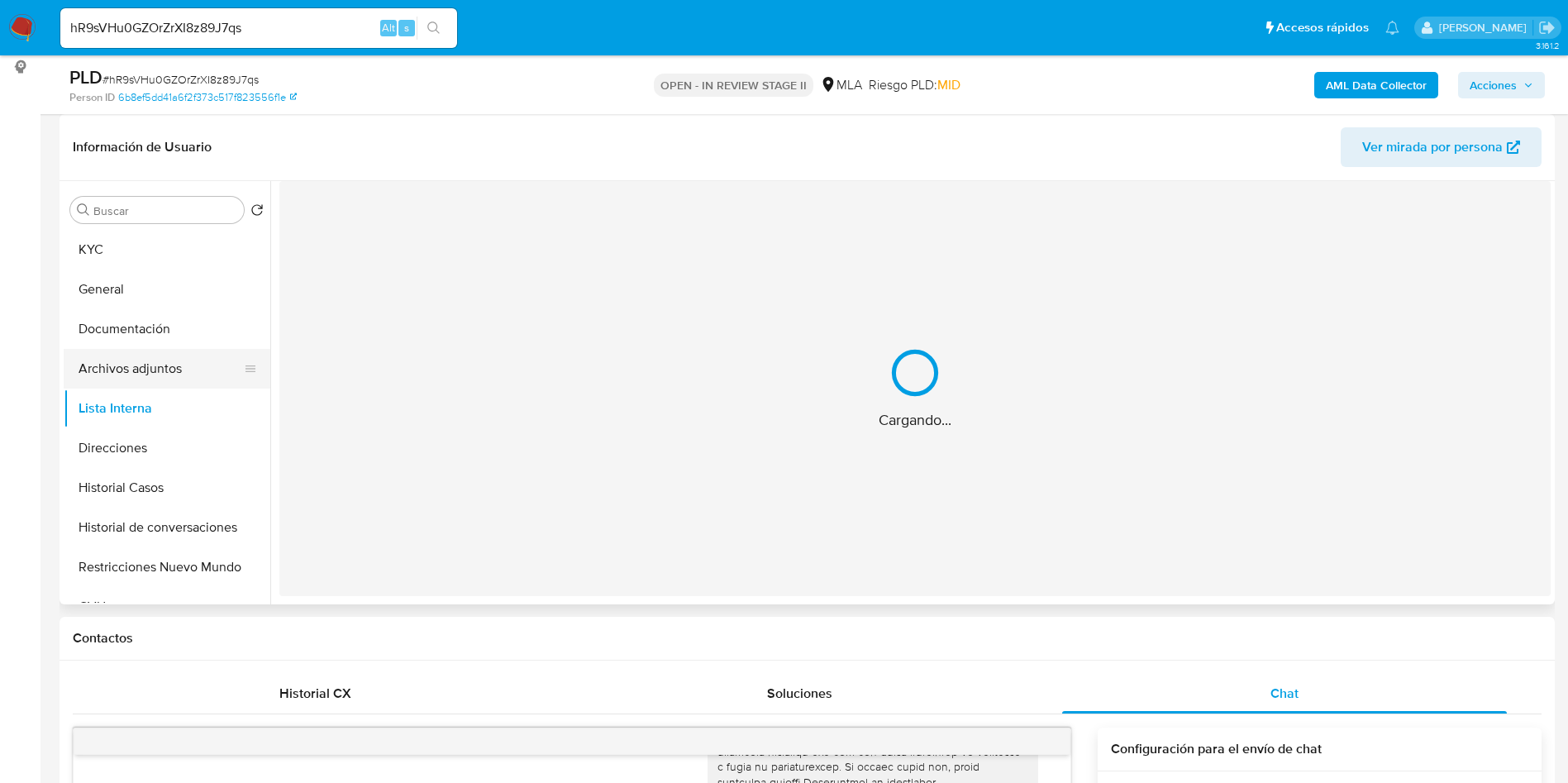
click at [162, 361] on button "Archivos adjuntos" at bounding box center [160, 368] width 194 height 39
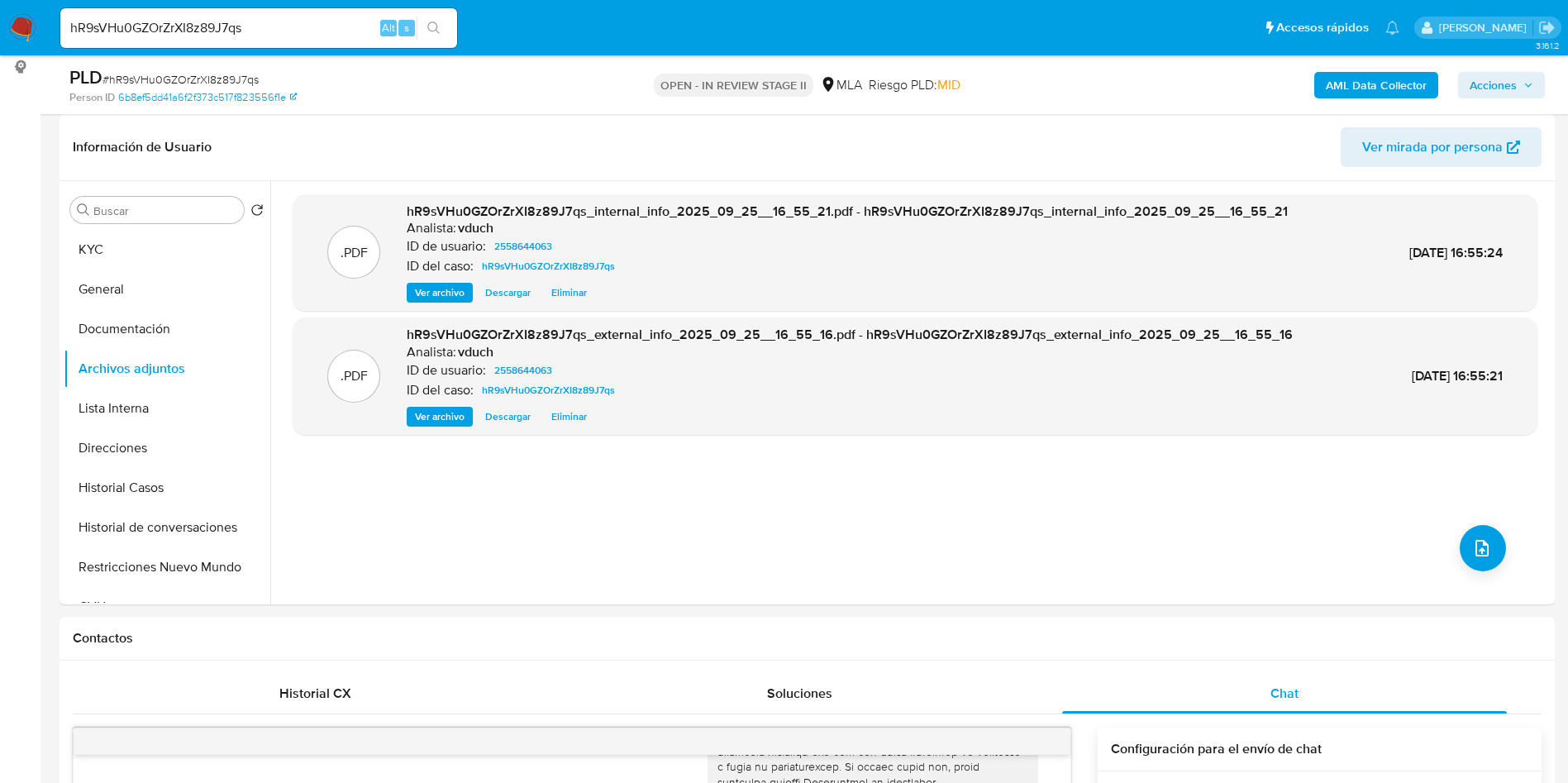
click at [62, 247] on div "Buscar Volver al orden por defecto KYC General Documentación Archivos adjuntos …" at bounding box center [807, 392] width 1495 height 423
click at [132, 252] on button "KYC" at bounding box center [160, 249] width 194 height 39
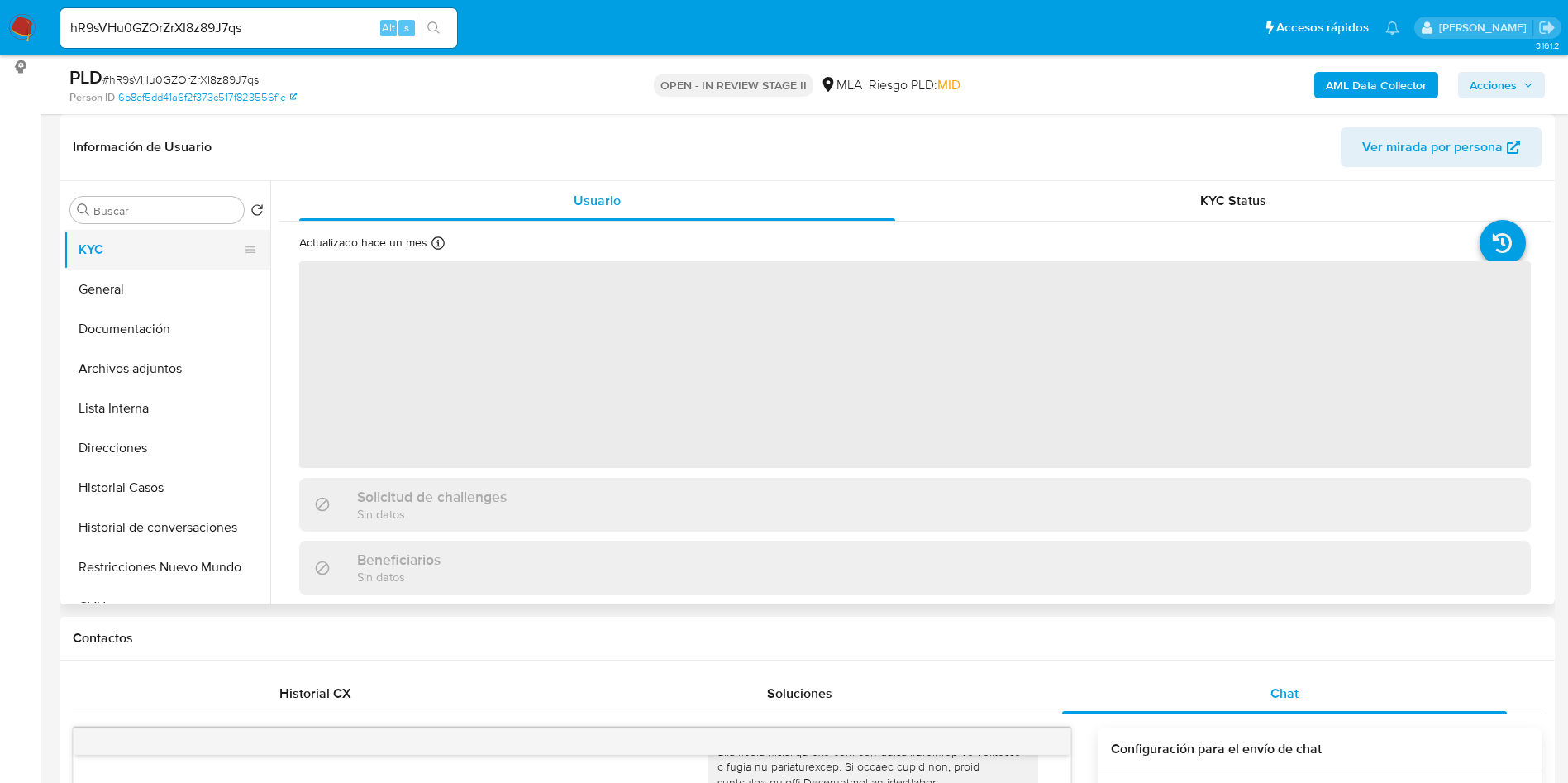
click at [187, 233] on button "KYC" at bounding box center [160, 249] width 194 height 39
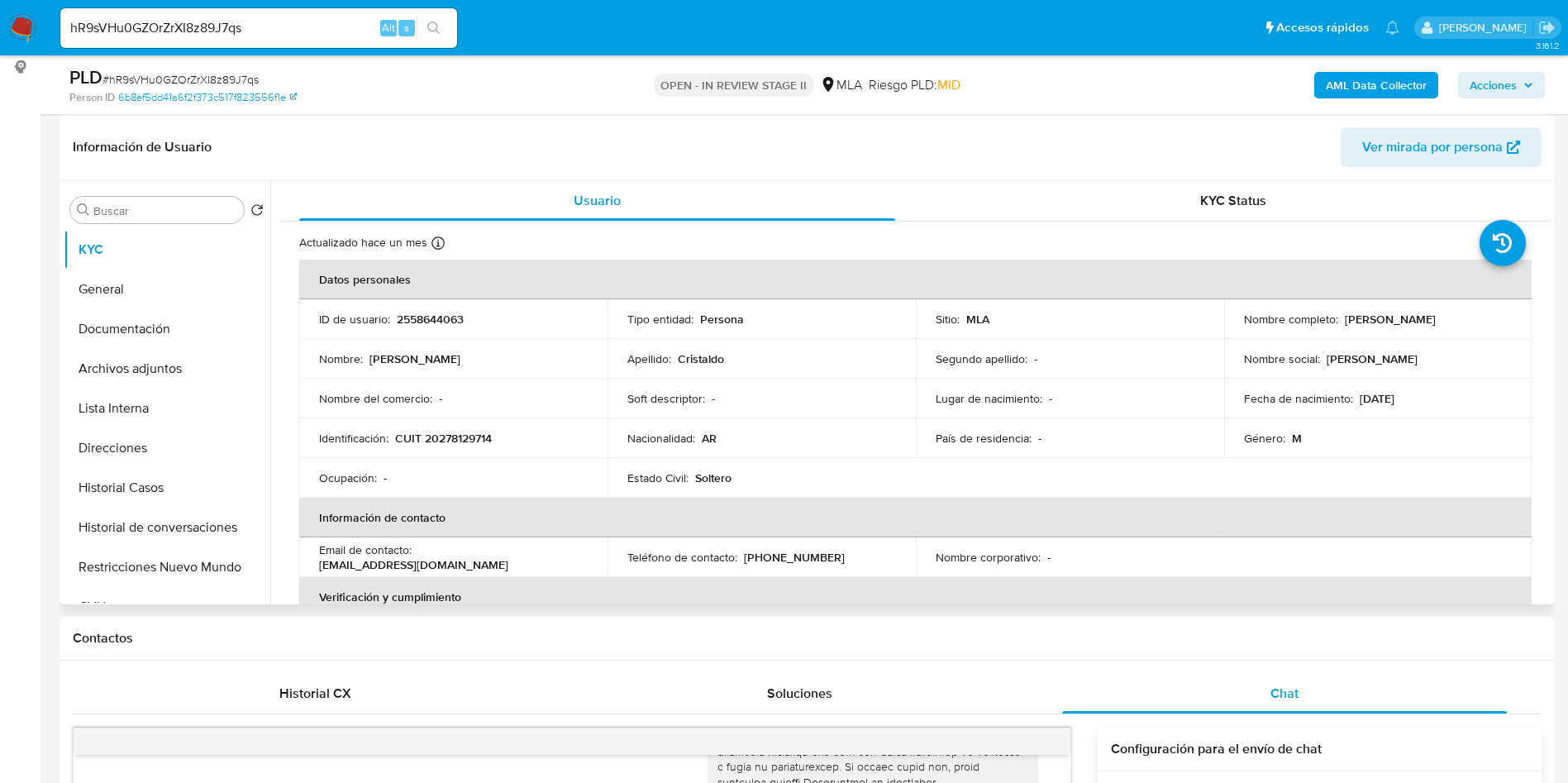
scroll to position [856, 0]
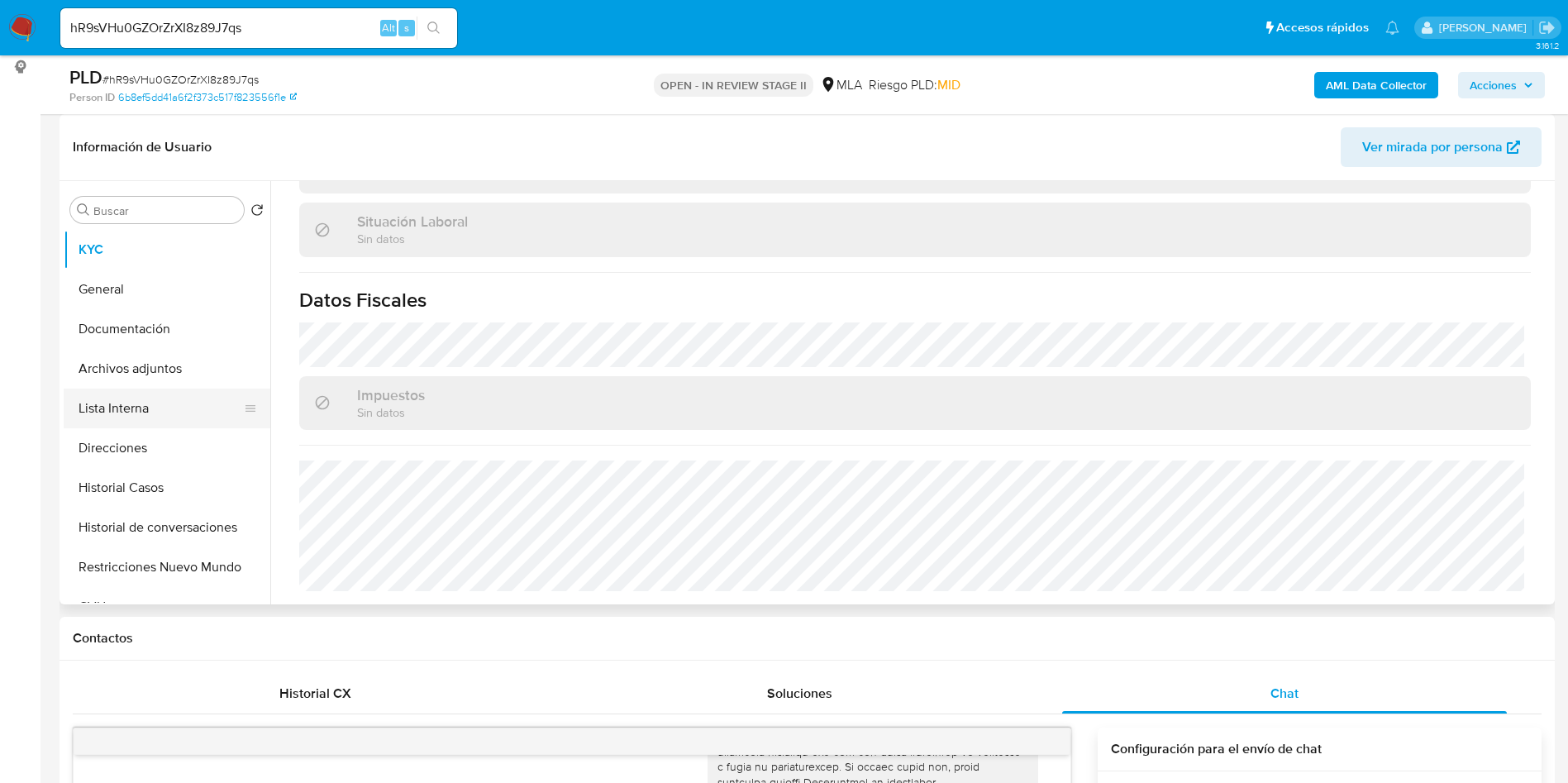
click at [131, 401] on button "Lista Interna" at bounding box center [160, 408] width 194 height 39
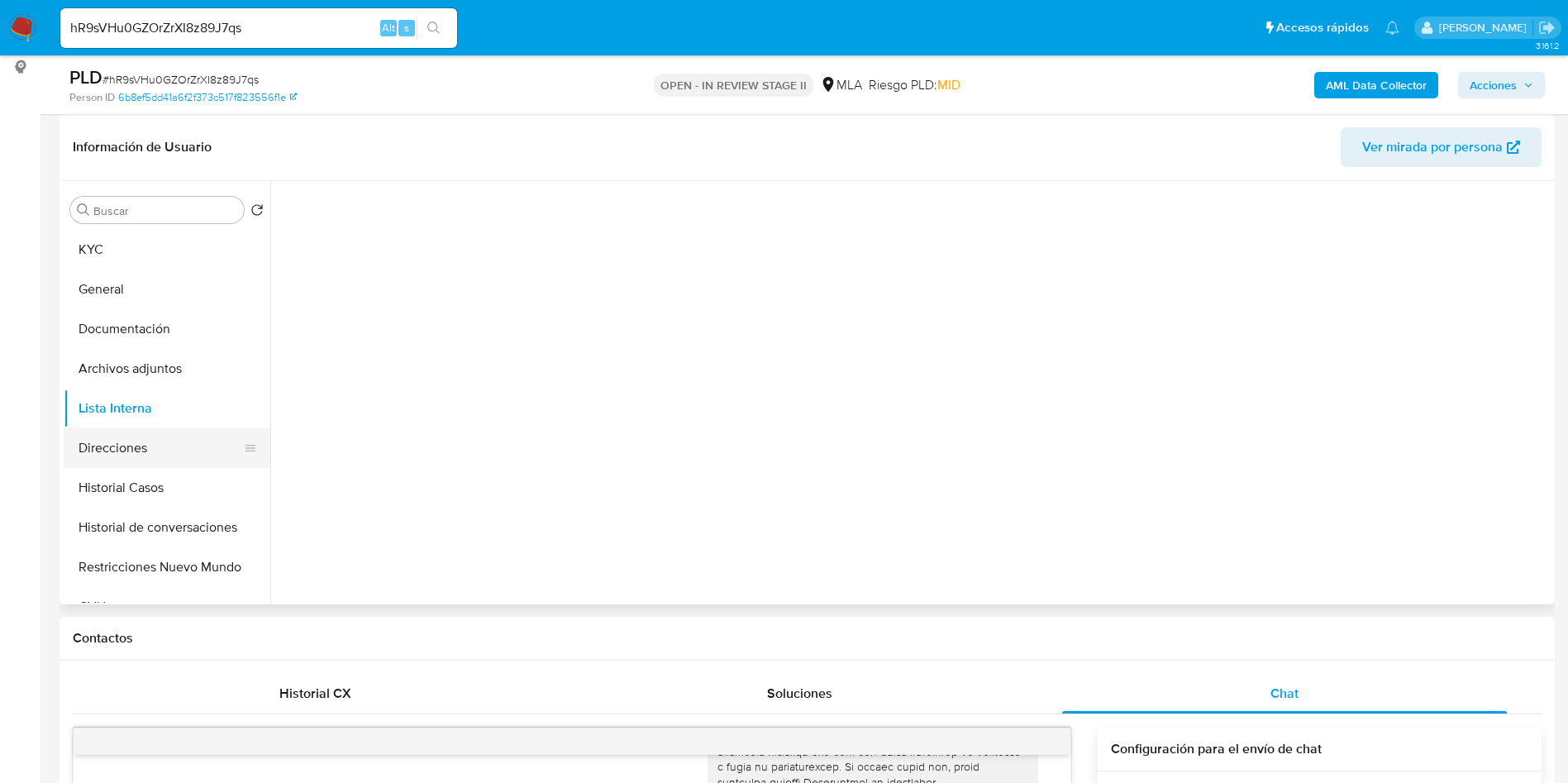
scroll to position [0, 0]
click at [188, 449] on button "Direcciones" at bounding box center [160, 447] width 194 height 39
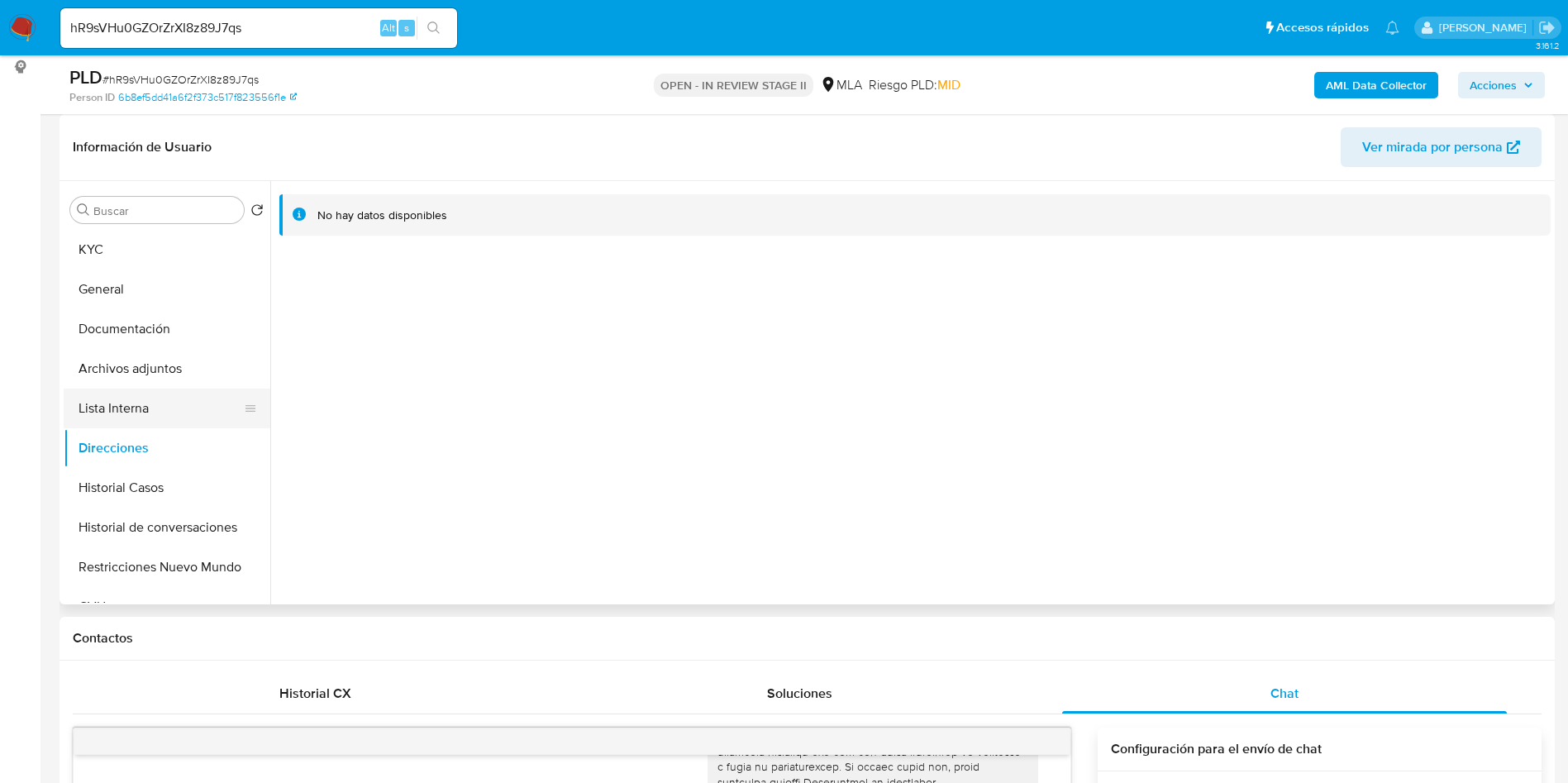
click at [251, 403] on button "Lista Interna" at bounding box center [160, 408] width 194 height 39
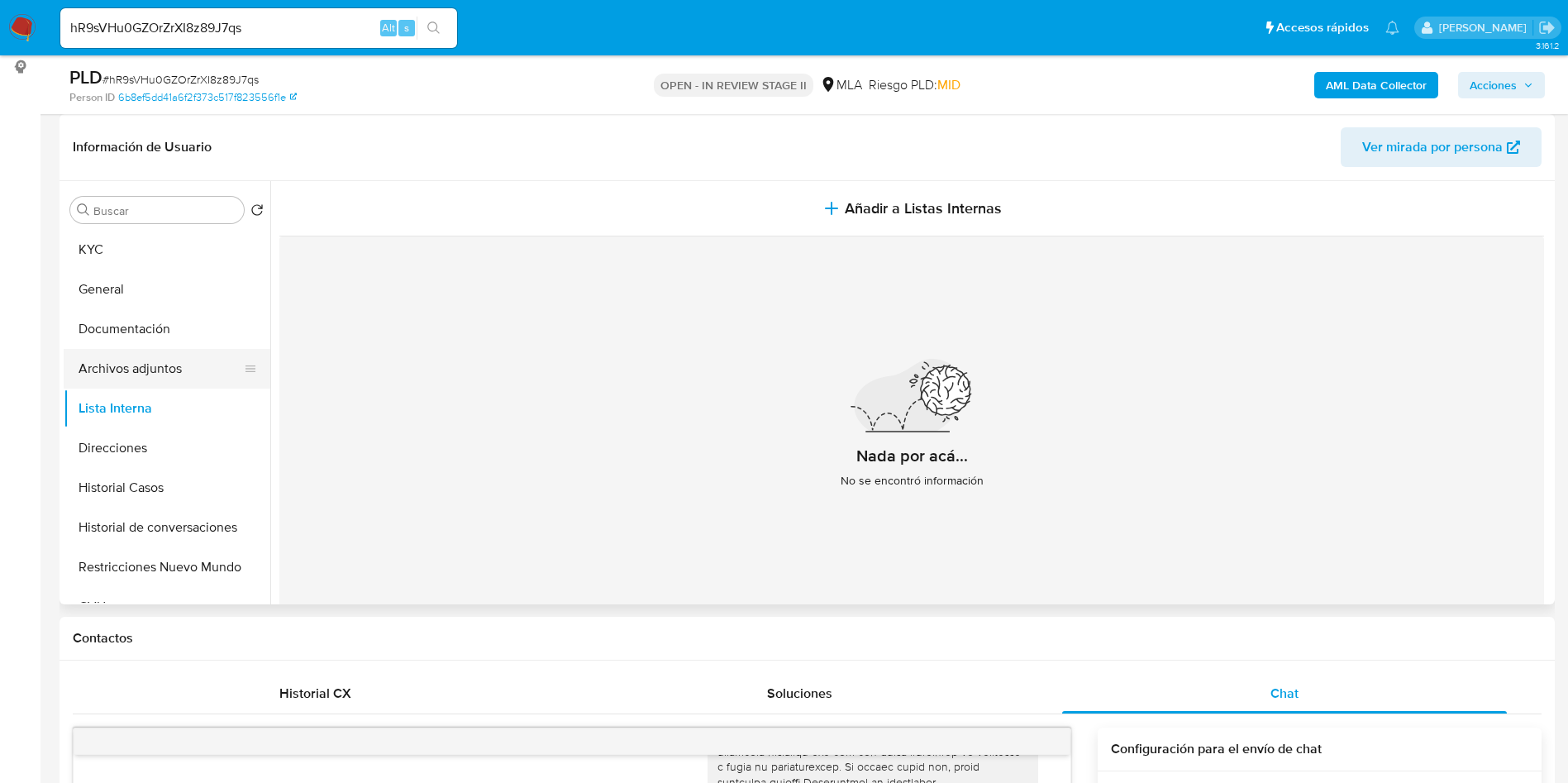
click at [216, 355] on button "Archivos adjuntos" at bounding box center [160, 368] width 194 height 39
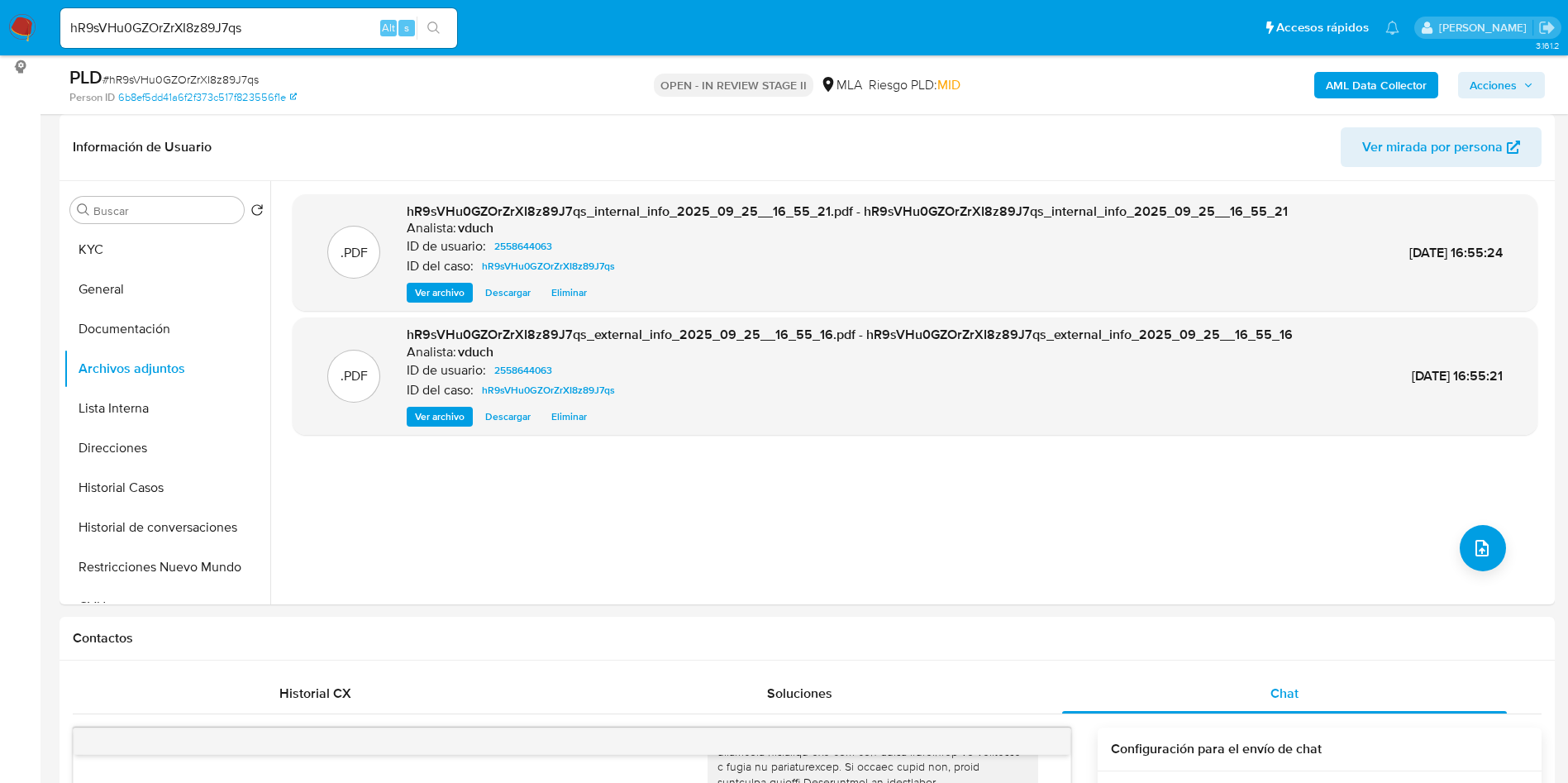
click at [218, 21] on input "hR9sVHu0GZOrZrXI8z89J7qs" at bounding box center [259, 28] width 397 height 21
drag, startPoint x: 218, startPoint y: 21, endPoint x: 232, endPoint y: 34, distance: 19.1
click at [218, 21] on input "hR9sVHu0GZOrZrXI8z89J7qs" at bounding box center [259, 28] width 397 height 21
paste input "s5PxFiotVlg3PHGbuovL8LNu"
type input "s5PxFiotVlg3PHGbuovL8LNu"
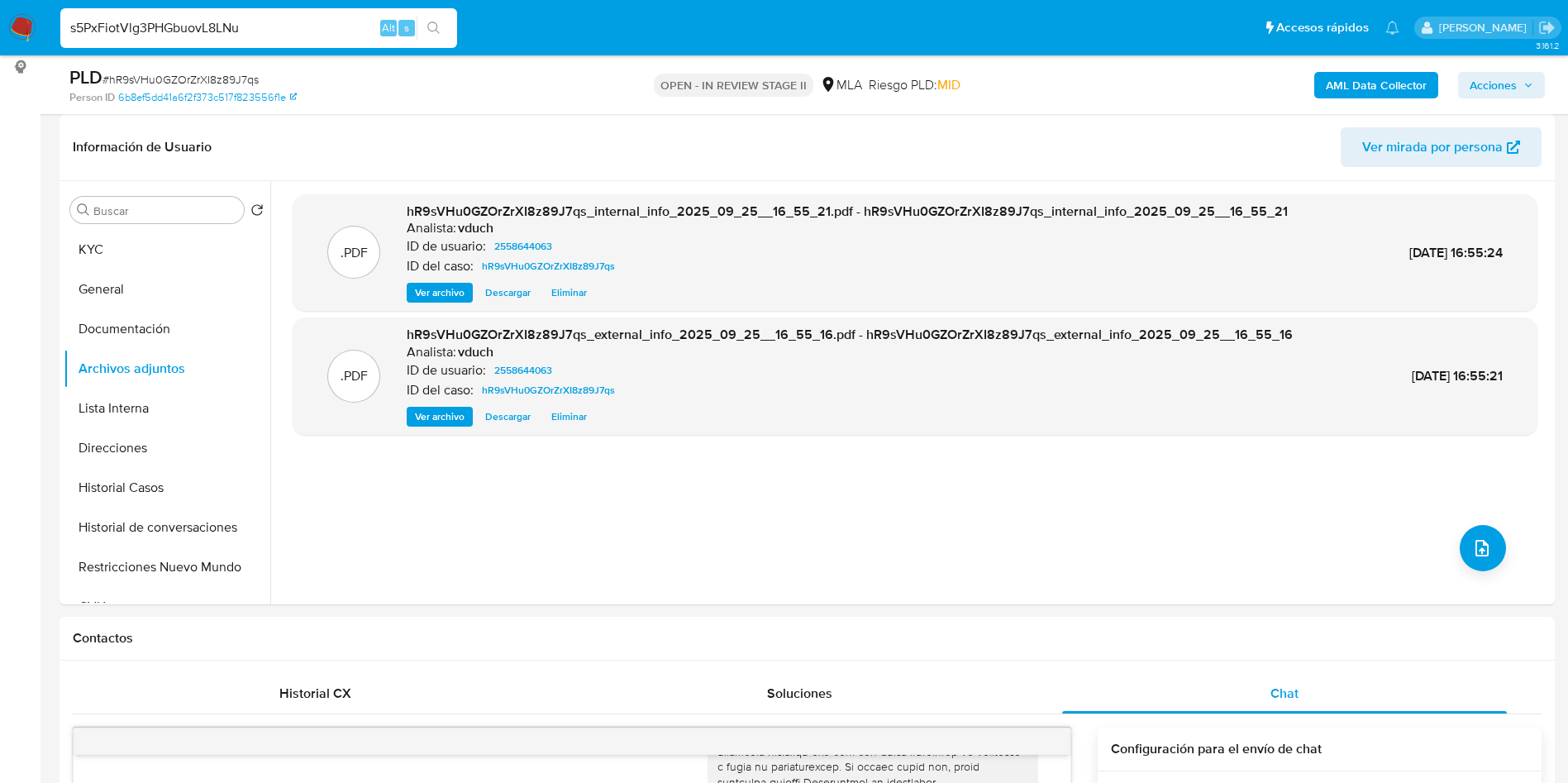
click at [420, 26] on button "search-icon" at bounding box center [433, 28] width 34 height 23
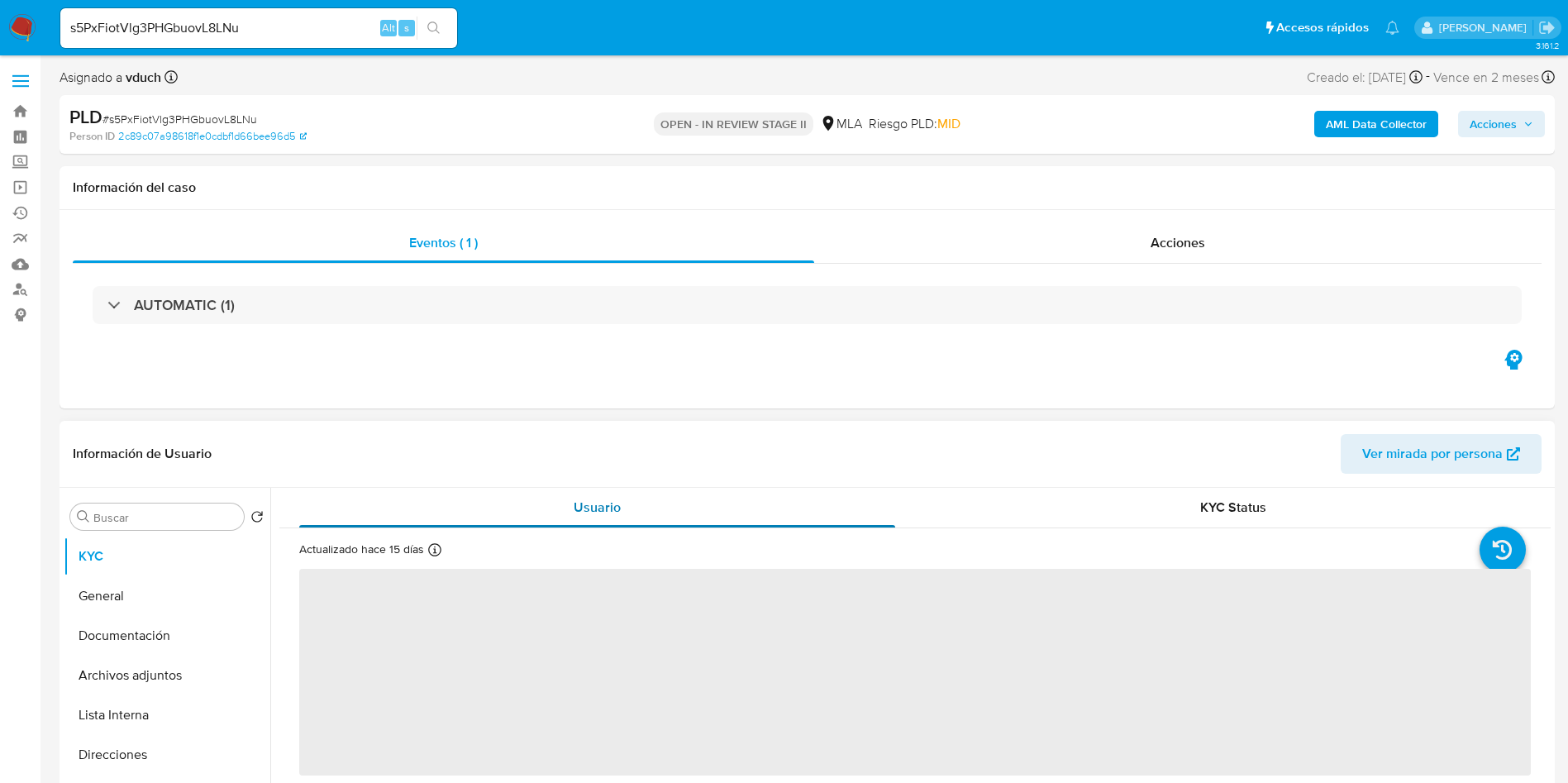
select select "10"
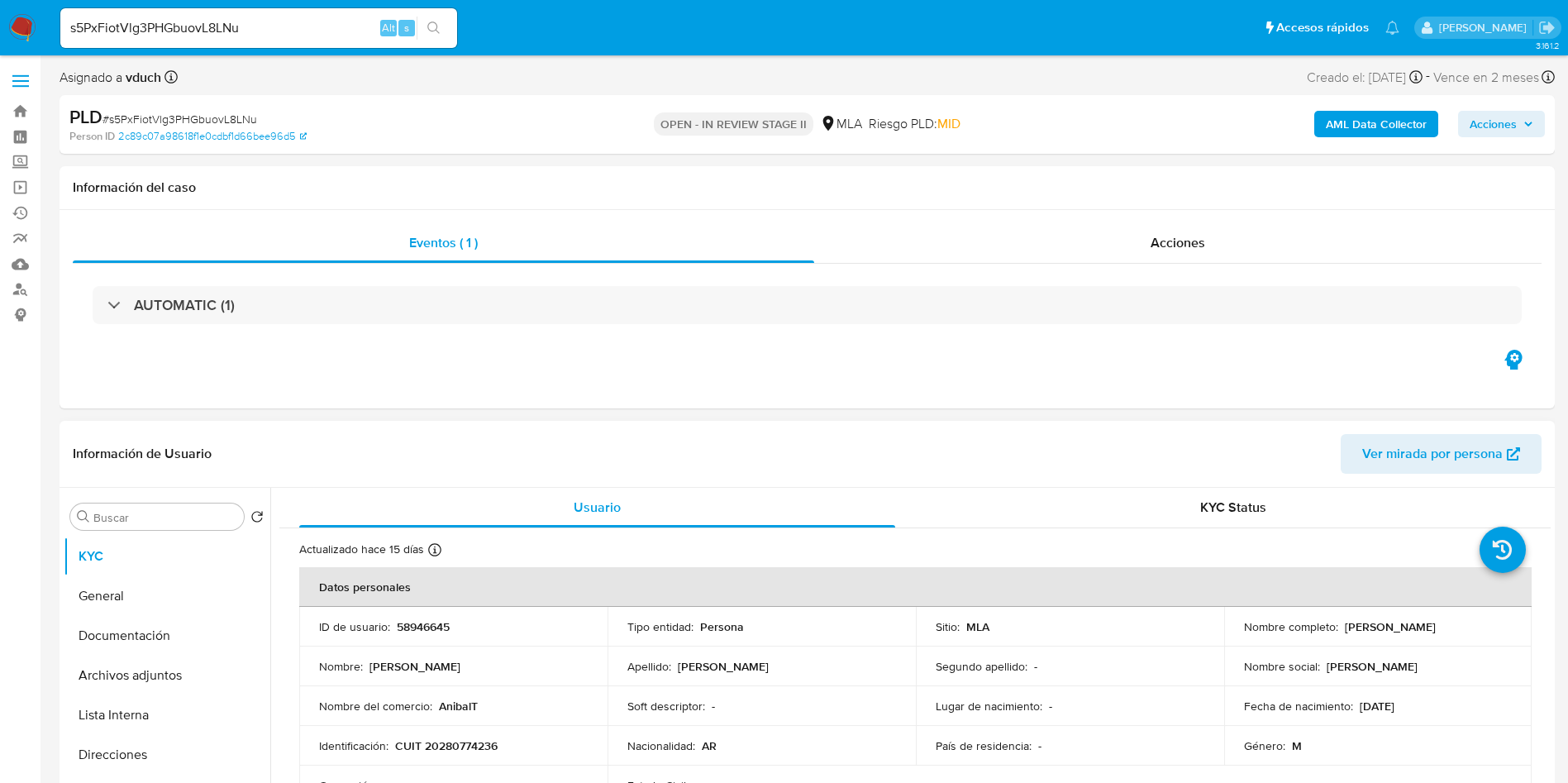
click at [418, 643] on td "ID de usuario : 58946645" at bounding box center [454, 626] width 308 height 39
click at [420, 621] on p "58946645" at bounding box center [423, 626] width 53 height 15
click at [421, 620] on p "58946645" at bounding box center [423, 626] width 53 height 15
copy p "58946645"
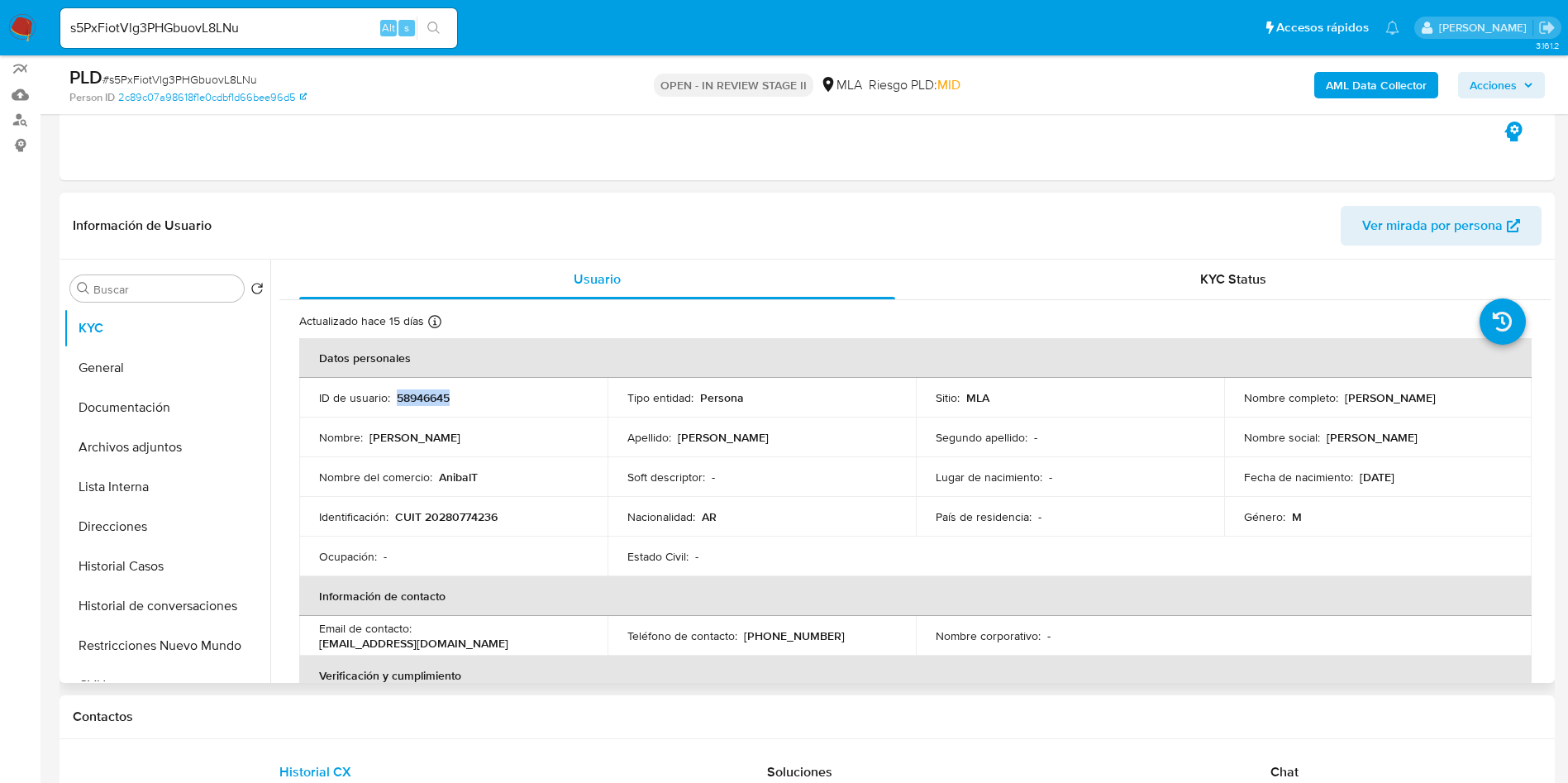
scroll to position [372, 0]
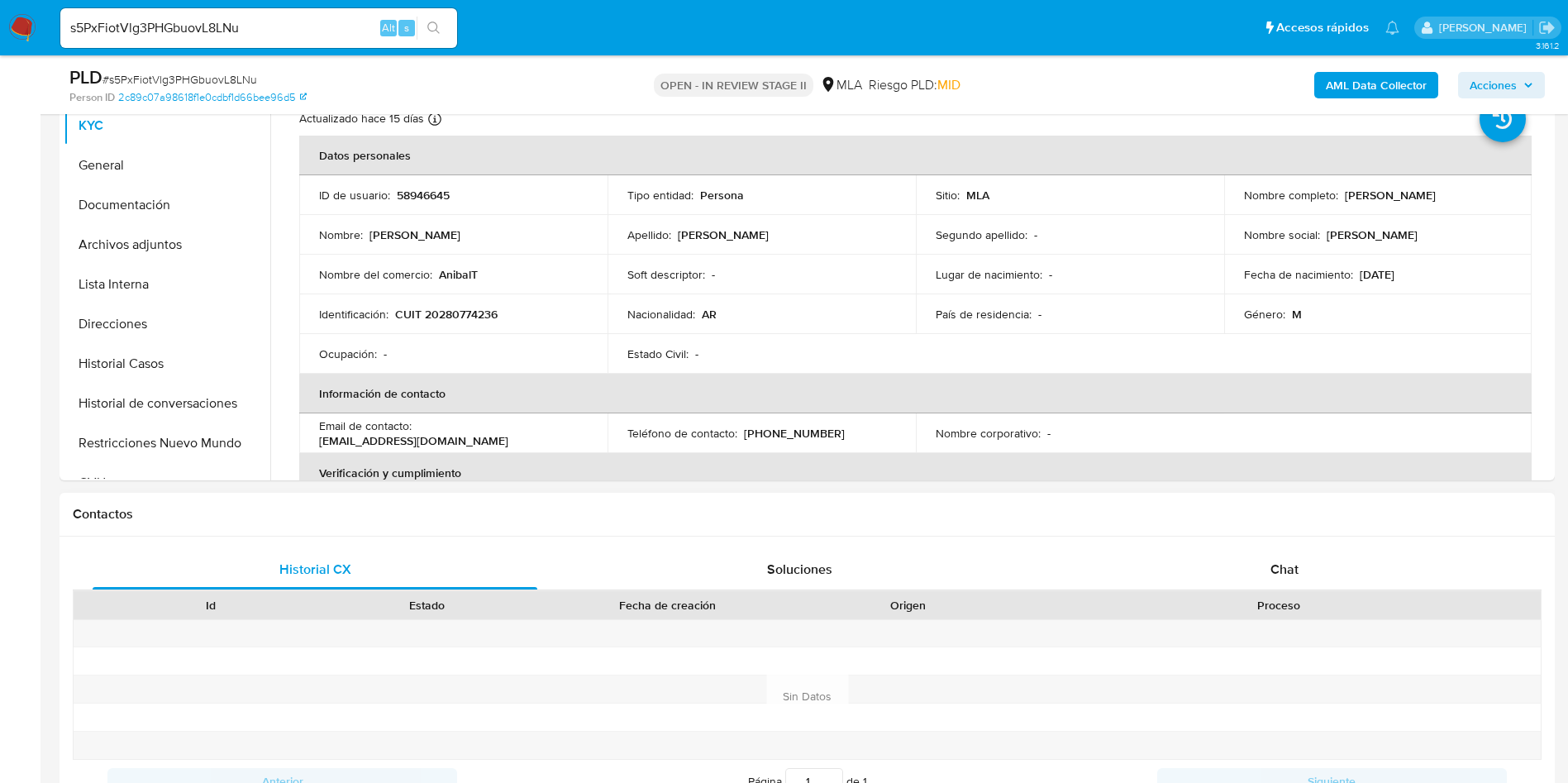
click at [1336, 530] on div "Contactos" at bounding box center [807, 515] width 1495 height 44
click at [1327, 579] on div "Chat" at bounding box center [1284, 569] width 444 height 39
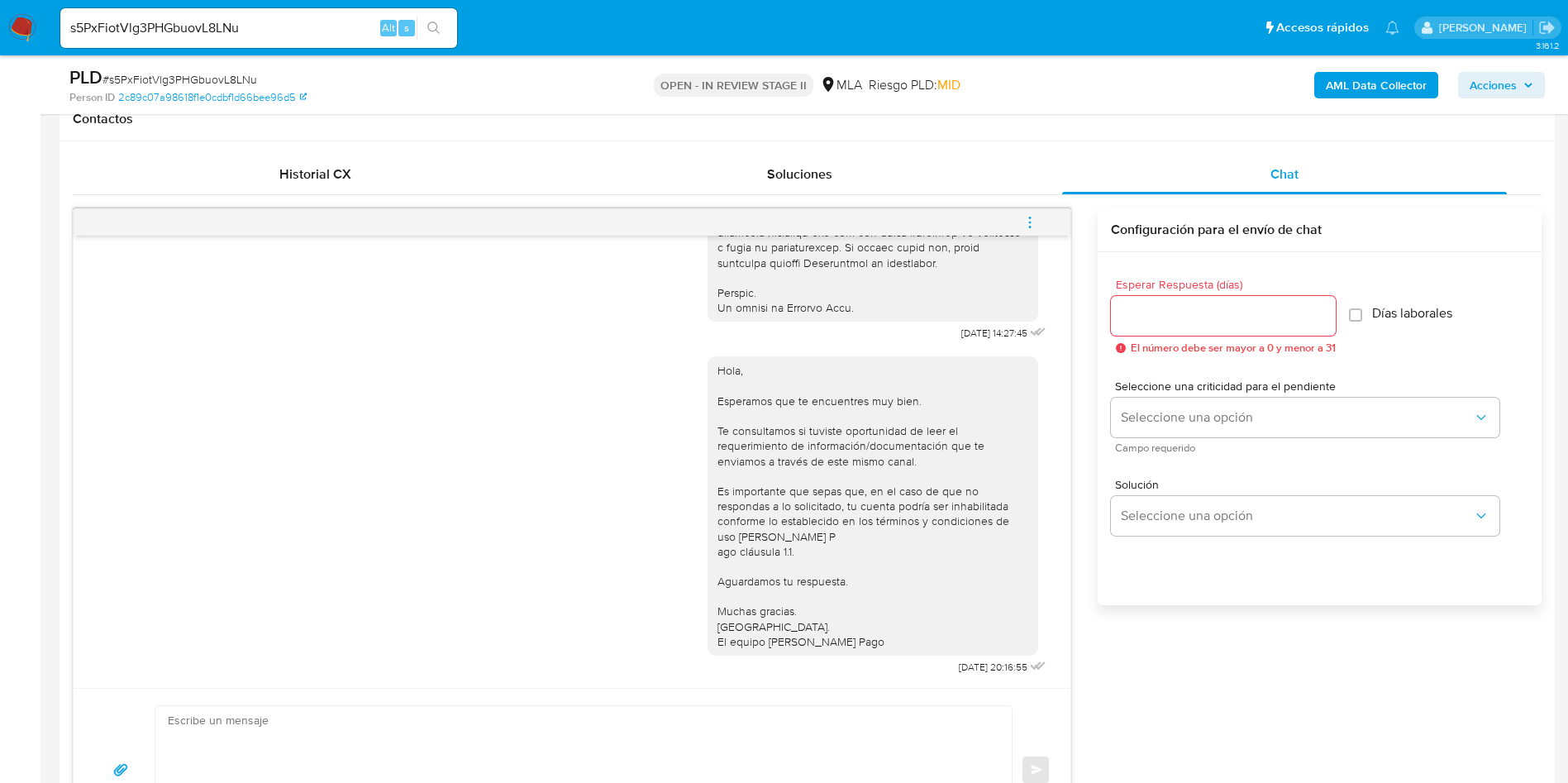
scroll to position [744, 0]
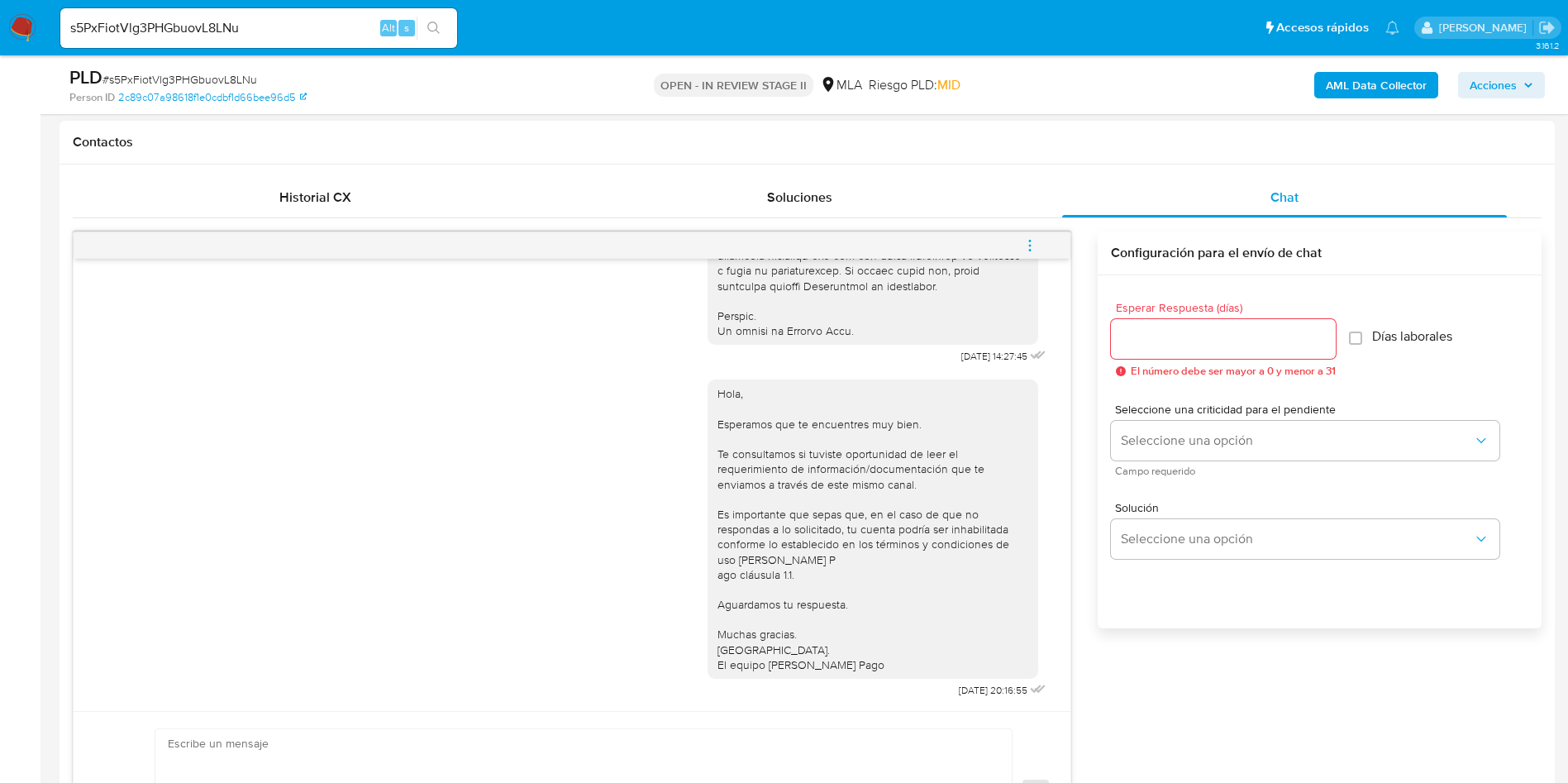
click at [1002, 249] on button "menu-action" at bounding box center [1029, 245] width 54 height 39
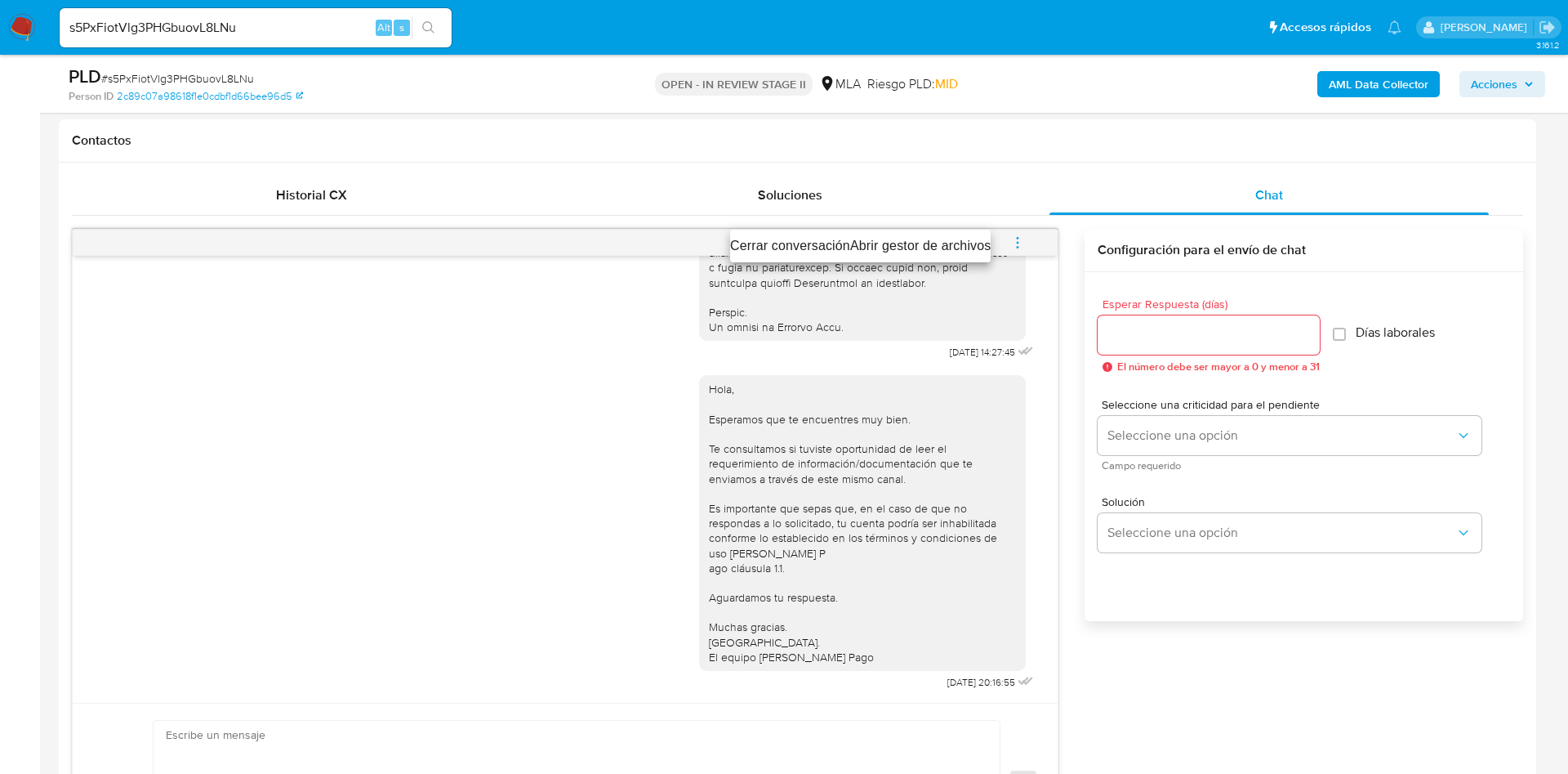
click at [780, 239] on li "Cerrar conversación" at bounding box center [790, 246] width 120 height 20
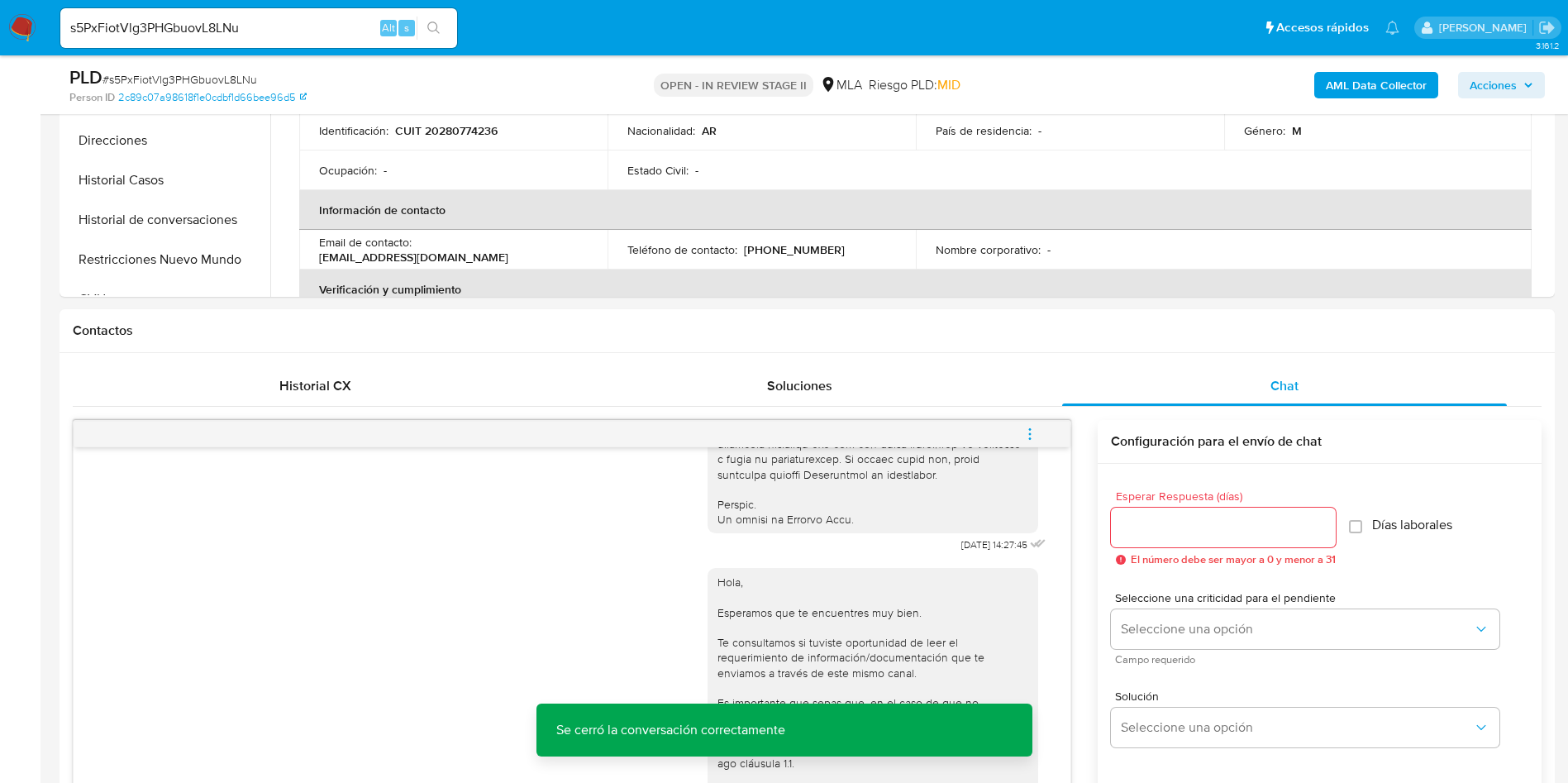
scroll to position [248, 0]
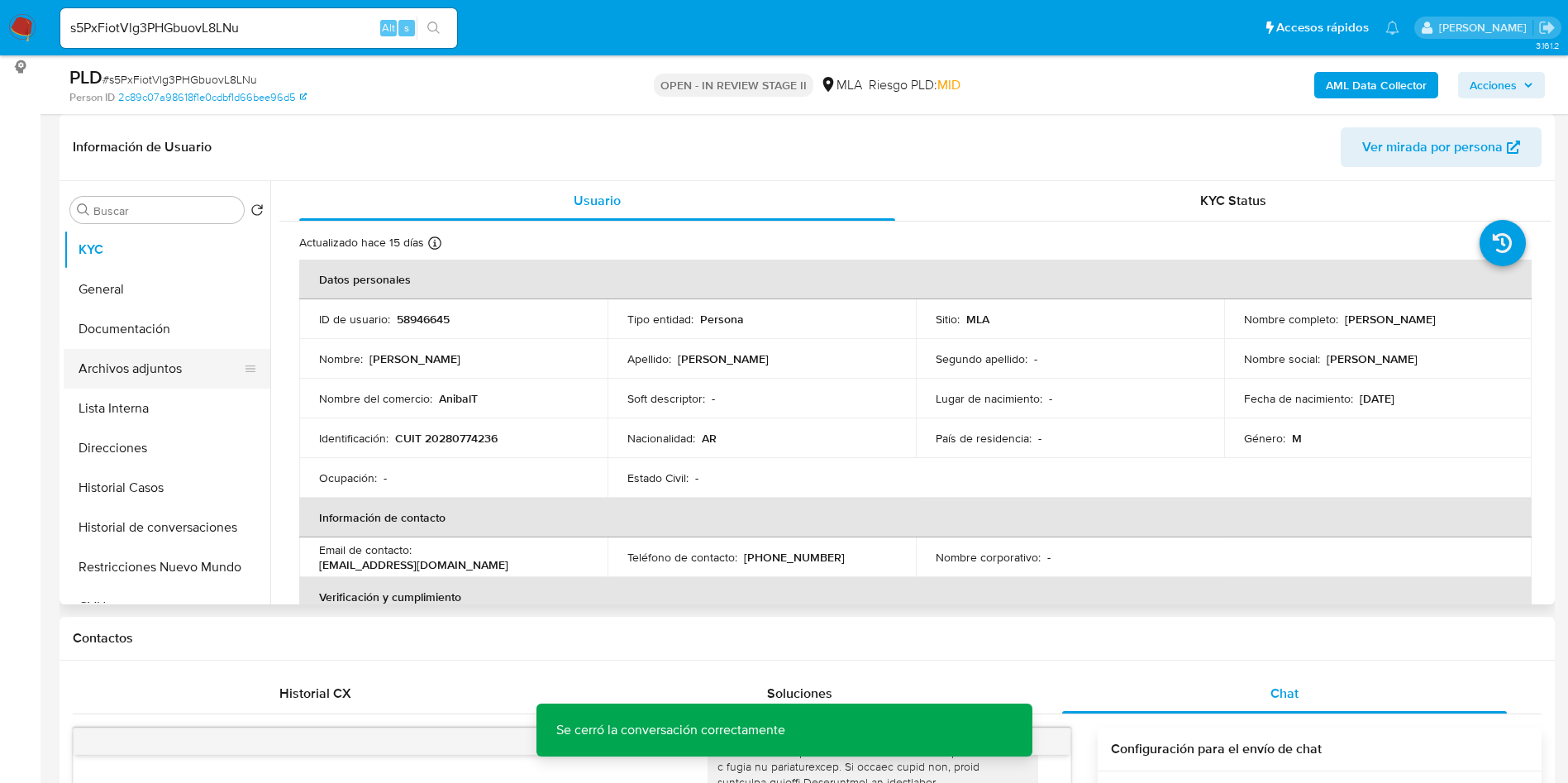
drag, startPoint x: 117, startPoint y: 374, endPoint x: 127, endPoint y: 366, distance: 12.8
click at [119, 372] on button "Archivos adjuntos" at bounding box center [160, 368] width 194 height 39
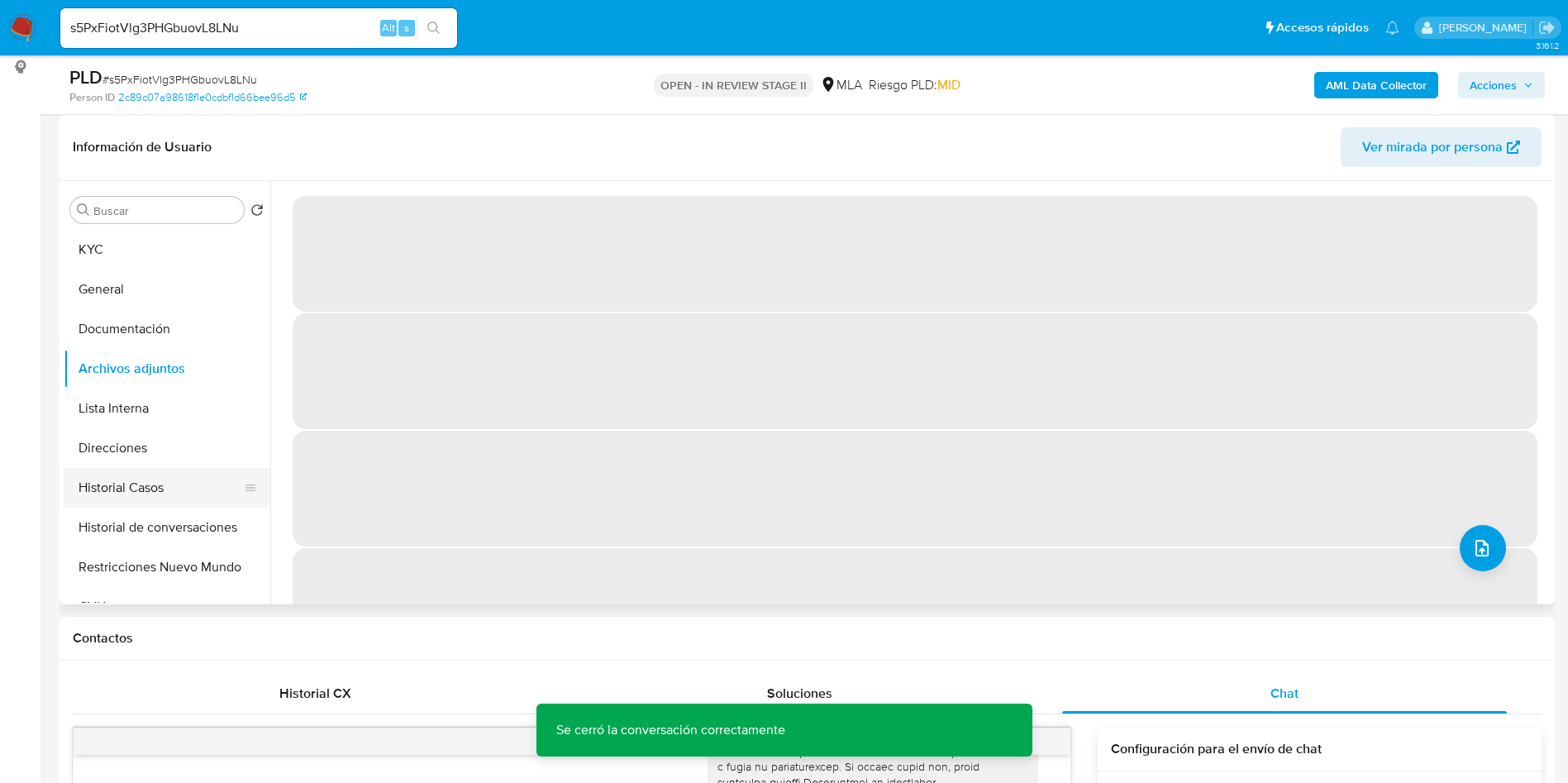
click at [92, 475] on button "Historial Casos" at bounding box center [160, 487] width 194 height 39
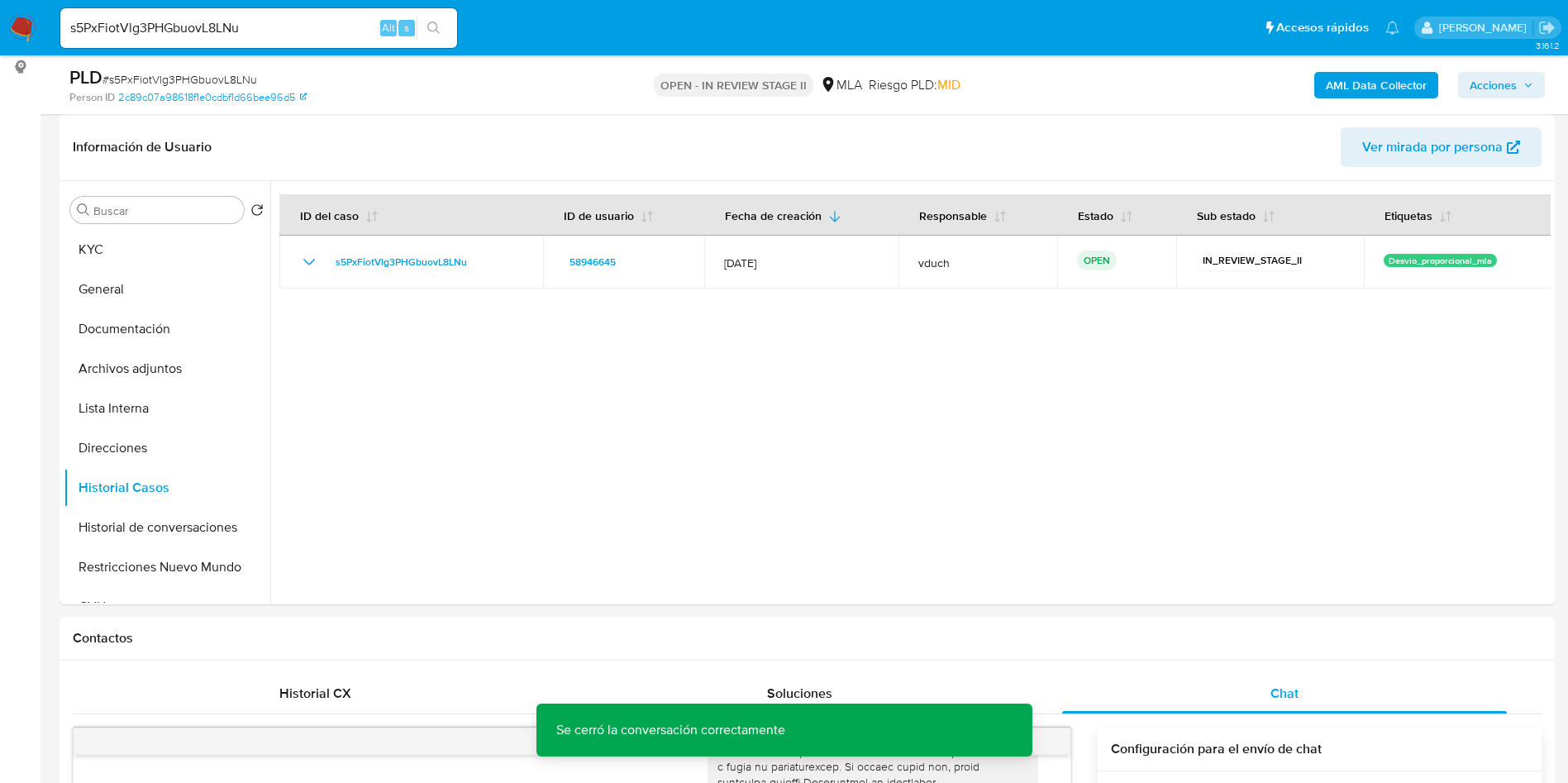
click at [1382, 87] on b "AML Data Collector" at bounding box center [1376, 84] width 101 height 27
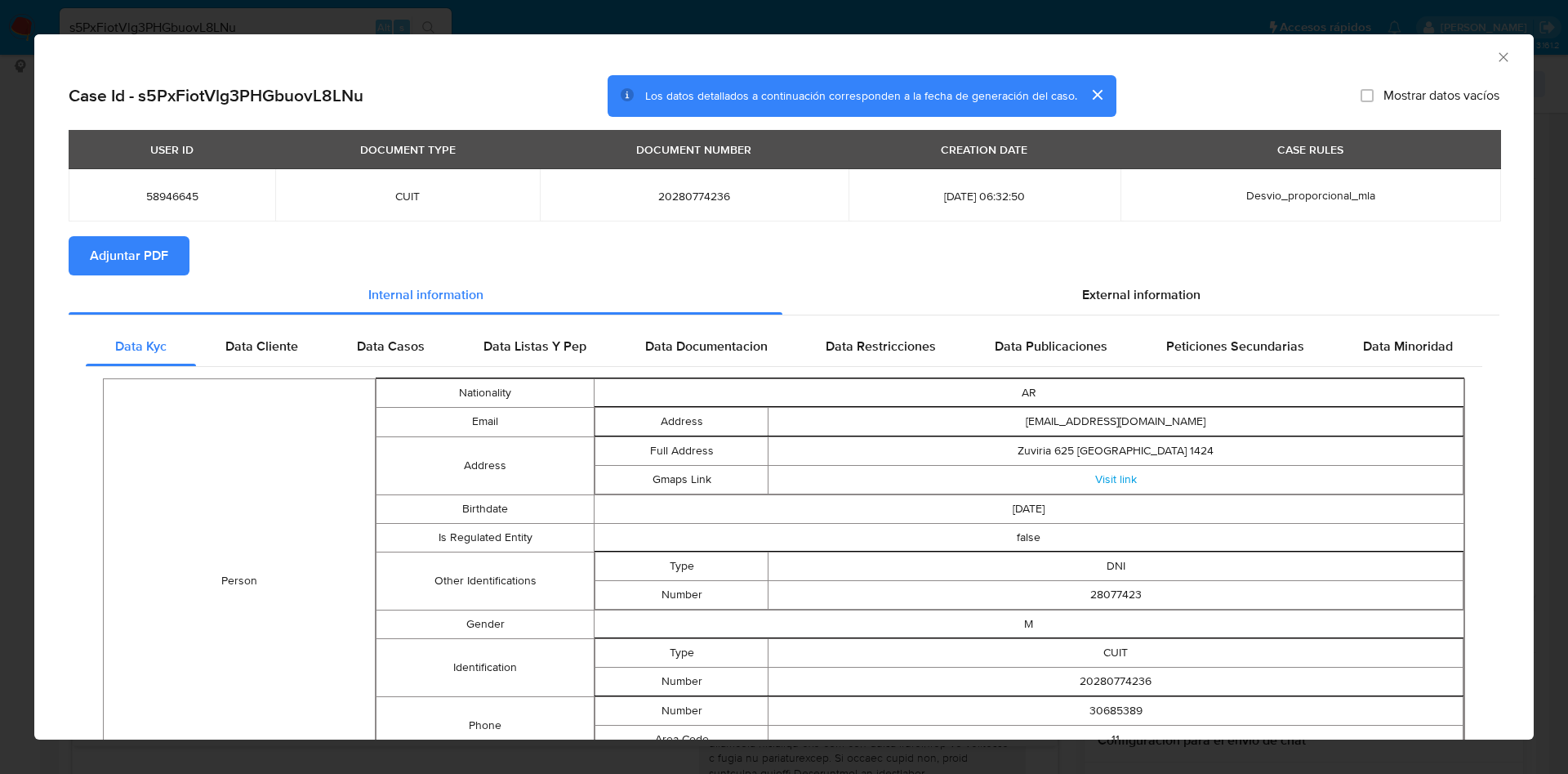
click at [195, 220] on td "58946645" at bounding box center [172, 195] width 207 height 53
click at [149, 261] on span "Adjuntar PDF" at bounding box center [129, 256] width 78 height 36
drag, startPoint x: 1465, startPoint y: 54, endPoint x: 1473, endPoint y: 55, distance: 8.1
click at [1465, 56] on div "AML Data Collector" at bounding box center [770, 54] width 1449 height 18
click at [1475, 55] on div "AML Data Collector" at bounding box center [770, 54] width 1449 height 18
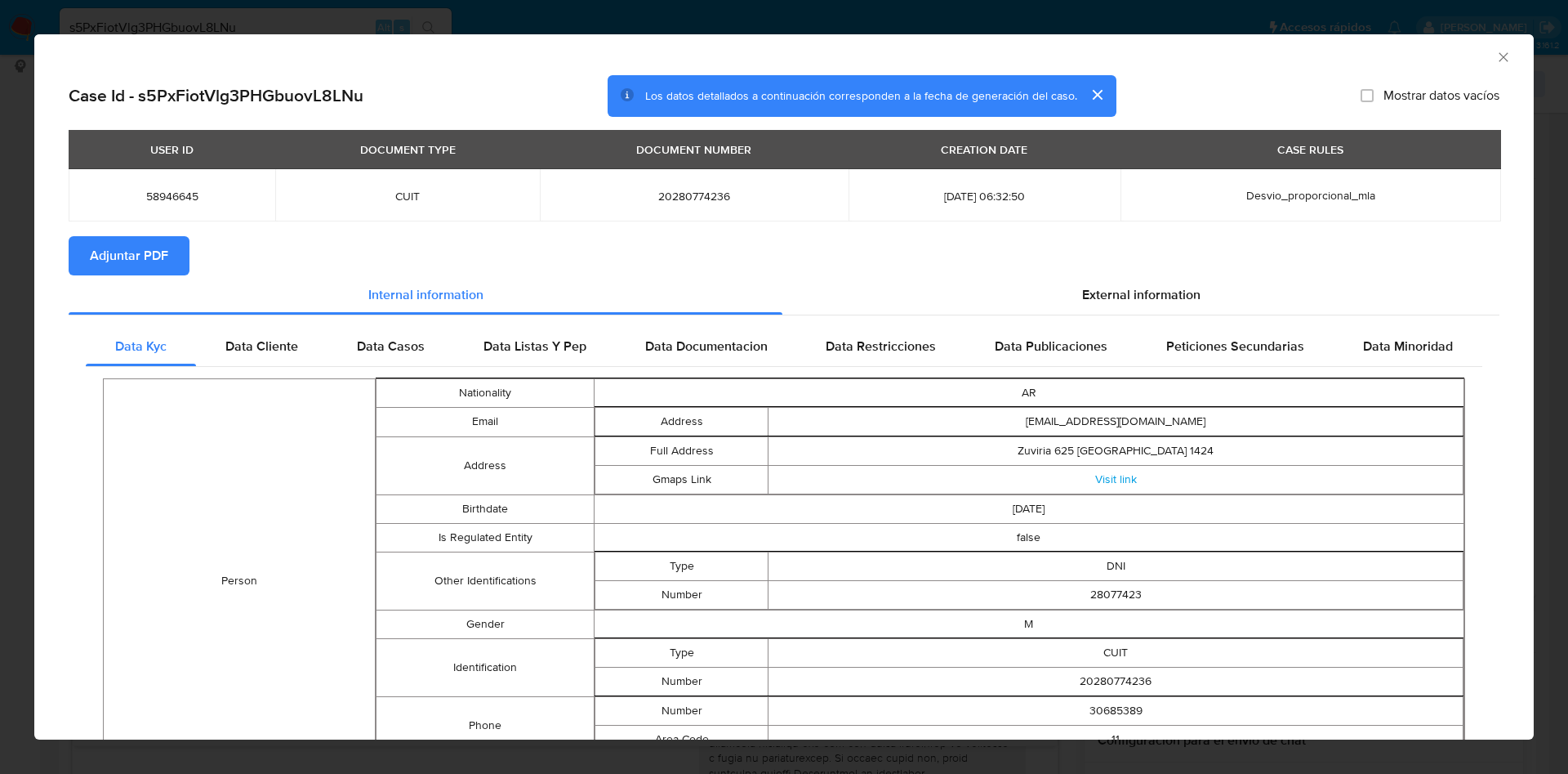
click at [1481, 66] on div "AML Data Collector" at bounding box center [784, 54] width 1499 height 41
click at [1495, 64] on icon "Cerrar ventana" at bounding box center [1504, 57] width 16 height 16
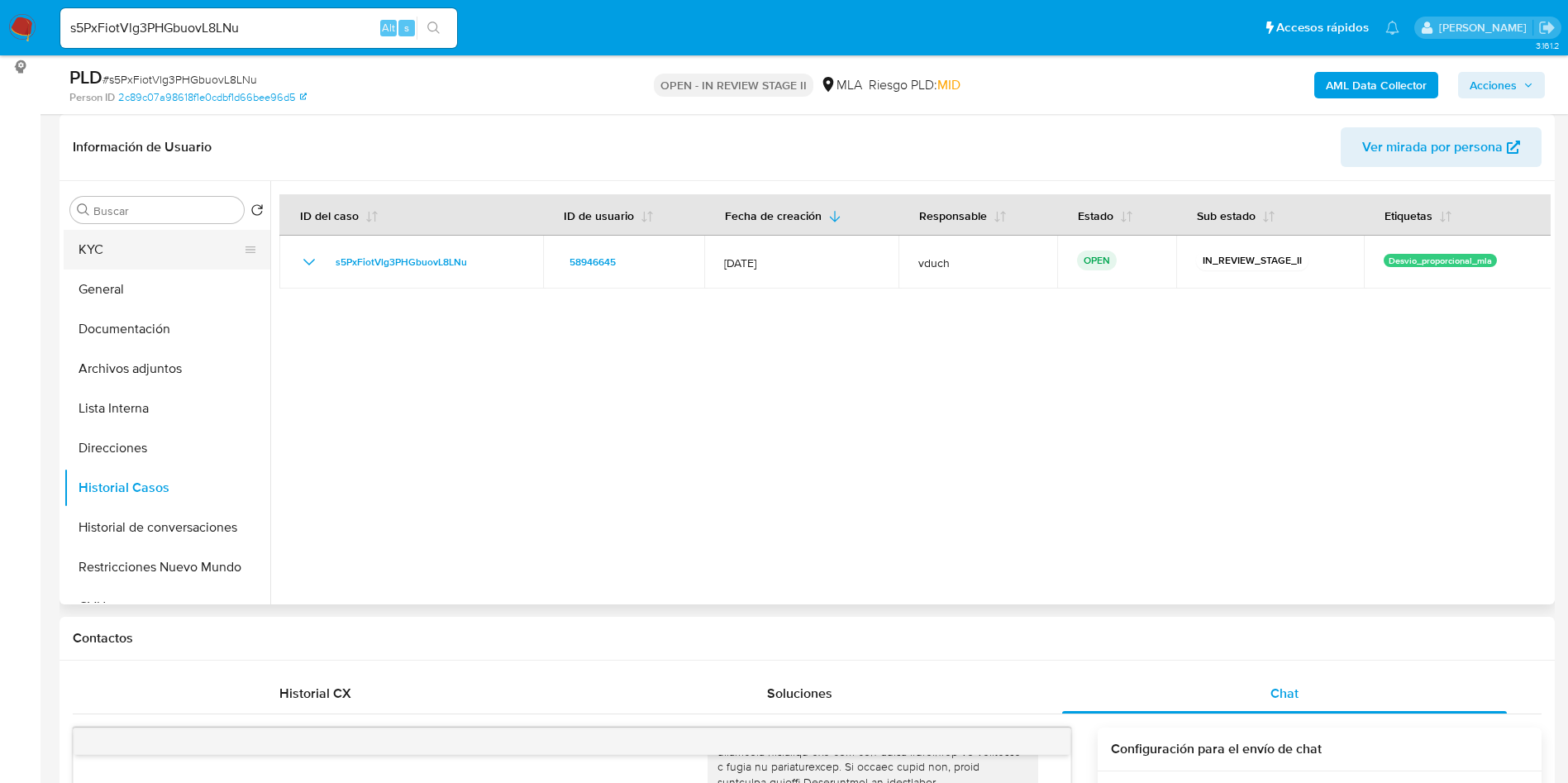
click at [155, 252] on button "KYC" at bounding box center [160, 249] width 194 height 39
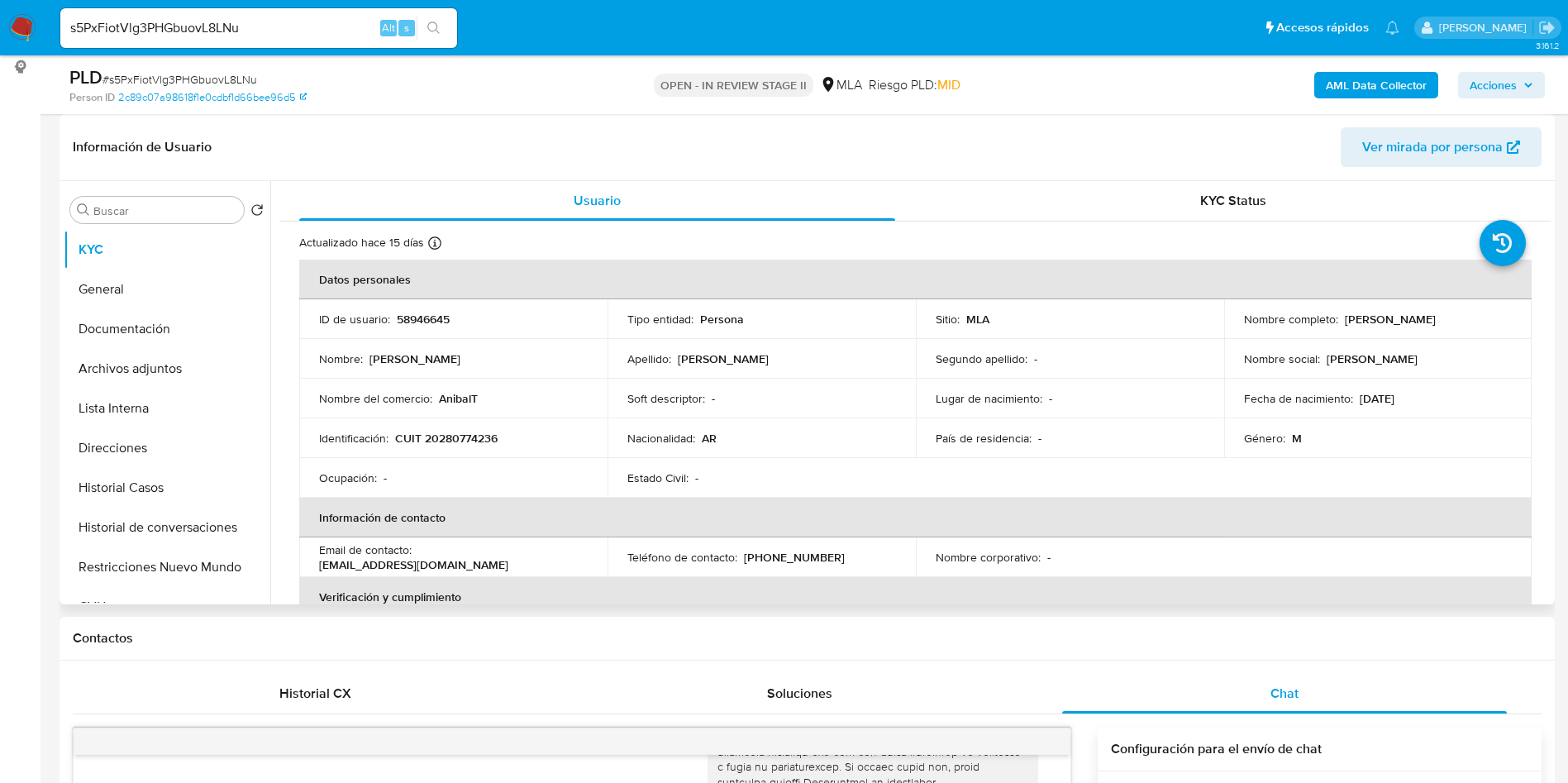
click at [1378, 321] on p "Anibal Troisi" at bounding box center [1390, 319] width 91 height 15
copy p "Troisi"
click at [177, 419] on button "Lista Interna" at bounding box center [160, 408] width 194 height 39
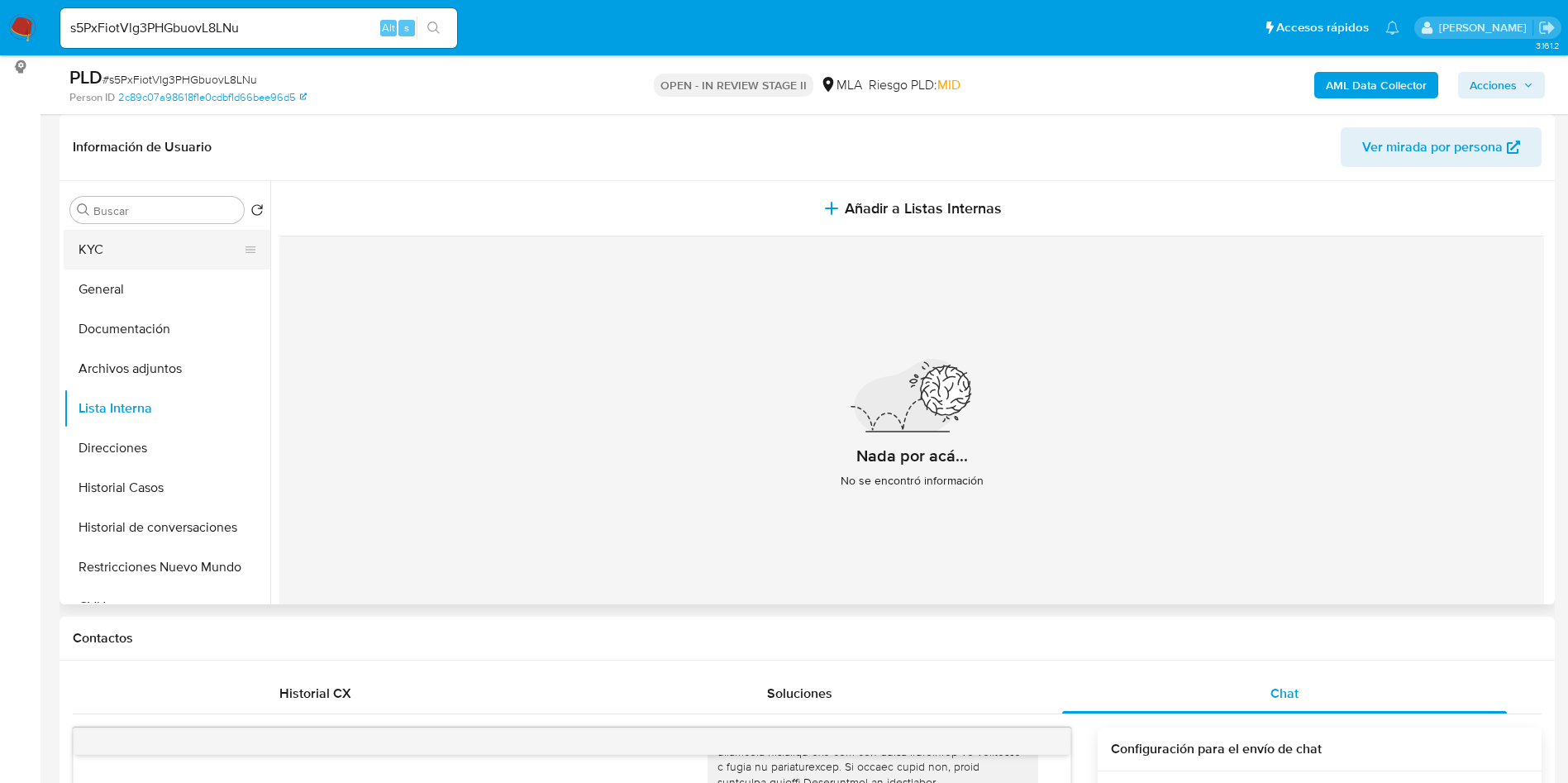
click at [166, 248] on button "KYC" at bounding box center [160, 249] width 194 height 39
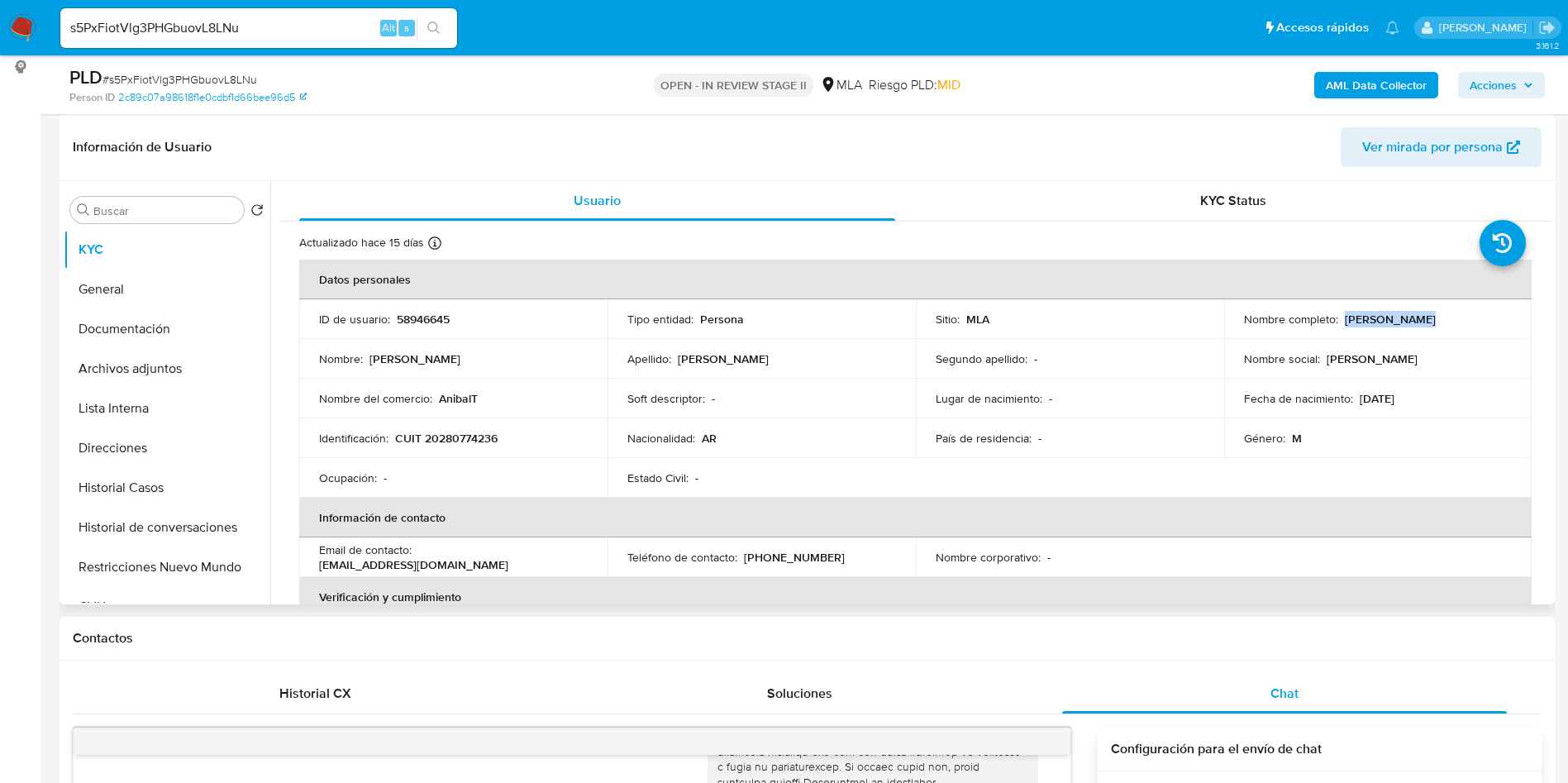
drag, startPoint x: 1342, startPoint y: 315, endPoint x: 1428, endPoint y: 326, distance: 86.7
click at [1428, 326] on div "Nombre completo : Anibal Troisi" at bounding box center [1378, 319] width 269 height 15
click at [172, 25] on input "s5PxFiotVlg3PHGbuovL8LNu" at bounding box center [259, 28] width 397 height 21
click at [172, 24] on input "s5PxFiotVlg3PHGbuovL8LNu" at bounding box center [259, 28] width 397 height 21
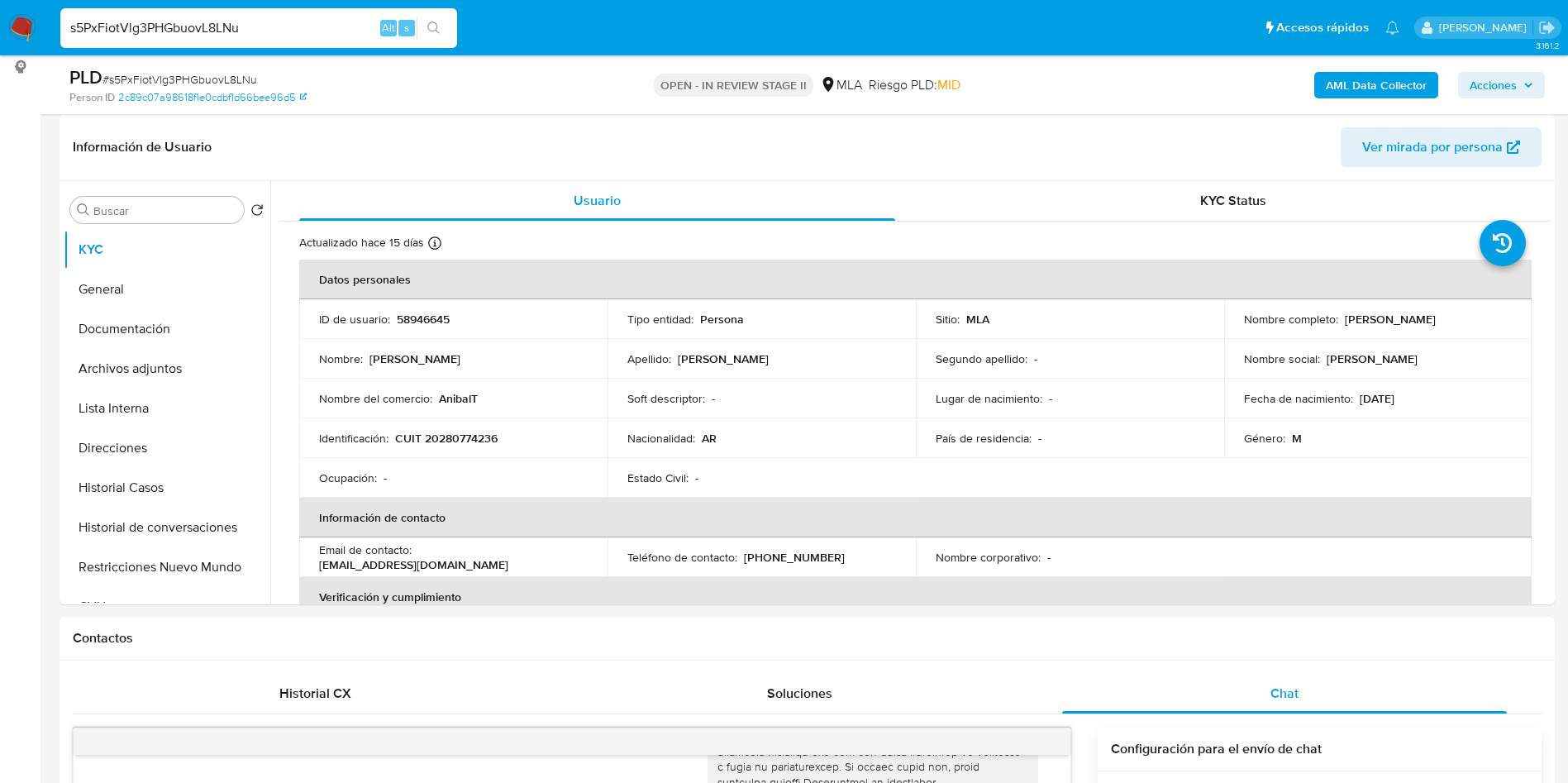
paste input "hkYbWzgE0MwLspghp0teqDYz"
type input "hkYbWzgE0MwLspghp0teqDYz"
click at [442, 21] on button "search-icon" at bounding box center [433, 28] width 34 height 23
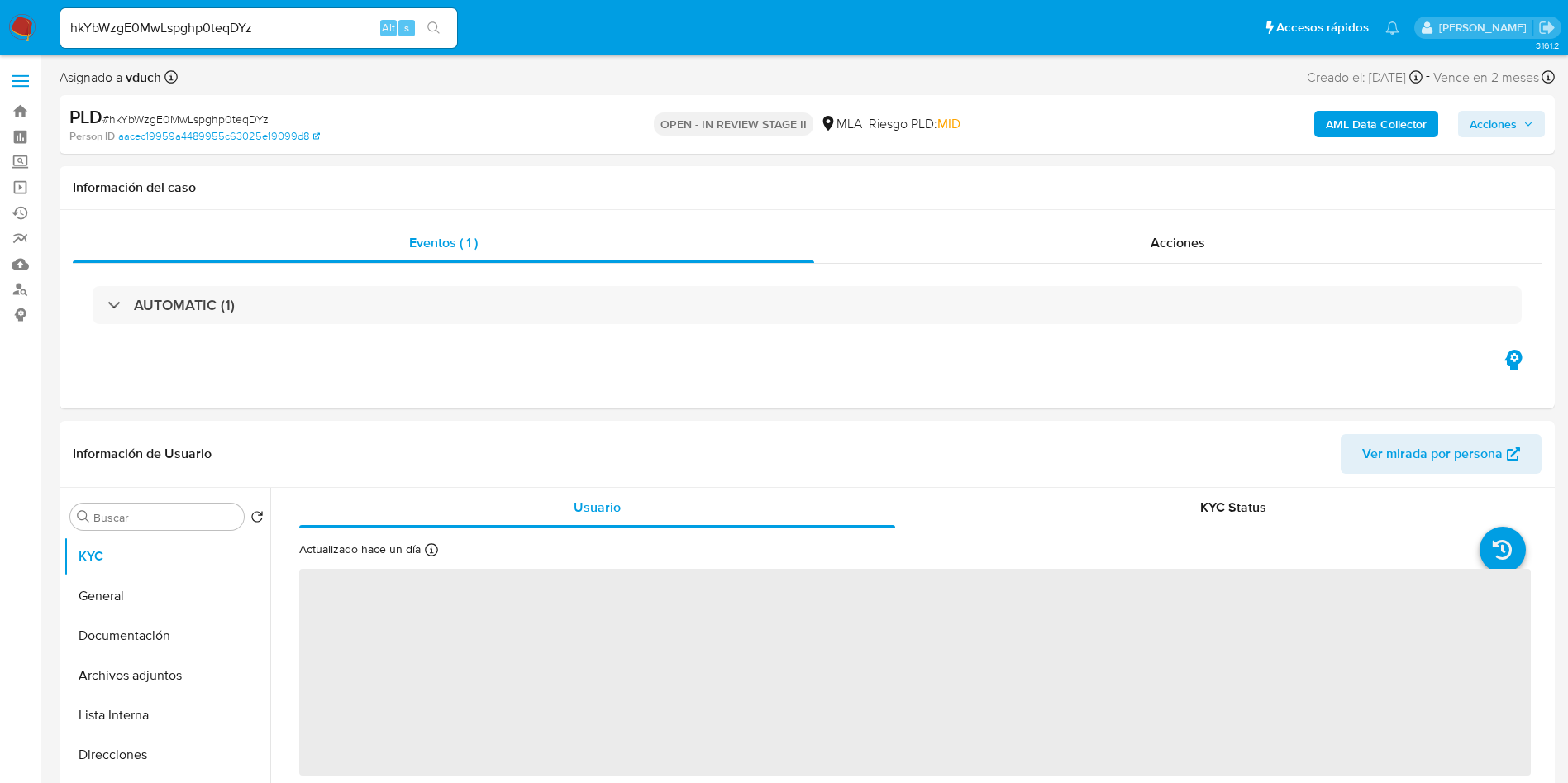
select select "10"
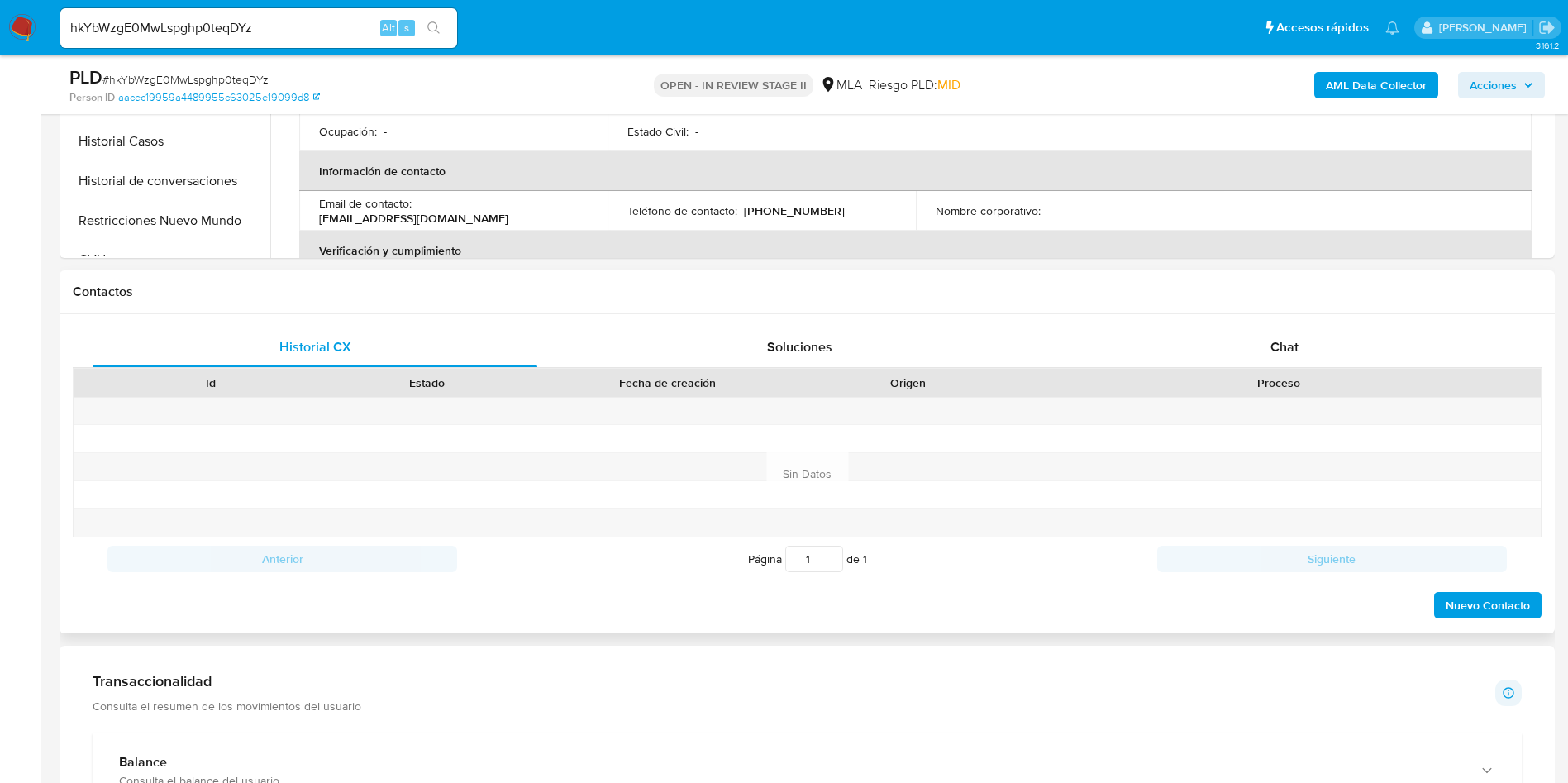
scroll to position [620, 0]
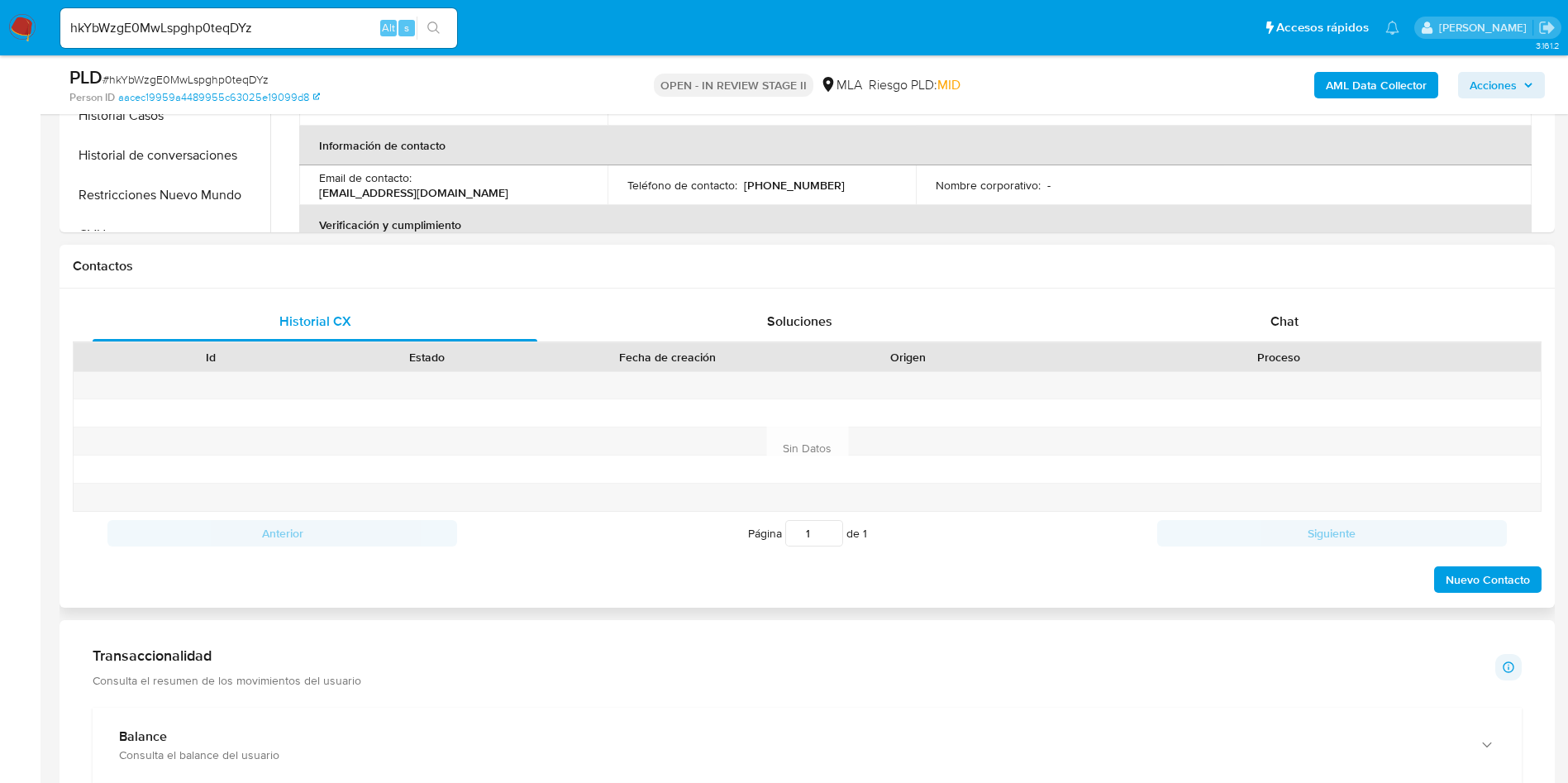
click at [1318, 343] on div "Proceso" at bounding box center [1279, 357] width 524 height 28
click at [1266, 316] on div "Chat" at bounding box center [1284, 321] width 444 height 39
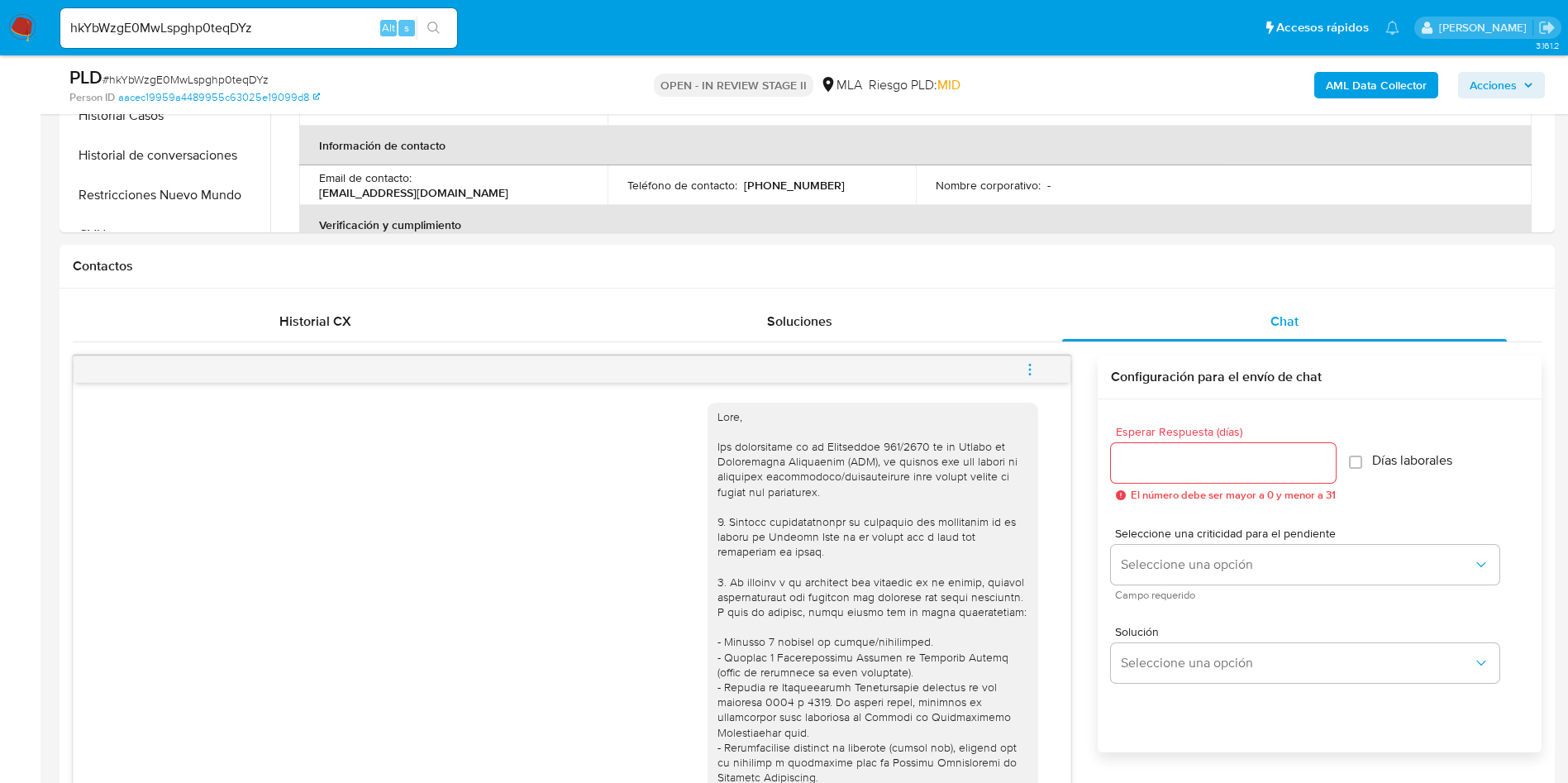
scroll to position [848, 0]
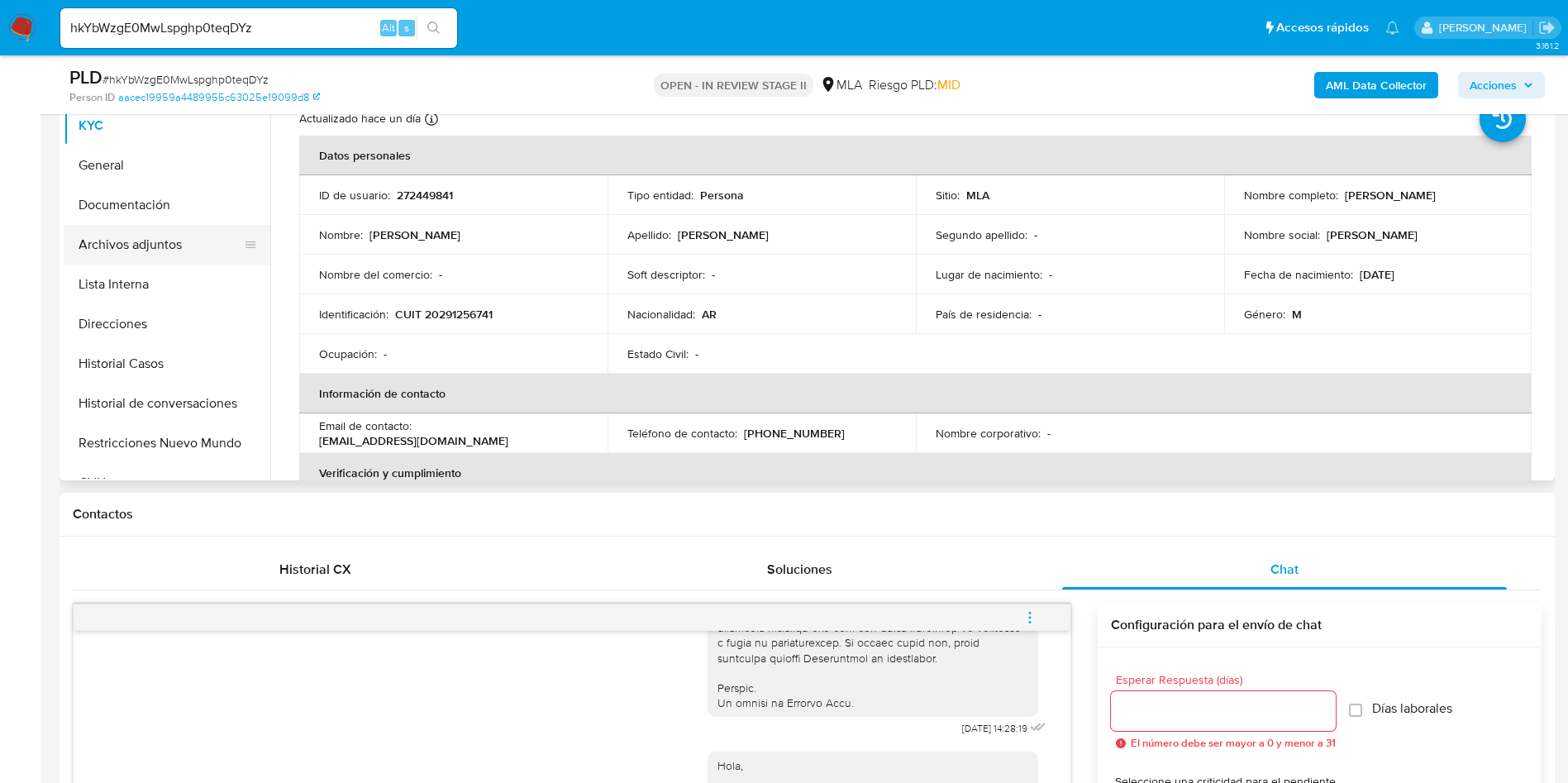
click at [148, 229] on button "Archivos adjuntos" at bounding box center [160, 244] width 194 height 39
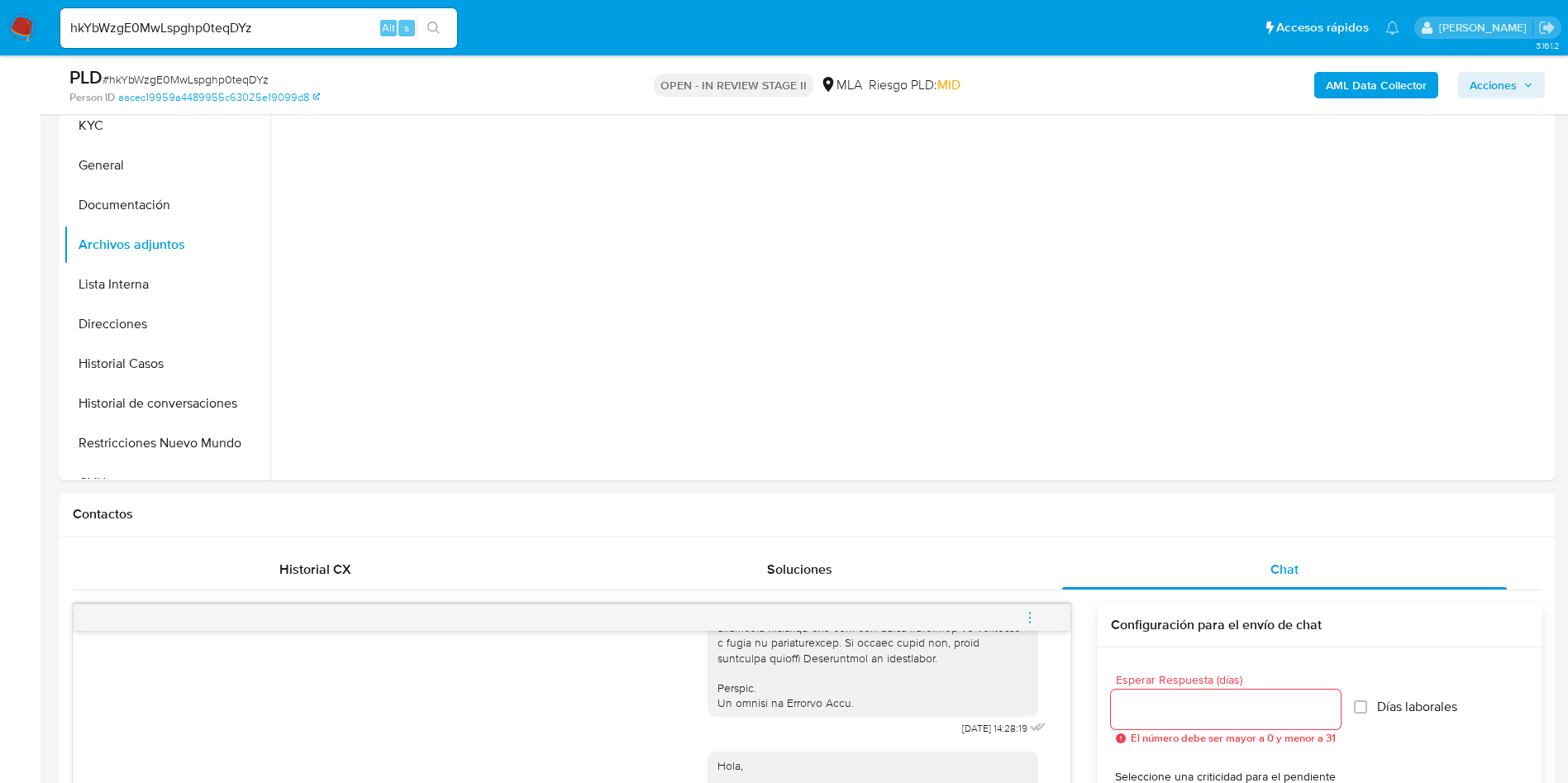
scroll to position [248, 0]
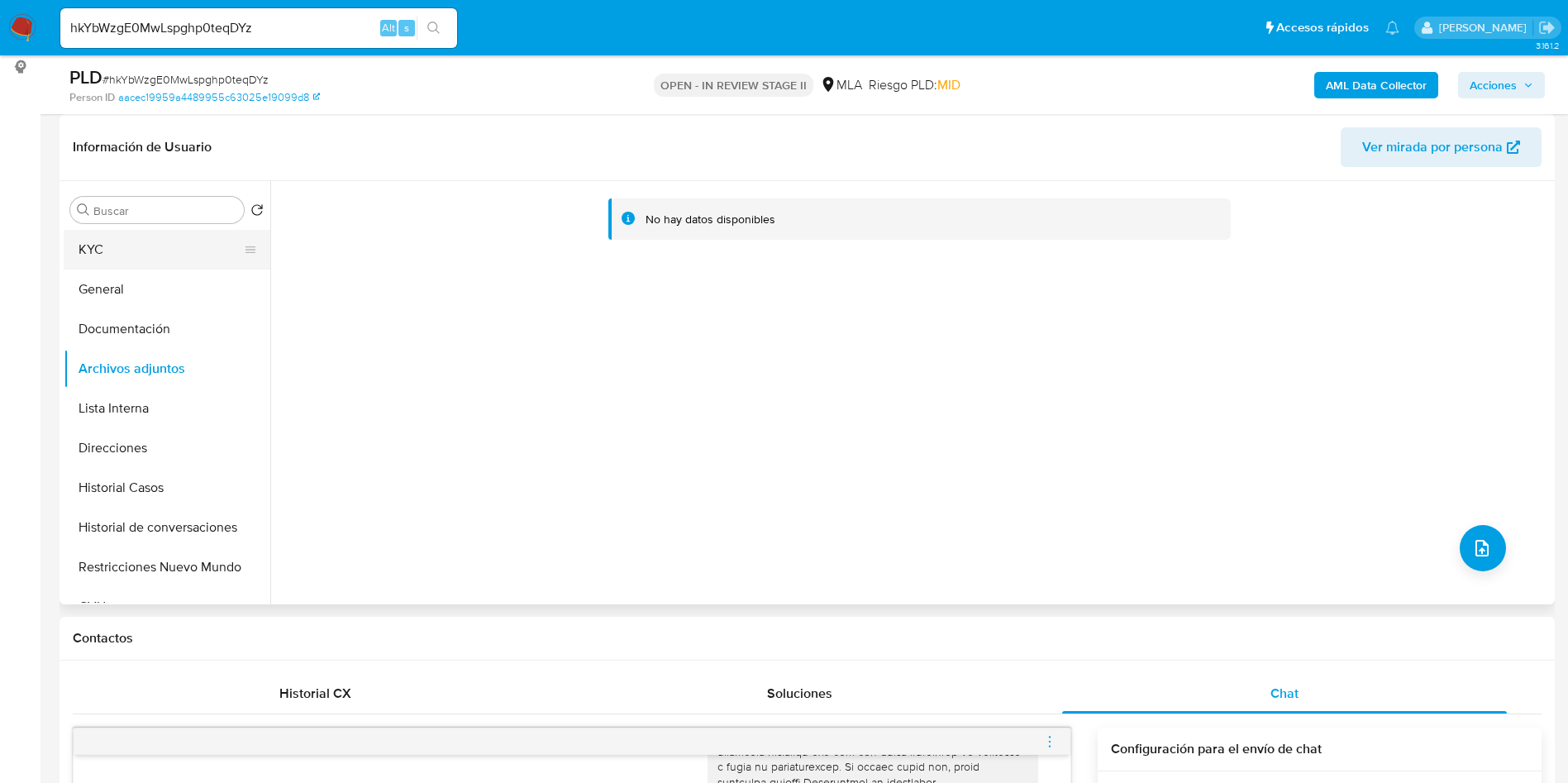
click at [116, 249] on button "KYC" at bounding box center [160, 249] width 194 height 39
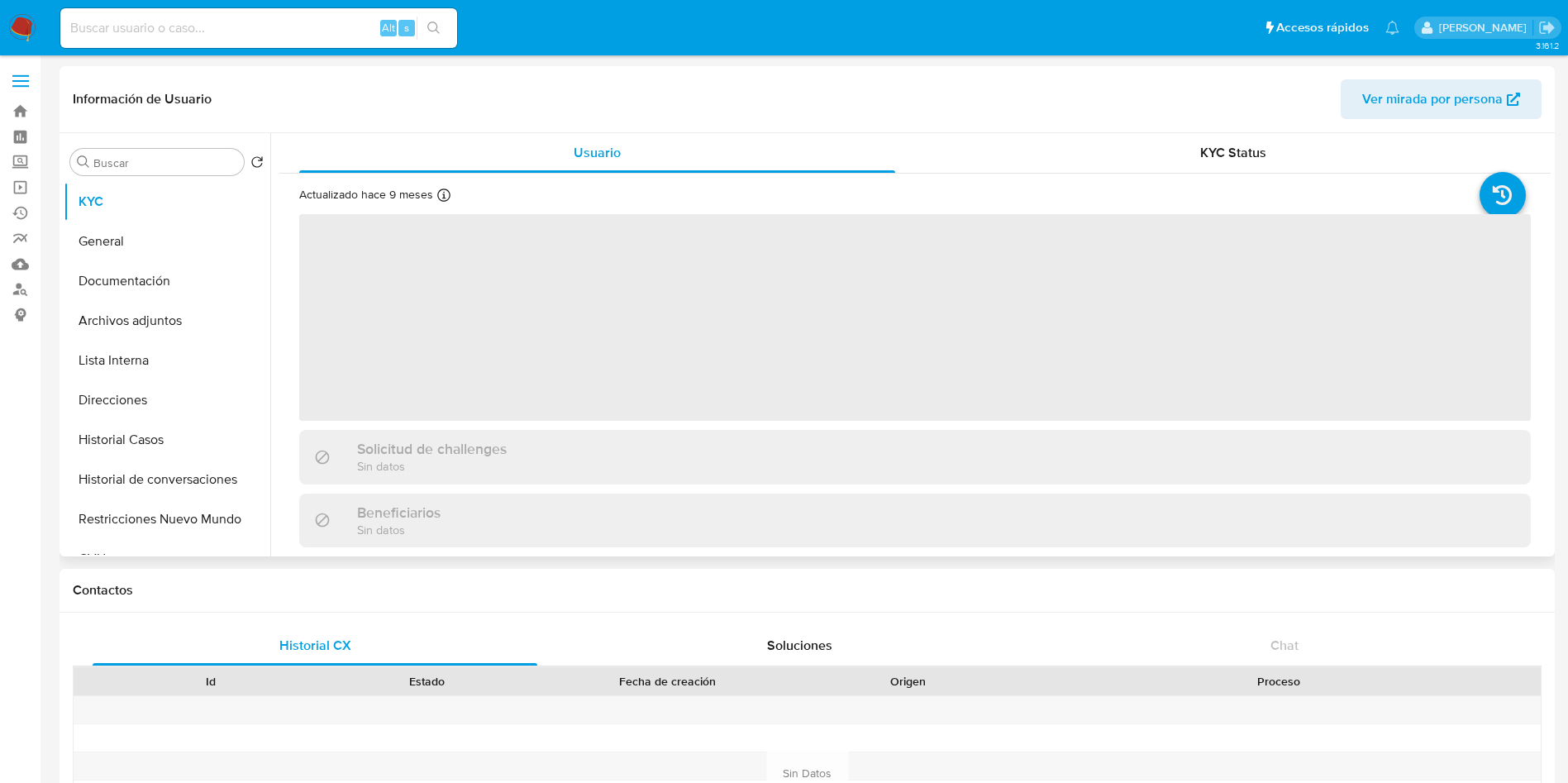
select select "10"
